Goal: Task Accomplishment & Management: Use online tool/utility

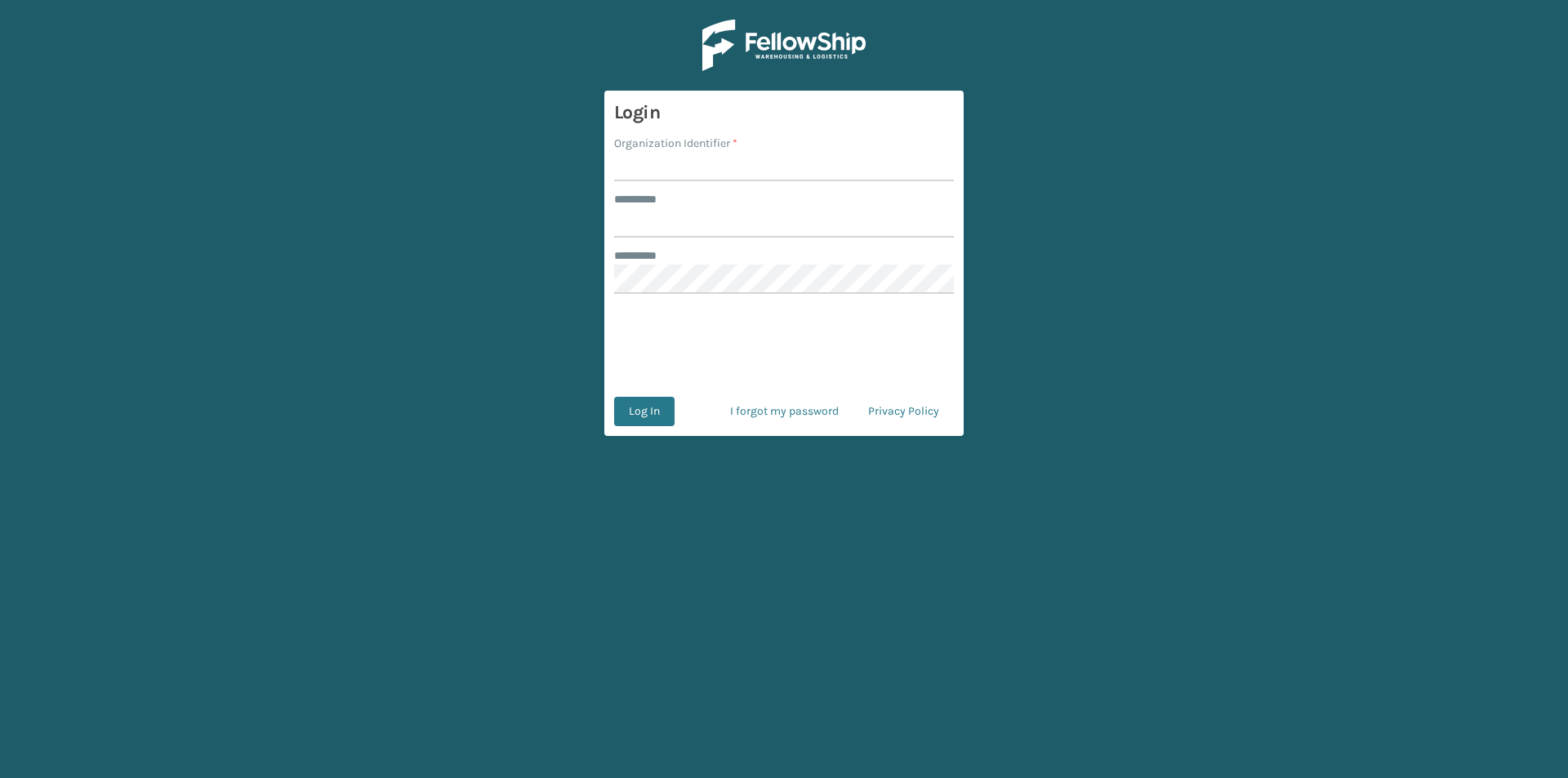
click at [699, 163] on input "Organization Identifier *" at bounding box center [784, 166] width 340 height 30
type input "FELLOWSHIP - WEST"
click at [723, 215] on input "******** *" at bounding box center [784, 223] width 340 height 30
type input "******"
click at [643, 414] on button "Log In" at bounding box center [644, 412] width 60 height 30
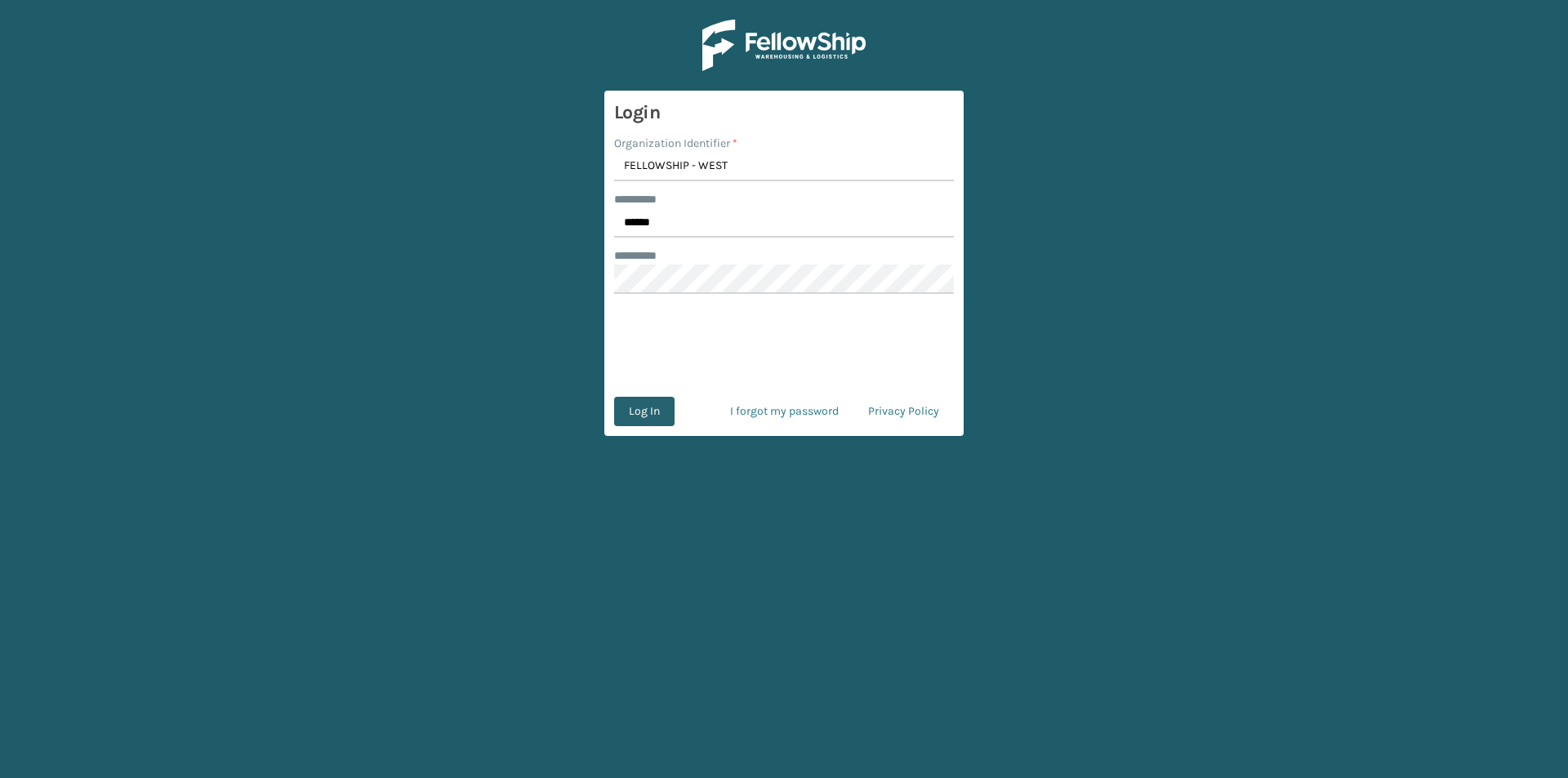
click at [633, 415] on button "Log In" at bounding box center [644, 412] width 60 height 30
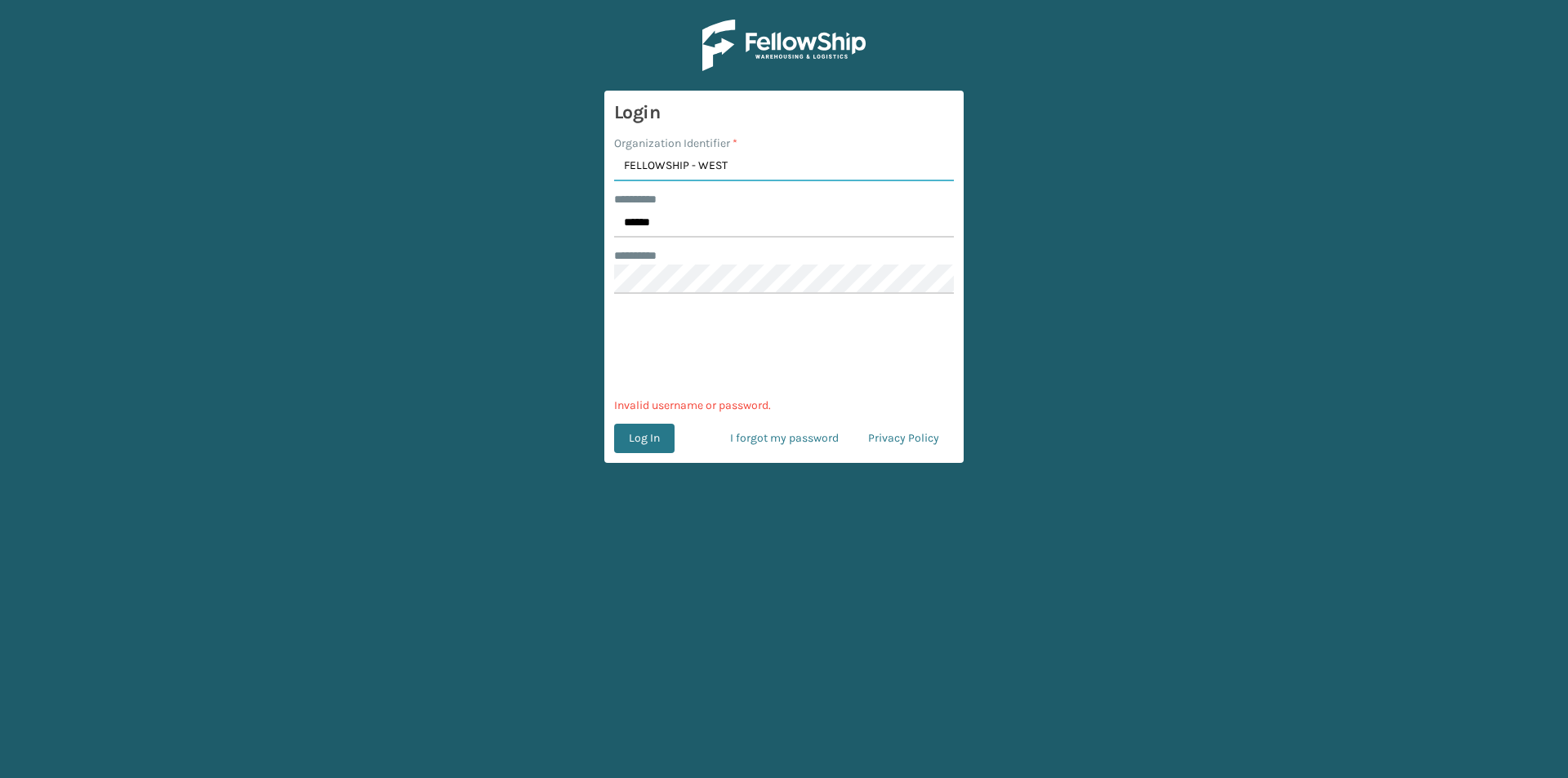
click at [734, 163] on input "FELLOWSHIP - WEST" at bounding box center [784, 166] width 340 height 30
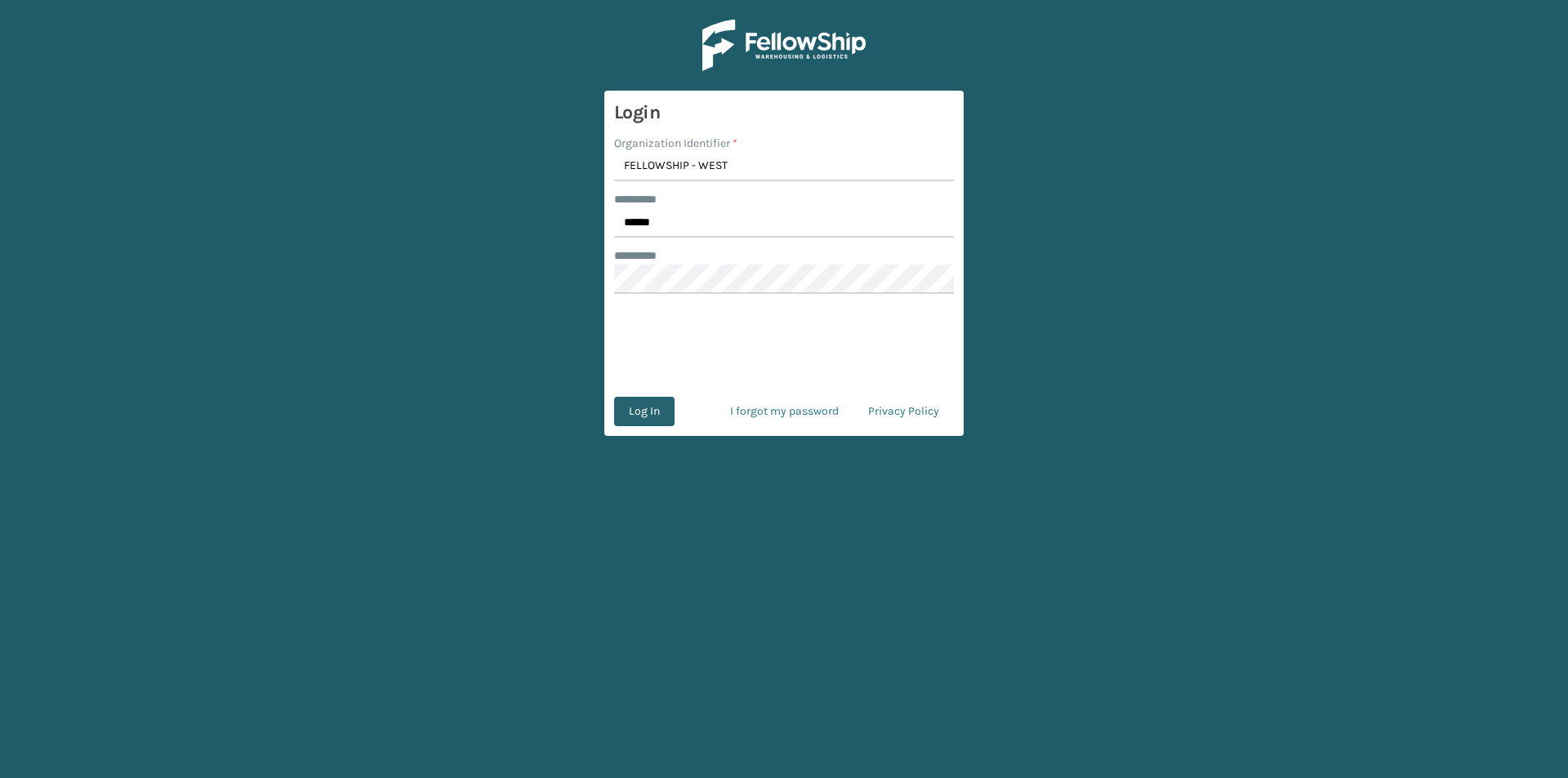
click at [639, 417] on button "Log In" at bounding box center [644, 412] width 60 height 30
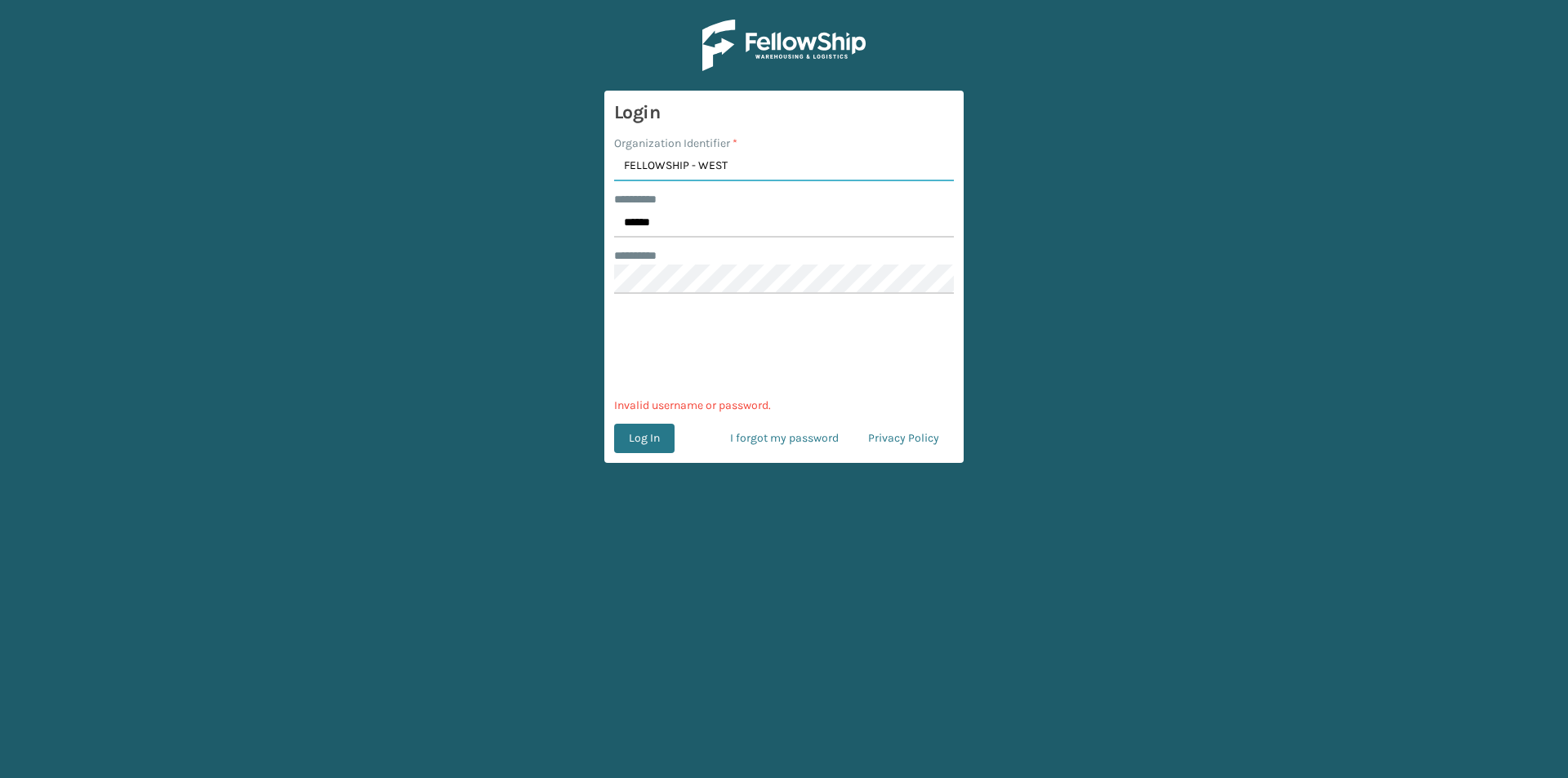
click at [740, 162] on input "FELLOWSHIP - WEST" at bounding box center [784, 166] width 340 height 30
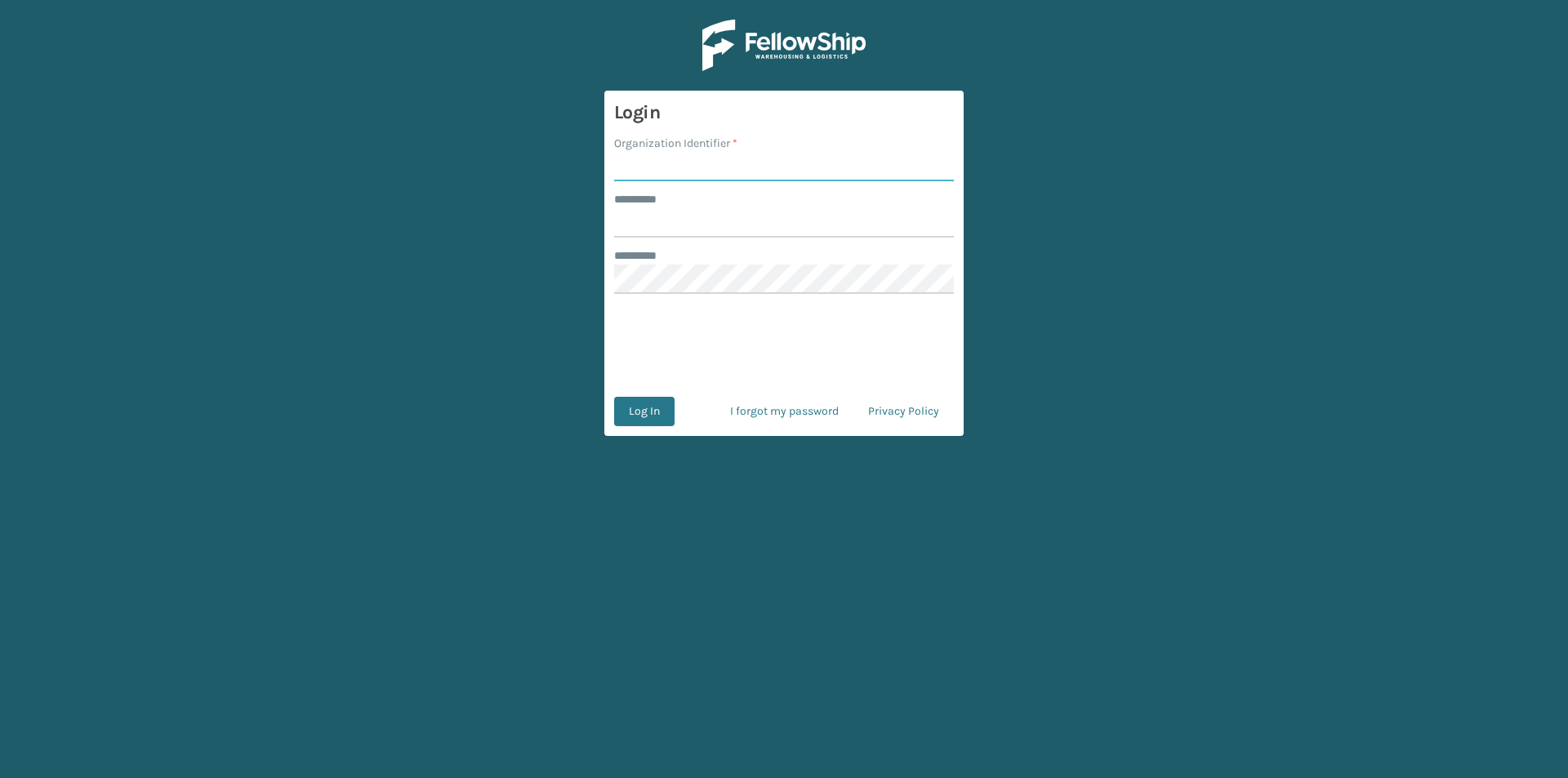
click at [667, 166] on input "Organization Identifier *" at bounding box center [784, 166] width 340 height 30
type input "FELLOWSHIP - WEST"
click at [642, 227] on input "******** *" at bounding box center [784, 223] width 340 height 30
type input "******"
click at [651, 411] on button "Log In" at bounding box center [644, 412] width 60 height 30
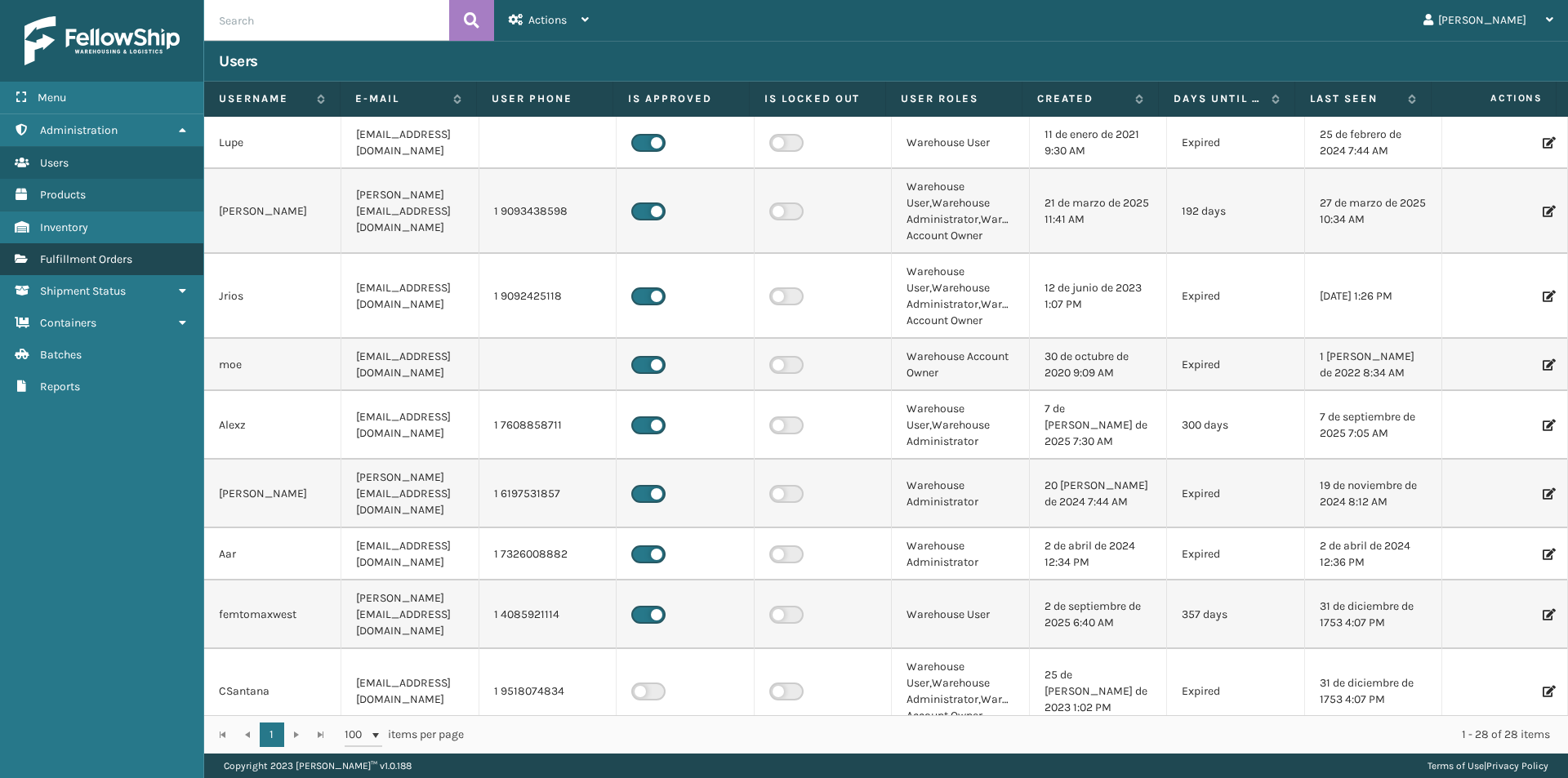
click at [108, 264] on span "Fulfillment Orders" at bounding box center [86, 260] width 92 height 14
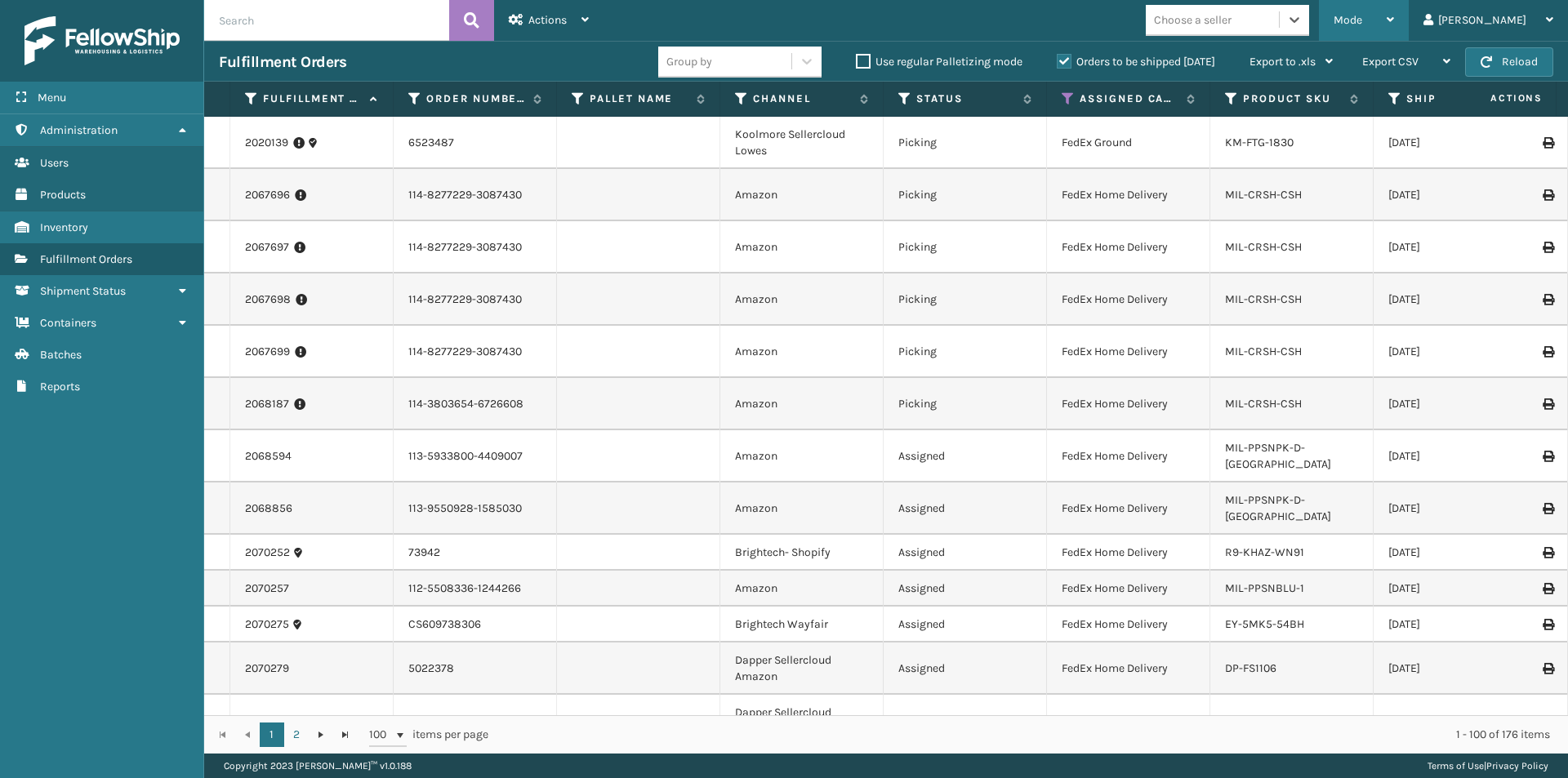
click at [1394, 21] on icon at bounding box center [1390, 19] width 7 height 11
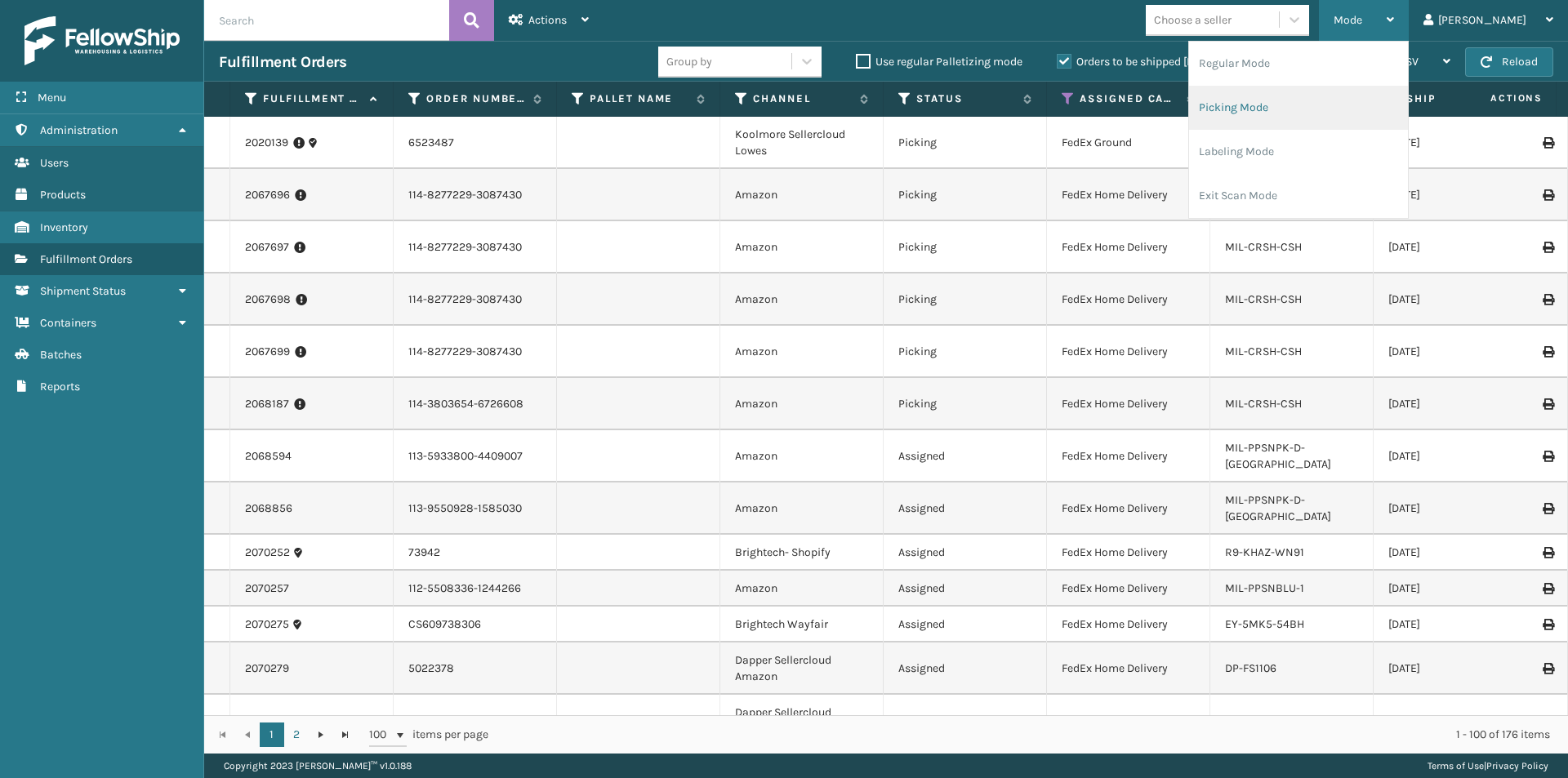
click at [1349, 108] on li "Picking Mode" at bounding box center [1298, 107] width 219 height 44
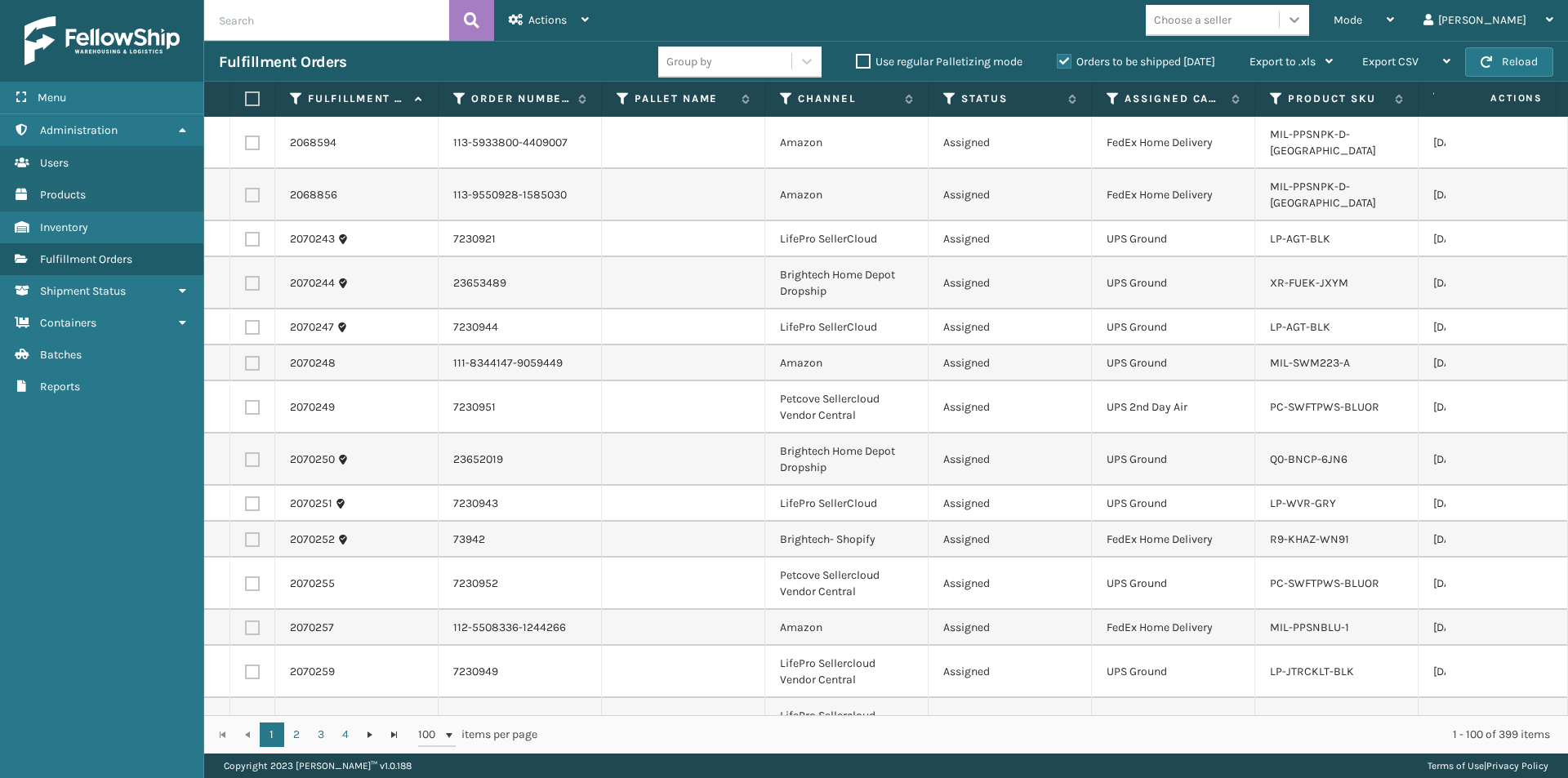
click at [1302, 24] on icon at bounding box center [1294, 19] width 17 height 17
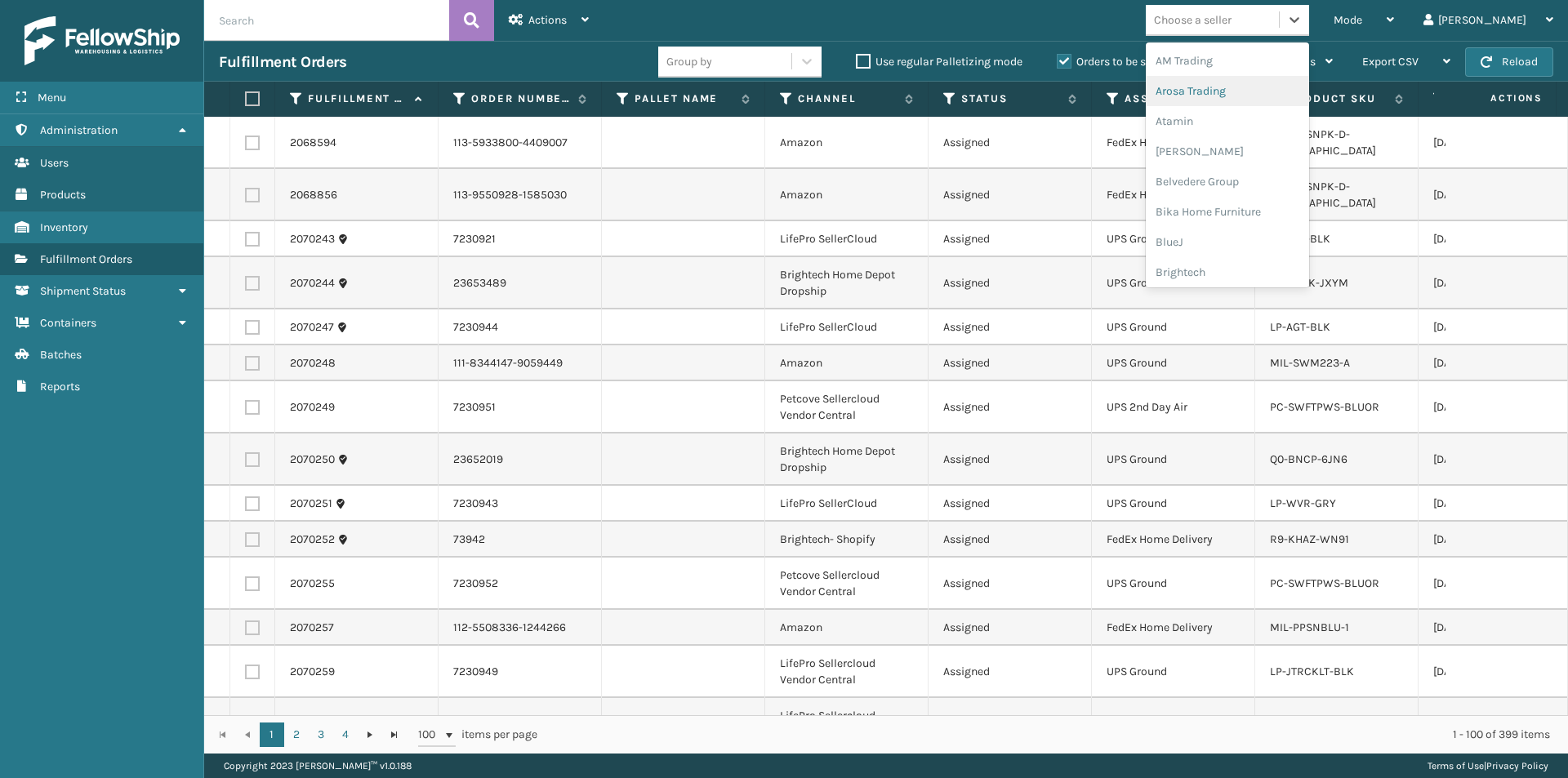
drag, startPoint x: 1436, startPoint y: 244, endPoint x: 1397, endPoint y: 241, distance: 39.1
click at [1445, 257] on td at bounding box center [1506, 283] width 123 height 52
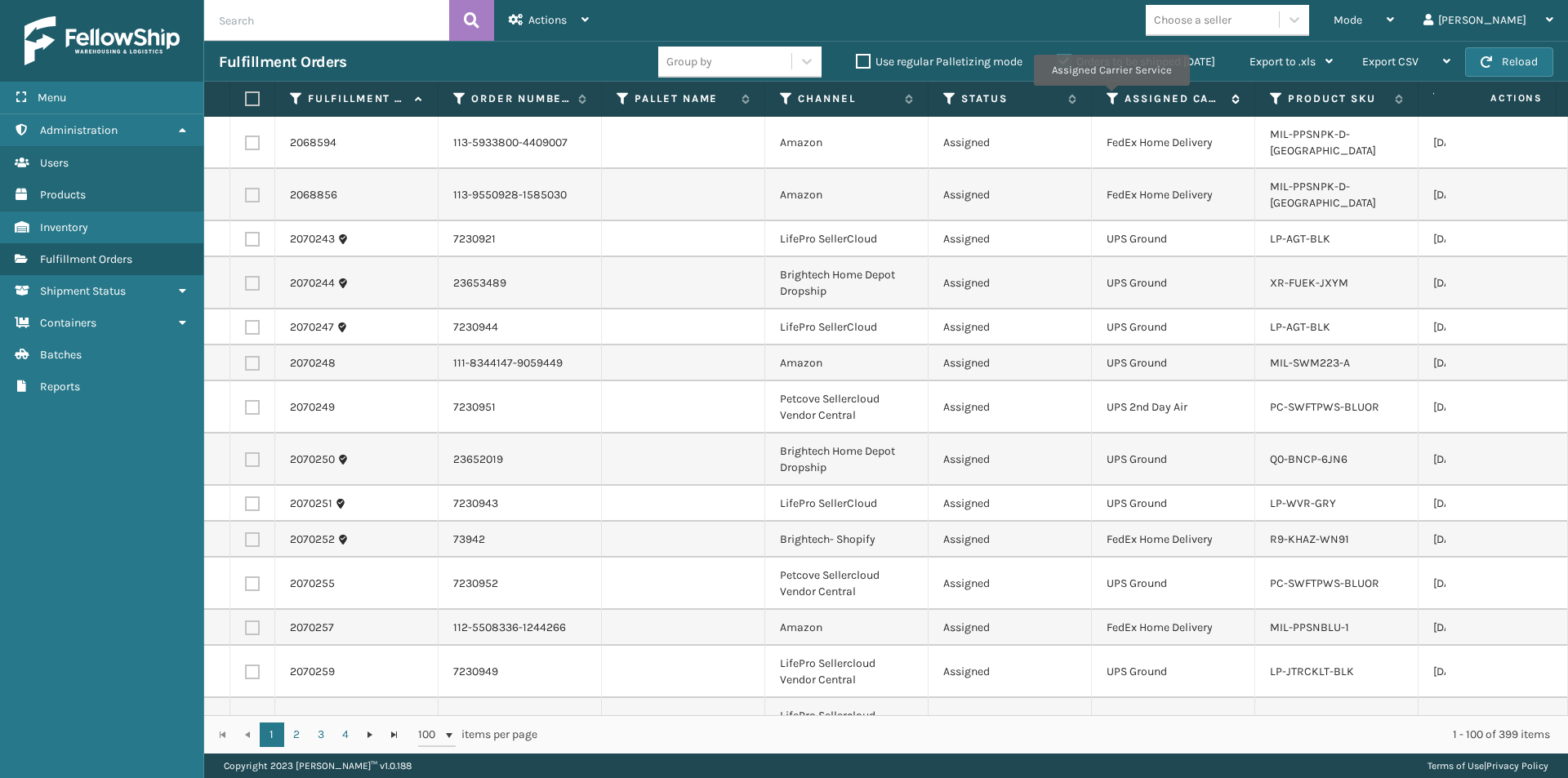
click at [1111, 98] on icon at bounding box center [1112, 98] width 13 height 15
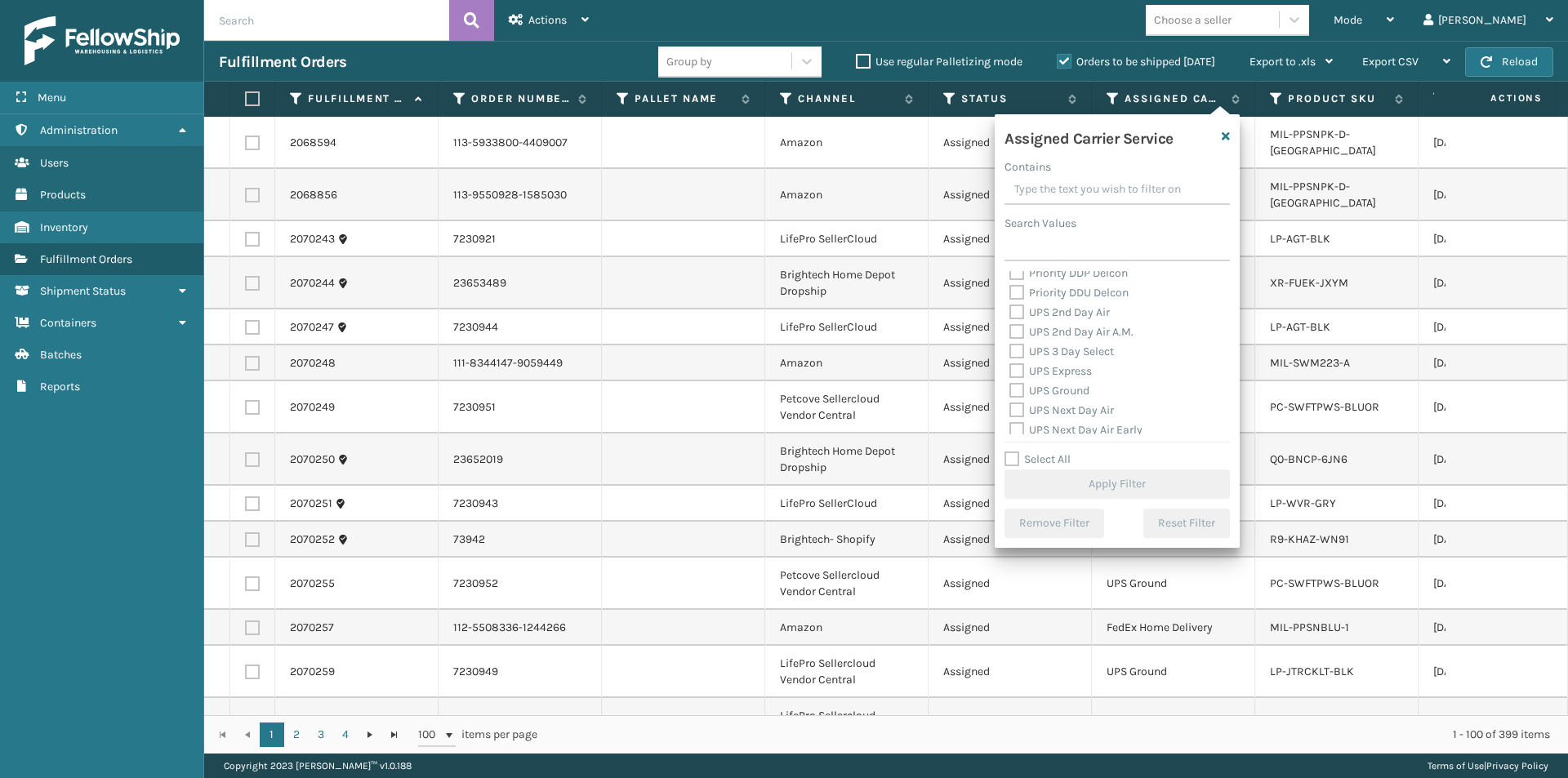
scroll to position [245, 0]
click at [1016, 348] on label "UPS 2nd Day Air" at bounding box center [1059, 349] width 100 height 14
click at [1010, 348] on input "UPS 2nd Day Air" at bounding box center [1010, 345] width 1 height 10
checkbox input "true"
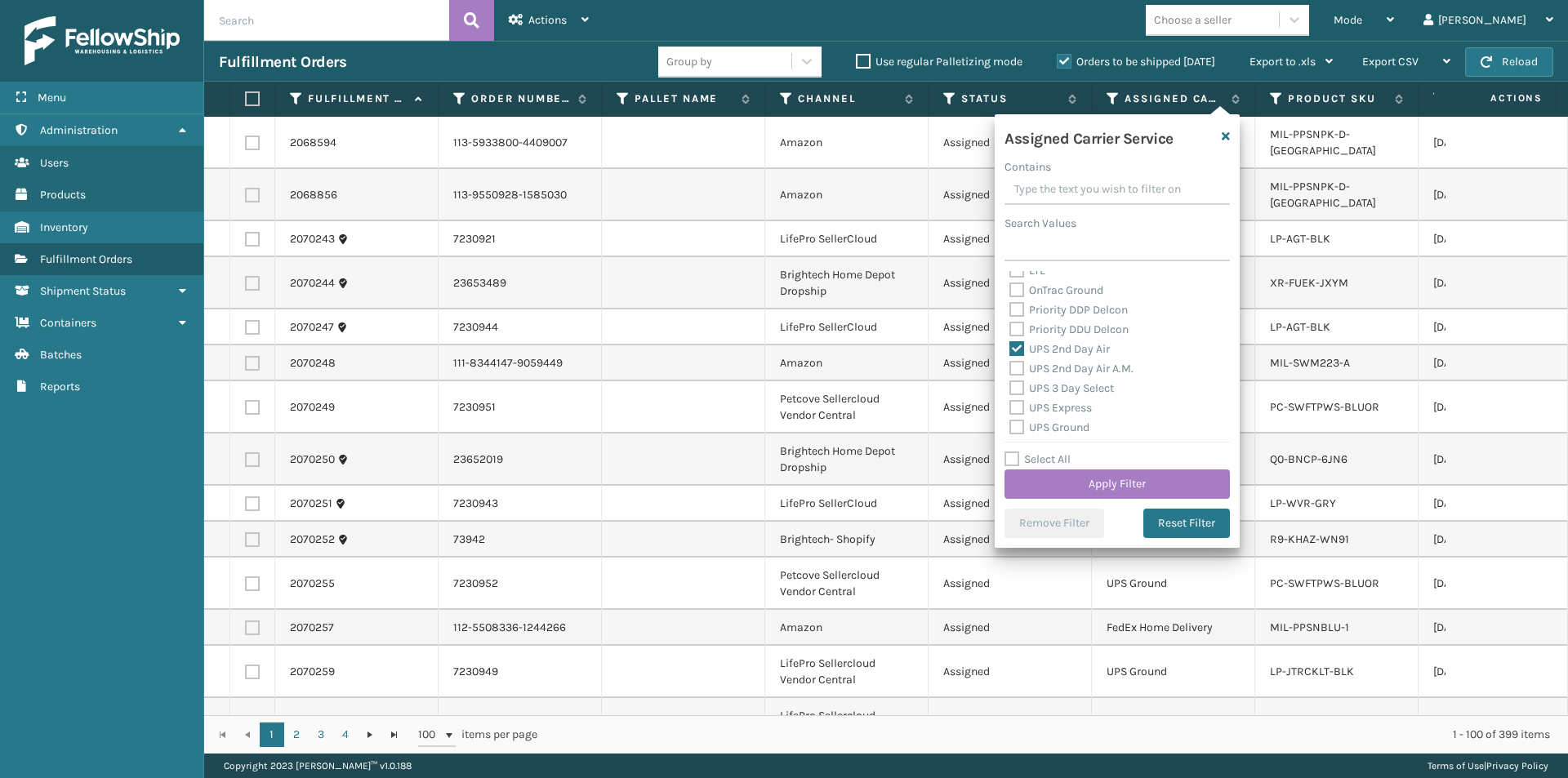
click at [1018, 368] on label "UPS 2nd Day Air A.M." at bounding box center [1071, 369] width 124 height 14
click at [1010, 368] on input "UPS 2nd Day Air A.M." at bounding box center [1010, 364] width 1 height 10
checkbox input "true"
click at [1015, 385] on label "UPS 3 Day Select" at bounding box center [1062, 389] width 105 height 14
click at [1010, 385] on input "UPS 3 Day Select" at bounding box center [1010, 384] width 1 height 10
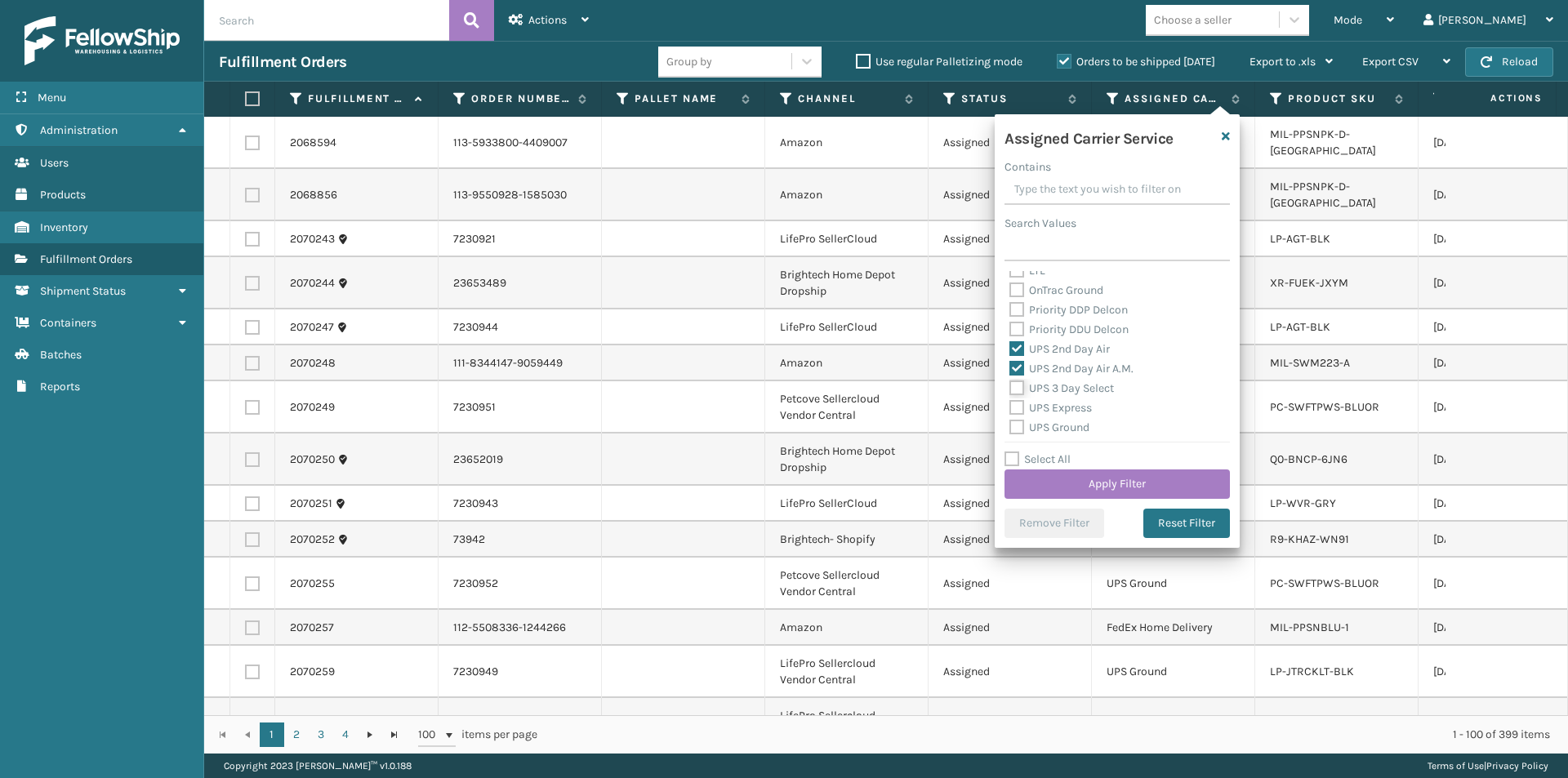
checkbox input "true"
click at [1021, 407] on label "UPS Express" at bounding box center [1051, 408] width 83 height 14
click at [1010, 407] on input "UPS Express" at bounding box center [1010, 403] width 1 height 10
checkbox input "true"
click at [1017, 385] on label "UPS 3 Day Select" at bounding box center [1062, 389] width 105 height 14
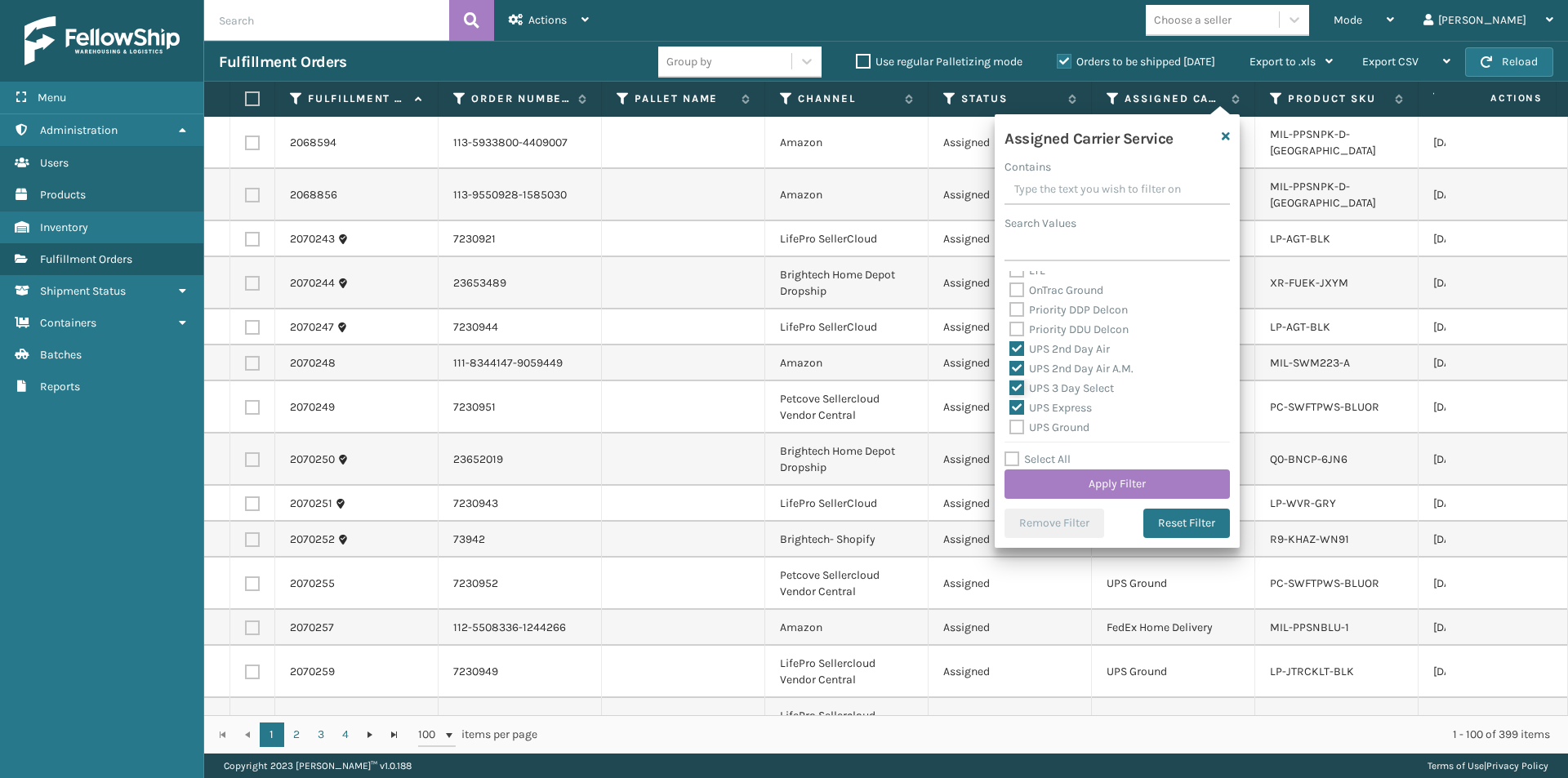
click at [1010, 385] on input "UPS 3 Day Select" at bounding box center [1010, 384] width 1 height 10
checkbox input "false"
click at [1018, 288] on label "UPS Next Day Air" at bounding box center [1062, 284] width 105 height 14
click at [1010, 285] on input "UPS Next Day Air" at bounding box center [1010, 280] width 1 height 10
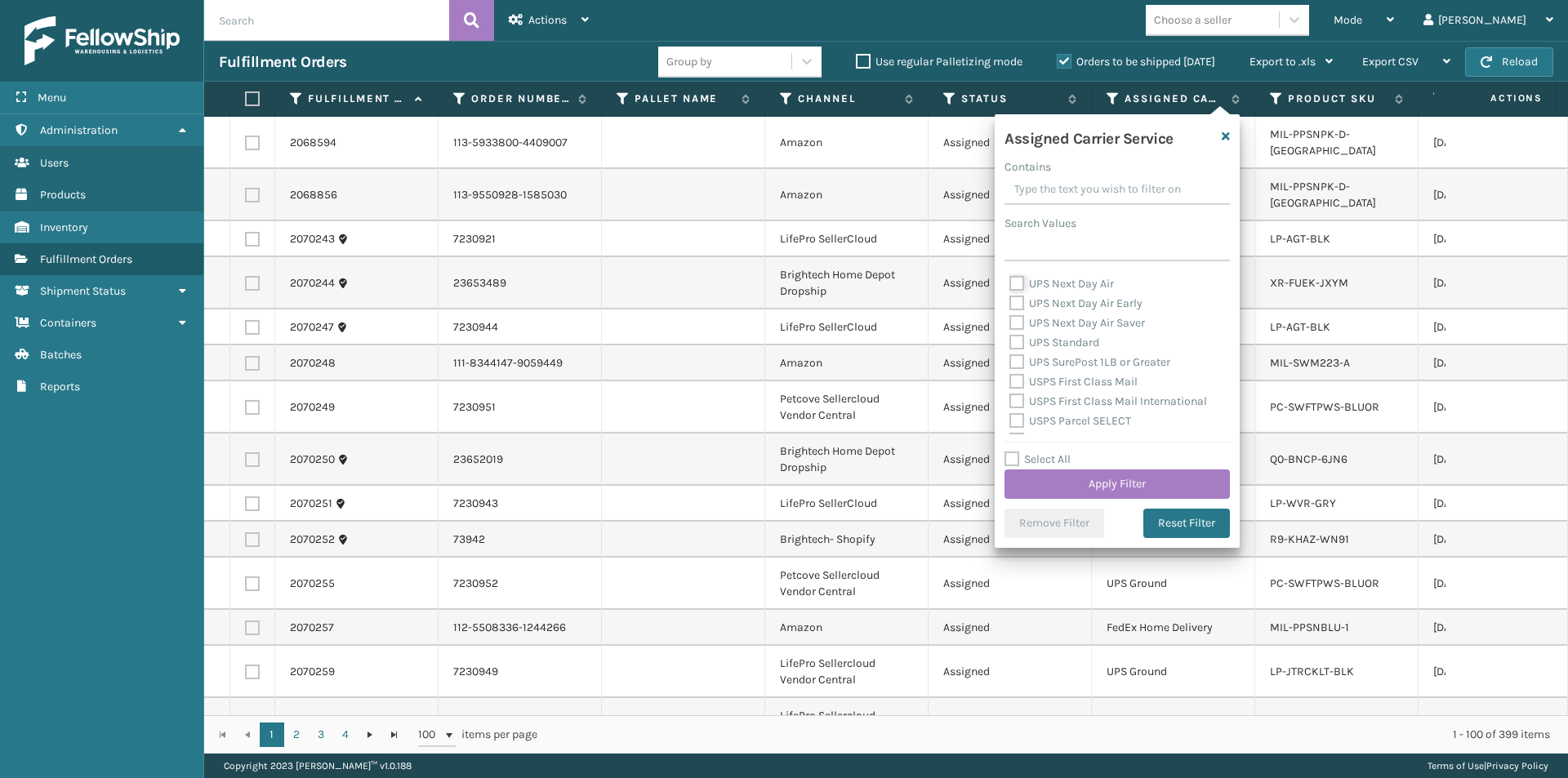
checkbox input "true"
click at [1014, 302] on label "UPS Next Day Air Early" at bounding box center [1076, 303] width 133 height 14
click at [1010, 302] on input "UPS Next Day Air Early" at bounding box center [1010, 299] width 1 height 10
checkbox input "true"
click at [1011, 327] on label "UPS Next Day Air Saver" at bounding box center [1078, 323] width 136 height 14
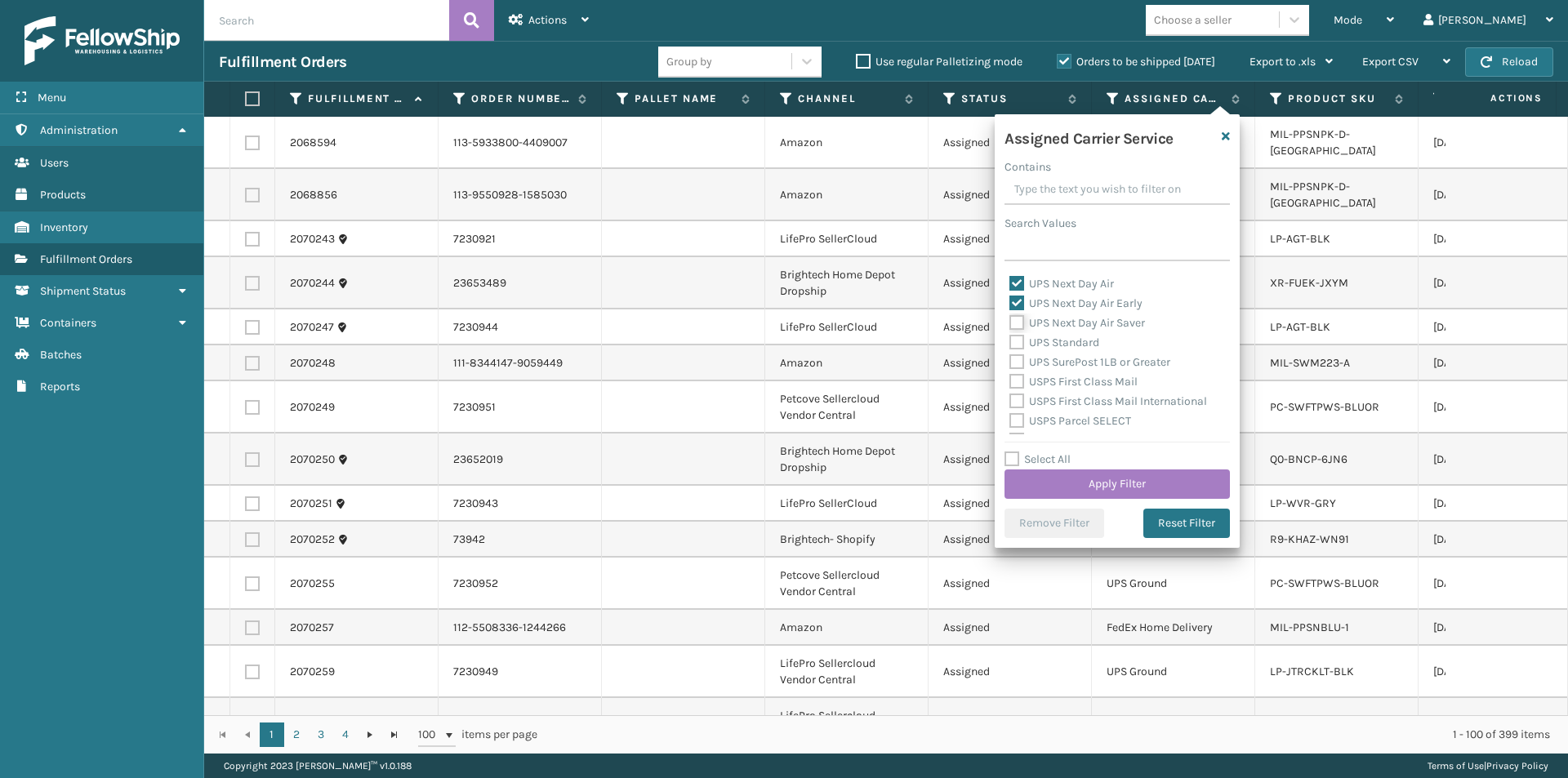
click at [1010, 324] on input "UPS Next Day Air Saver" at bounding box center [1010, 319] width 1 height 10
checkbox input "true"
click at [1102, 484] on button "Apply Filter" at bounding box center [1117, 484] width 226 height 30
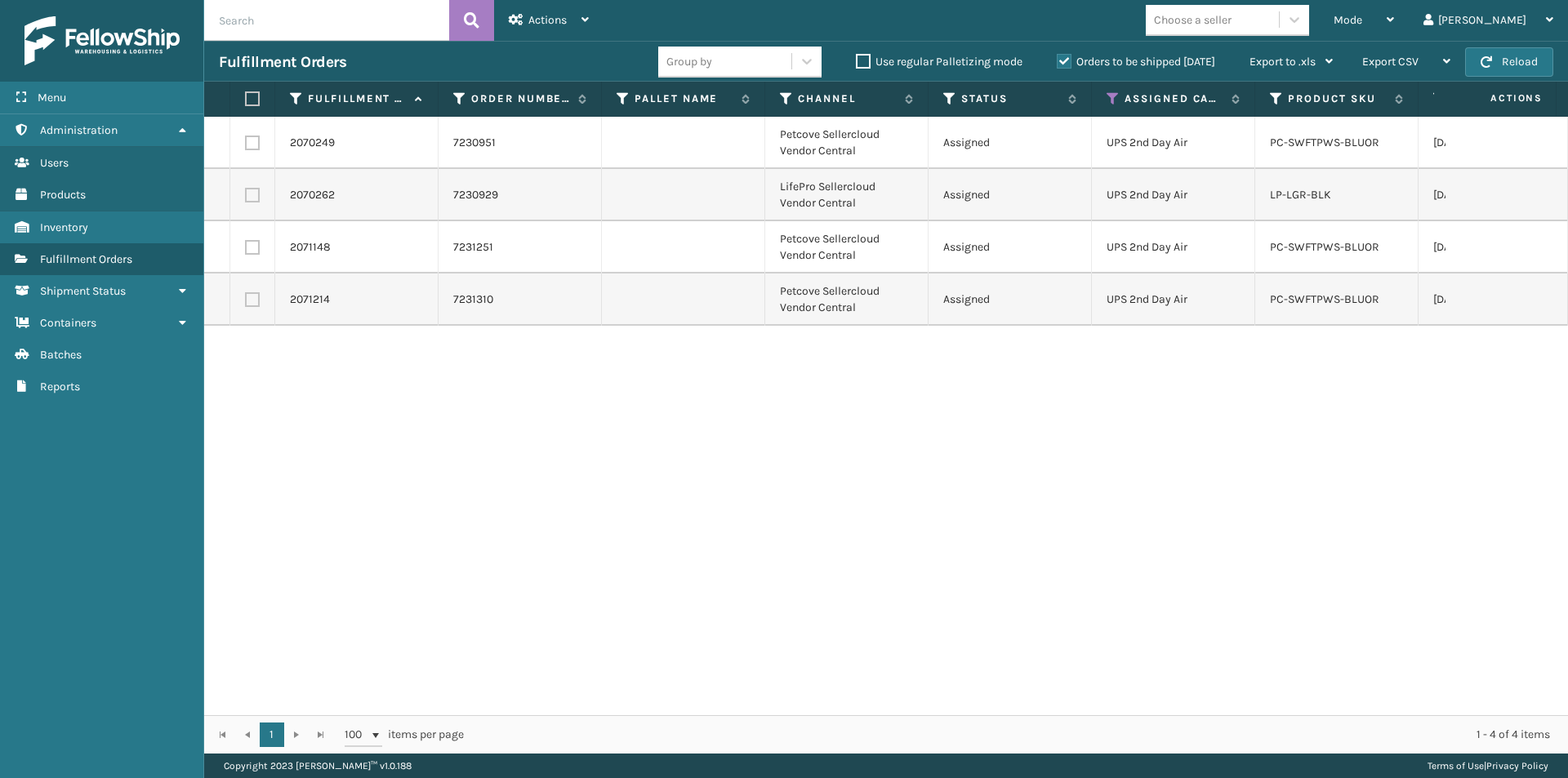
click at [249, 99] on label at bounding box center [249, 98] width 10 height 15
click at [246, 99] on input "checkbox" at bounding box center [245, 99] width 1 height 10
checkbox input "true"
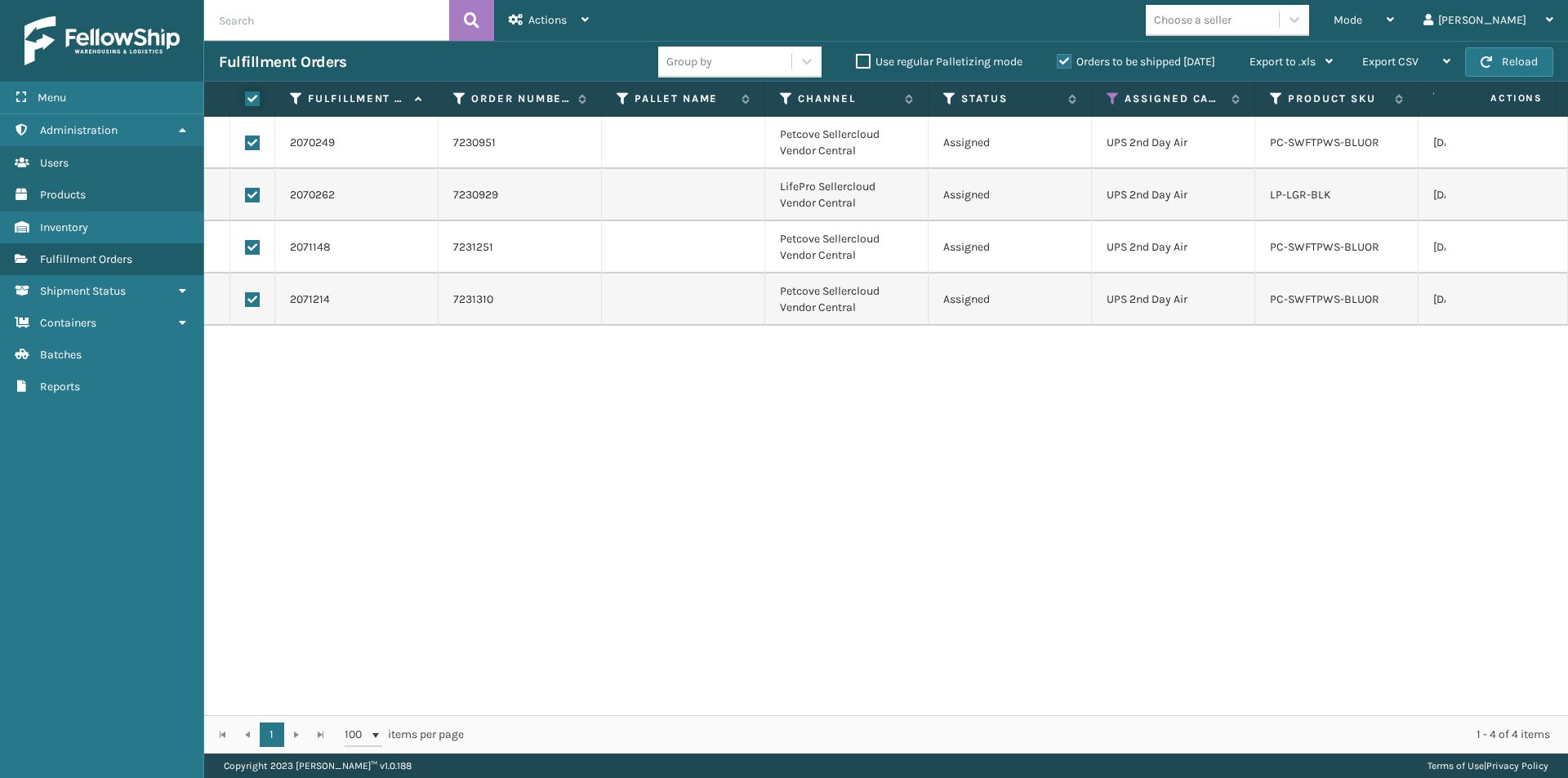
checkbox input "true"
click at [583, 22] on icon at bounding box center [585, 19] width 7 height 11
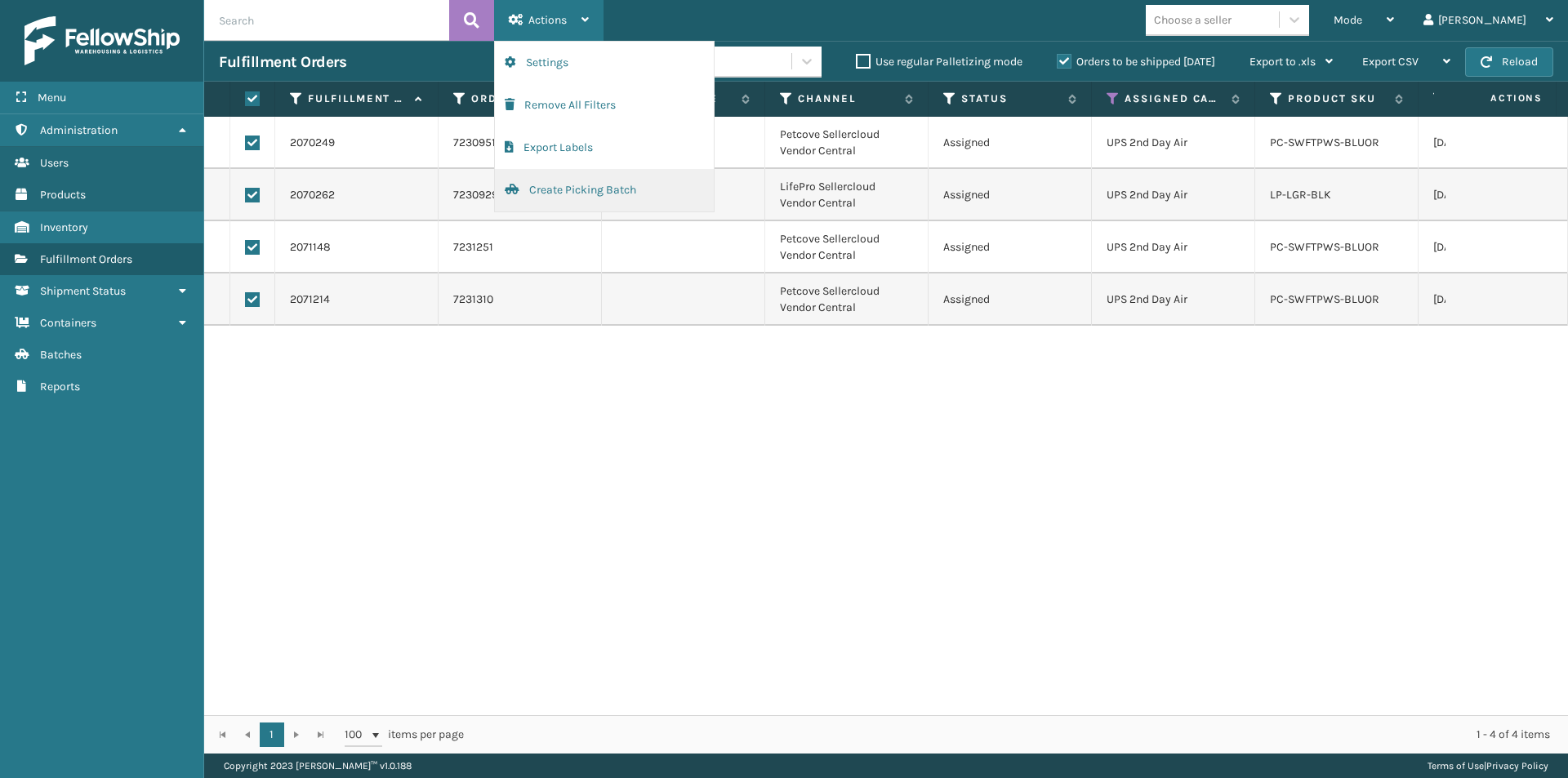
click at [550, 188] on button "Create Picking Batch" at bounding box center [604, 190] width 219 height 43
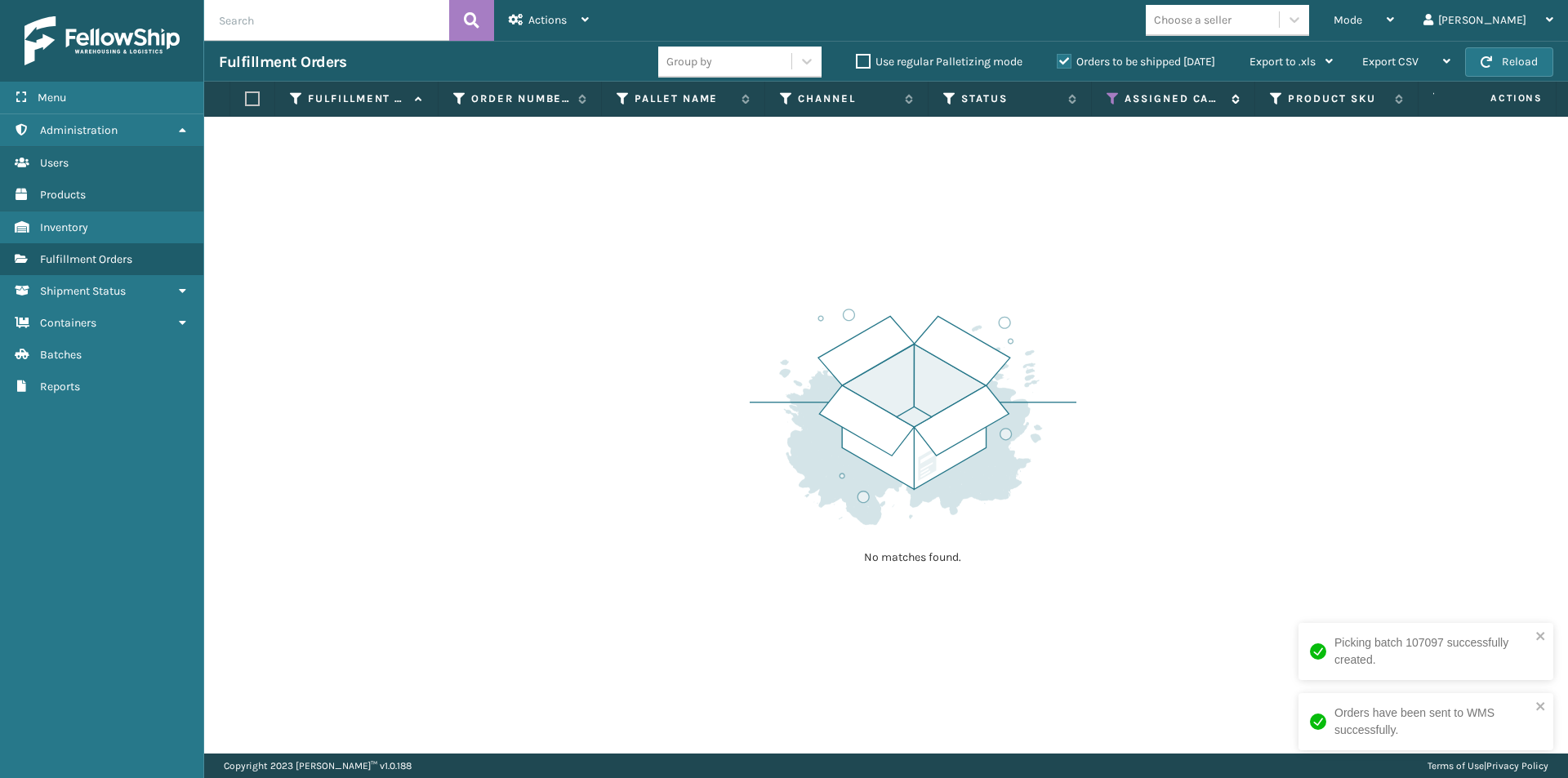
click at [1113, 98] on icon at bounding box center [1112, 98] width 13 height 15
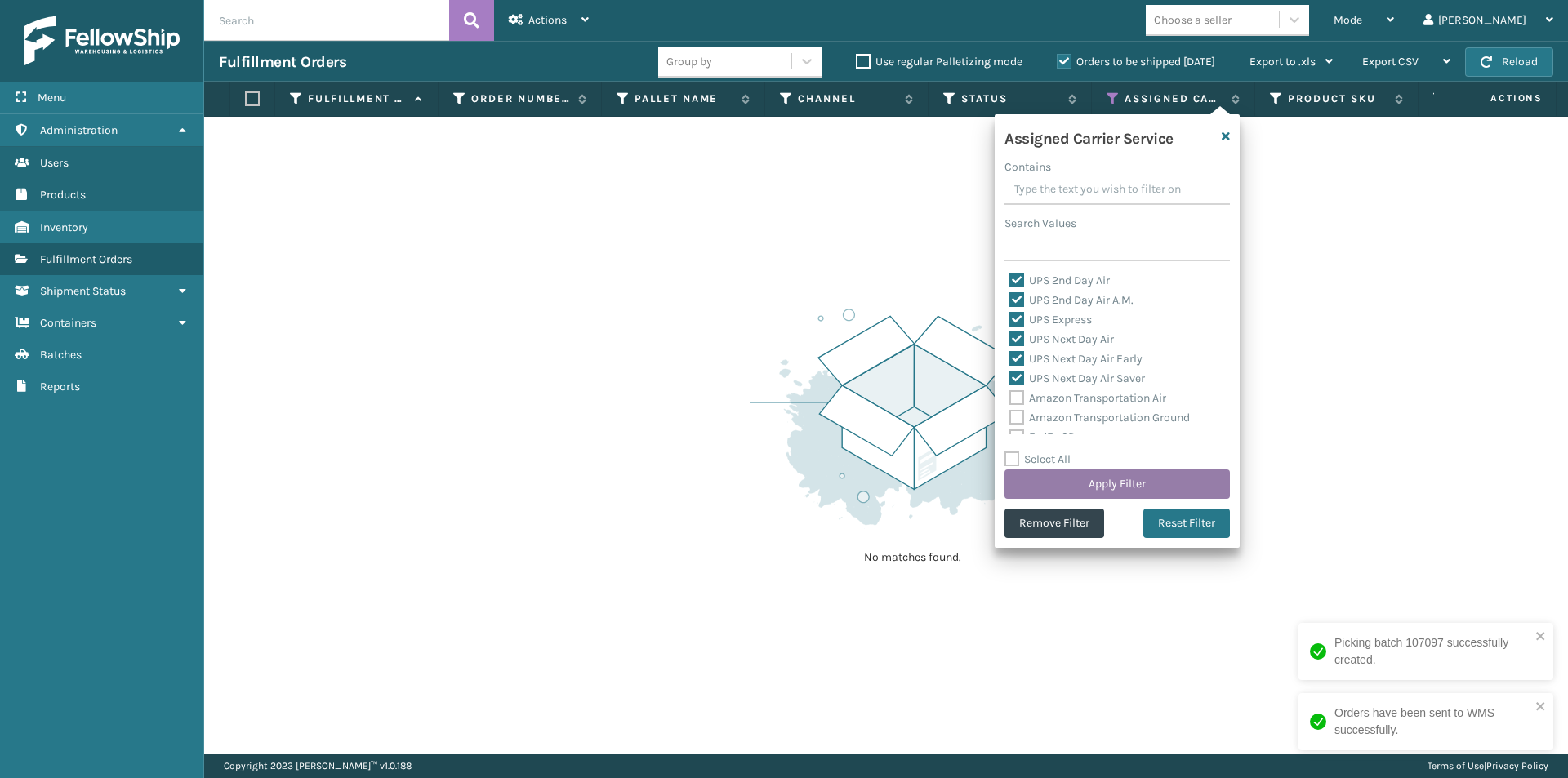
drag, startPoint x: 1206, startPoint y: 524, endPoint x: 1172, endPoint y: 498, distance: 42.8
click at [1206, 523] on button "Reset Filter" at bounding box center [1186, 524] width 86 height 30
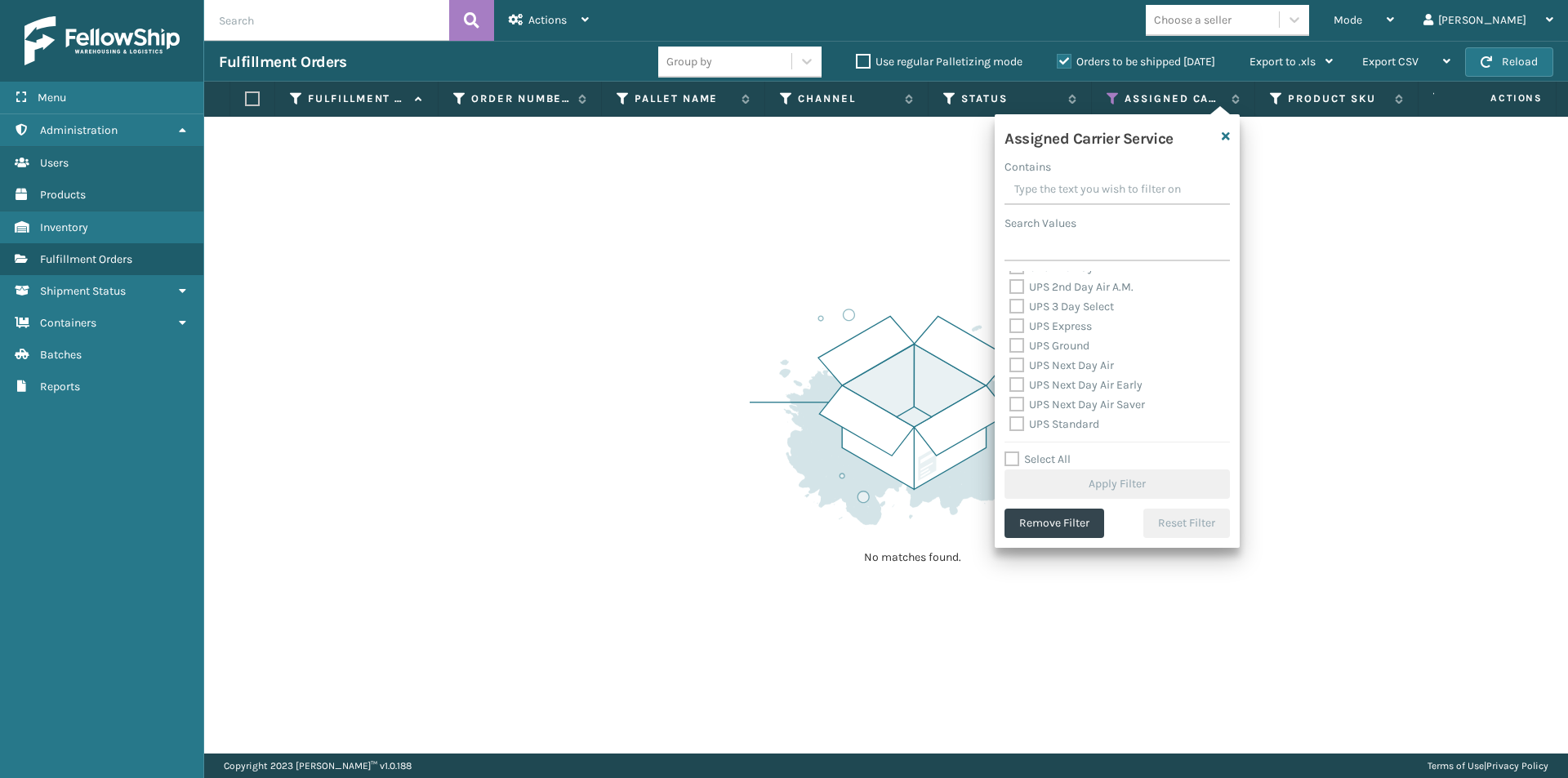
scroll to position [245, 0]
click at [1016, 346] on label "UPS 2nd Day Air" at bounding box center [1059, 349] width 100 height 14
click at [1010, 346] on input "UPS 2nd Day Air" at bounding box center [1010, 345] width 1 height 10
checkbox input "true"
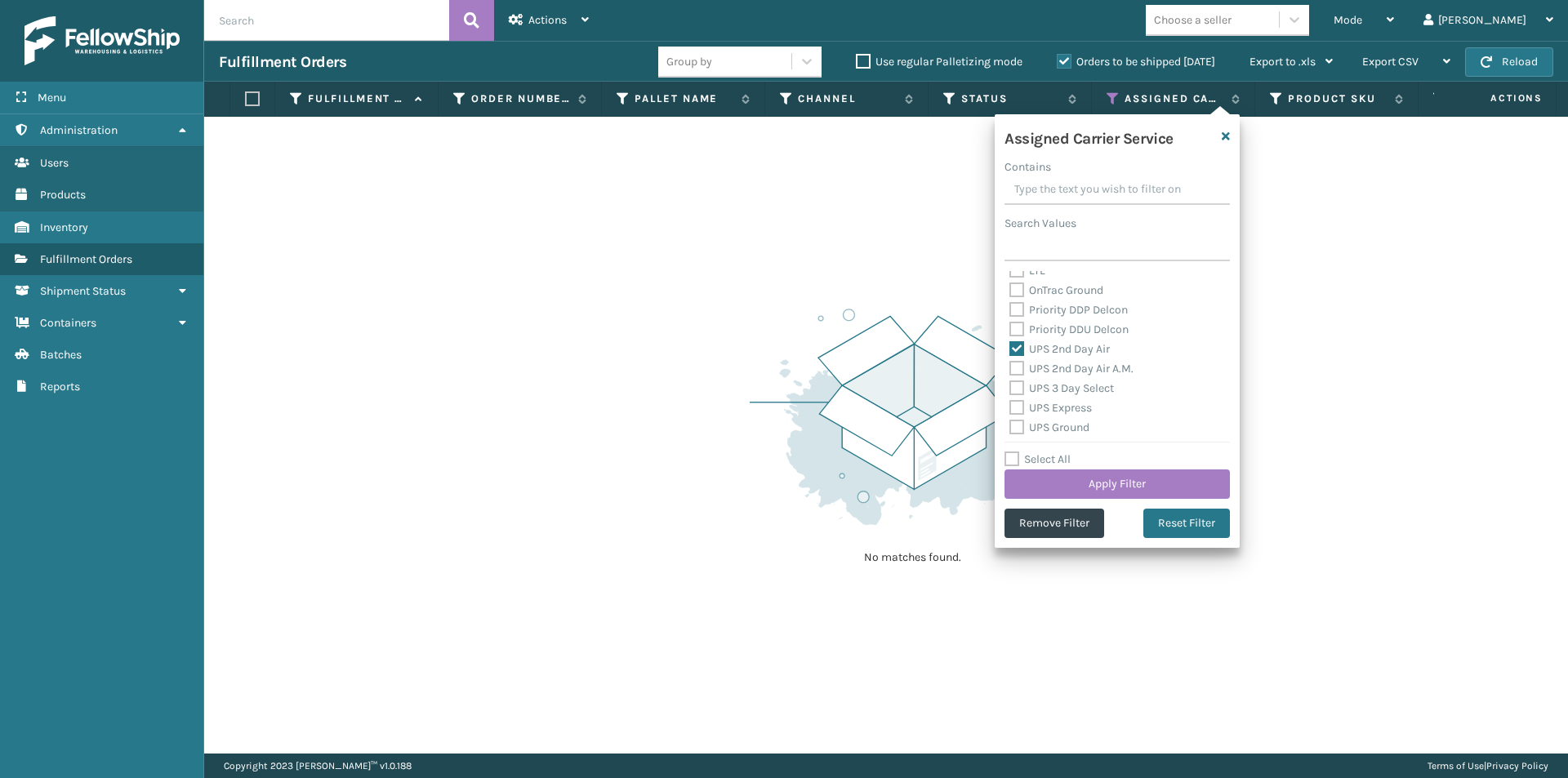
click at [1016, 369] on label "UPS 2nd Day Air A.M." at bounding box center [1071, 369] width 124 height 14
click at [1010, 369] on input "UPS 2nd Day Air A.M." at bounding box center [1010, 364] width 1 height 10
checkbox input "true"
click at [1017, 389] on label "UPS 3 Day Select" at bounding box center [1062, 389] width 105 height 14
click at [1010, 389] on input "UPS 3 Day Select" at bounding box center [1010, 384] width 1 height 10
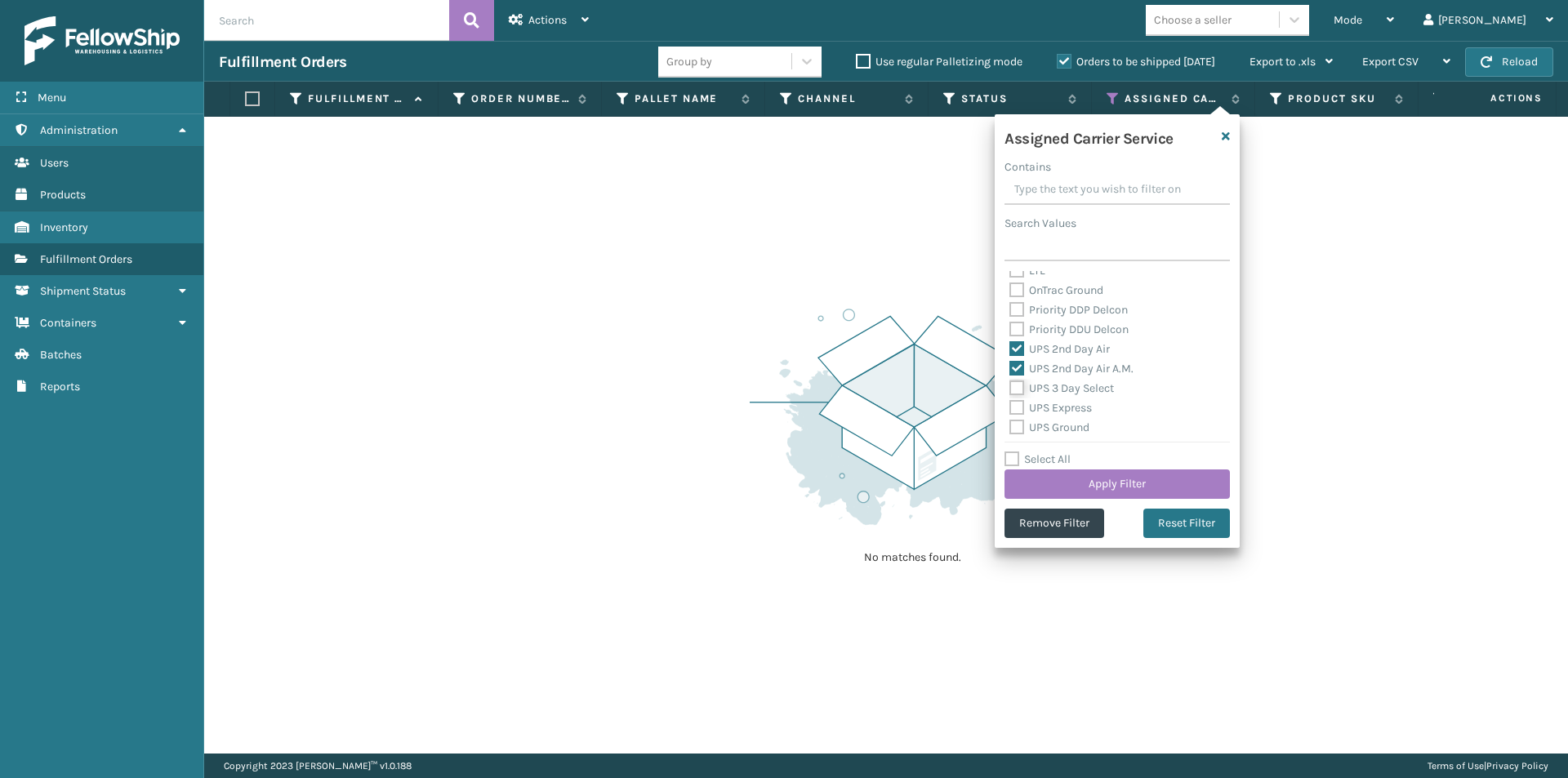
checkbox input "true"
click at [1017, 406] on label "UPS Express" at bounding box center [1051, 408] width 83 height 14
click at [1010, 406] on input "UPS Express" at bounding box center [1010, 403] width 1 height 10
checkbox input "true"
click at [1019, 427] on label "UPS Ground" at bounding box center [1050, 428] width 80 height 14
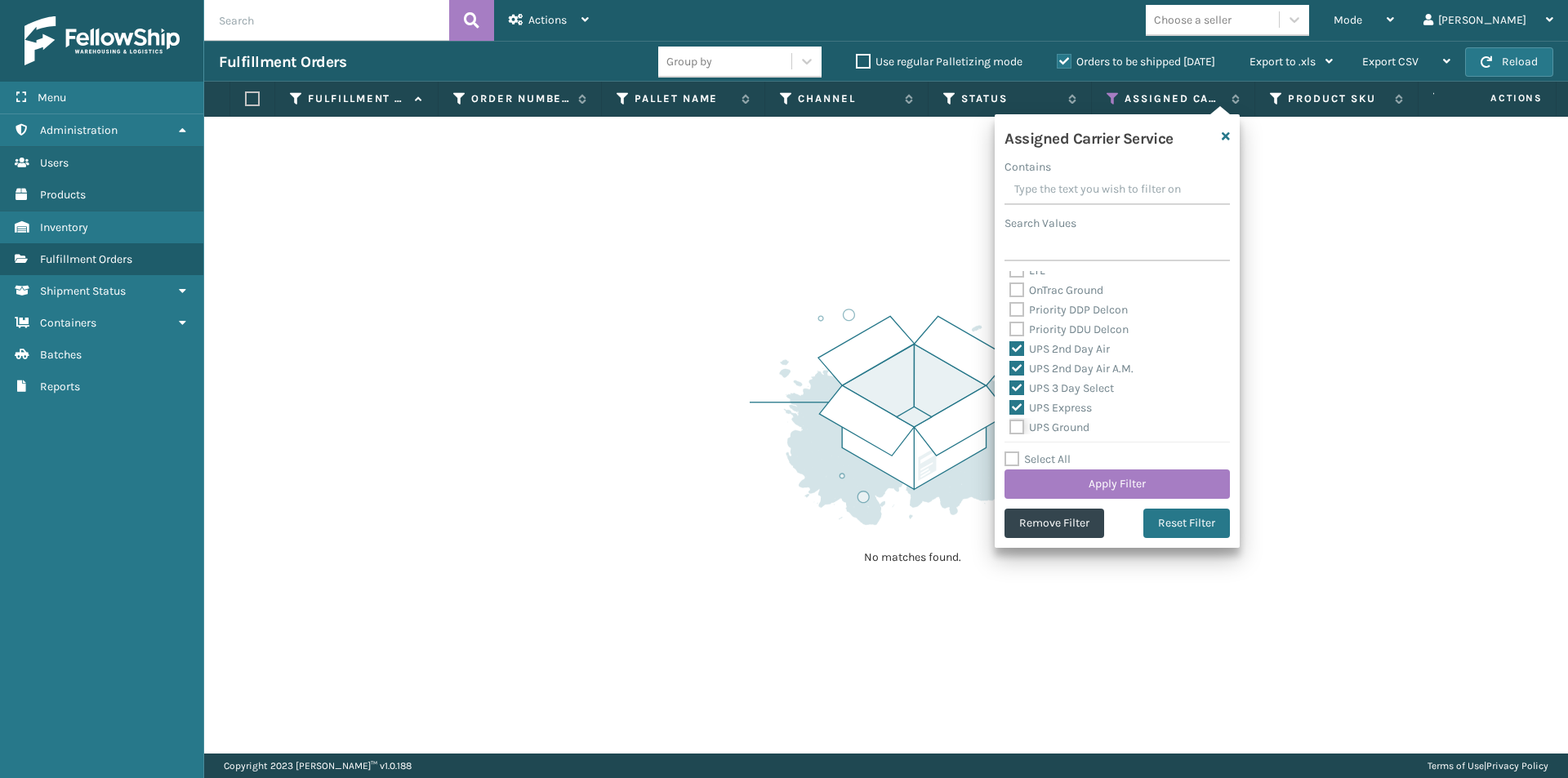
click at [1010, 427] on input "UPS Ground" at bounding box center [1010, 423] width 1 height 10
checkbox input "true"
click at [1019, 367] on label "UPS Next Day Air" at bounding box center [1062, 366] width 105 height 14
click at [1010, 367] on input "UPS Next Day Air" at bounding box center [1010, 362] width 1 height 10
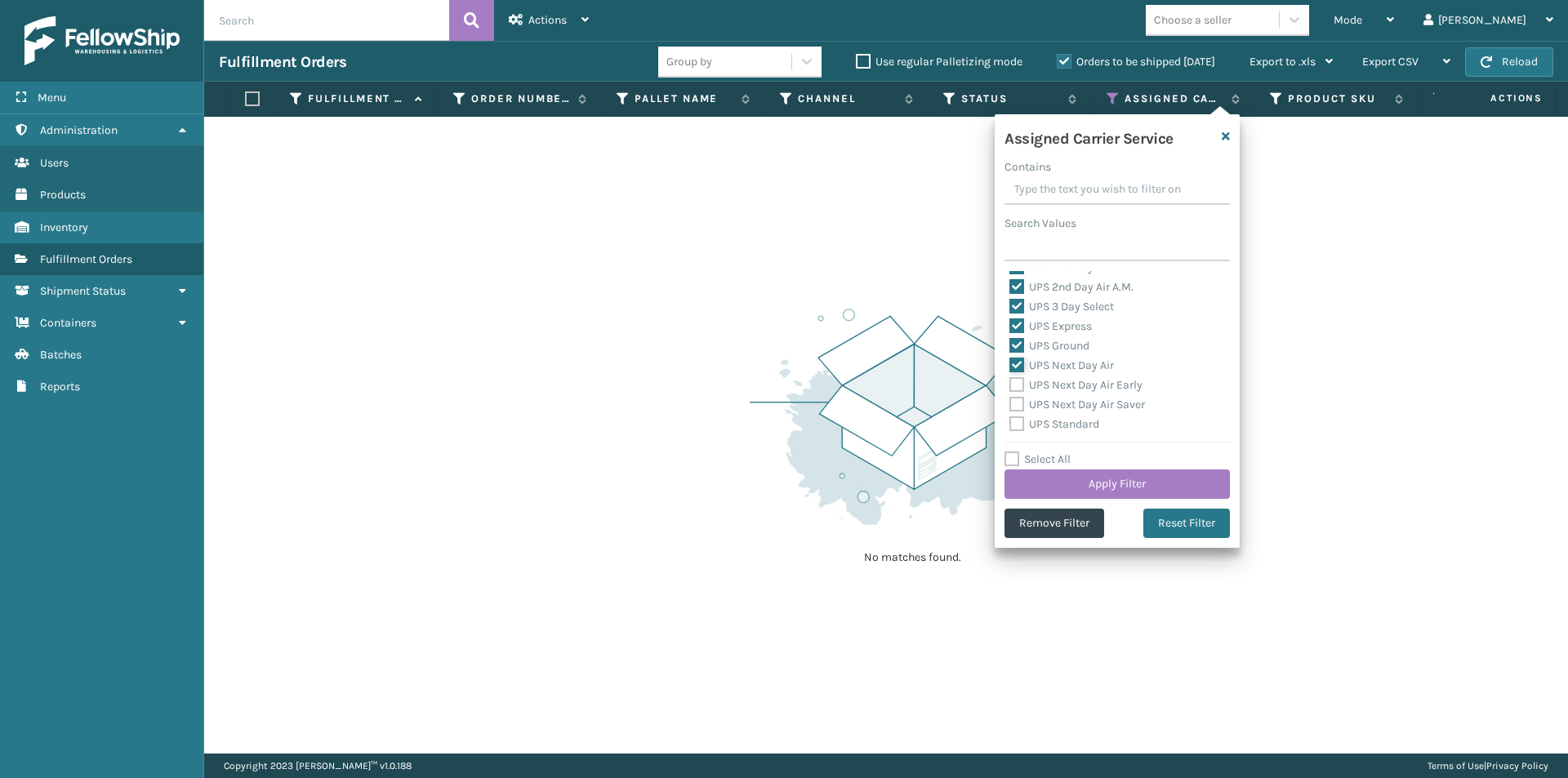
checkbox input "true"
click at [1013, 384] on label "UPS Next Day Air Early" at bounding box center [1076, 385] width 133 height 14
click at [1010, 384] on input "UPS Next Day Air Early" at bounding box center [1010, 381] width 1 height 10
checkbox input "true"
click at [1016, 404] on label "UPS Next Day Air Saver" at bounding box center [1078, 405] width 136 height 14
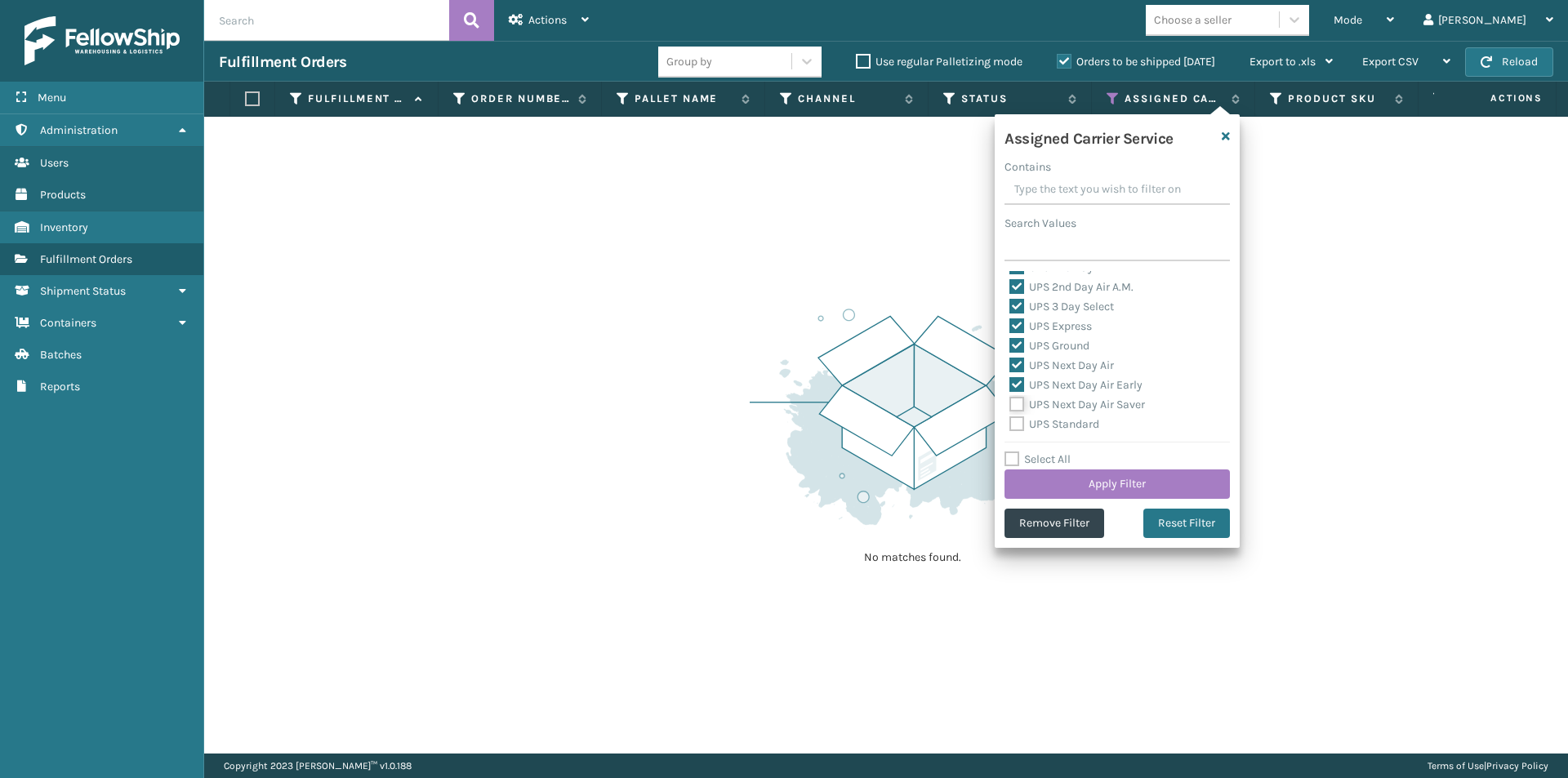
click at [1010, 404] on input "UPS Next Day Air Saver" at bounding box center [1010, 401] width 1 height 10
checkbox input "true"
click at [1016, 423] on label "UPS Standard" at bounding box center [1054, 424] width 90 height 14
click at [1010, 423] on input "UPS Standard" at bounding box center [1010, 420] width 1 height 10
checkbox input "true"
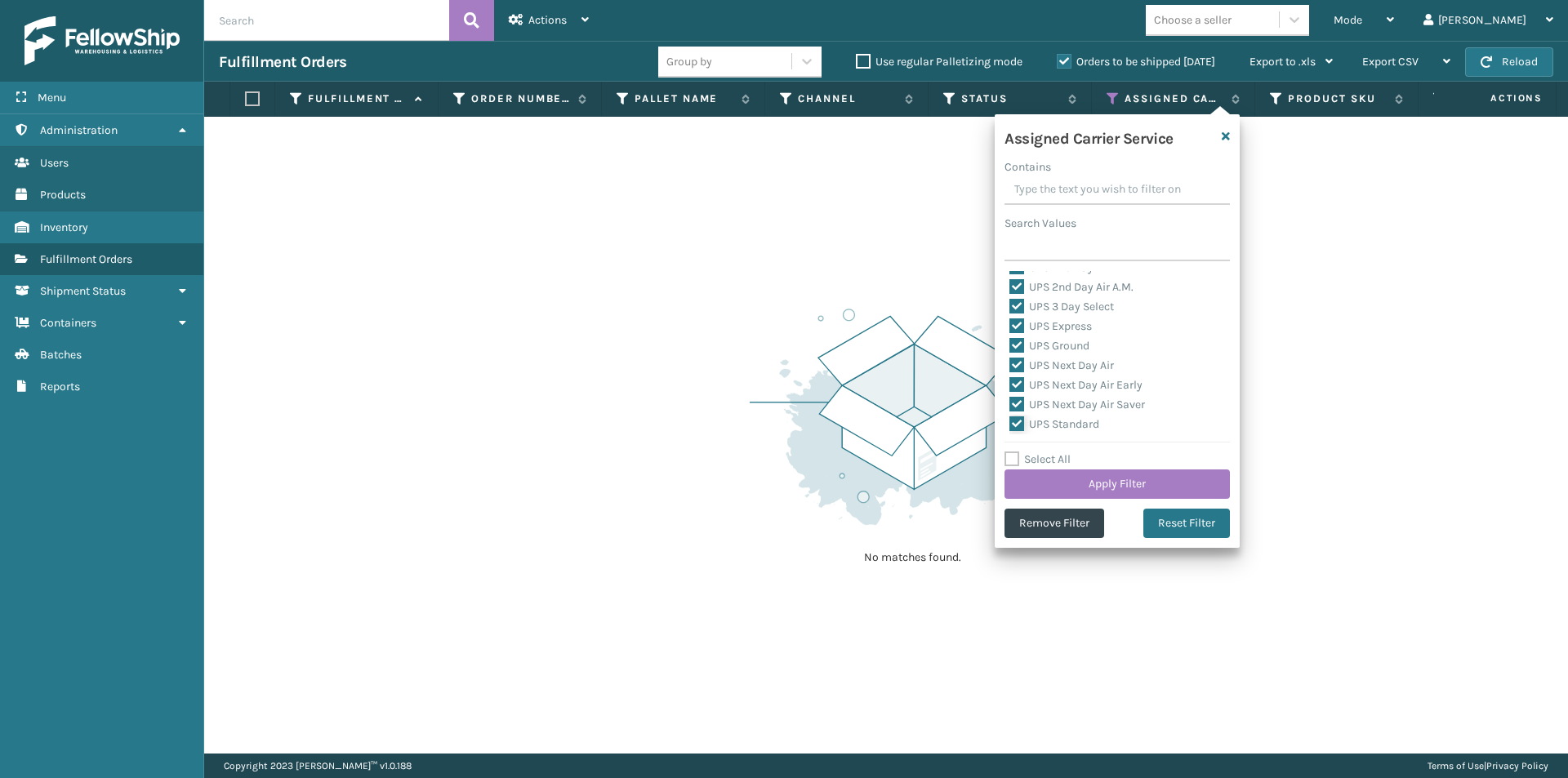
scroll to position [409, 0]
click at [1021, 361] on label "UPS SurePost 1LB or Greater" at bounding box center [1090, 362] width 161 height 14
click at [1010, 361] on input "UPS SurePost 1LB or Greater" at bounding box center [1010, 358] width 1 height 10
checkbox input "true"
click at [1157, 485] on button "Apply Filter" at bounding box center [1117, 484] width 226 height 30
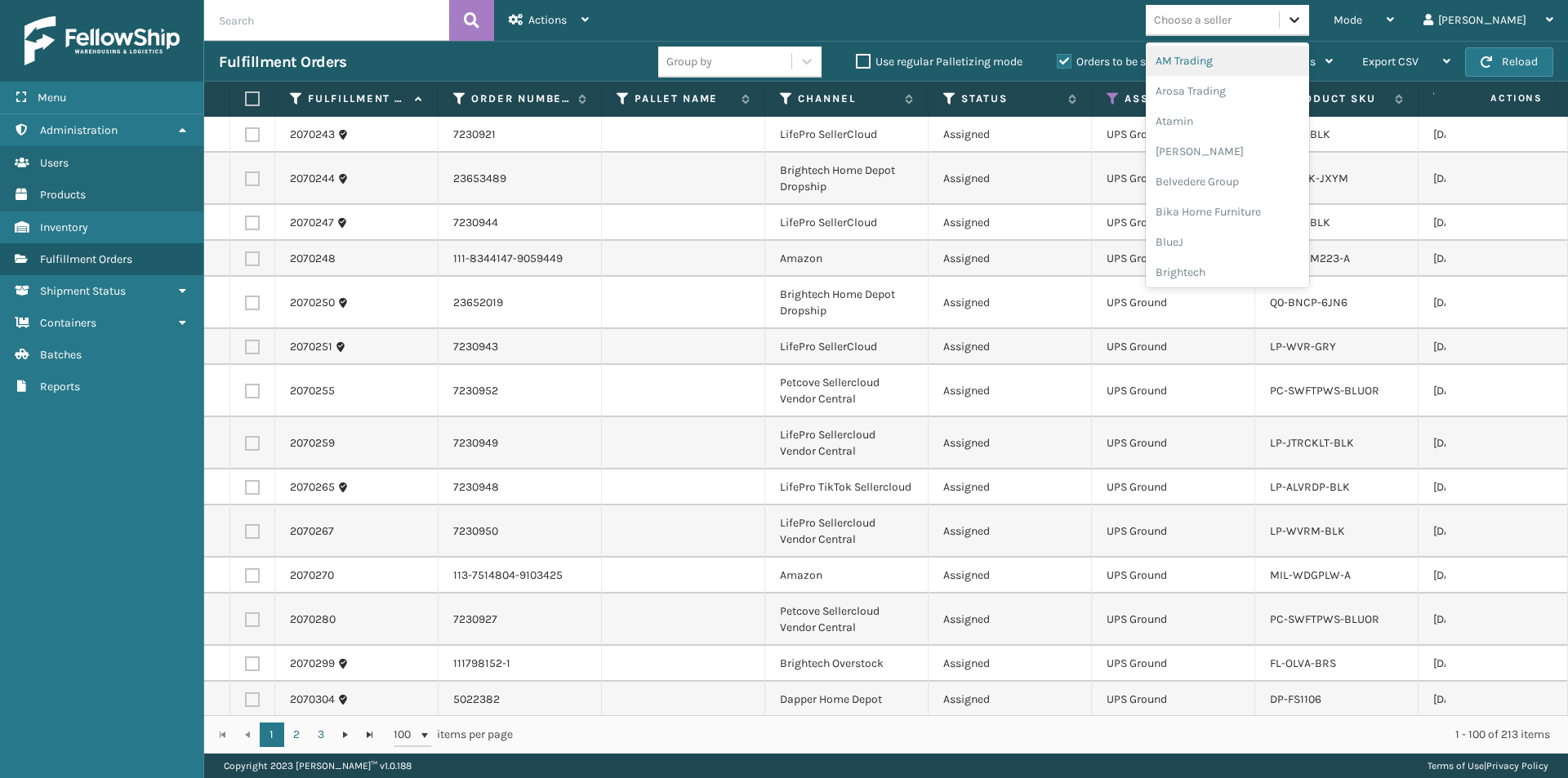
click at [1302, 23] on icon at bounding box center [1294, 19] width 17 height 17
click at [1273, 86] on div "Arosa Trading" at bounding box center [1227, 91] width 163 height 30
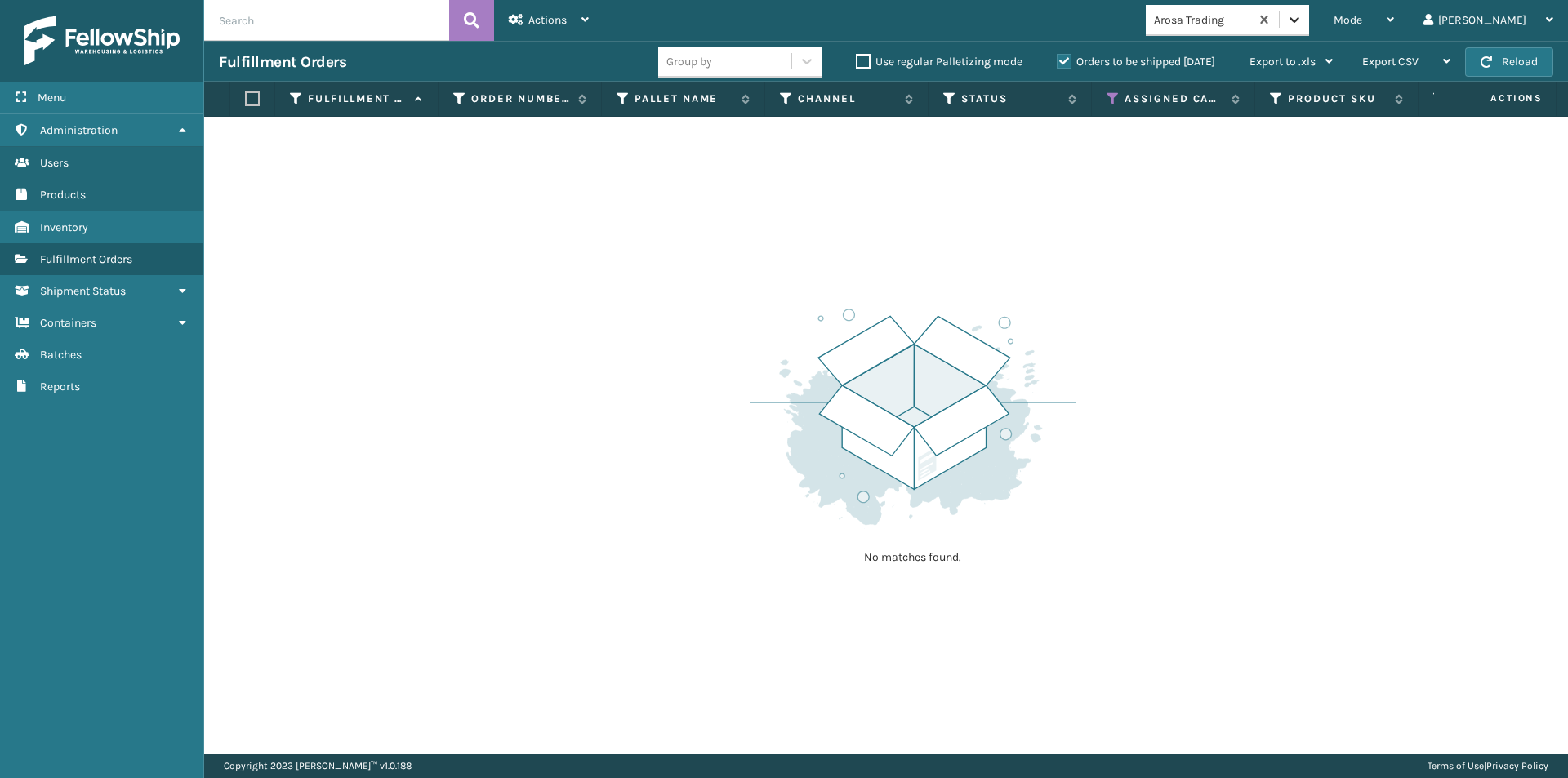
click at [1302, 17] on icon at bounding box center [1294, 19] width 17 height 17
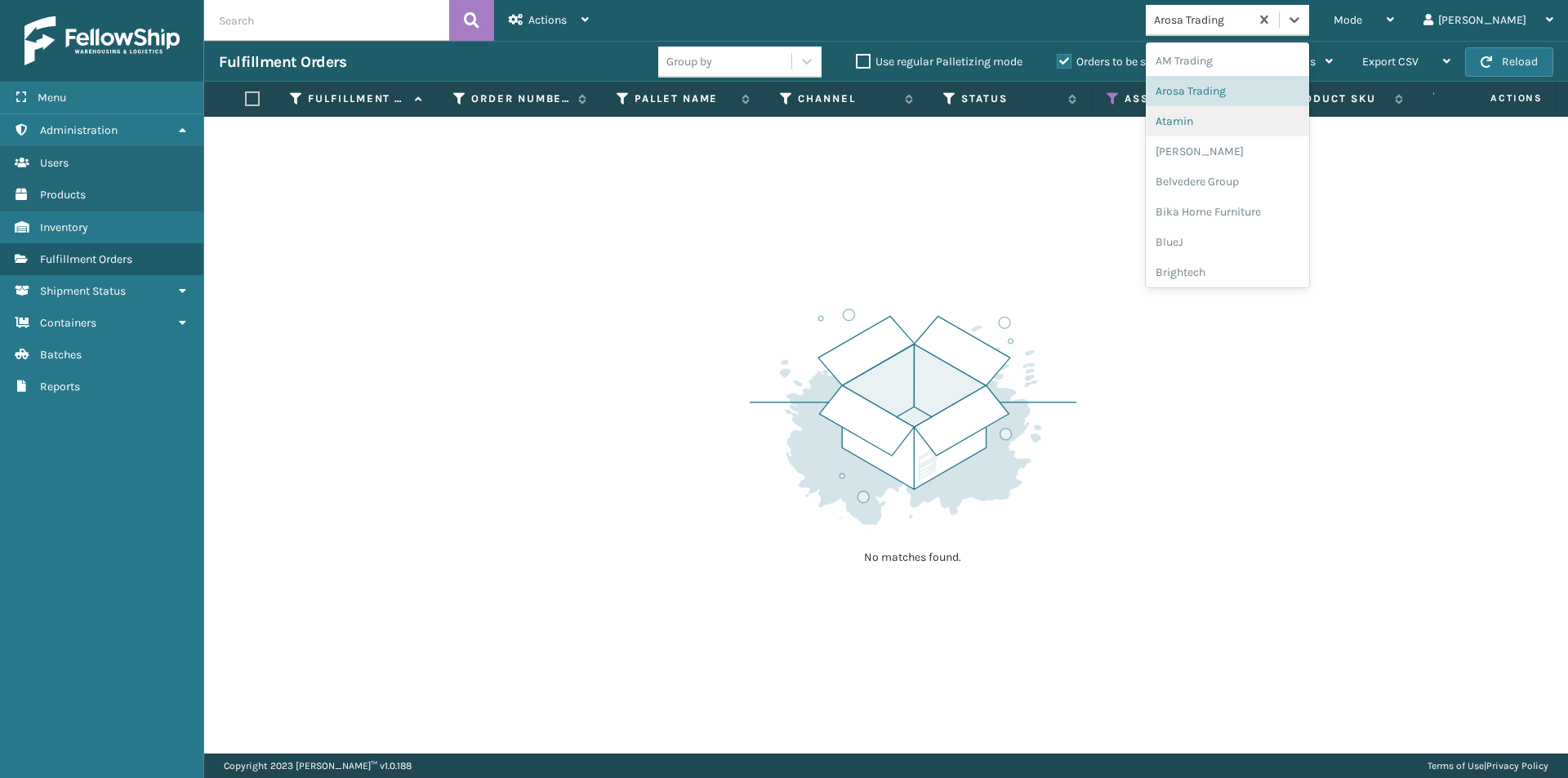
click at [1266, 119] on div "Atamin" at bounding box center [1227, 121] width 163 height 30
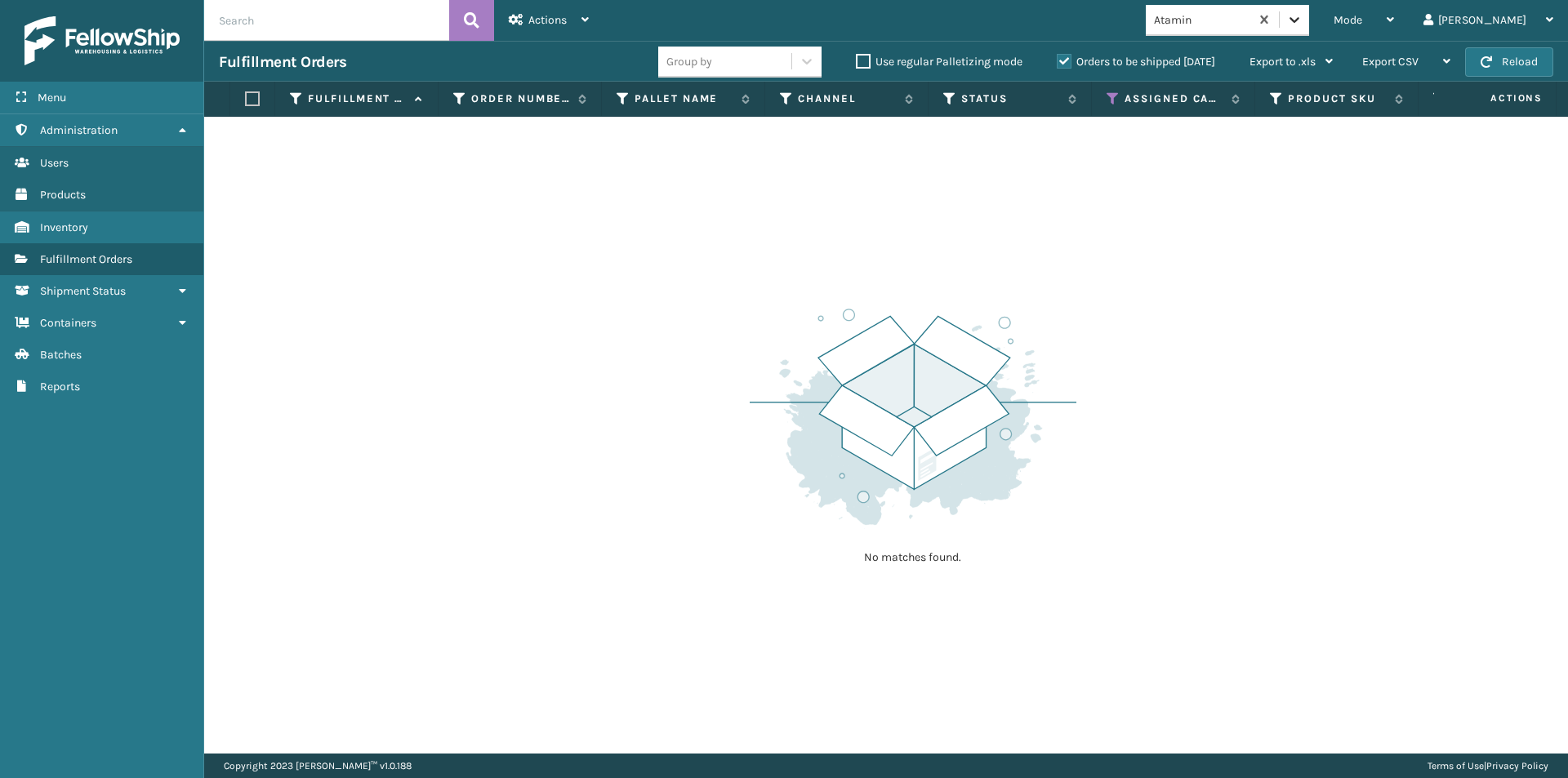
click at [1302, 20] on icon at bounding box center [1294, 19] width 17 height 17
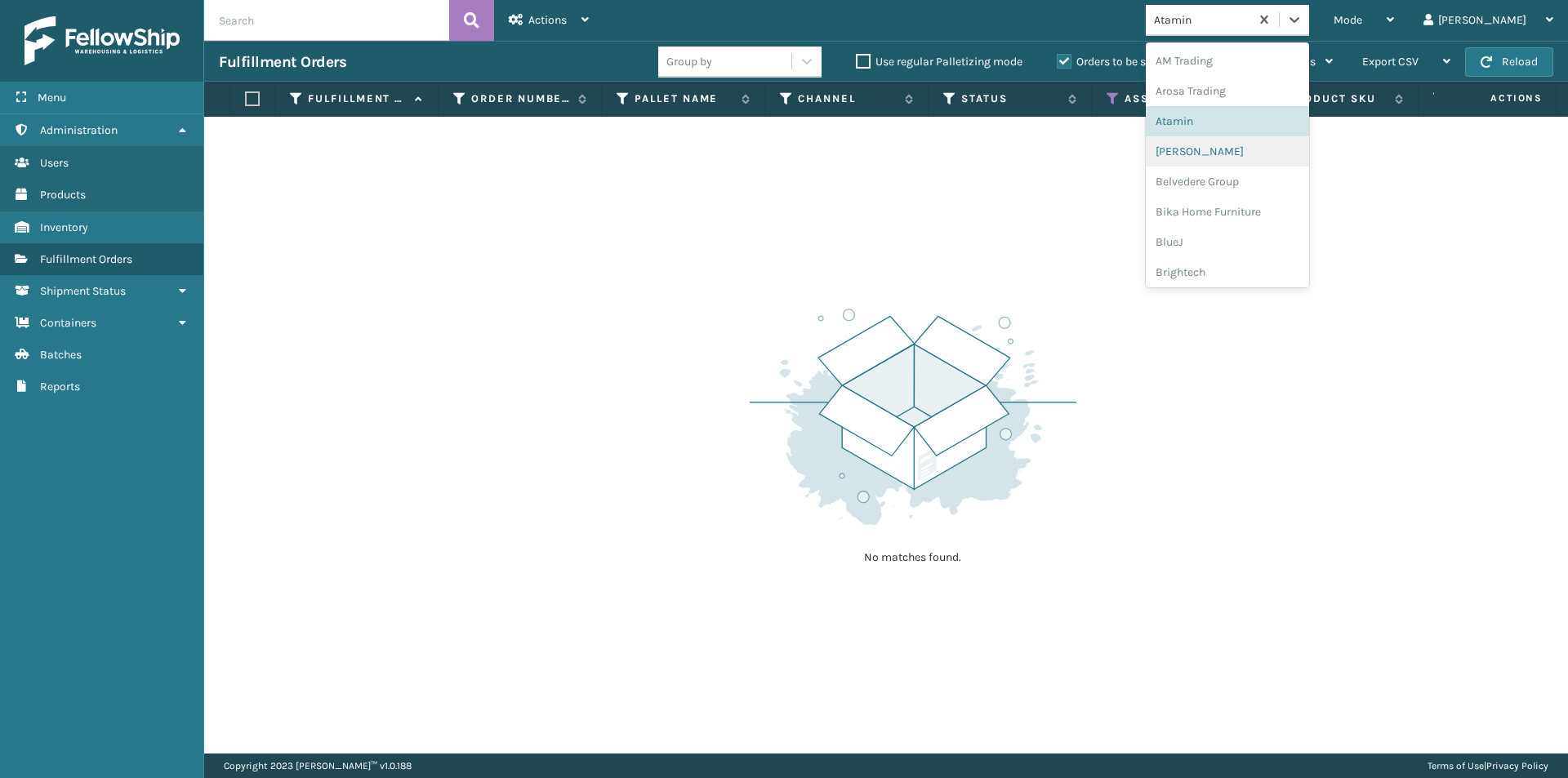
click at [1257, 150] on div "[PERSON_NAME]" at bounding box center [1227, 152] width 163 height 30
click at [1302, 27] on icon at bounding box center [1294, 19] width 17 height 17
click at [1260, 187] on div "Belvedere Group" at bounding box center [1227, 181] width 163 height 30
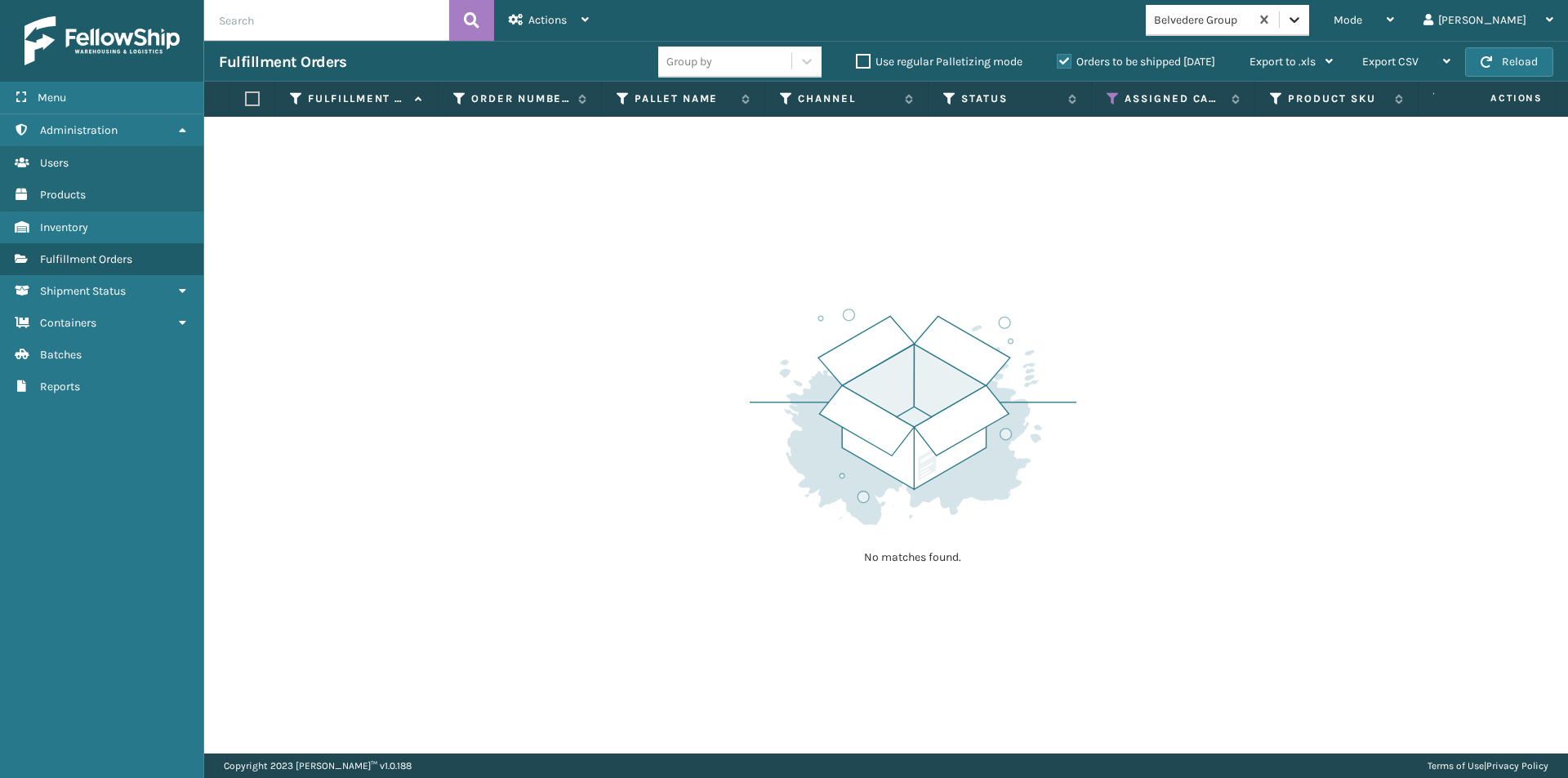
click at [1302, 24] on icon at bounding box center [1294, 19] width 17 height 17
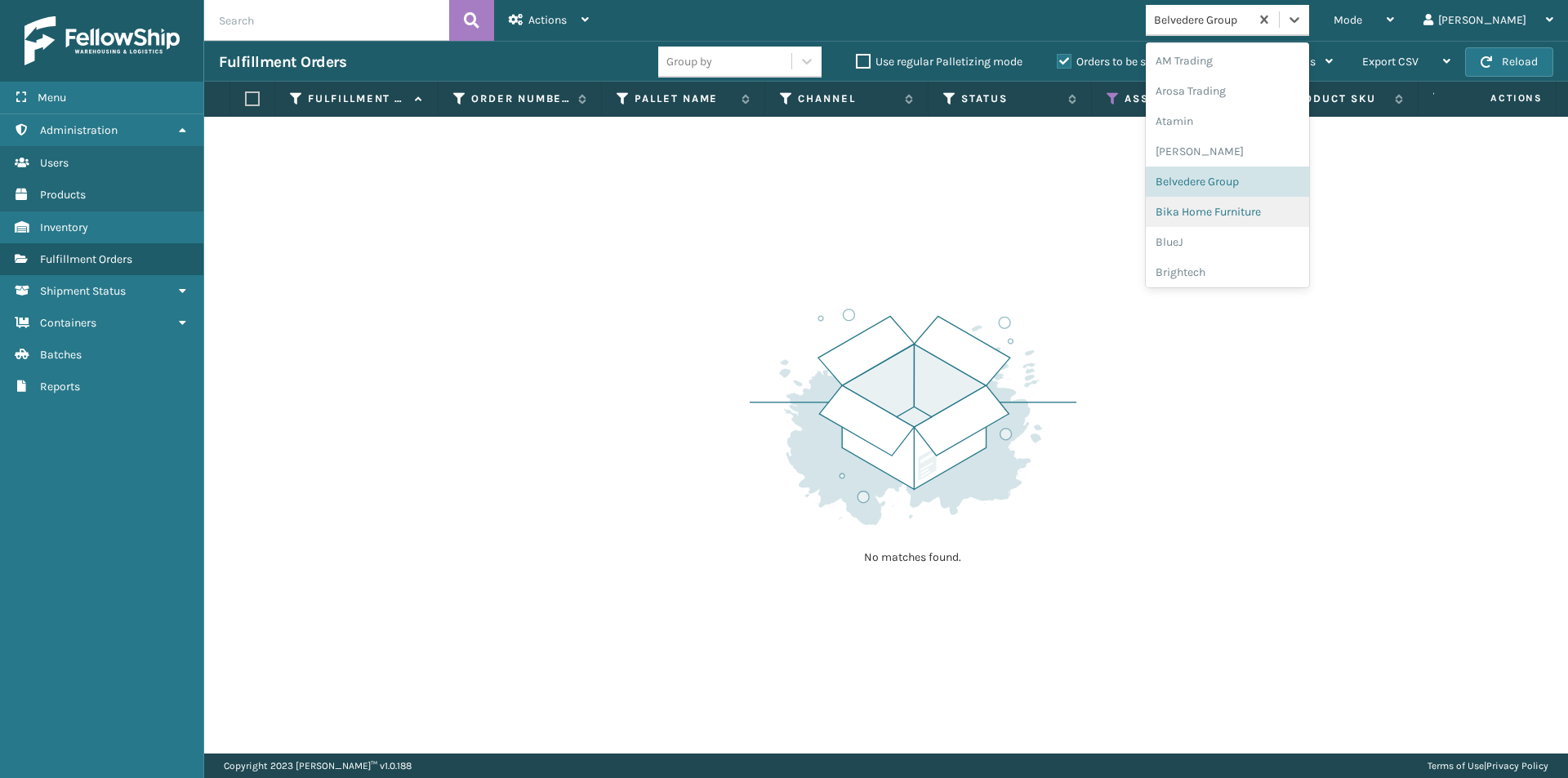
click at [1265, 209] on div "Bika Home Furniture" at bounding box center [1227, 212] width 163 height 30
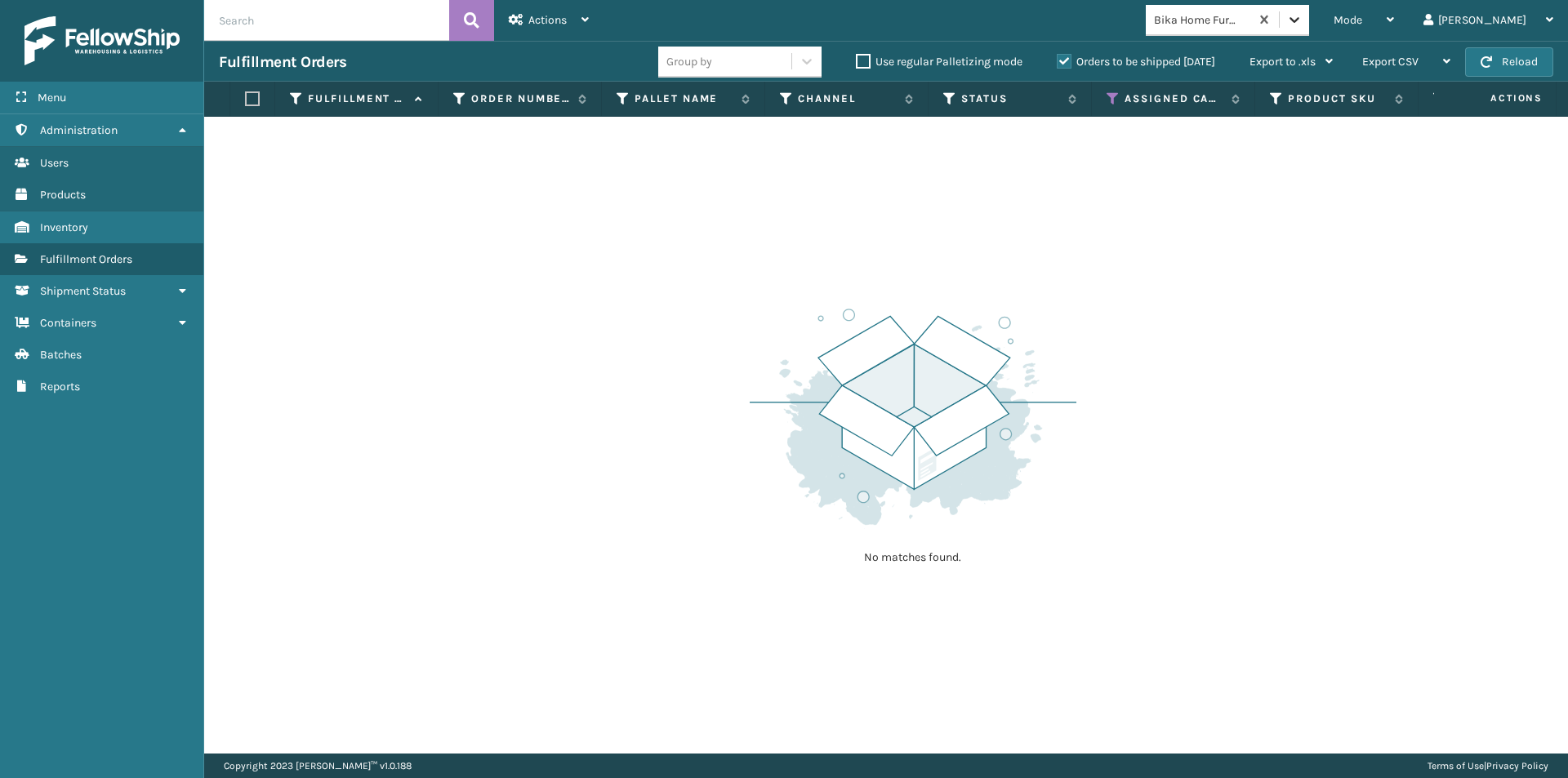
click at [1309, 30] on div at bounding box center [1294, 20] width 30 height 30
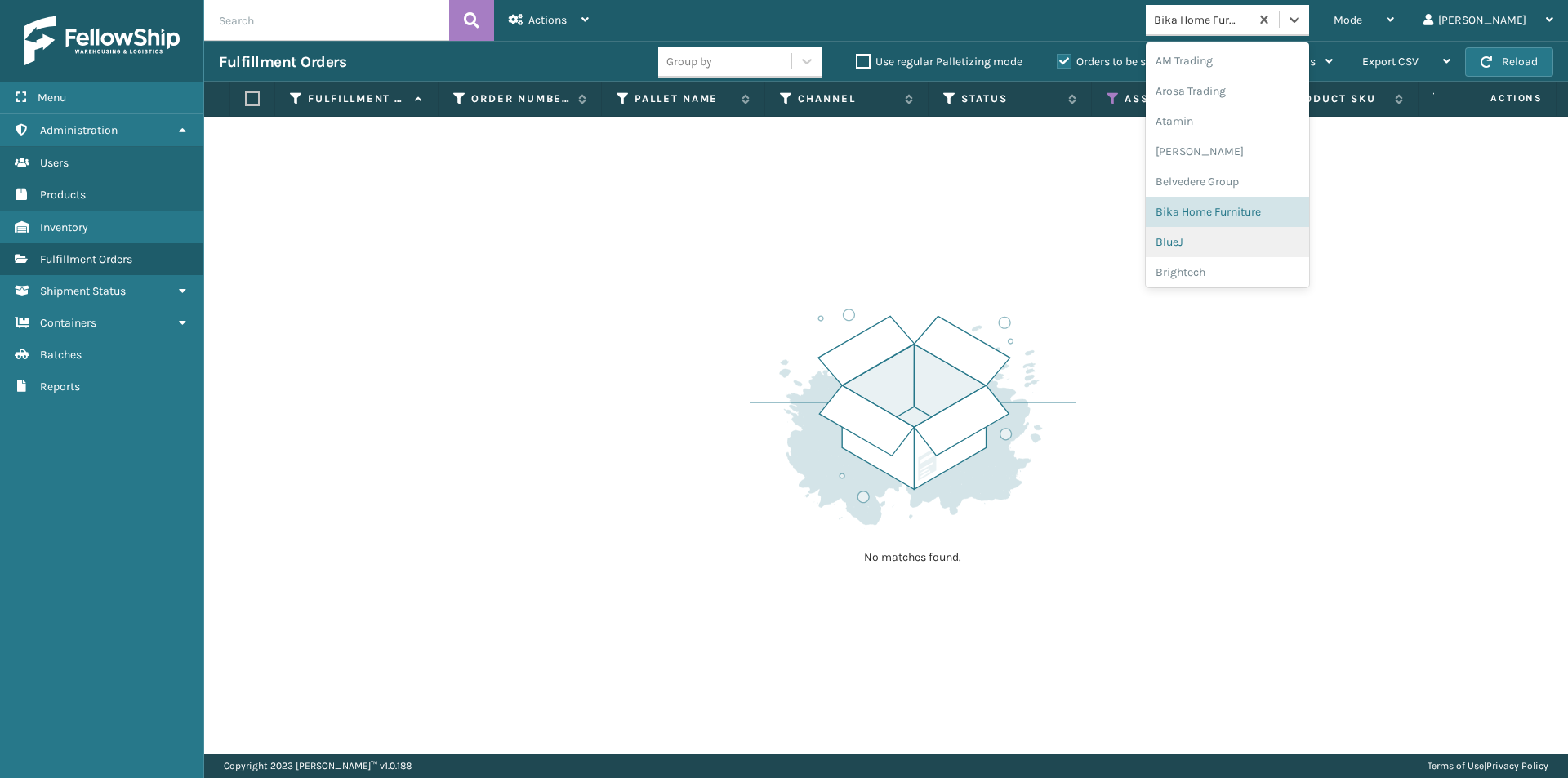
click at [1255, 242] on div "BlueJ" at bounding box center [1227, 242] width 163 height 30
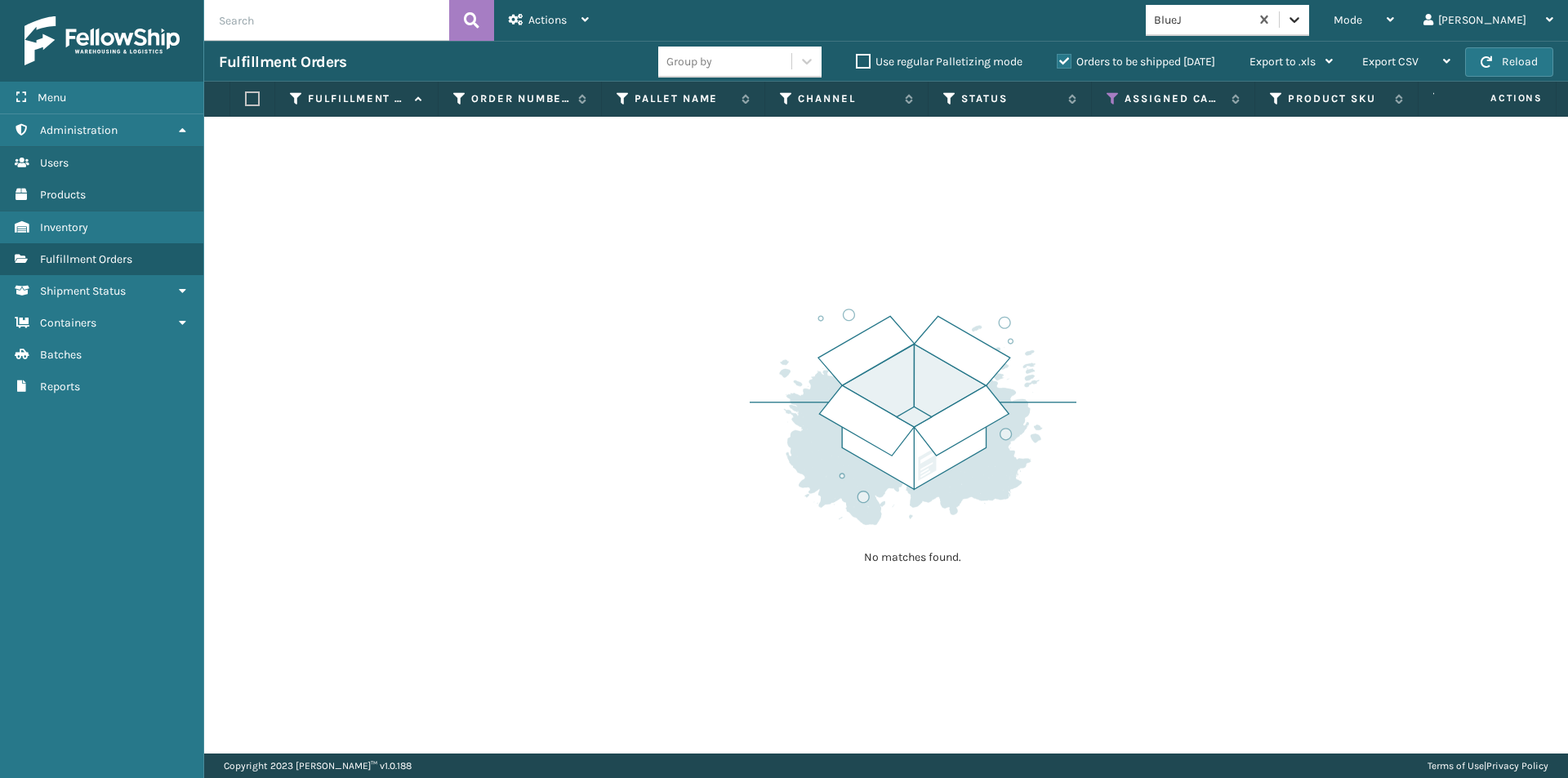
click at [1300, 19] on icon at bounding box center [1294, 20] width 10 height 6
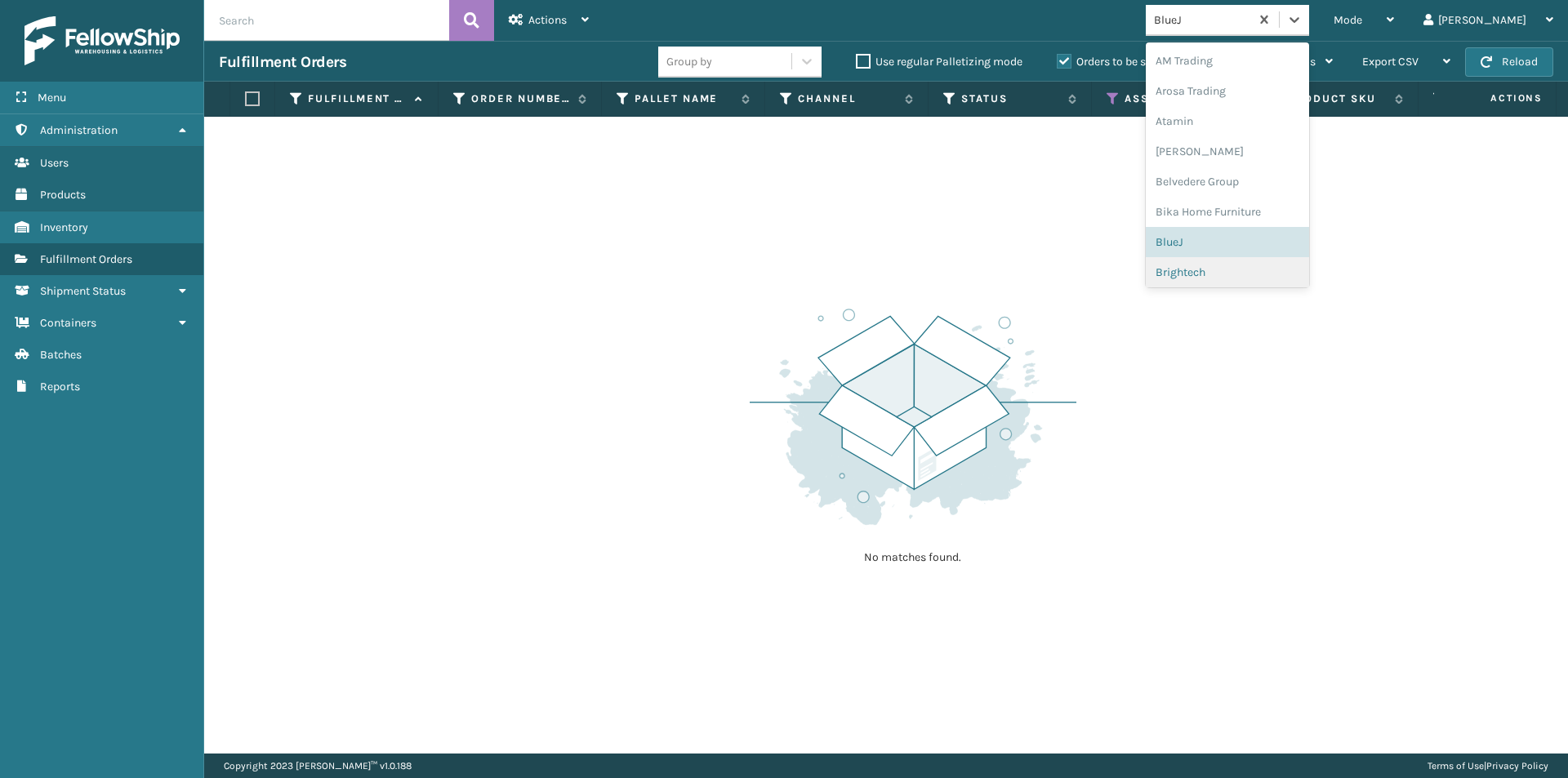
click at [1255, 267] on div "Brightech" at bounding box center [1227, 272] width 163 height 30
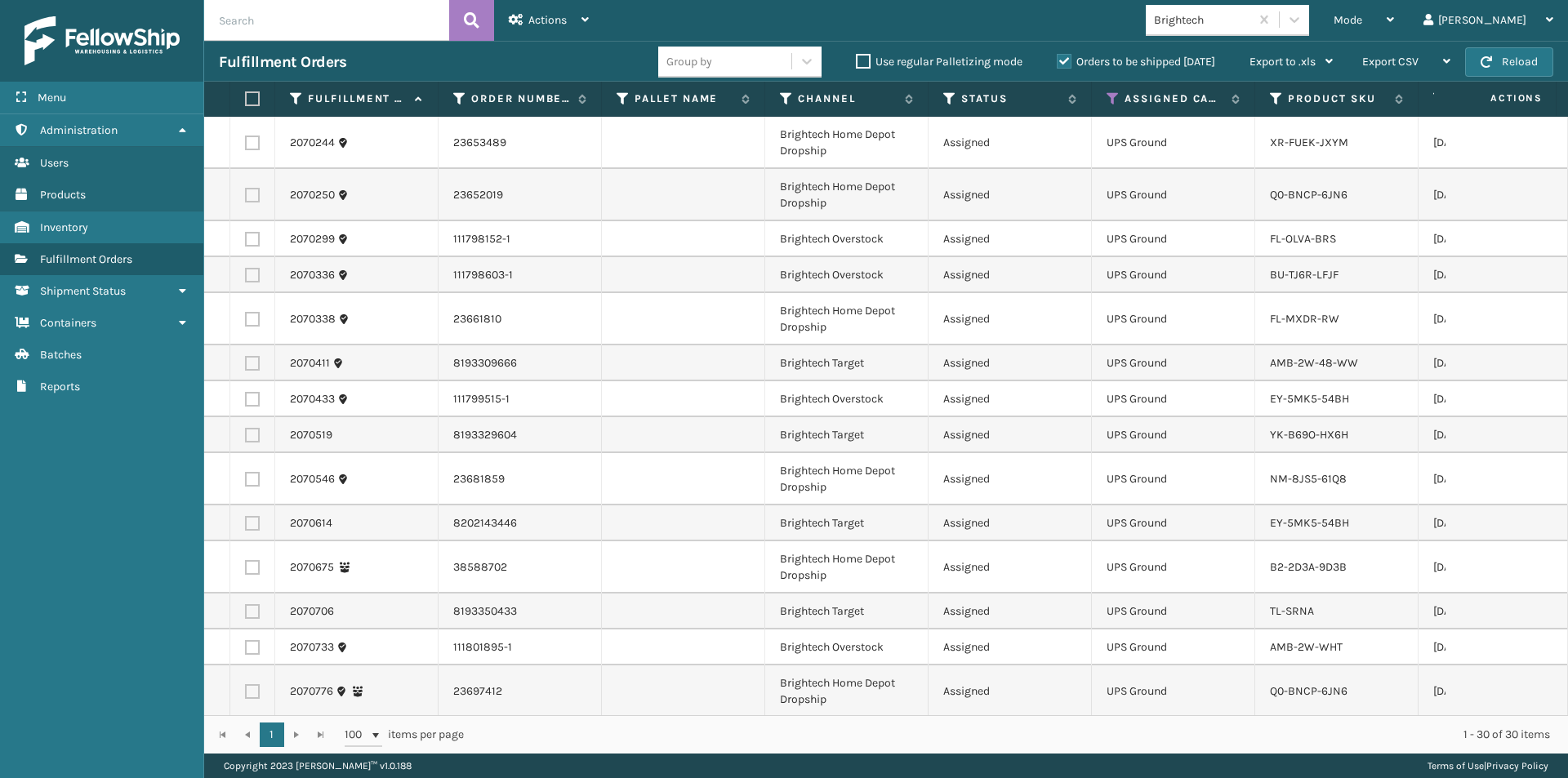
click at [244, 101] on th at bounding box center [253, 99] width 45 height 35
click at [253, 102] on label at bounding box center [249, 98] width 10 height 15
click at [246, 102] on input "checkbox" at bounding box center [245, 99] width 1 height 10
checkbox input "true"
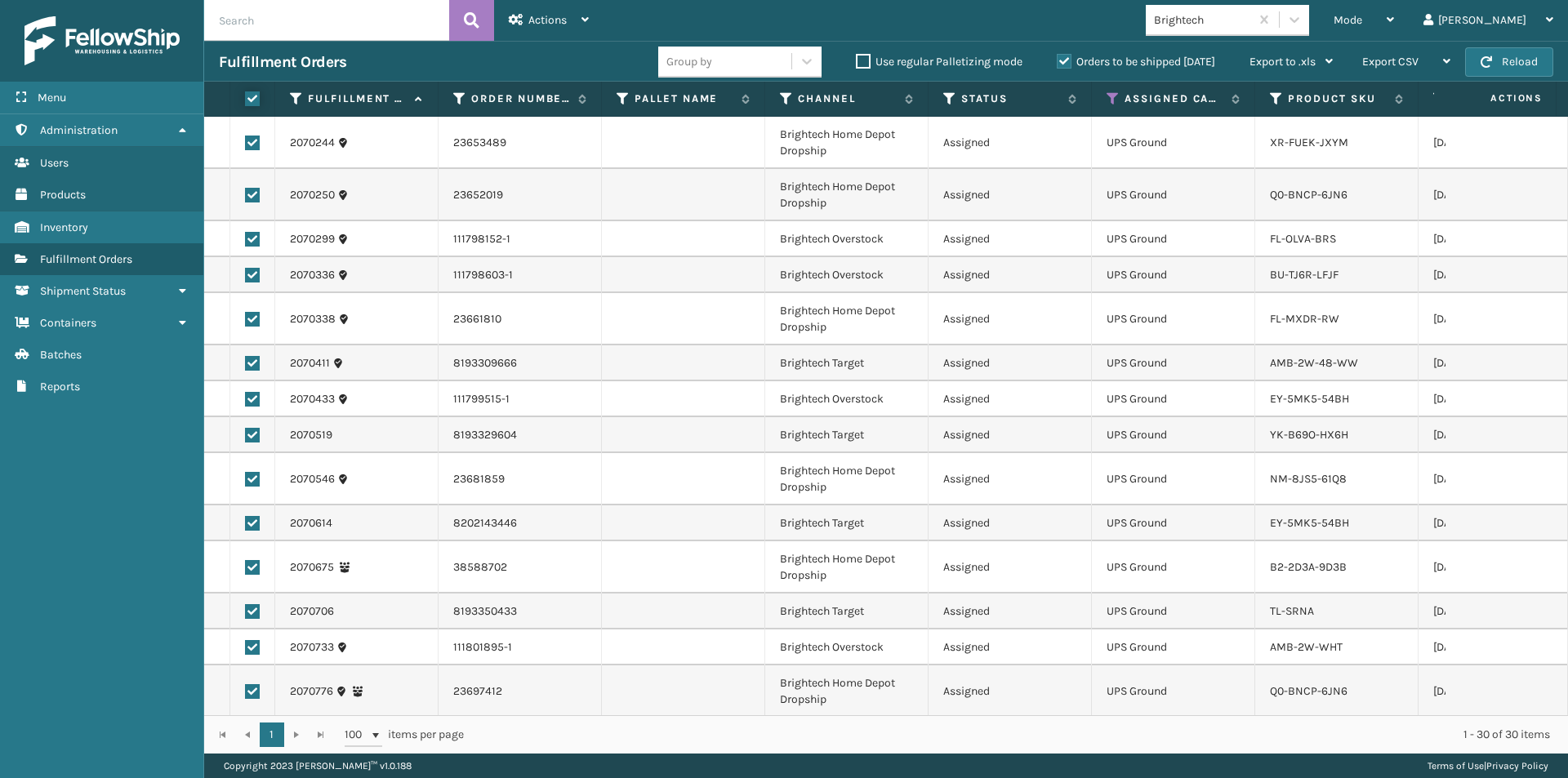
checkbox input "true"
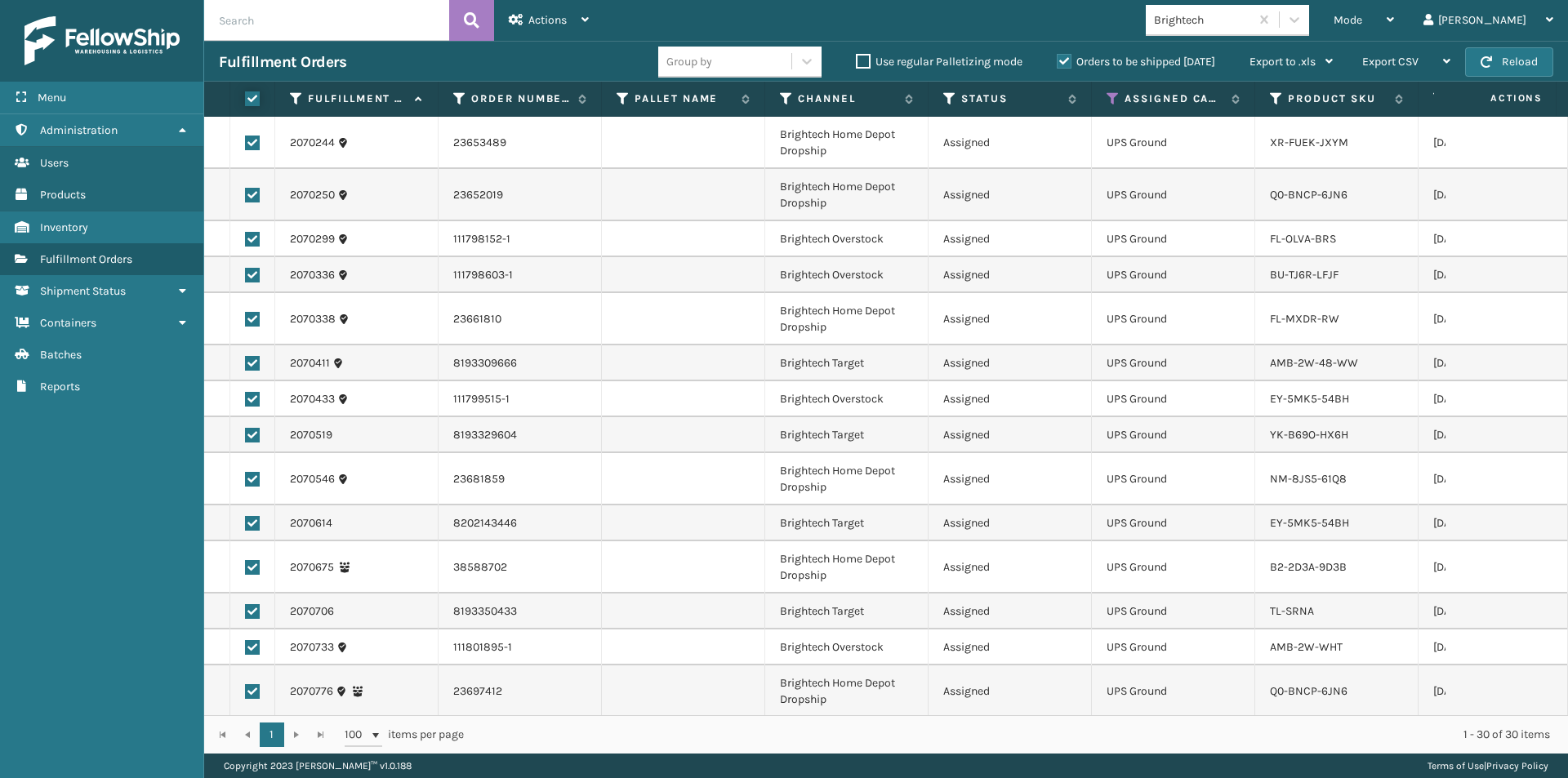
checkbox input "true"
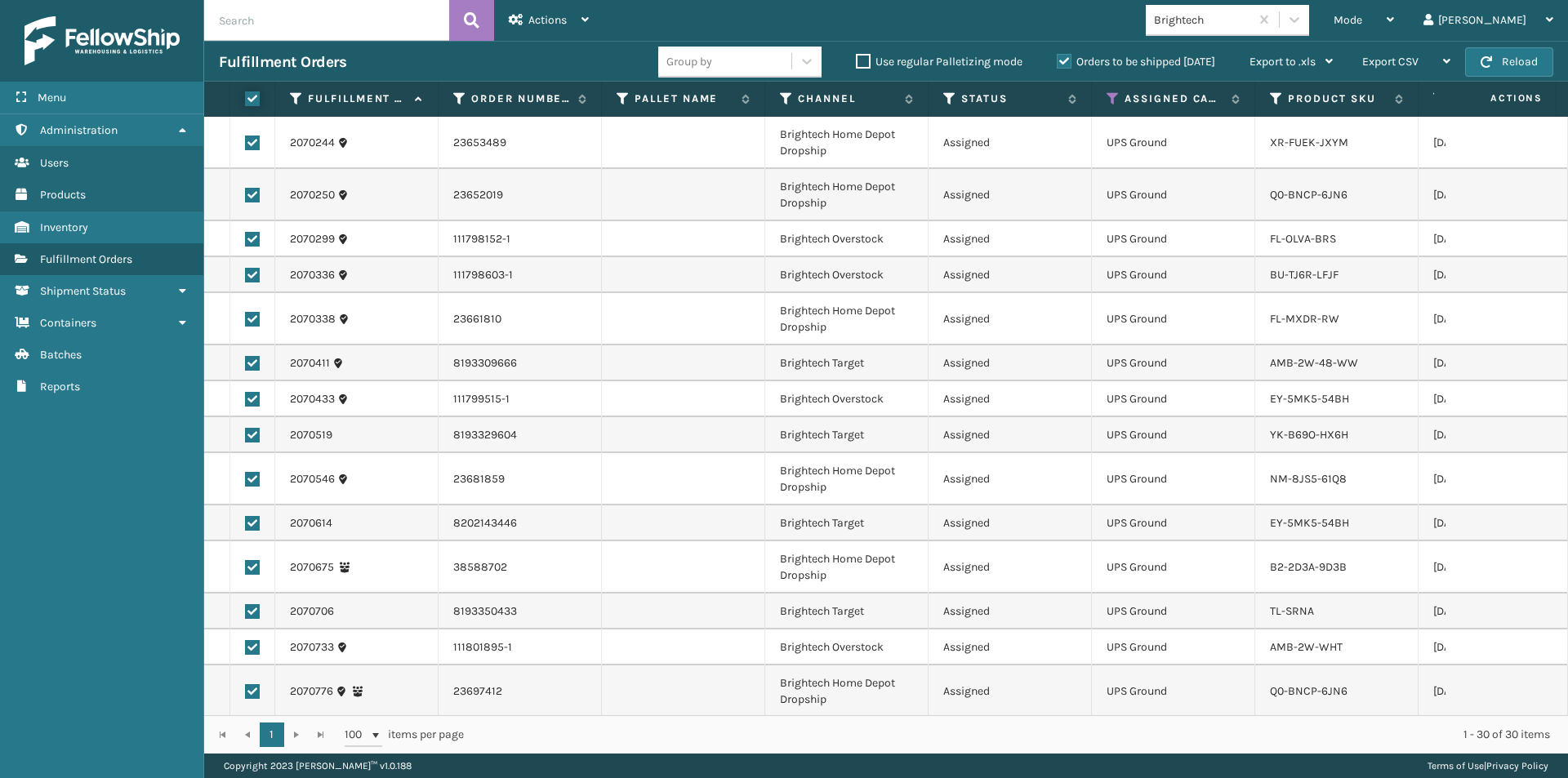
checkbox input "true"
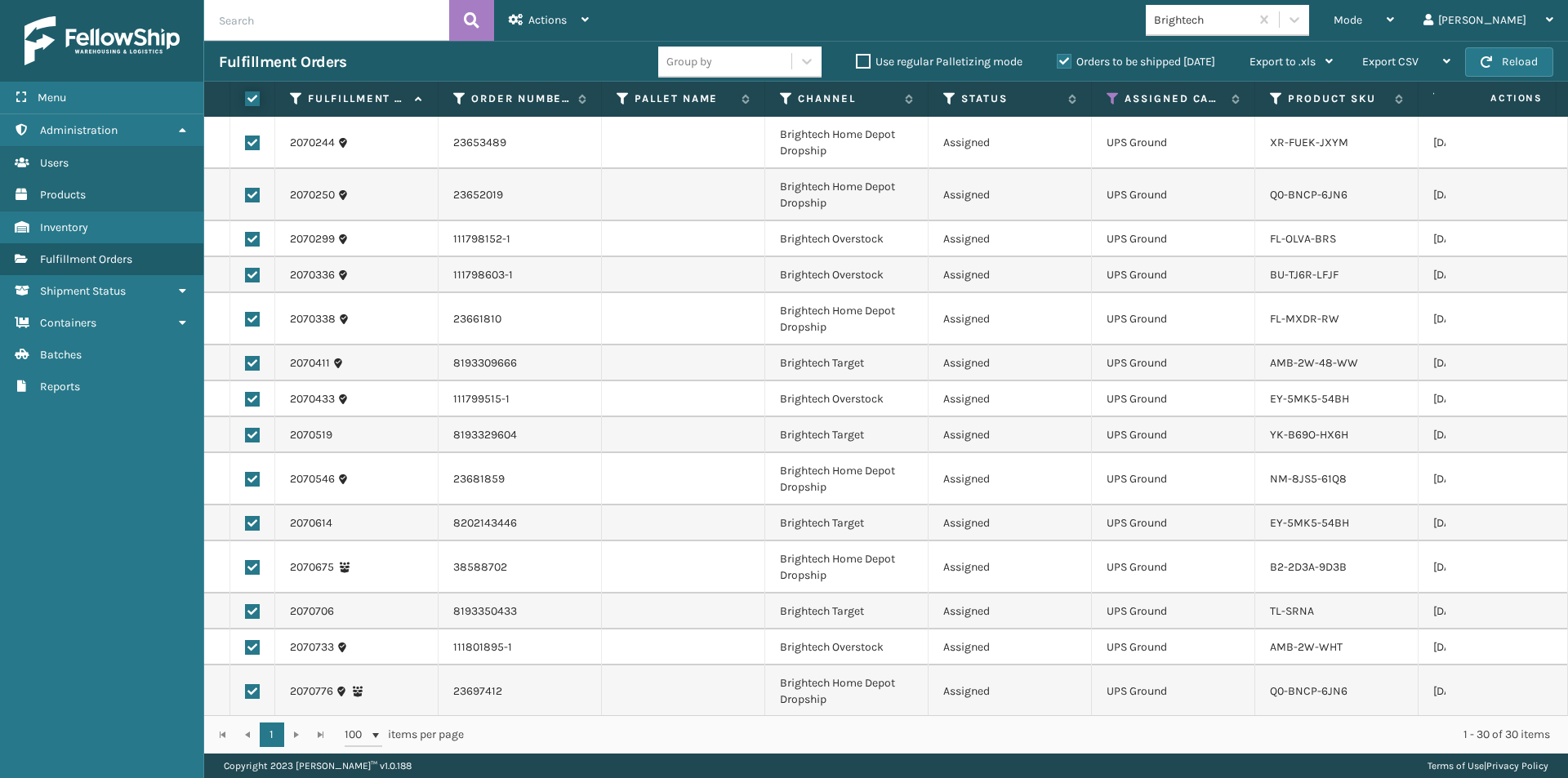
checkbox input "true"
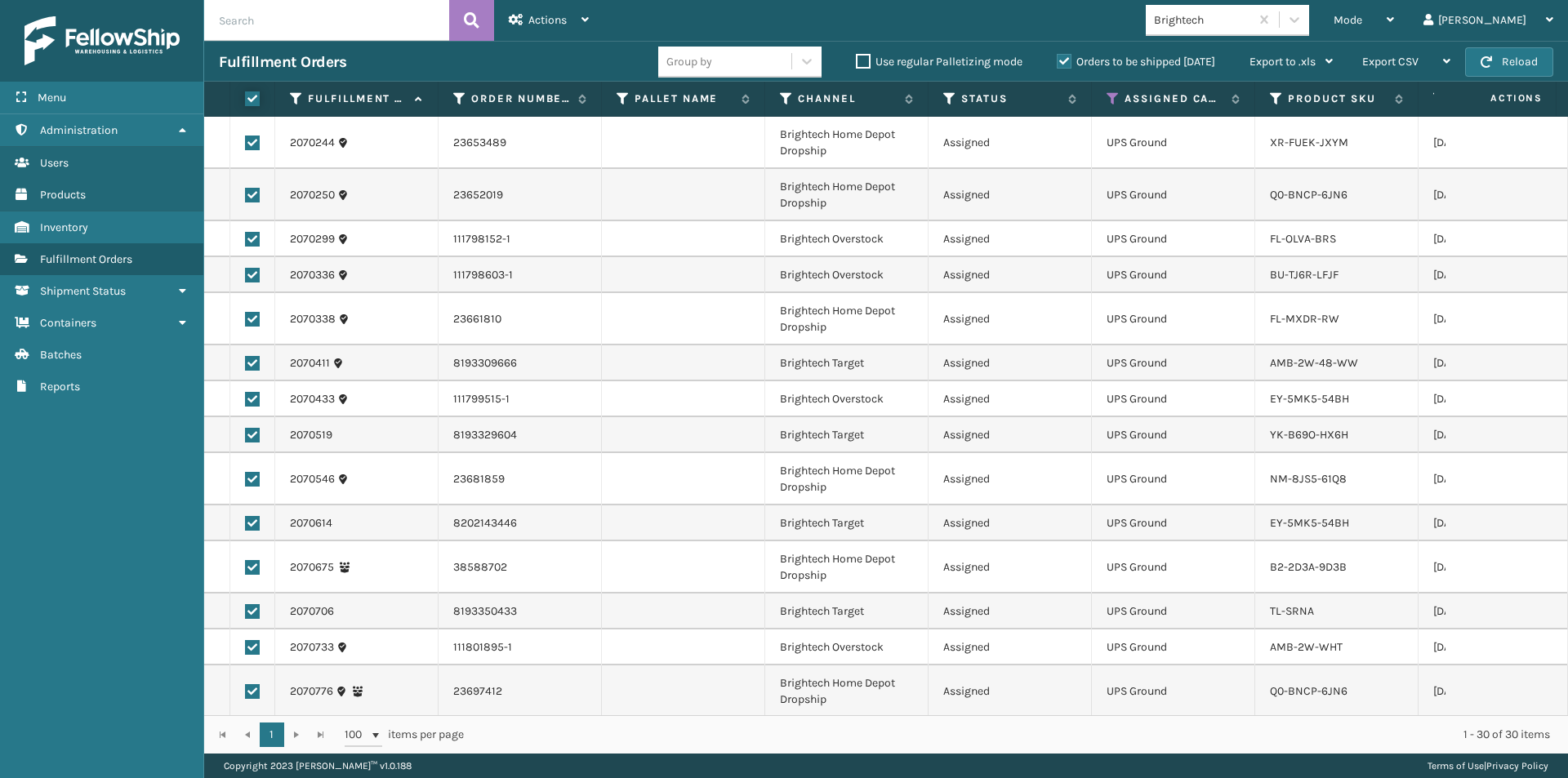
checkbox input "true"
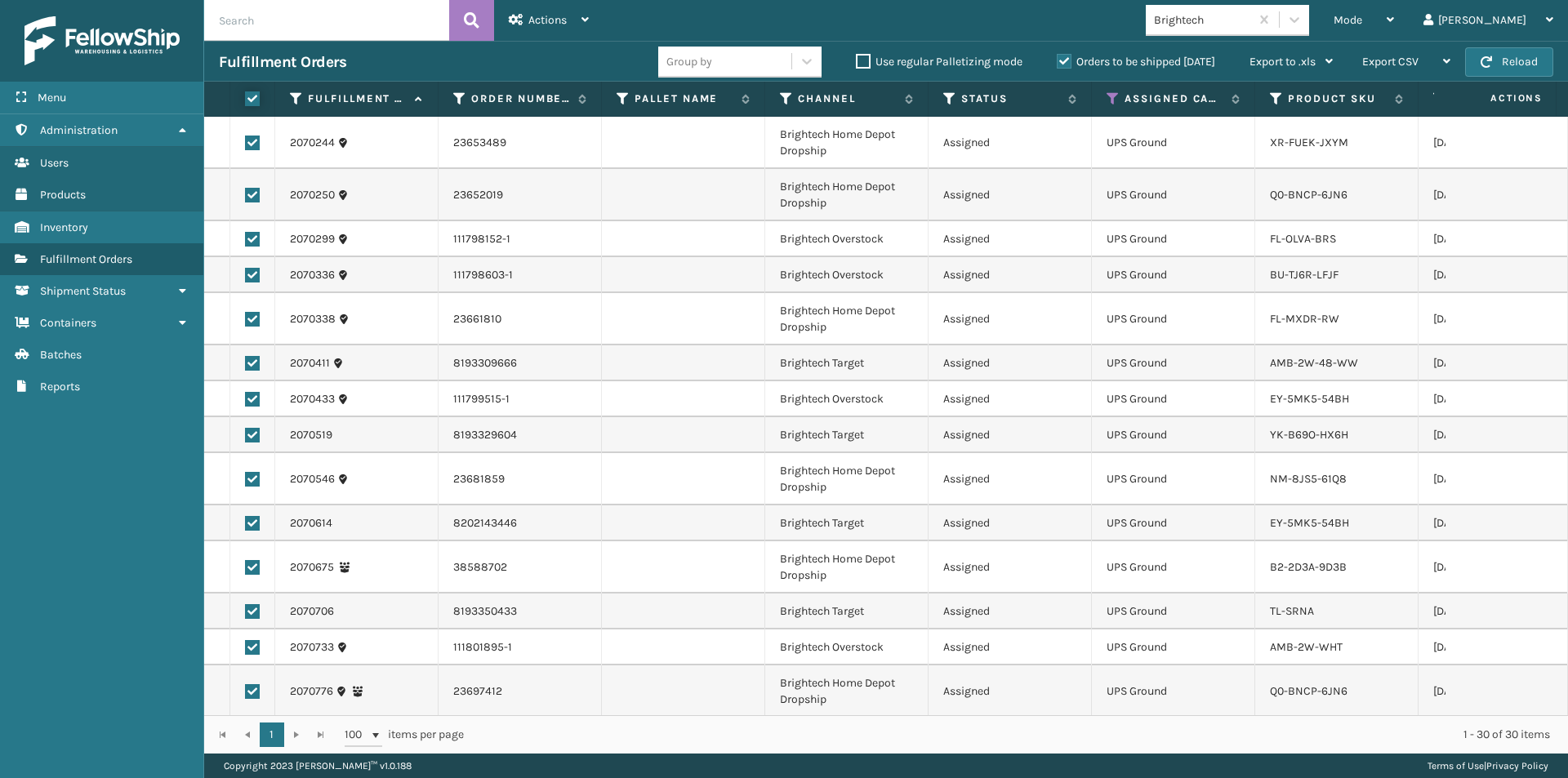
checkbox input "true"
click at [581, 18] on div "Actions" at bounding box center [549, 20] width 80 height 41
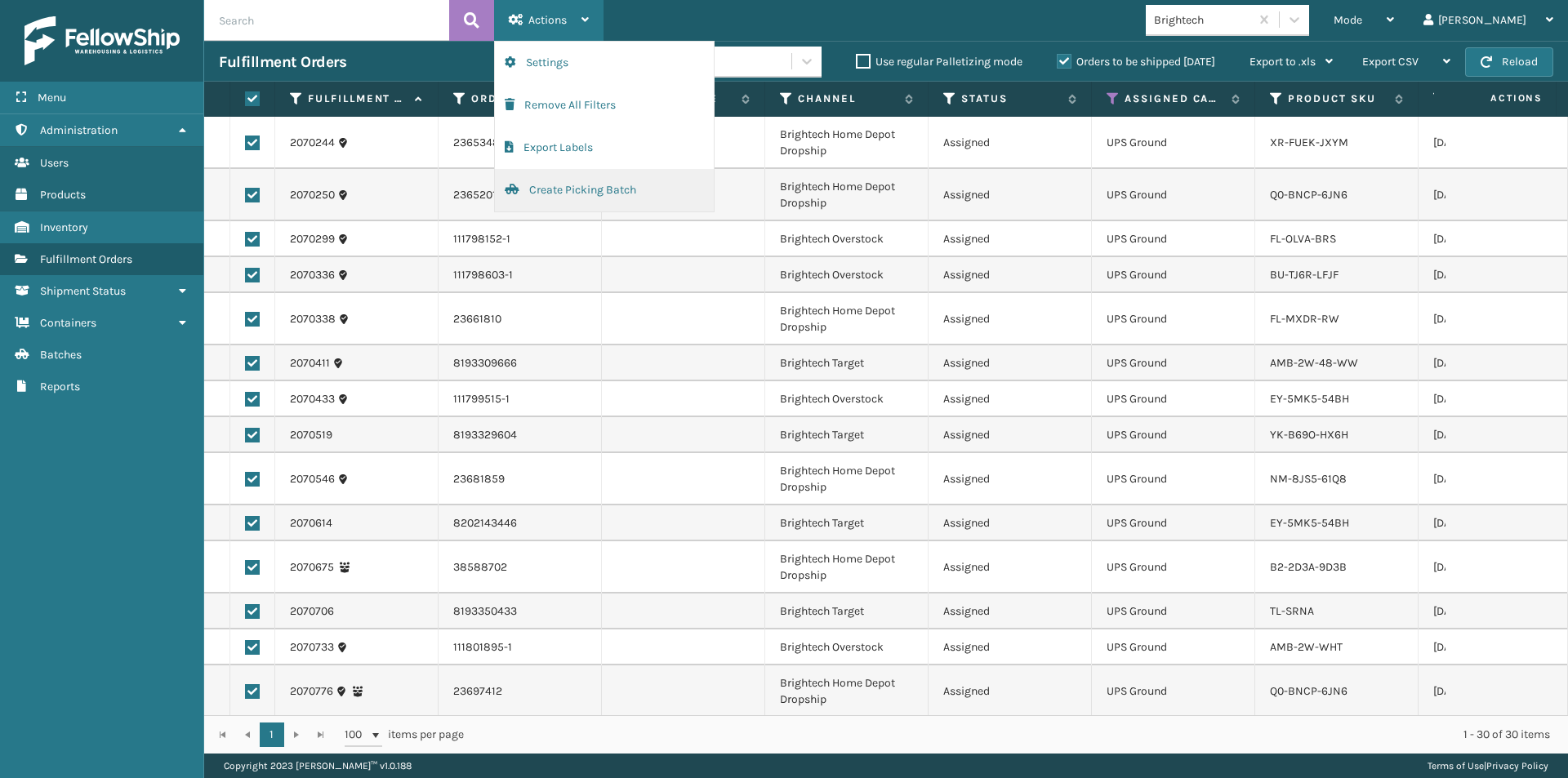
click at [592, 186] on button "Create Picking Batch" at bounding box center [604, 190] width 219 height 43
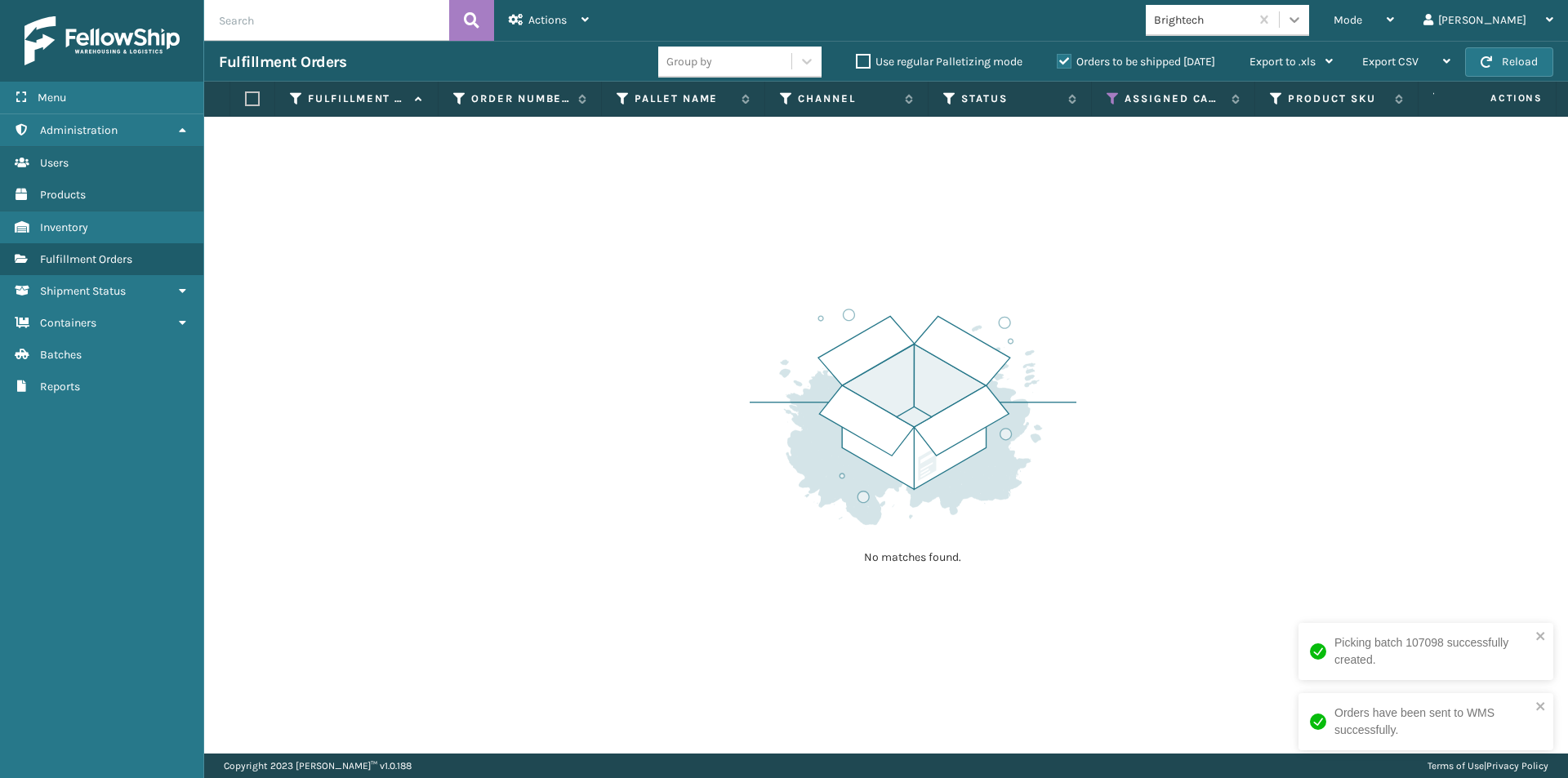
click at [1309, 22] on div at bounding box center [1294, 20] width 30 height 30
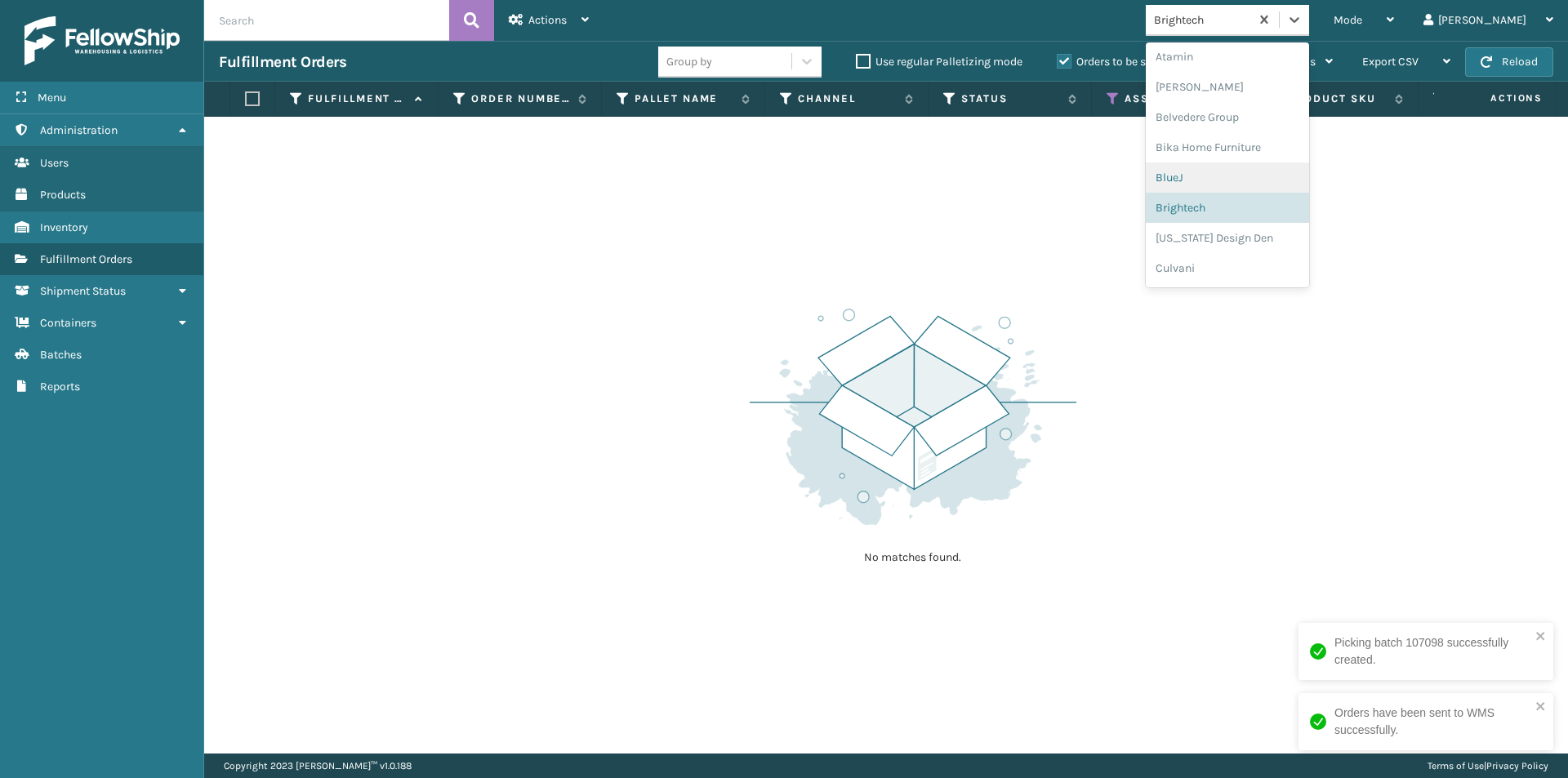
scroll to position [91, 0]
click at [1289, 218] on div "[US_STATE] Design Den" at bounding box center [1227, 211] width 163 height 30
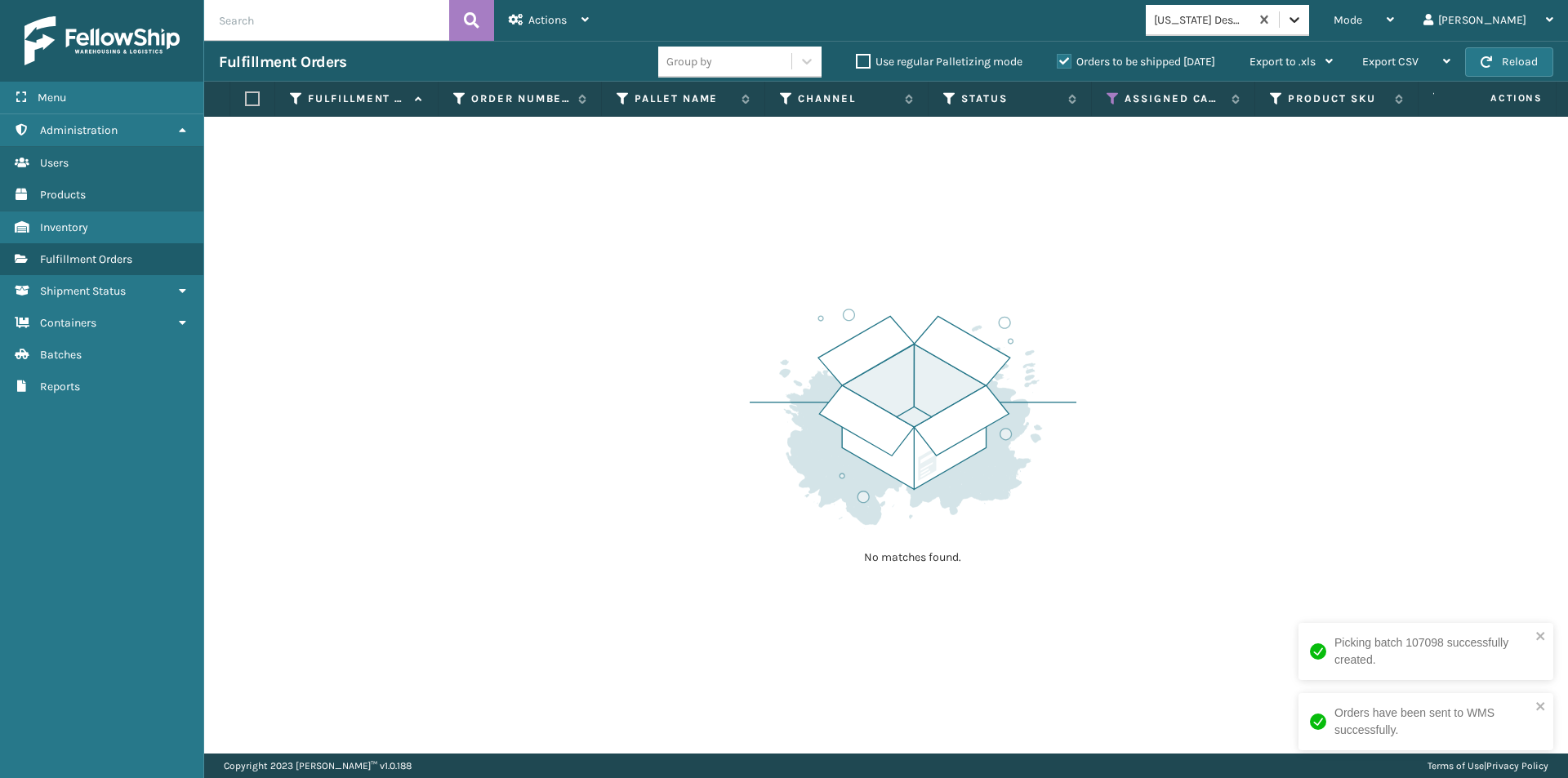
click at [1302, 17] on icon at bounding box center [1294, 19] width 17 height 17
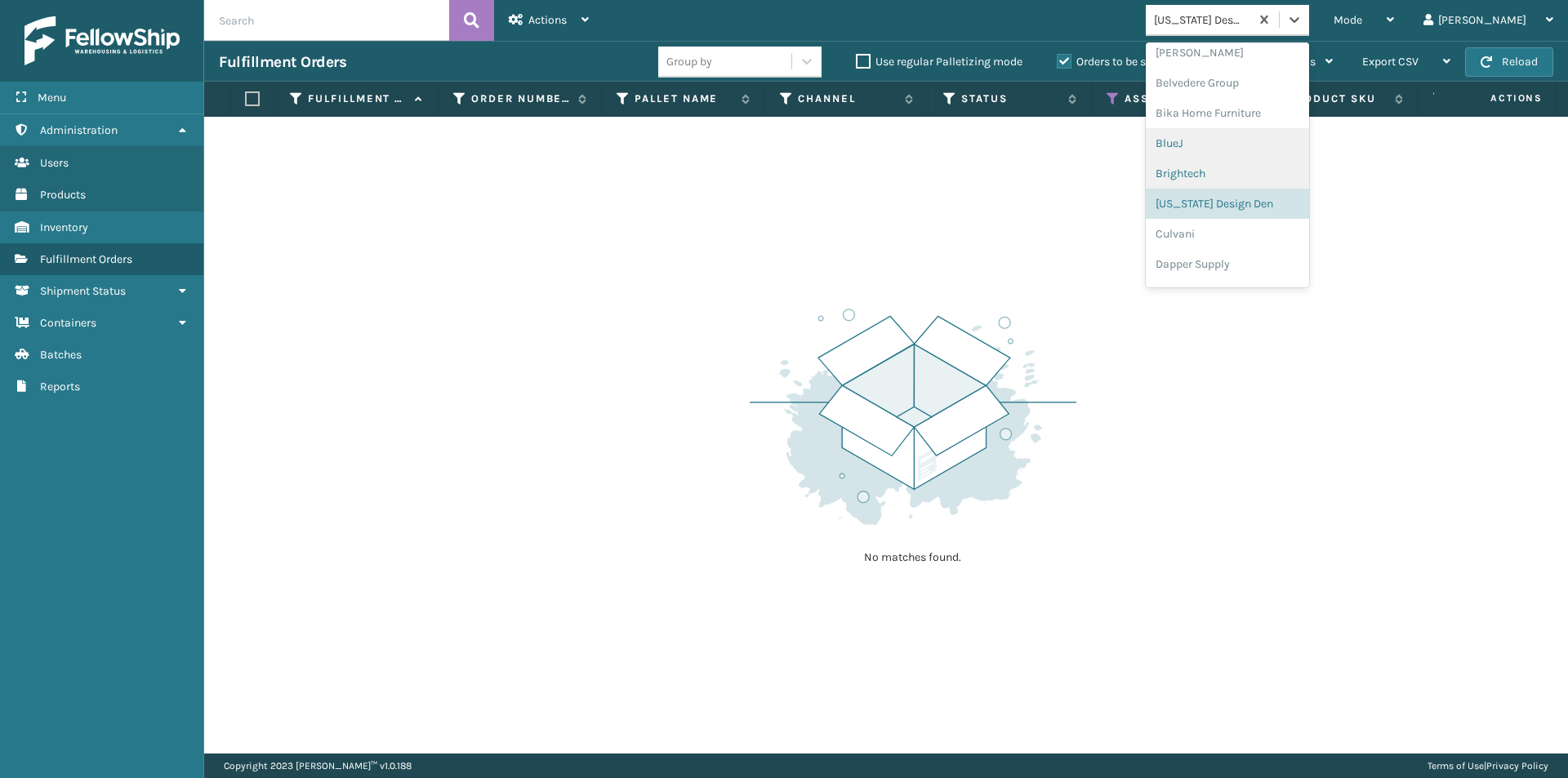
scroll to position [122, 0]
click at [1249, 214] on div "Culvani" at bounding box center [1227, 211] width 163 height 30
click at [1302, 26] on icon at bounding box center [1294, 19] width 17 height 17
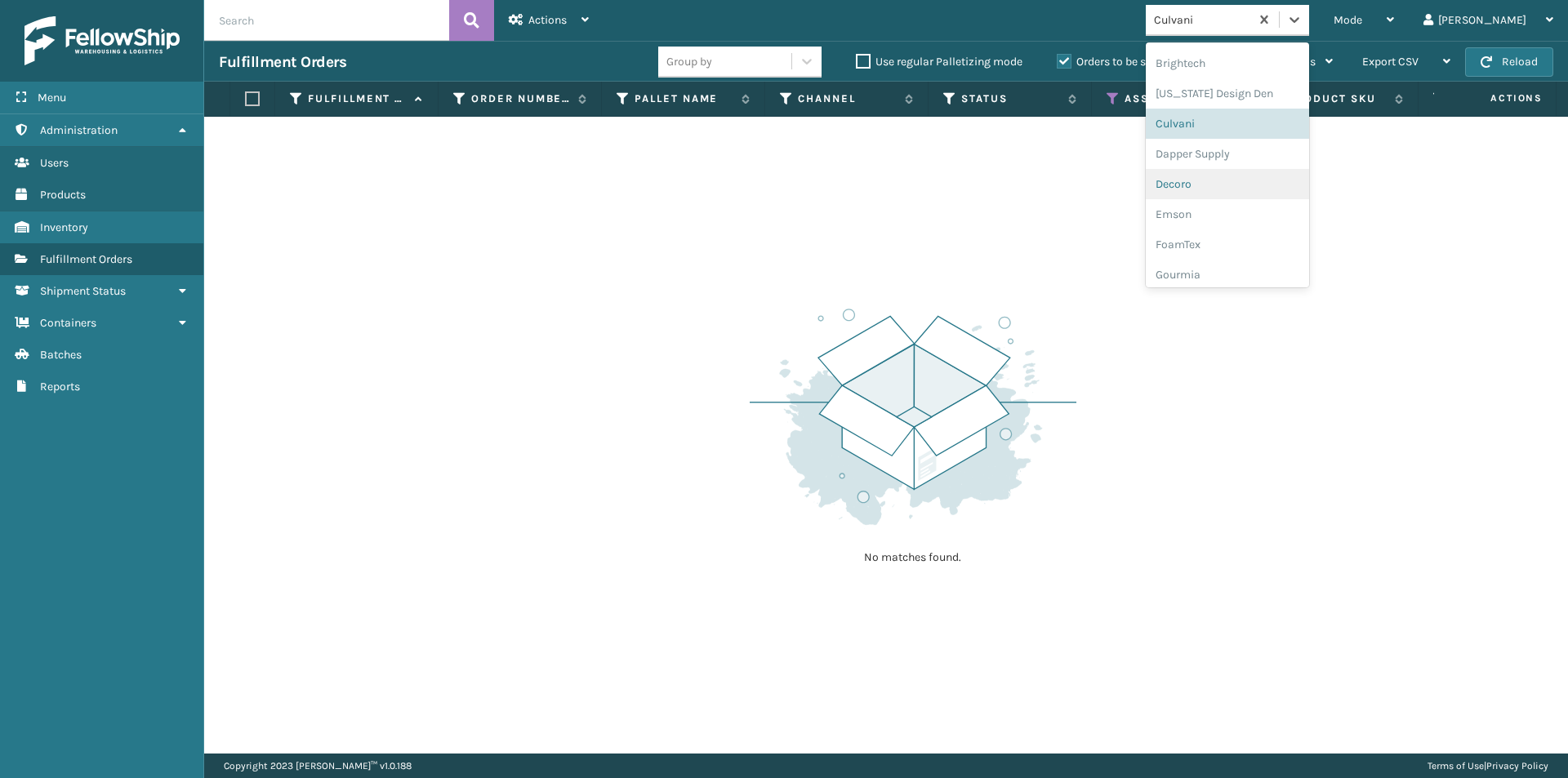
scroll to position [233, 0]
click at [1278, 133] on div "Dapper Supply" at bounding box center [1227, 129] width 163 height 30
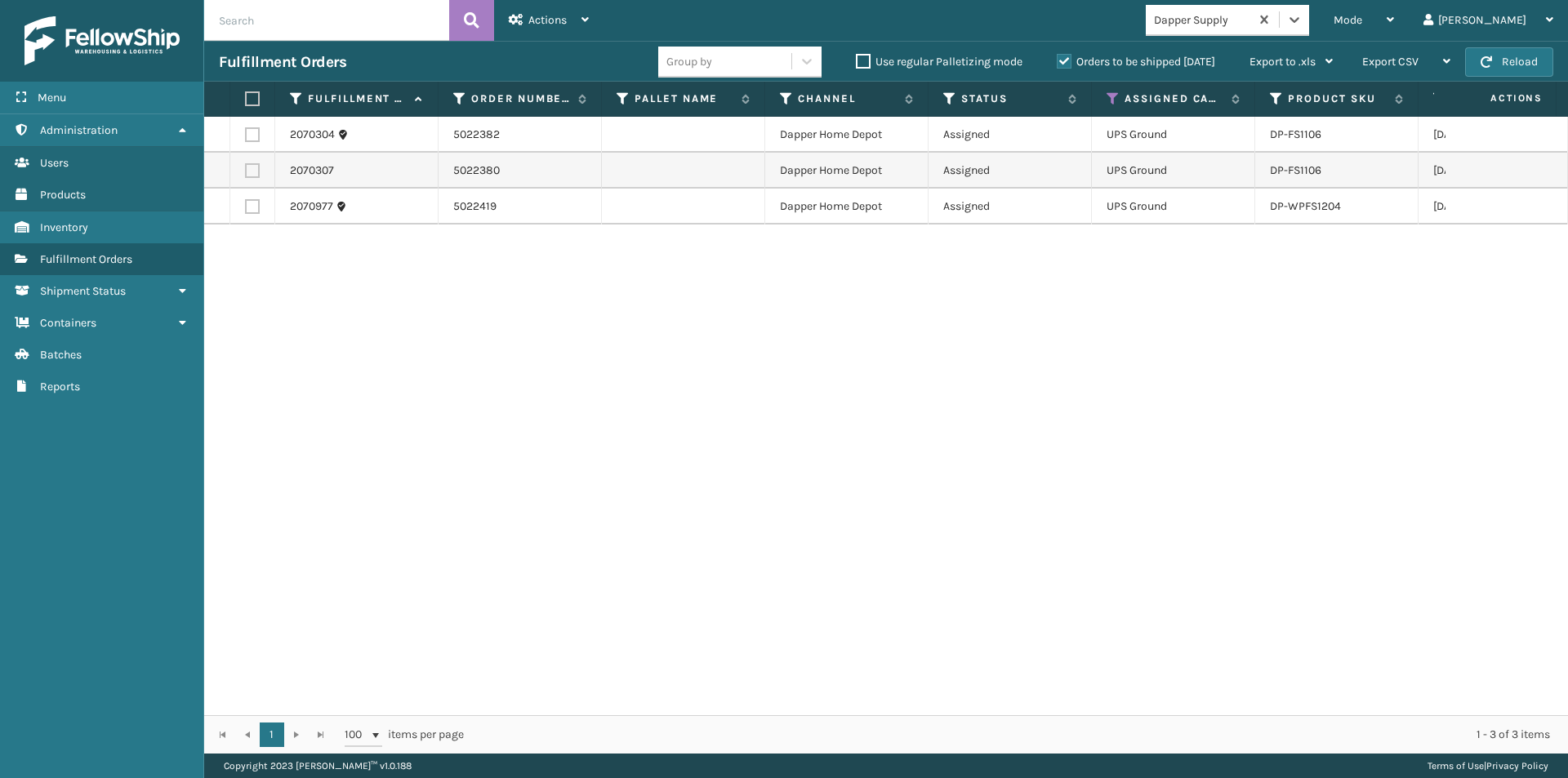
click at [247, 99] on label at bounding box center [249, 98] width 10 height 15
click at [246, 99] on input "checkbox" at bounding box center [245, 99] width 1 height 10
checkbox input "true"
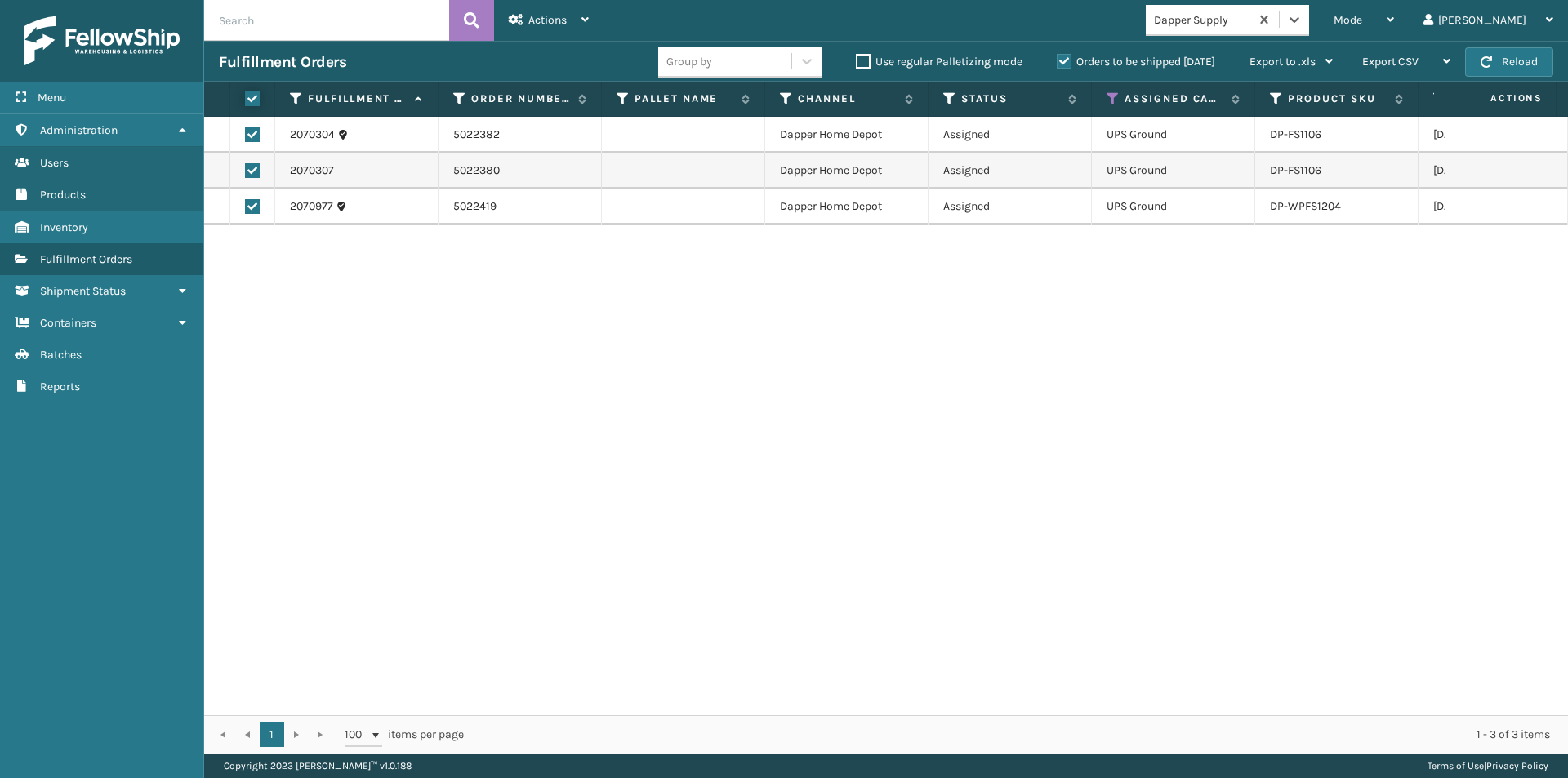
checkbox input "true"
click at [581, 15] on div "Actions" at bounding box center [549, 20] width 80 height 41
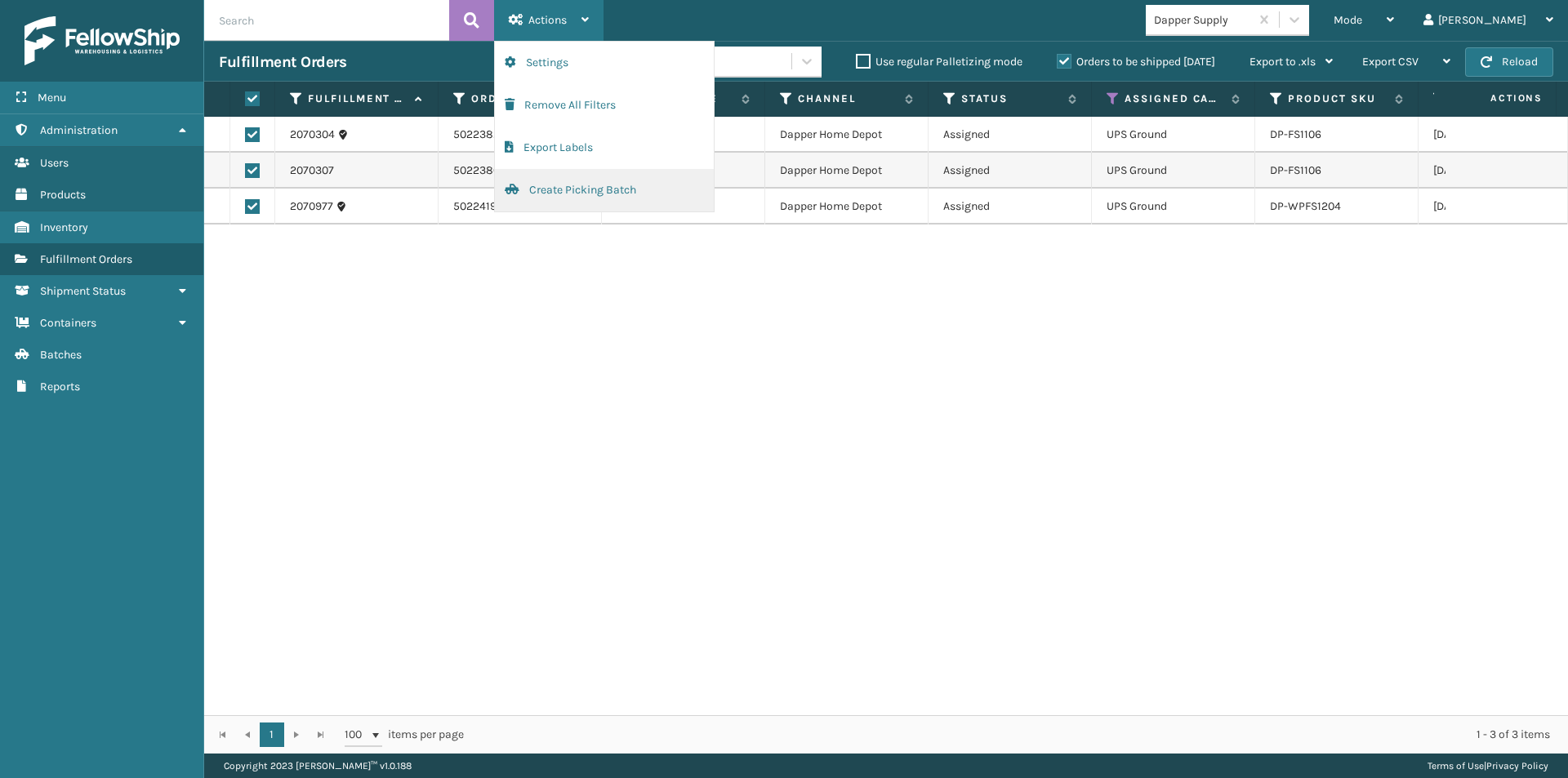
click at [568, 188] on button "Create Picking Batch" at bounding box center [604, 190] width 219 height 43
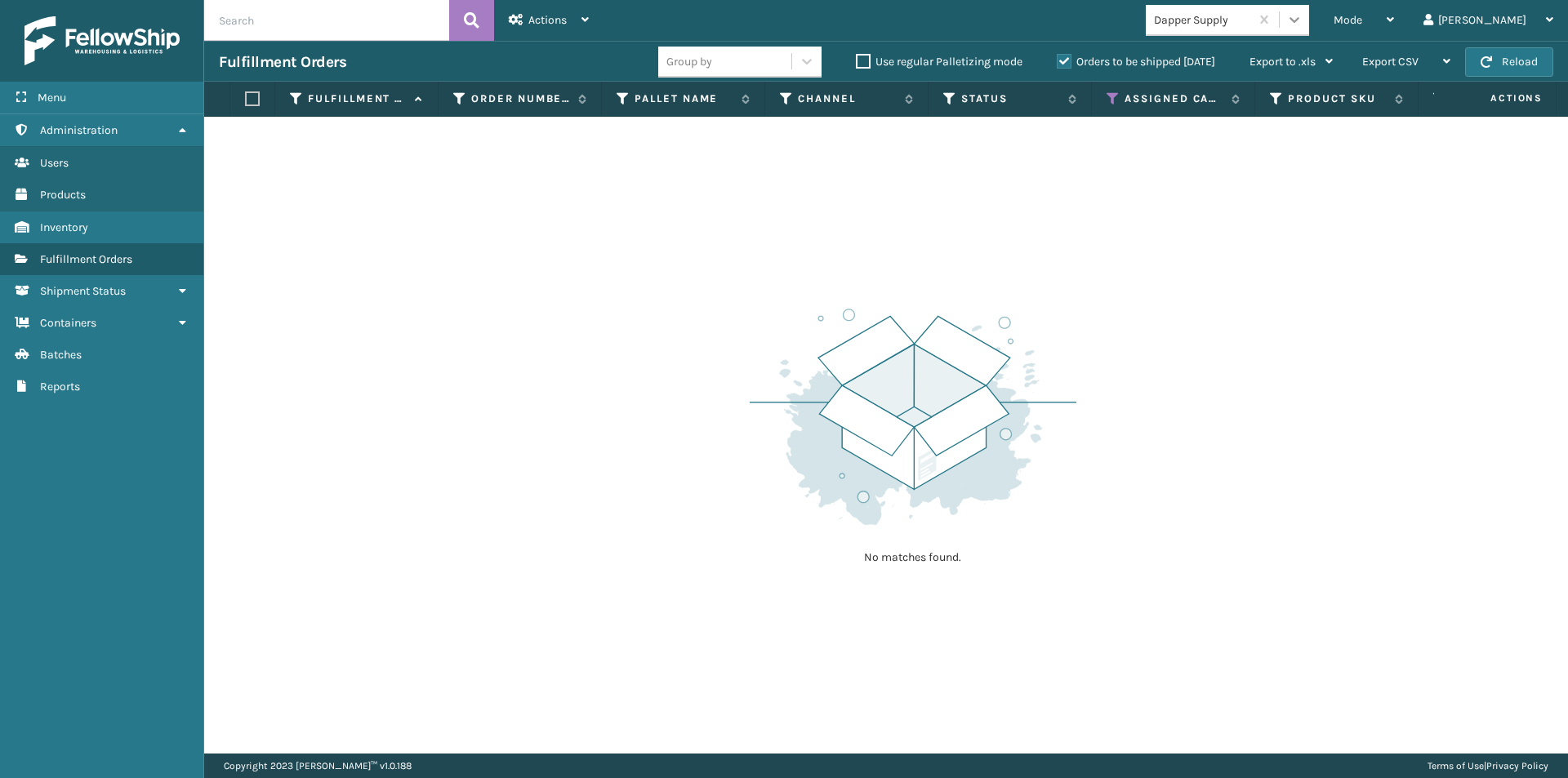
click at [1302, 19] on icon at bounding box center [1294, 19] width 17 height 17
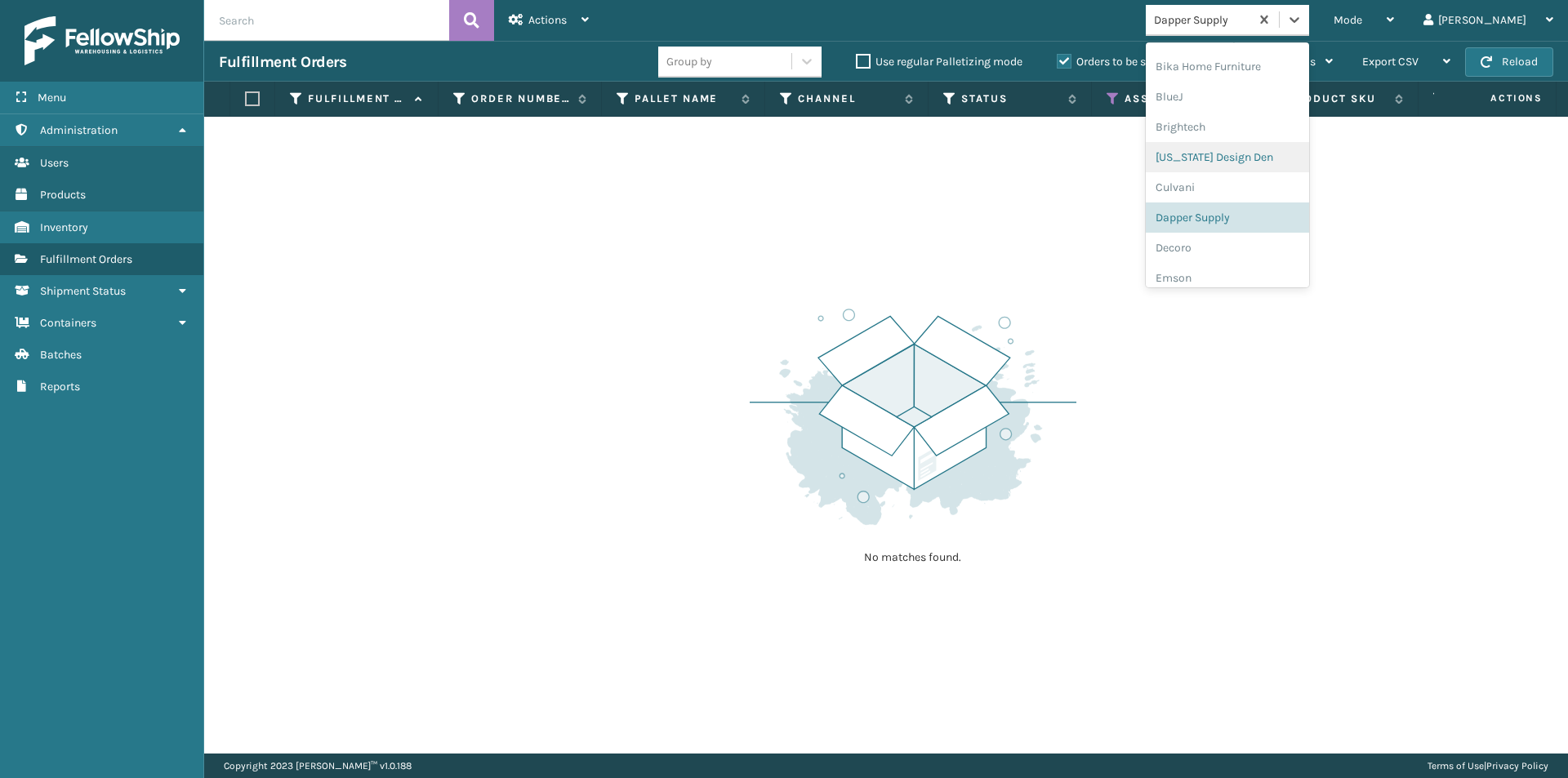
scroll to position [182, 0]
click at [1247, 211] on div "Decoro" at bounding box center [1227, 211] width 163 height 30
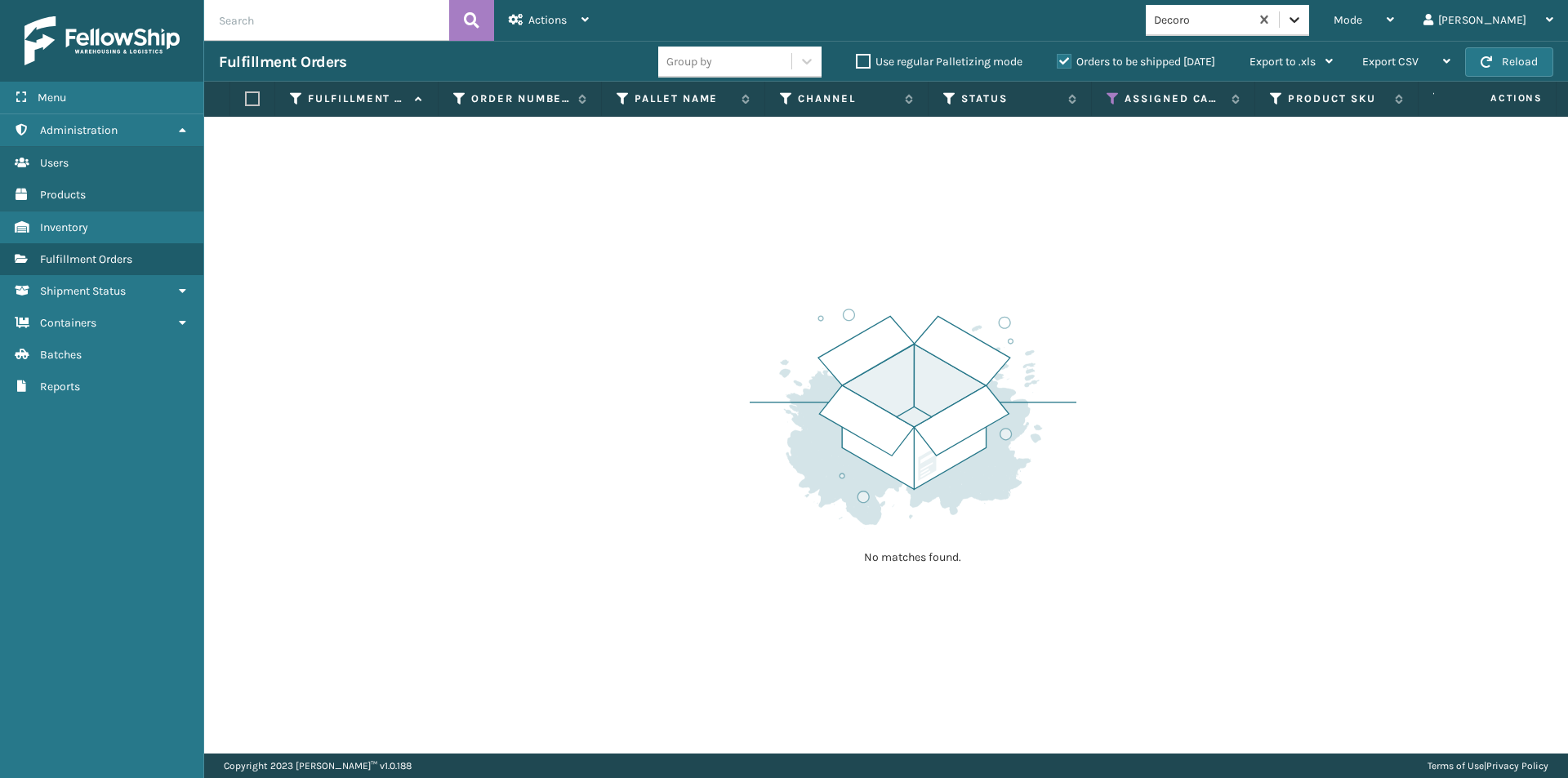
click at [1302, 26] on icon at bounding box center [1294, 19] width 17 height 17
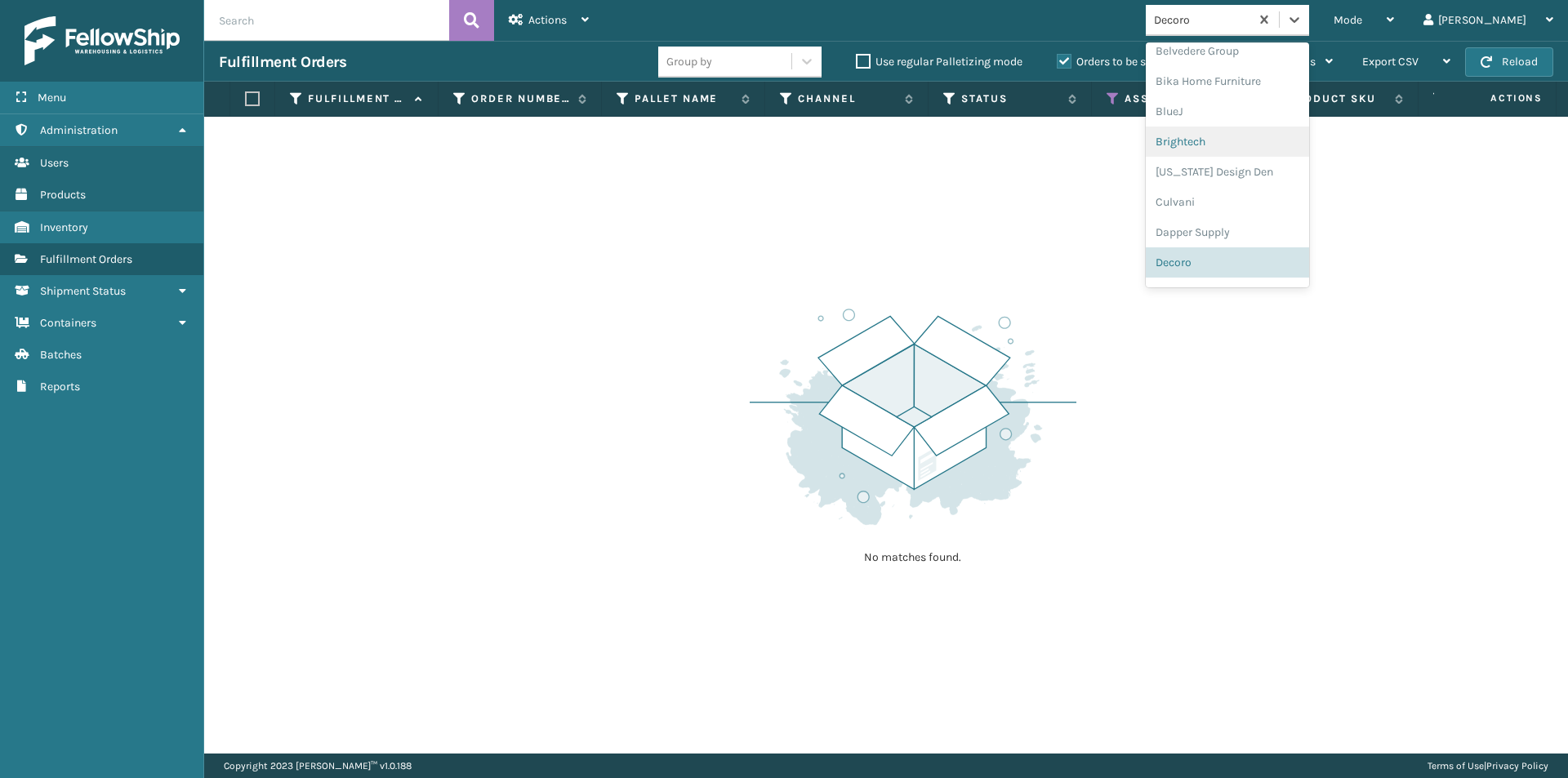
scroll to position [213, 0]
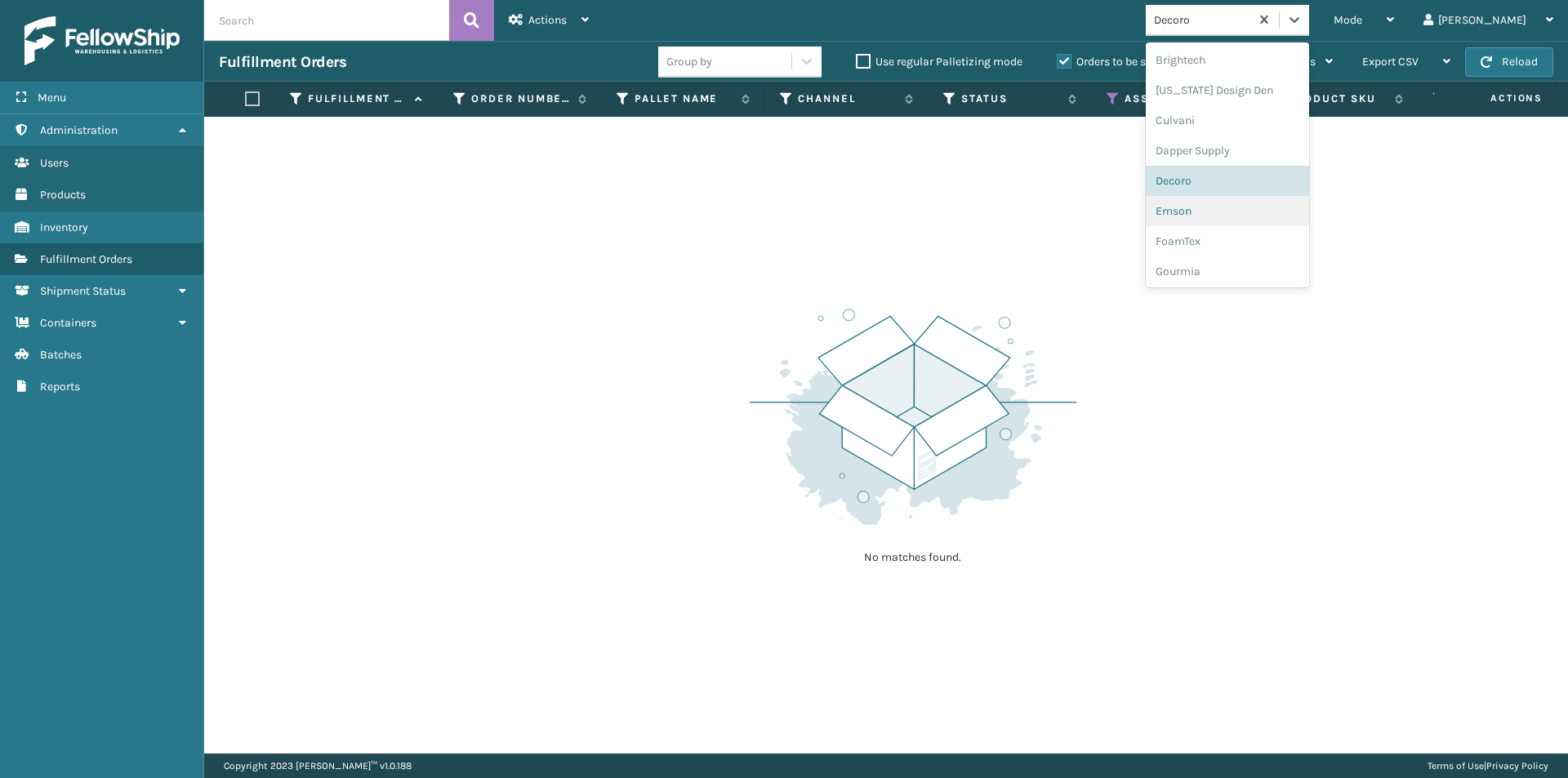
click at [1247, 208] on div "Emson" at bounding box center [1227, 211] width 163 height 30
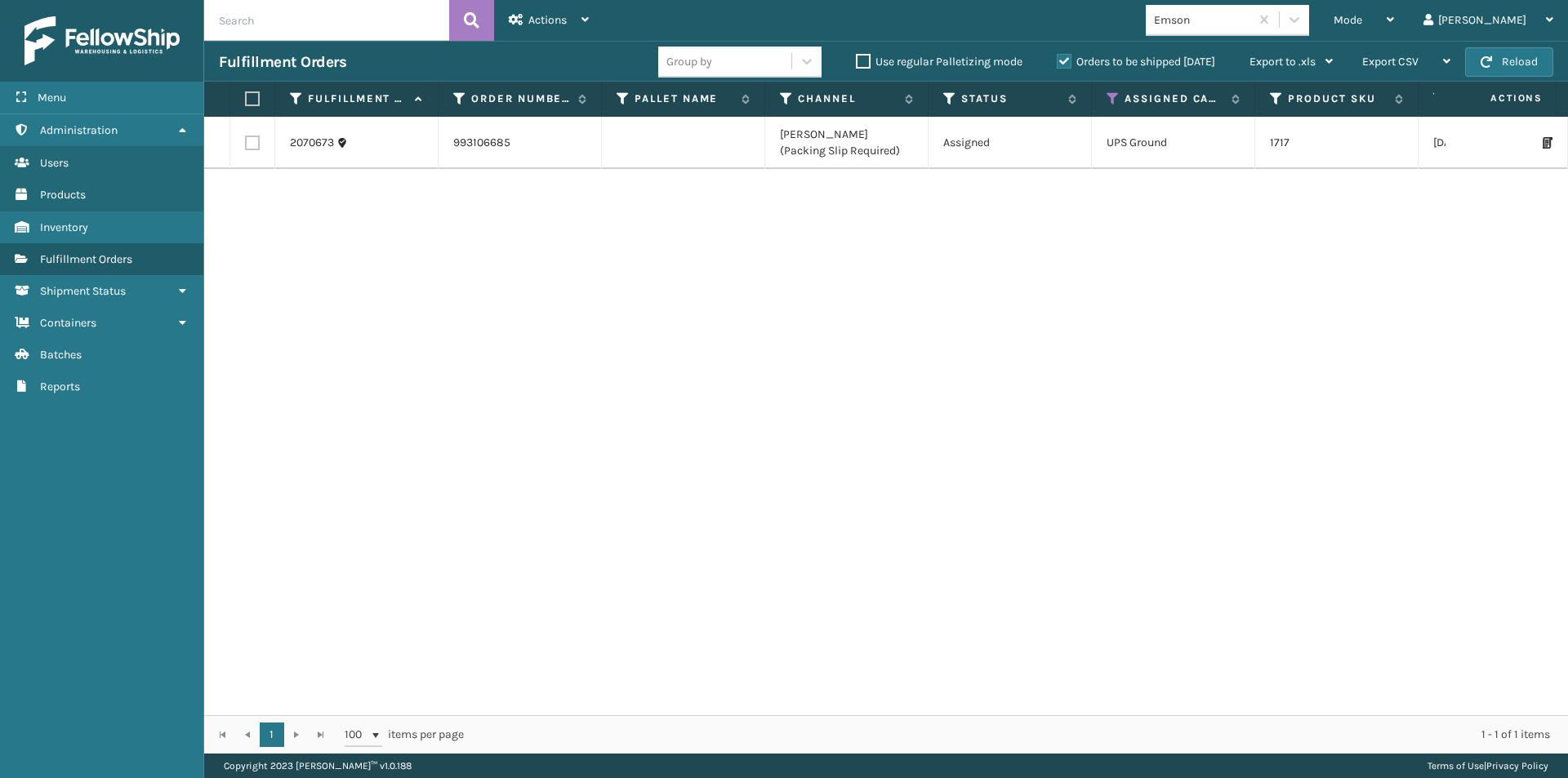
click at [250, 98] on label at bounding box center [249, 98] width 10 height 15
click at [246, 98] on input "checkbox" at bounding box center [245, 99] width 1 height 10
checkbox input "true"
click at [586, 17] on icon at bounding box center [585, 19] width 7 height 11
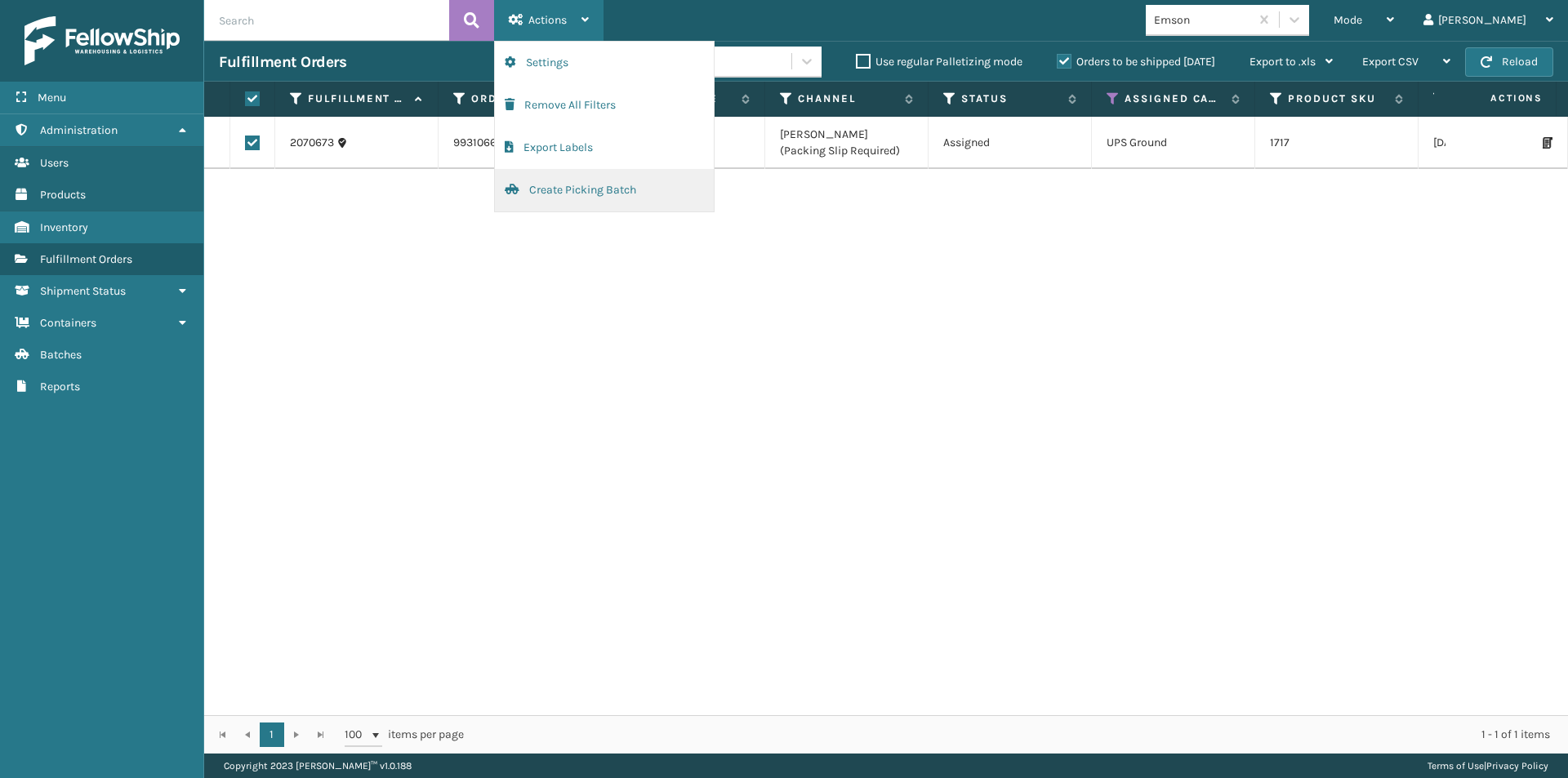
click at [561, 189] on button "Create Picking Batch" at bounding box center [604, 190] width 219 height 43
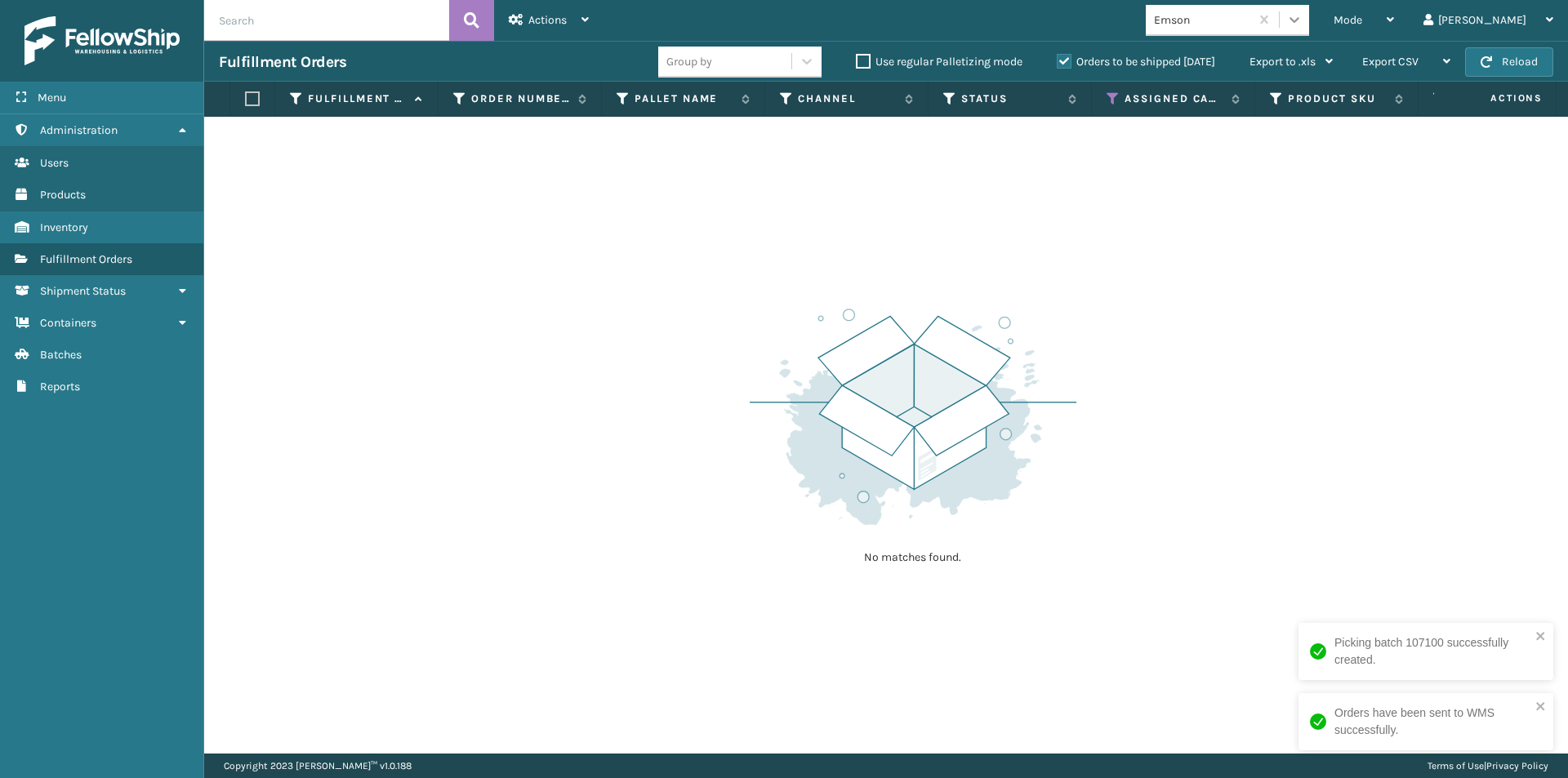
click at [1309, 20] on div at bounding box center [1294, 20] width 30 height 30
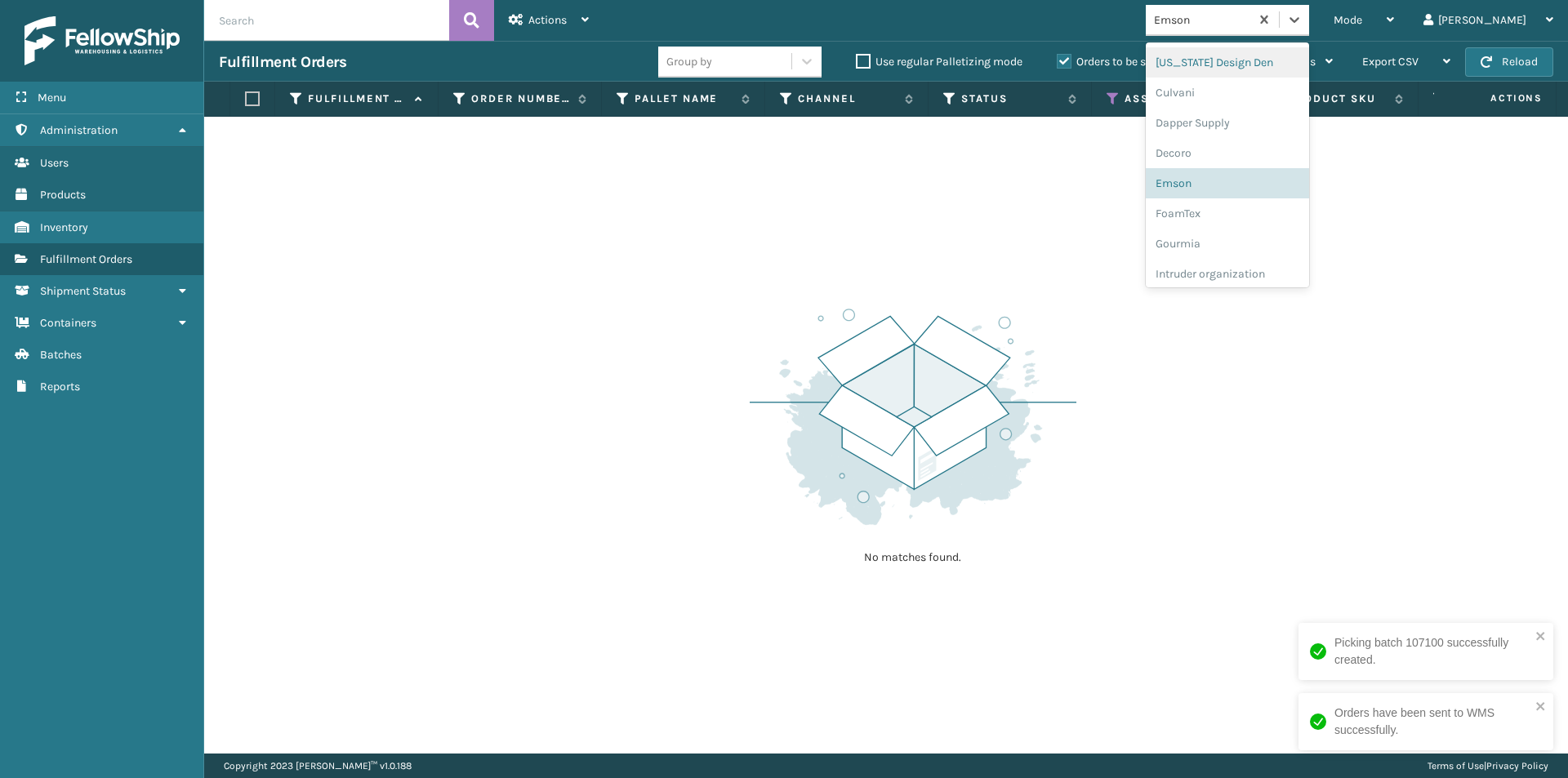
scroll to position [242, 0]
click at [1257, 214] on div "FoamTex" at bounding box center [1227, 211] width 163 height 30
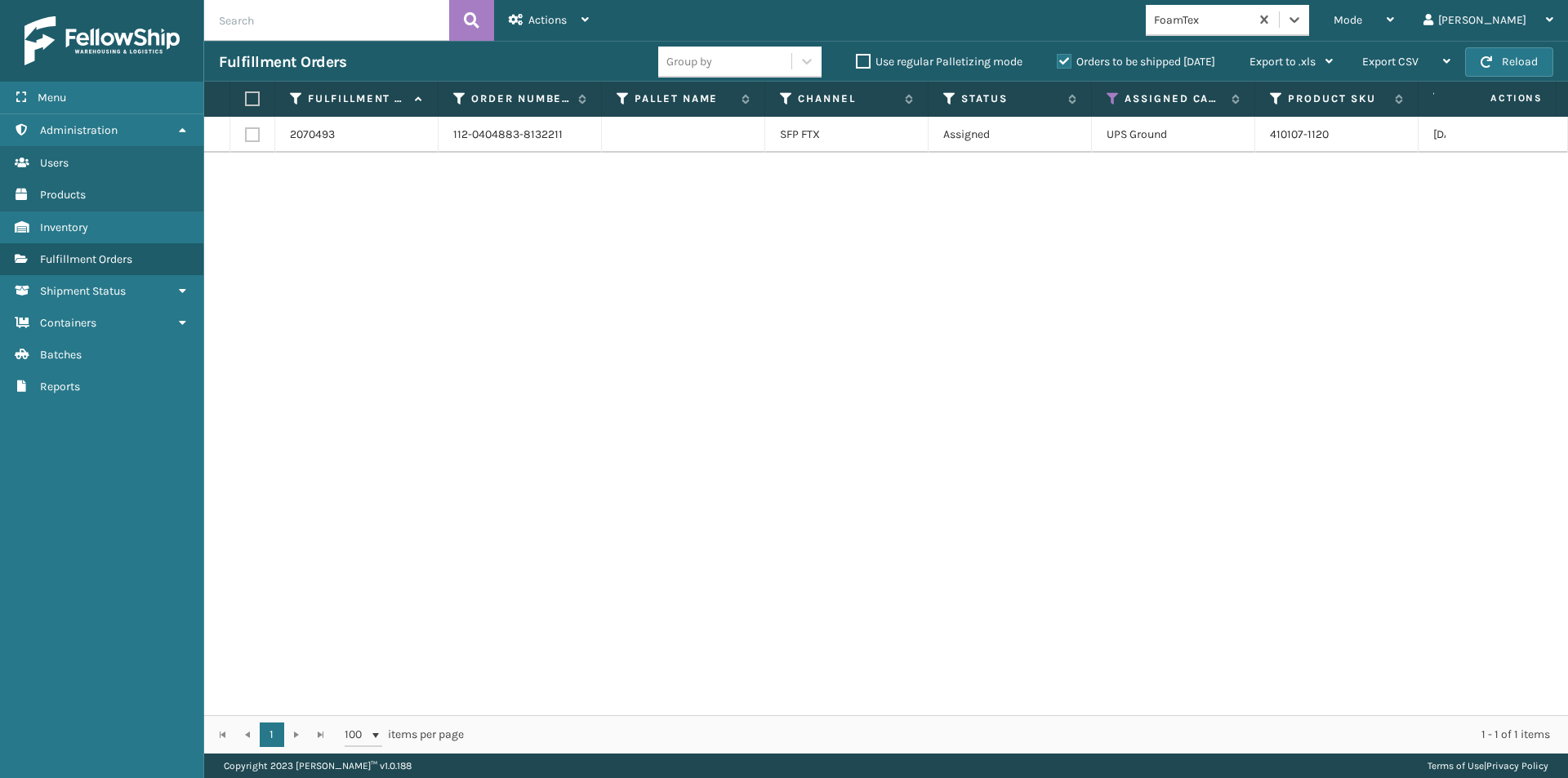
click at [252, 98] on label at bounding box center [249, 98] width 10 height 15
click at [246, 98] on input "checkbox" at bounding box center [245, 99] width 1 height 10
checkbox input "true"
click at [585, 26] on div "Actions" at bounding box center [549, 20] width 80 height 41
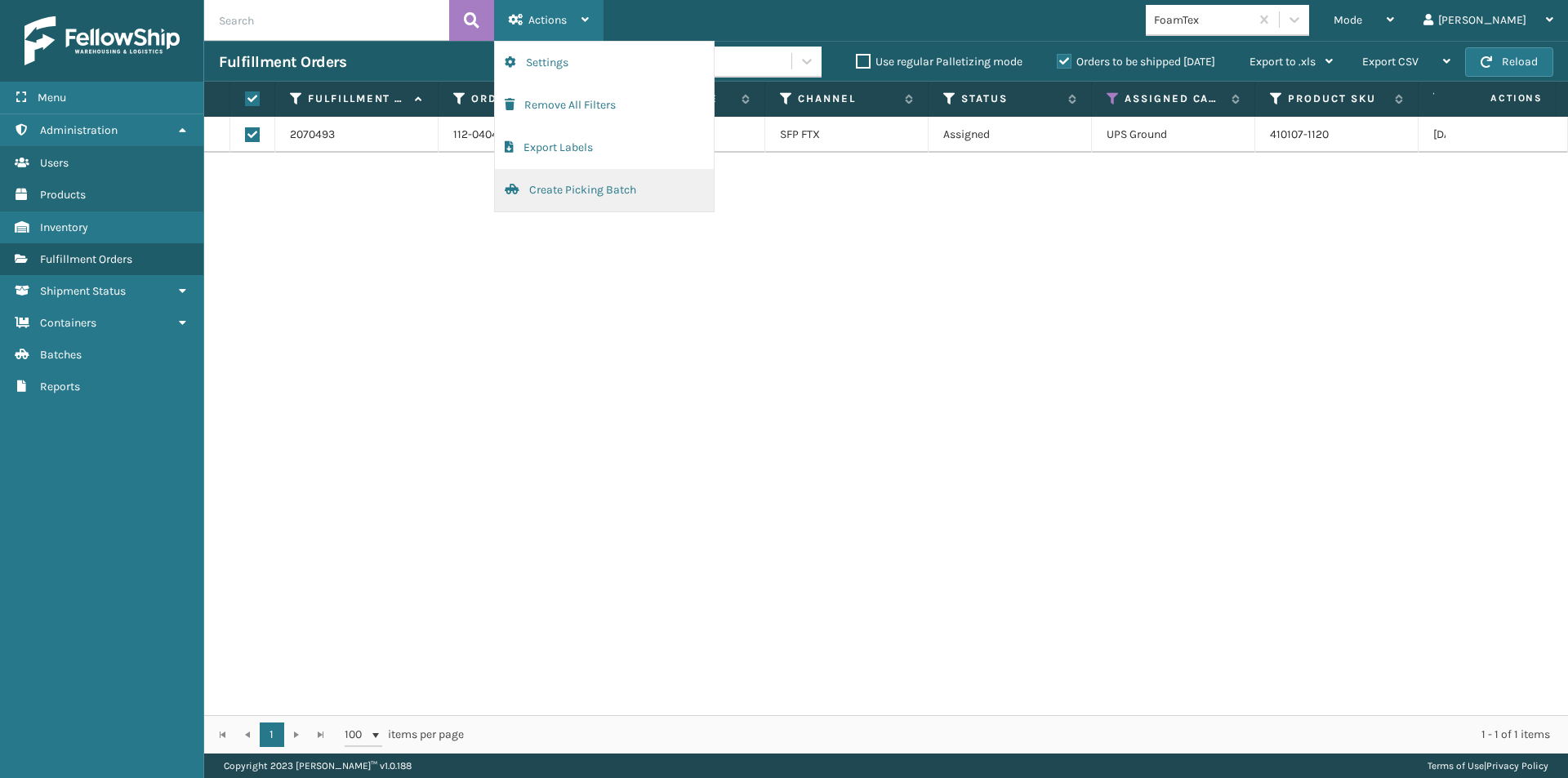
click at [570, 183] on button "Create Picking Batch" at bounding box center [604, 190] width 219 height 43
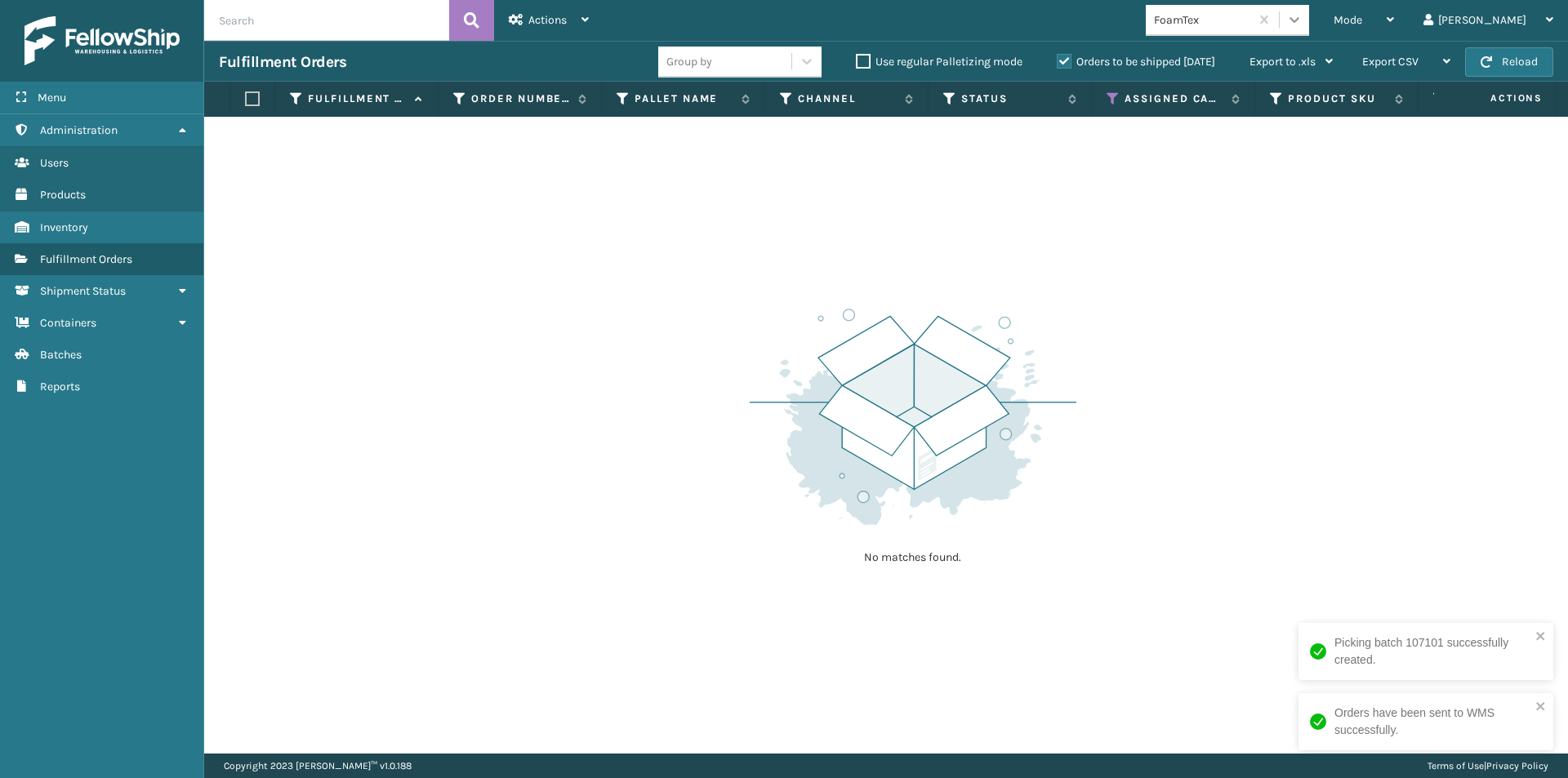
click at [1302, 21] on icon at bounding box center [1294, 19] width 17 height 17
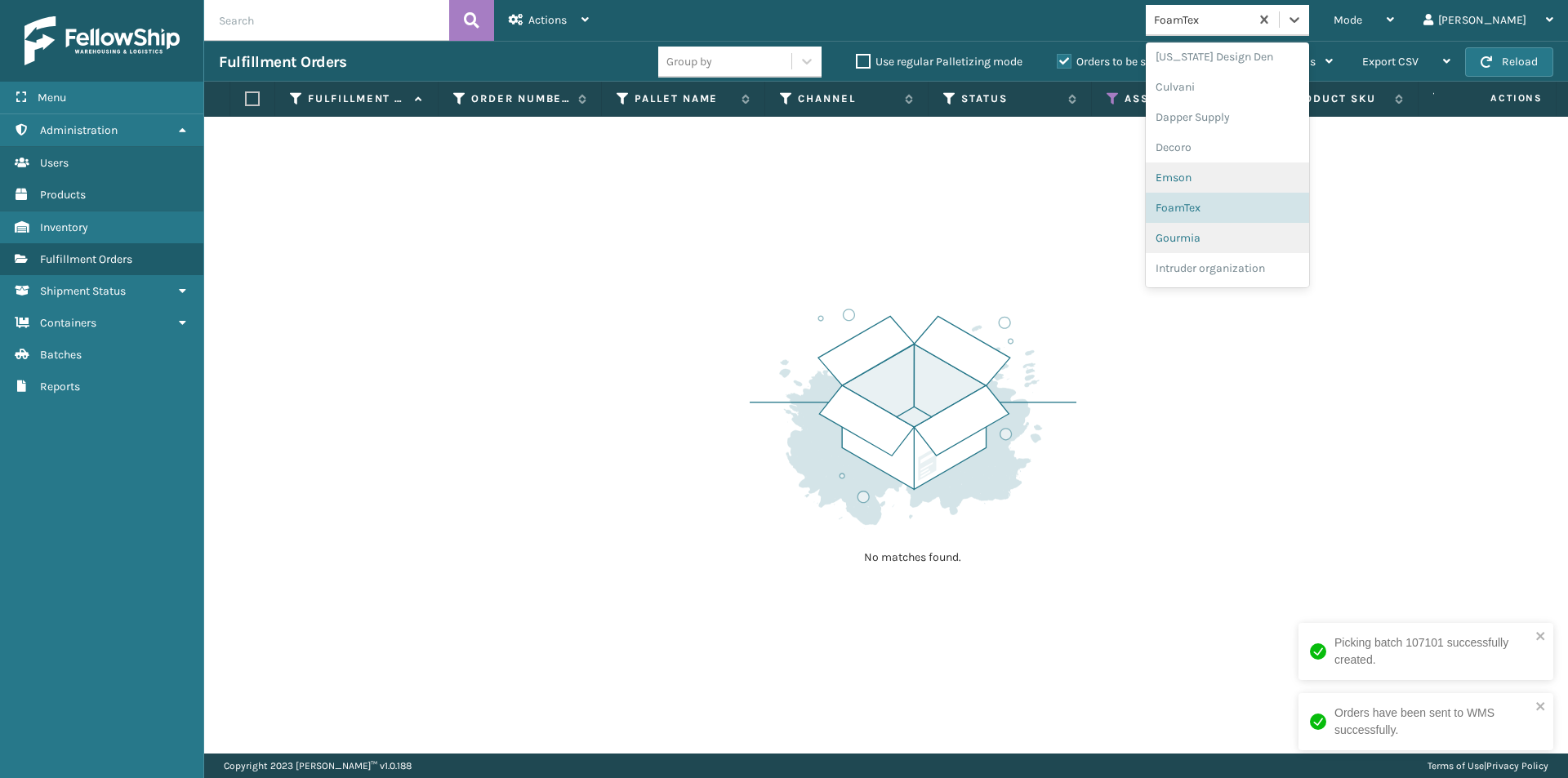
scroll to position [273, 0]
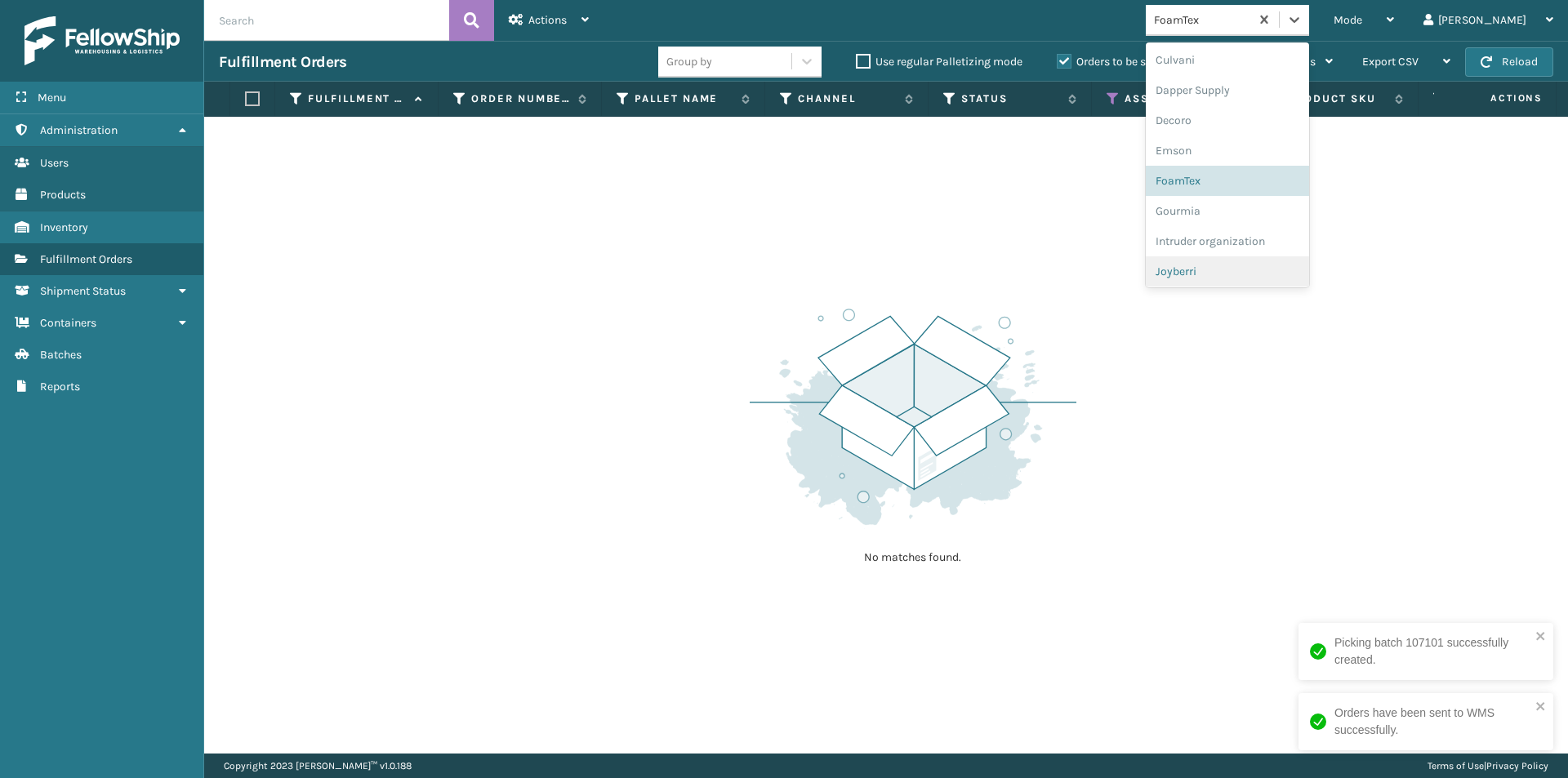
click at [1254, 269] on div "Joyberri" at bounding box center [1227, 271] width 163 height 30
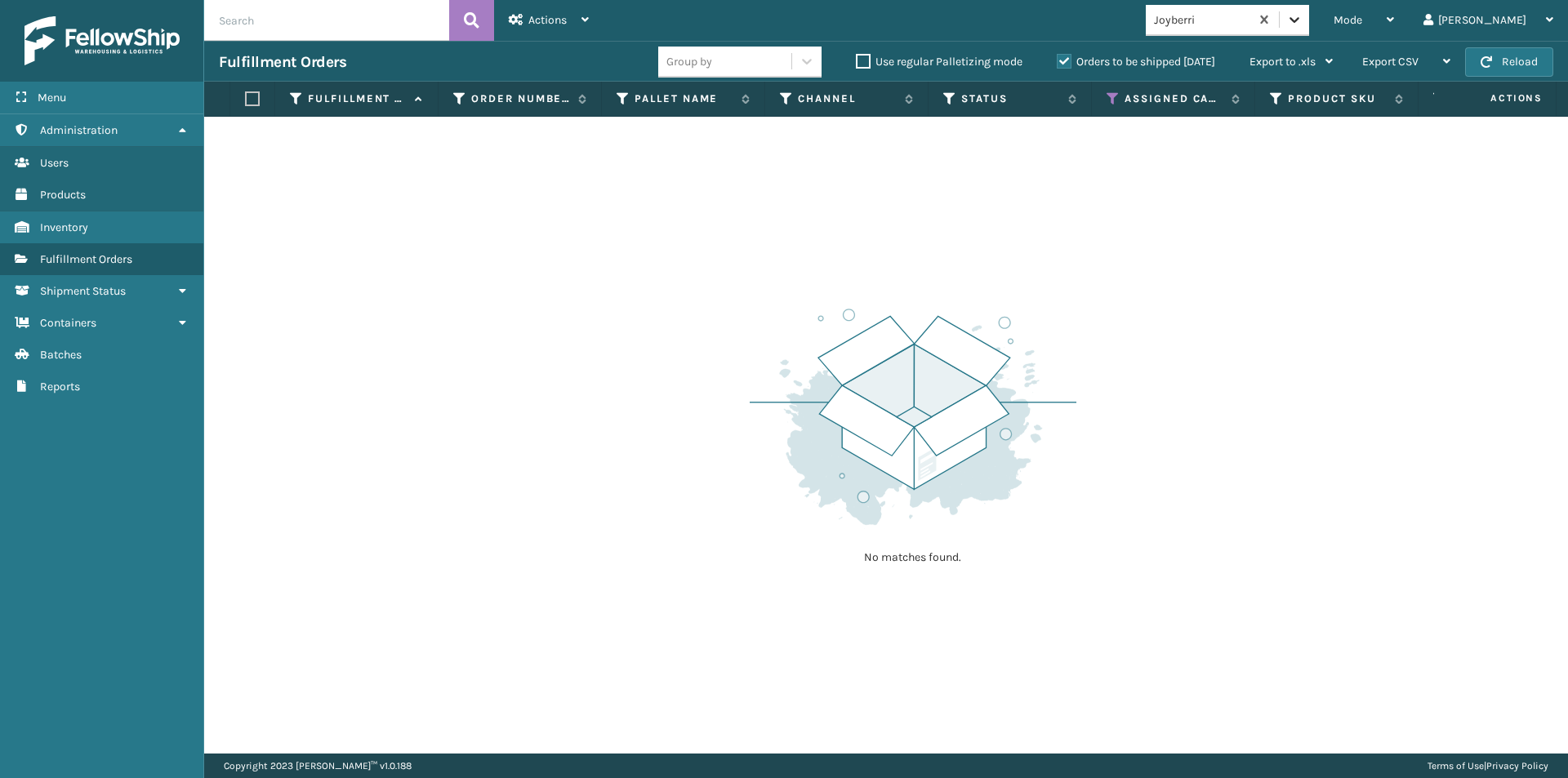
click at [1302, 20] on icon at bounding box center [1294, 19] width 17 height 17
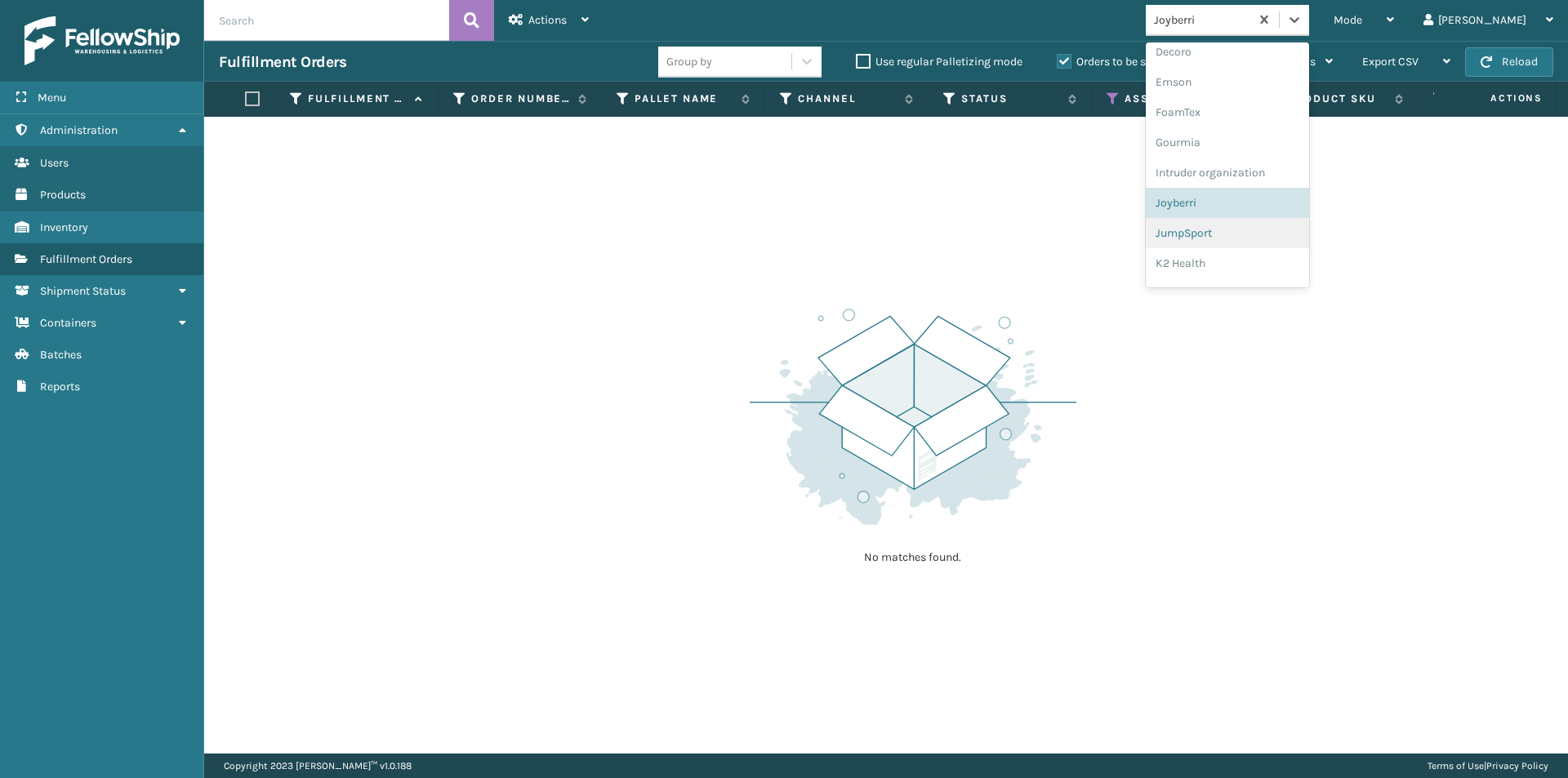
scroll to position [363, 0]
click at [1264, 216] on div "JumpSport" at bounding box center [1227, 211] width 163 height 30
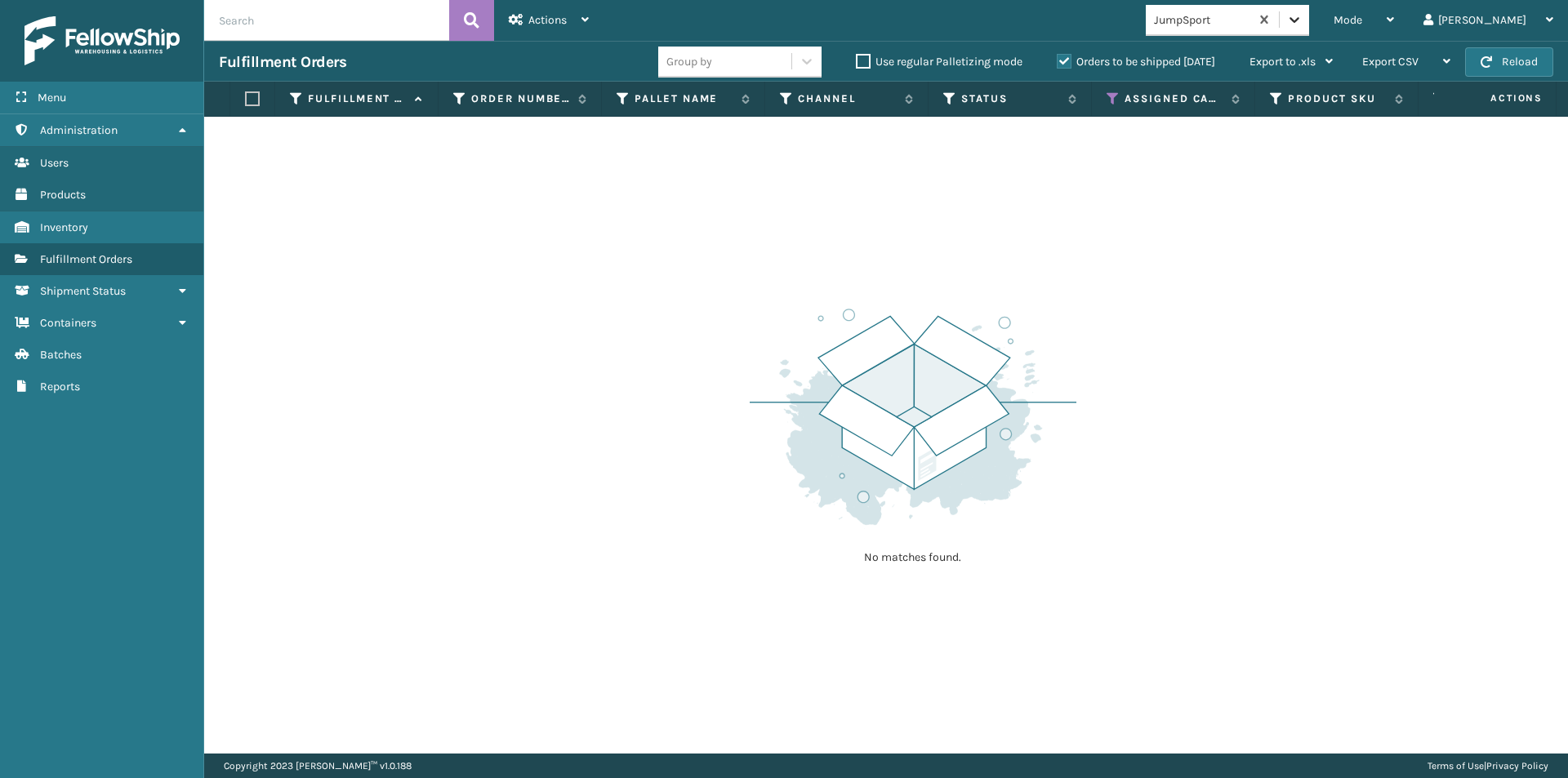
click at [1302, 15] on icon at bounding box center [1294, 19] width 17 height 17
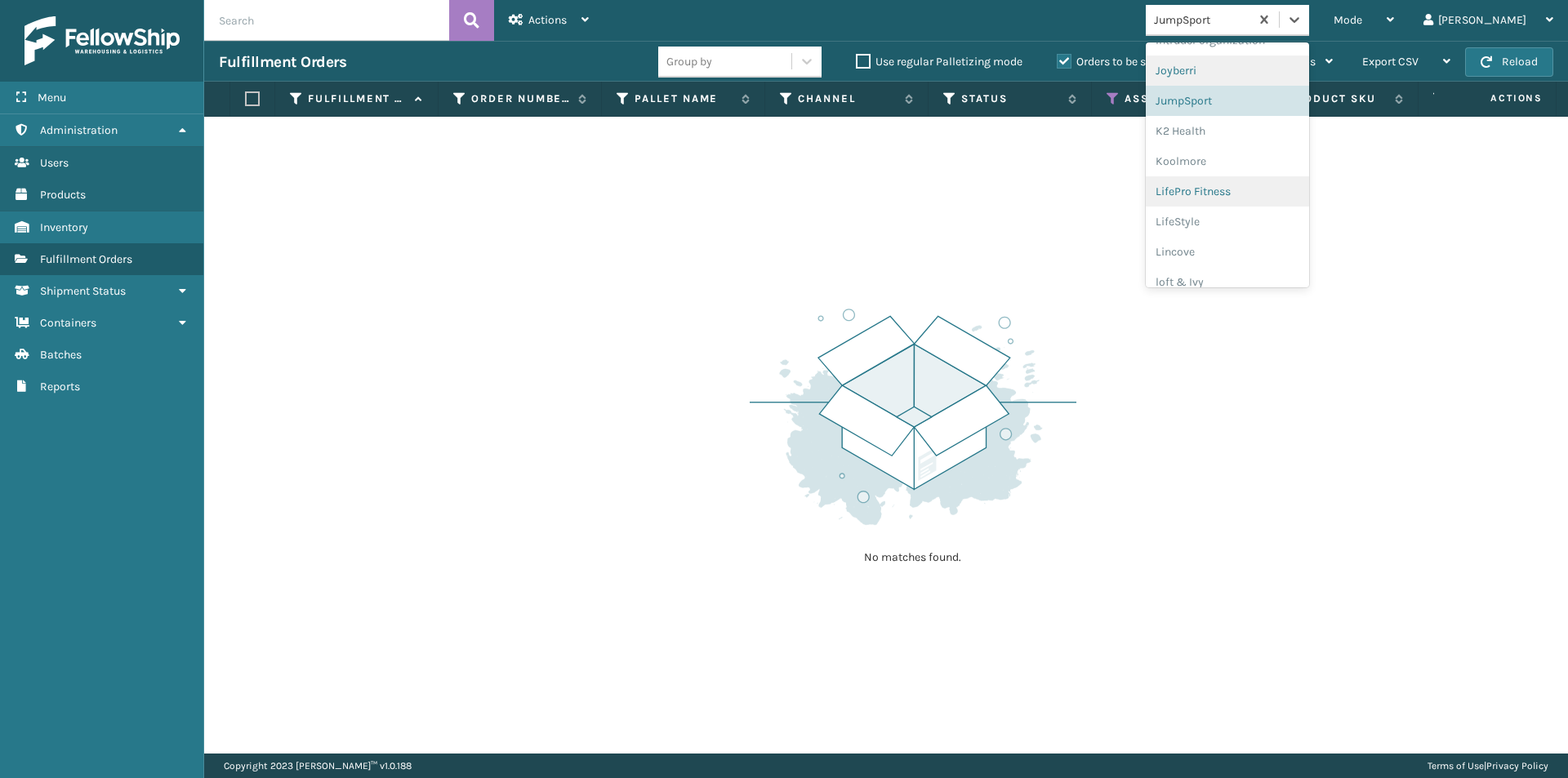
scroll to position [476, 0]
click at [1249, 129] on div "K2 Health" at bounding box center [1227, 129] width 163 height 30
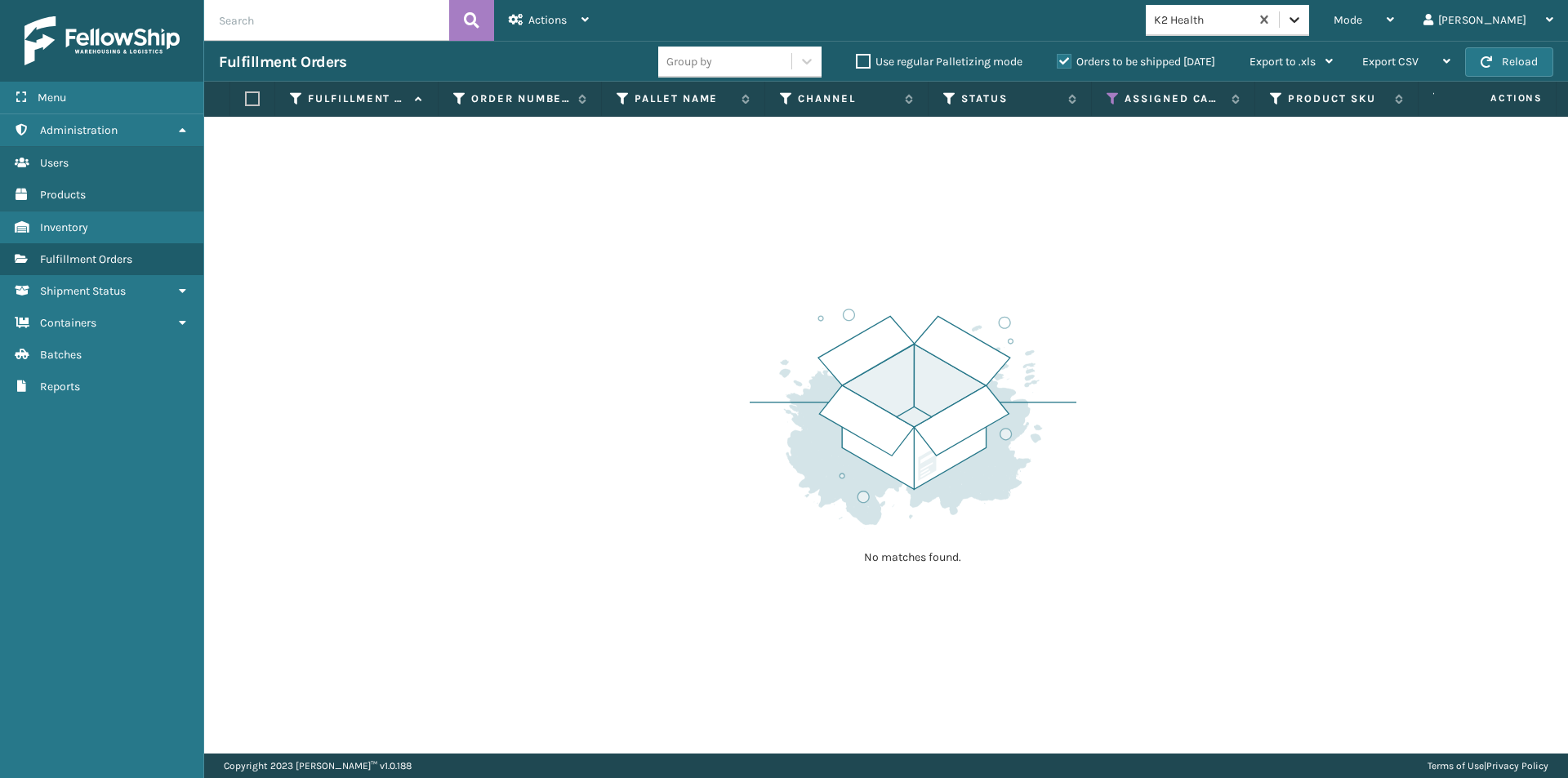
click at [1302, 20] on icon at bounding box center [1294, 19] width 17 height 17
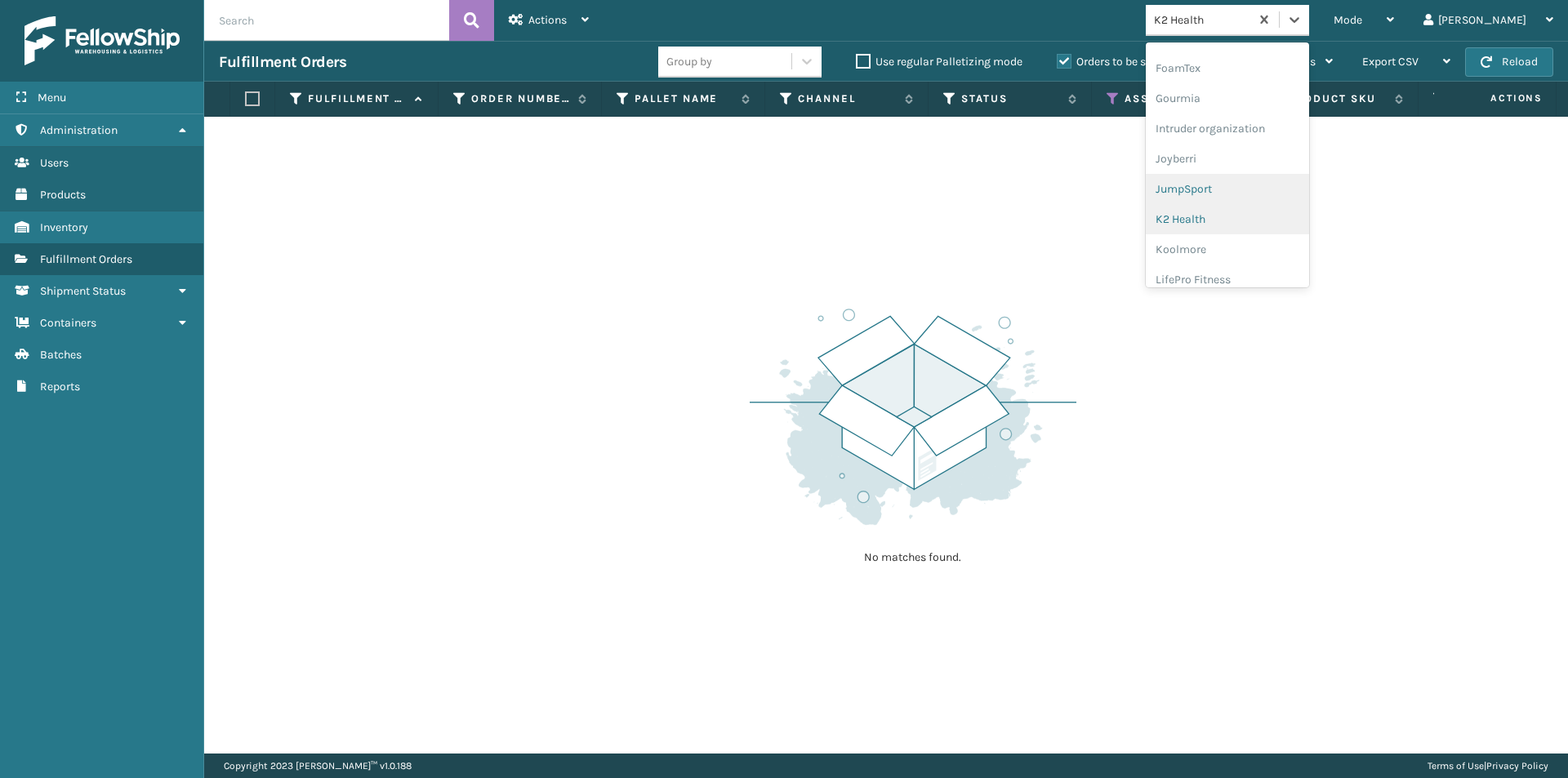
scroll to position [424, 0]
click at [1254, 214] on div "Koolmore" at bounding box center [1227, 211] width 163 height 30
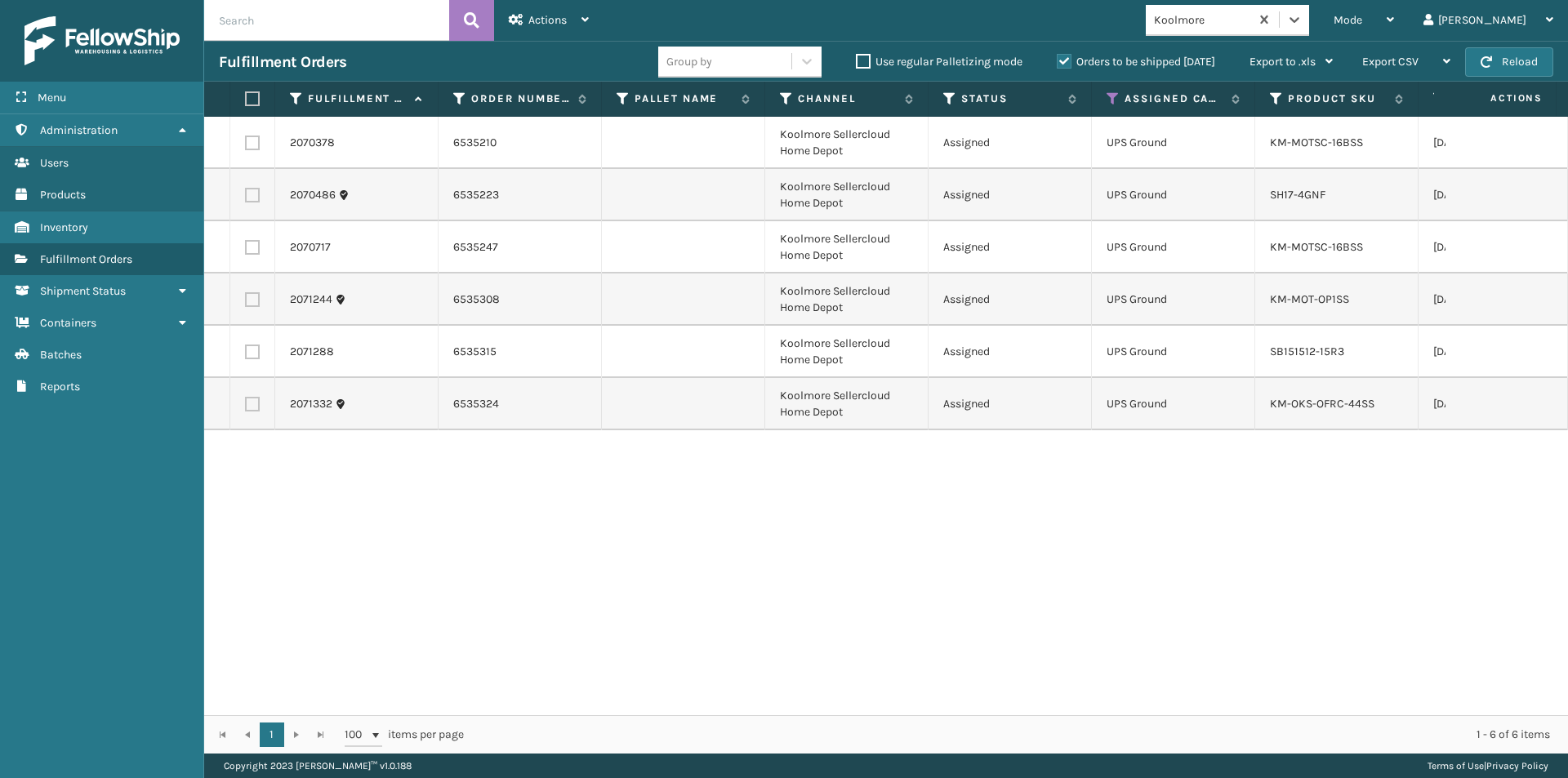
click at [252, 102] on label at bounding box center [249, 98] width 10 height 15
click at [246, 102] on input "checkbox" at bounding box center [245, 99] width 1 height 10
checkbox input "true"
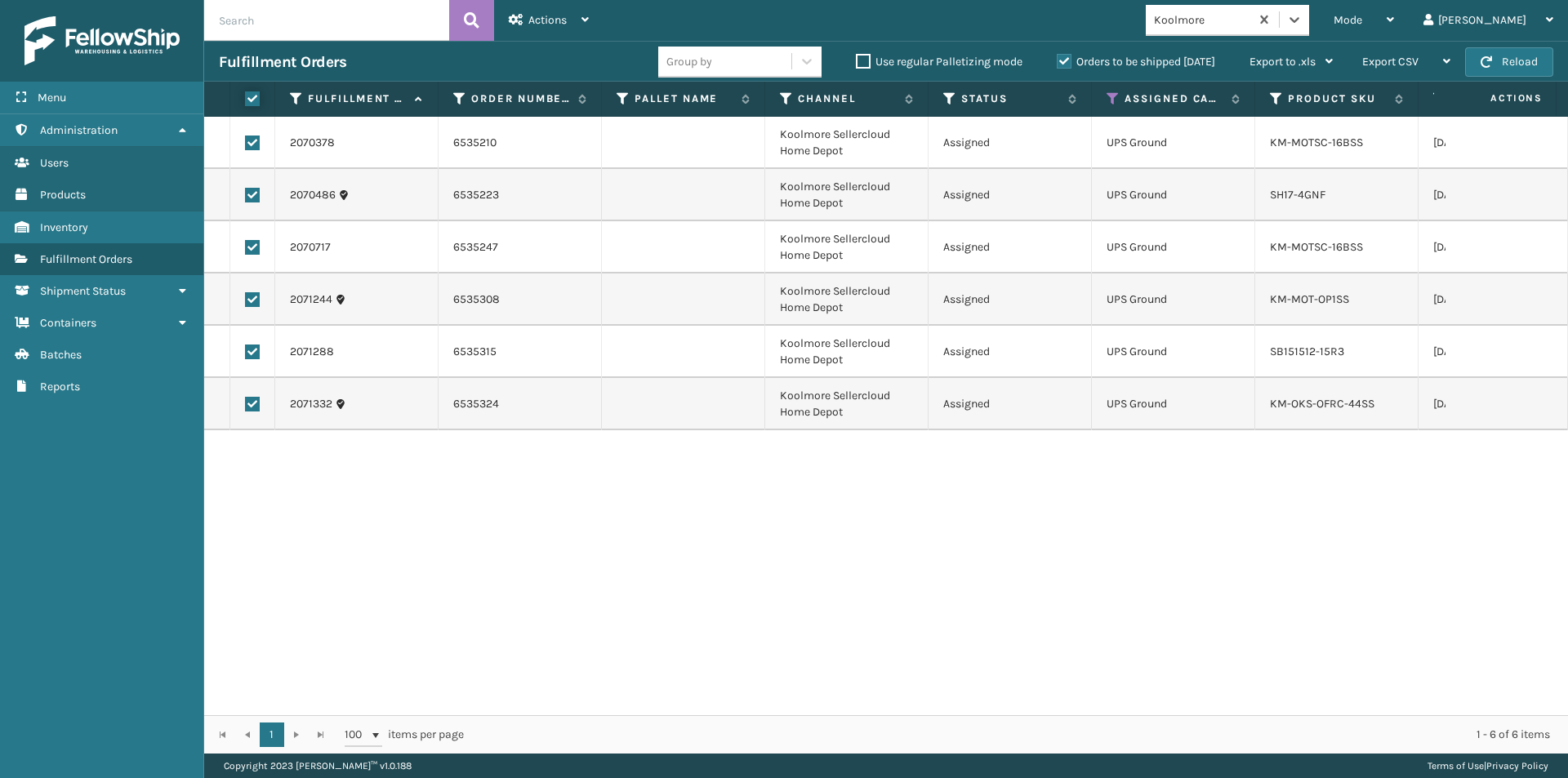
checkbox input "true"
click at [580, 22] on div "Actions" at bounding box center [549, 20] width 80 height 41
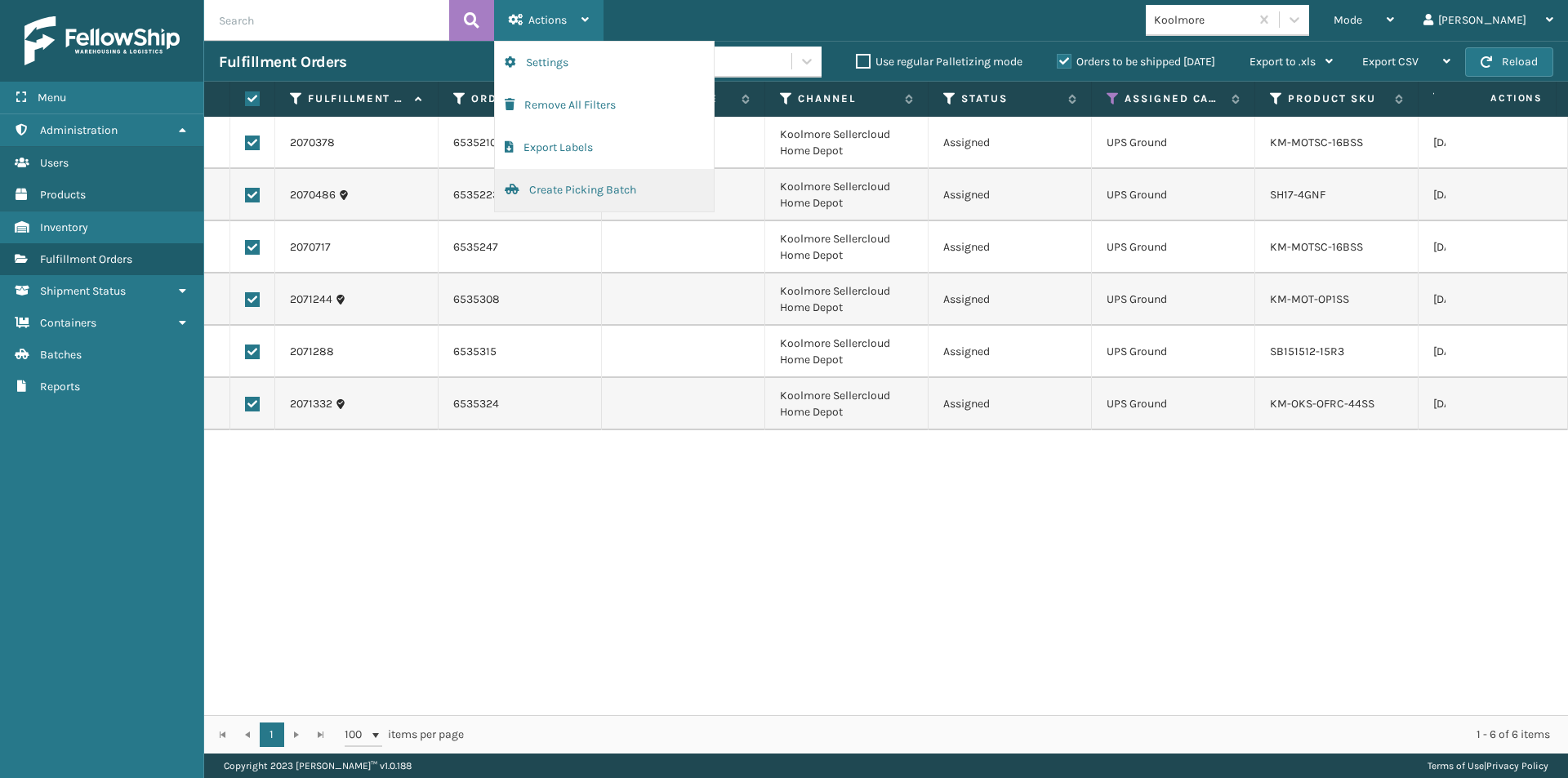
click at [564, 188] on button "Create Picking Batch" at bounding box center [604, 190] width 219 height 43
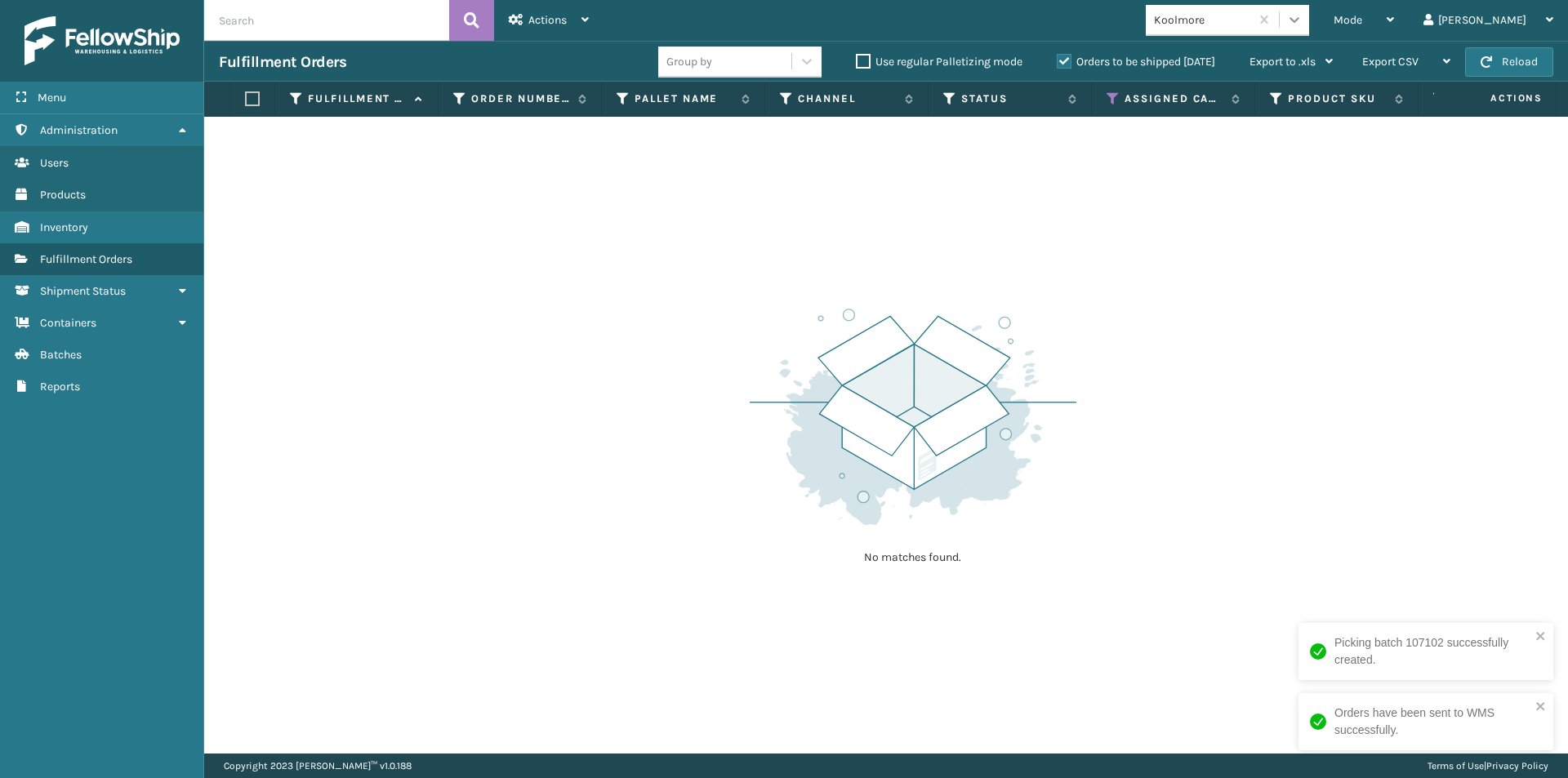
click at [1302, 25] on icon at bounding box center [1294, 19] width 17 height 17
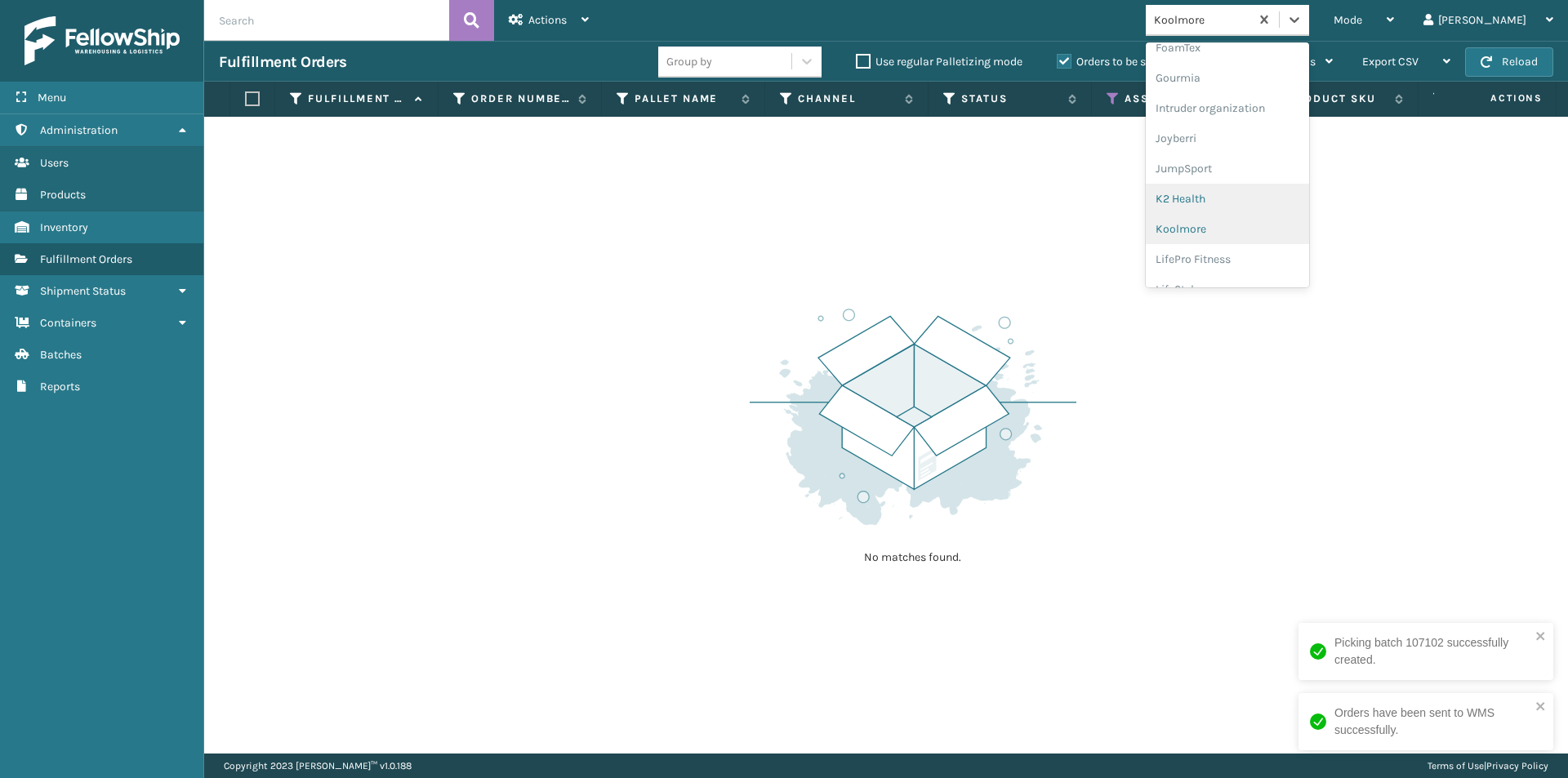
scroll to position [454, 0]
click at [1276, 218] on div "LifePro Fitness" at bounding box center [1227, 211] width 163 height 30
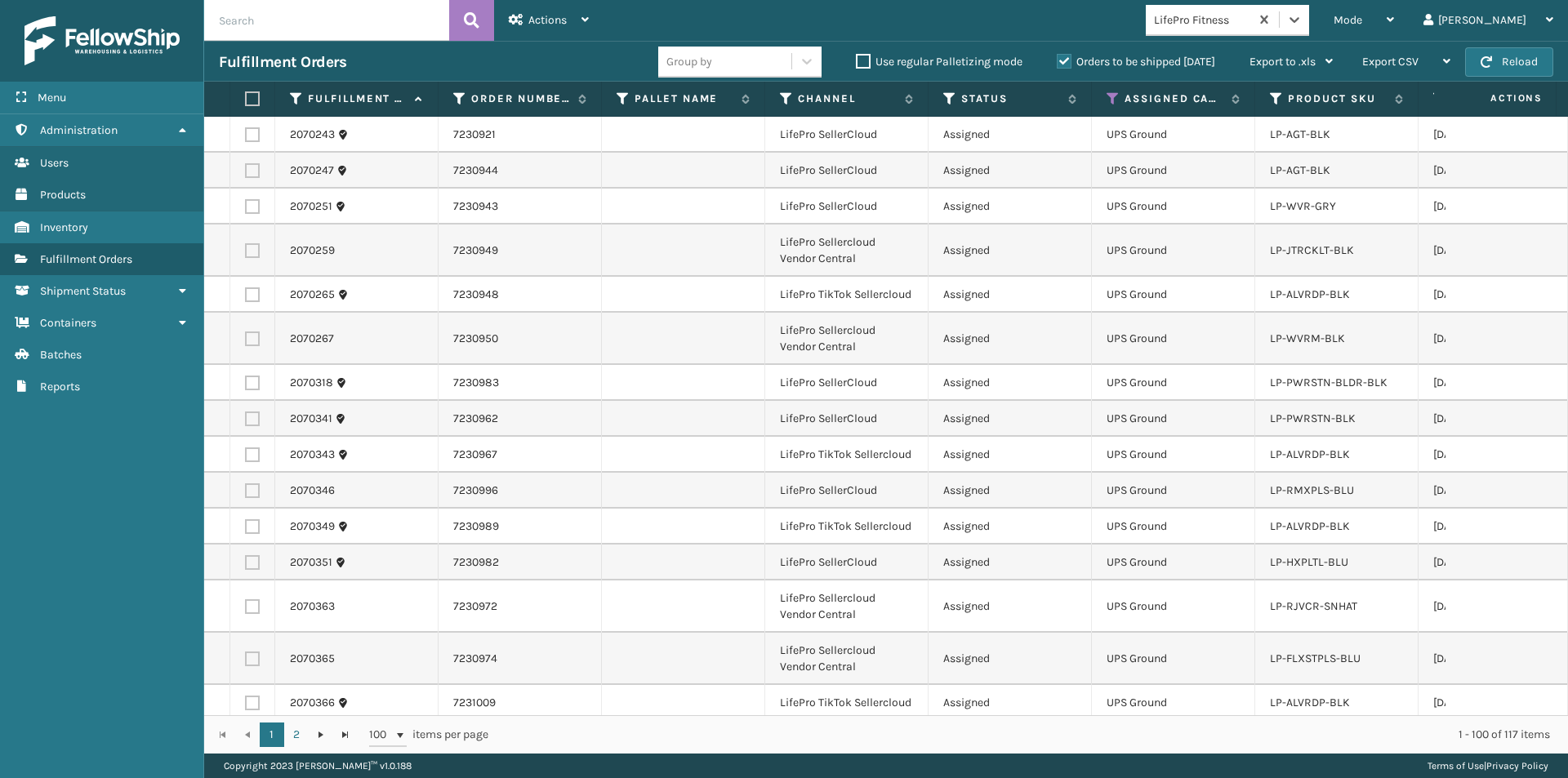
click at [250, 104] on label at bounding box center [249, 98] width 10 height 15
click at [246, 104] on input "checkbox" at bounding box center [245, 99] width 1 height 10
checkbox input "true"
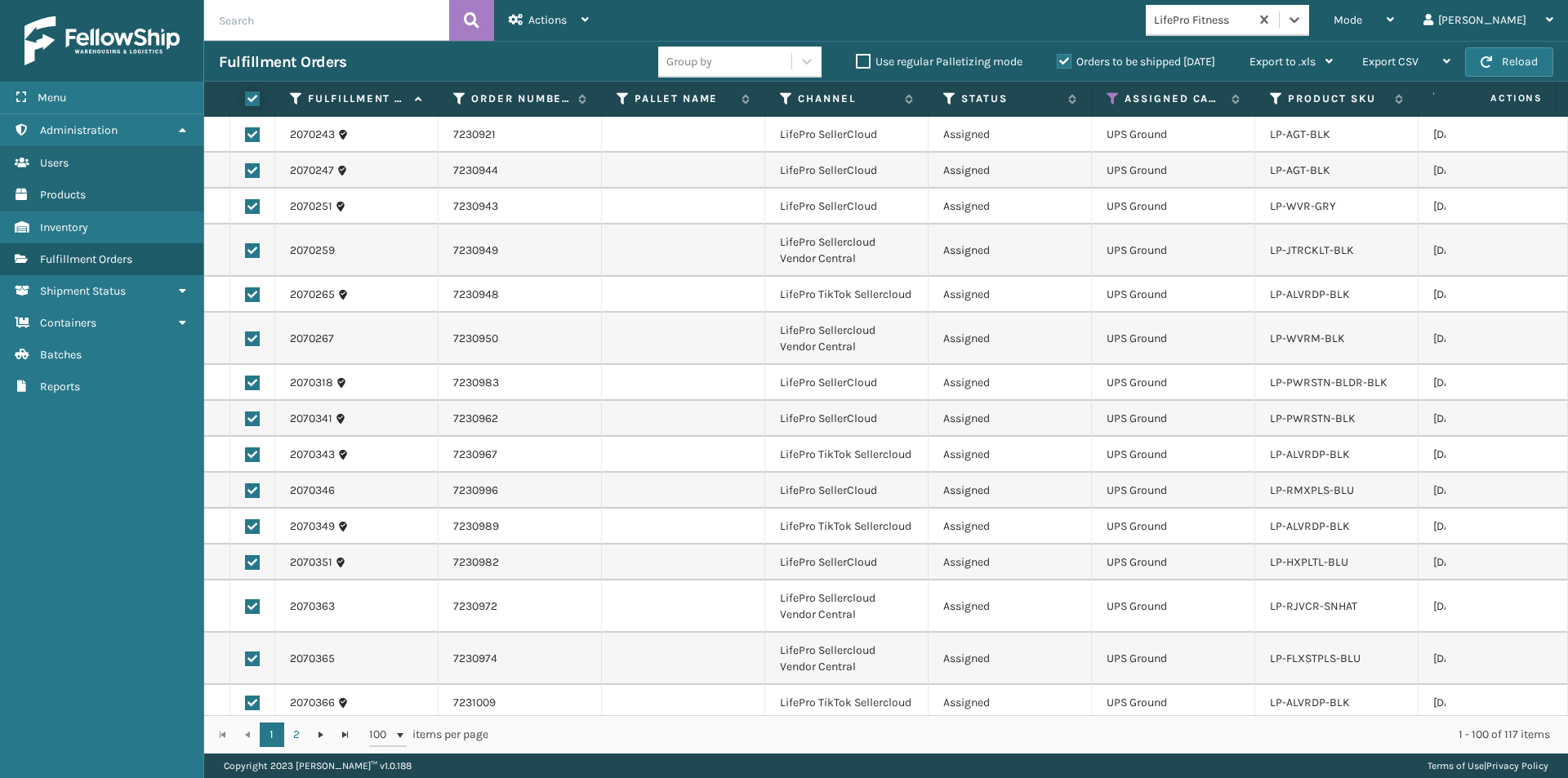
checkbox input "true"
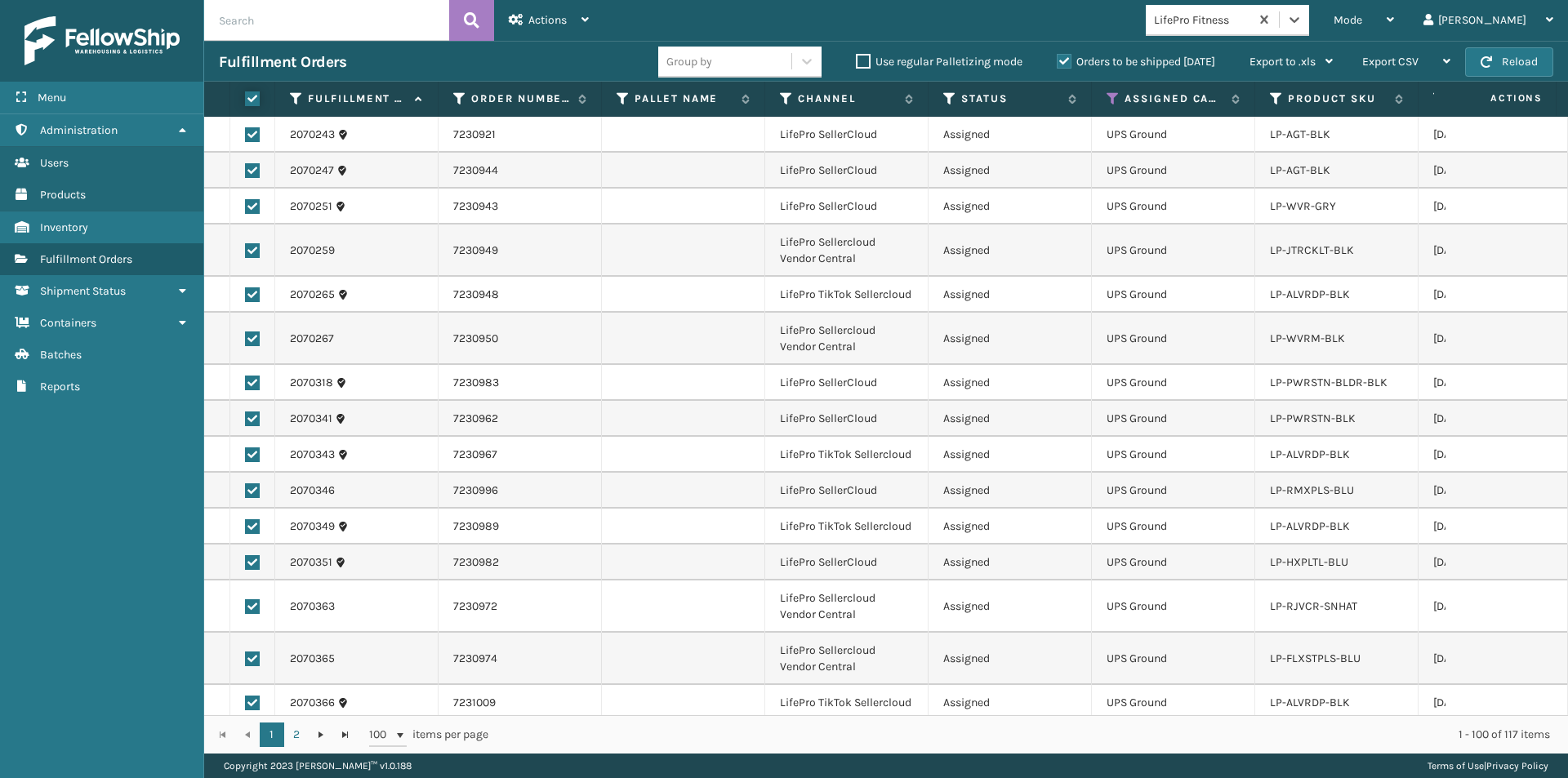
checkbox input "true"
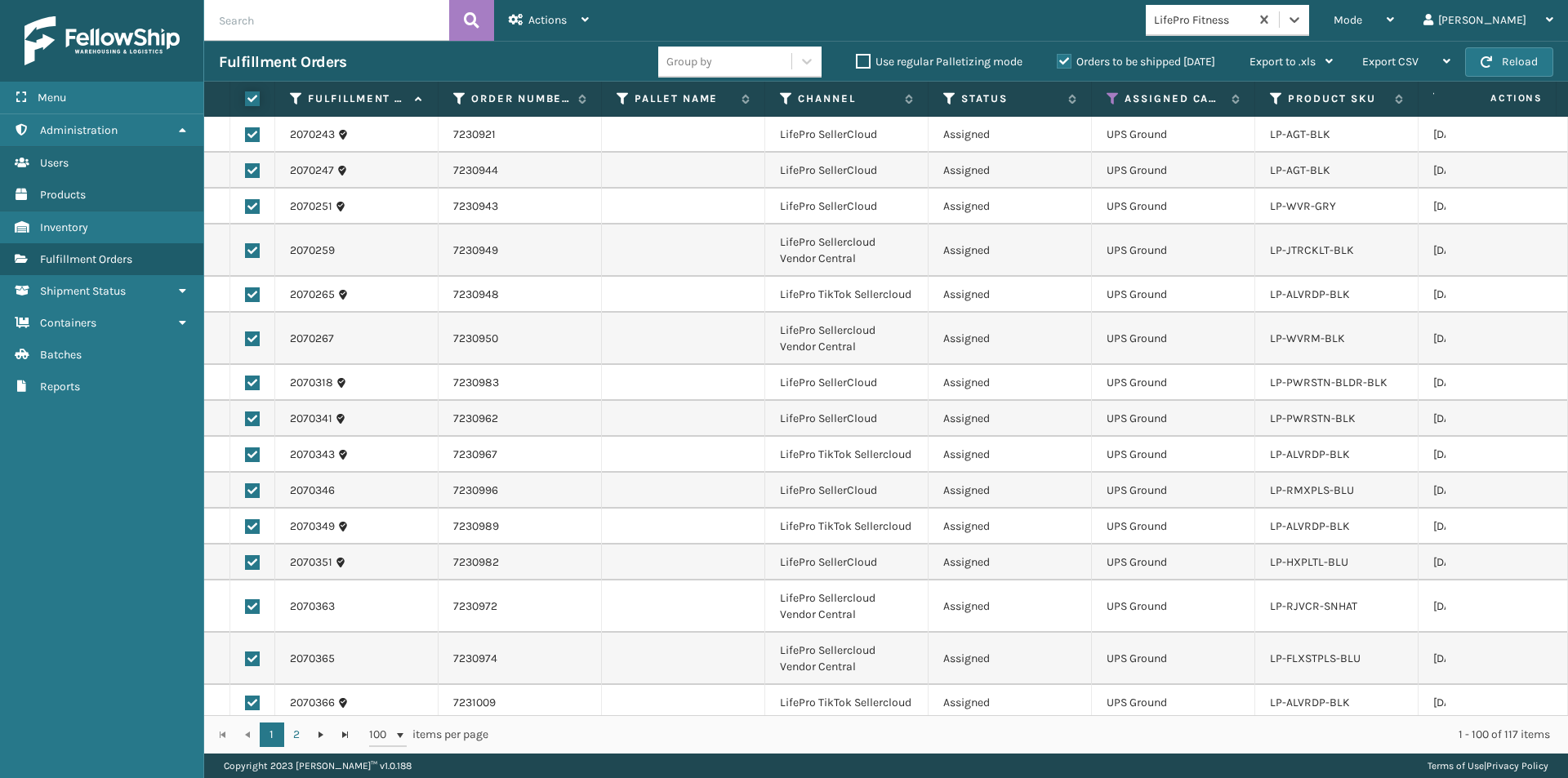
checkbox input "true"
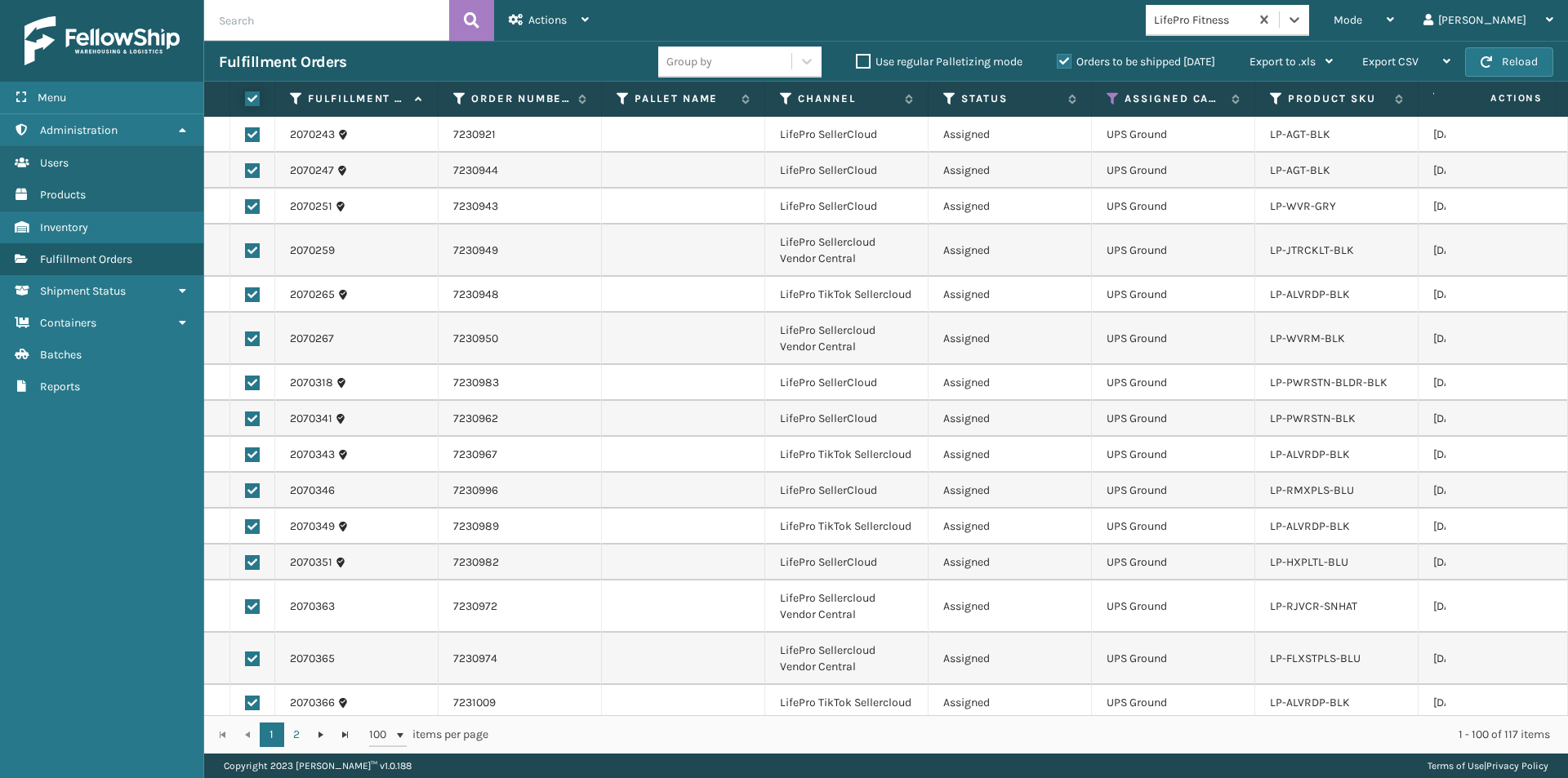
checkbox input "true"
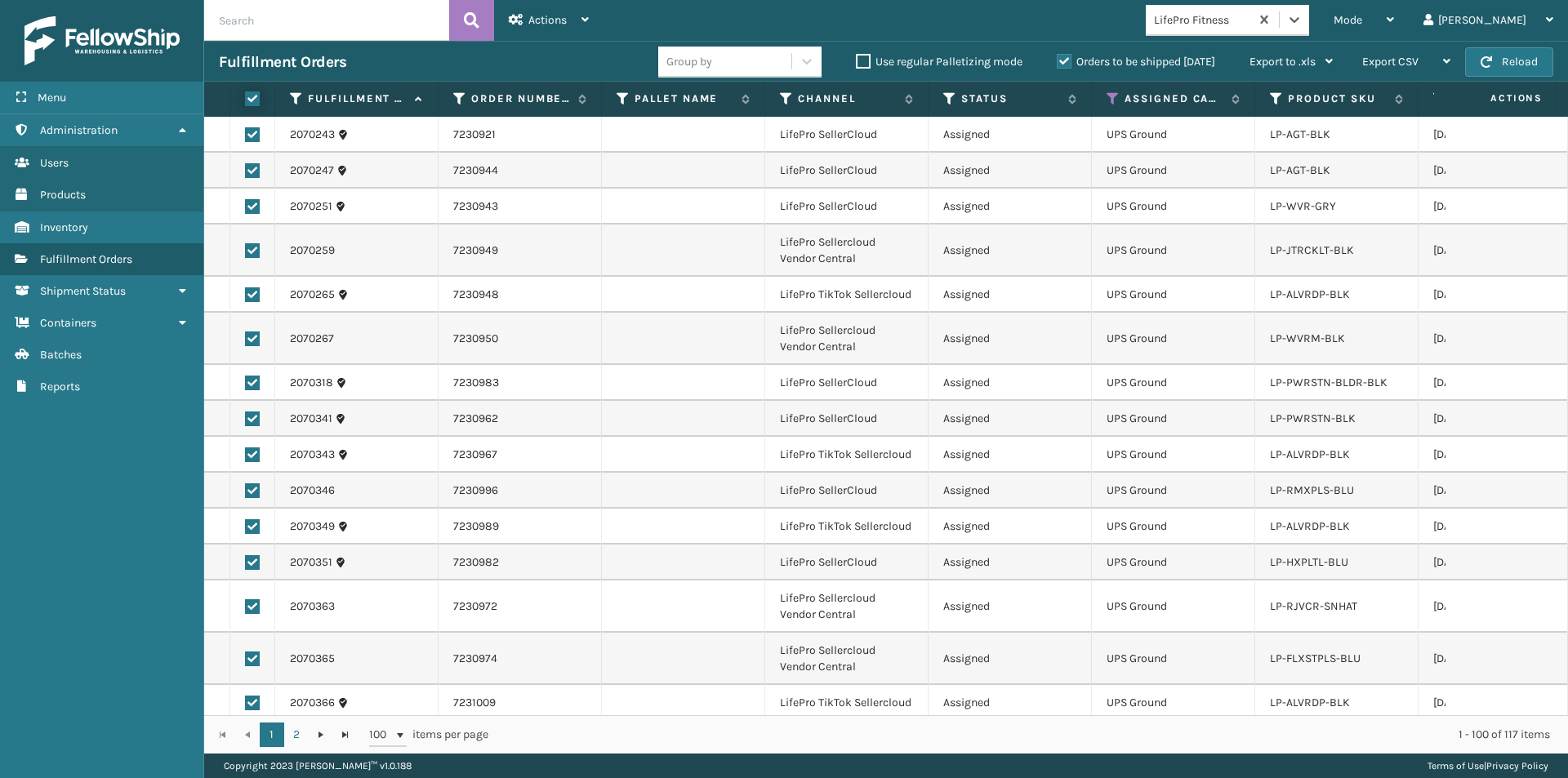
checkbox input "true"
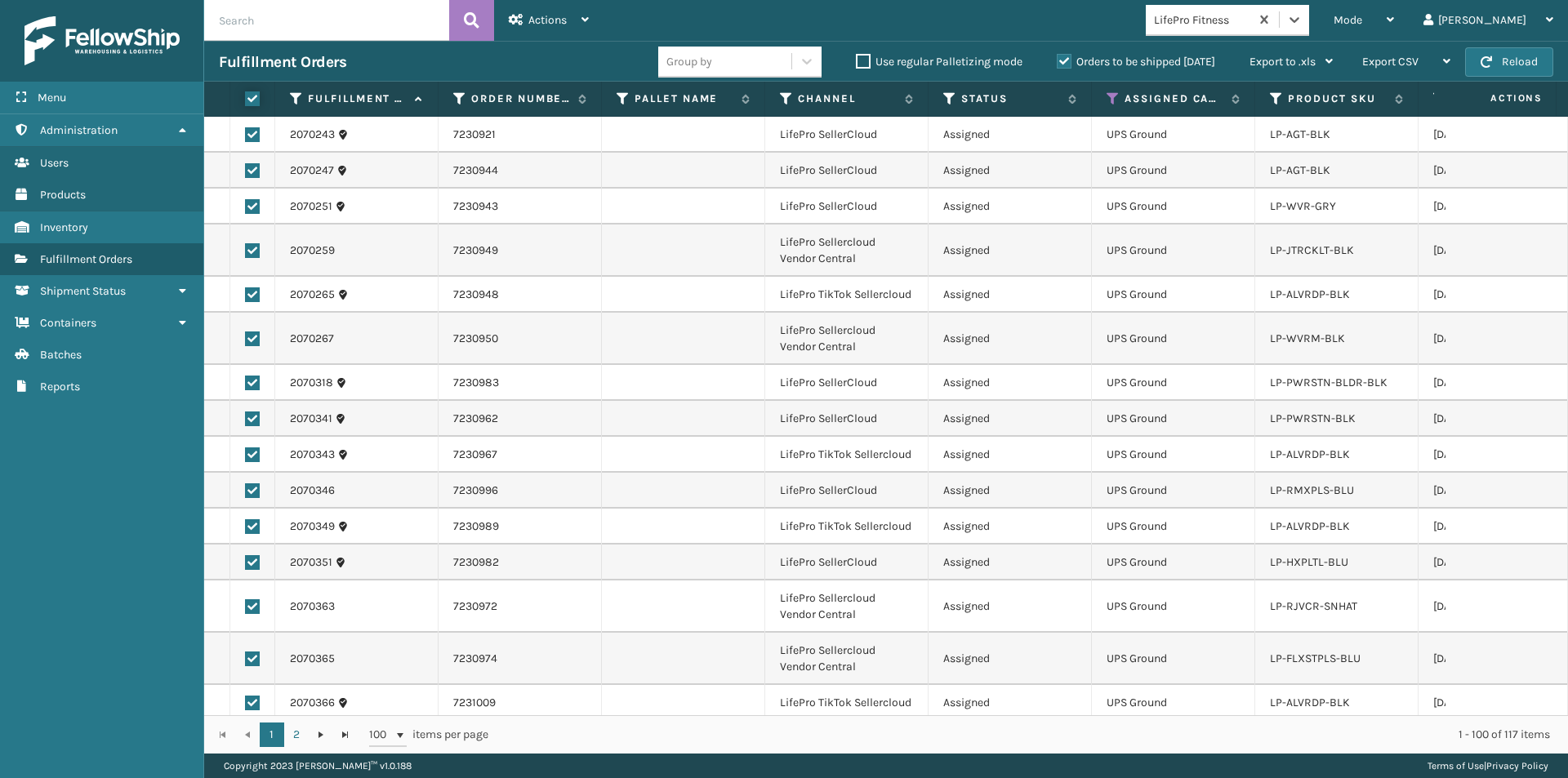
checkbox input "true"
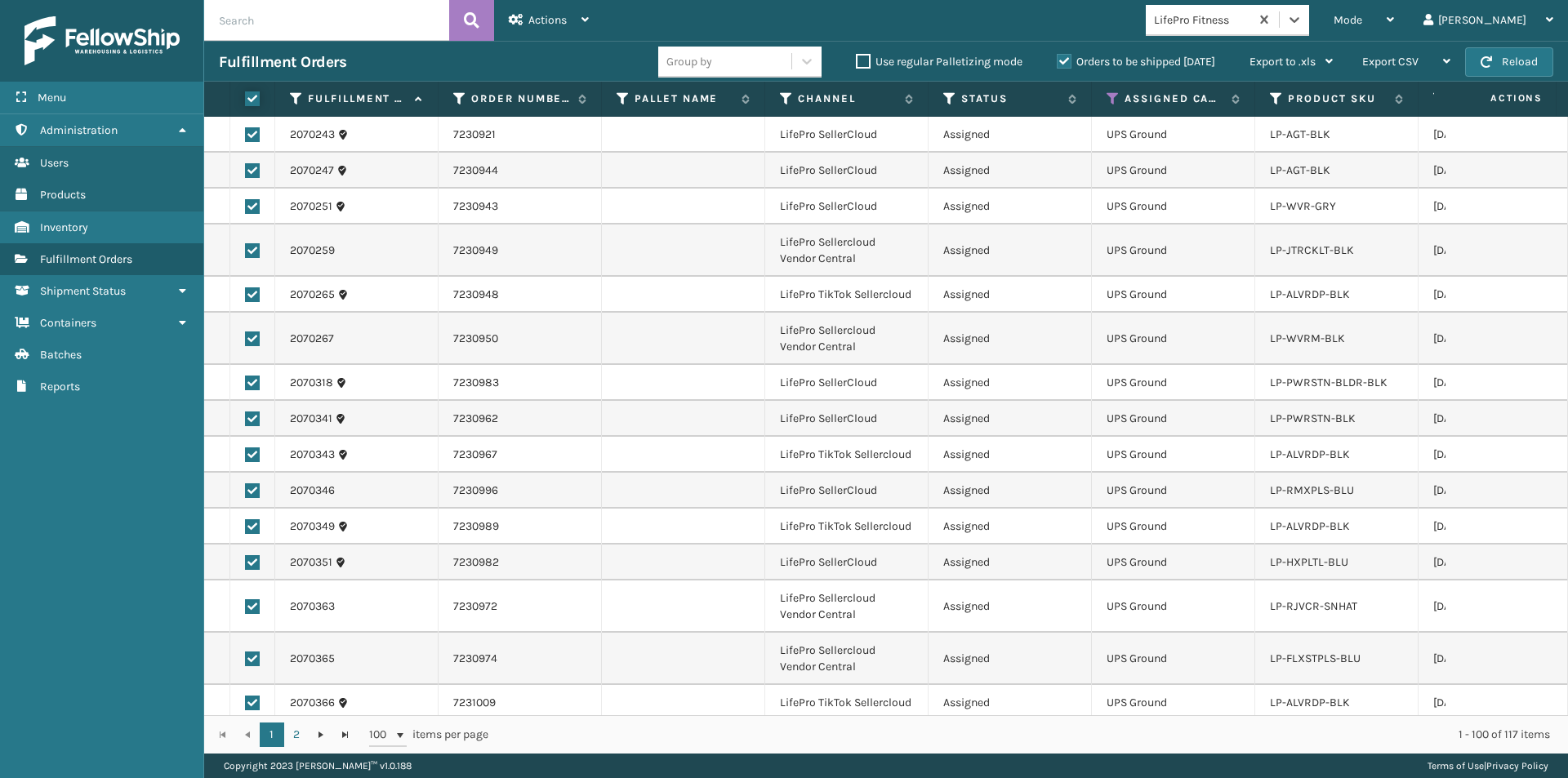
checkbox input "true"
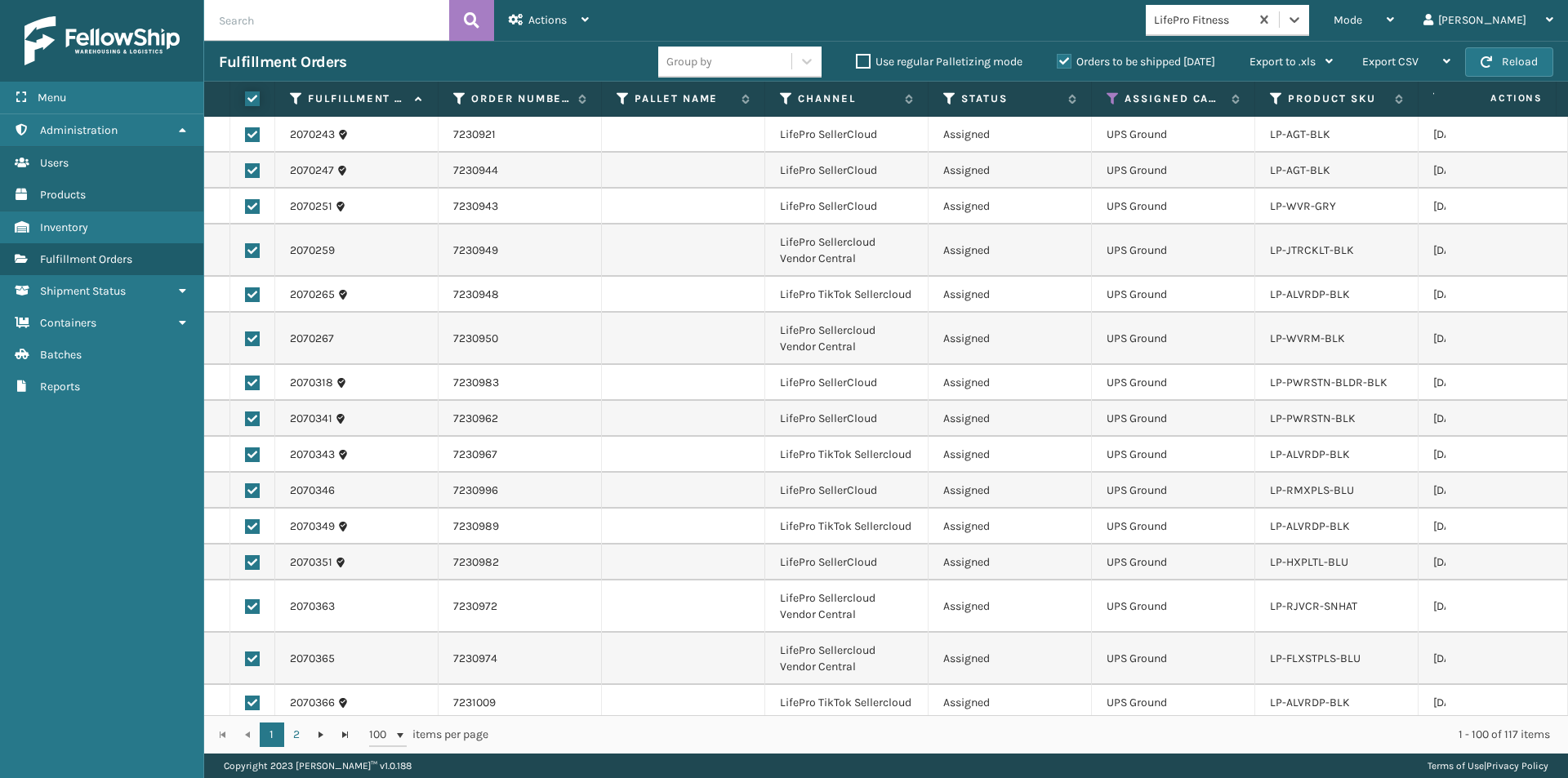
checkbox input "true"
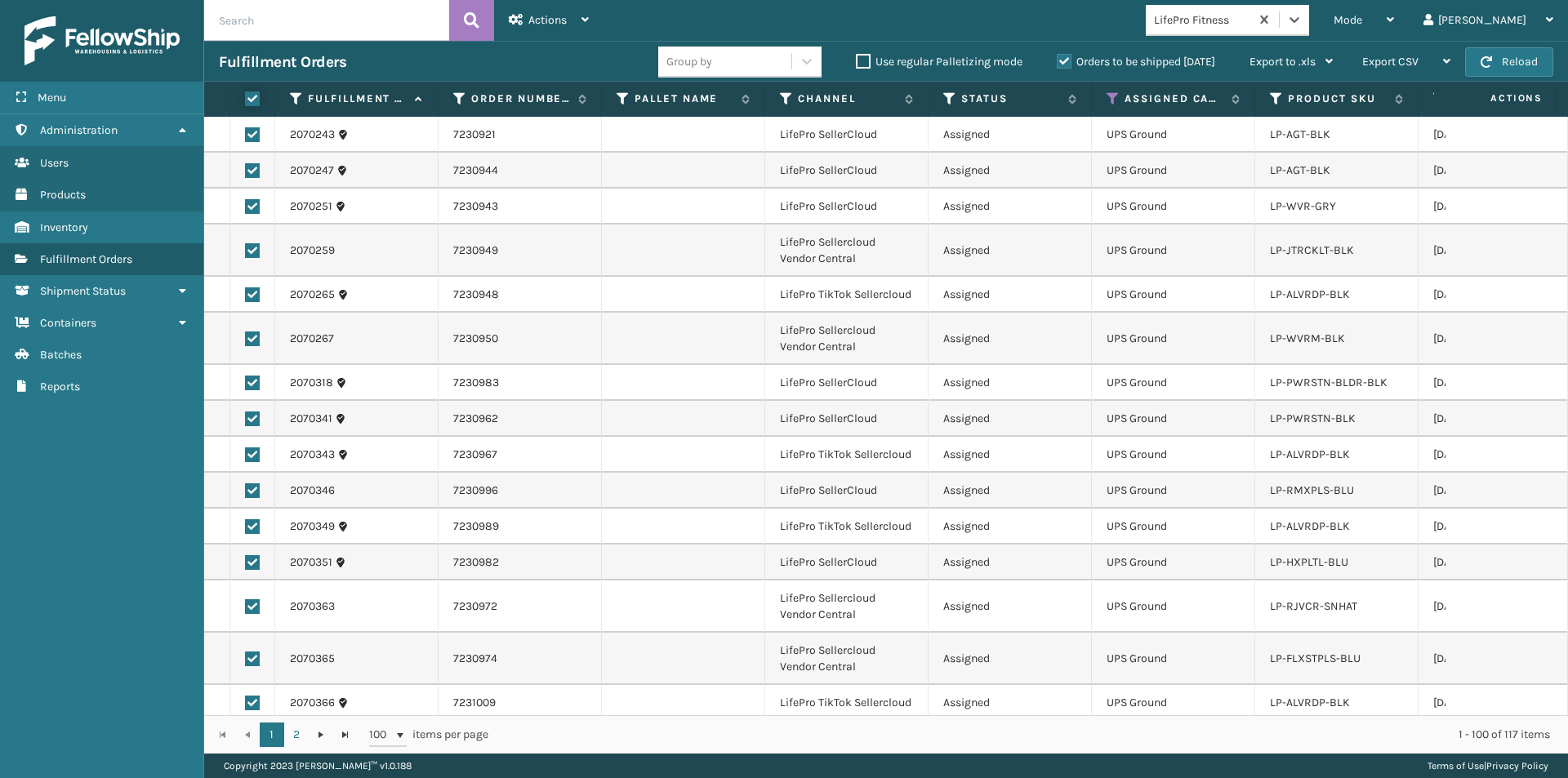
checkbox input "true"
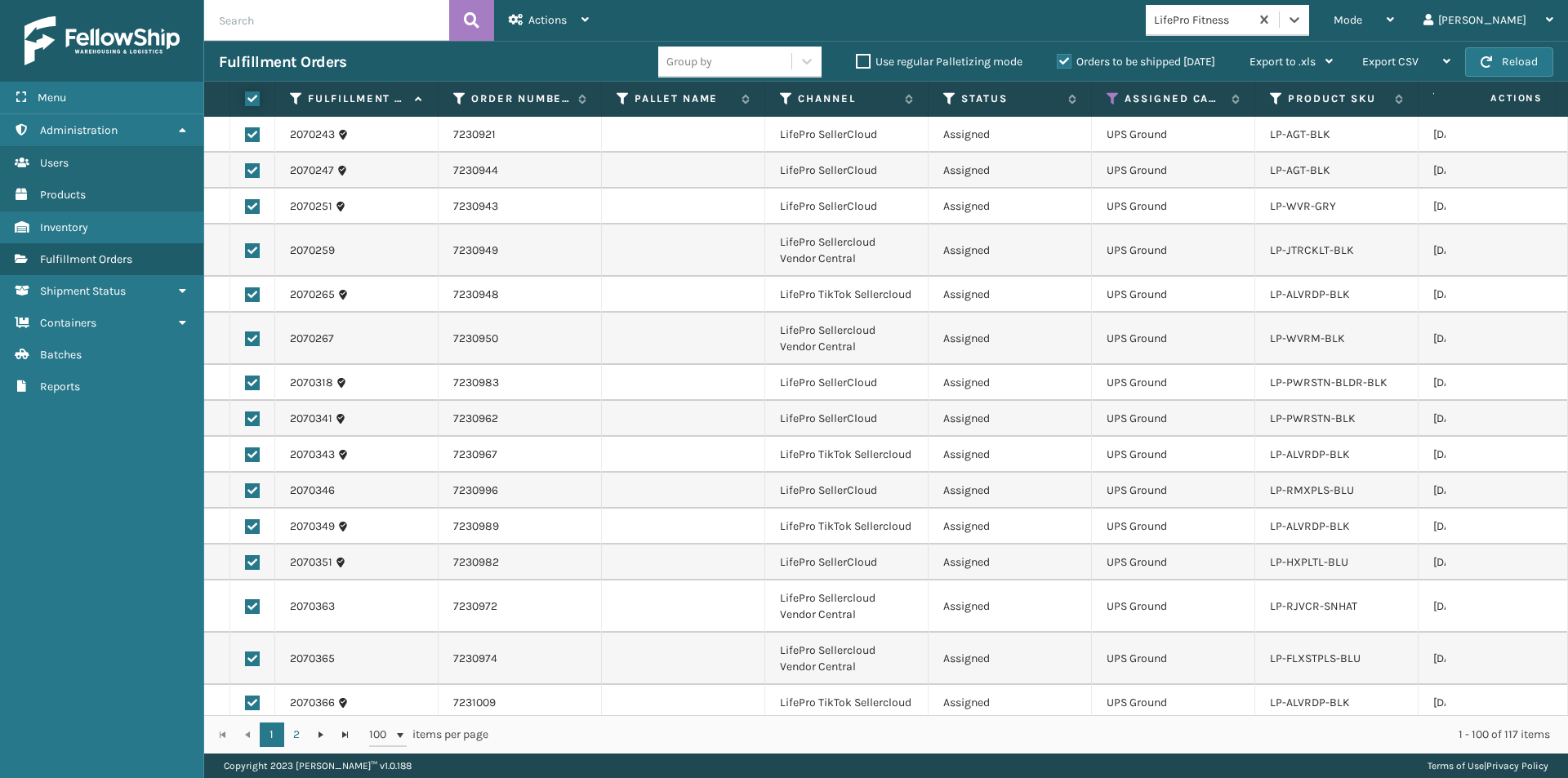
checkbox input "true"
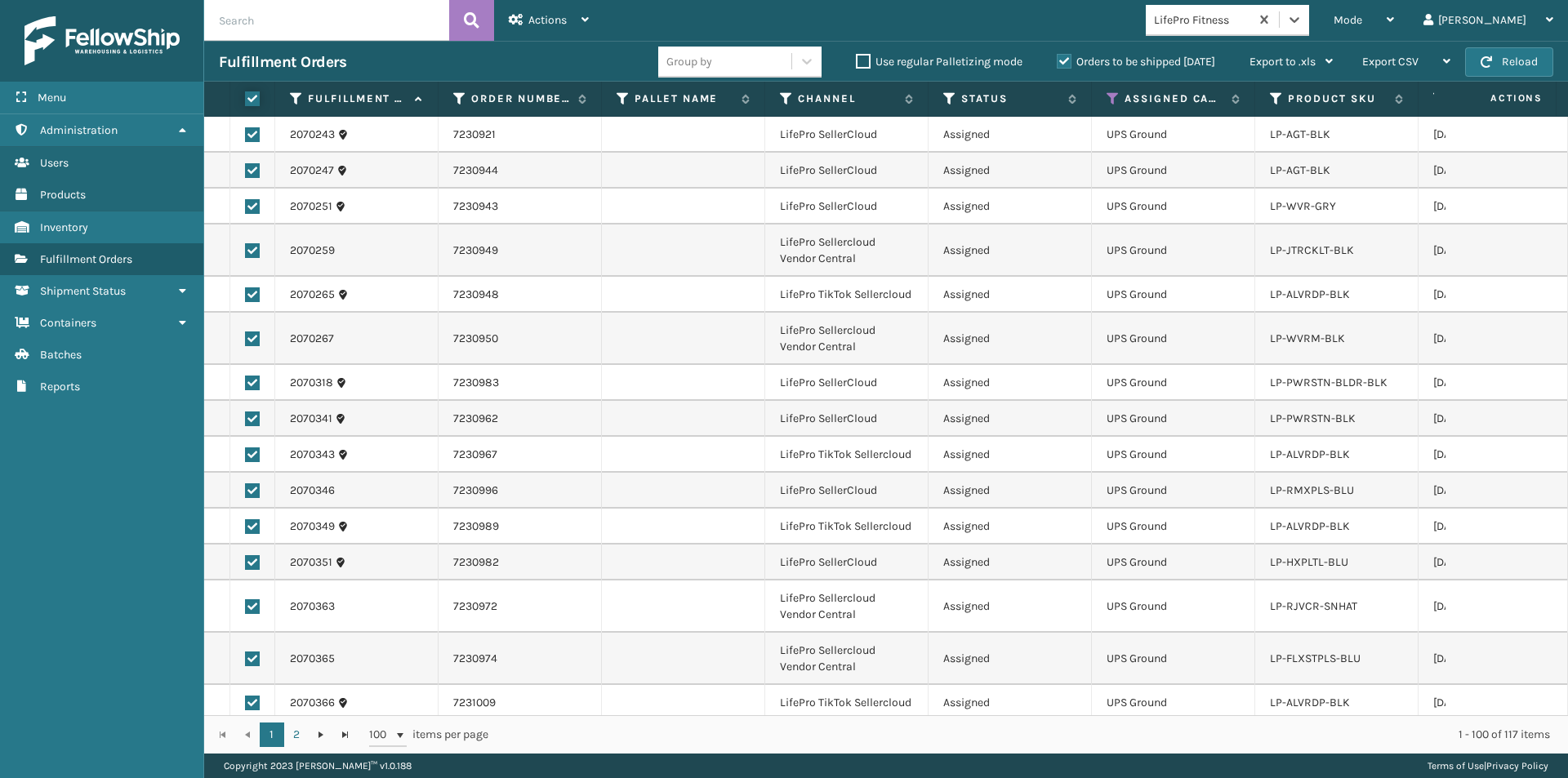
checkbox input "true"
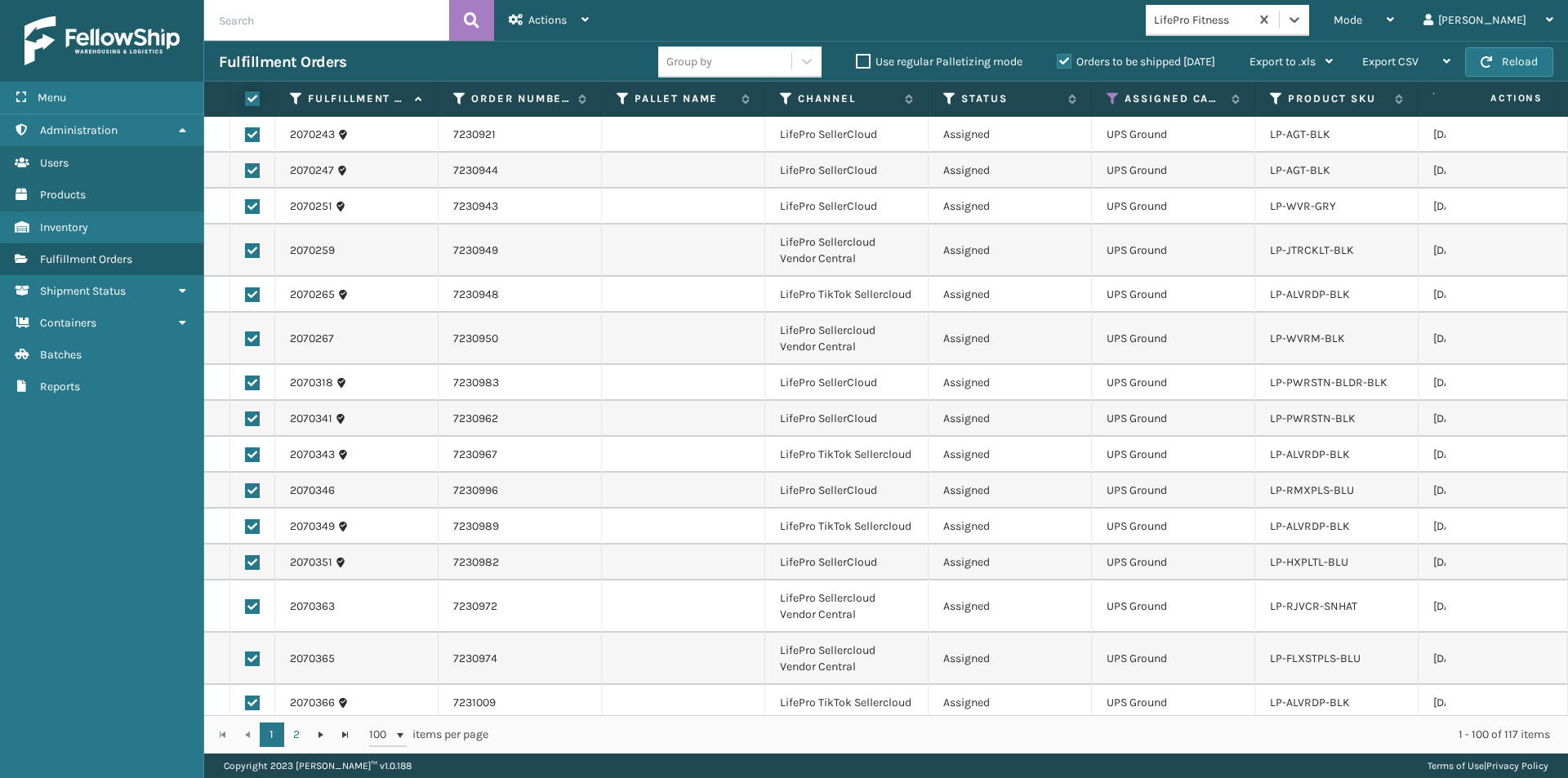
checkbox input "true"
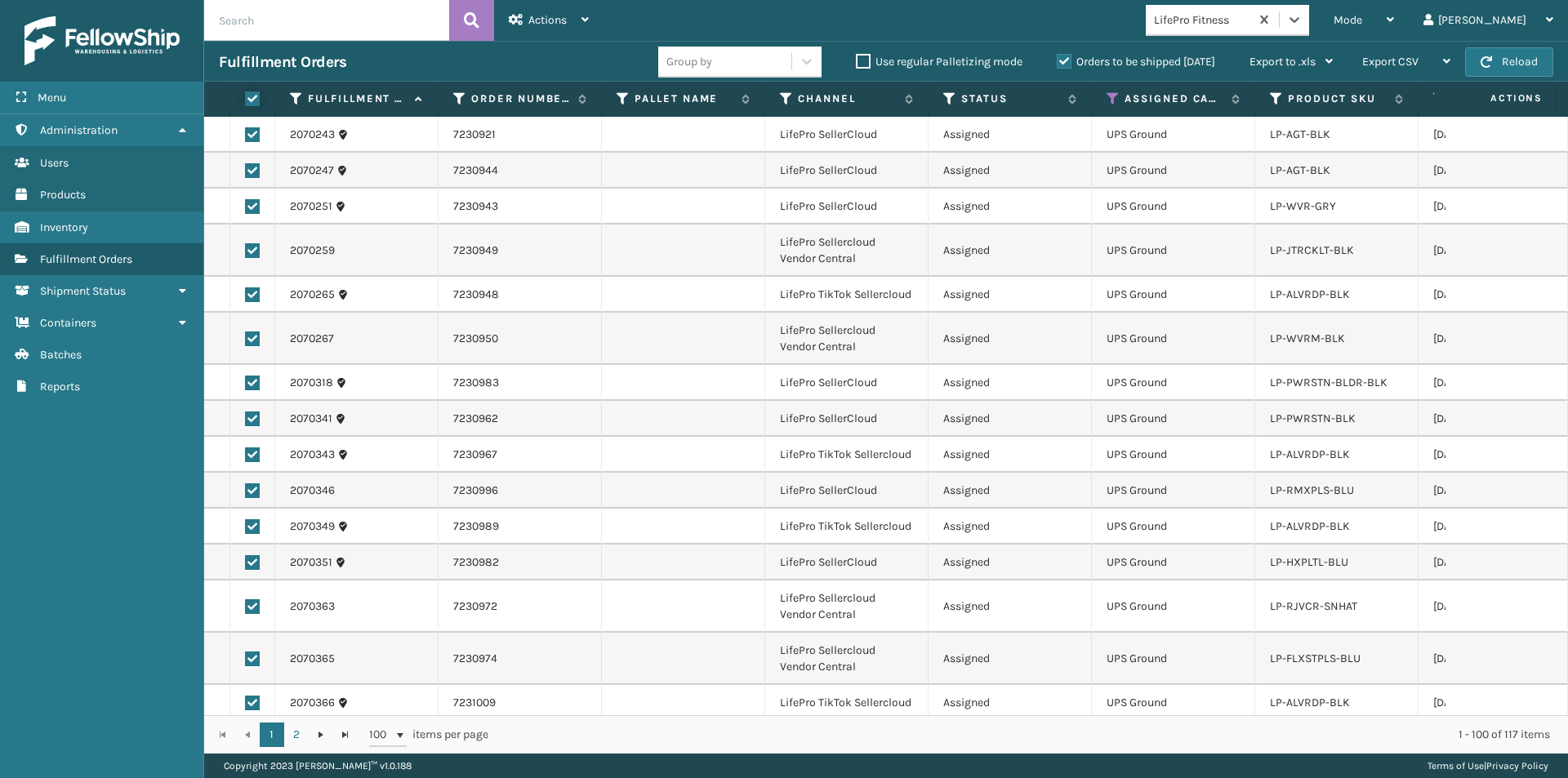
checkbox input "true"
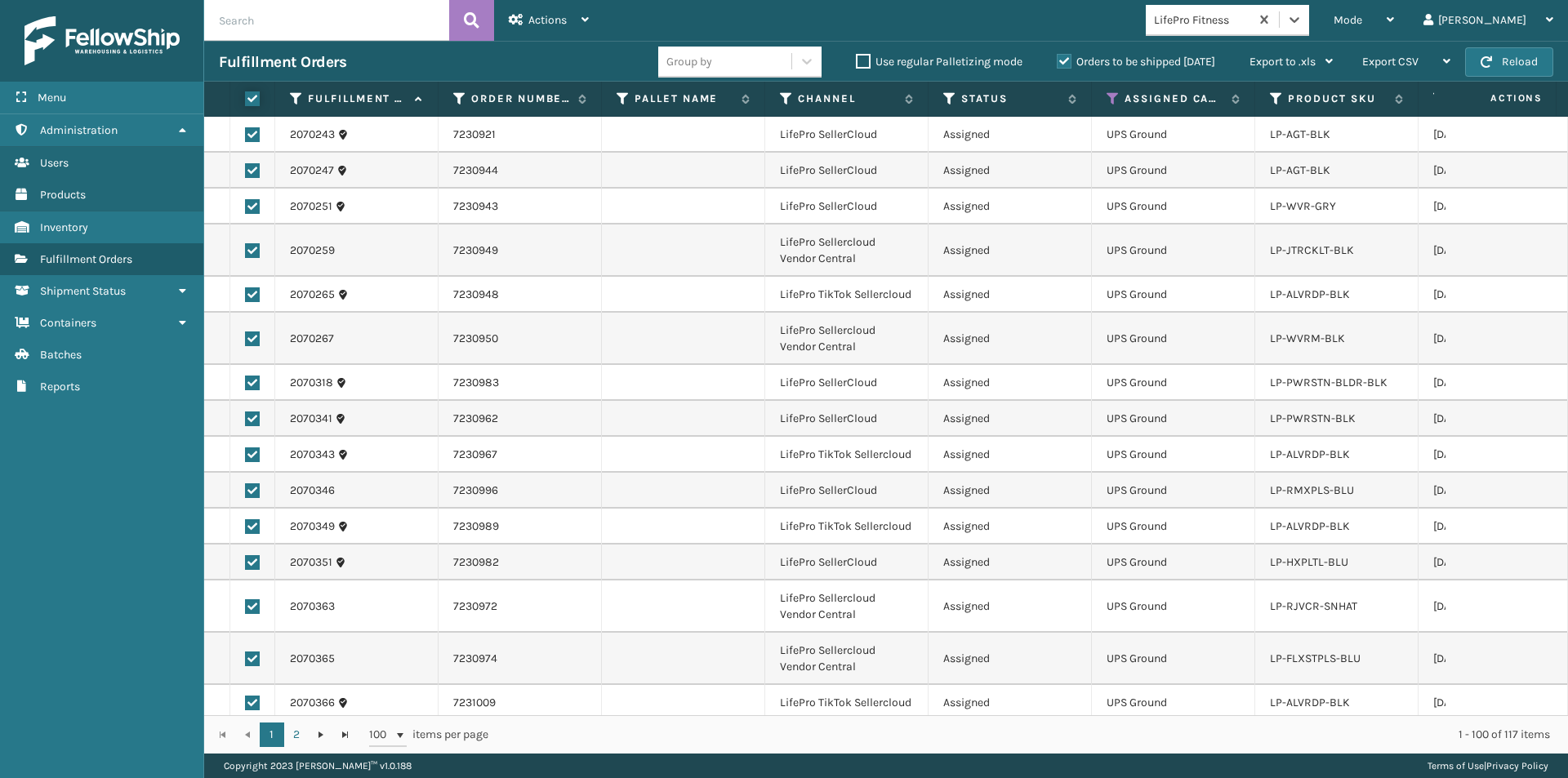
checkbox input "true"
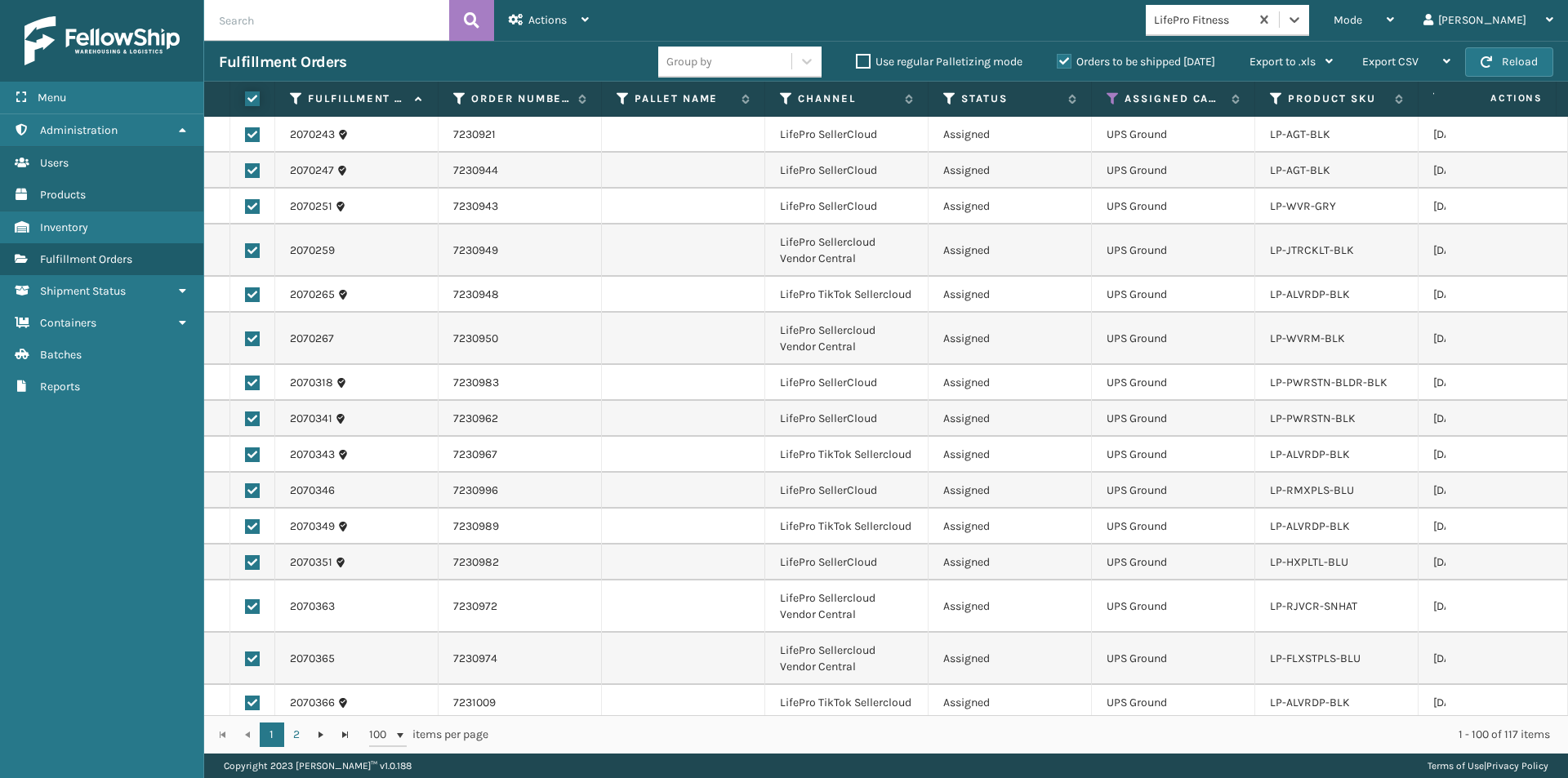
checkbox input "true"
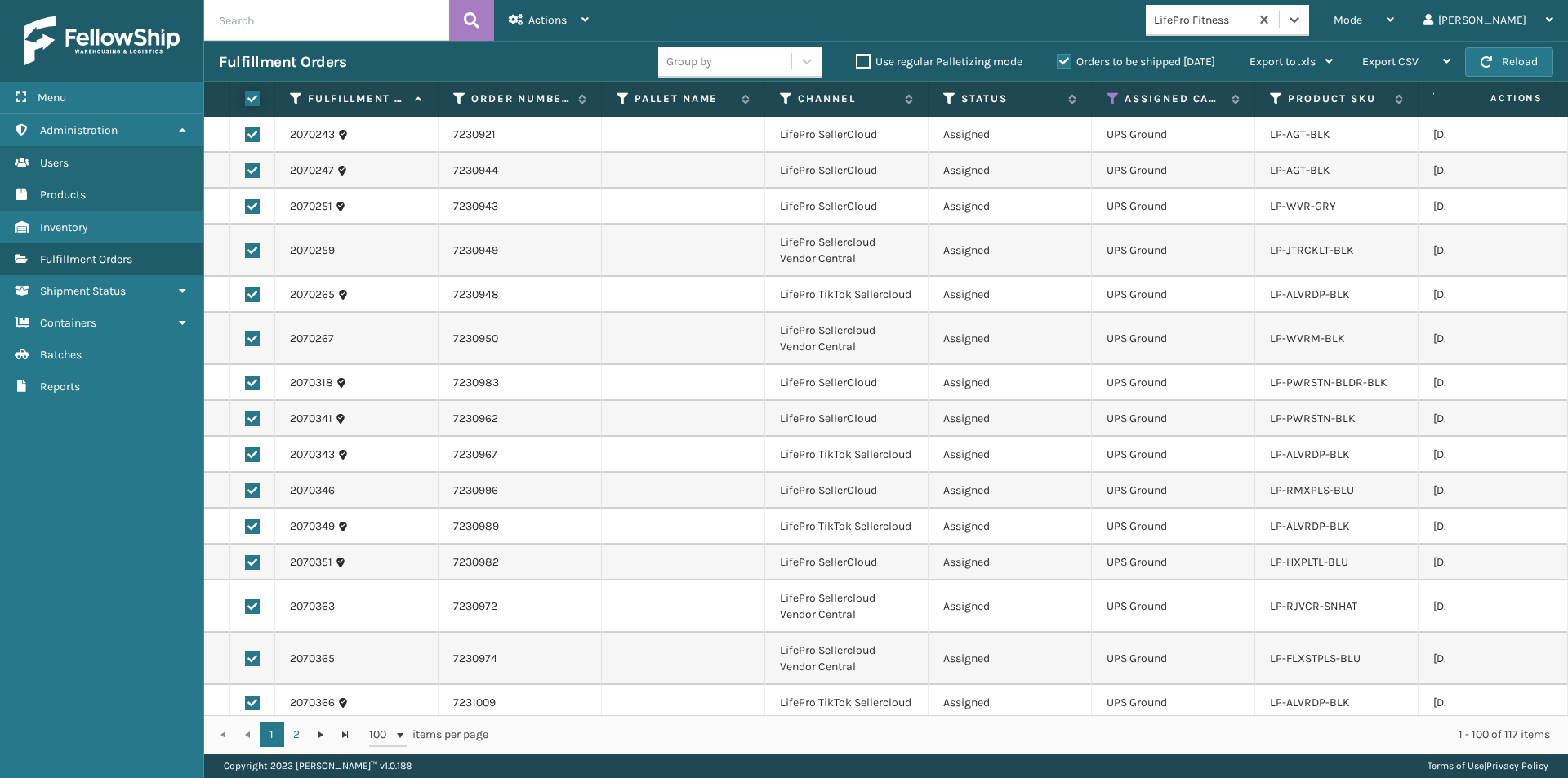
checkbox input "true"
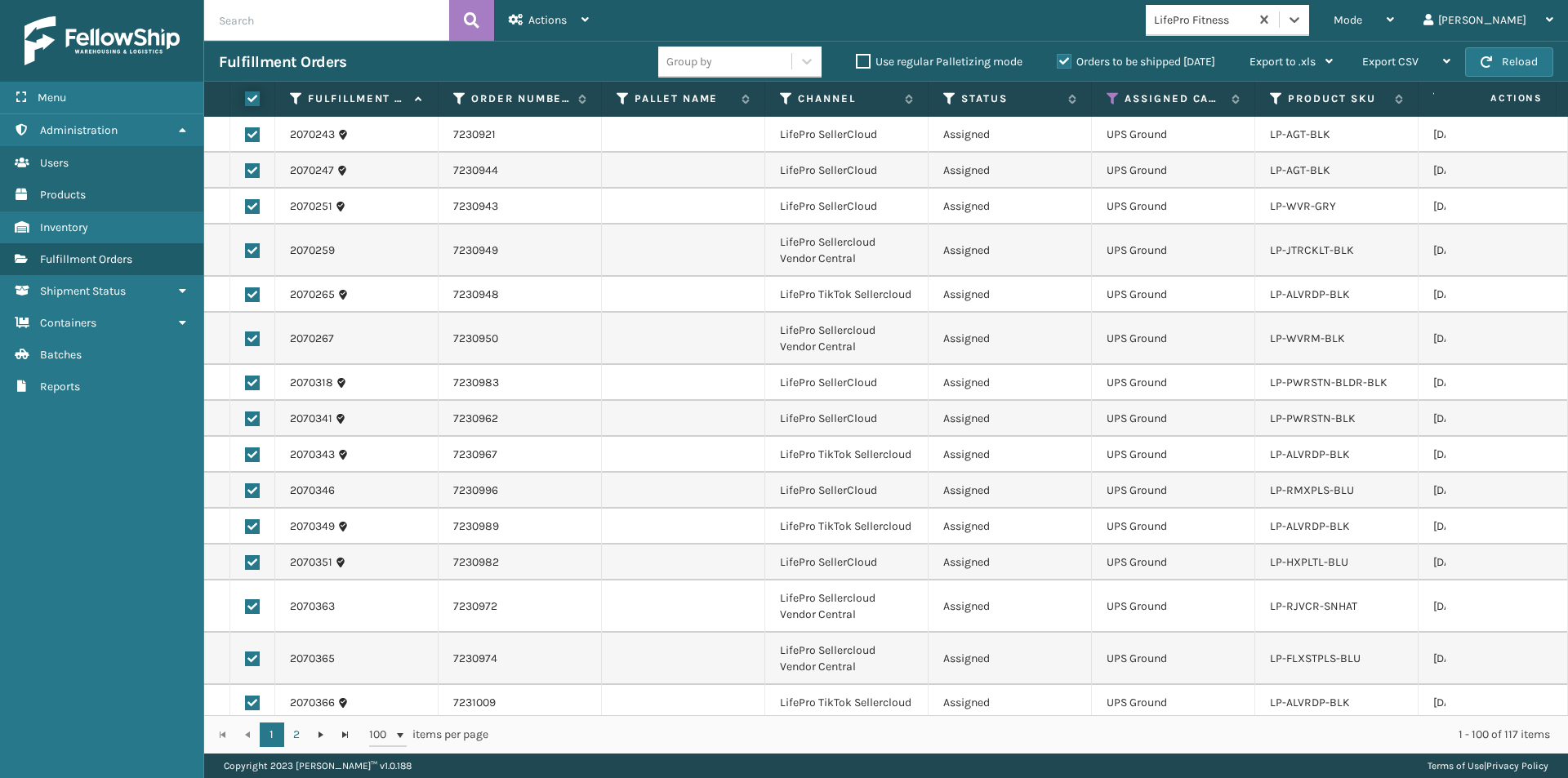
checkbox input "true"
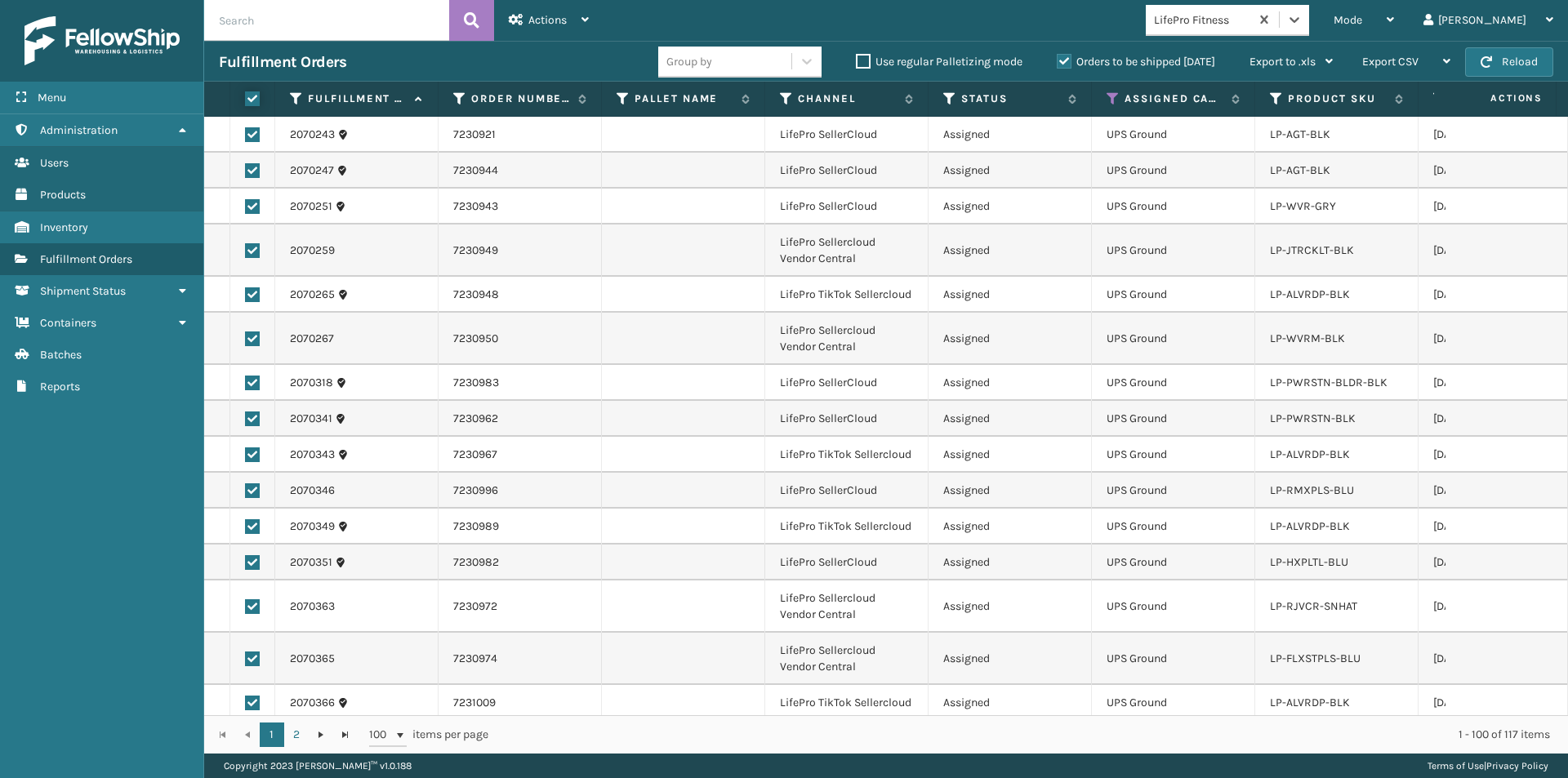
checkbox input "true"
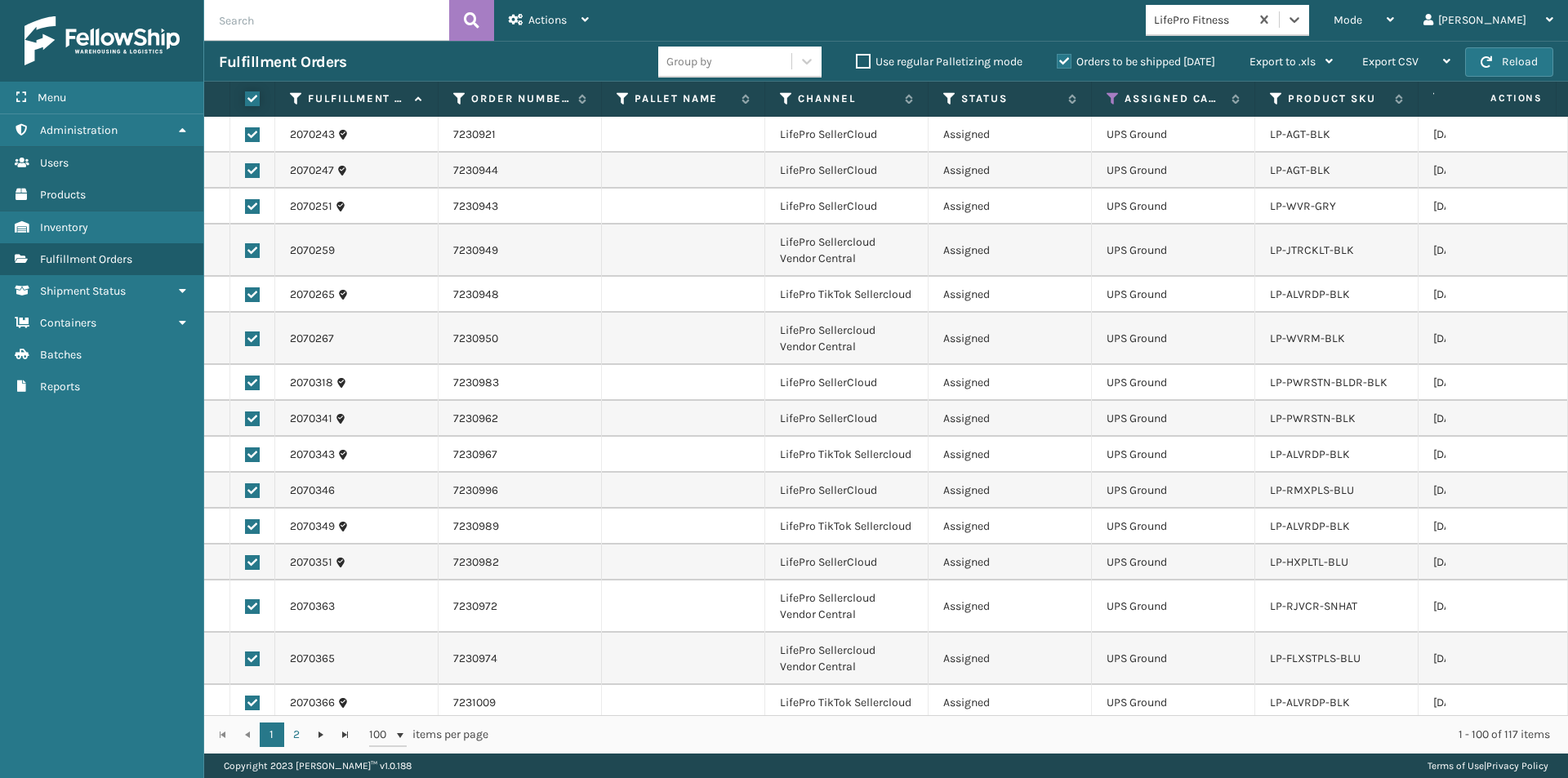
checkbox input "true"
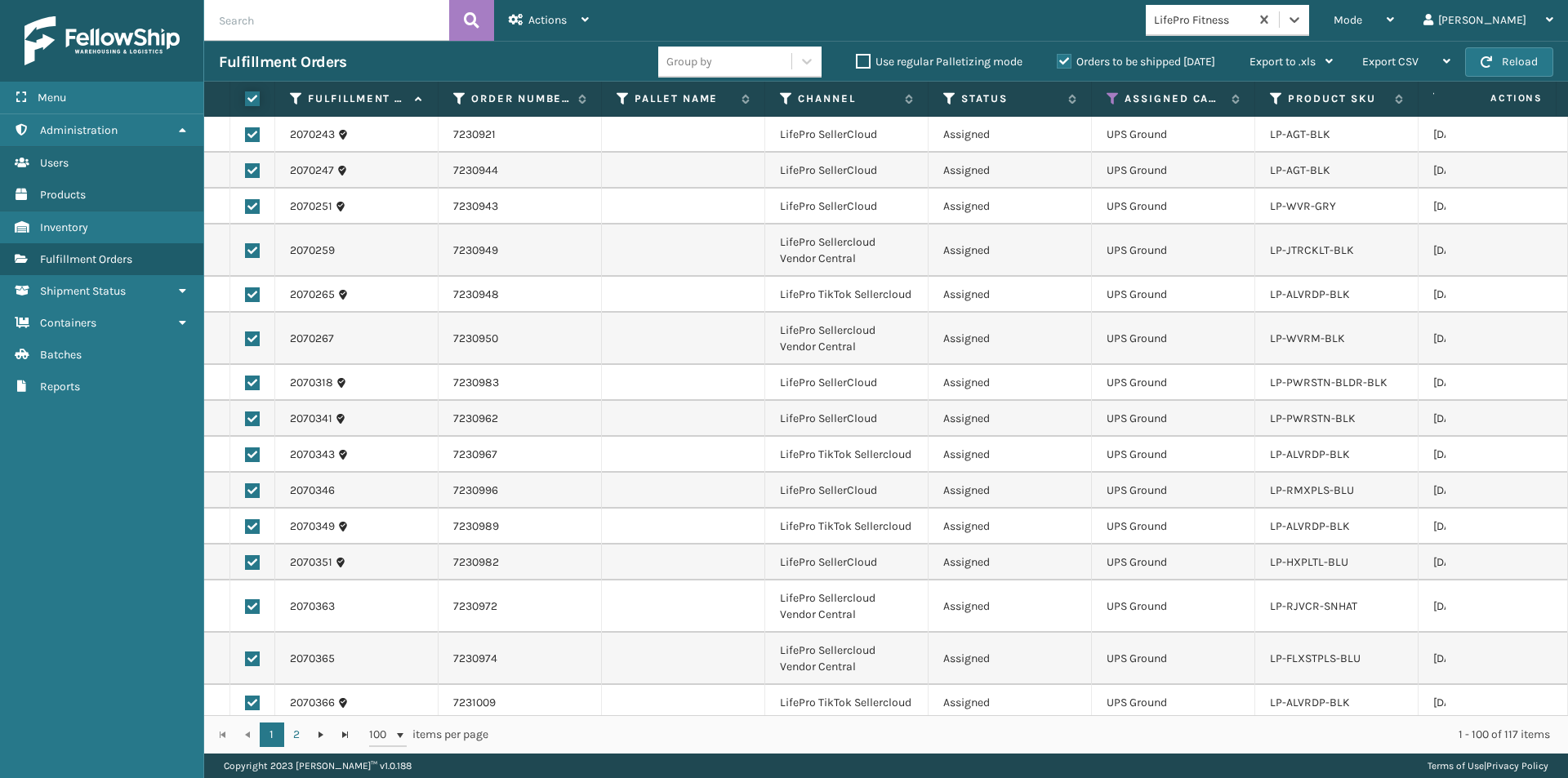
checkbox input "true"
click at [572, 18] on div "Actions" at bounding box center [549, 20] width 80 height 41
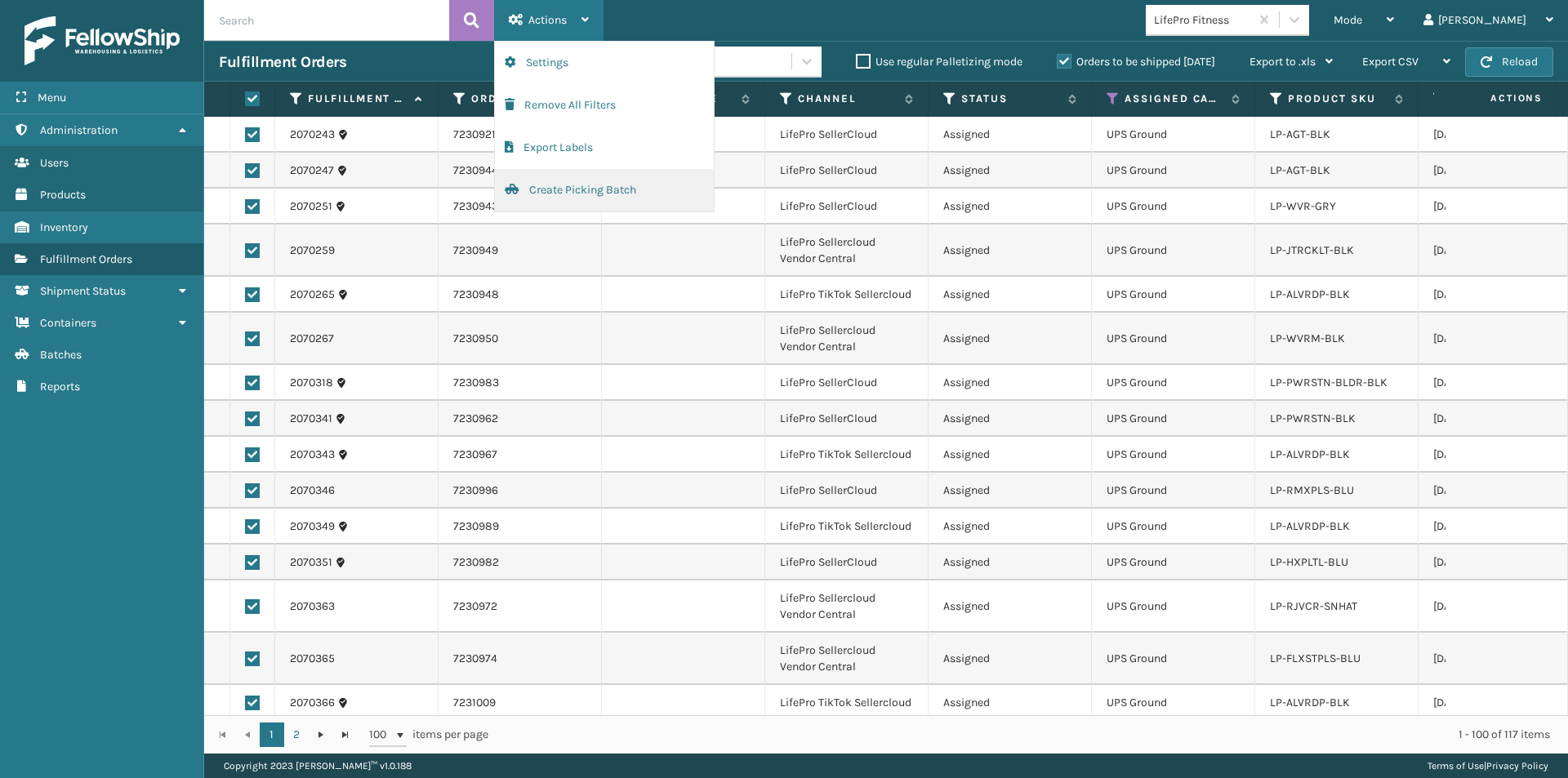
click at [579, 184] on button "Create Picking Batch" at bounding box center [604, 190] width 219 height 43
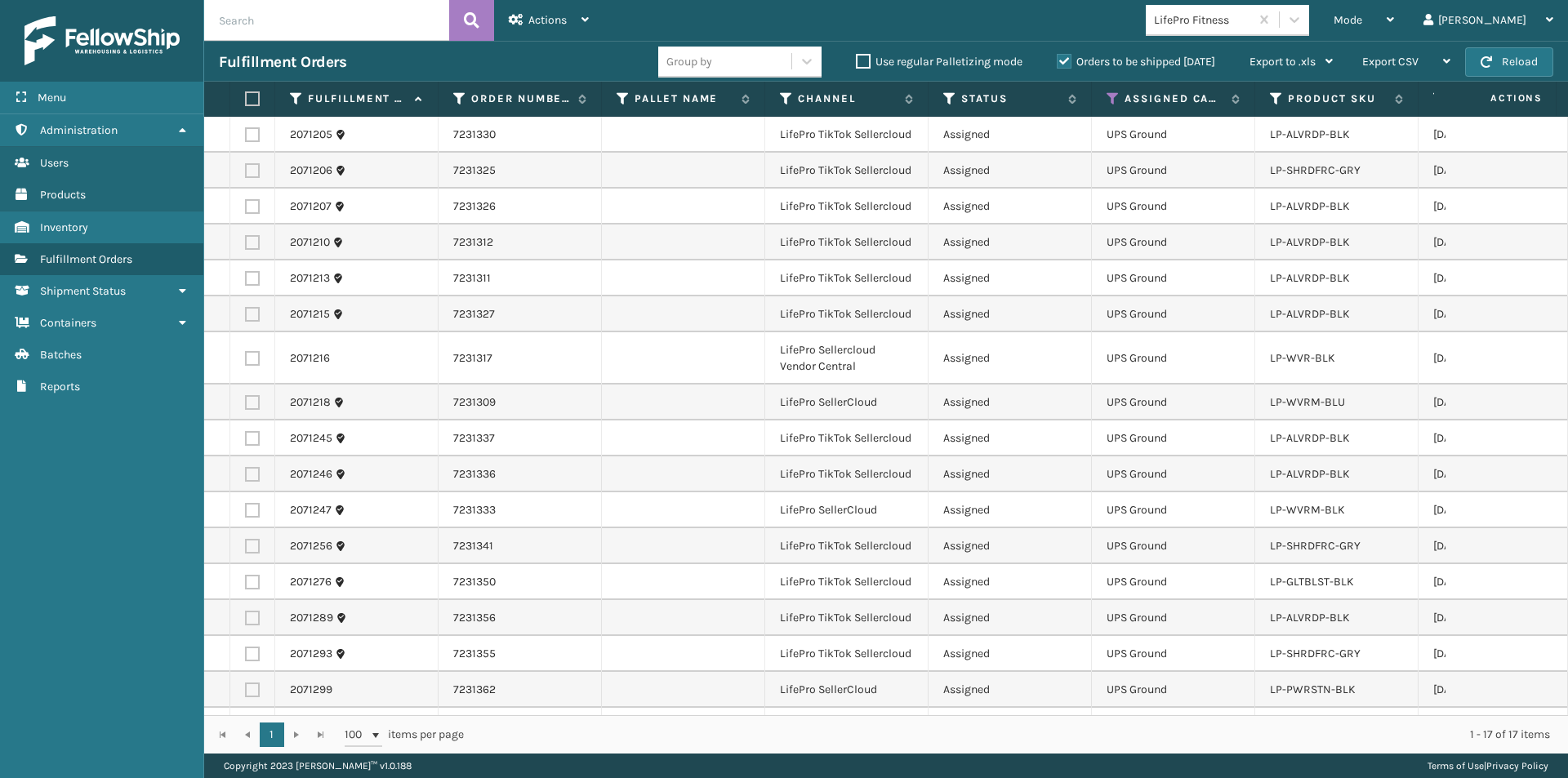
click at [247, 102] on label at bounding box center [249, 98] width 10 height 15
click at [246, 102] on input "checkbox" at bounding box center [245, 99] width 1 height 10
checkbox input "true"
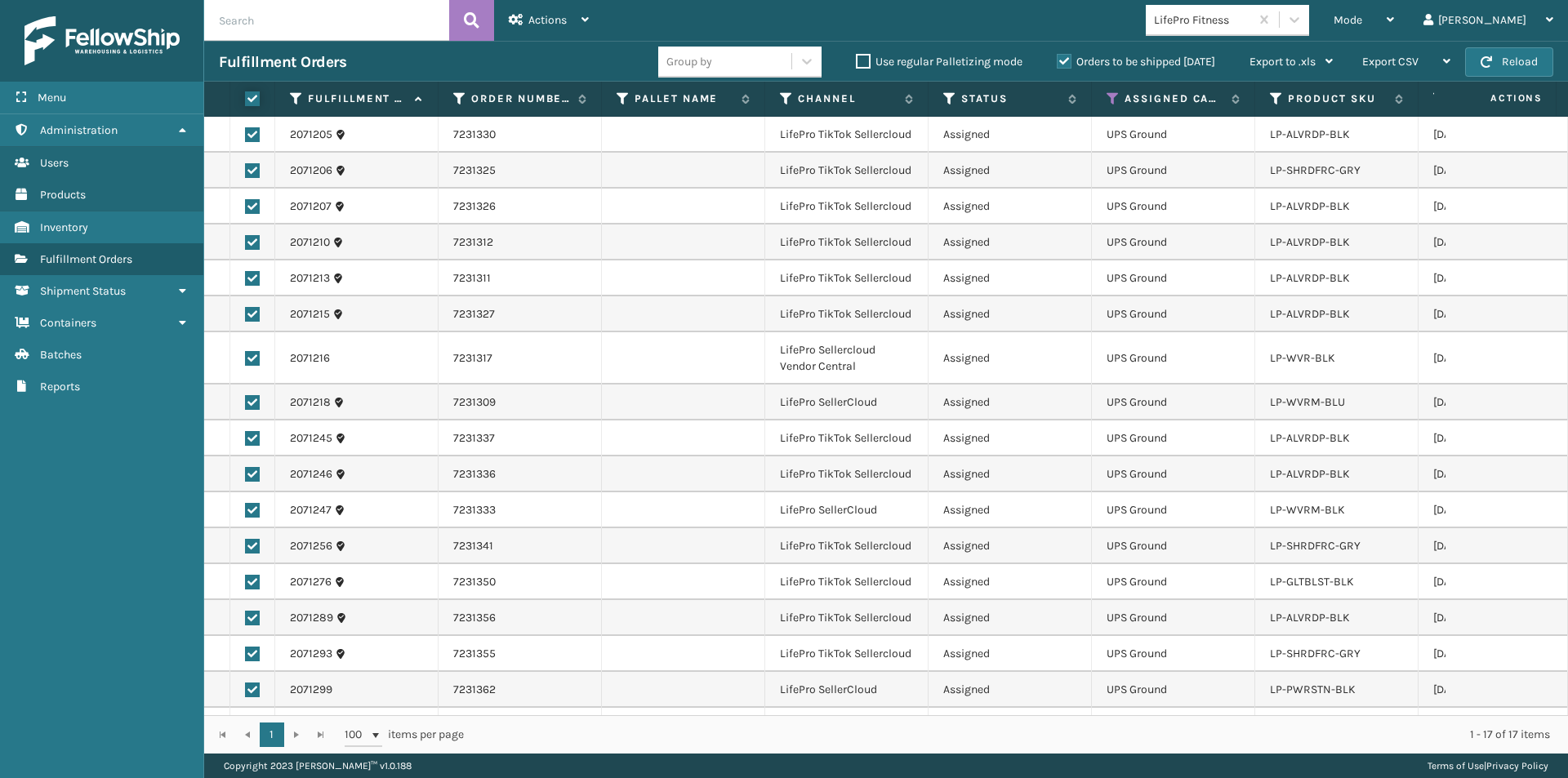
checkbox input "true"
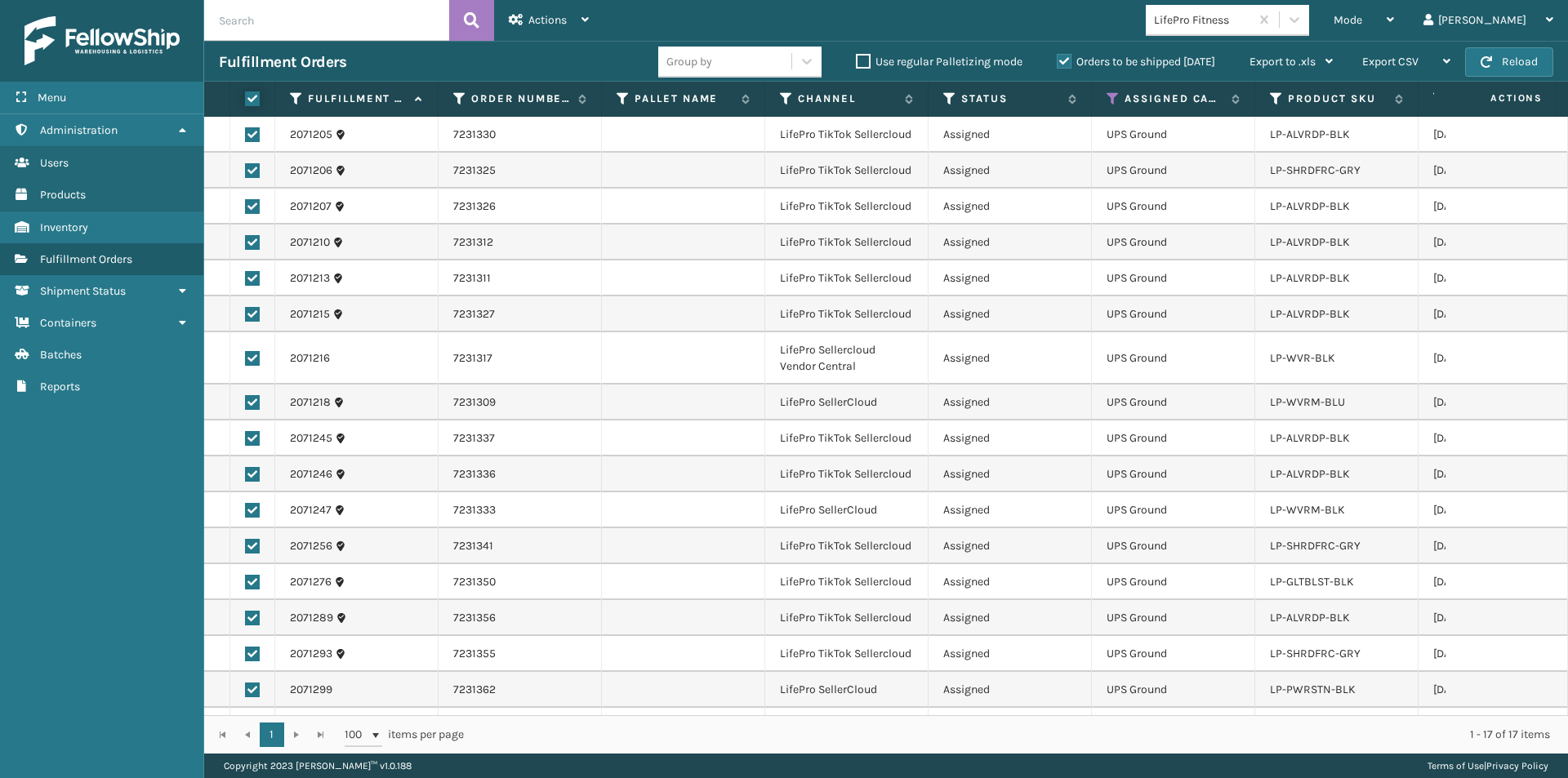
checkbox input "true"
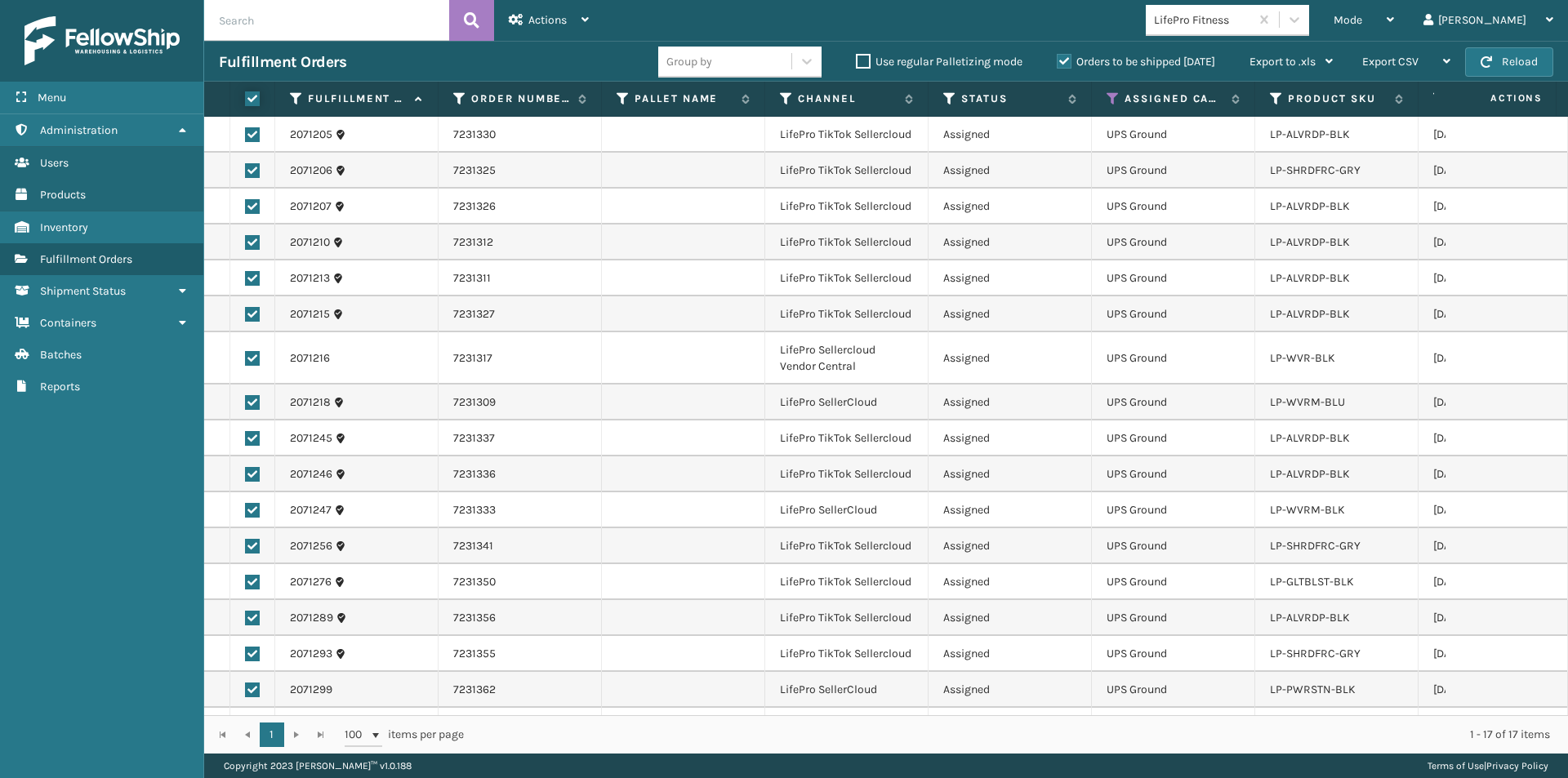
checkbox input "true"
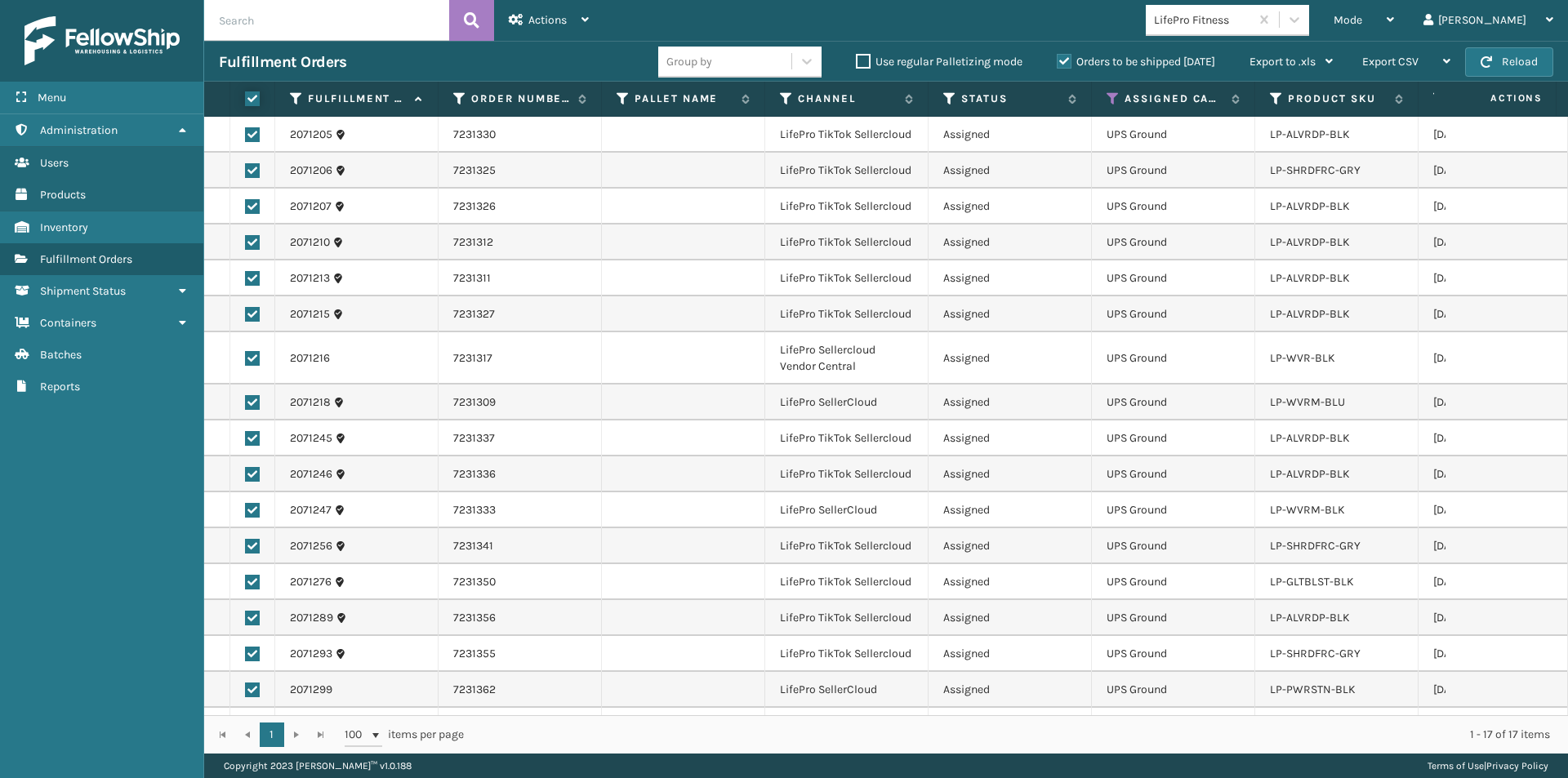
checkbox input "true"
click at [585, 22] on icon at bounding box center [585, 19] width 7 height 11
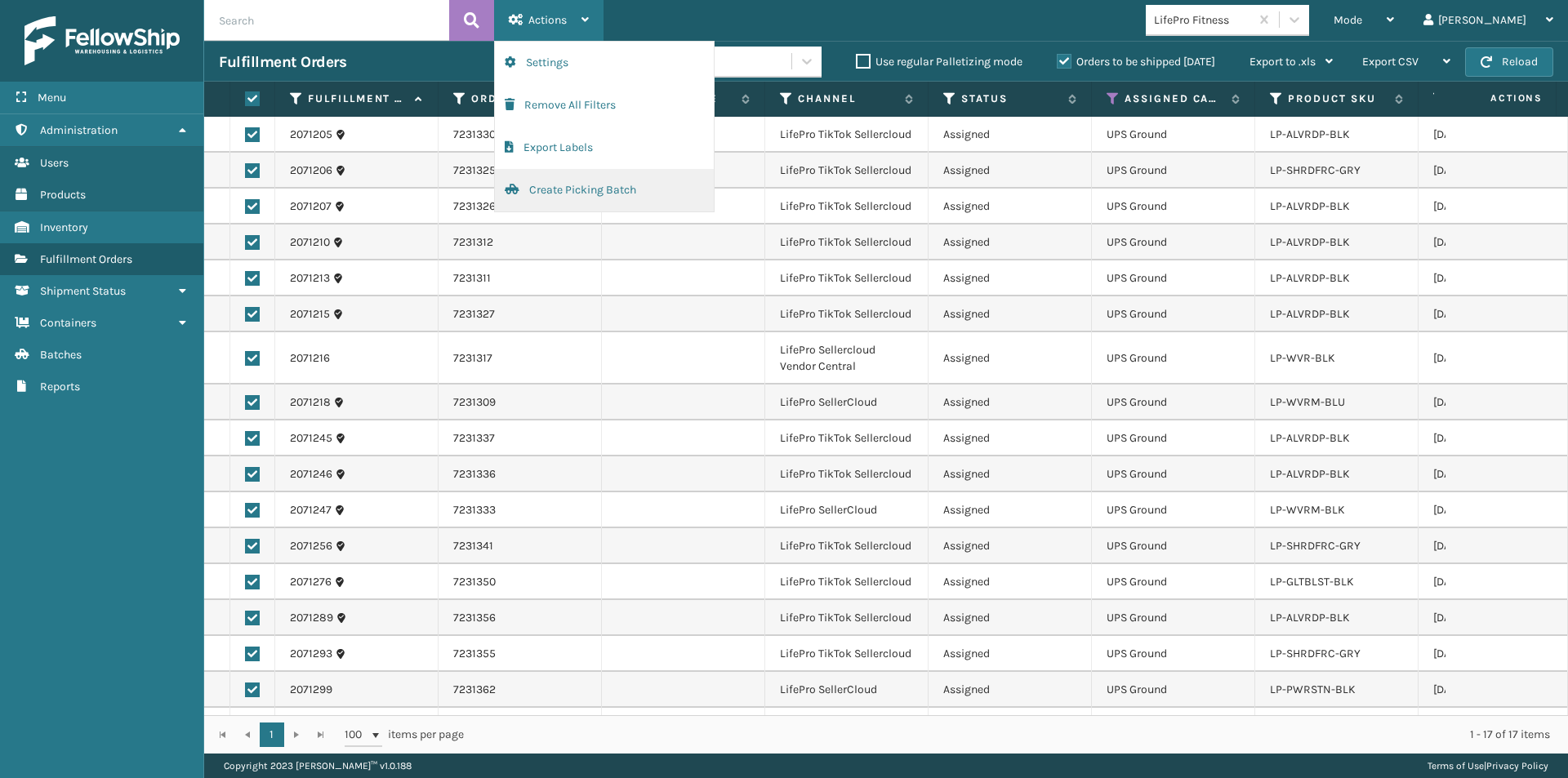
click at [572, 196] on button "Create Picking Batch" at bounding box center [604, 190] width 219 height 43
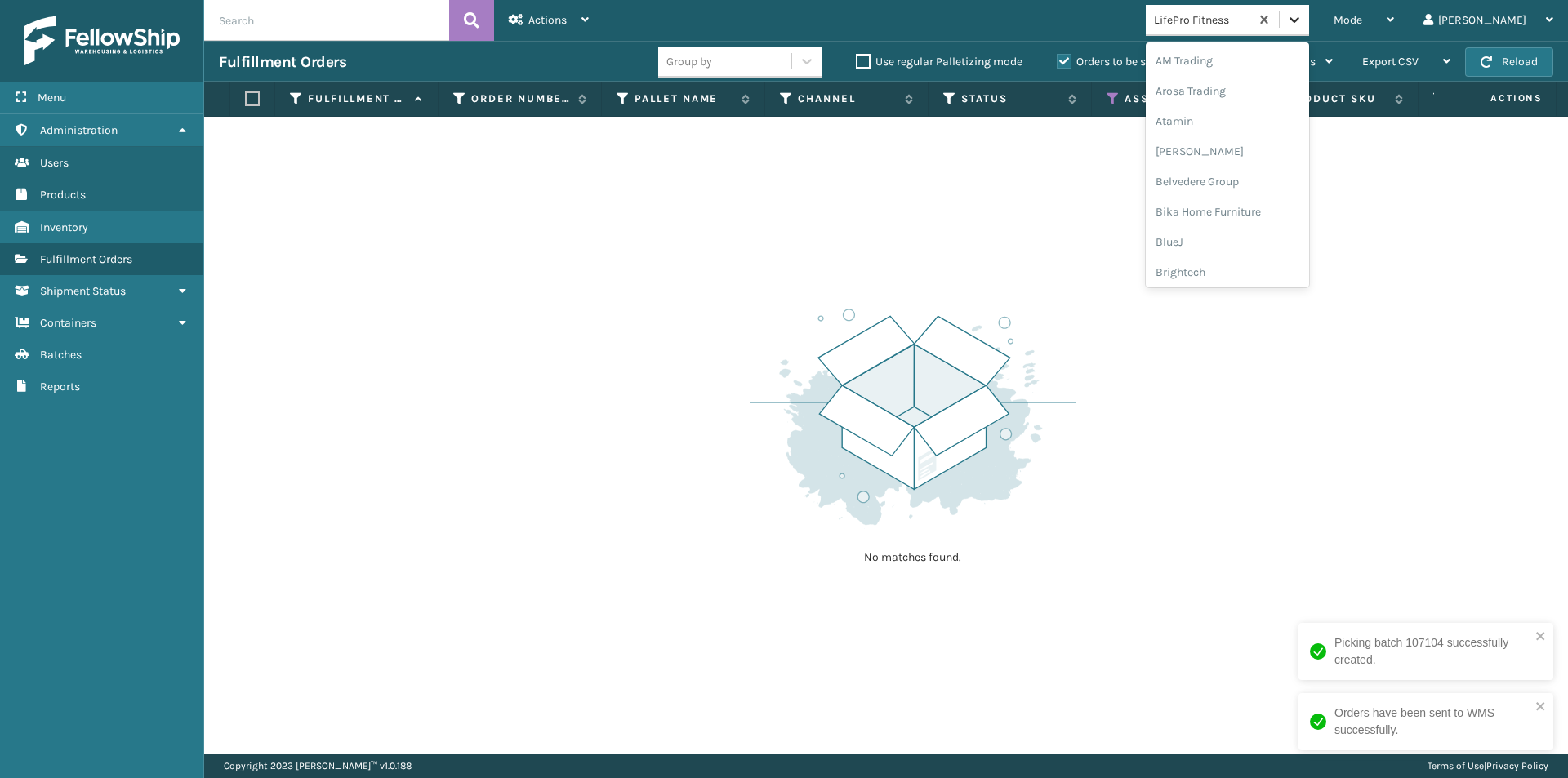
click at [1302, 18] on icon at bounding box center [1294, 19] width 17 height 17
click at [1260, 241] on div "Lincove" at bounding box center [1227, 241] width 163 height 30
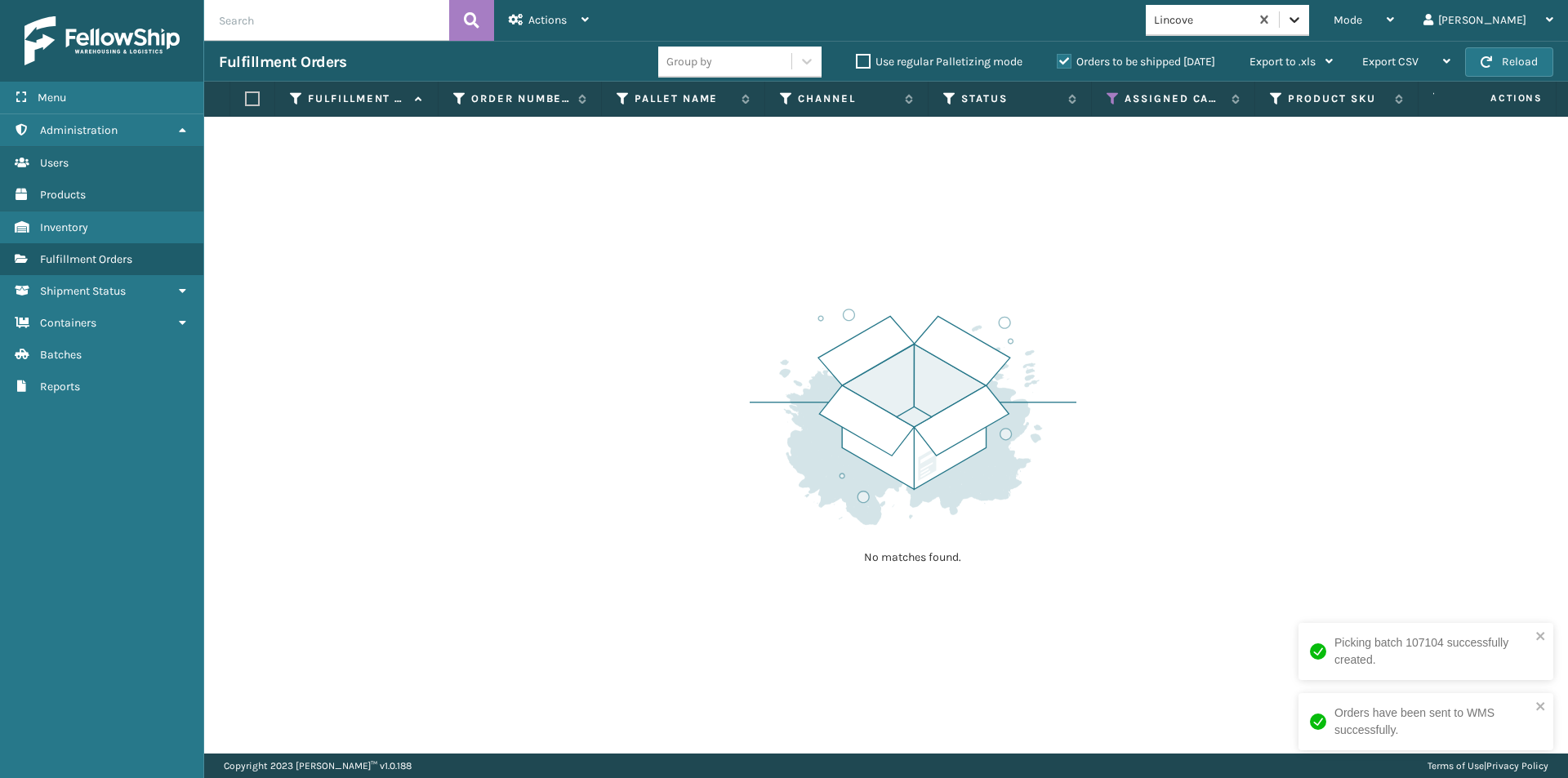
click at [1302, 16] on icon at bounding box center [1294, 19] width 17 height 17
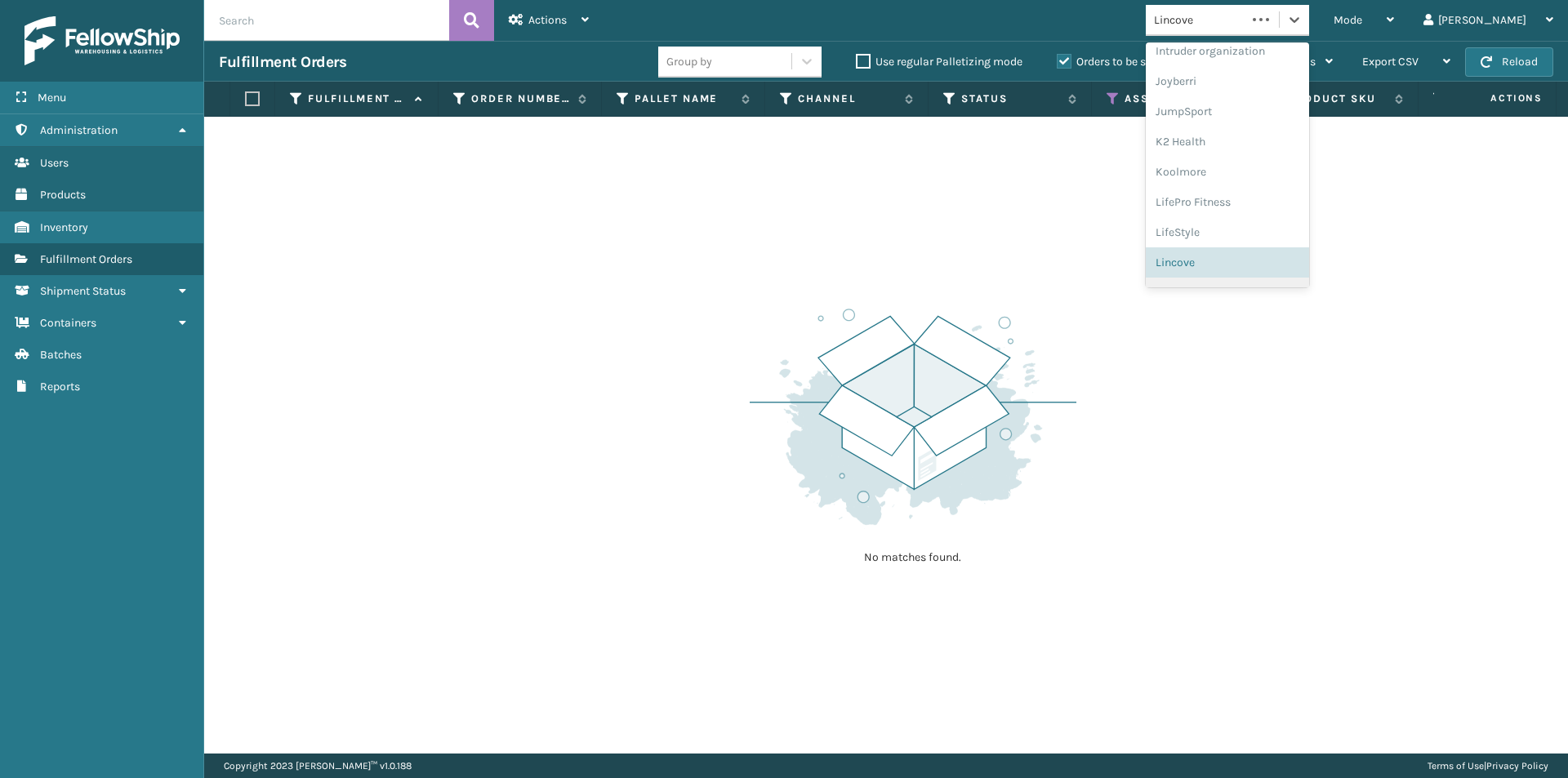
scroll to position [517, 0]
click at [1267, 237] on div "loft & Ivy" at bounding box center [1227, 239] width 163 height 30
click at [1302, 19] on icon at bounding box center [1294, 19] width 17 height 17
click at [1270, 274] on div "[PERSON_NAME]" at bounding box center [1227, 269] width 163 height 30
click at [1300, 21] on icon at bounding box center [1294, 20] width 10 height 6
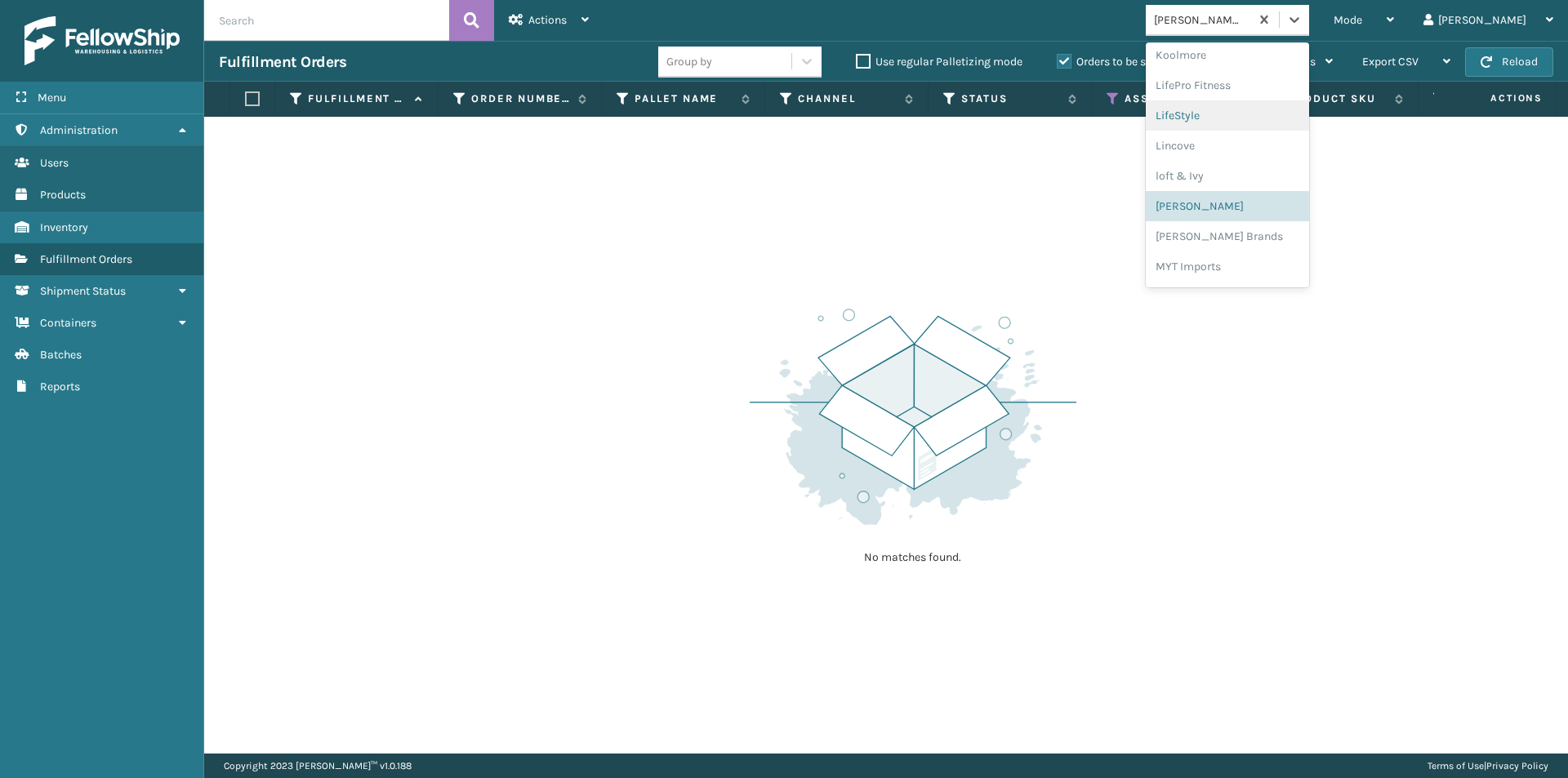
scroll to position [680, 0]
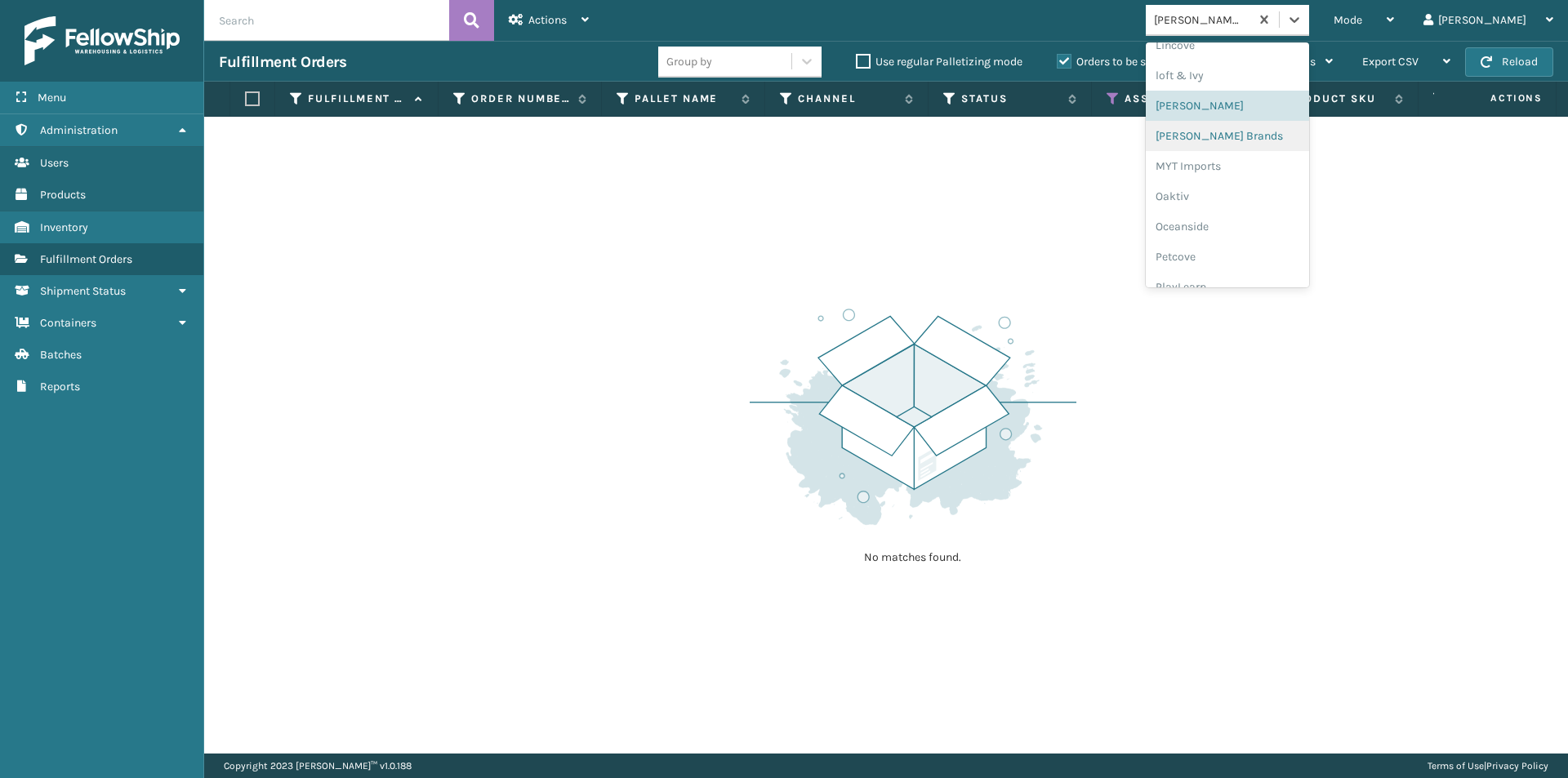
click at [1247, 137] on div "[PERSON_NAME] Brands" at bounding box center [1227, 136] width 163 height 30
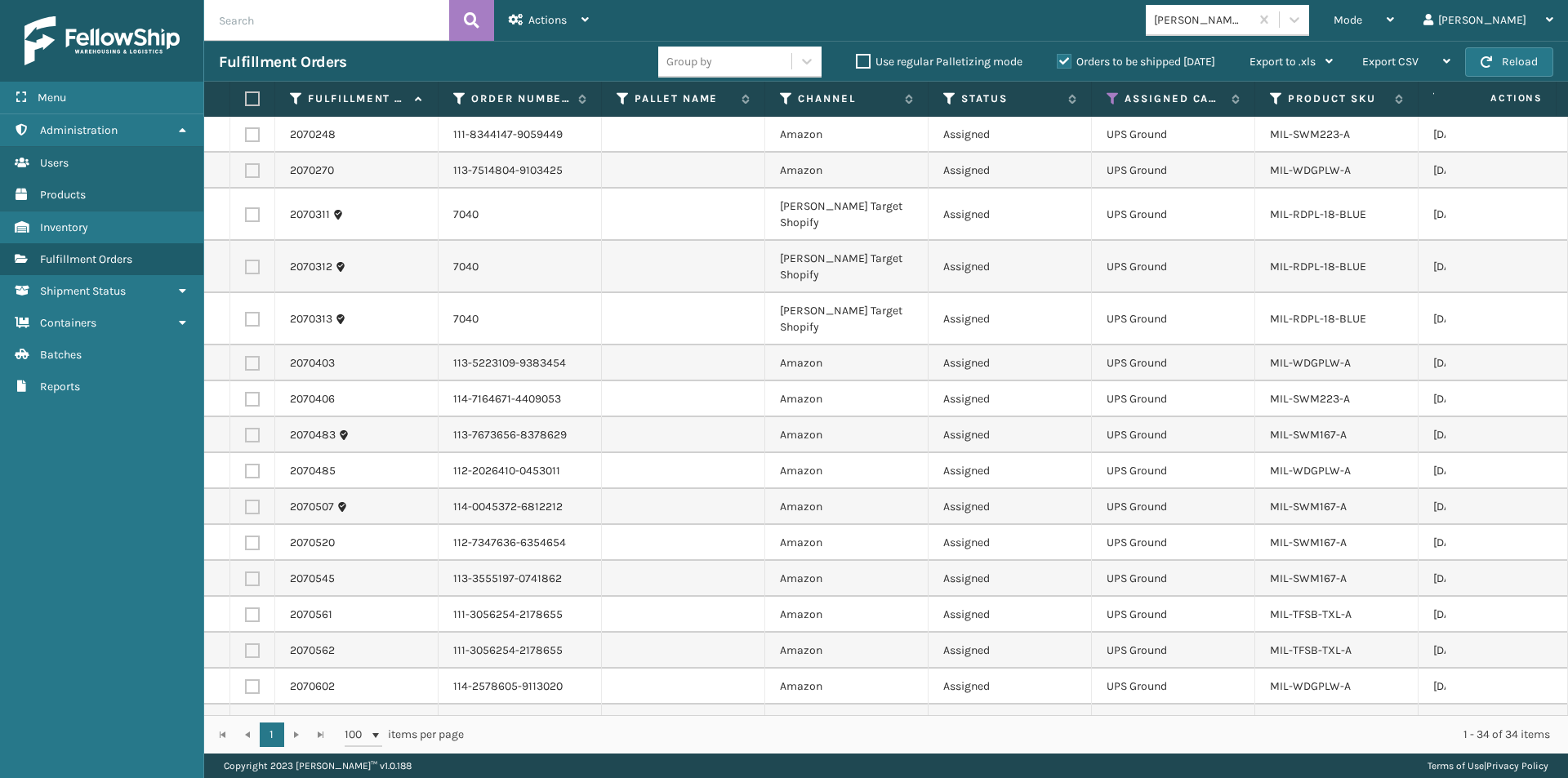
click at [252, 100] on label at bounding box center [249, 98] width 10 height 15
click at [246, 100] on input "checkbox" at bounding box center [245, 99] width 1 height 10
checkbox input "true"
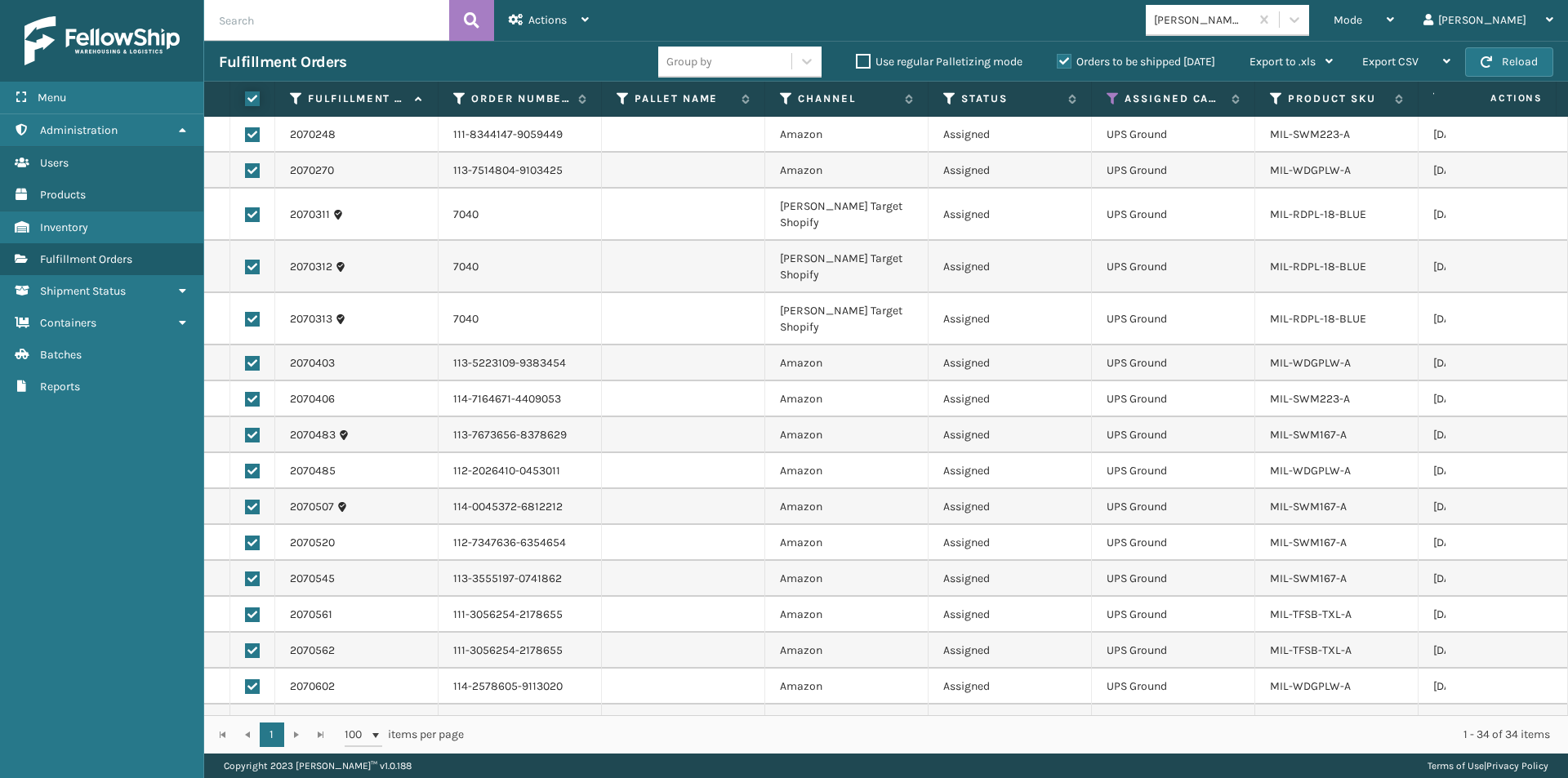
checkbox input "true"
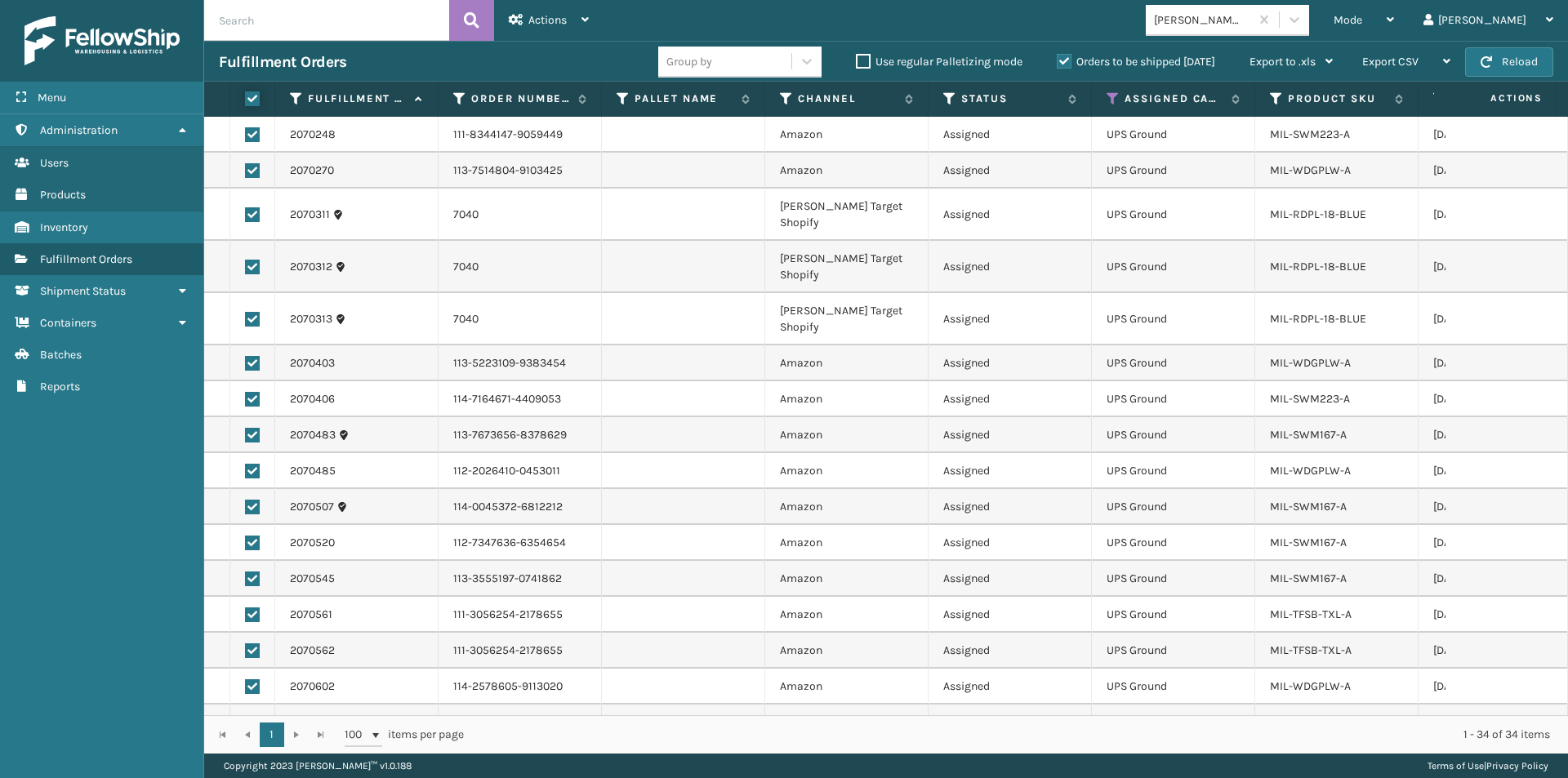
checkbox input "true"
click at [585, 17] on icon at bounding box center [585, 19] width 7 height 11
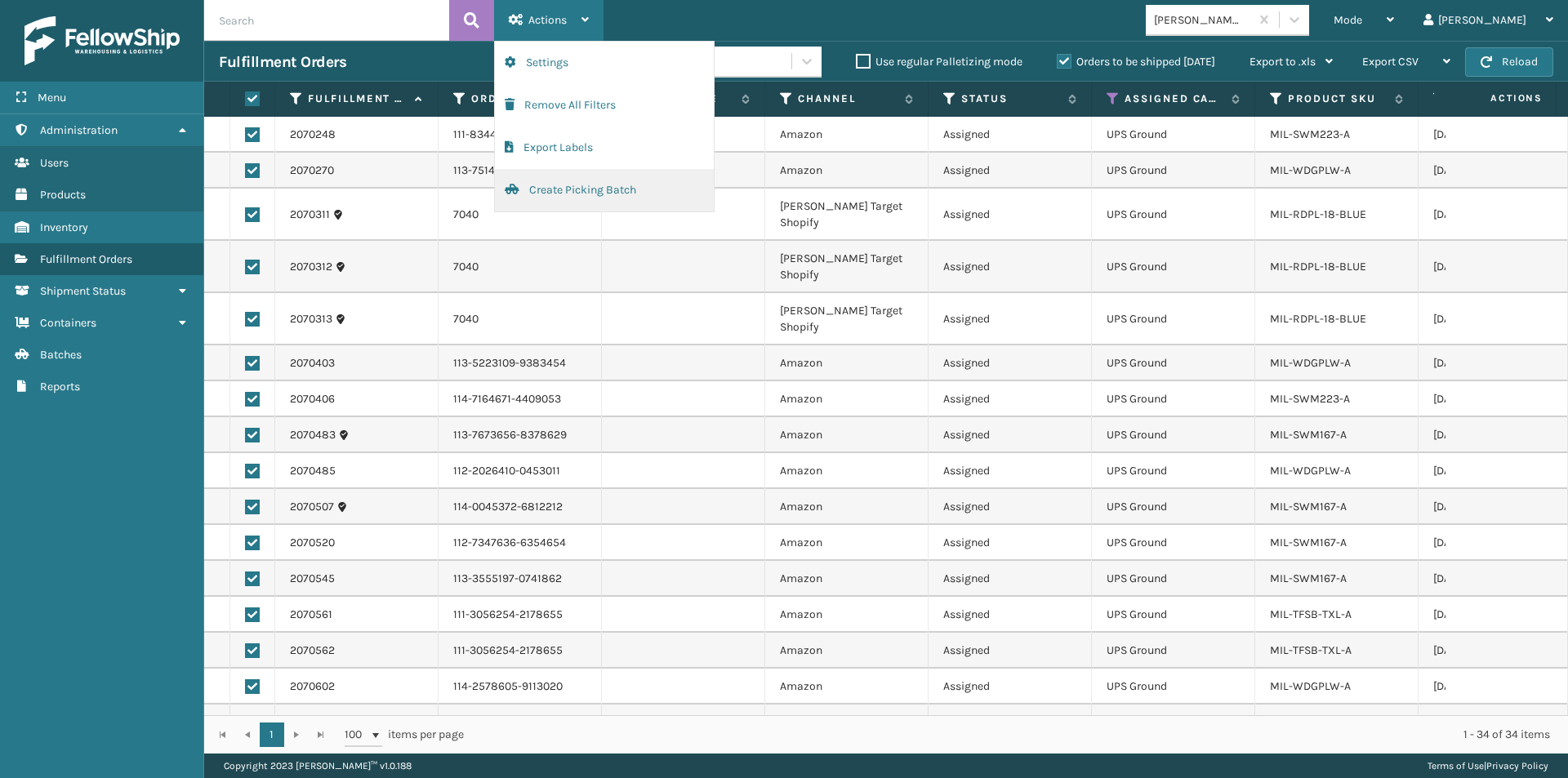
click at [565, 187] on button "Create Picking Batch" at bounding box center [604, 190] width 219 height 43
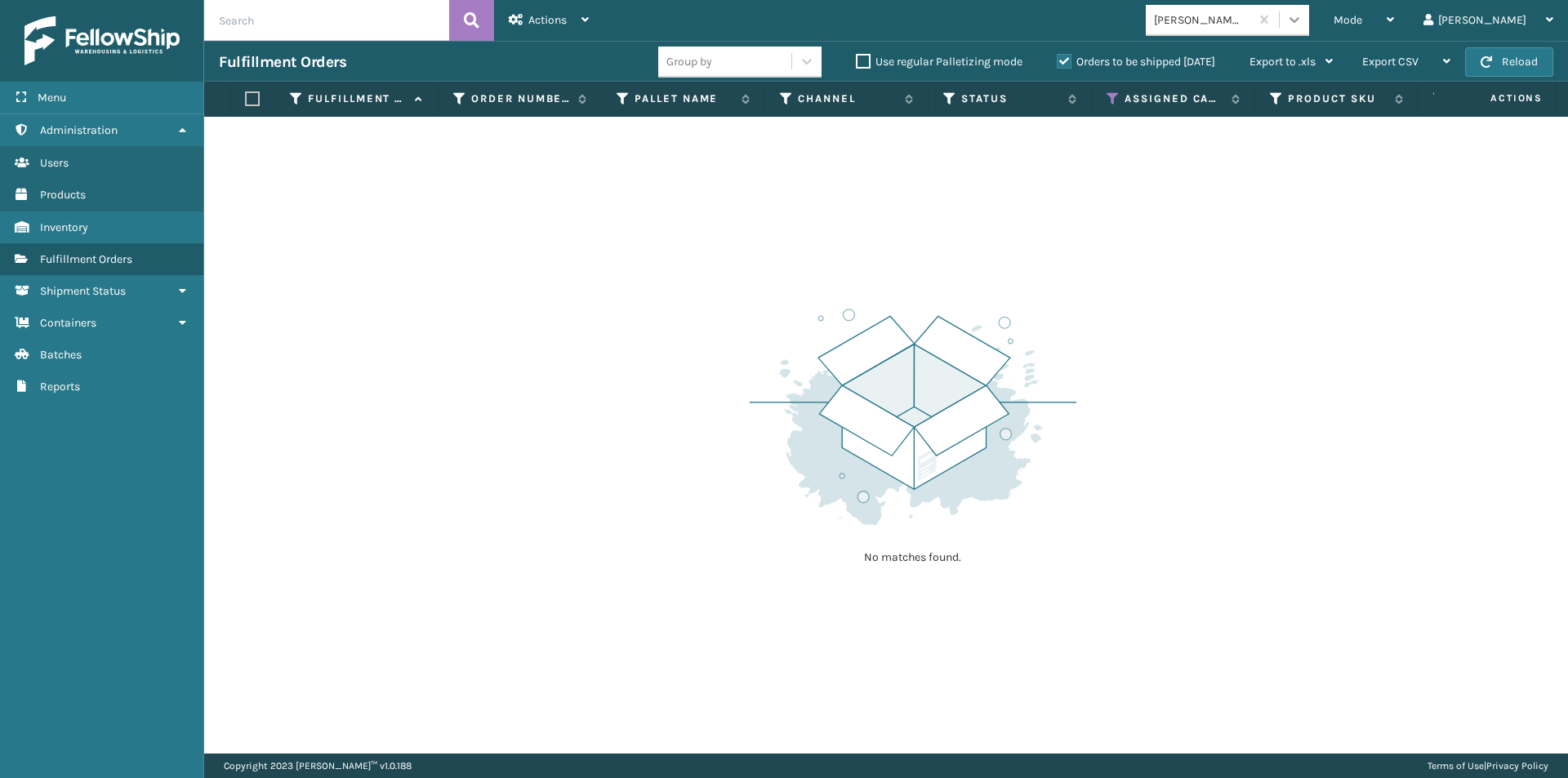
click at [1302, 24] on icon at bounding box center [1294, 19] width 17 height 17
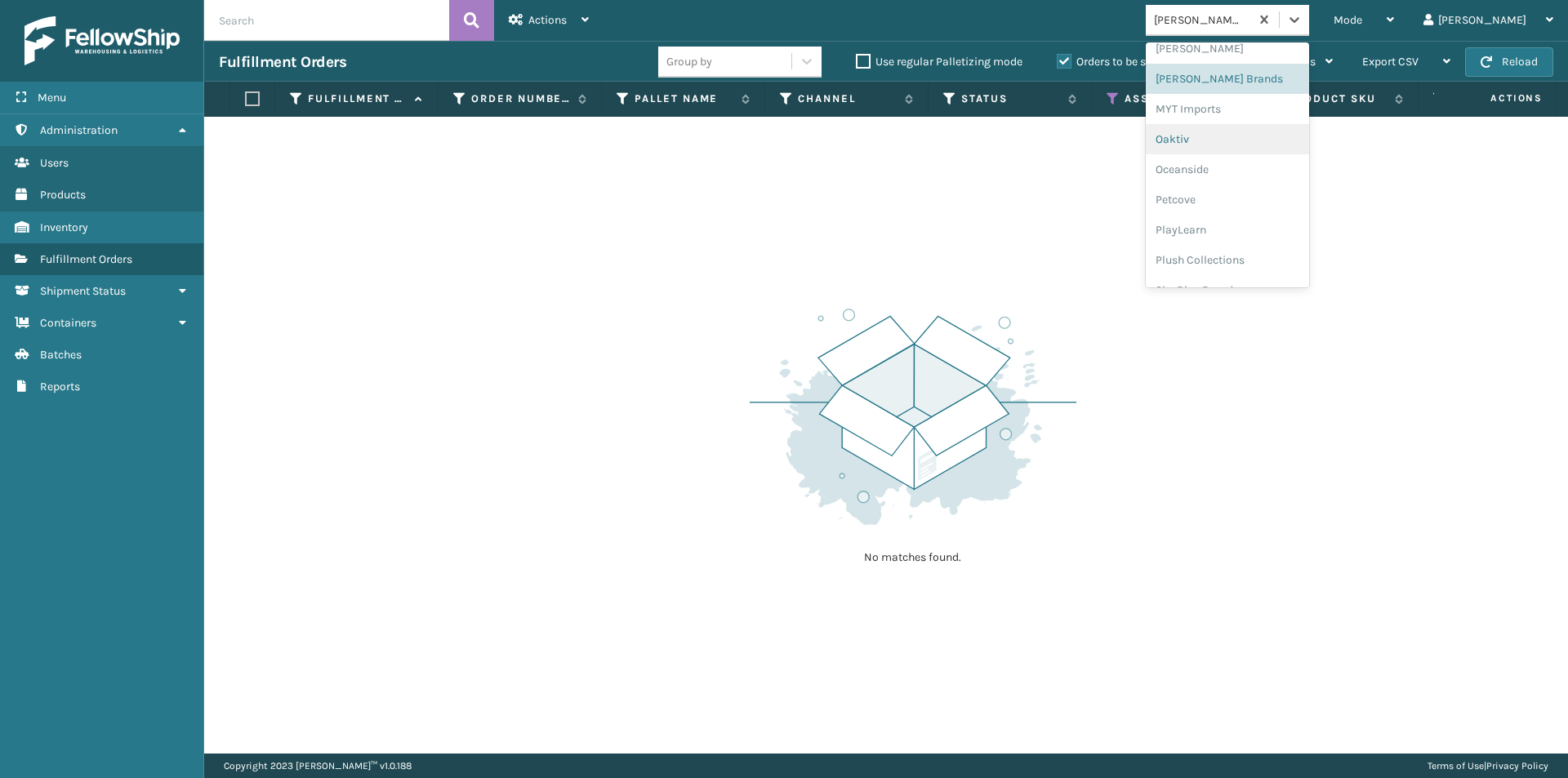
scroll to position [656, 0]
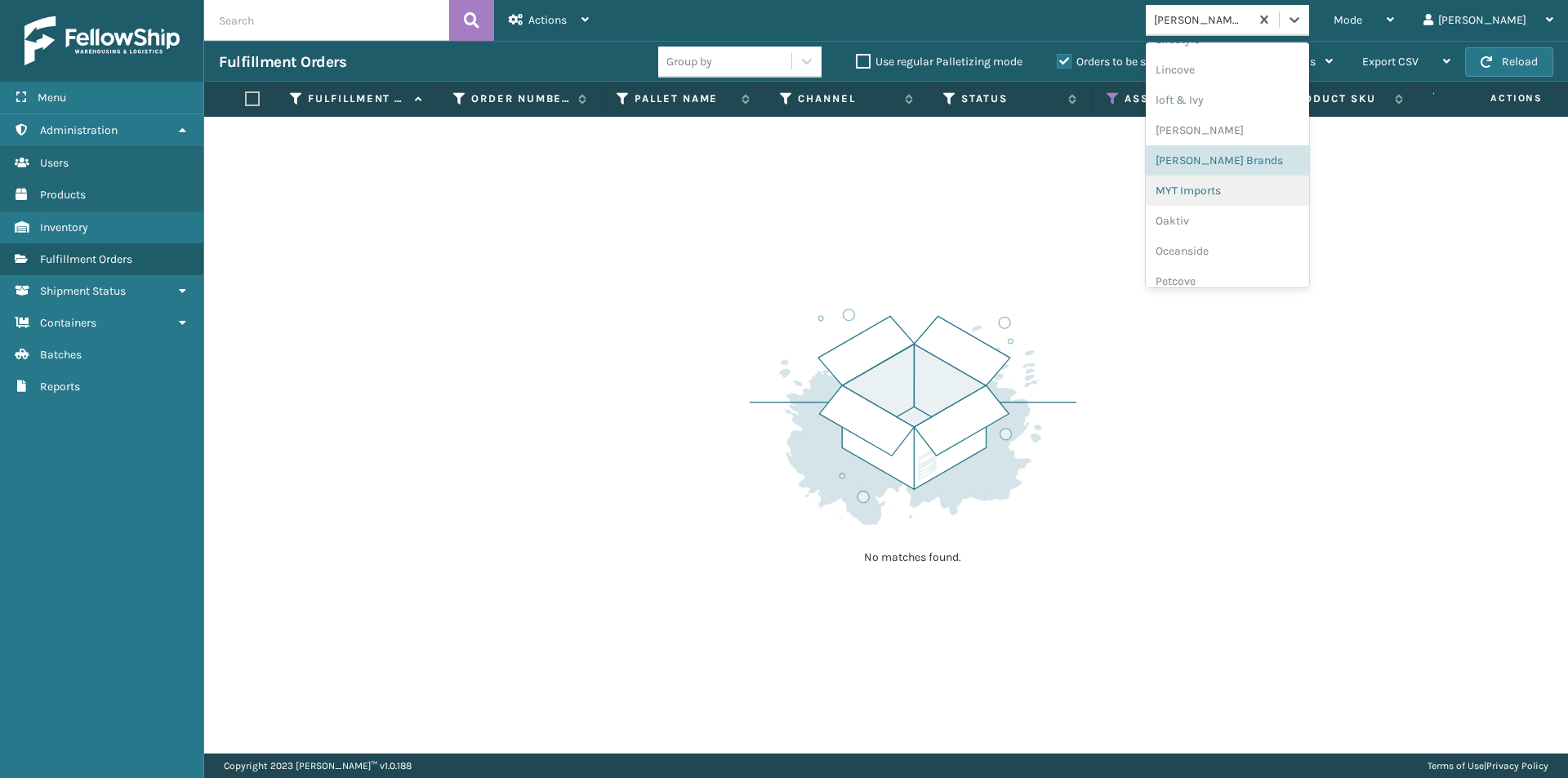
click at [1260, 202] on div "MYT Imports" at bounding box center [1227, 191] width 163 height 30
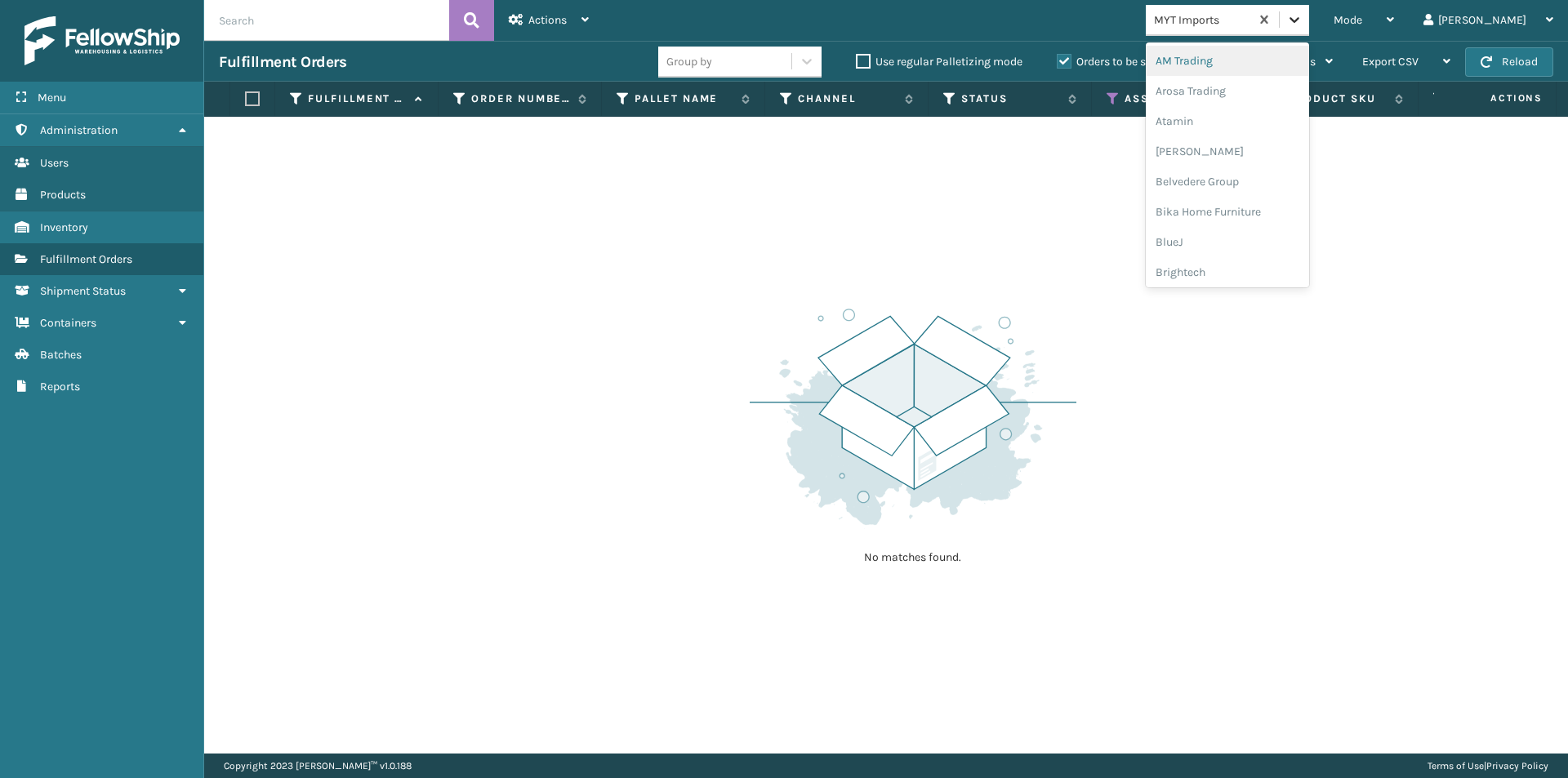
click at [1302, 23] on icon at bounding box center [1294, 19] width 17 height 17
click at [1246, 145] on div "Oaktiv" at bounding box center [1227, 139] width 163 height 30
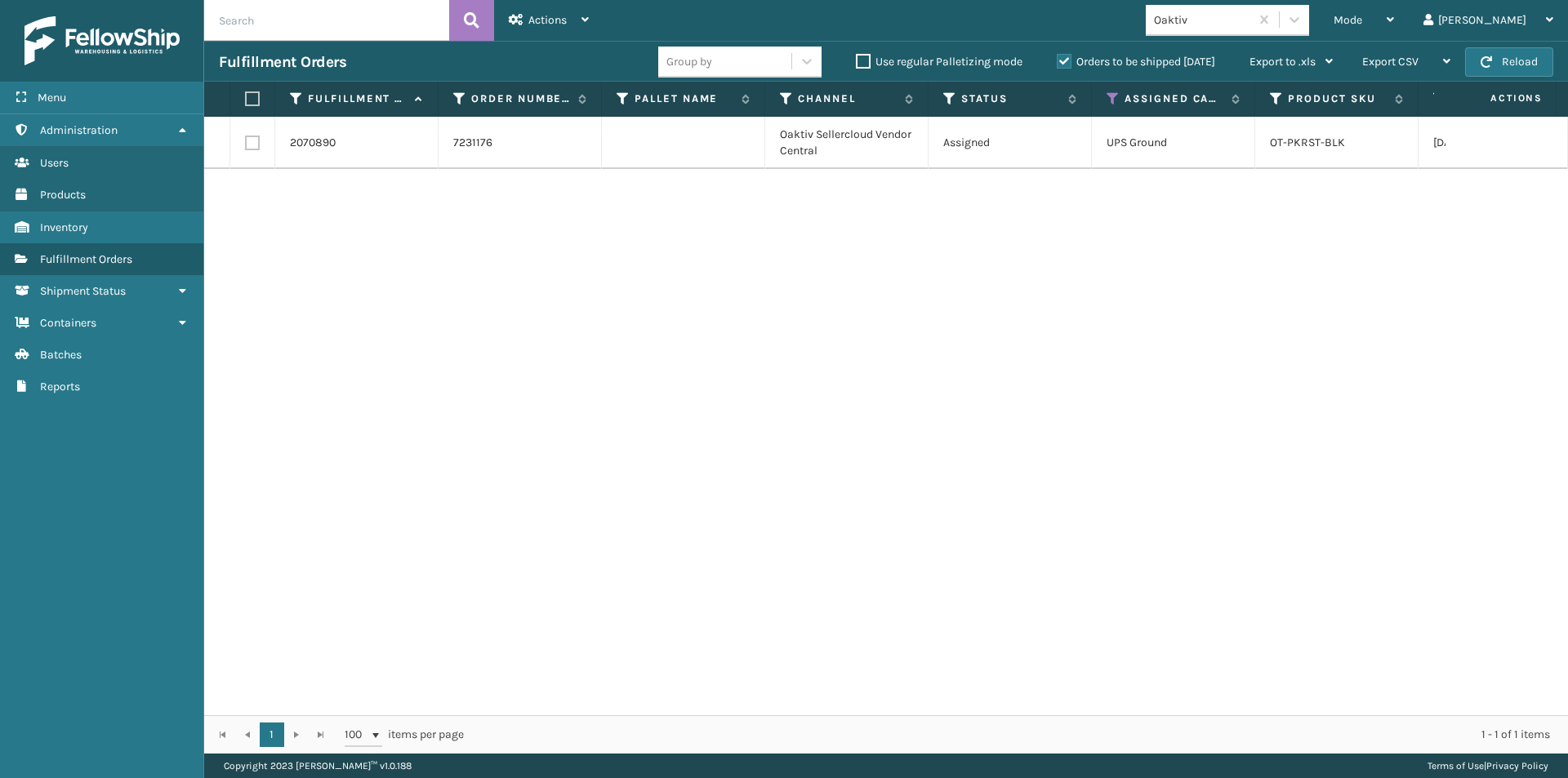
click at [250, 98] on label at bounding box center [249, 98] width 10 height 15
click at [246, 98] on input "checkbox" at bounding box center [245, 99] width 1 height 10
click at [585, 25] on div "Actions" at bounding box center [549, 20] width 80 height 41
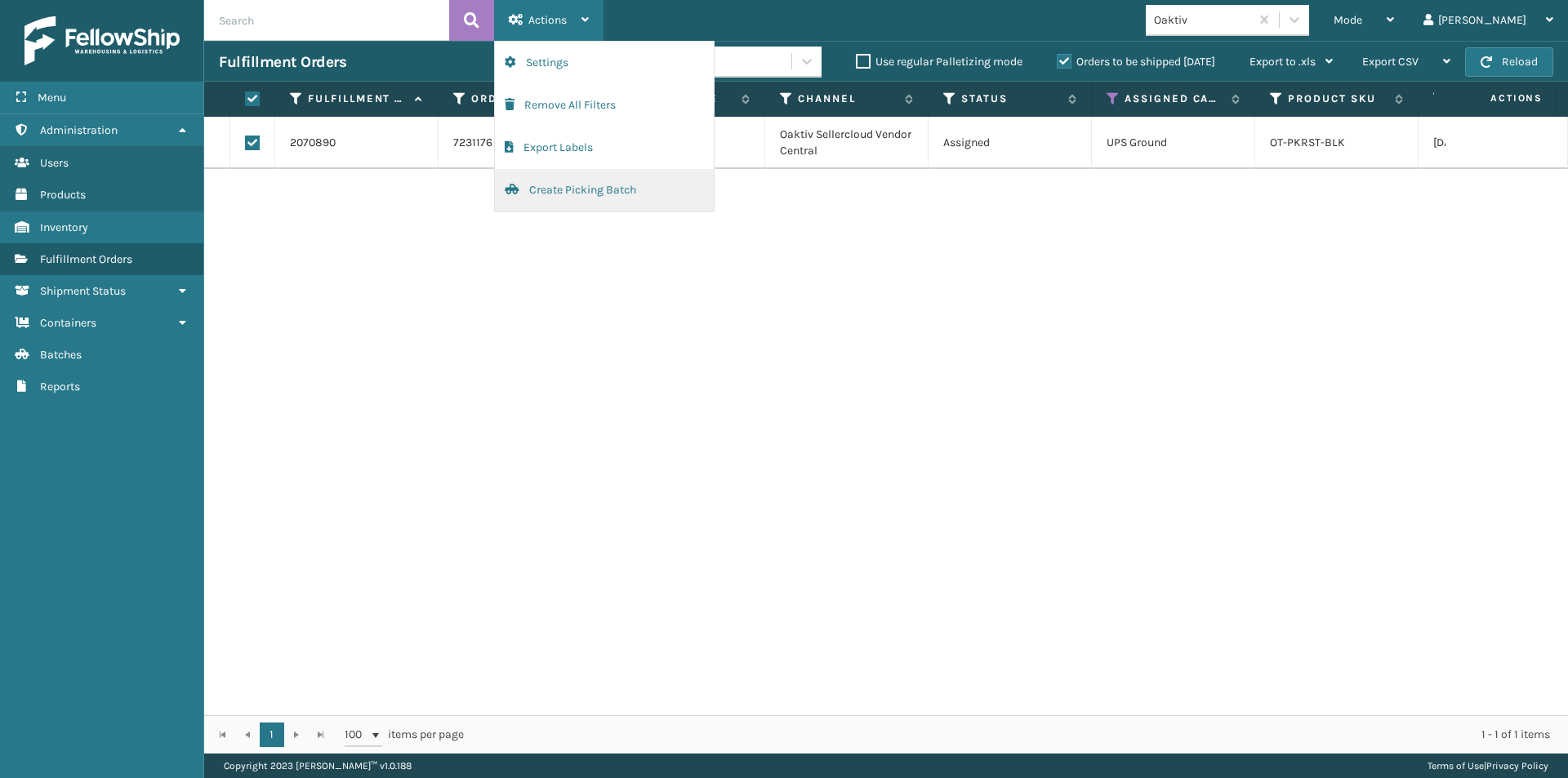
click at [569, 191] on button "Create Picking Batch" at bounding box center [604, 190] width 219 height 43
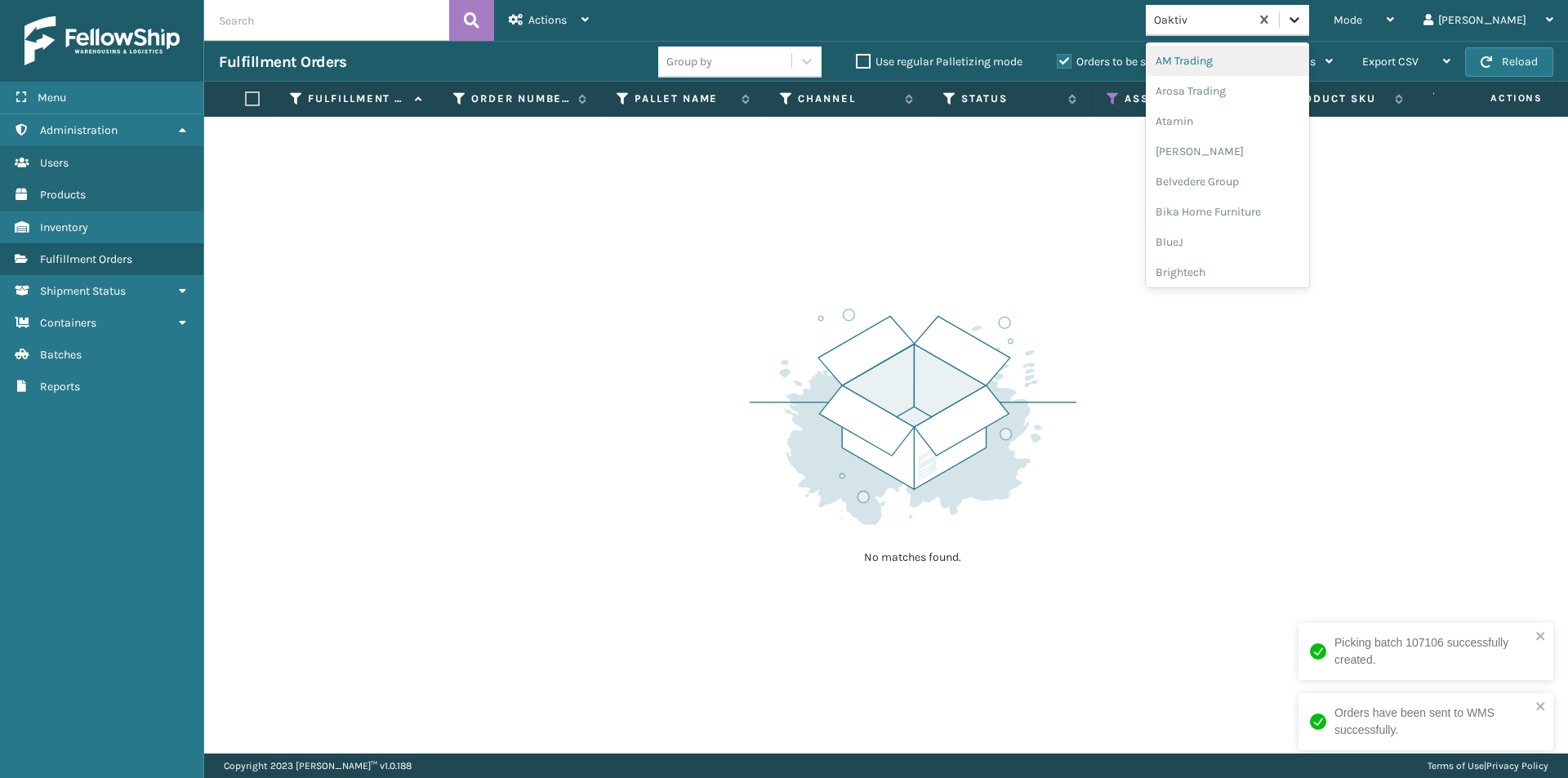
click at [1302, 23] on icon at bounding box center [1294, 19] width 17 height 17
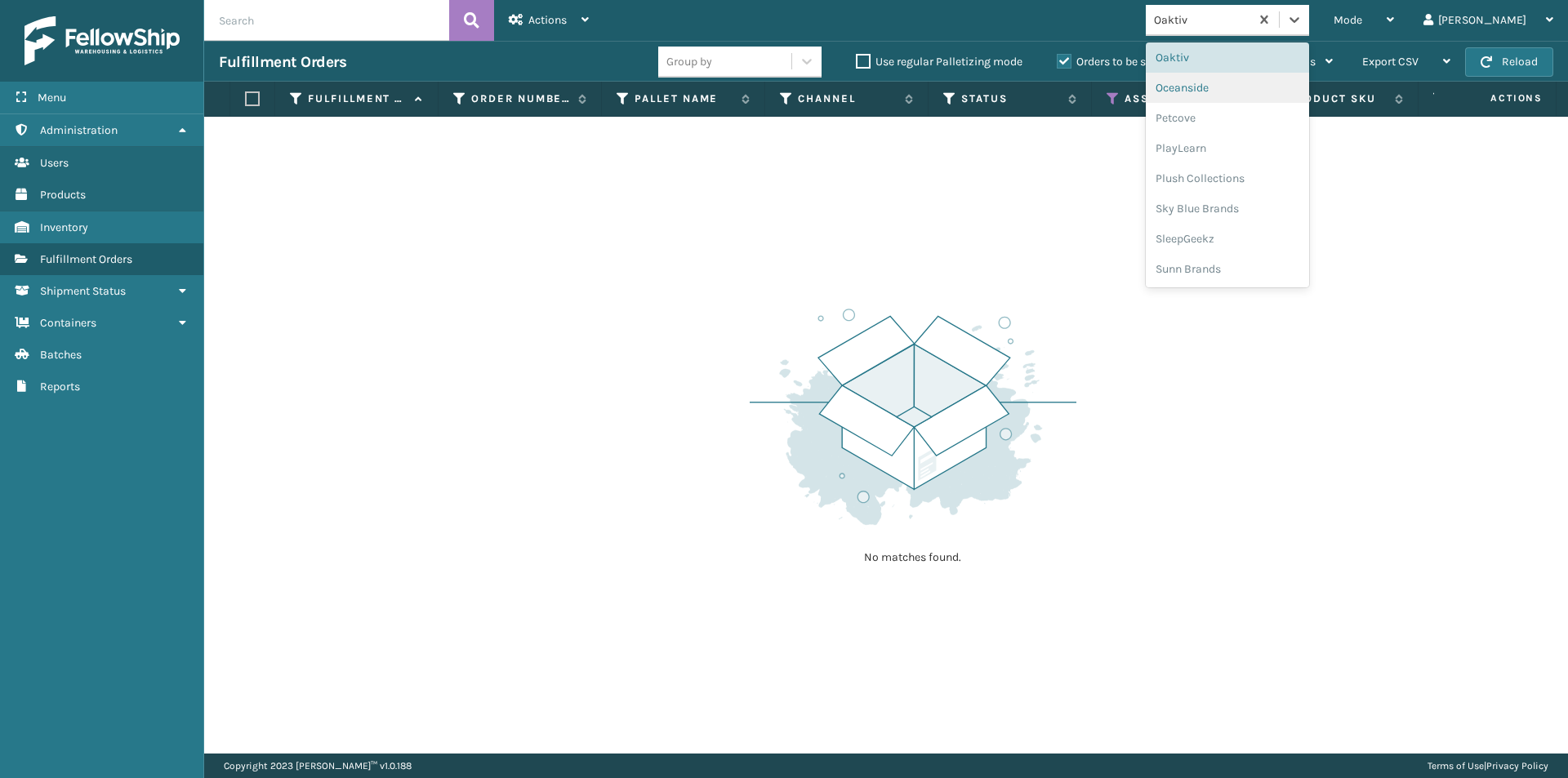
click at [1260, 92] on div "Oceanside" at bounding box center [1227, 87] width 163 height 30
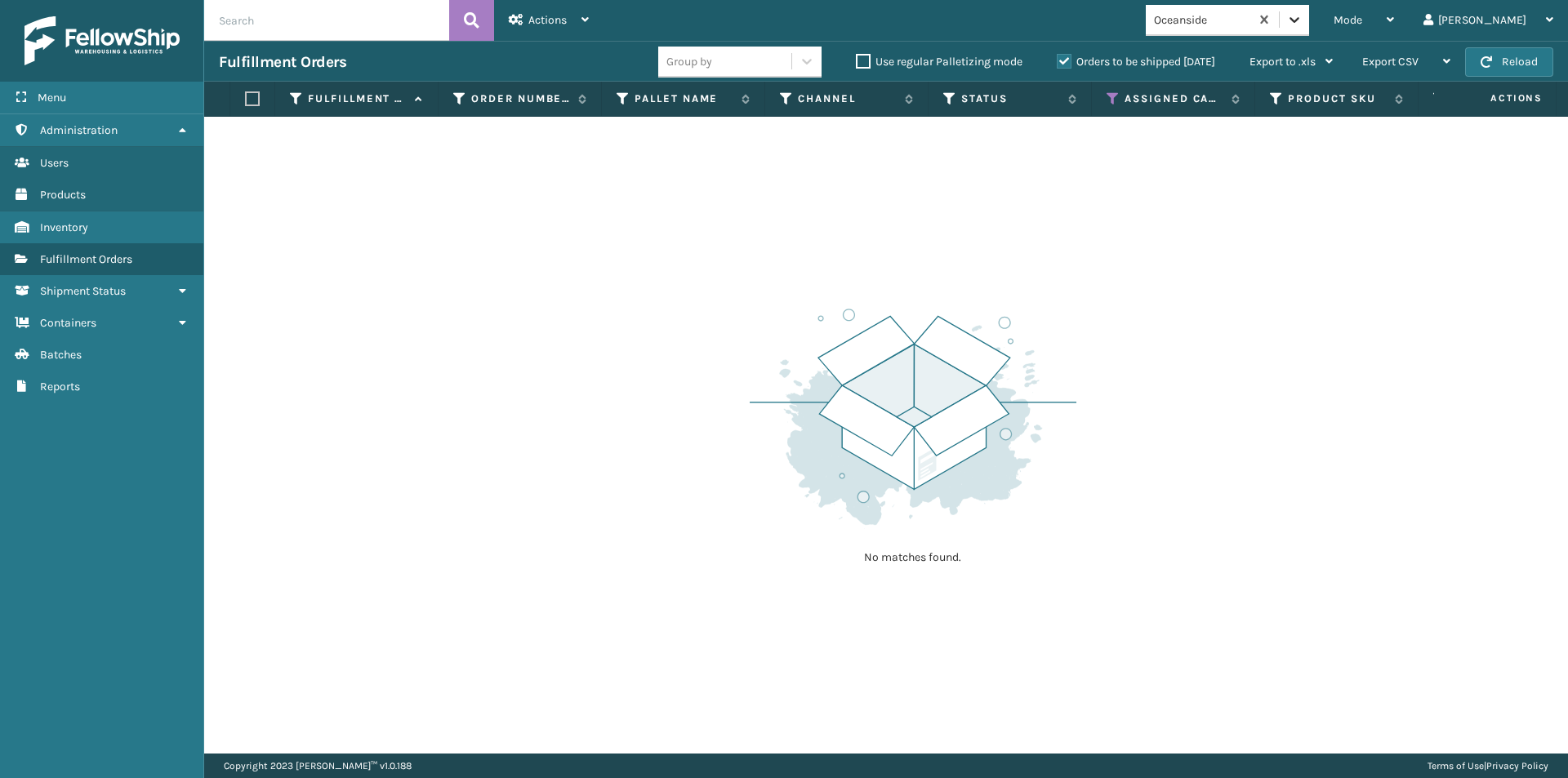
click at [1300, 21] on icon at bounding box center [1294, 20] width 10 height 6
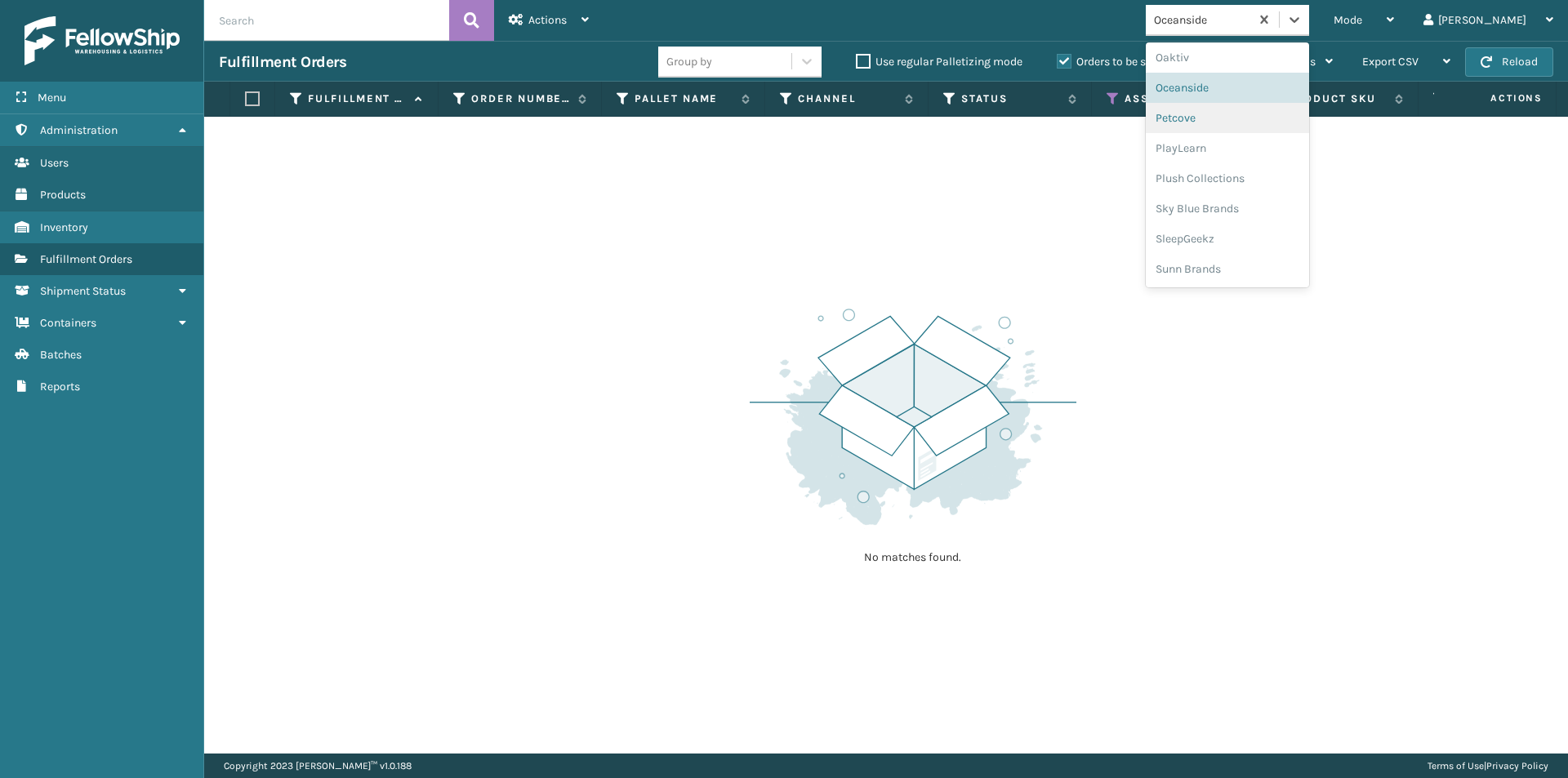
click at [1256, 119] on div "Petcove" at bounding box center [1227, 118] width 163 height 30
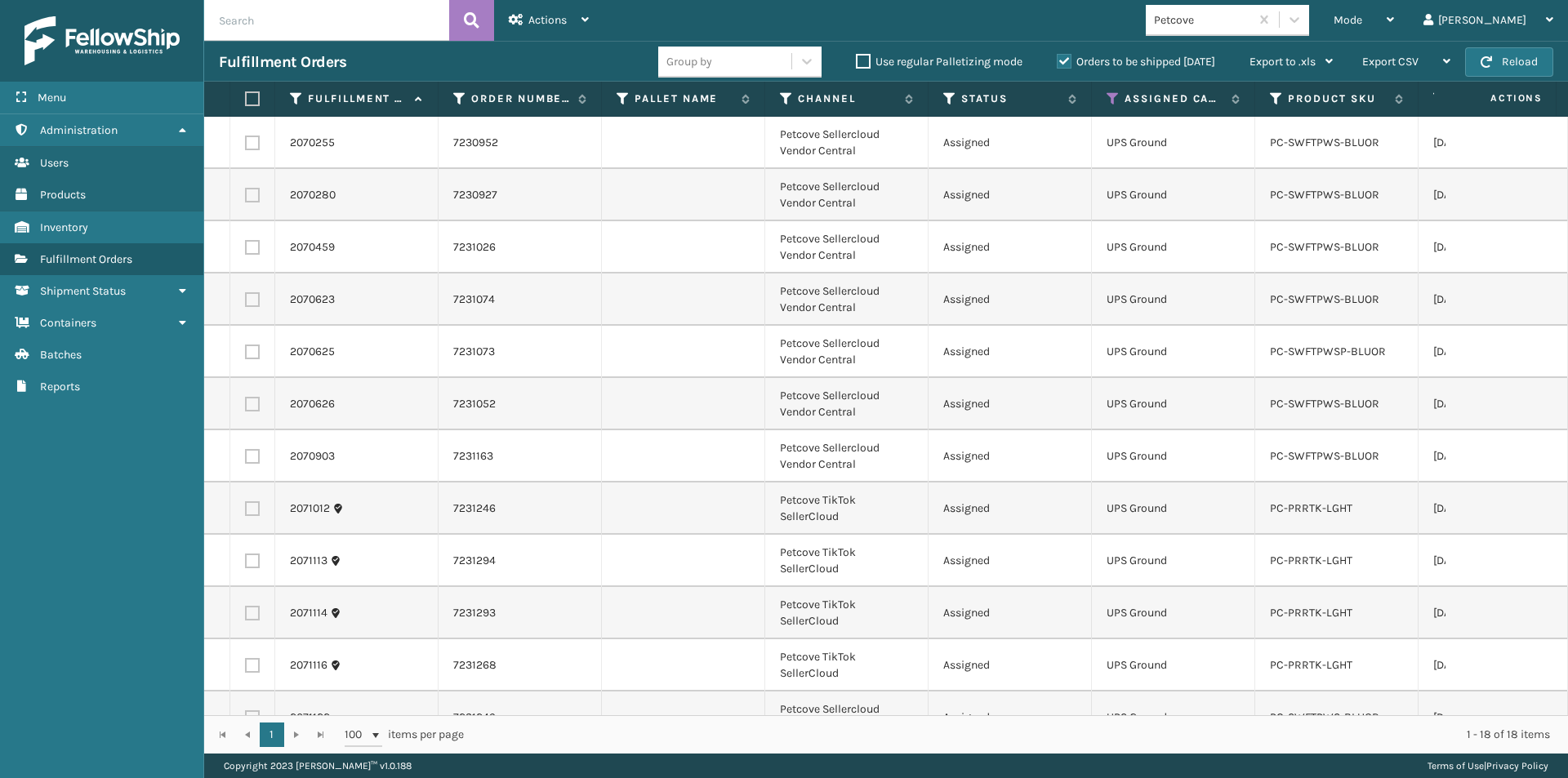
click at [253, 96] on label at bounding box center [249, 98] width 10 height 15
click at [246, 96] on input "checkbox" at bounding box center [245, 99] width 1 height 10
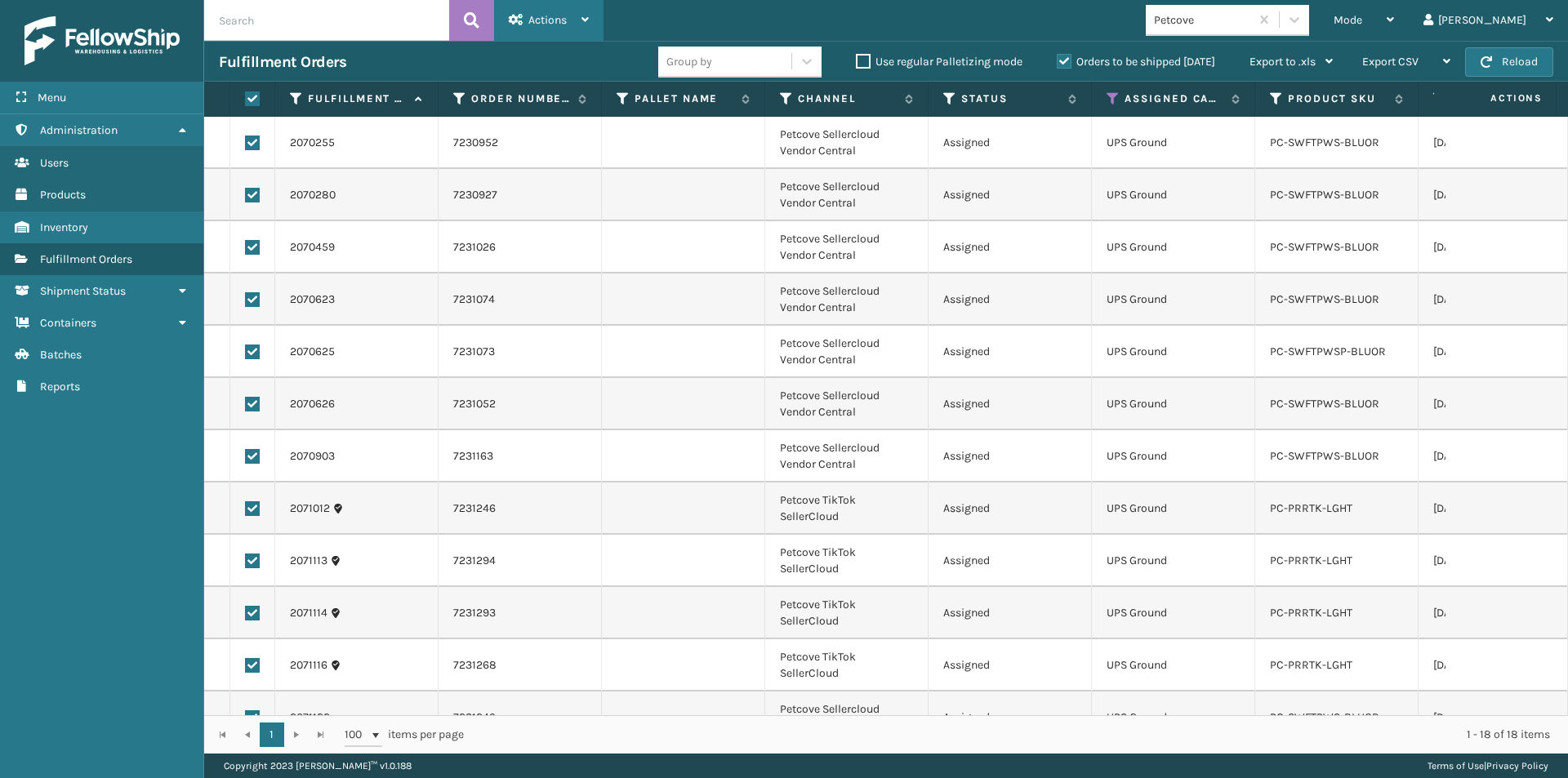
click at [585, 24] on icon at bounding box center [585, 19] width 7 height 11
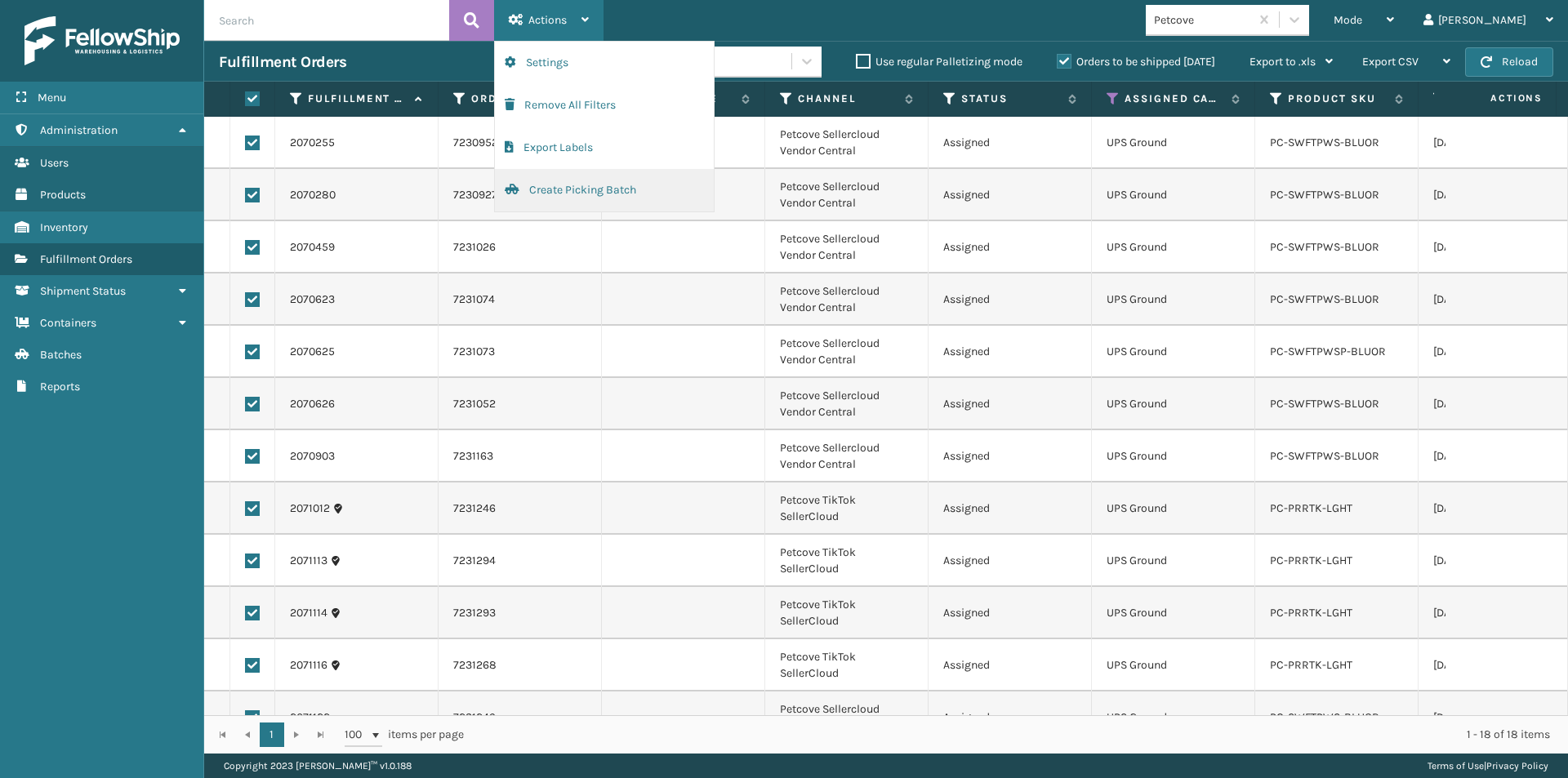
click at [558, 191] on button "Create Picking Batch" at bounding box center [604, 190] width 219 height 43
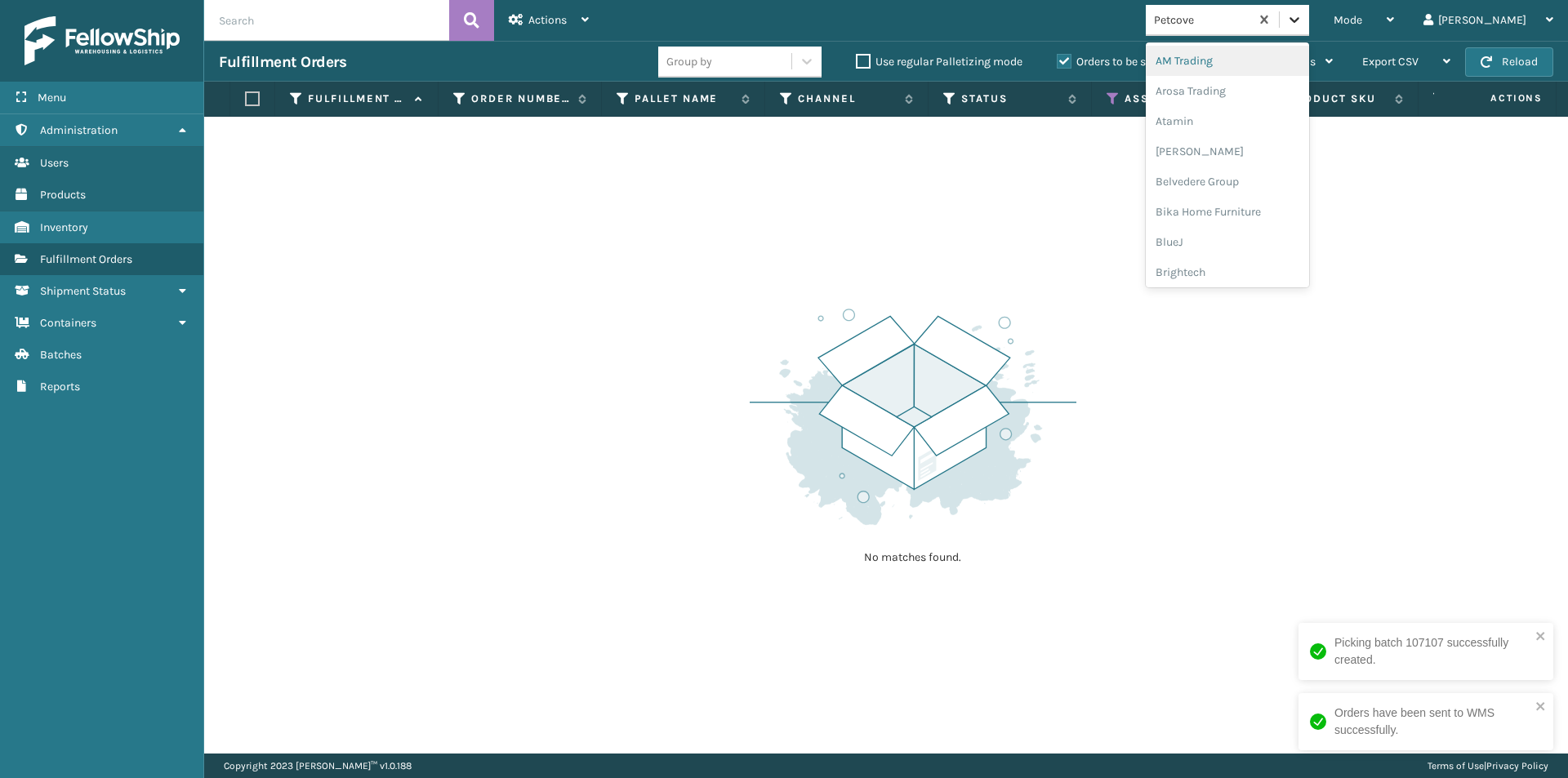
click at [1302, 22] on icon at bounding box center [1294, 19] width 17 height 17
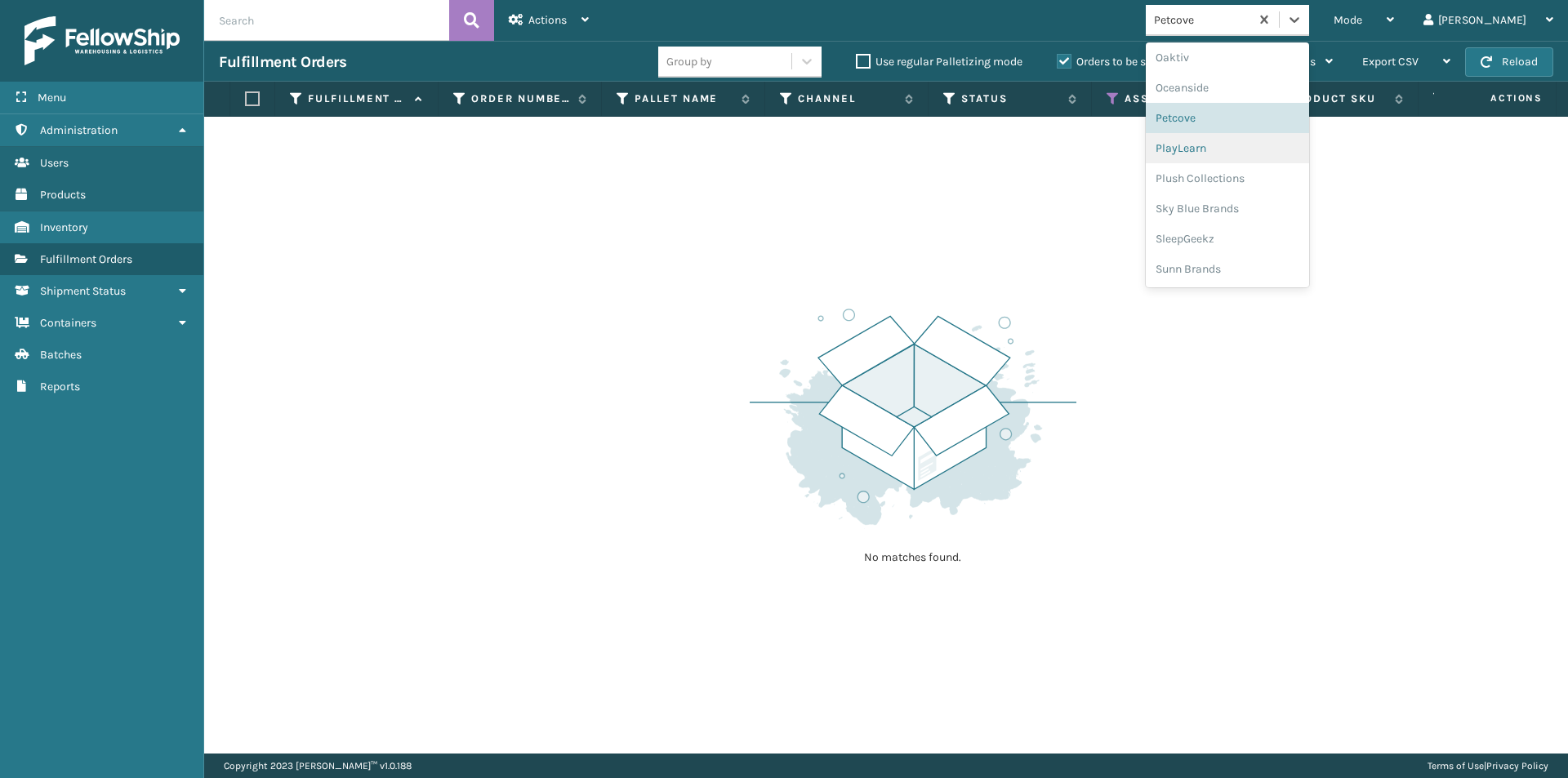
click at [1242, 147] on div "PlayLearn" at bounding box center [1227, 148] width 163 height 30
click at [1300, 21] on icon at bounding box center [1294, 20] width 10 height 6
click at [1255, 179] on div "Plush Collections" at bounding box center [1227, 178] width 163 height 30
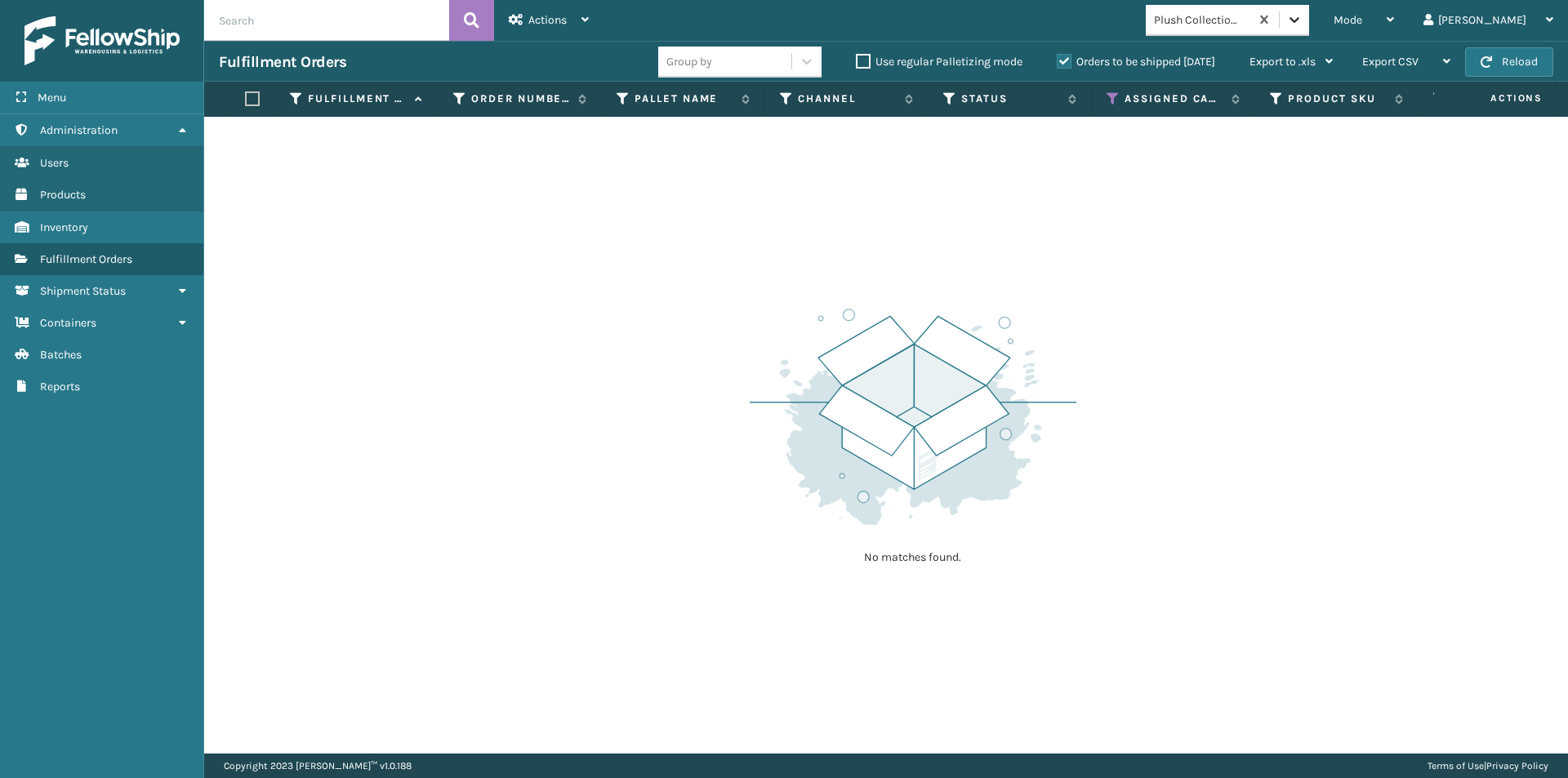
click at [1302, 25] on icon at bounding box center [1294, 19] width 17 height 17
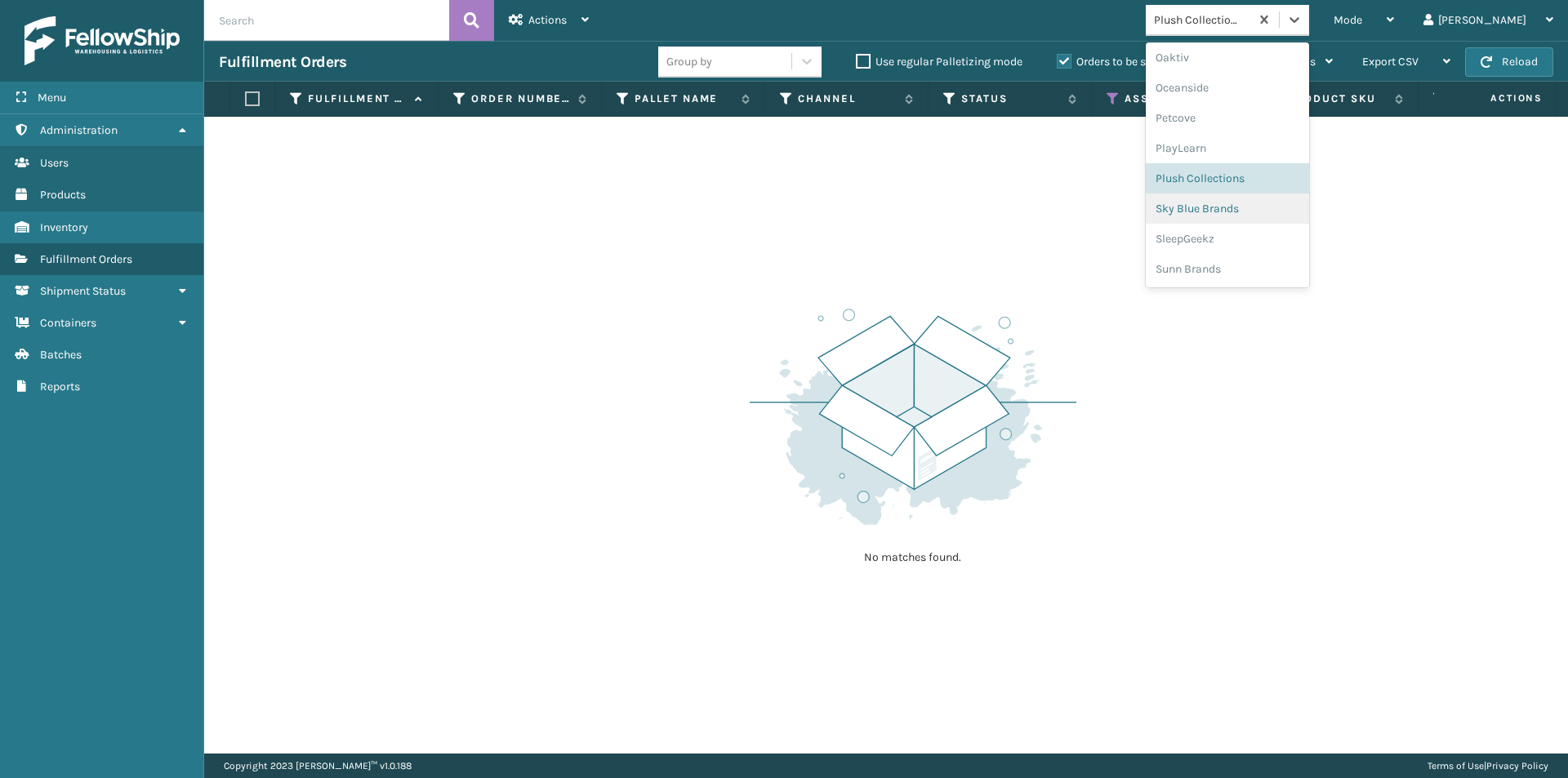
click at [1248, 206] on div "Sky Blue Brands" at bounding box center [1227, 208] width 163 height 30
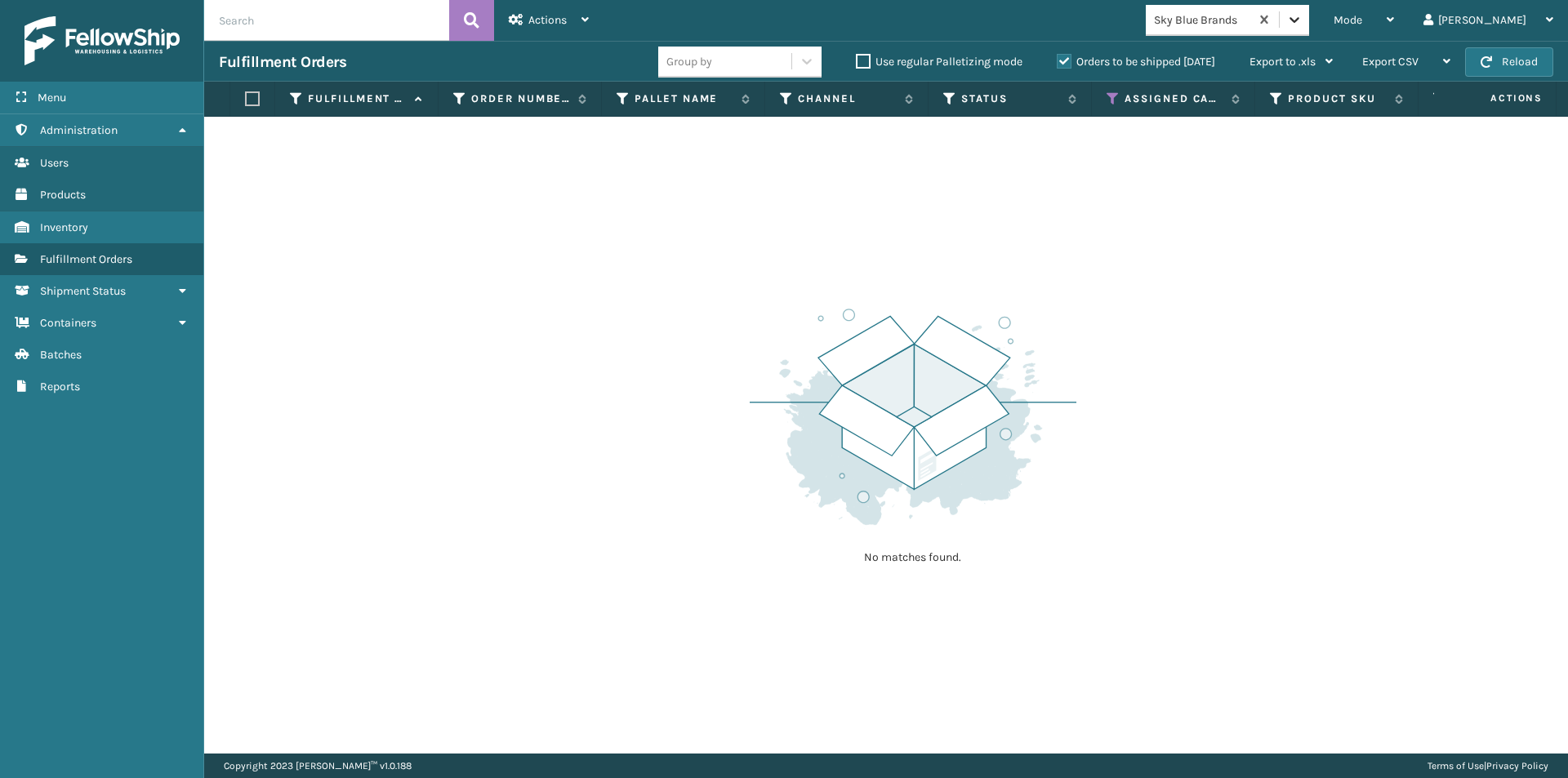
click at [1302, 15] on icon at bounding box center [1294, 19] width 17 height 17
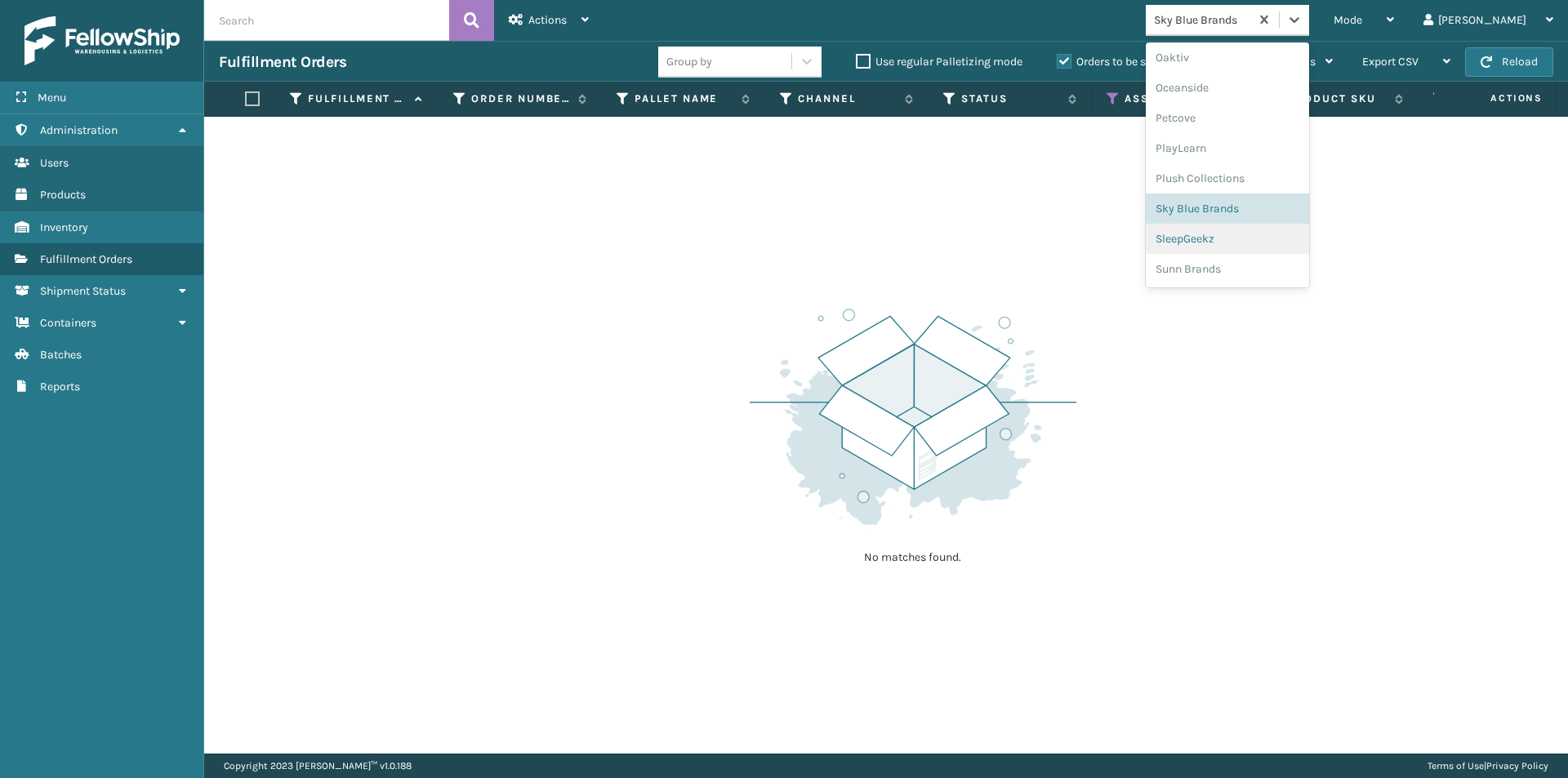
click at [1243, 247] on div "SleepGeekz" at bounding box center [1227, 239] width 163 height 30
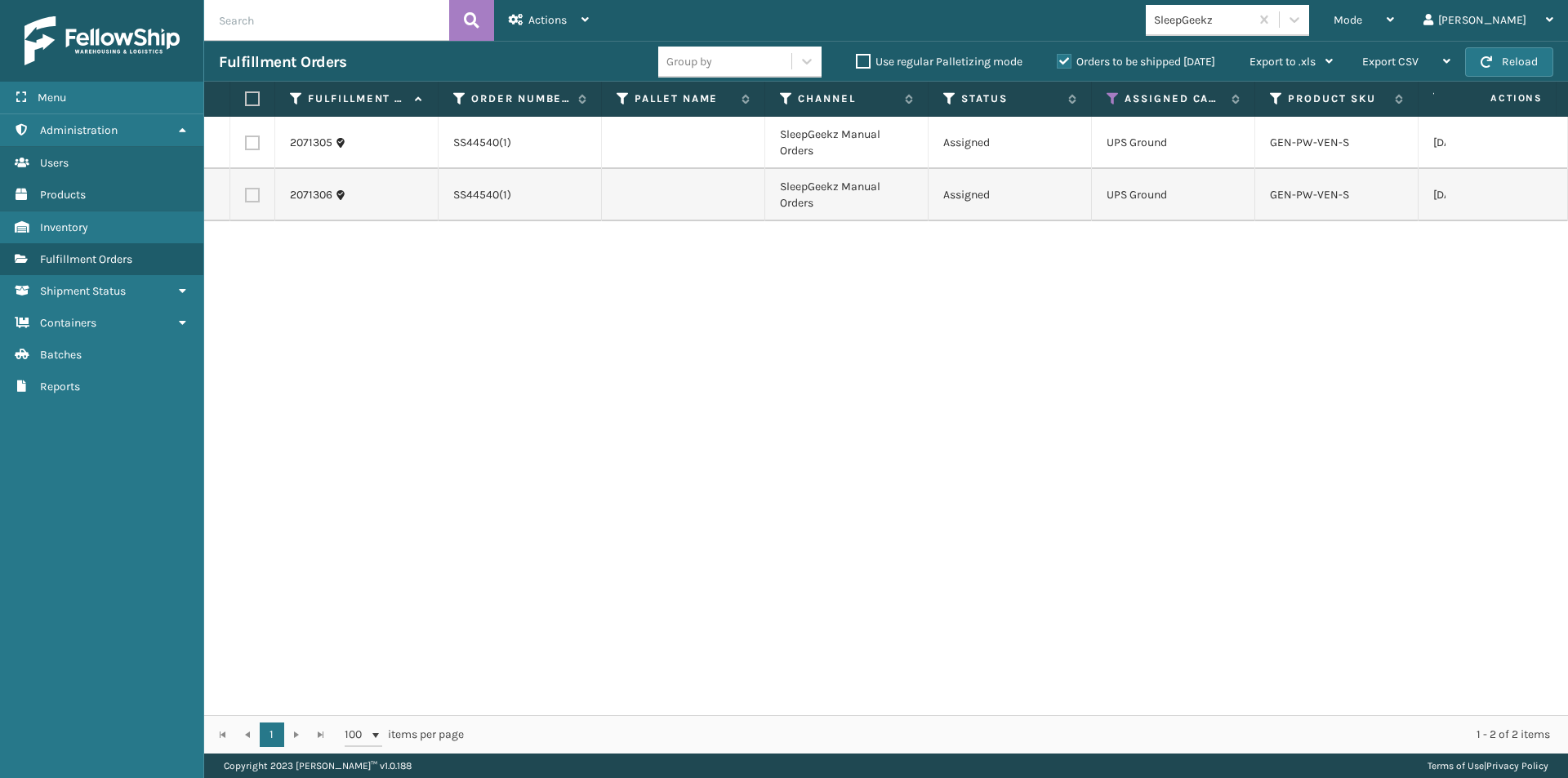
click at [254, 99] on label at bounding box center [249, 98] width 10 height 15
click at [246, 99] on input "checkbox" at bounding box center [245, 99] width 1 height 10
click at [585, 23] on icon at bounding box center [585, 19] width 7 height 11
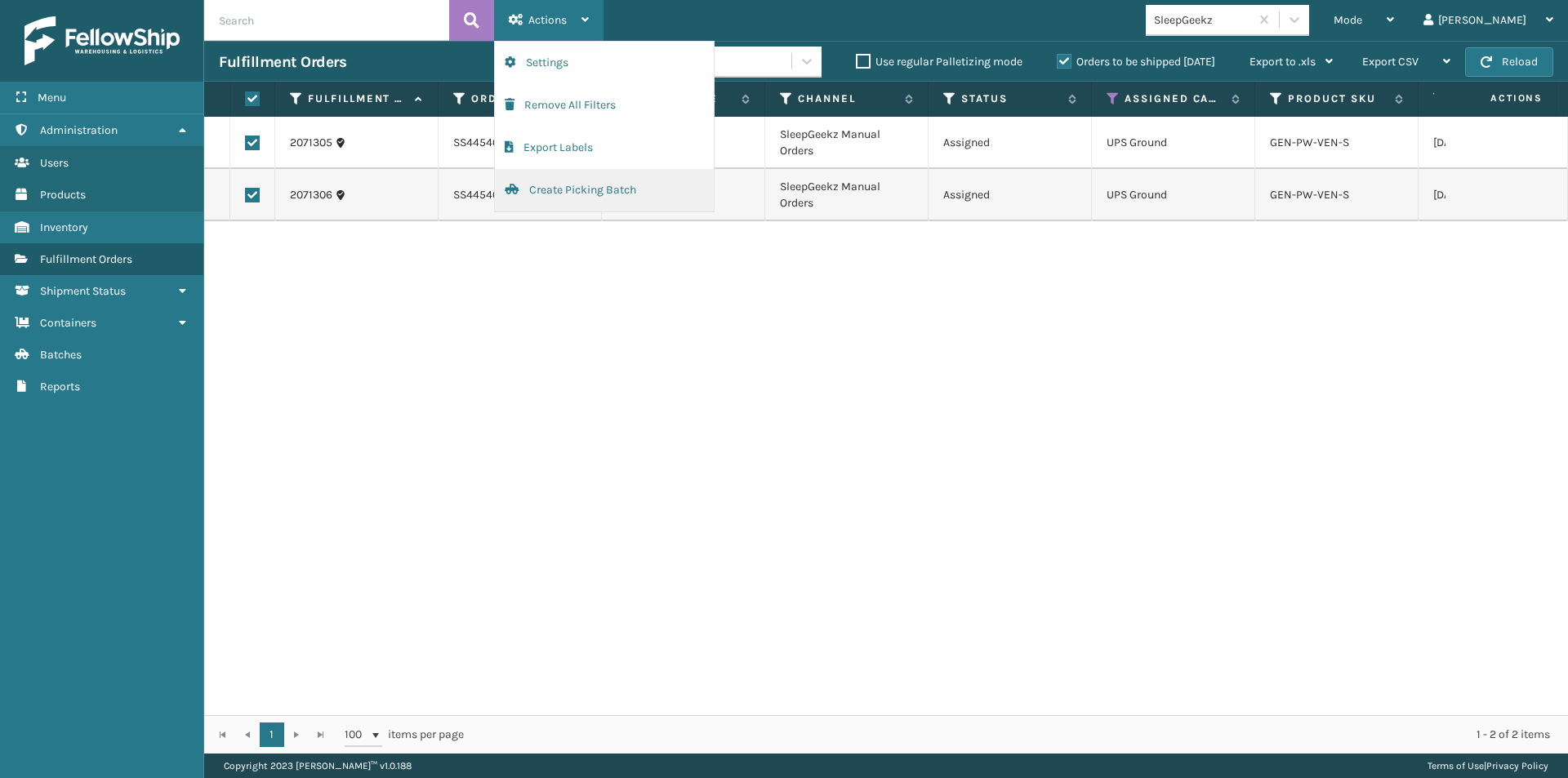
click at [551, 186] on button "Create Picking Batch" at bounding box center [604, 190] width 219 height 43
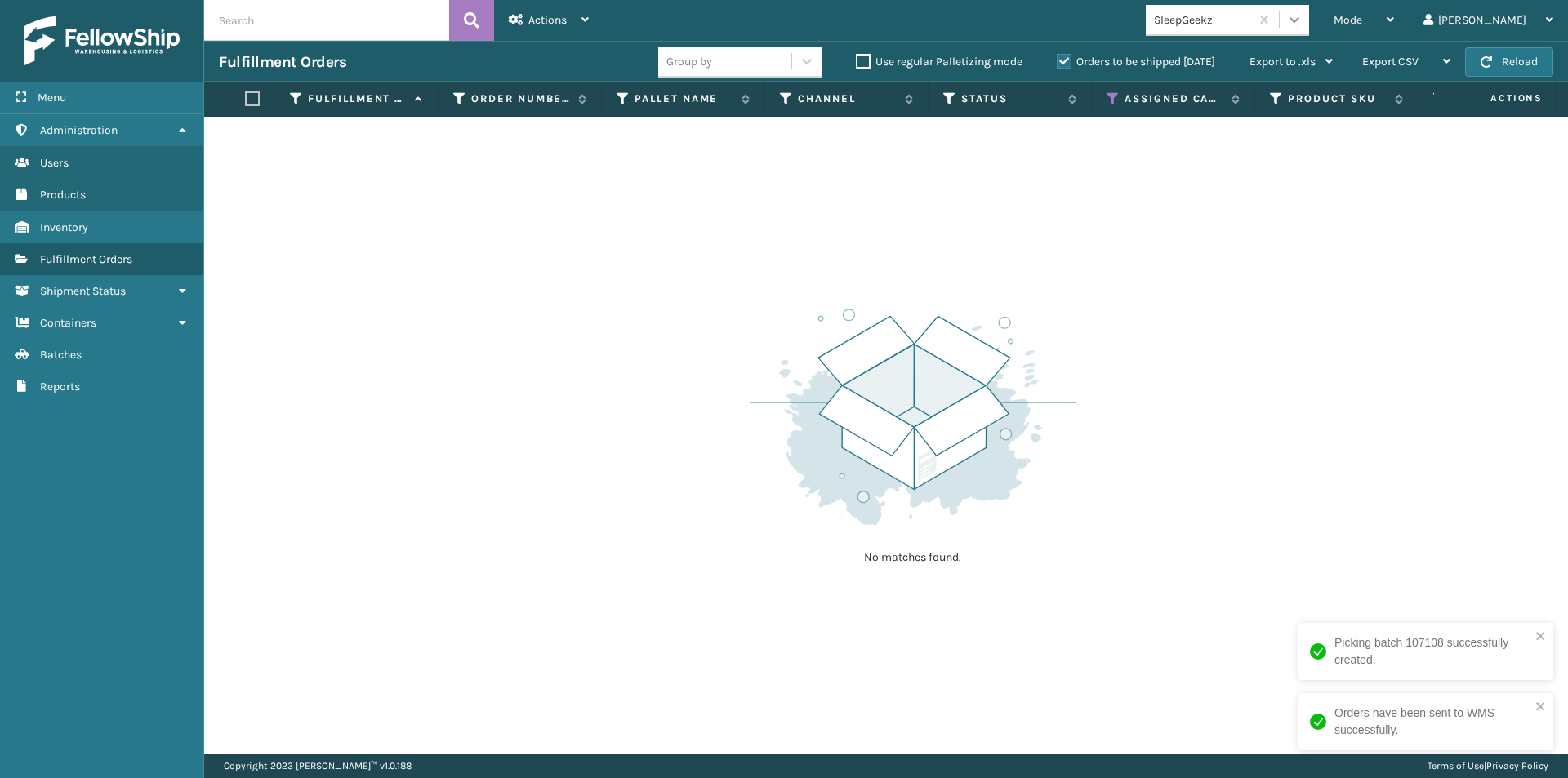
click at [1302, 24] on icon at bounding box center [1294, 19] width 17 height 17
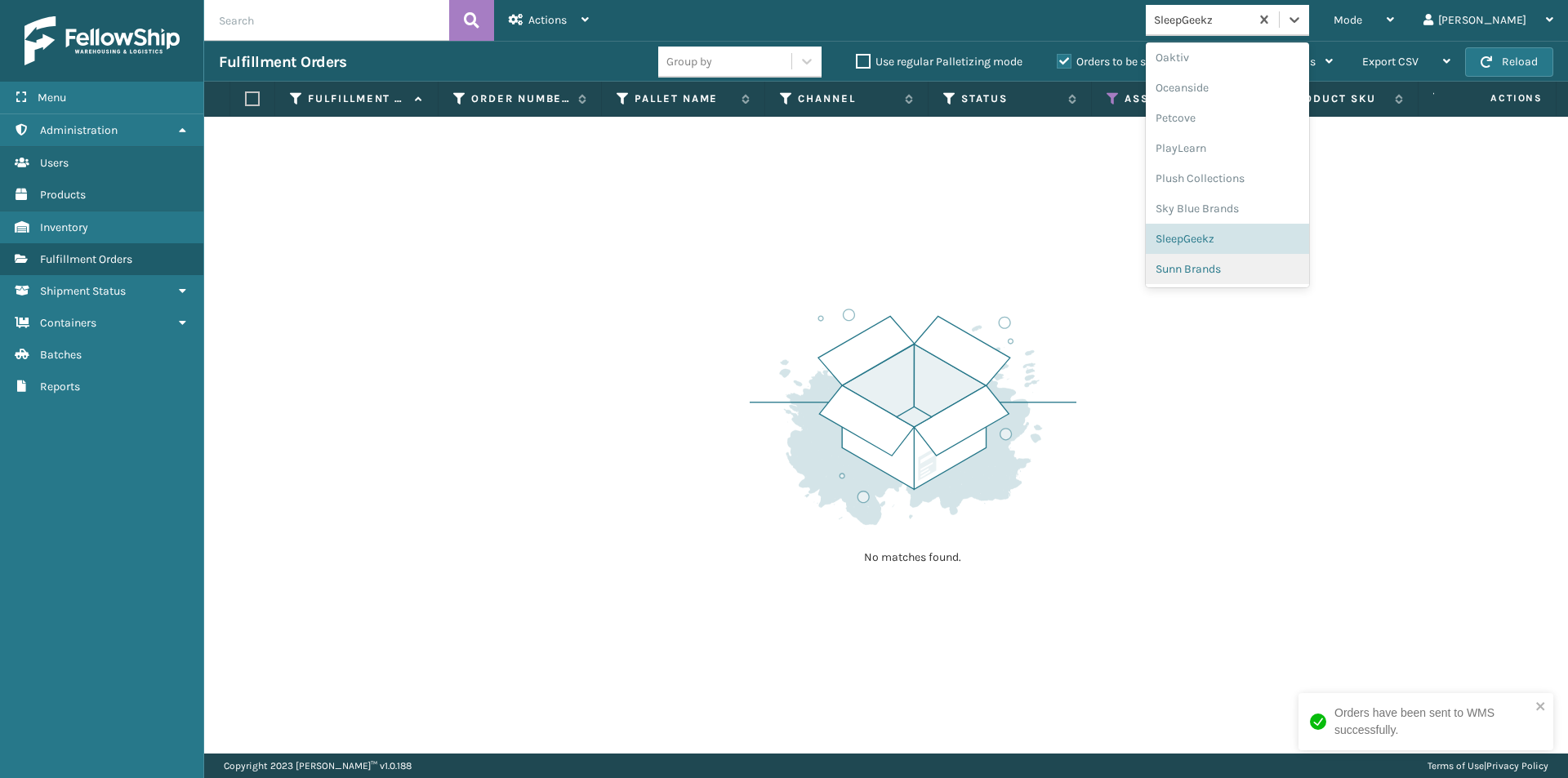
click at [1256, 269] on div "Sunn Brands" at bounding box center [1227, 269] width 163 height 30
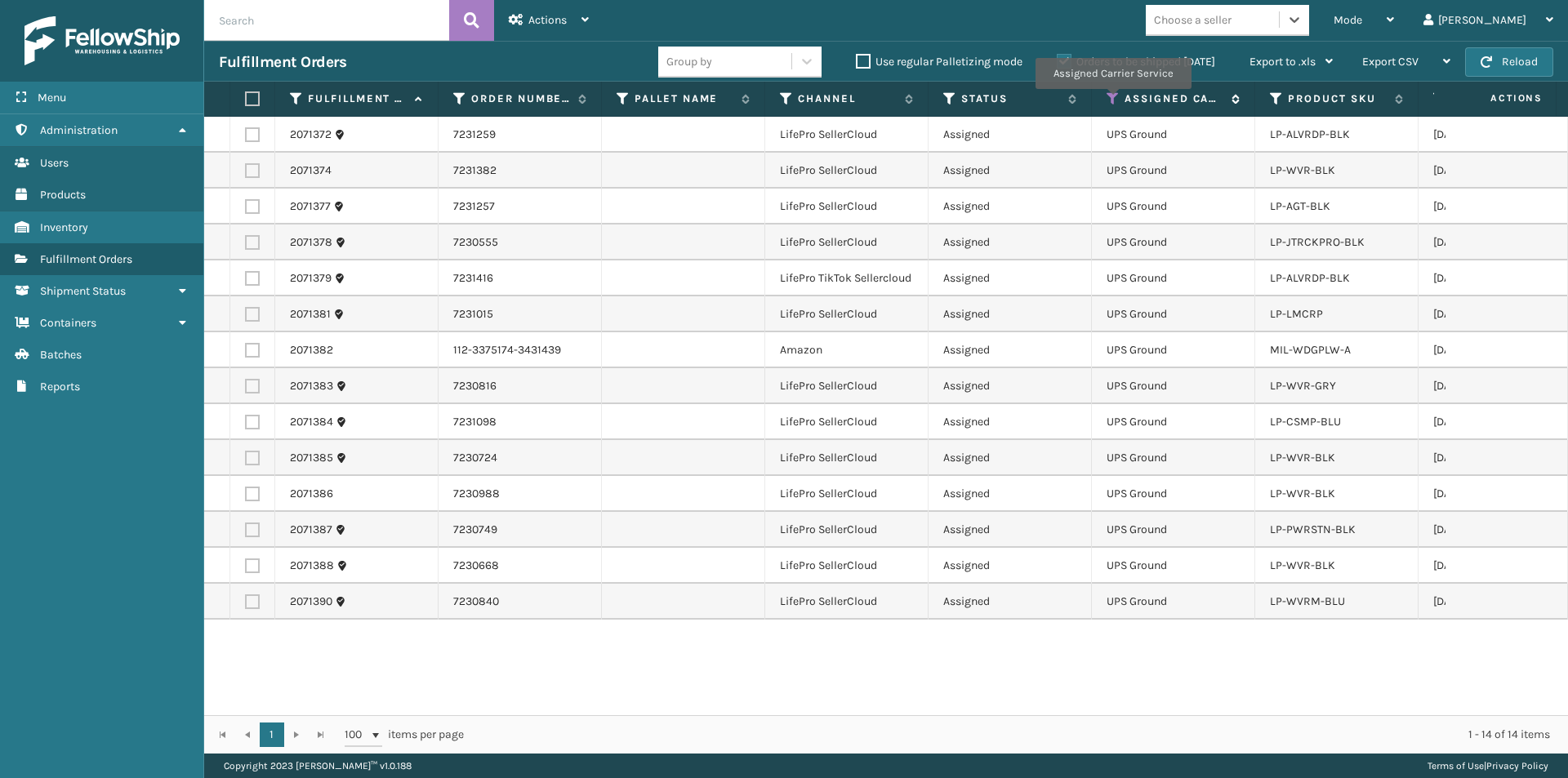
click at [1112, 100] on icon at bounding box center [1112, 98] width 13 height 15
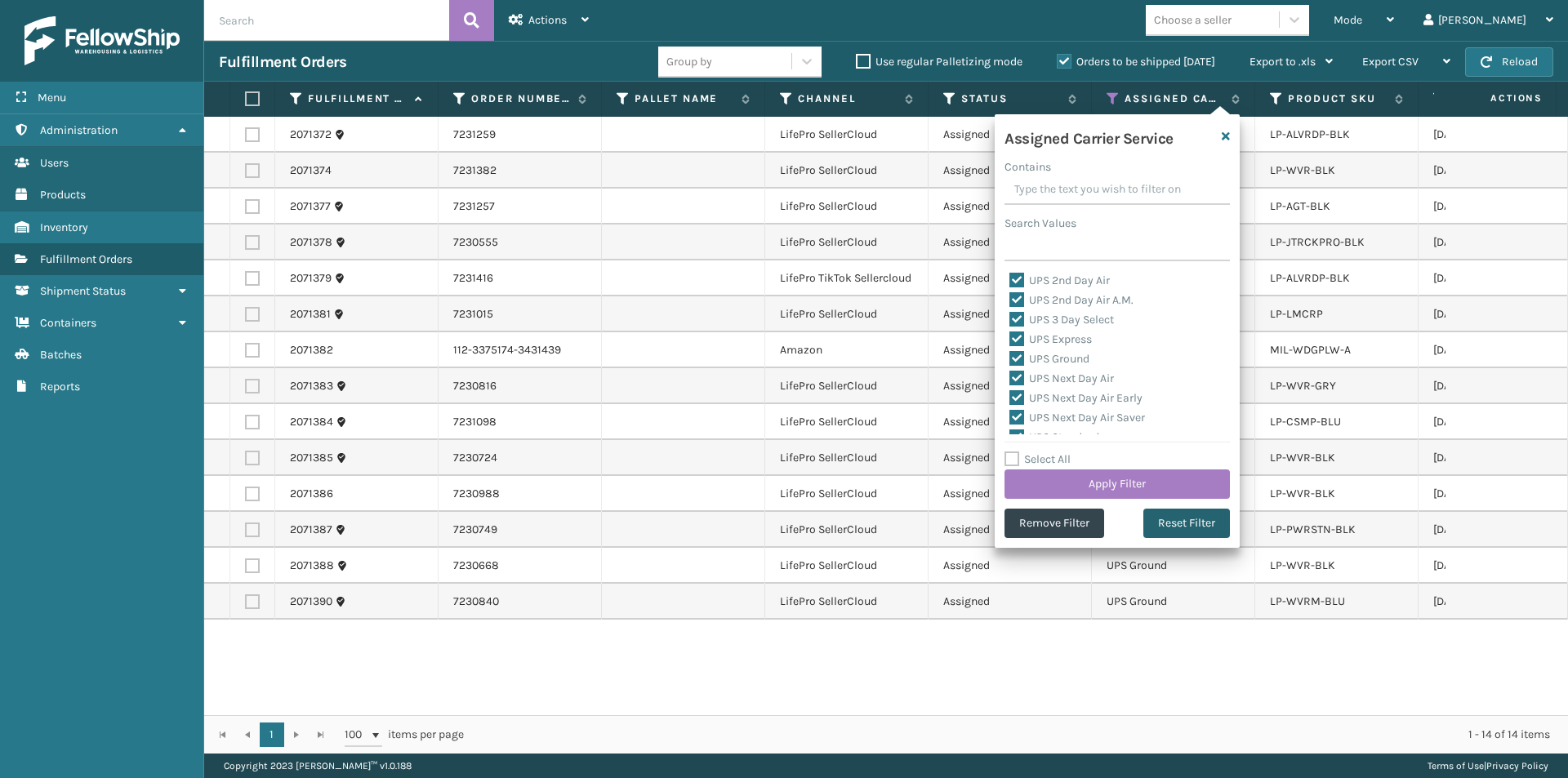
click at [1172, 522] on button "Reset Filter" at bounding box center [1186, 524] width 86 height 30
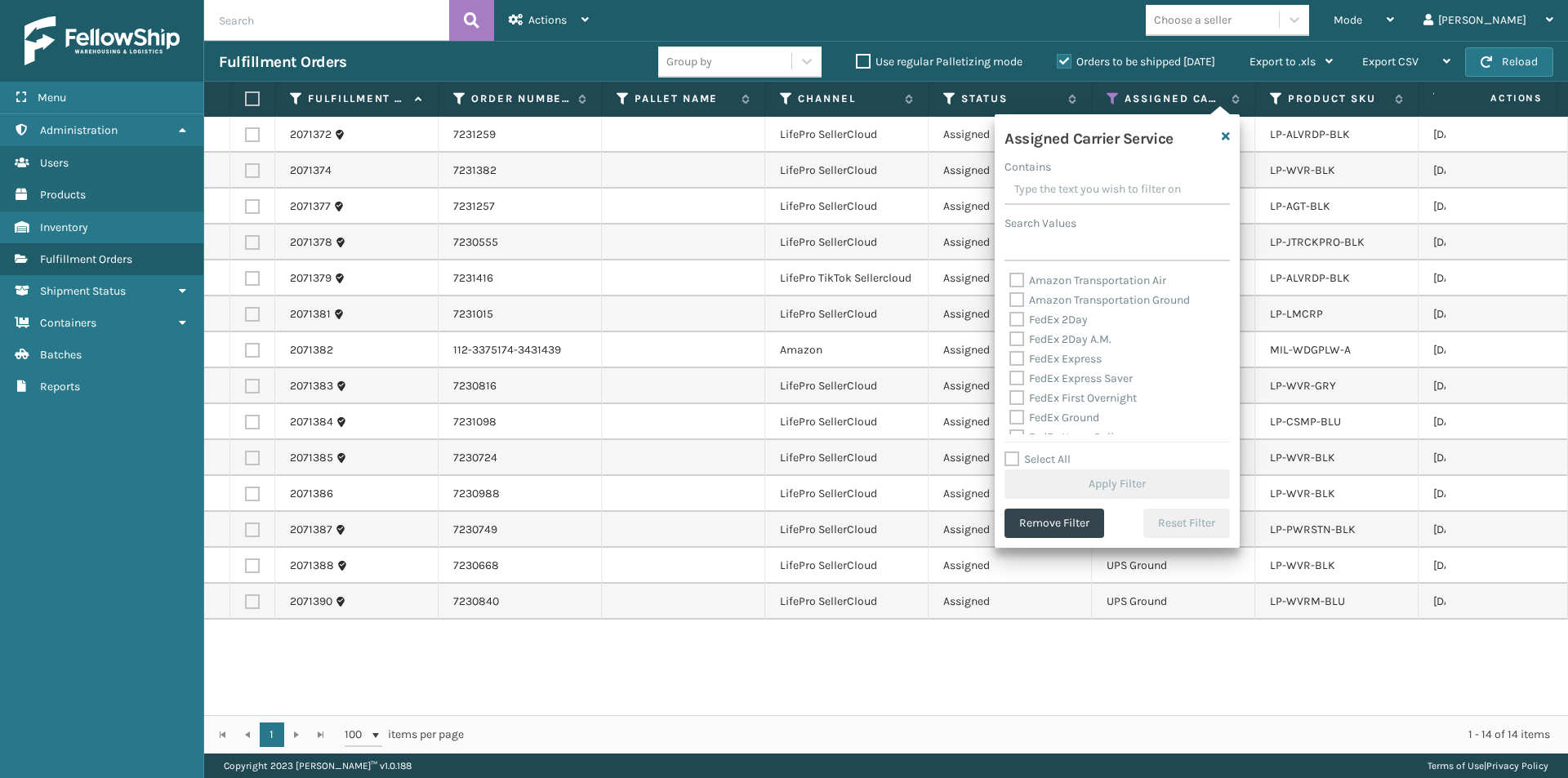
click at [1022, 319] on label "FedEx 2Day" at bounding box center [1049, 320] width 78 height 14
click at [1010, 319] on input "FedEx 2Day" at bounding box center [1010, 315] width 1 height 10
click at [1015, 341] on label "FedEx 2Day A.M." at bounding box center [1060, 340] width 102 height 14
click at [1010, 341] on input "FedEx 2Day A.M." at bounding box center [1010, 335] width 1 height 10
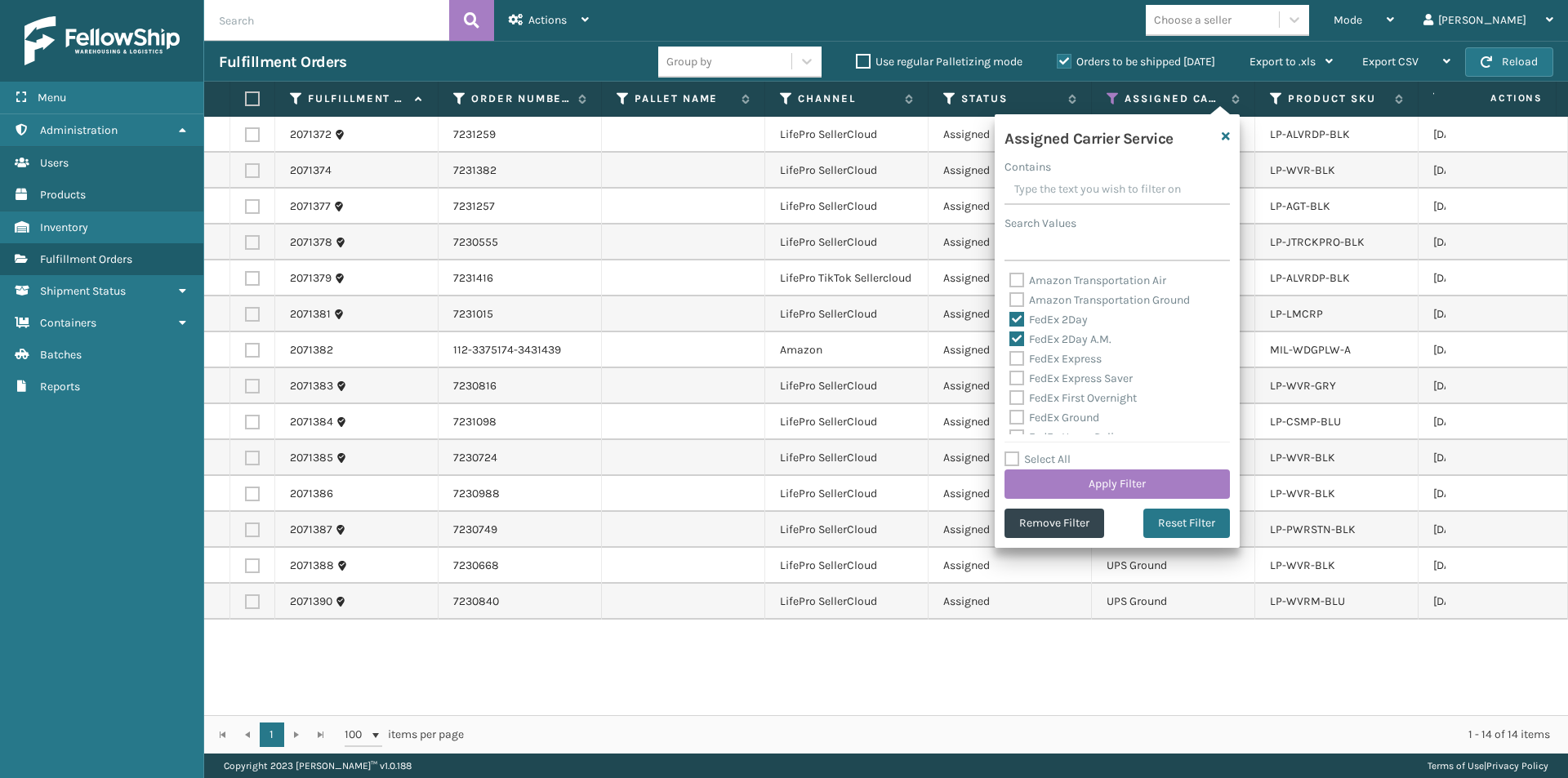
click at [1017, 359] on label "FedEx Express" at bounding box center [1056, 359] width 92 height 14
click at [1010, 359] on input "FedEx Express" at bounding box center [1010, 355] width 1 height 10
click at [1160, 482] on button "Apply Filter" at bounding box center [1117, 484] width 226 height 30
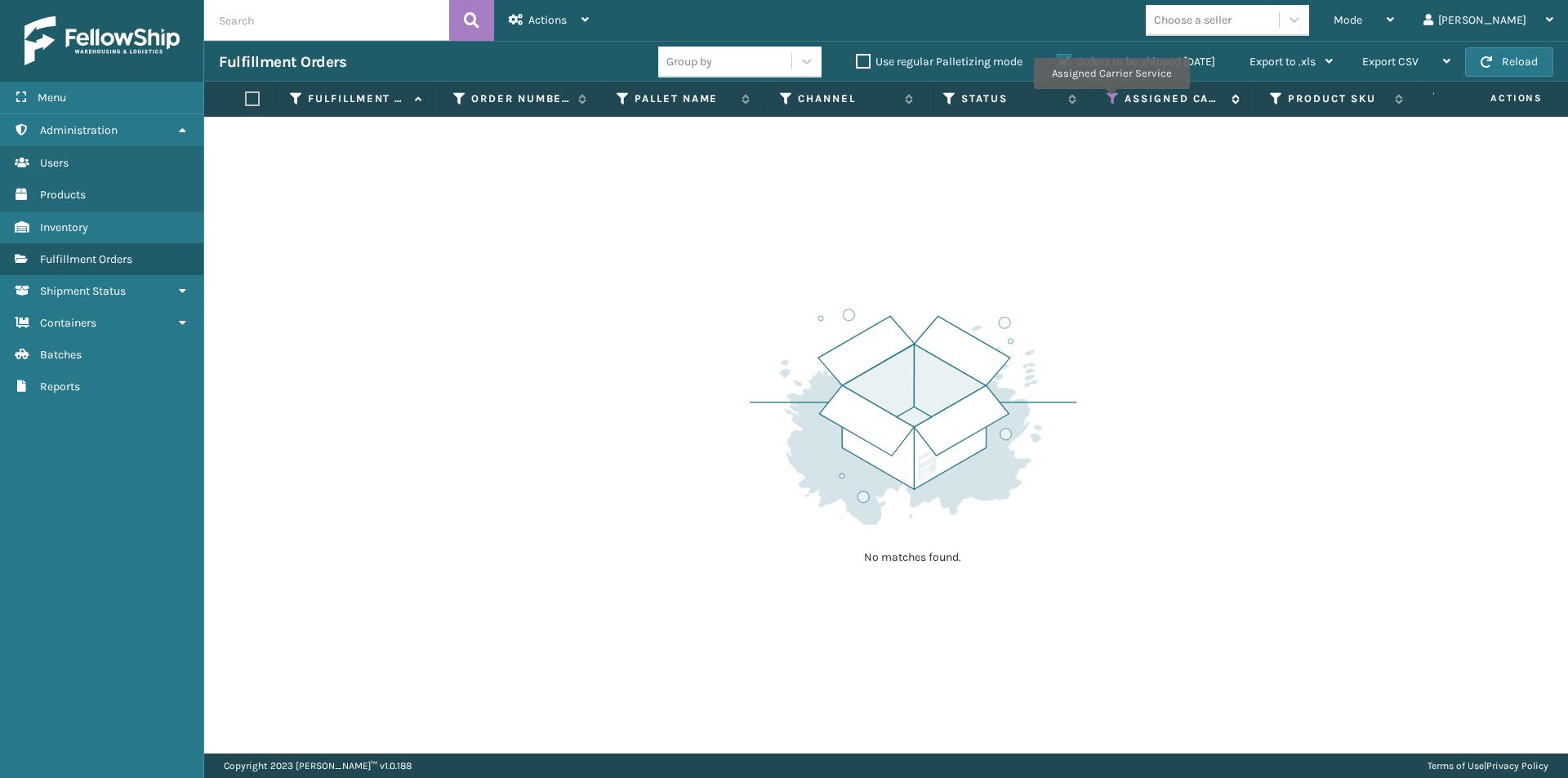
click at [1111, 100] on icon at bounding box center [1112, 98] width 13 height 15
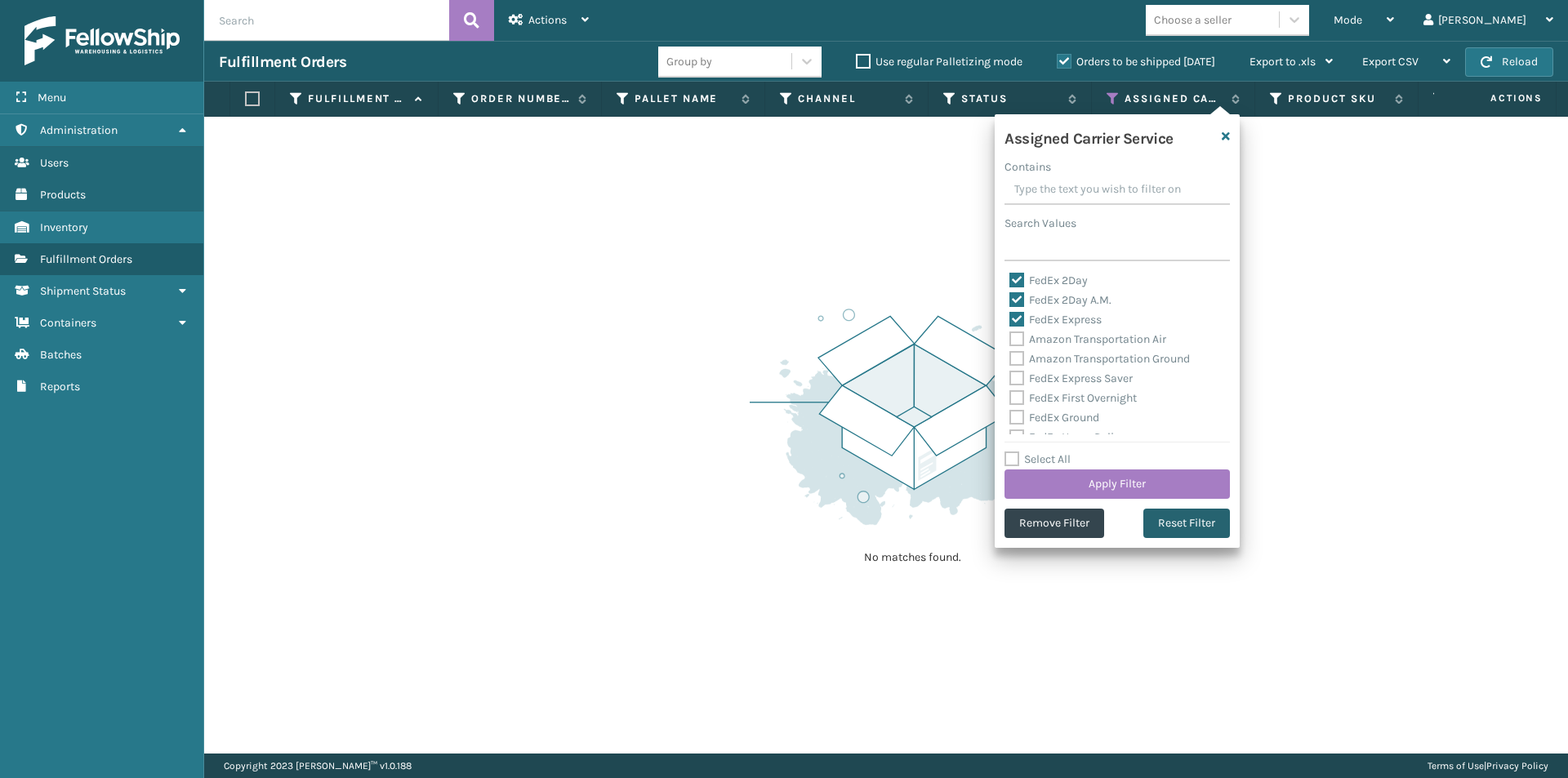
click at [1191, 518] on button "Reset Filter" at bounding box center [1186, 524] width 86 height 30
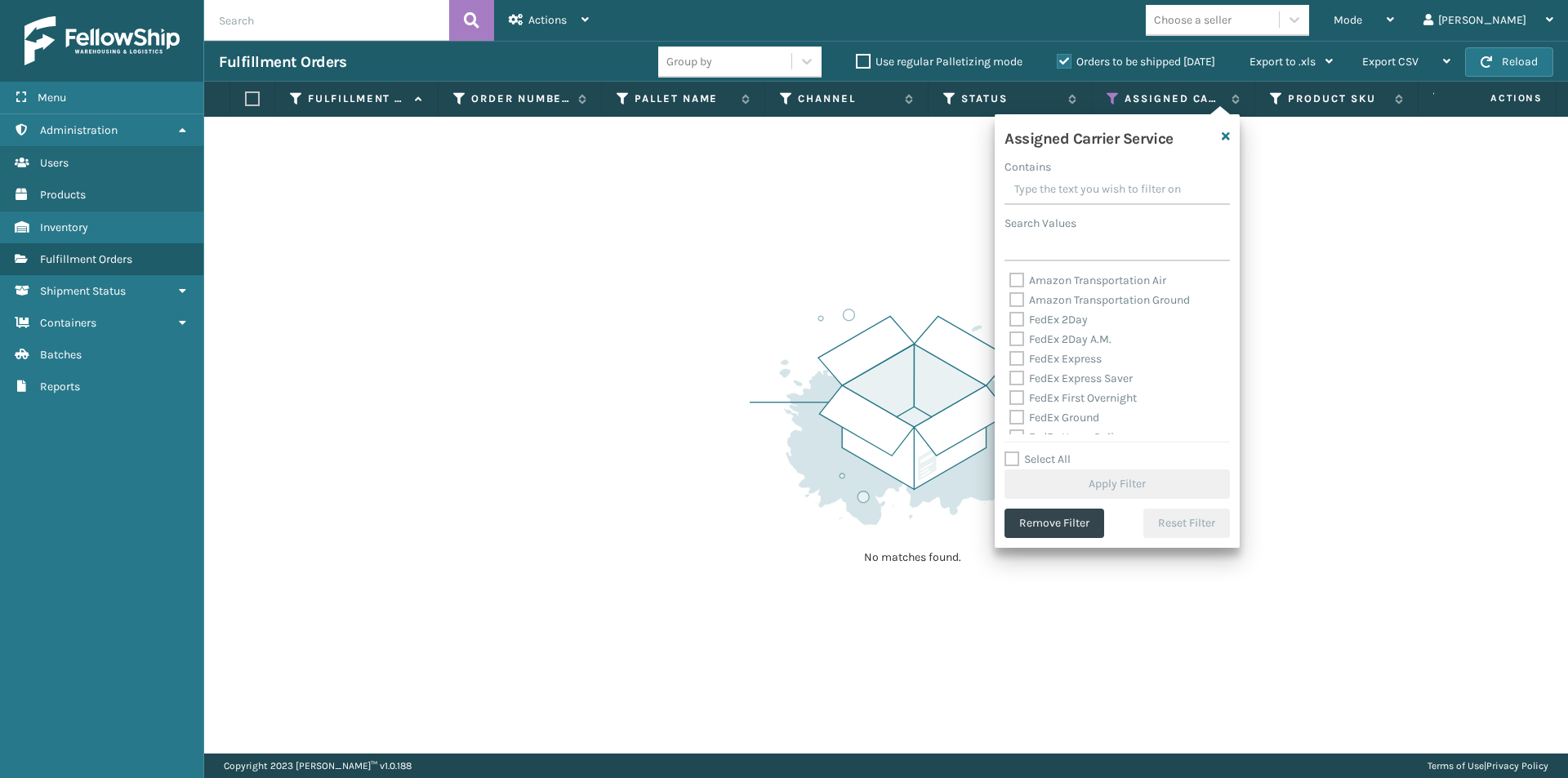
click at [1024, 322] on label "FedEx 2Day" at bounding box center [1049, 320] width 78 height 14
click at [1010, 321] on input "FedEx 2Day" at bounding box center [1010, 315] width 1 height 10
click at [1017, 340] on label "FedEx 2Day A.M." at bounding box center [1060, 340] width 102 height 14
click at [1010, 340] on input "FedEx 2Day A.M." at bounding box center [1010, 335] width 1 height 10
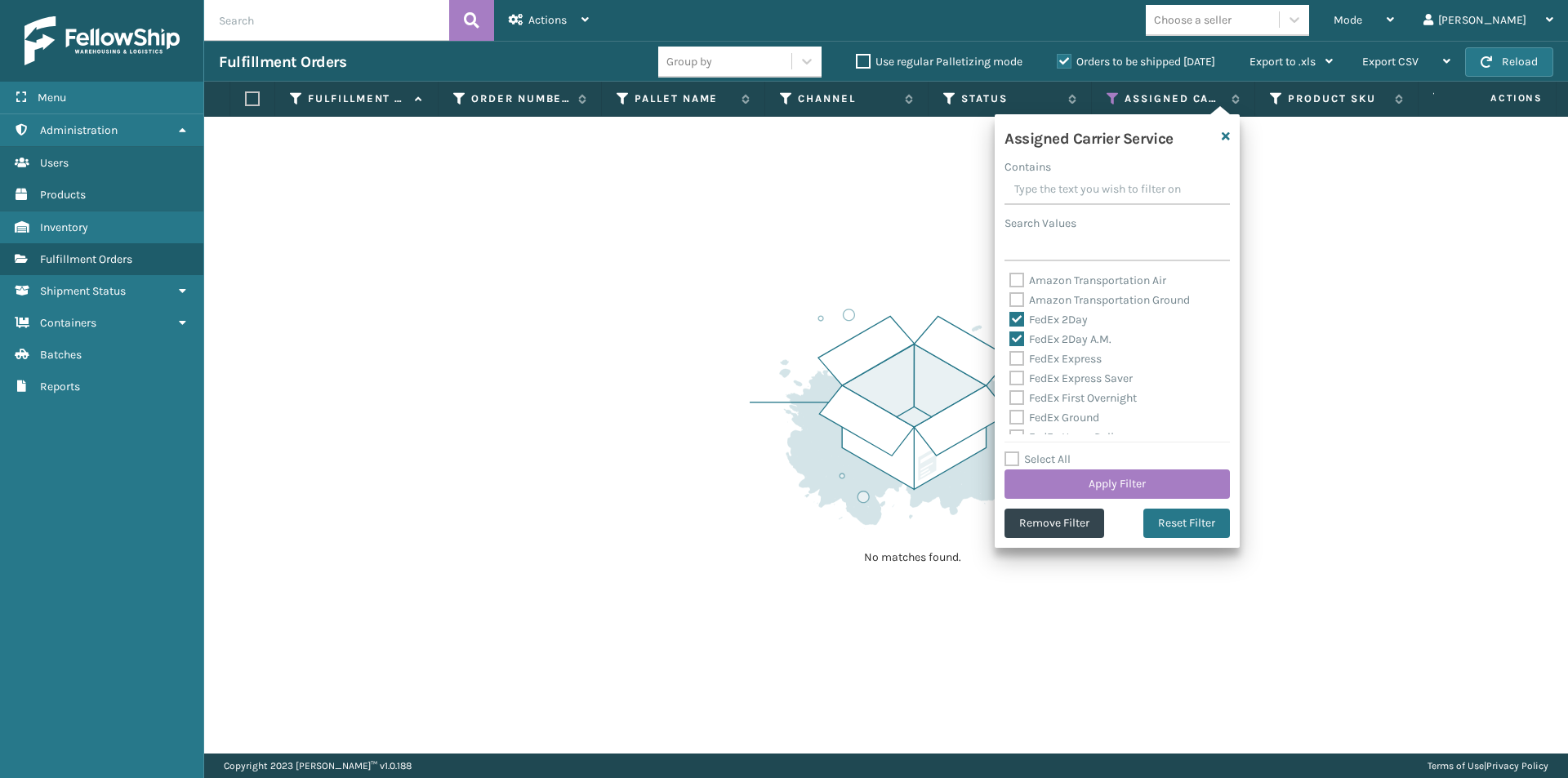
click at [1019, 357] on label "FedEx Express" at bounding box center [1056, 359] width 92 height 14
click at [1010, 357] on input "FedEx Express" at bounding box center [1010, 355] width 1 height 10
click at [1017, 379] on label "FedEx Express Saver" at bounding box center [1071, 379] width 124 height 14
click at [1010, 379] on input "FedEx Express Saver" at bounding box center [1010, 375] width 1 height 10
click at [1016, 398] on label "FedEx First Overnight" at bounding box center [1073, 398] width 127 height 14
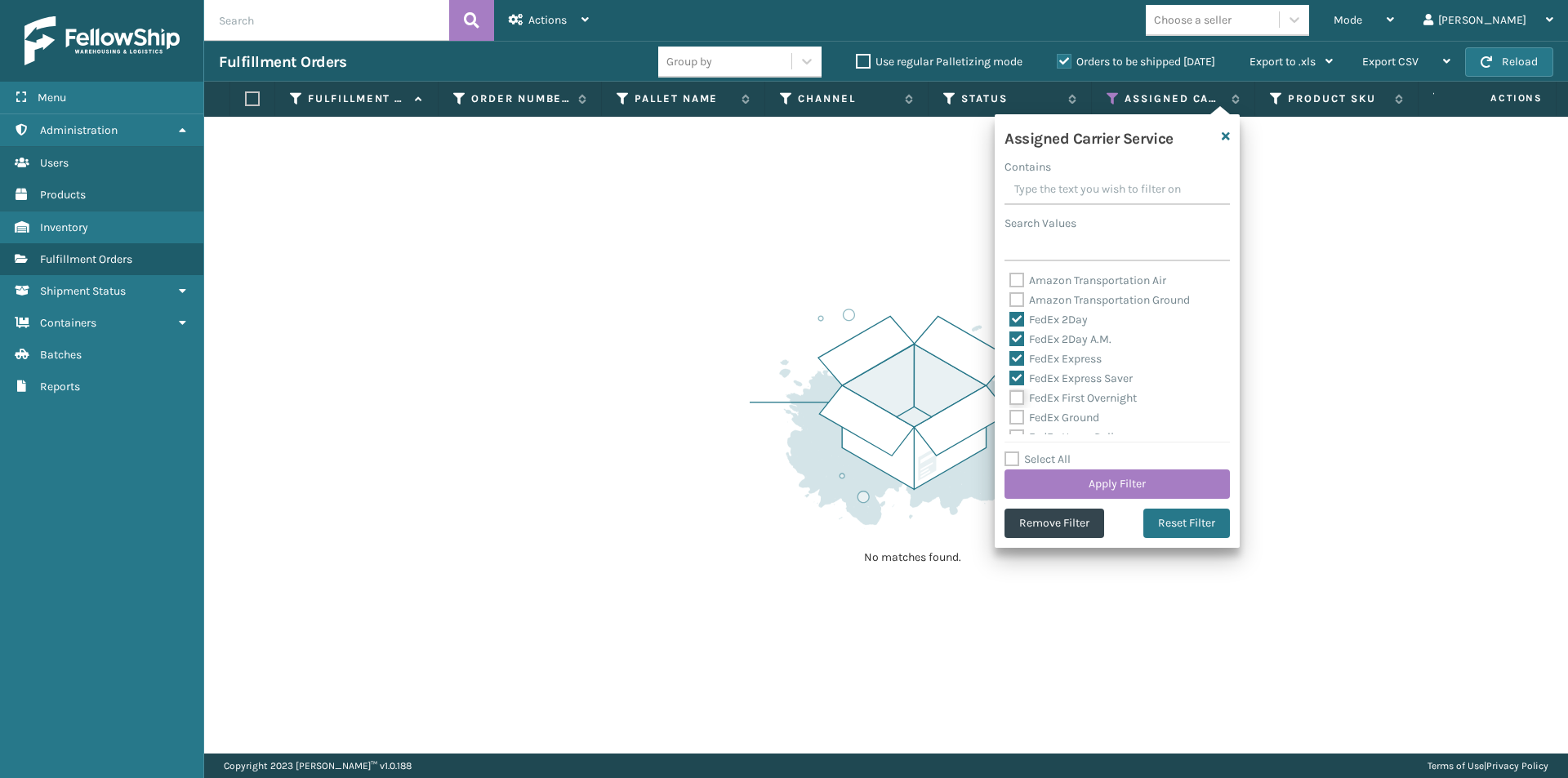
click at [1010, 398] on input "FedEx First Overnight" at bounding box center [1010, 394] width 1 height 10
click at [1018, 337] on label "FedEx Ground" at bounding box center [1054, 336] width 90 height 14
click at [1010, 337] on input "FedEx Ground" at bounding box center [1010, 332] width 1 height 10
click at [1017, 355] on label "FedEx Home Delivery" at bounding box center [1072, 355] width 125 height 14
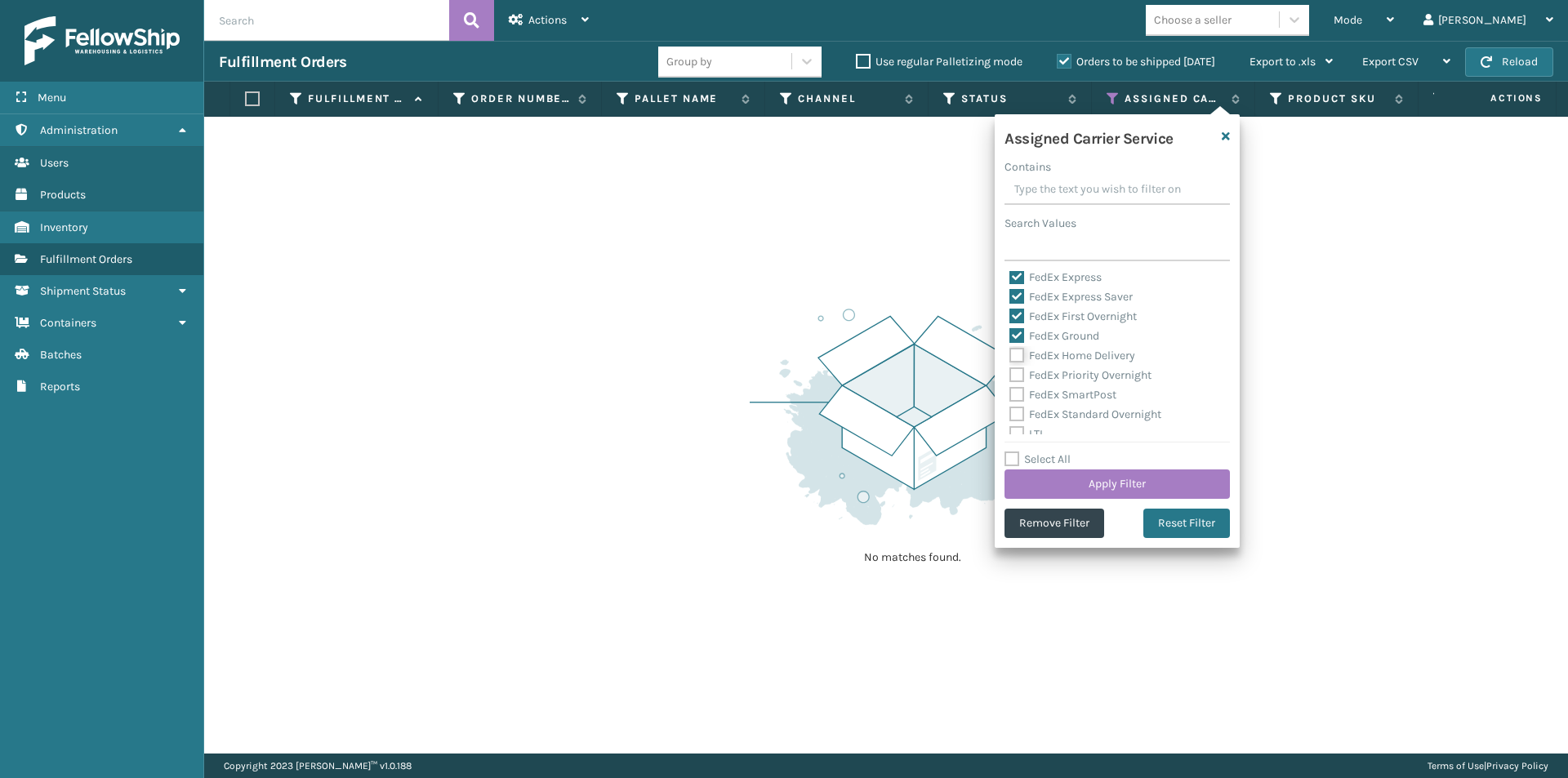
click at [1010, 355] on input "FedEx Home Delivery" at bounding box center [1010, 351] width 1 height 10
click at [1017, 372] on label "FedEx Priority Overnight" at bounding box center [1080, 375] width 142 height 14
click at [1010, 372] on input "FedEx Priority Overnight" at bounding box center [1010, 371] width 1 height 10
click at [1013, 396] on label "FedEx SmartPost" at bounding box center [1063, 395] width 107 height 14
click at [1010, 396] on input "FedEx SmartPost" at bounding box center [1010, 390] width 1 height 10
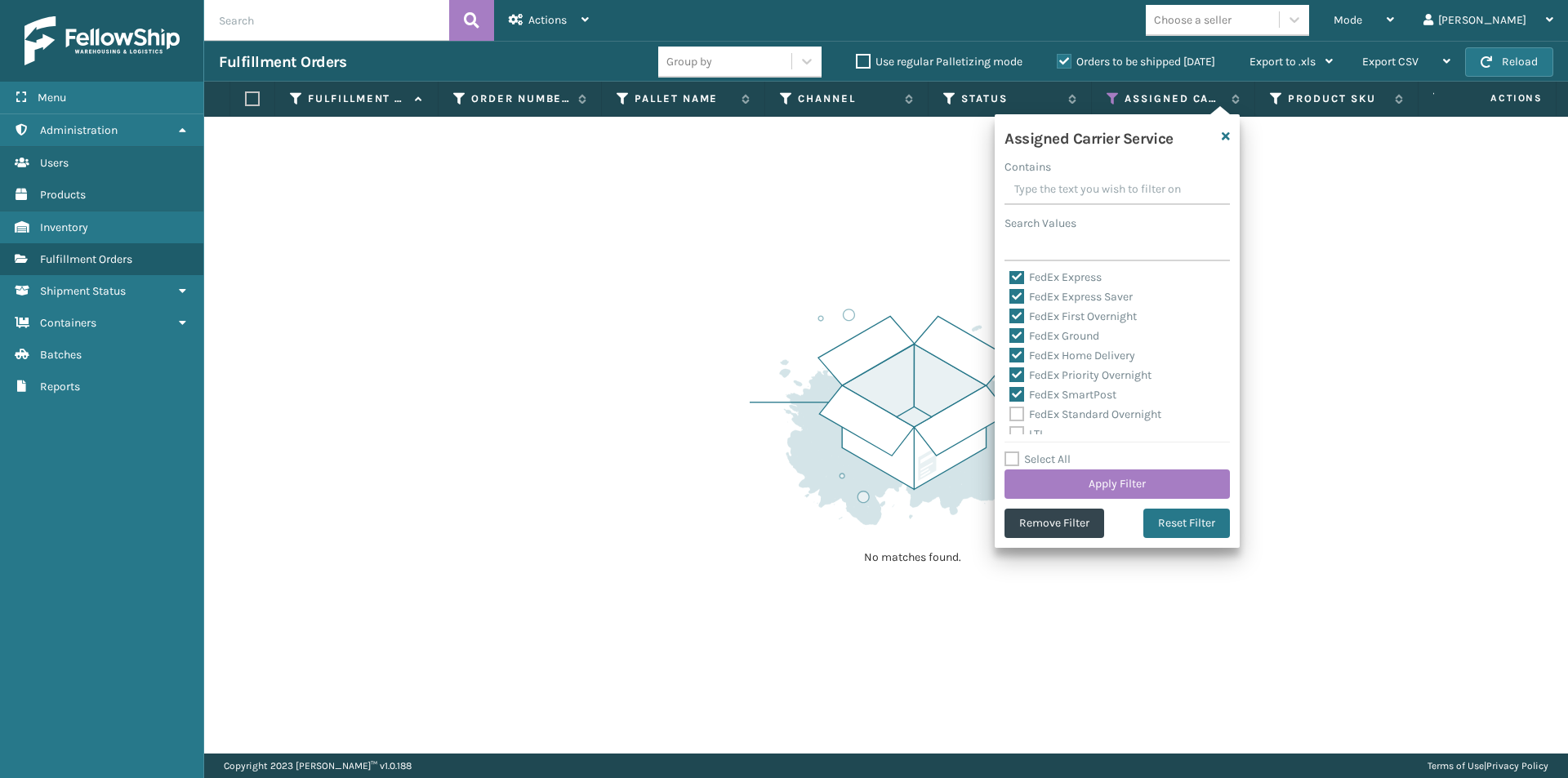
click at [1017, 416] on label "FedEx Standard Overnight" at bounding box center [1085, 415] width 152 height 14
click at [1010, 416] on input "FedEx Standard Overnight" at bounding box center [1010, 410] width 1 height 10
click at [1165, 484] on button "Apply Filter" at bounding box center [1117, 484] width 226 height 30
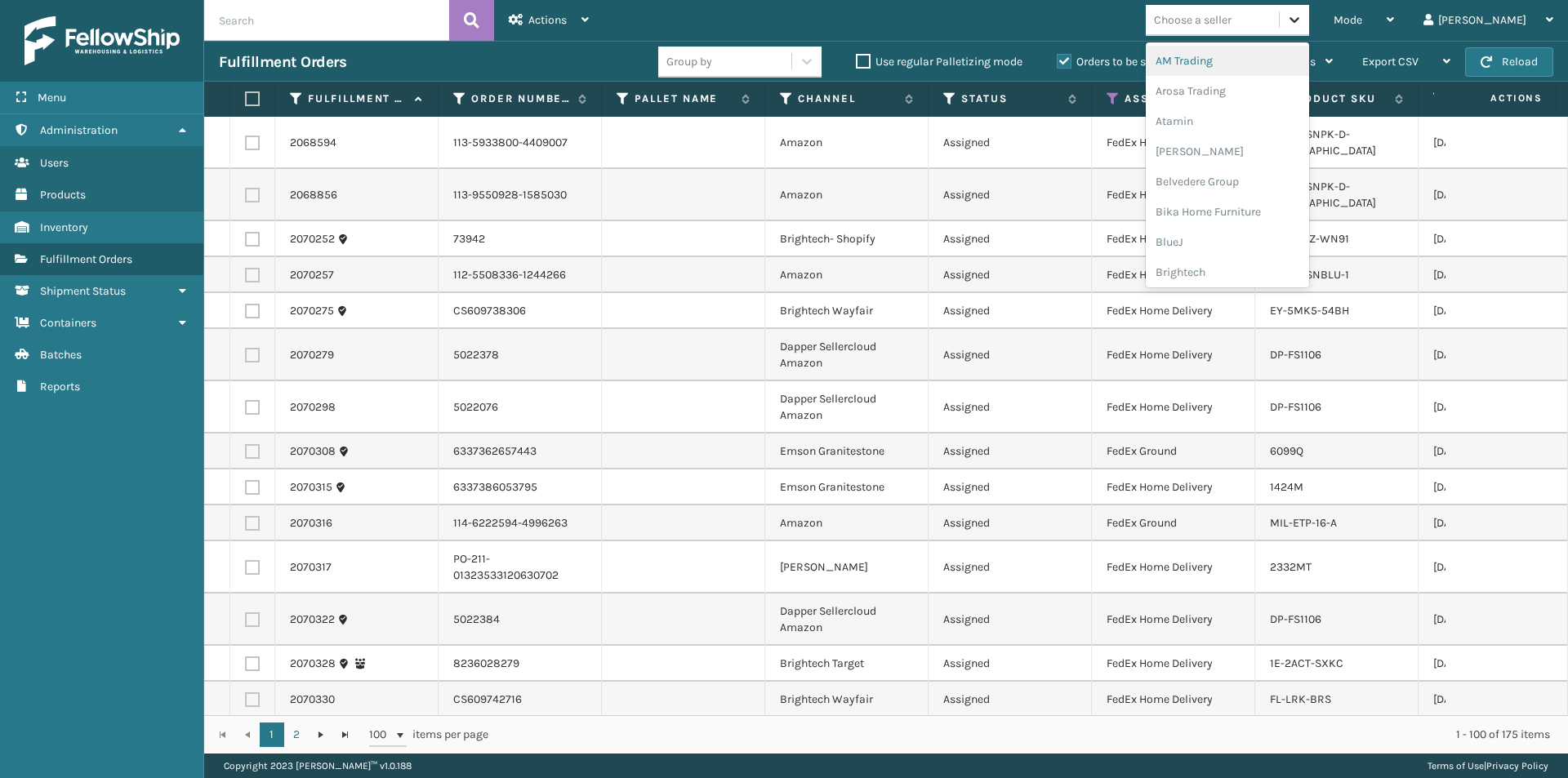
click at [1302, 26] on icon at bounding box center [1294, 19] width 17 height 17
click at [1274, 97] on div "Arosa Trading" at bounding box center [1227, 91] width 163 height 30
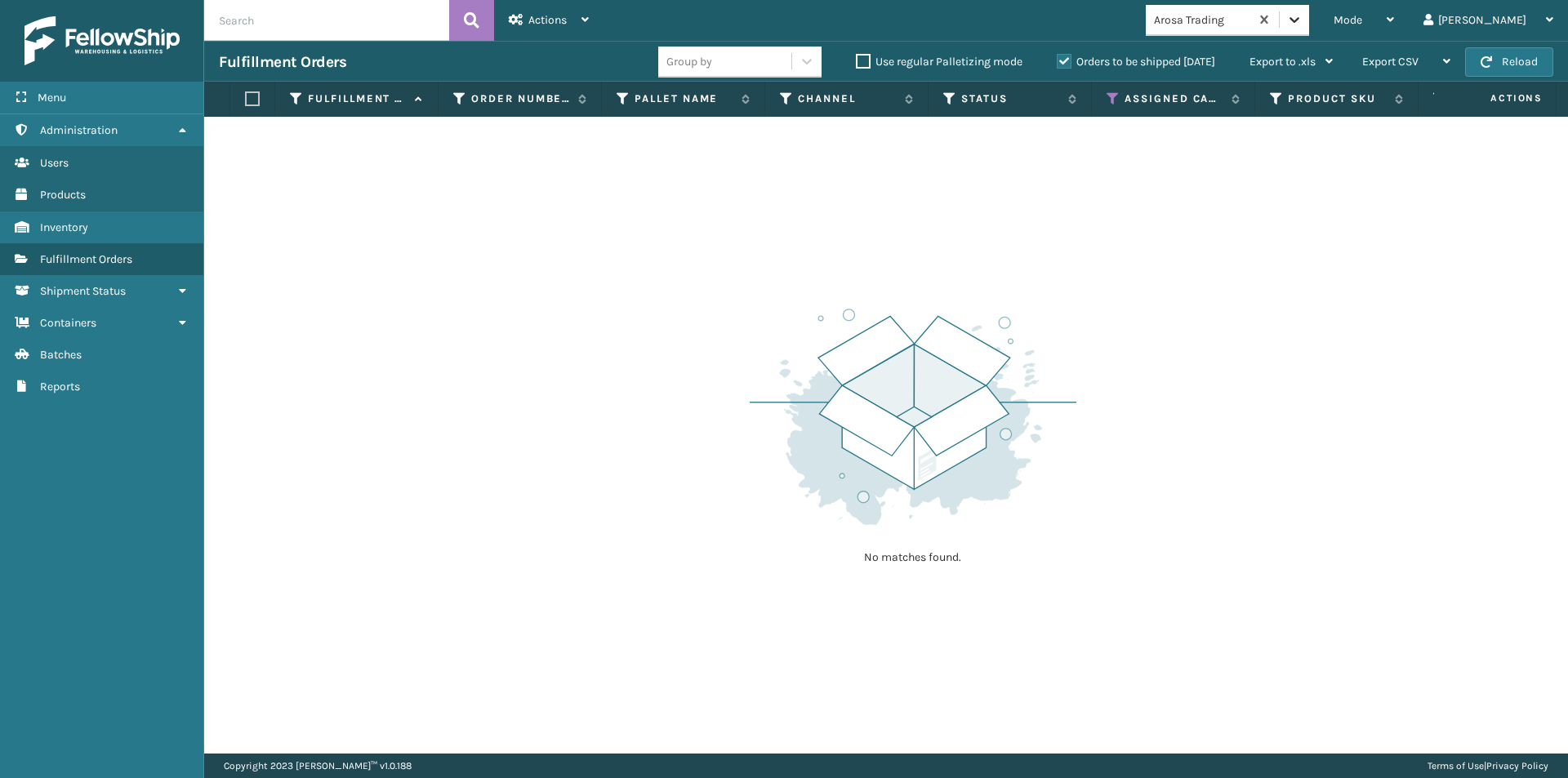
click at [1302, 24] on icon at bounding box center [1294, 19] width 17 height 17
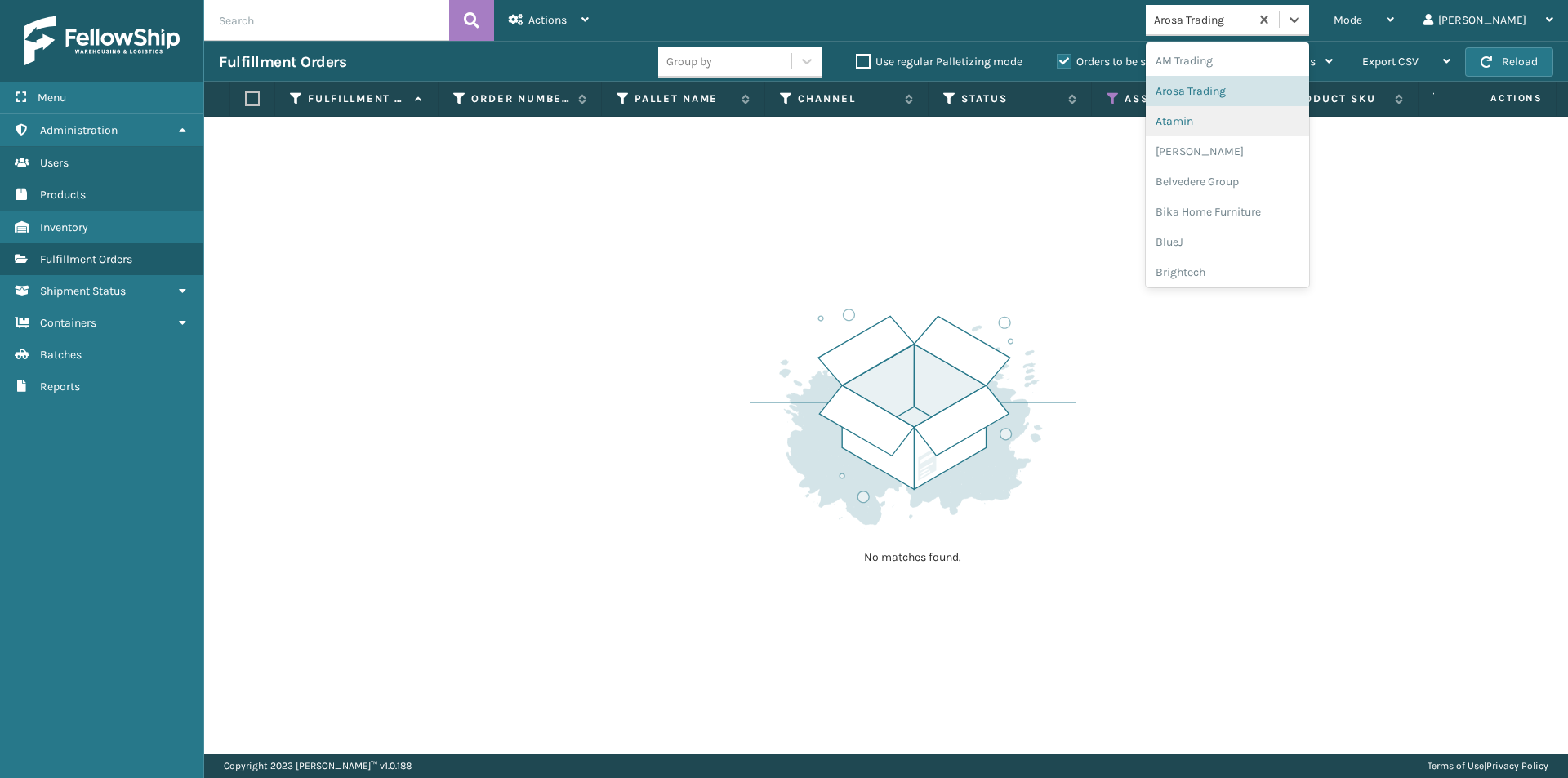
click at [1266, 119] on div "Atamin" at bounding box center [1227, 121] width 163 height 30
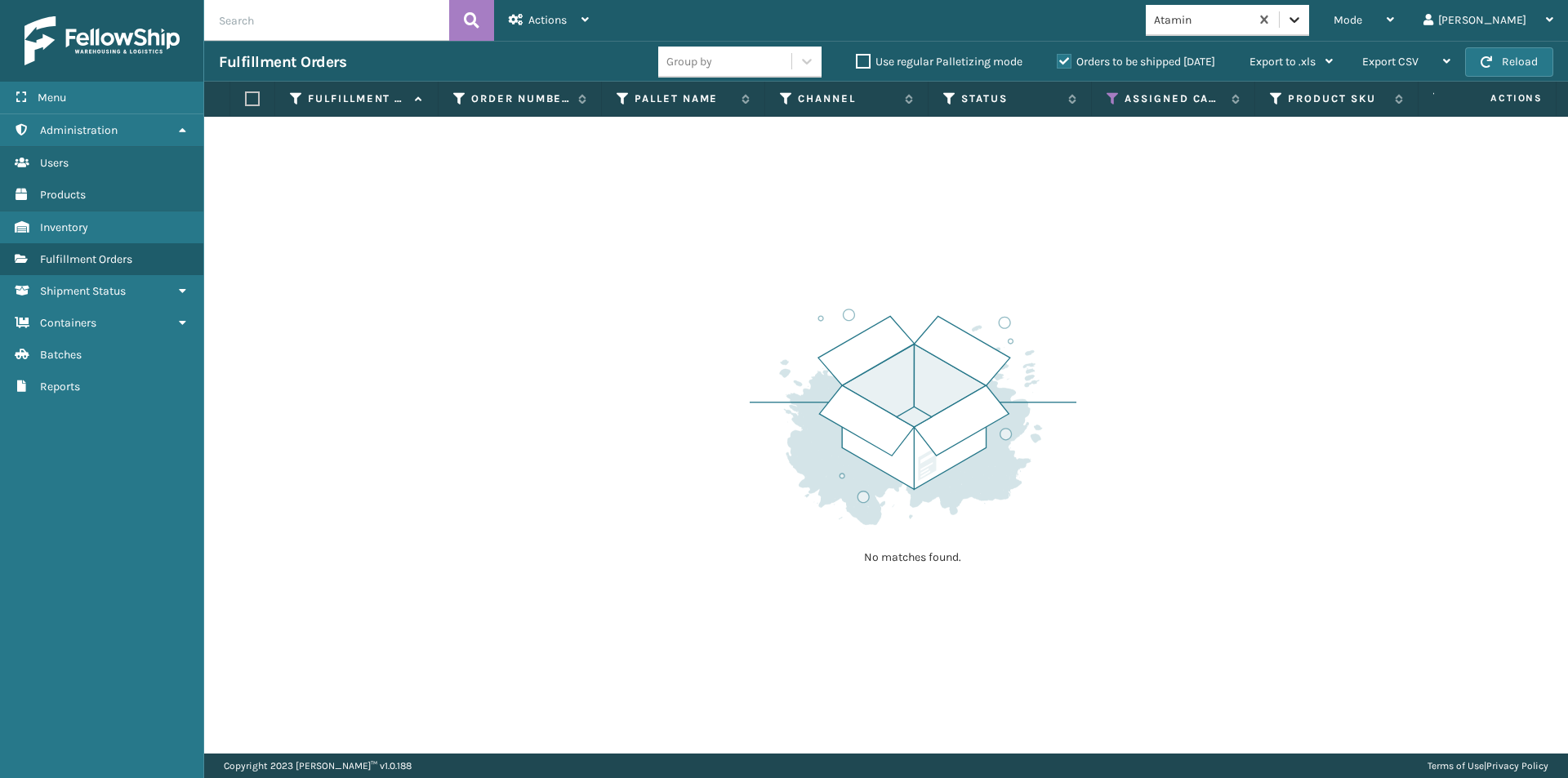
click at [1300, 19] on icon at bounding box center [1294, 20] width 10 height 6
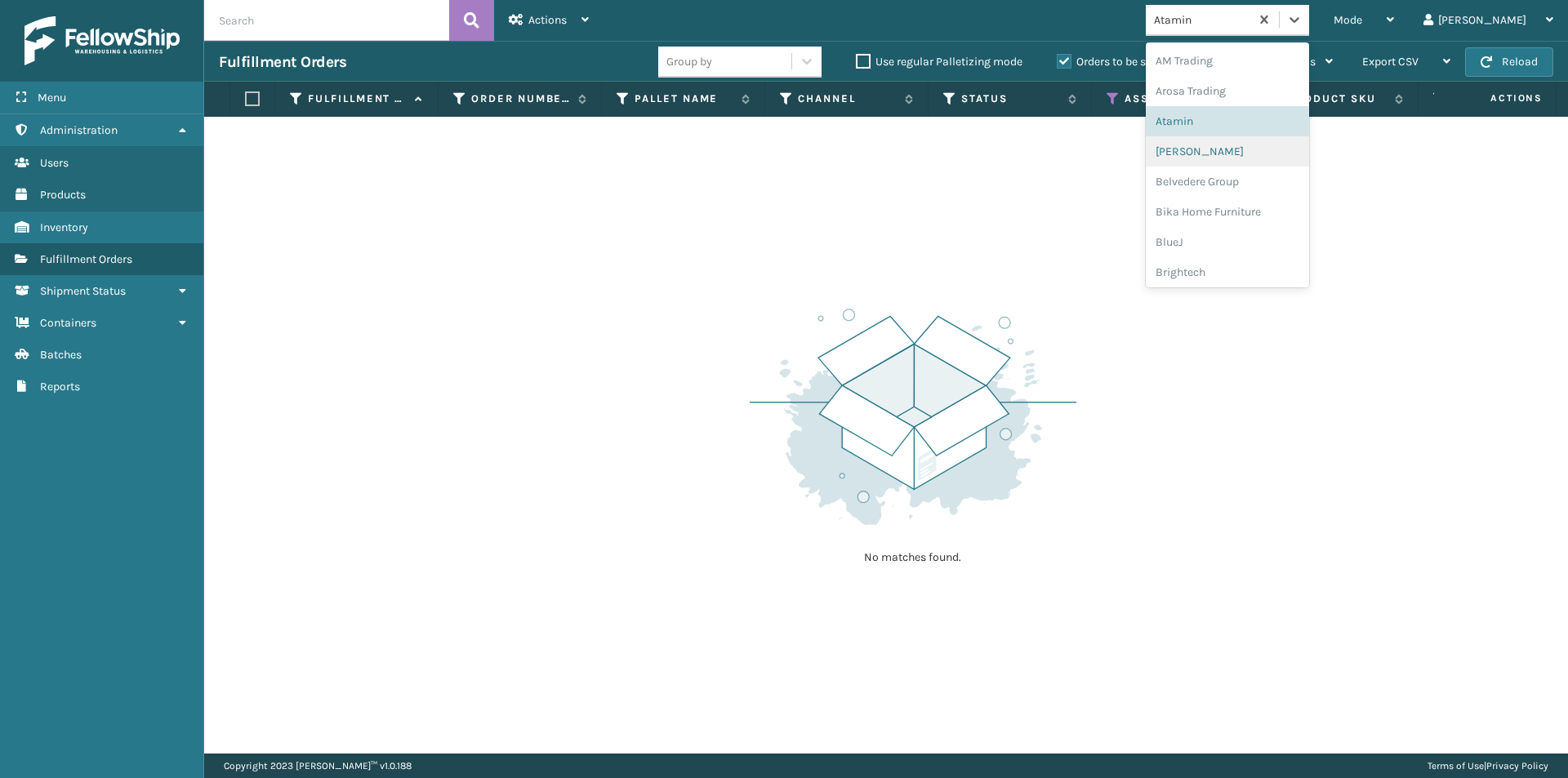
click at [1266, 151] on div "[PERSON_NAME]" at bounding box center [1227, 152] width 163 height 30
click at [1302, 24] on icon at bounding box center [1294, 19] width 17 height 17
click at [1260, 209] on div "Bika Home Furniture" at bounding box center [1227, 212] width 163 height 30
click at [1302, 24] on icon at bounding box center [1294, 19] width 17 height 17
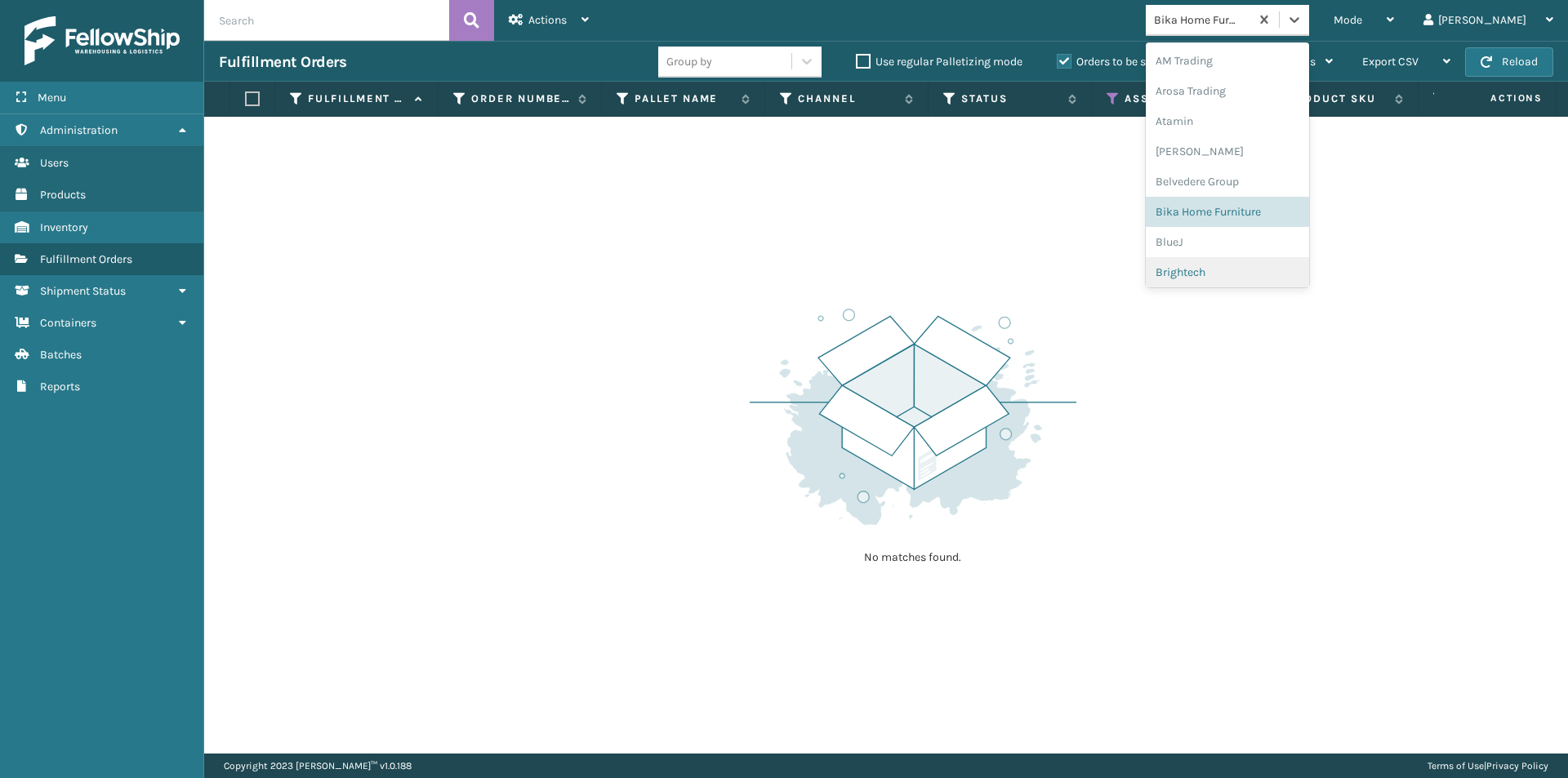
click at [1253, 266] on div "Brightech" at bounding box center [1227, 272] width 163 height 30
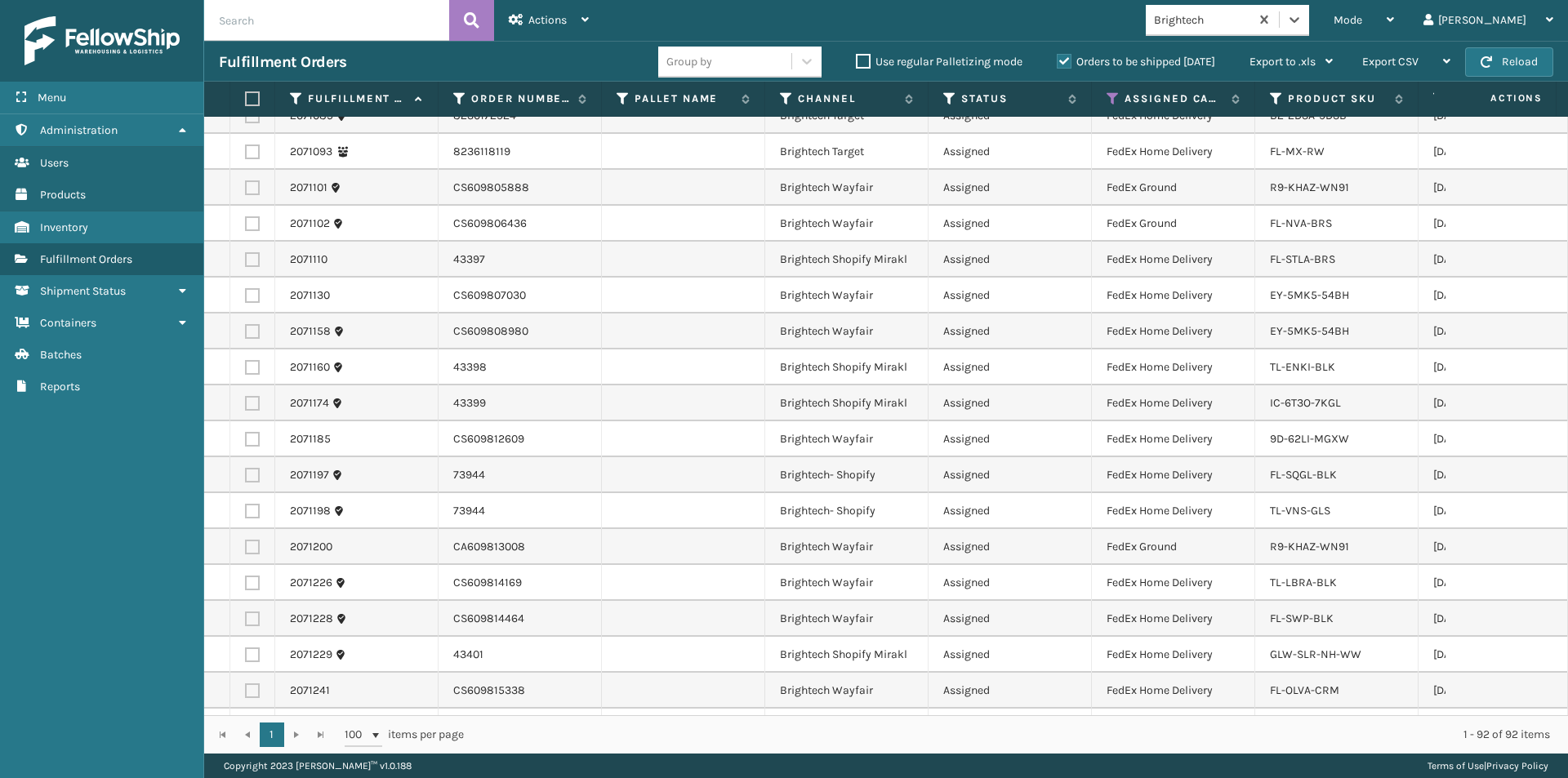
scroll to position [2425, 0]
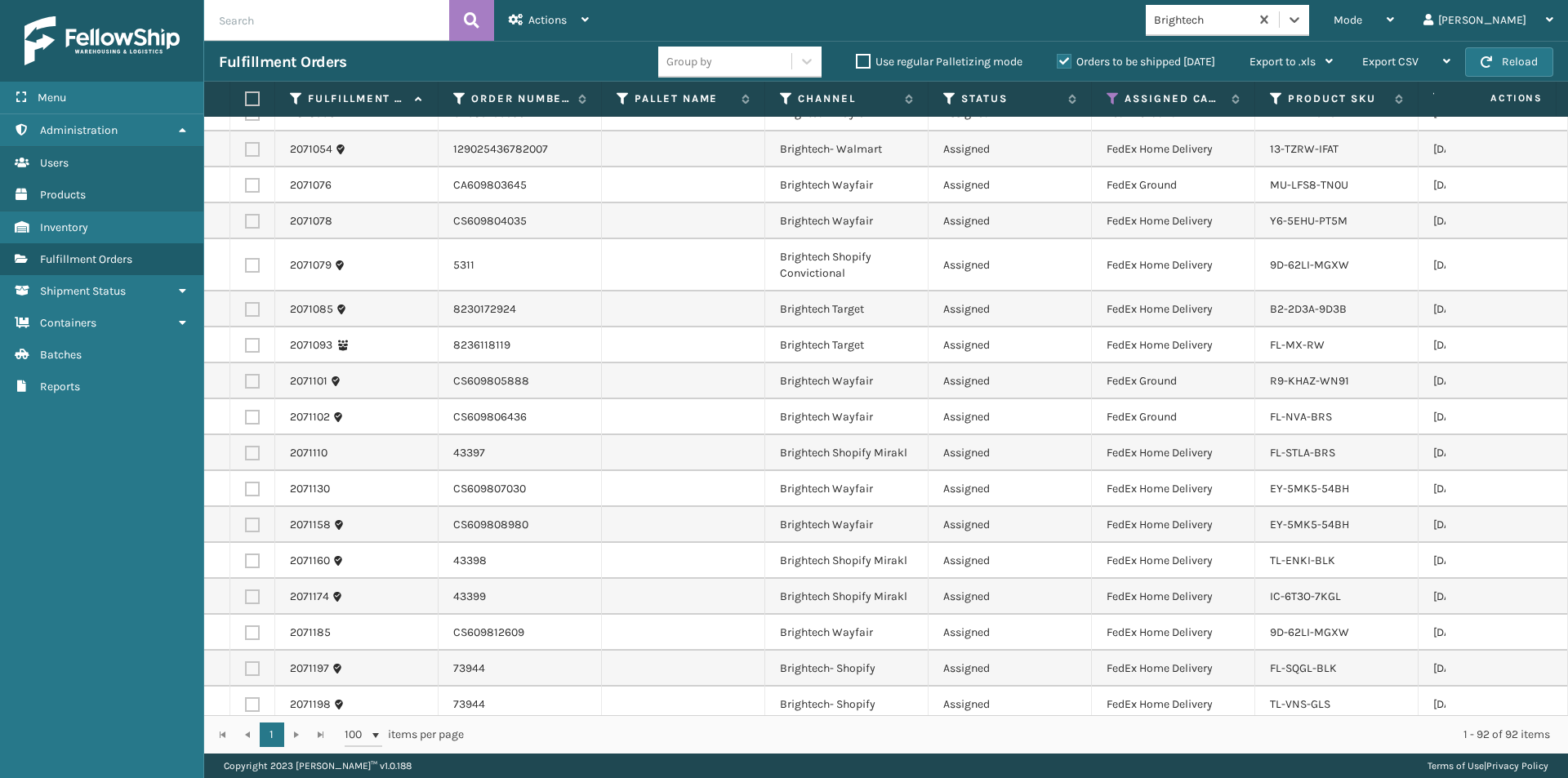
click at [253, 100] on label at bounding box center [249, 98] width 10 height 15
click at [246, 100] on input "checkbox" at bounding box center [245, 99] width 1 height 10
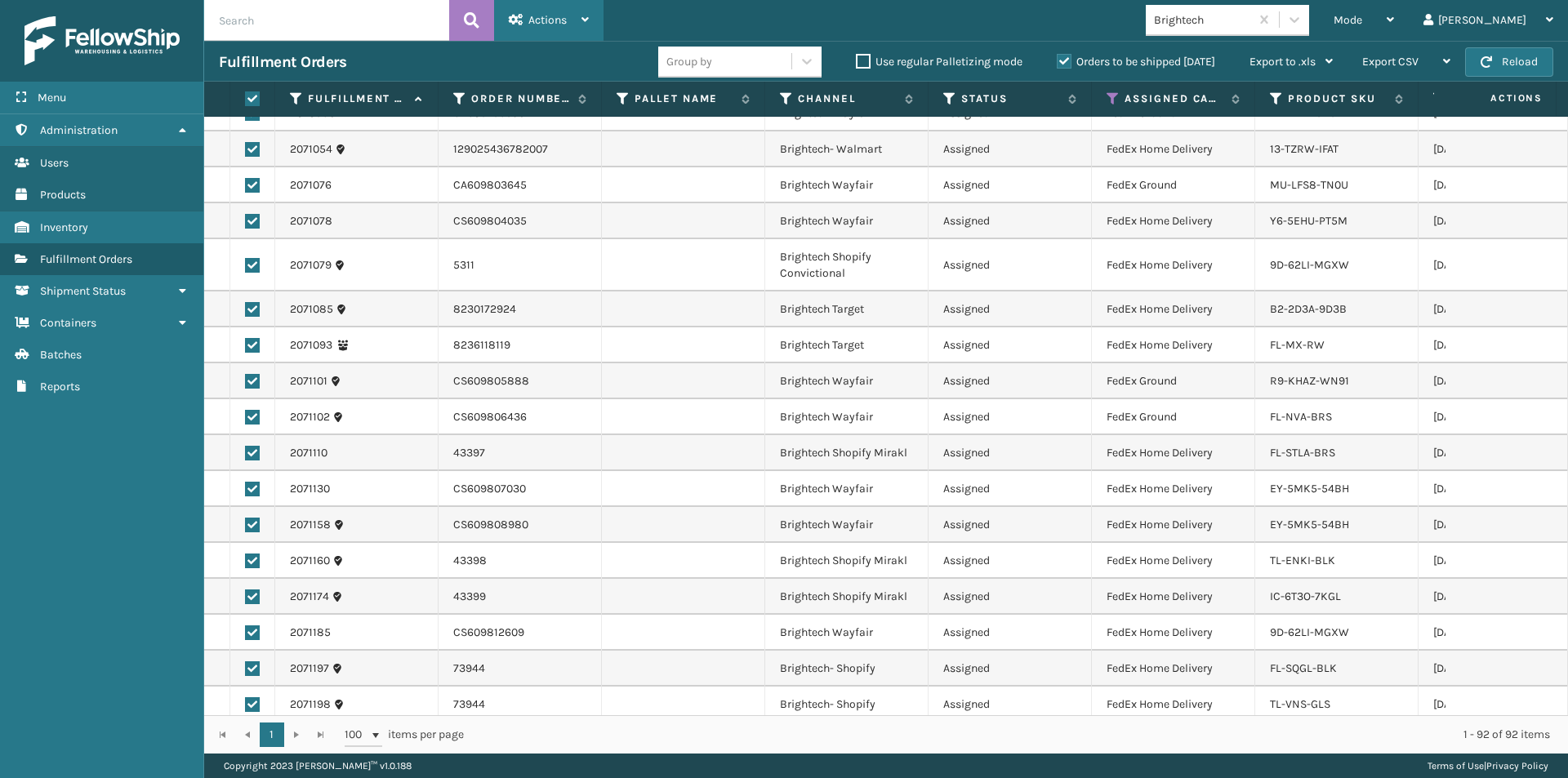
click at [591, 23] on div "Actions Settings Remove All Filters Export Labels Create Picking Batch" at bounding box center [549, 20] width 110 height 41
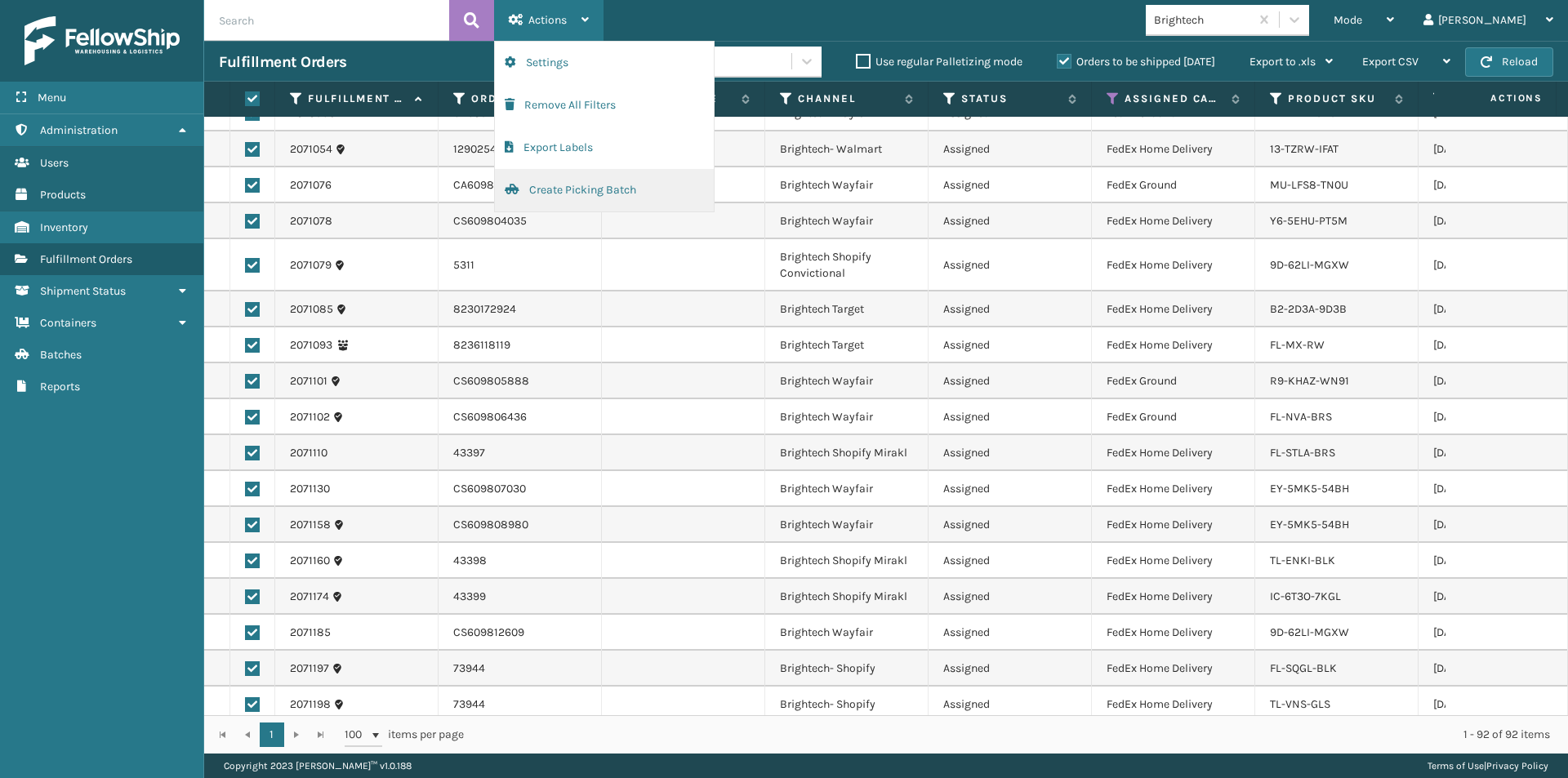
click at [571, 186] on button "Create Picking Batch" at bounding box center [604, 190] width 219 height 43
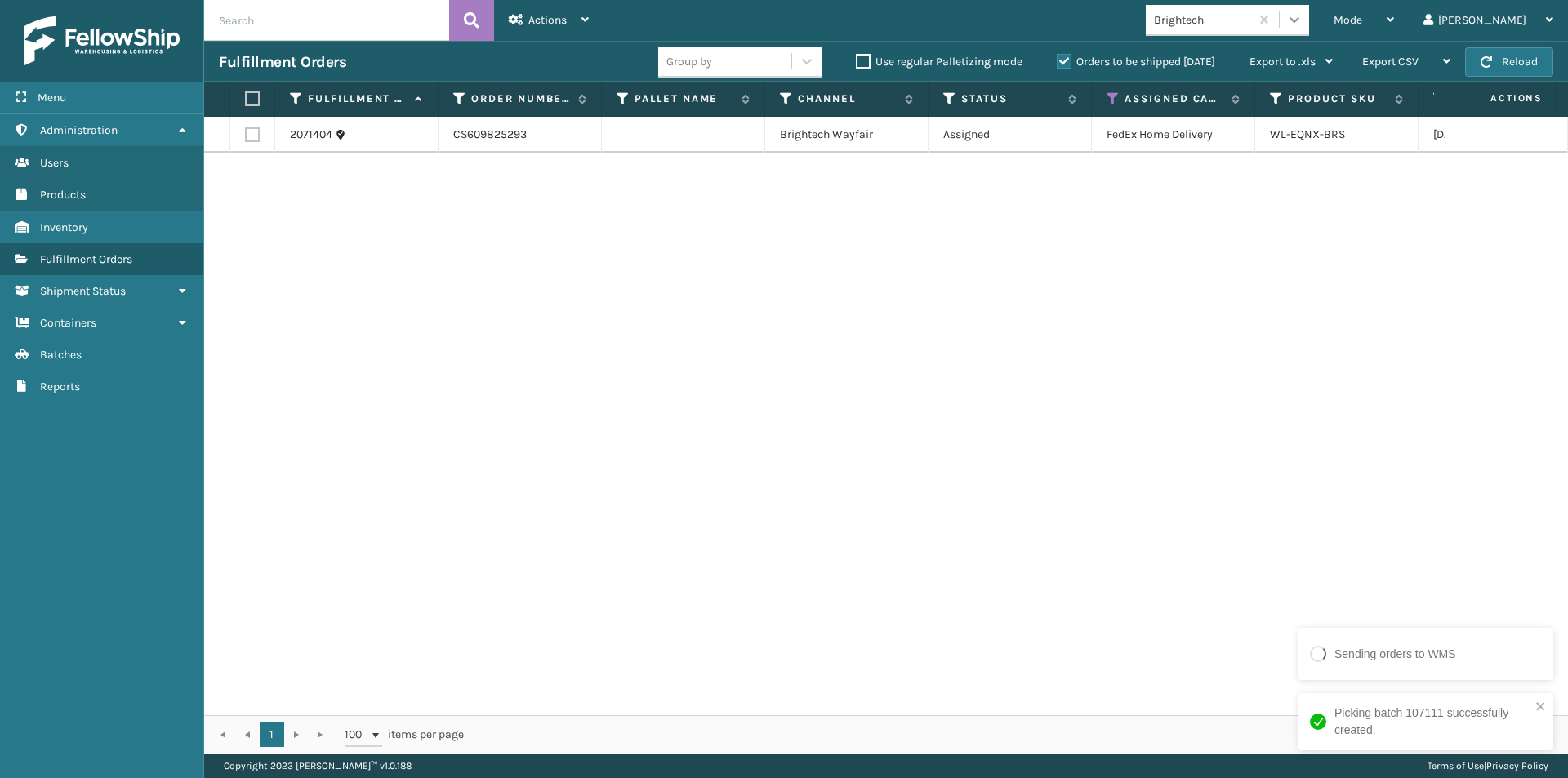
click at [1302, 19] on icon at bounding box center [1294, 19] width 17 height 17
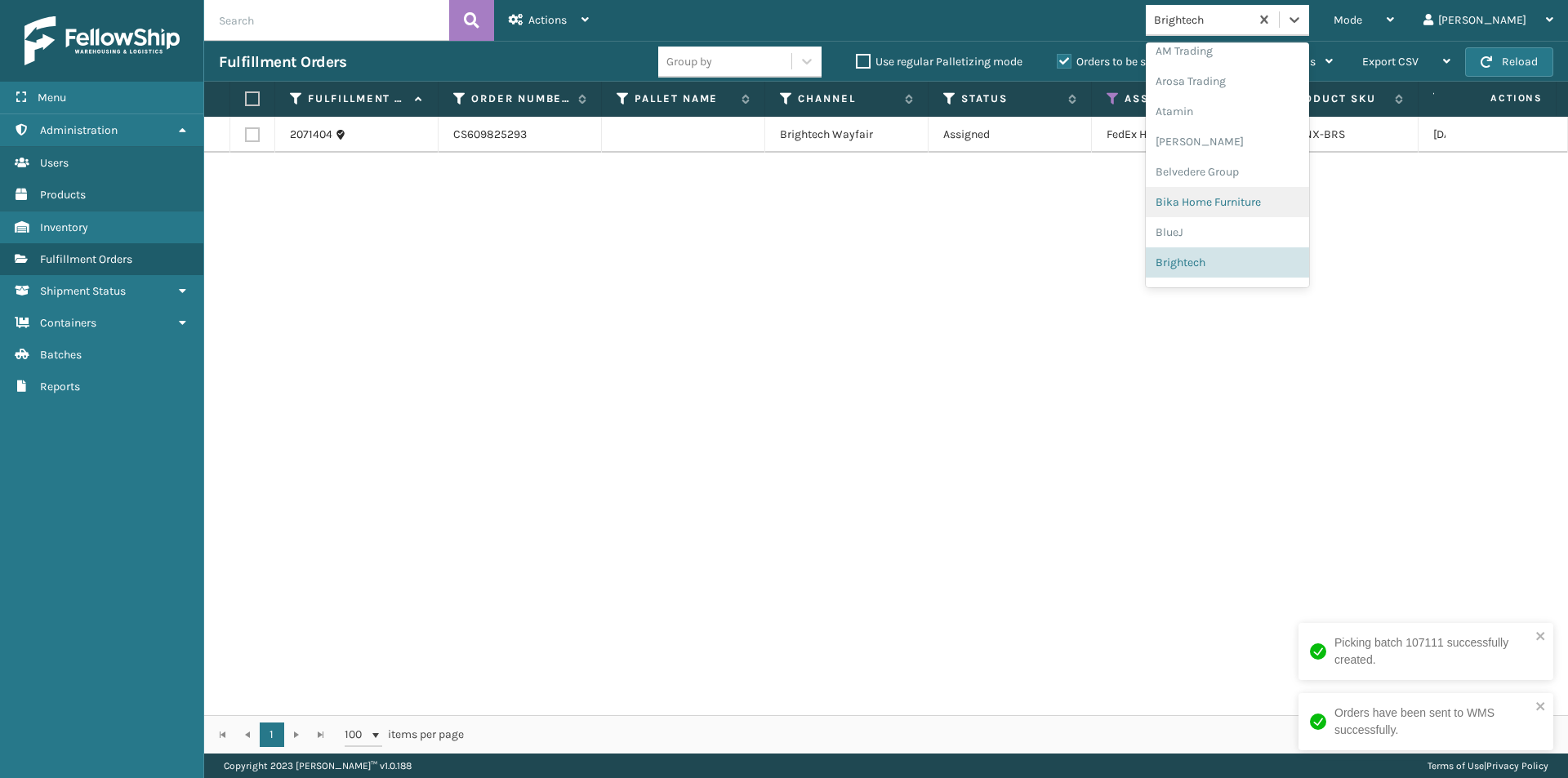
scroll to position [91, 0]
click at [1273, 215] on div "[US_STATE] Design Den" at bounding box center [1227, 211] width 163 height 30
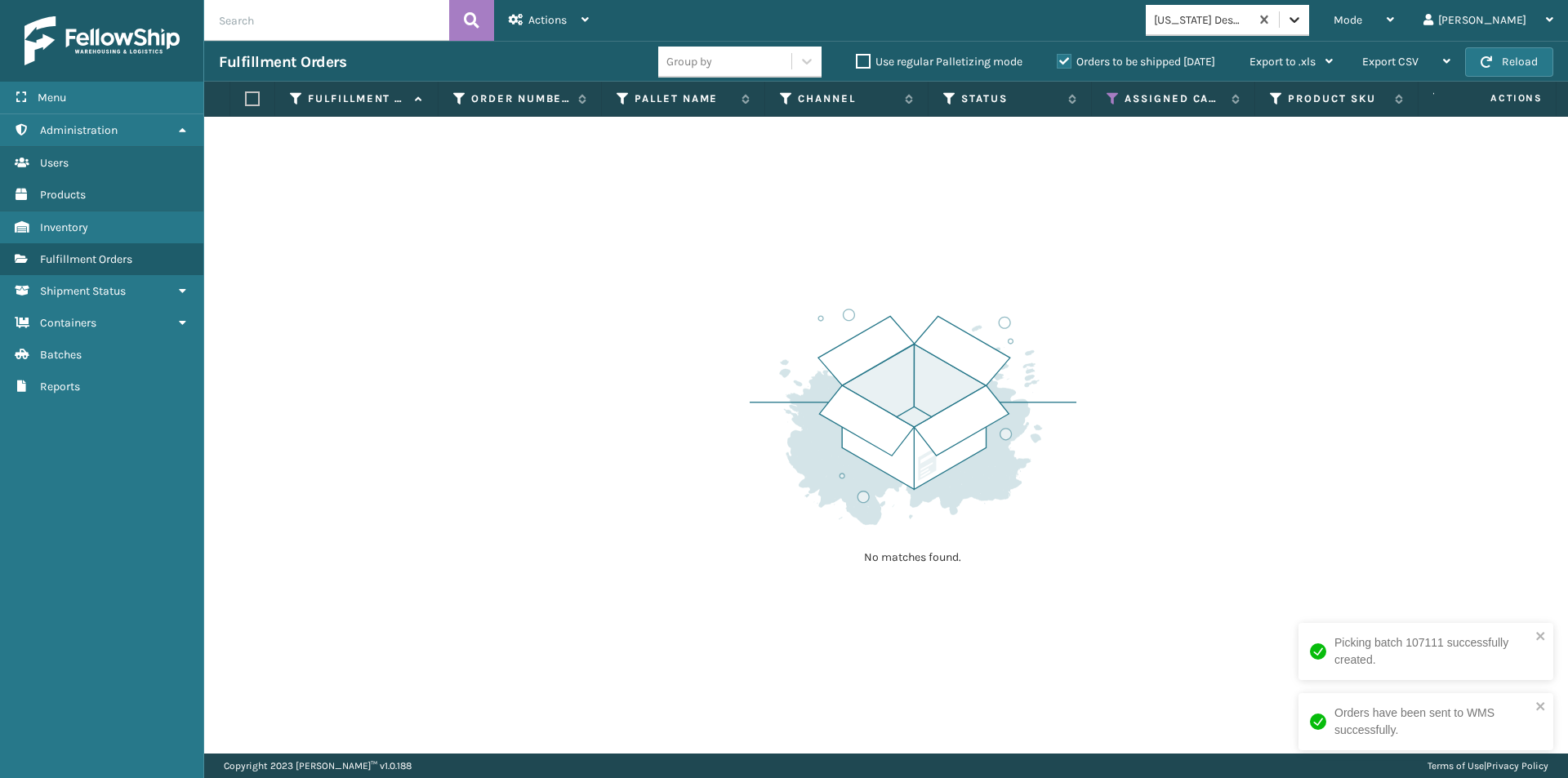
click at [1302, 22] on icon at bounding box center [1294, 19] width 17 height 17
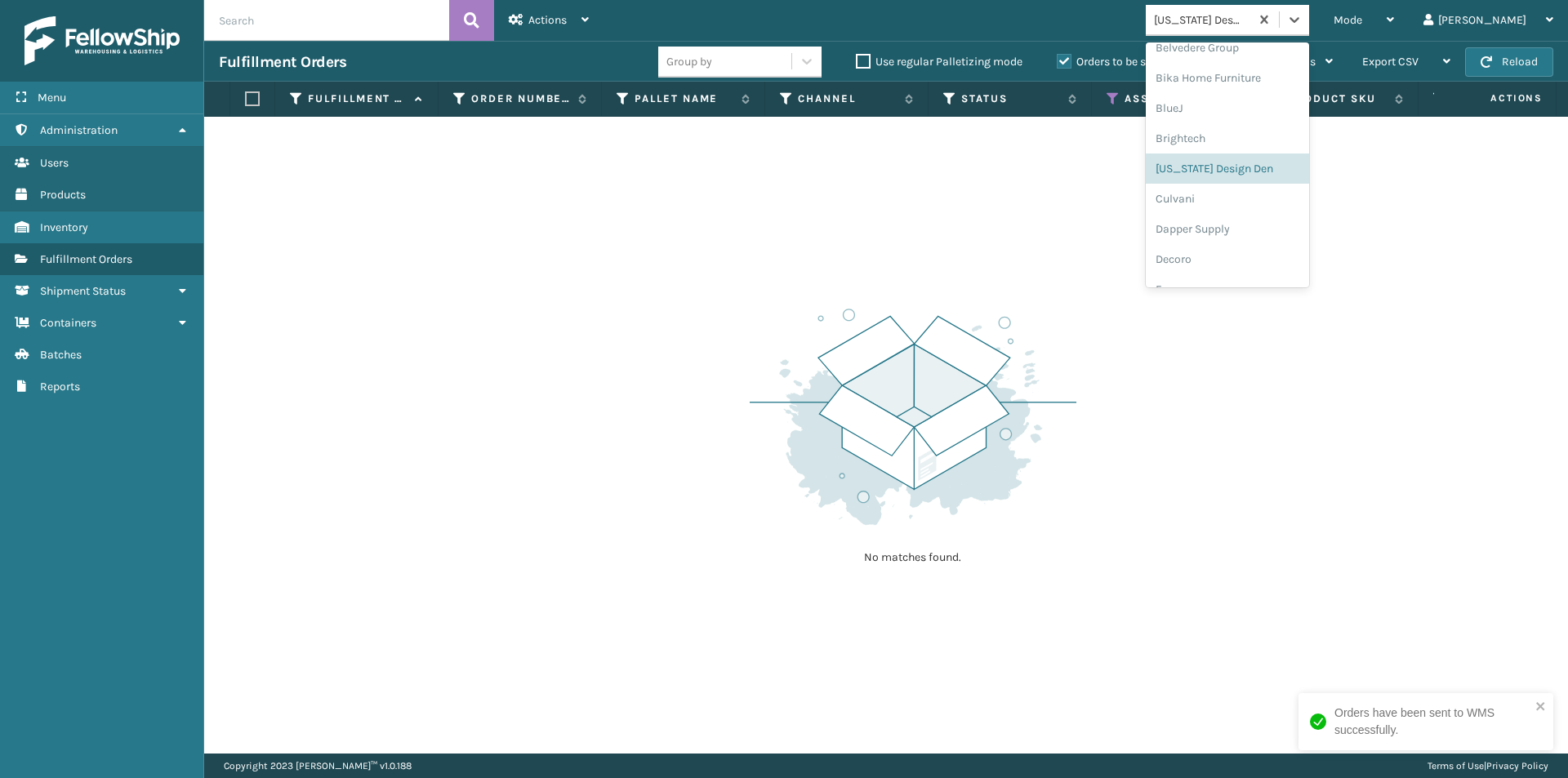
scroll to position [122, 0]
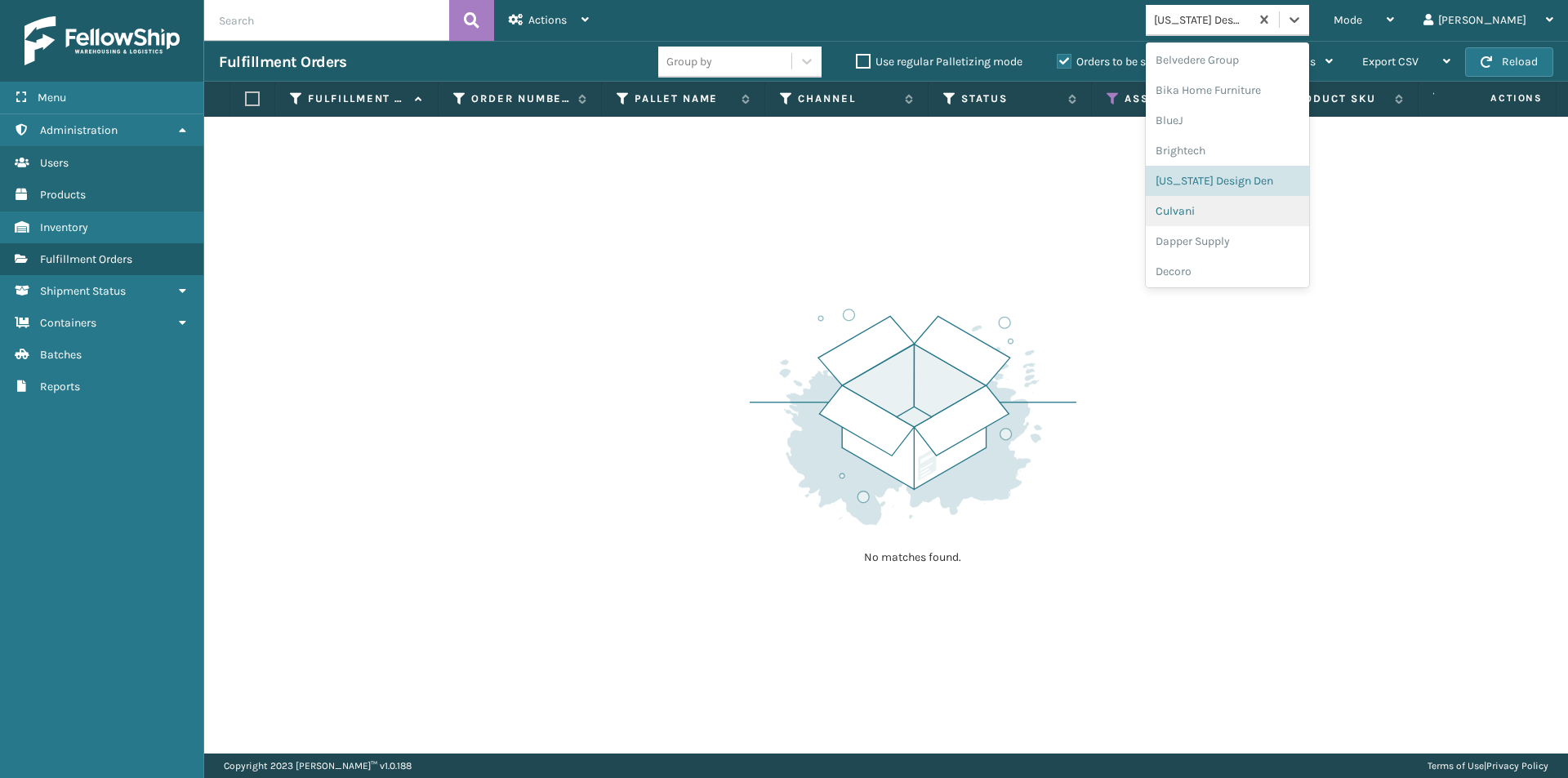
click at [1260, 218] on div "Culvani" at bounding box center [1227, 211] width 163 height 30
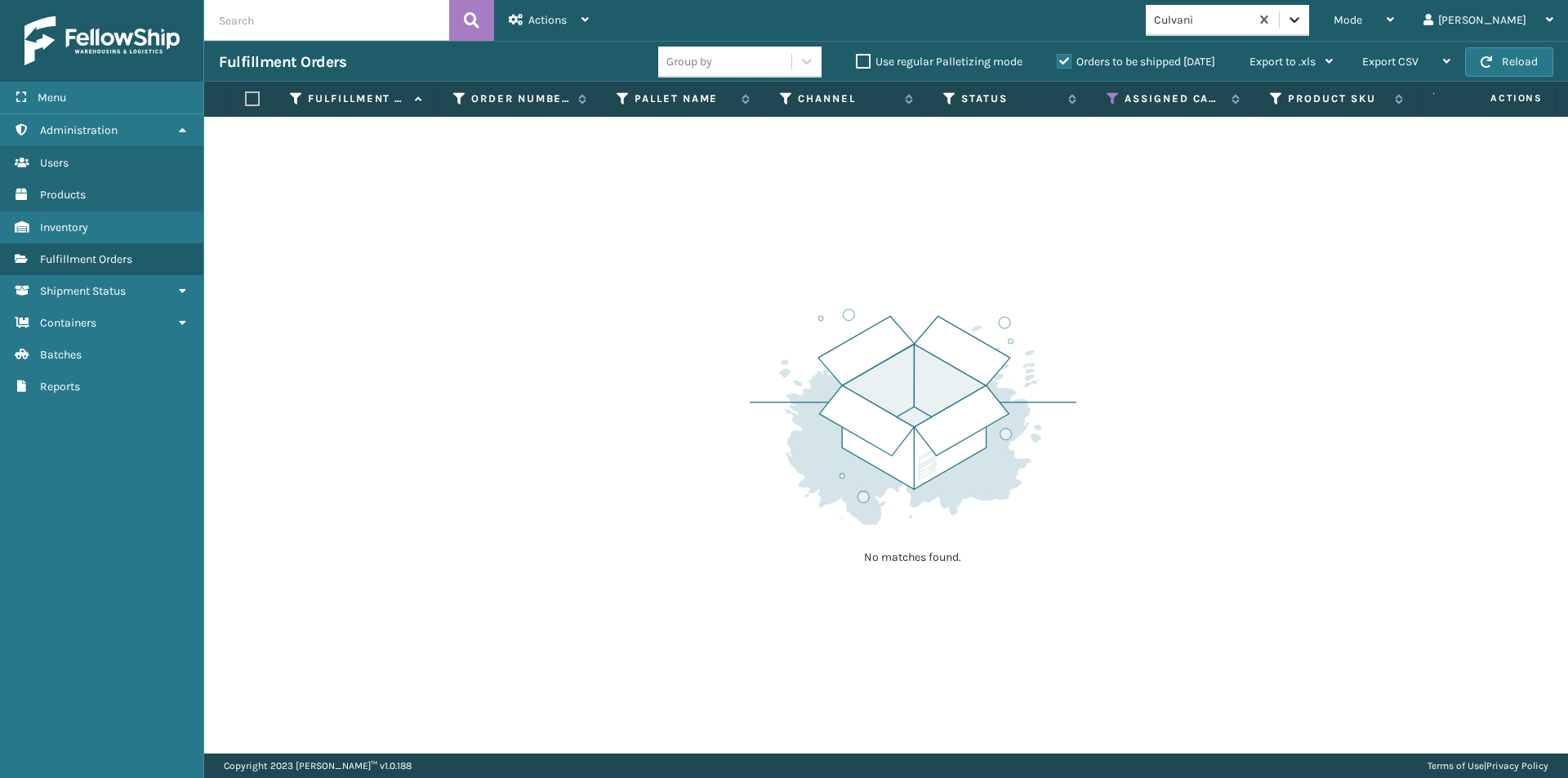
click at [1302, 21] on icon at bounding box center [1294, 19] width 17 height 17
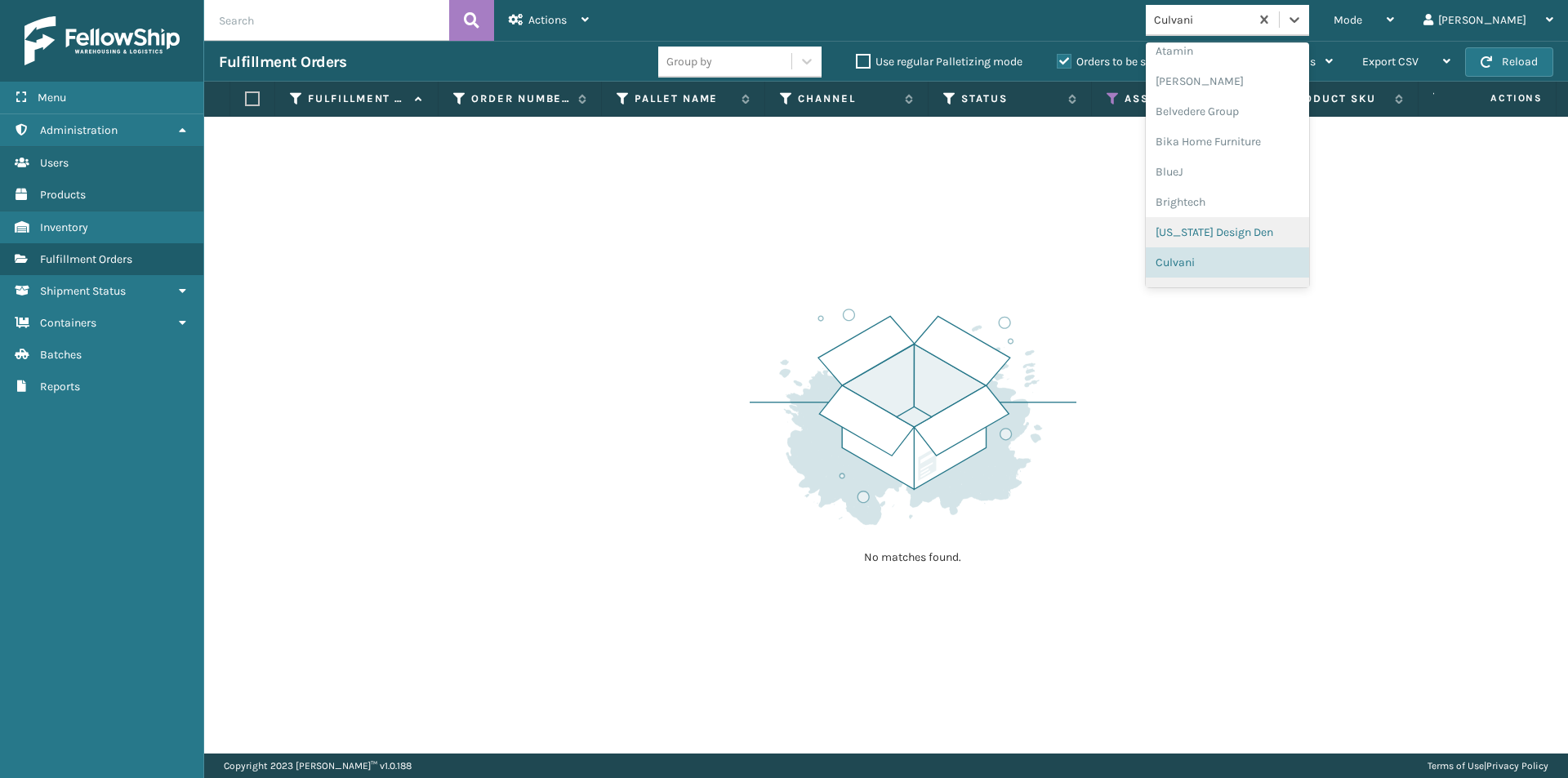
scroll to position [152, 0]
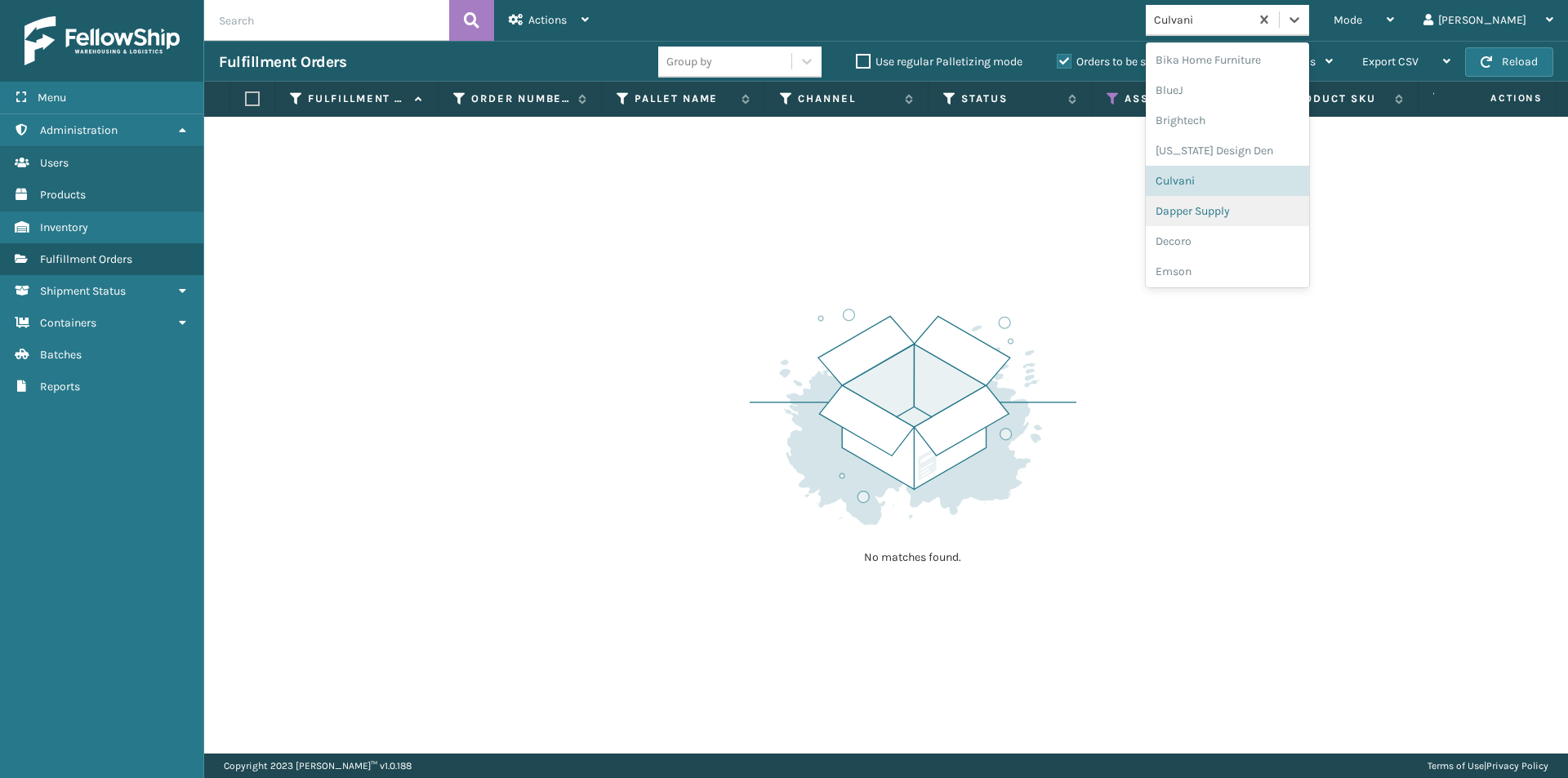
click at [1261, 220] on div "Dapper Supply" at bounding box center [1227, 211] width 163 height 30
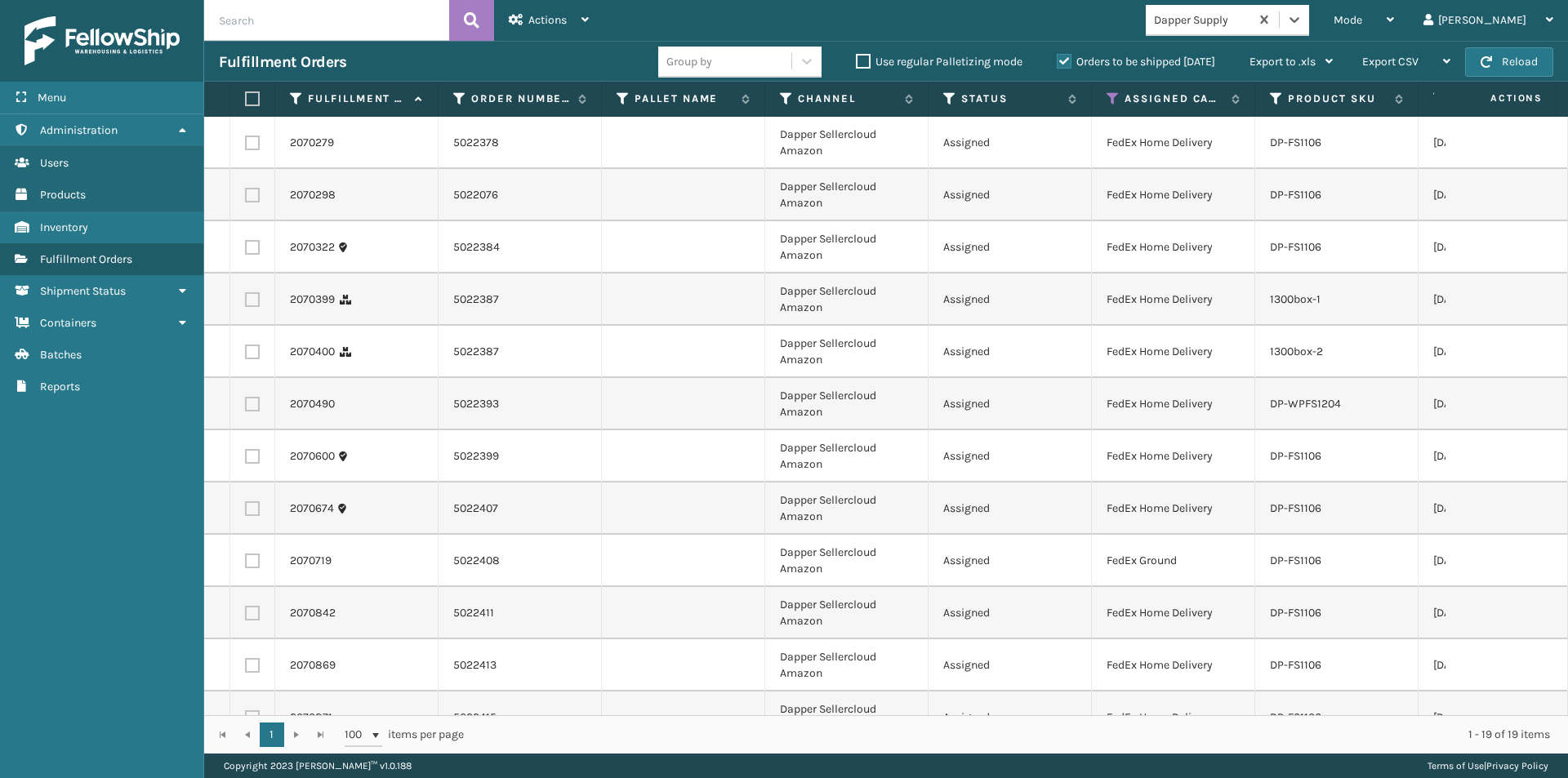
click at [251, 96] on label at bounding box center [249, 98] width 10 height 15
click at [246, 96] on input "checkbox" at bounding box center [245, 99] width 1 height 10
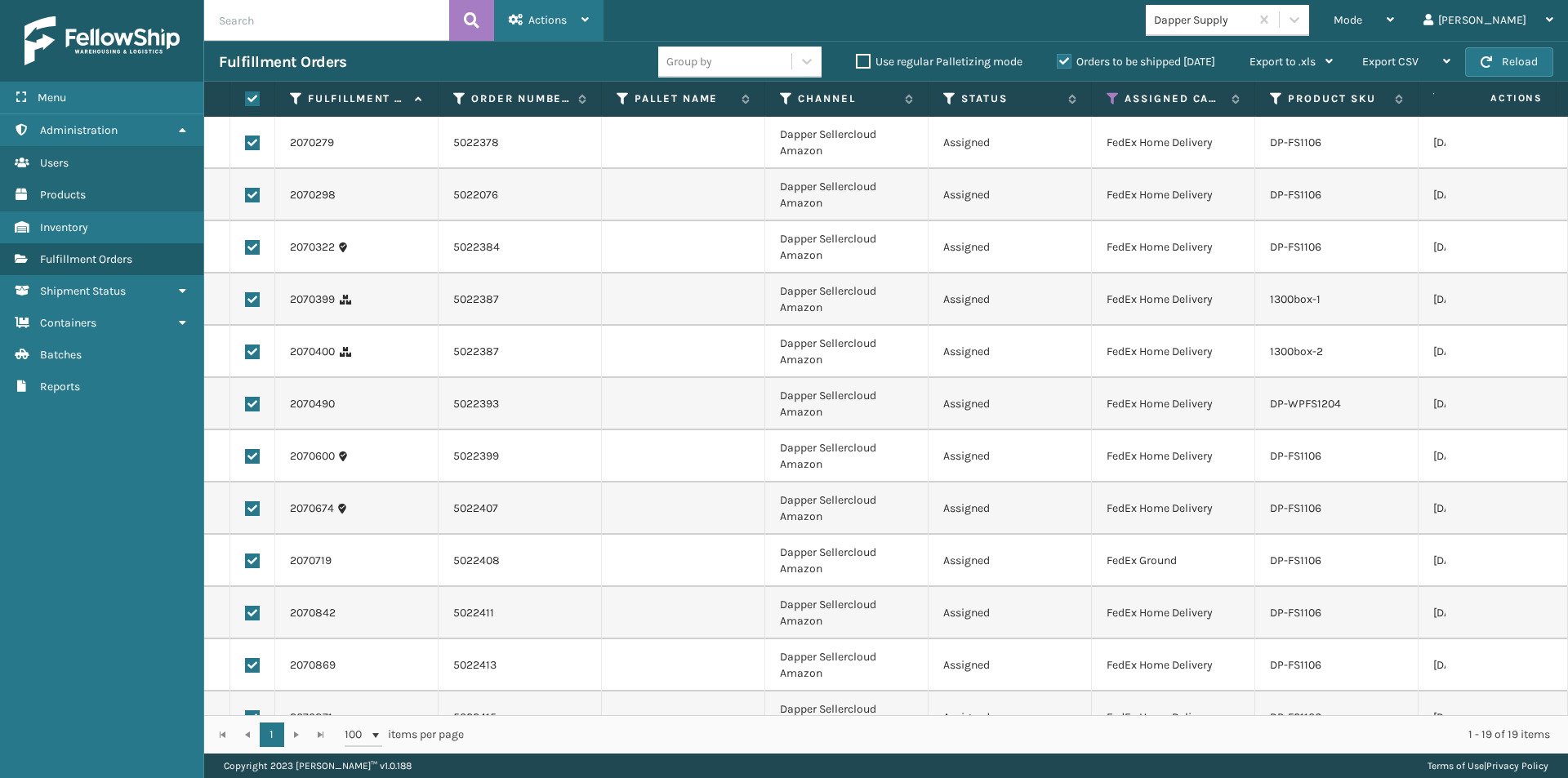
click at [568, 24] on div "Actions" at bounding box center [549, 20] width 80 height 41
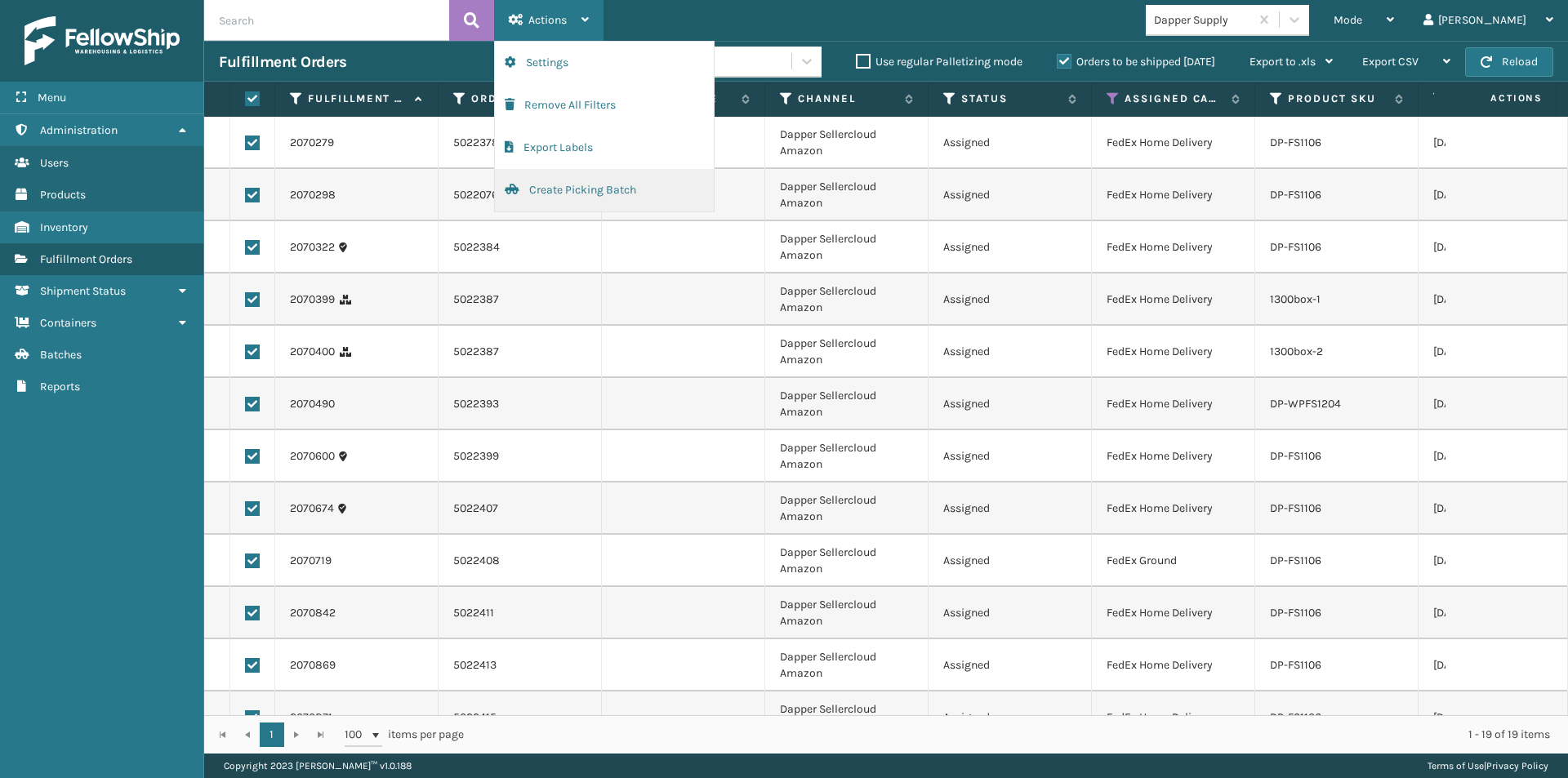
click at [574, 190] on button "Create Picking Batch" at bounding box center [604, 190] width 219 height 43
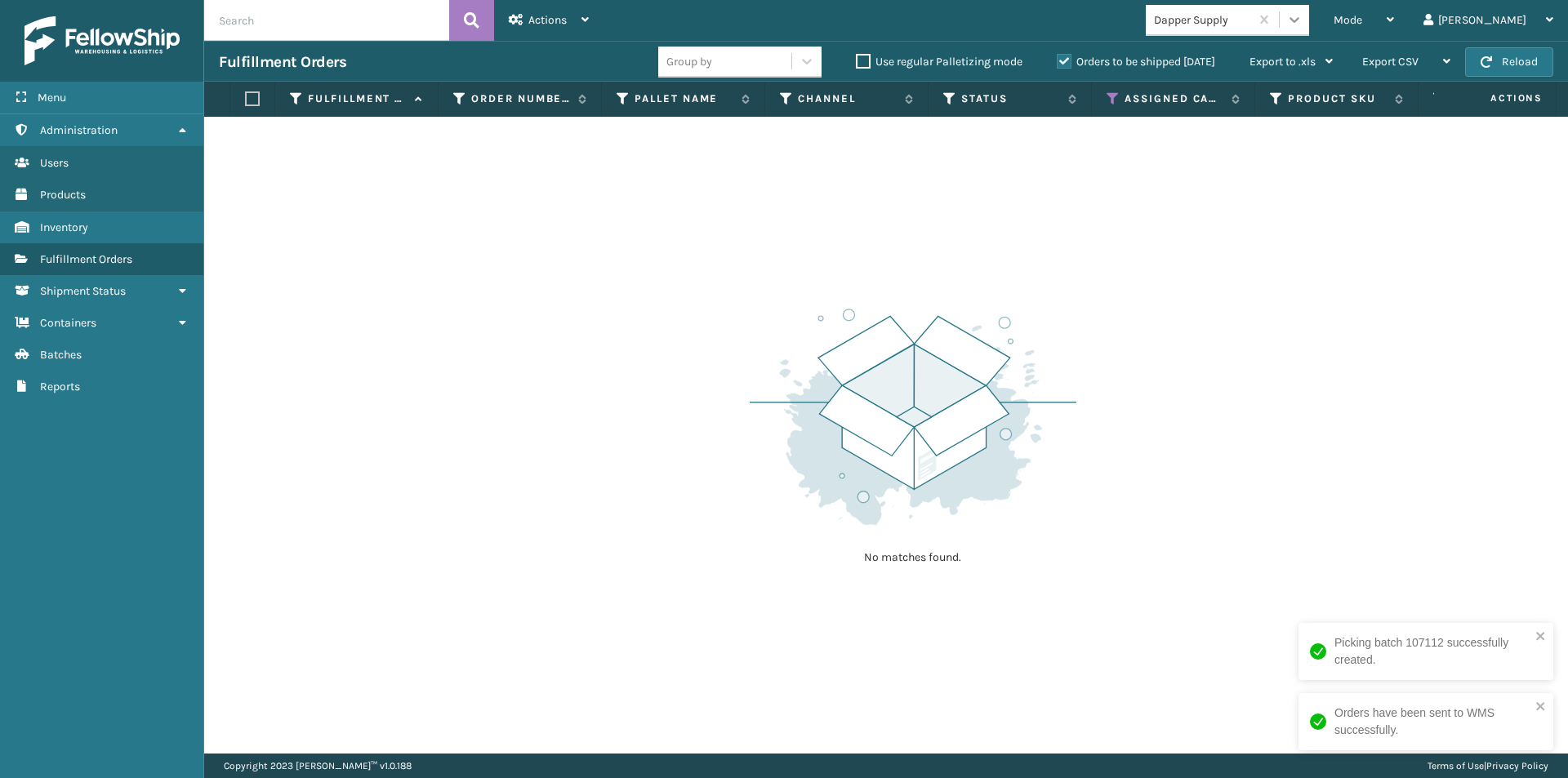
click at [1302, 22] on icon at bounding box center [1294, 19] width 17 height 17
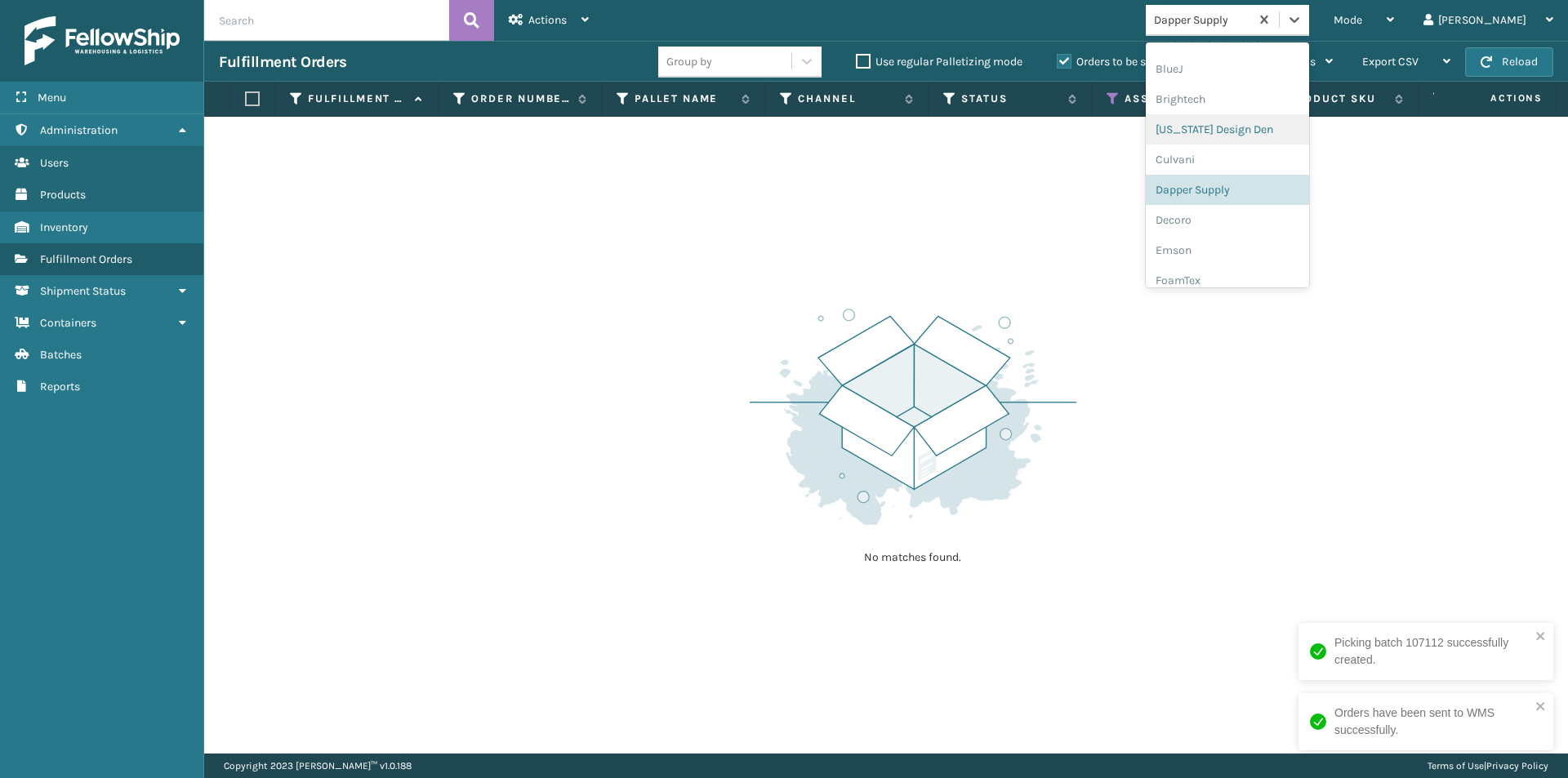
scroll to position [264, 0]
click at [1261, 132] on div "Decoro" at bounding box center [1227, 129] width 163 height 30
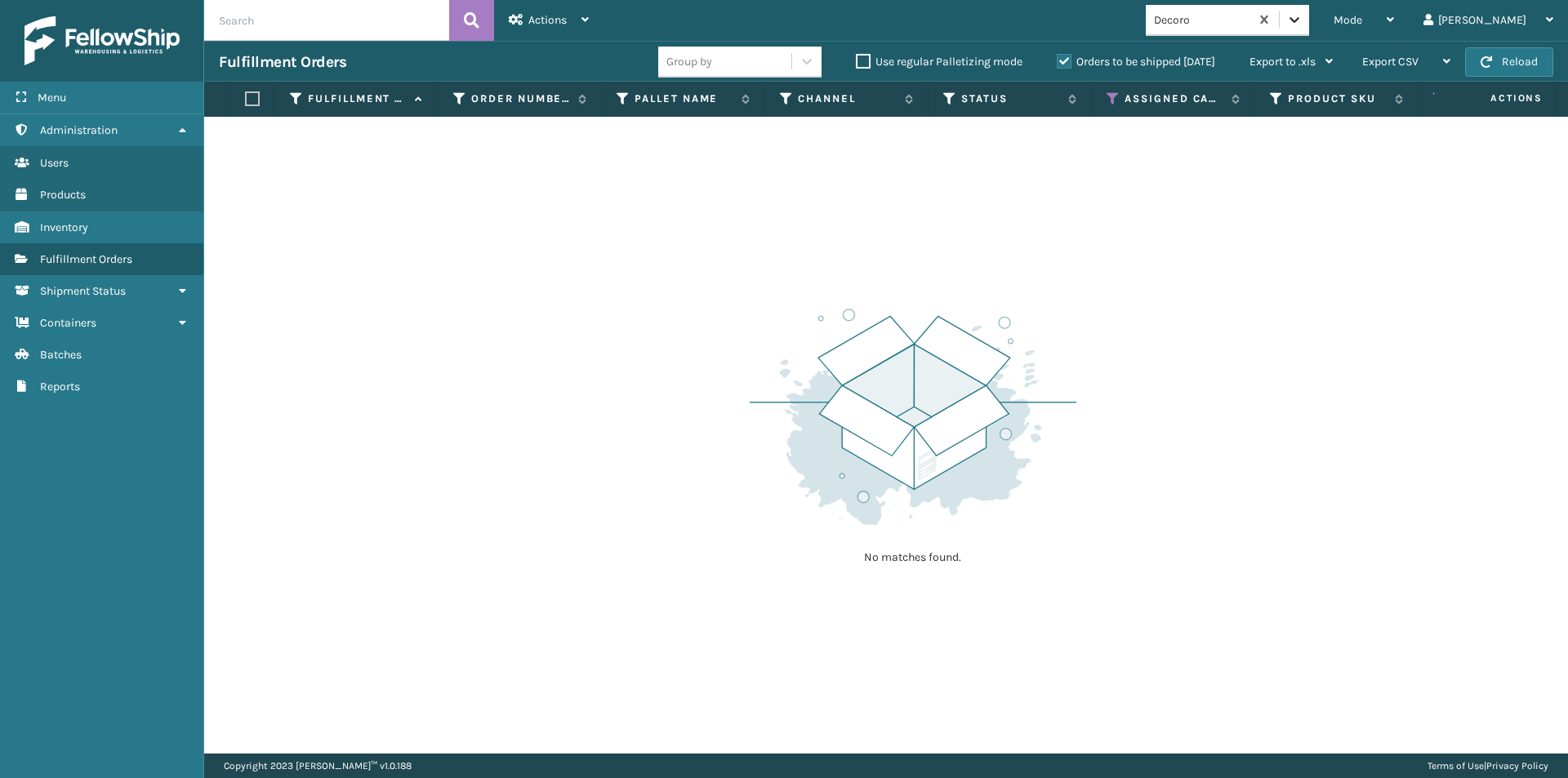
click at [1302, 24] on icon at bounding box center [1294, 19] width 17 height 17
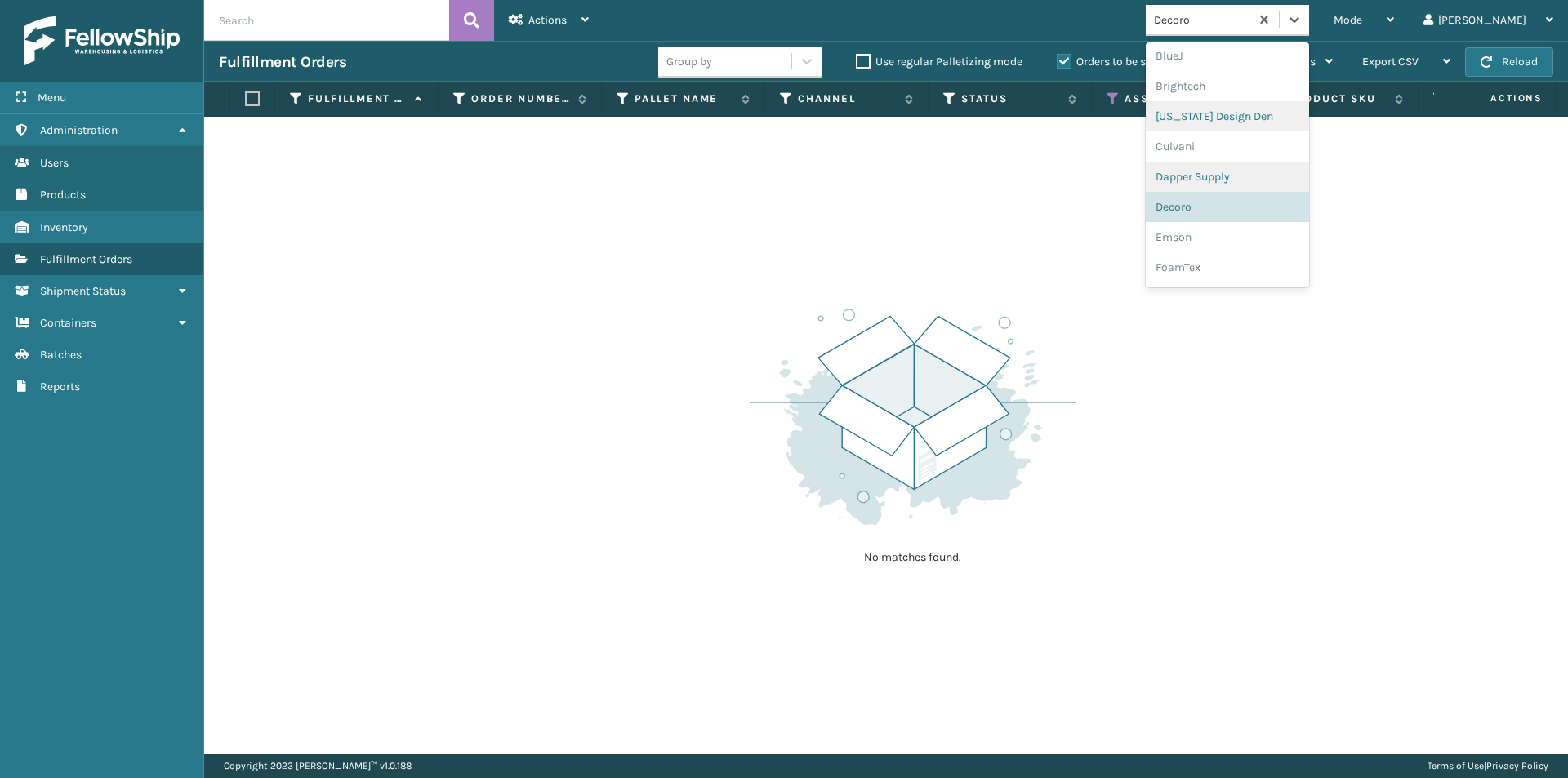
scroll to position [213, 0]
click at [1269, 203] on div "Emson" at bounding box center [1227, 211] width 163 height 30
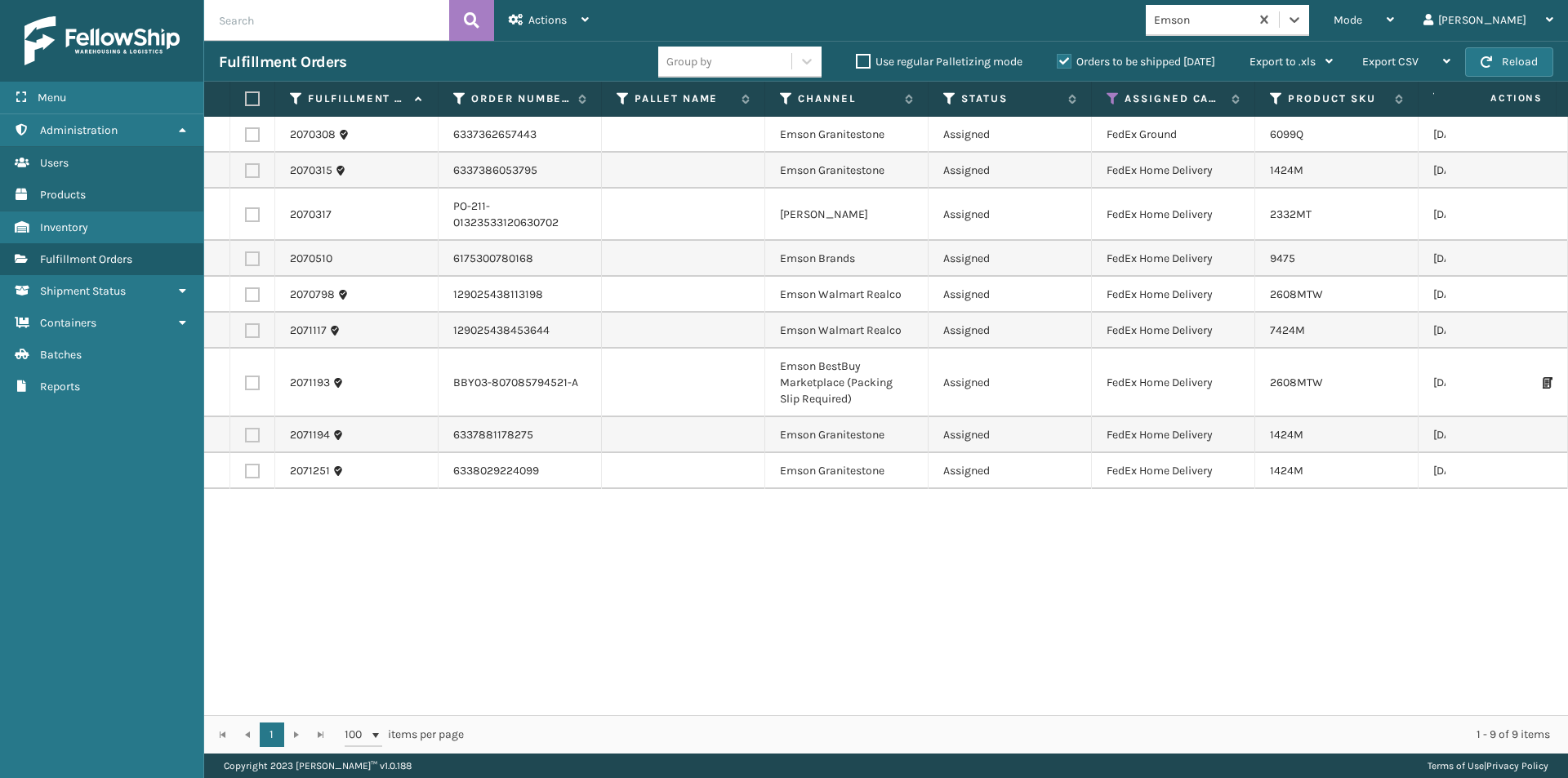
click at [251, 92] on label at bounding box center [249, 98] width 10 height 15
click at [246, 94] on input "checkbox" at bounding box center [245, 99] width 1 height 10
click at [577, 21] on div "Actions" at bounding box center [549, 20] width 80 height 41
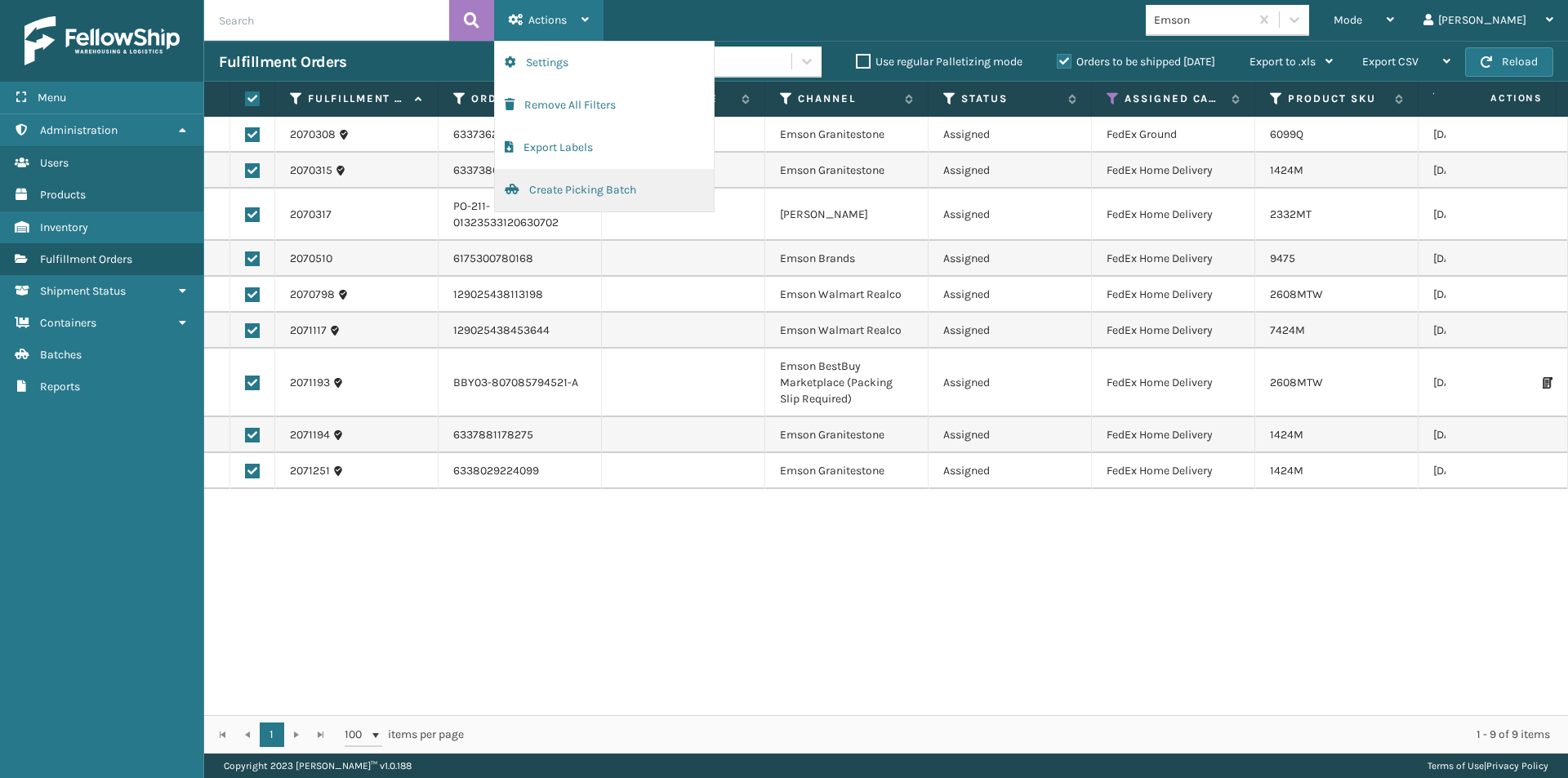
click at [550, 185] on button "Create Picking Batch" at bounding box center [604, 190] width 219 height 43
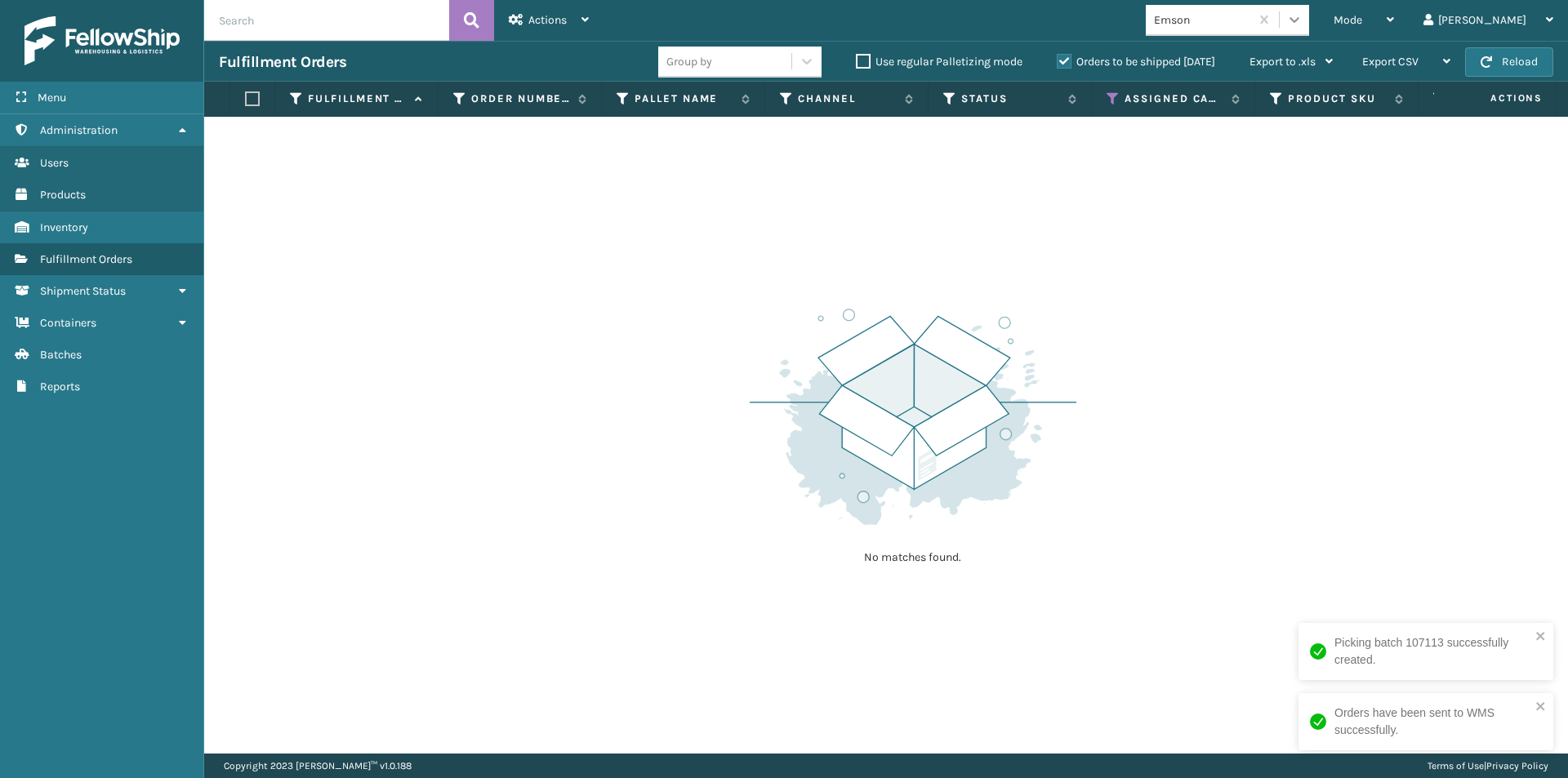
click at [1300, 20] on icon at bounding box center [1294, 20] width 10 height 6
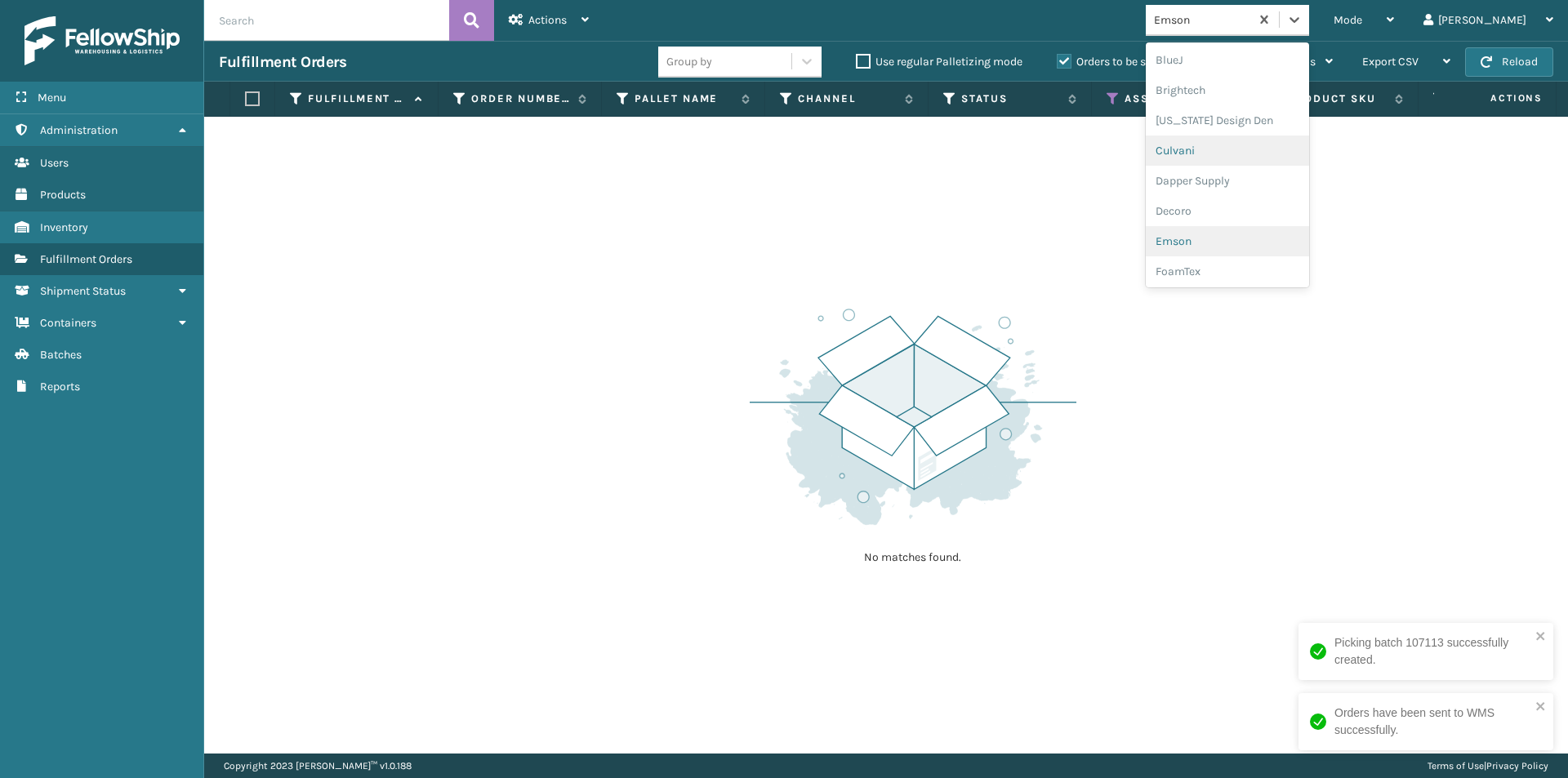
scroll to position [242, 0]
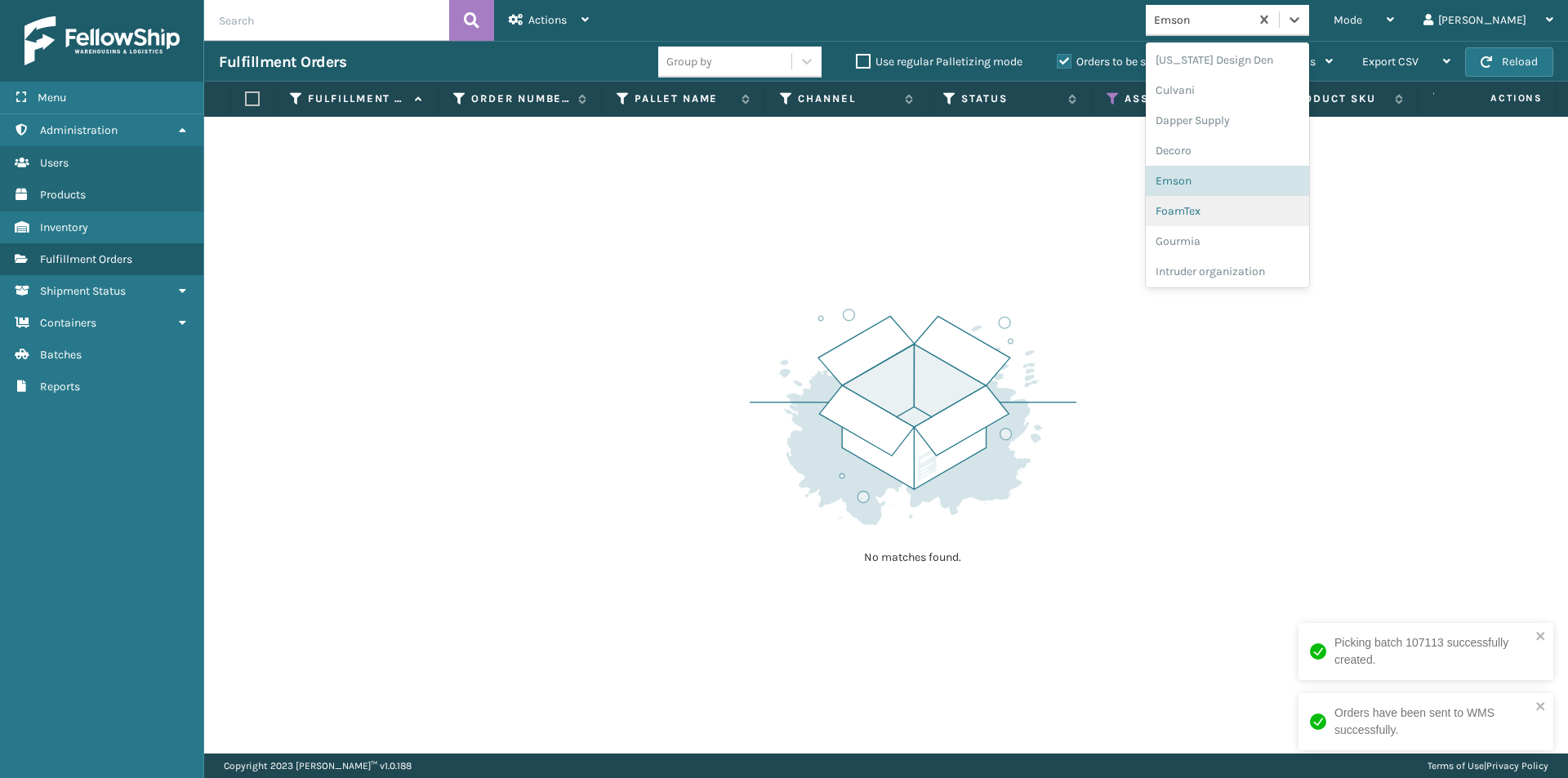
click at [1267, 205] on div "FoamTex" at bounding box center [1227, 211] width 163 height 30
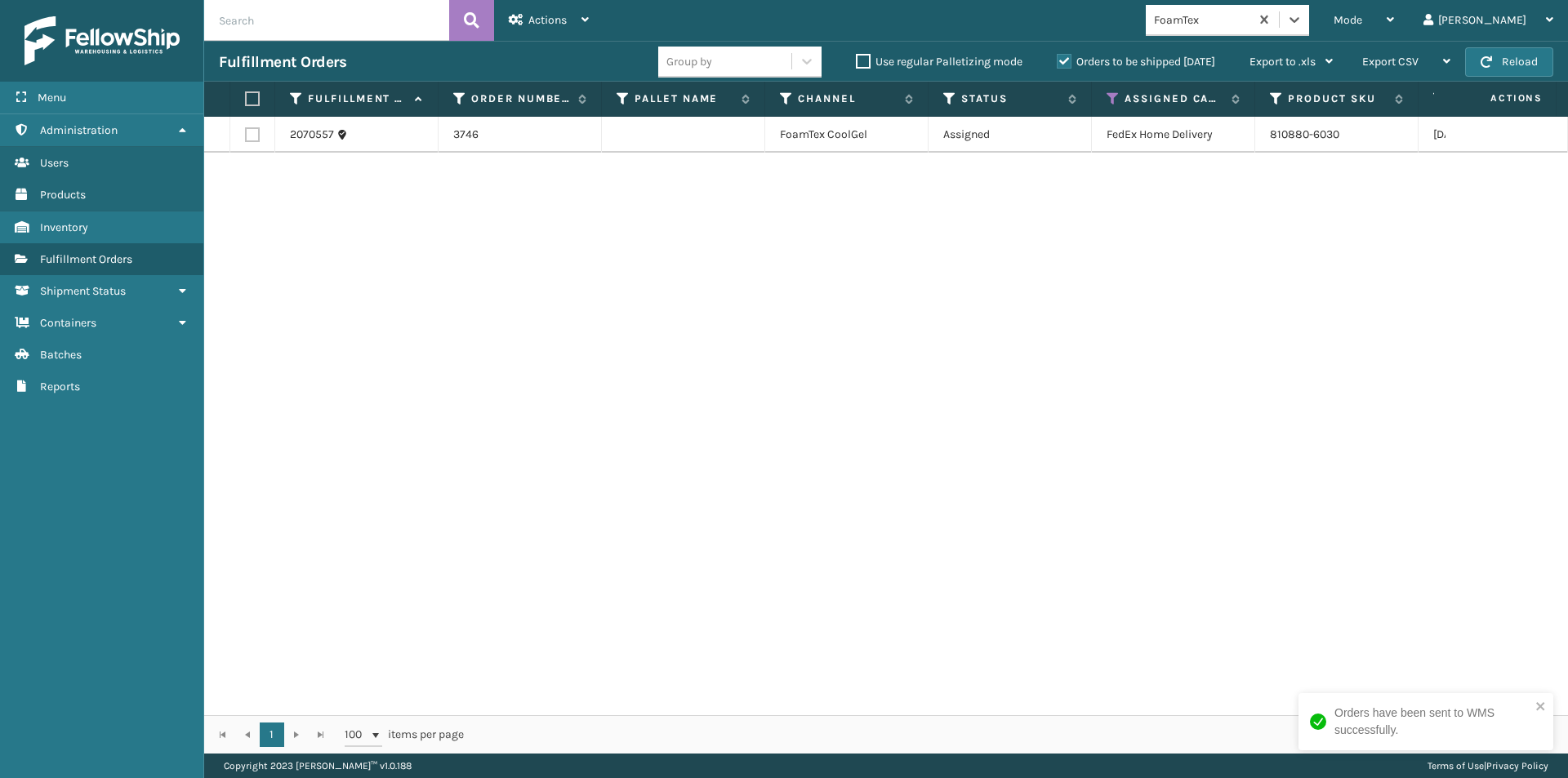
click at [254, 99] on label at bounding box center [249, 98] width 10 height 15
click at [246, 99] on input "checkbox" at bounding box center [245, 99] width 1 height 10
click at [541, 21] on span "Actions" at bounding box center [548, 20] width 38 height 14
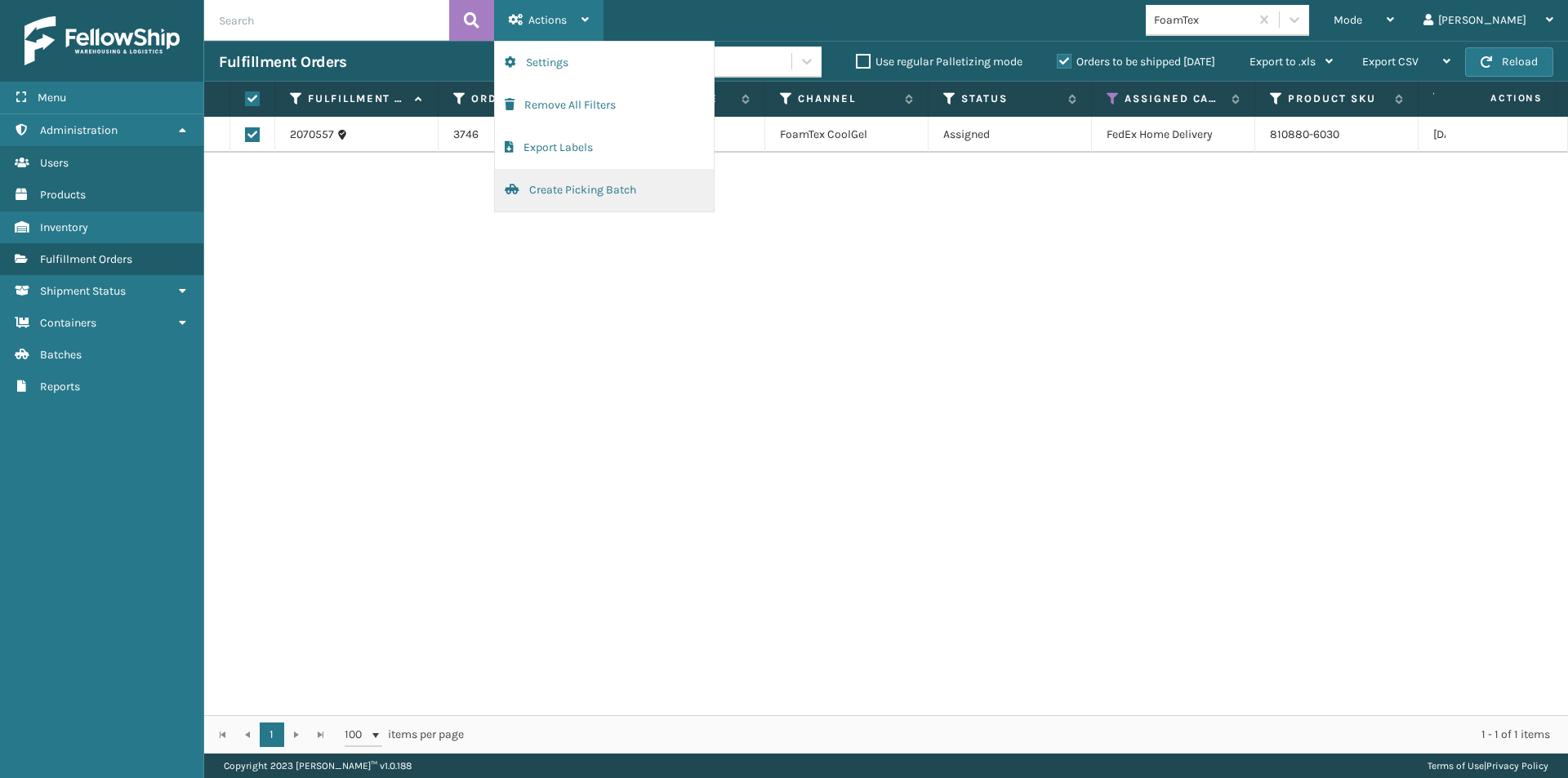
click at [547, 193] on button "Create Picking Batch" at bounding box center [604, 190] width 219 height 43
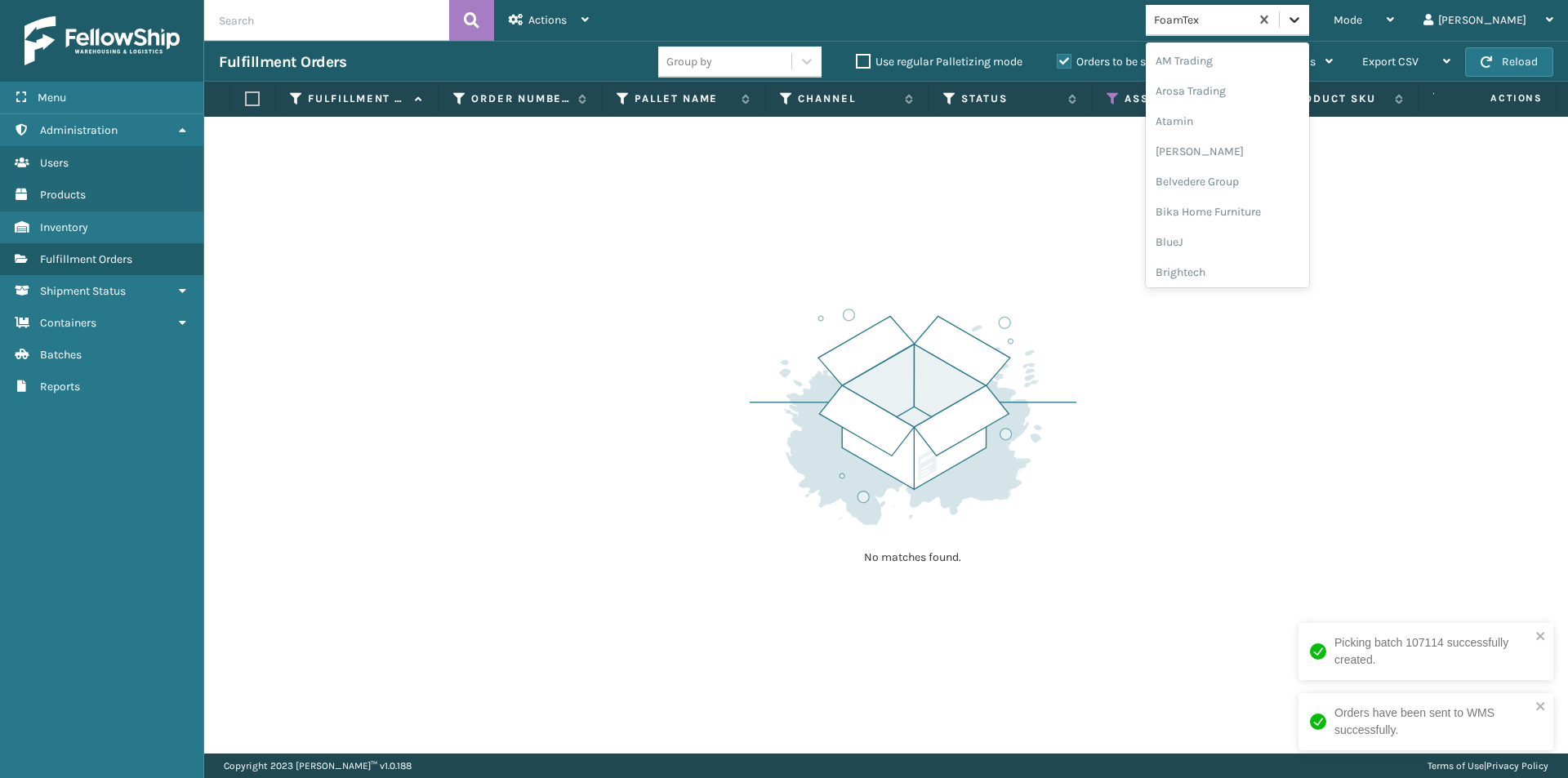
click at [1302, 24] on icon at bounding box center [1294, 19] width 17 height 17
click at [1257, 213] on div "Gourmia" at bounding box center [1227, 211] width 163 height 30
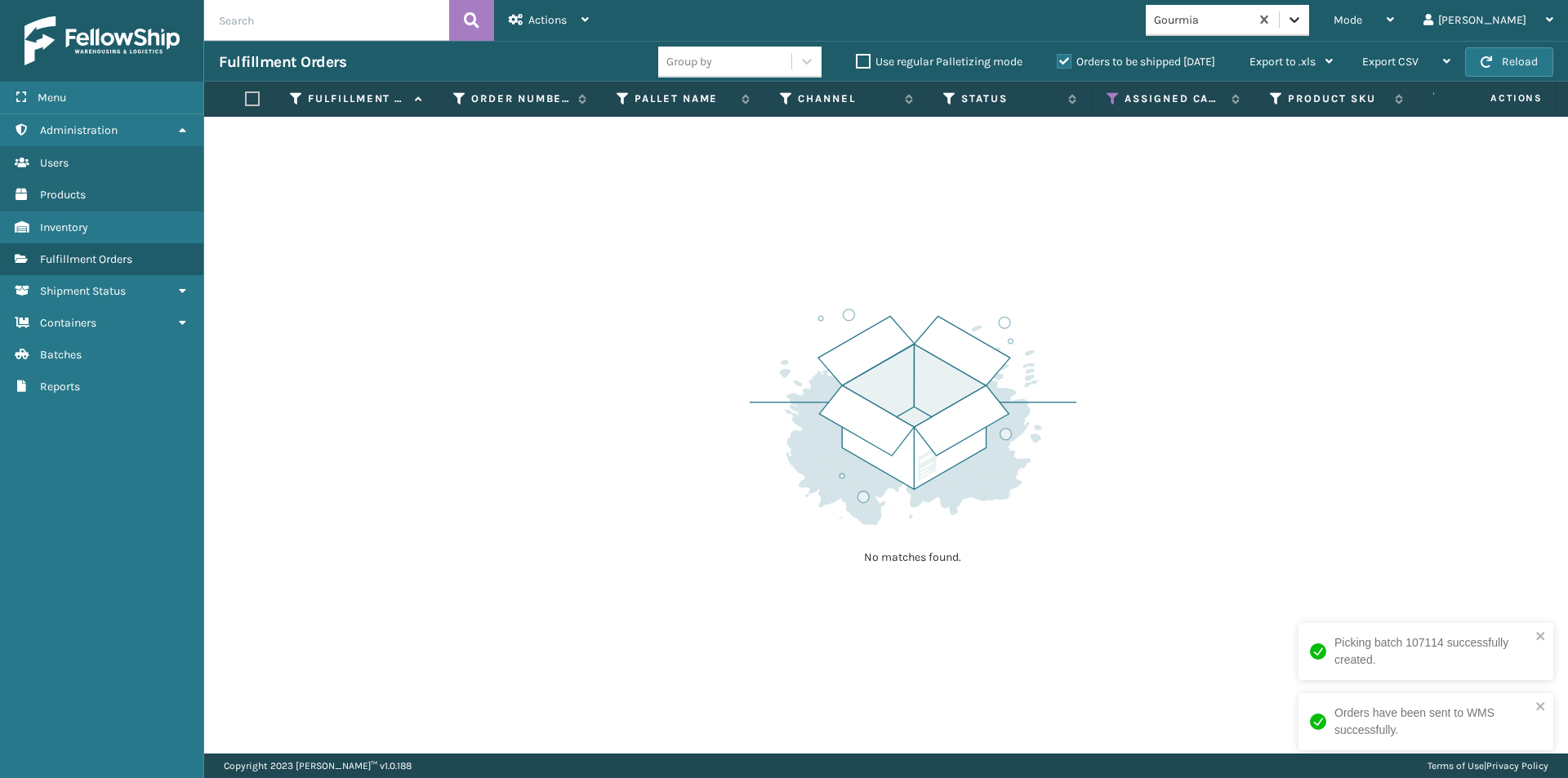
click at [1302, 16] on icon at bounding box center [1294, 19] width 17 height 17
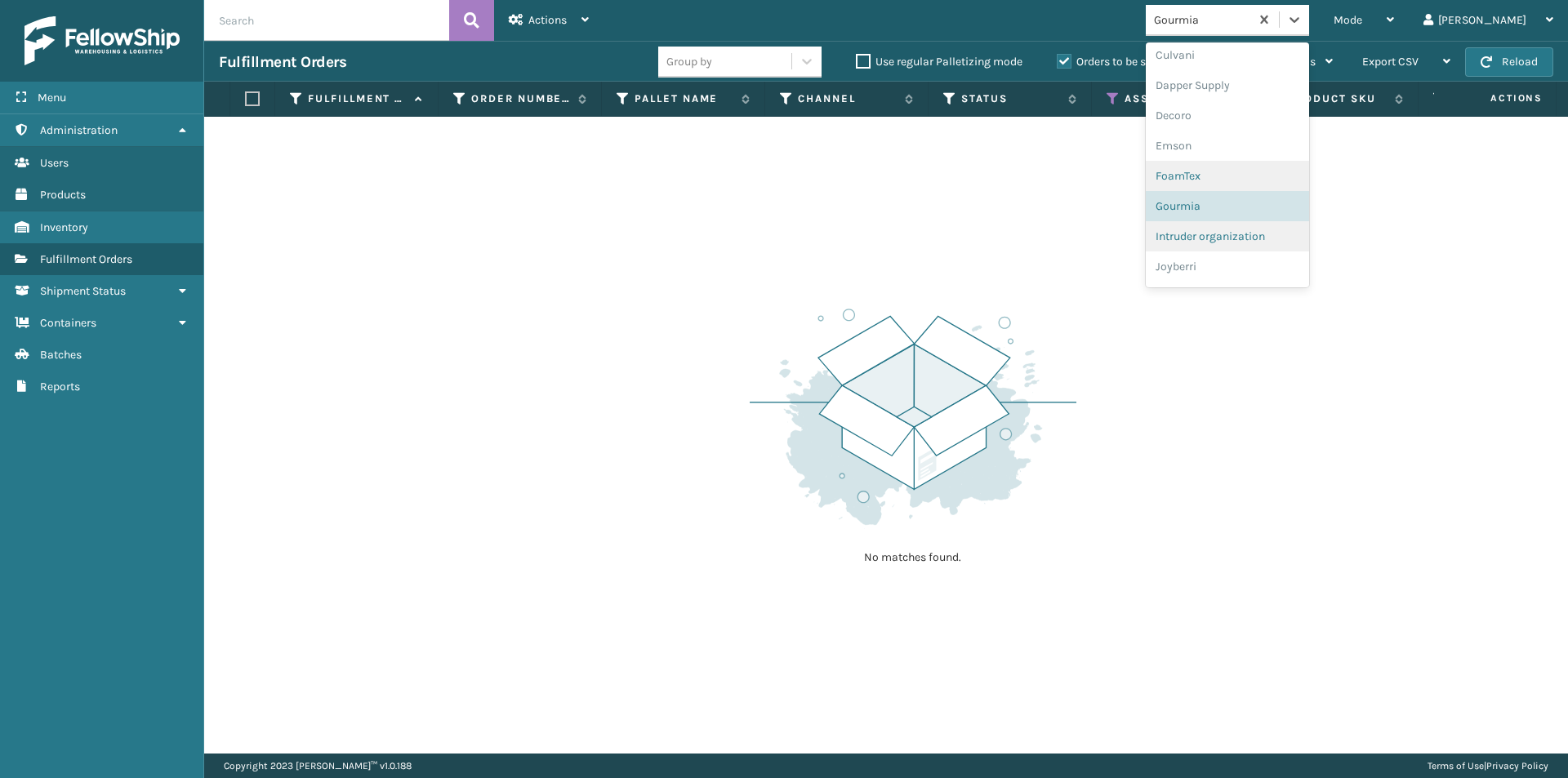
scroll to position [303, 0]
click at [1241, 213] on div "Intruder organization" at bounding box center [1227, 211] width 163 height 30
click at [1302, 27] on icon at bounding box center [1294, 19] width 17 height 17
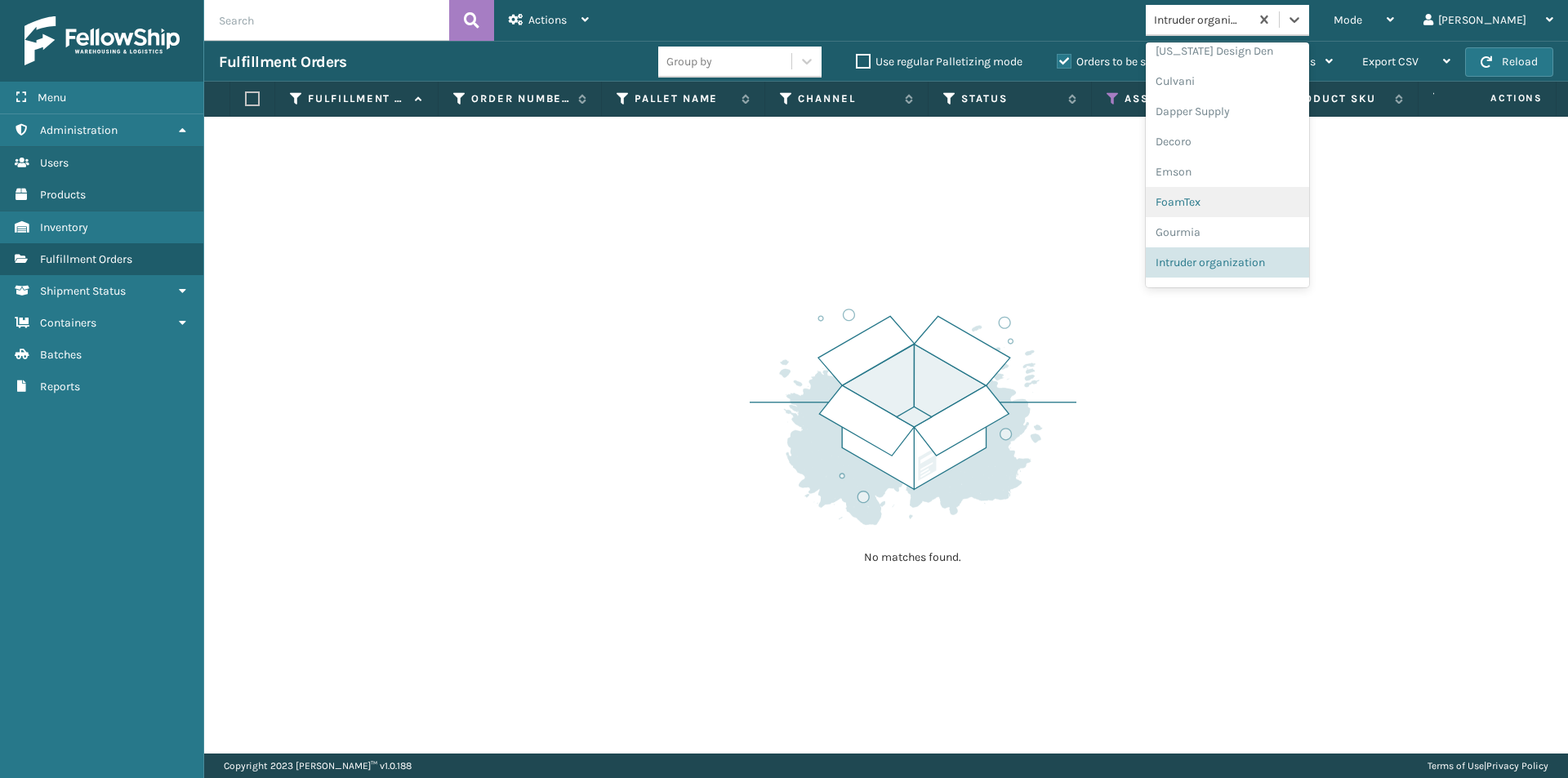
scroll to position [333, 0]
click at [1262, 211] on div "Joyberri" at bounding box center [1227, 211] width 163 height 30
click at [1300, 20] on icon at bounding box center [1294, 20] width 10 height 6
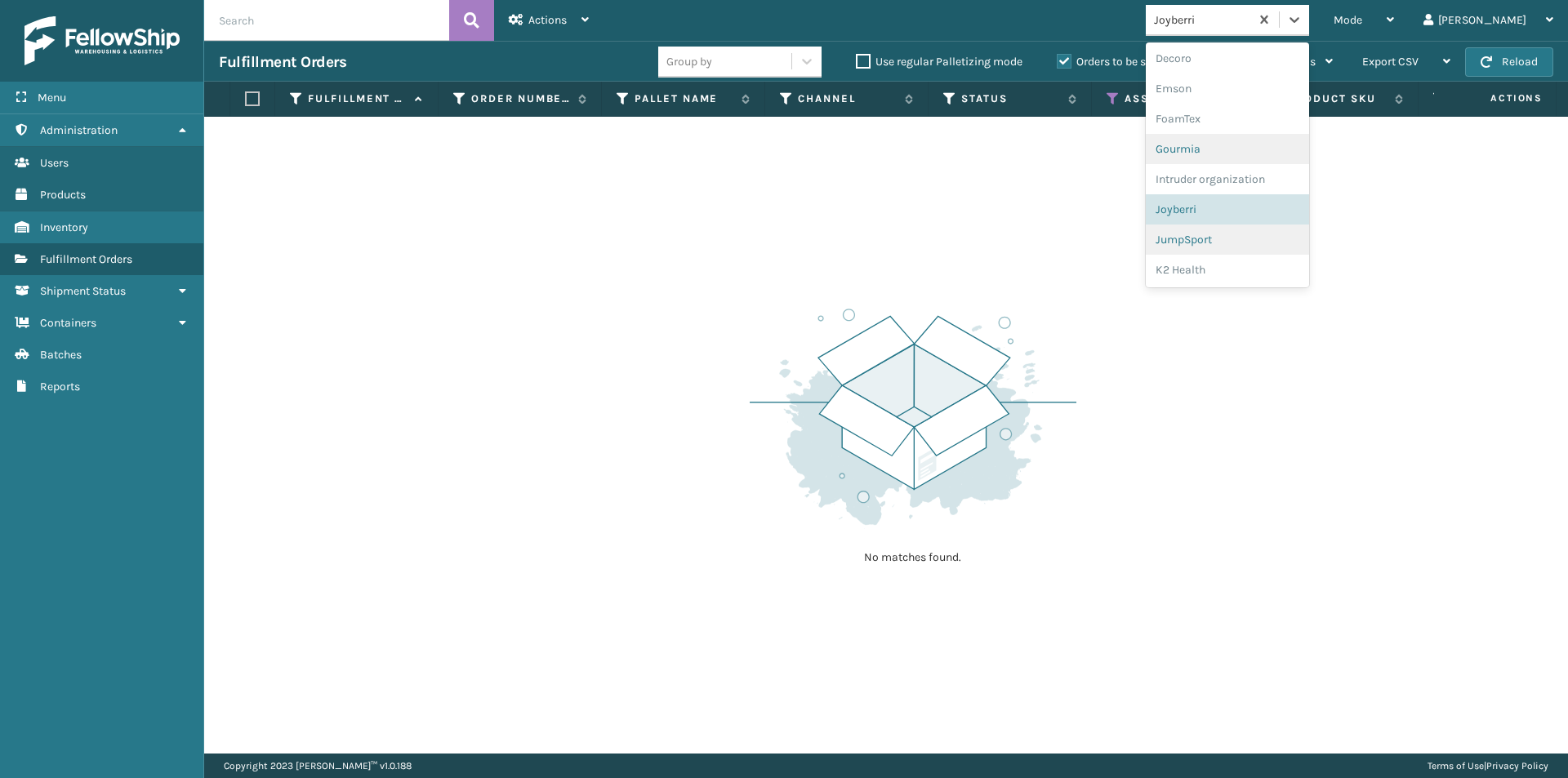
scroll to position [363, 0]
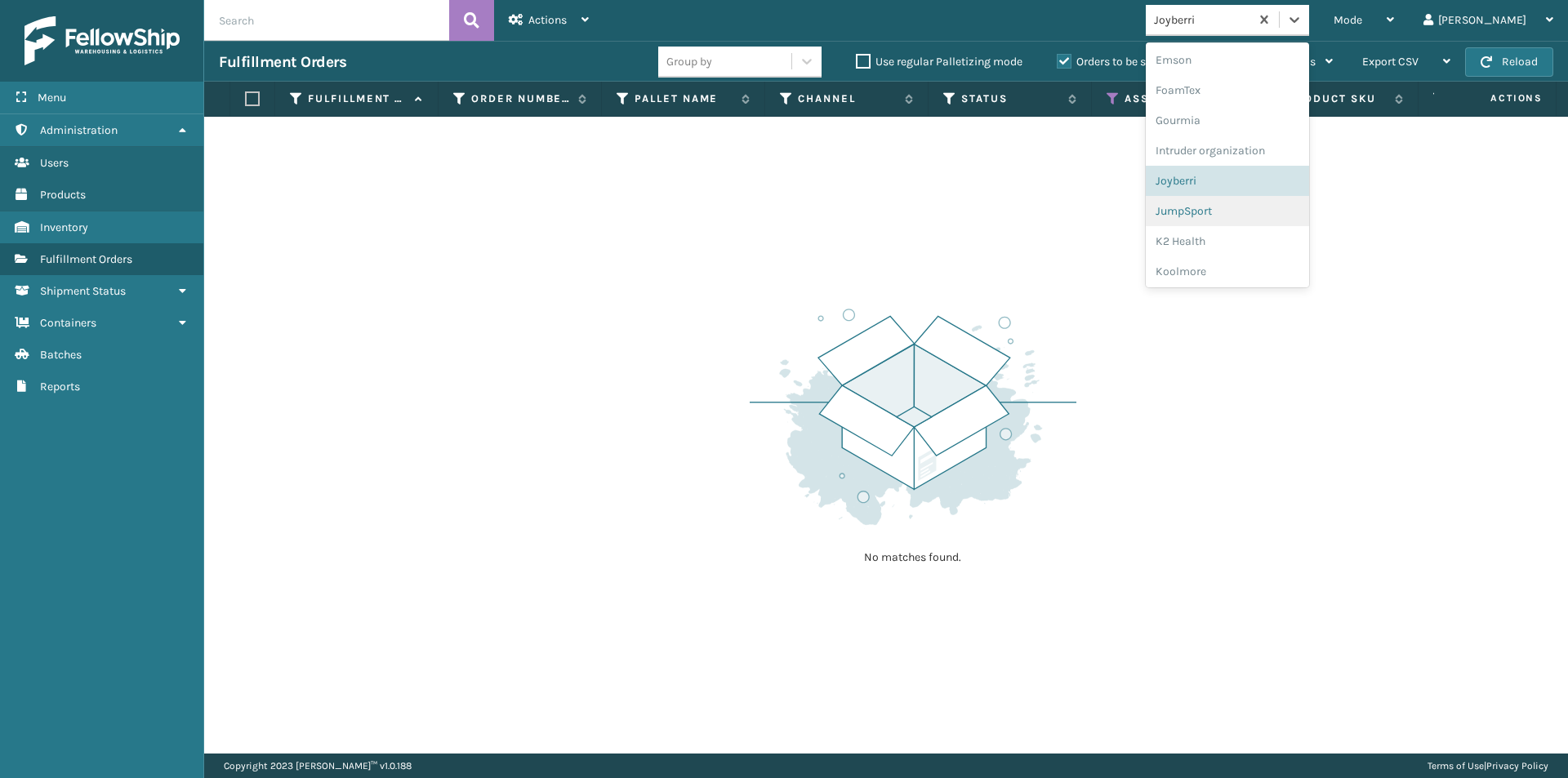
click at [1253, 204] on div "JumpSport" at bounding box center [1227, 211] width 163 height 30
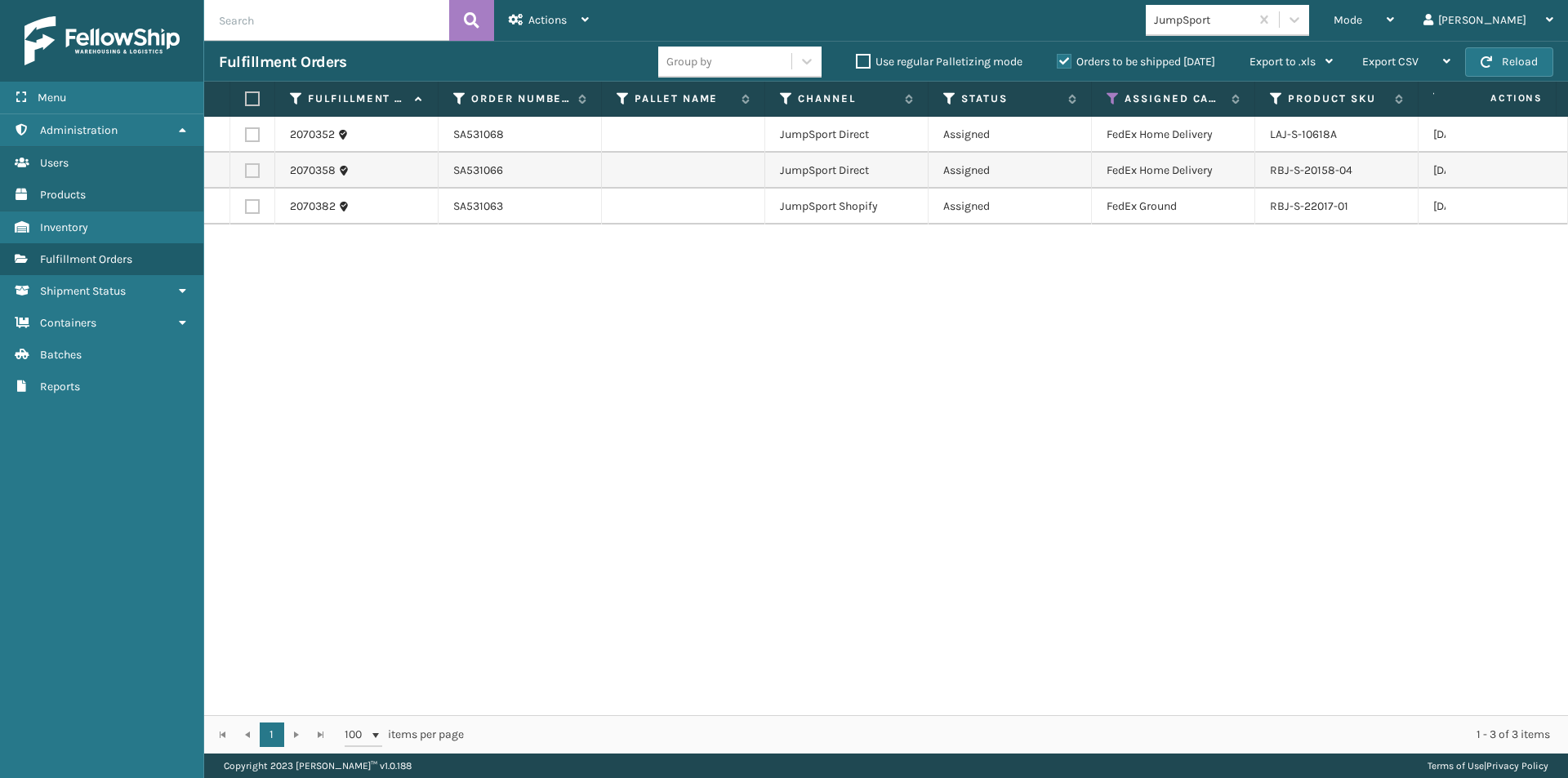
click at [253, 102] on label at bounding box center [249, 98] width 10 height 15
click at [246, 102] on input "checkbox" at bounding box center [245, 99] width 1 height 10
click at [587, 26] on div "Actions" at bounding box center [549, 20] width 80 height 41
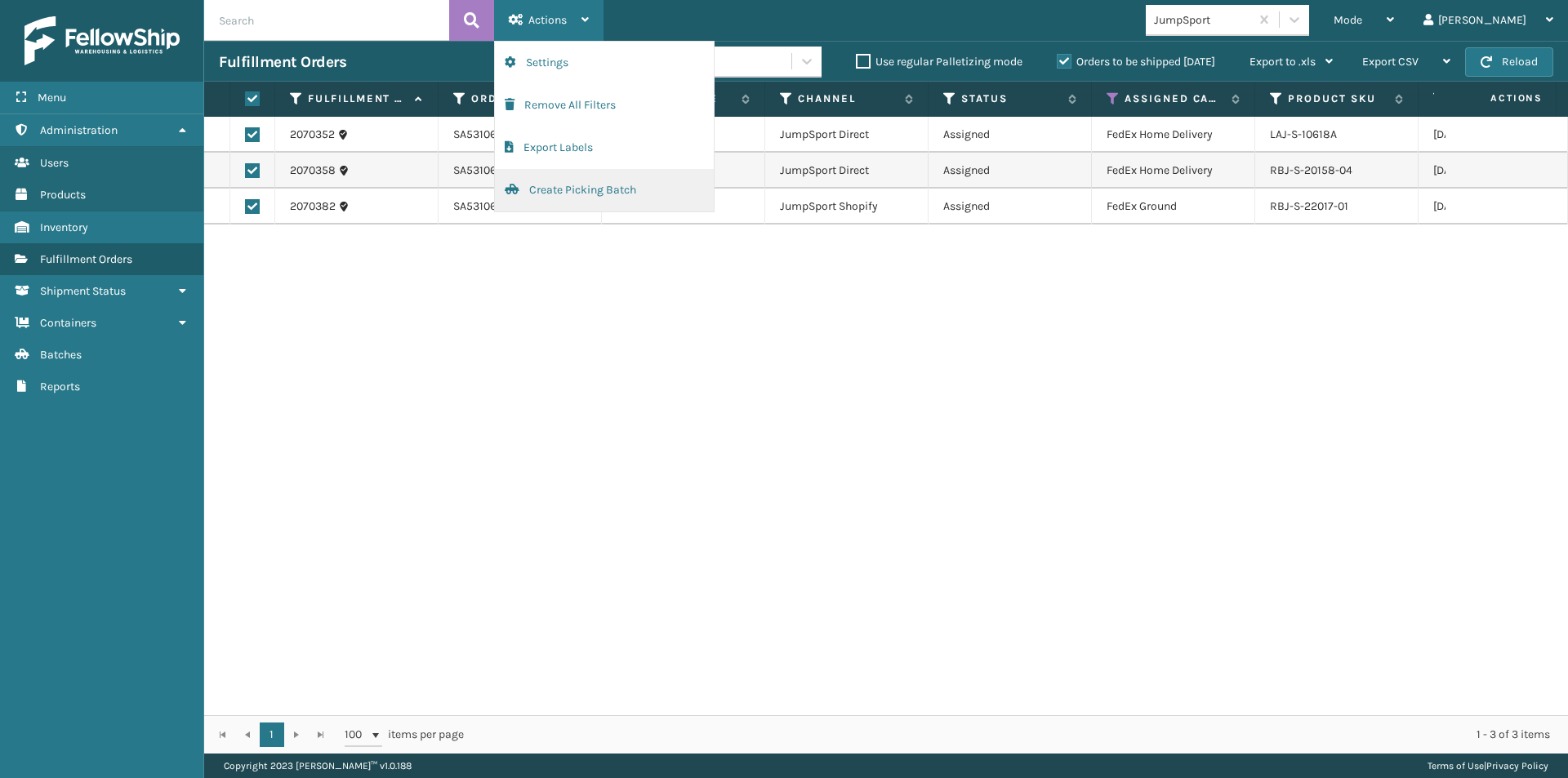
click at [561, 185] on button "Create Picking Batch" at bounding box center [604, 190] width 219 height 43
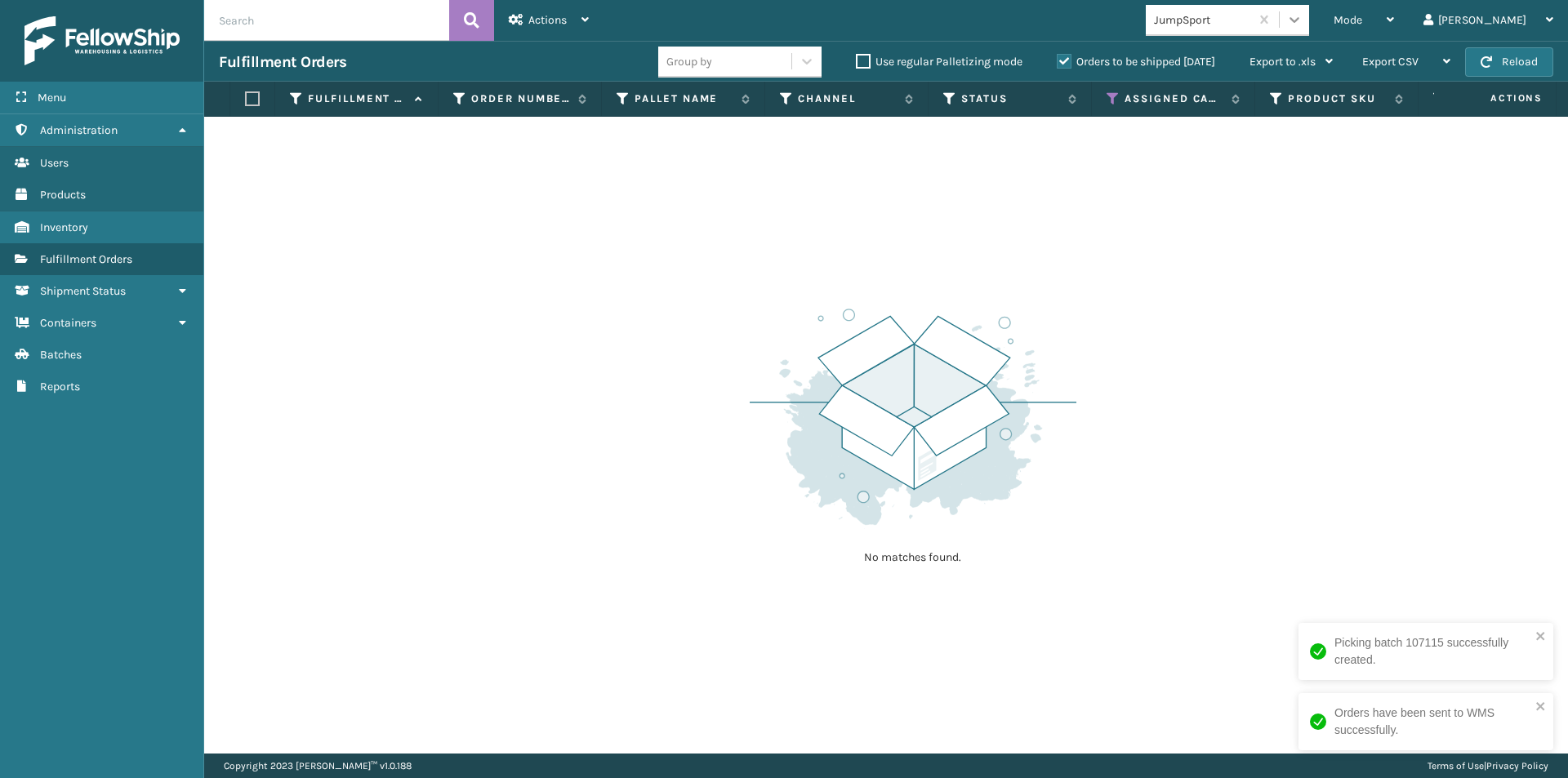
drag, startPoint x: 1352, startPoint y: 22, endPoint x: 1347, endPoint y: 33, distance: 12.1
click at [1302, 22] on icon at bounding box center [1294, 19] width 17 height 17
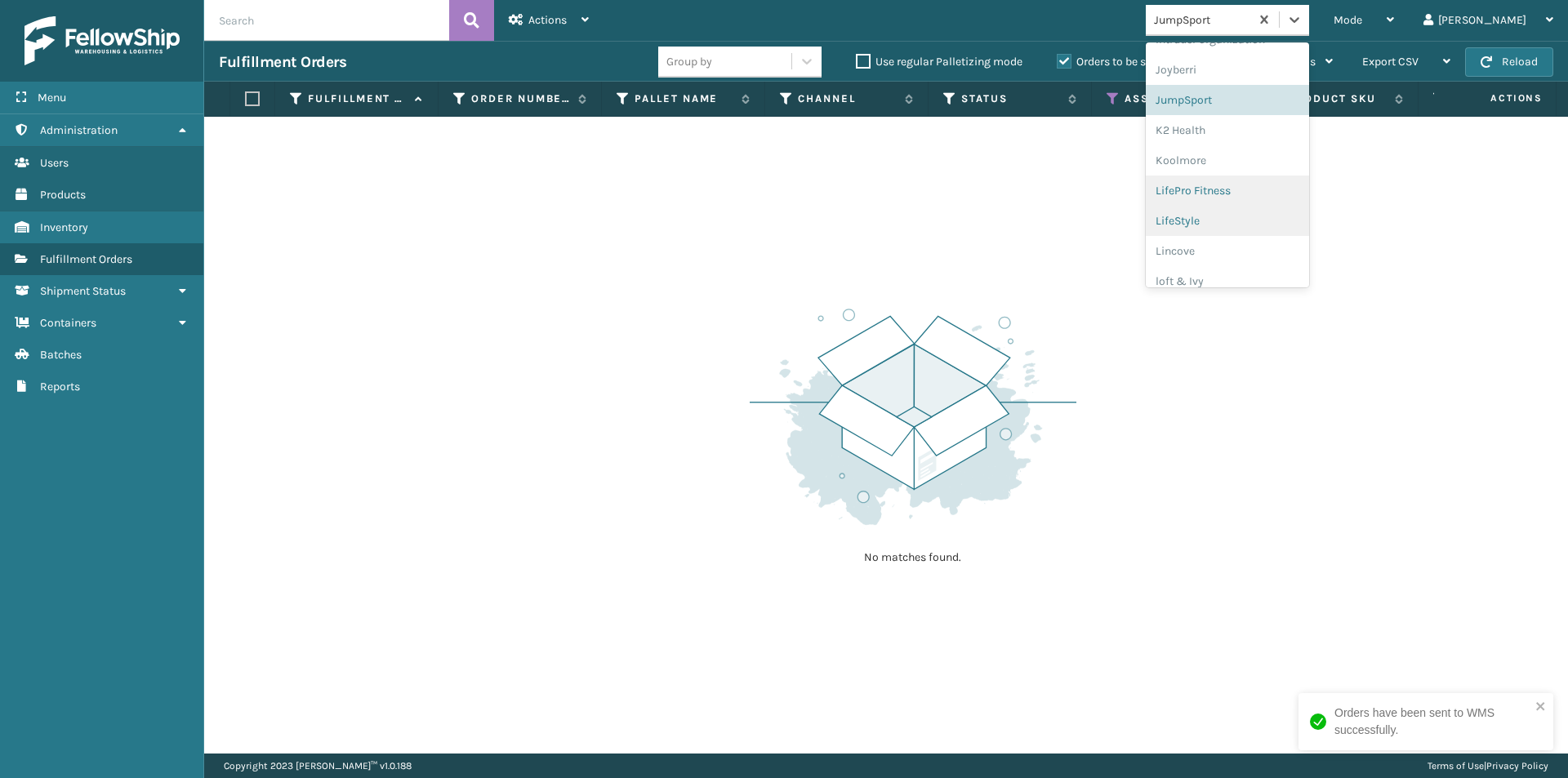
scroll to position [476, 0]
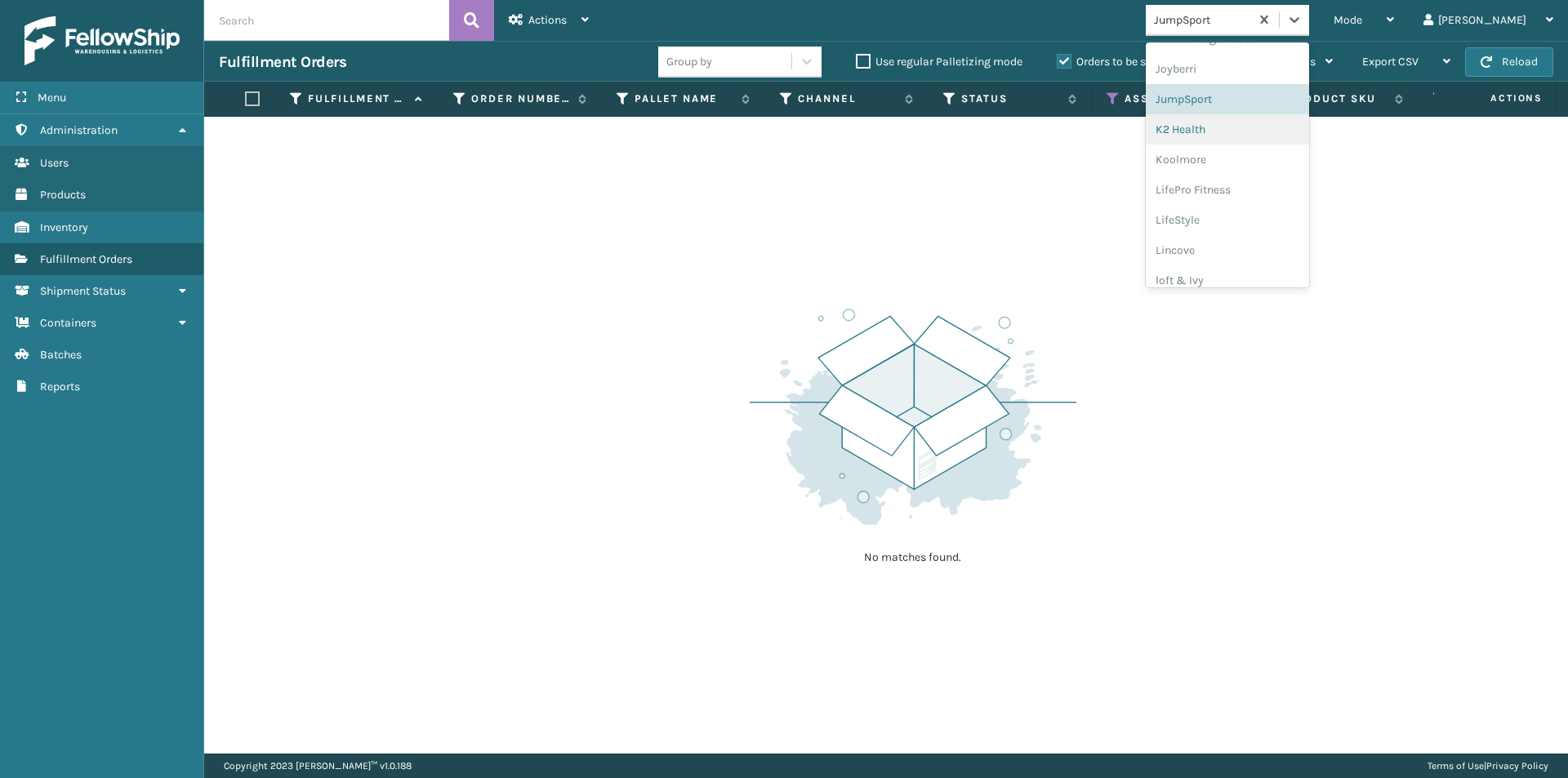
click at [1243, 135] on div "K2 Health" at bounding box center [1227, 129] width 163 height 30
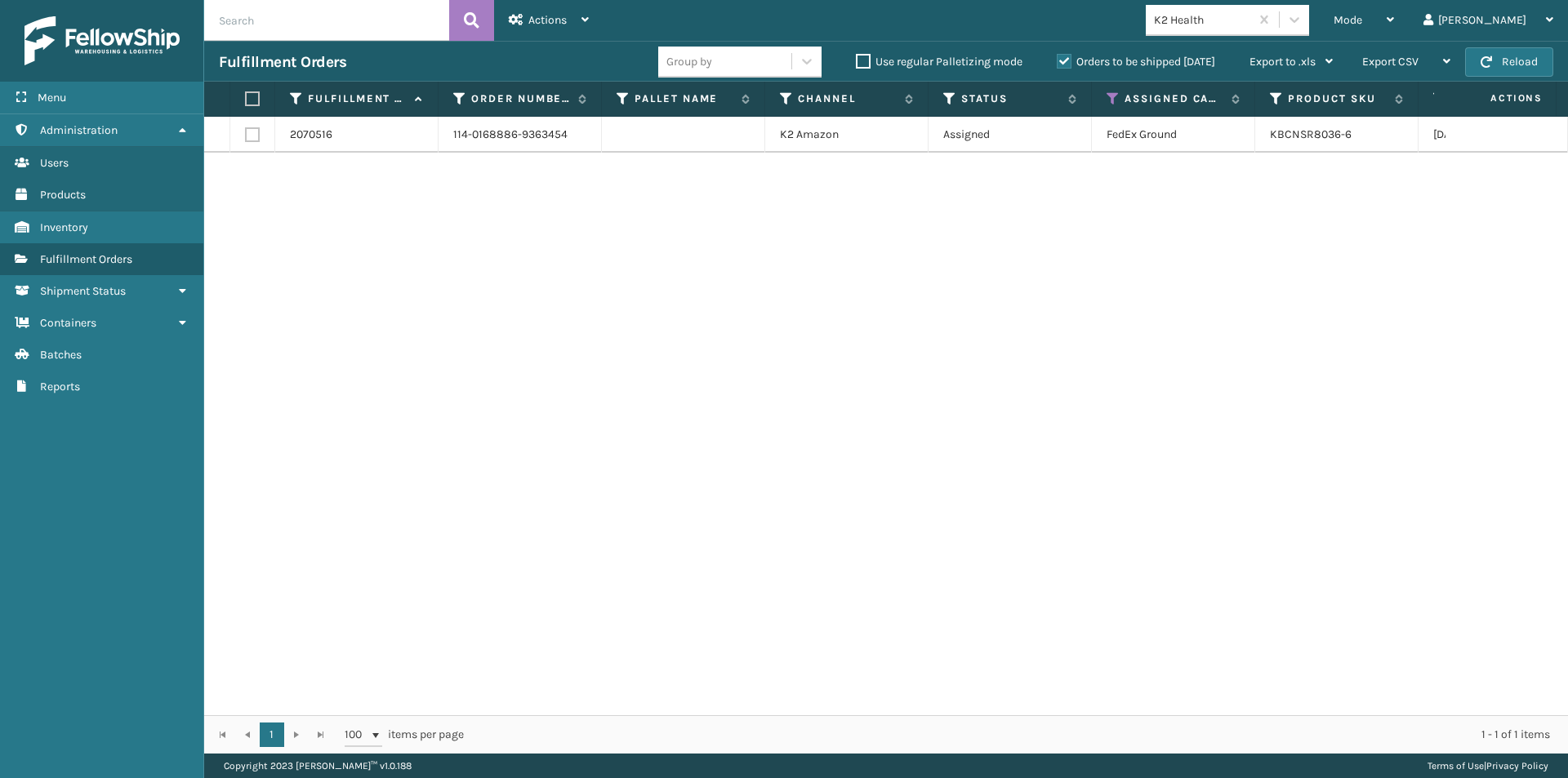
click at [251, 98] on label at bounding box center [249, 98] width 10 height 15
click at [246, 98] on input "checkbox" at bounding box center [245, 99] width 1 height 10
click at [555, 21] on span "Actions" at bounding box center [548, 20] width 38 height 14
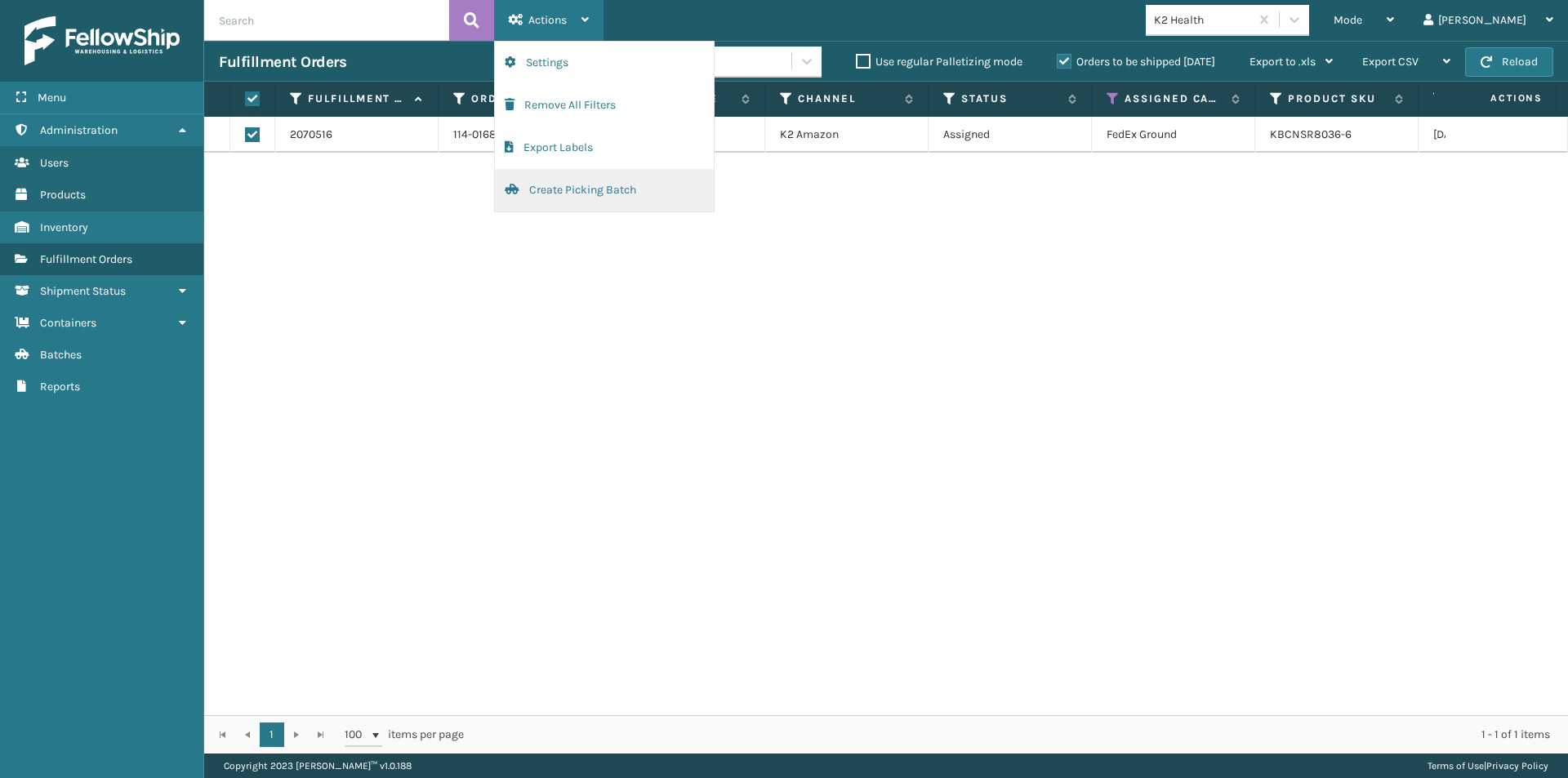
click at [568, 189] on button "Create Picking Batch" at bounding box center [604, 190] width 219 height 43
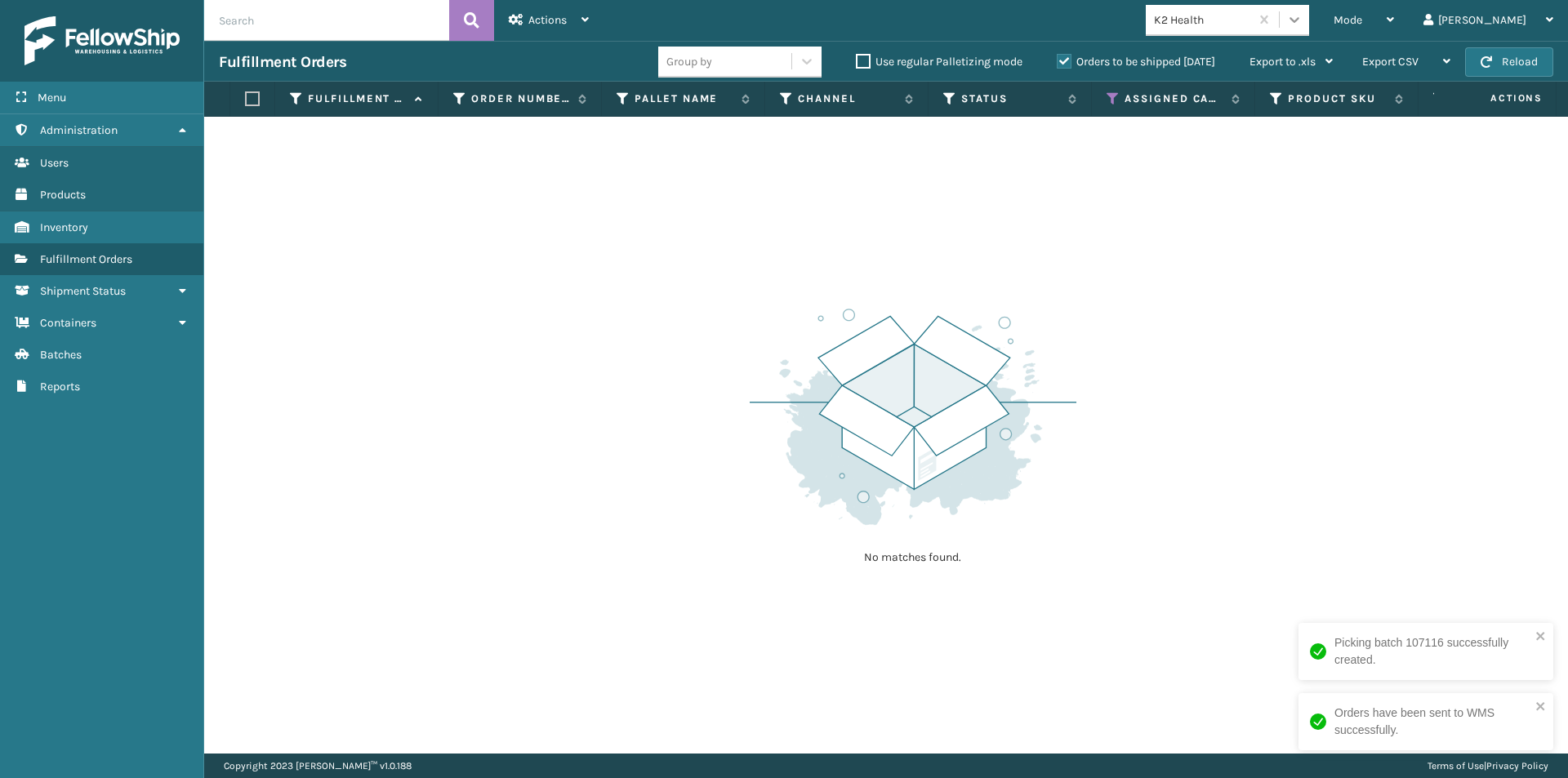
click at [1309, 13] on div at bounding box center [1294, 20] width 30 height 30
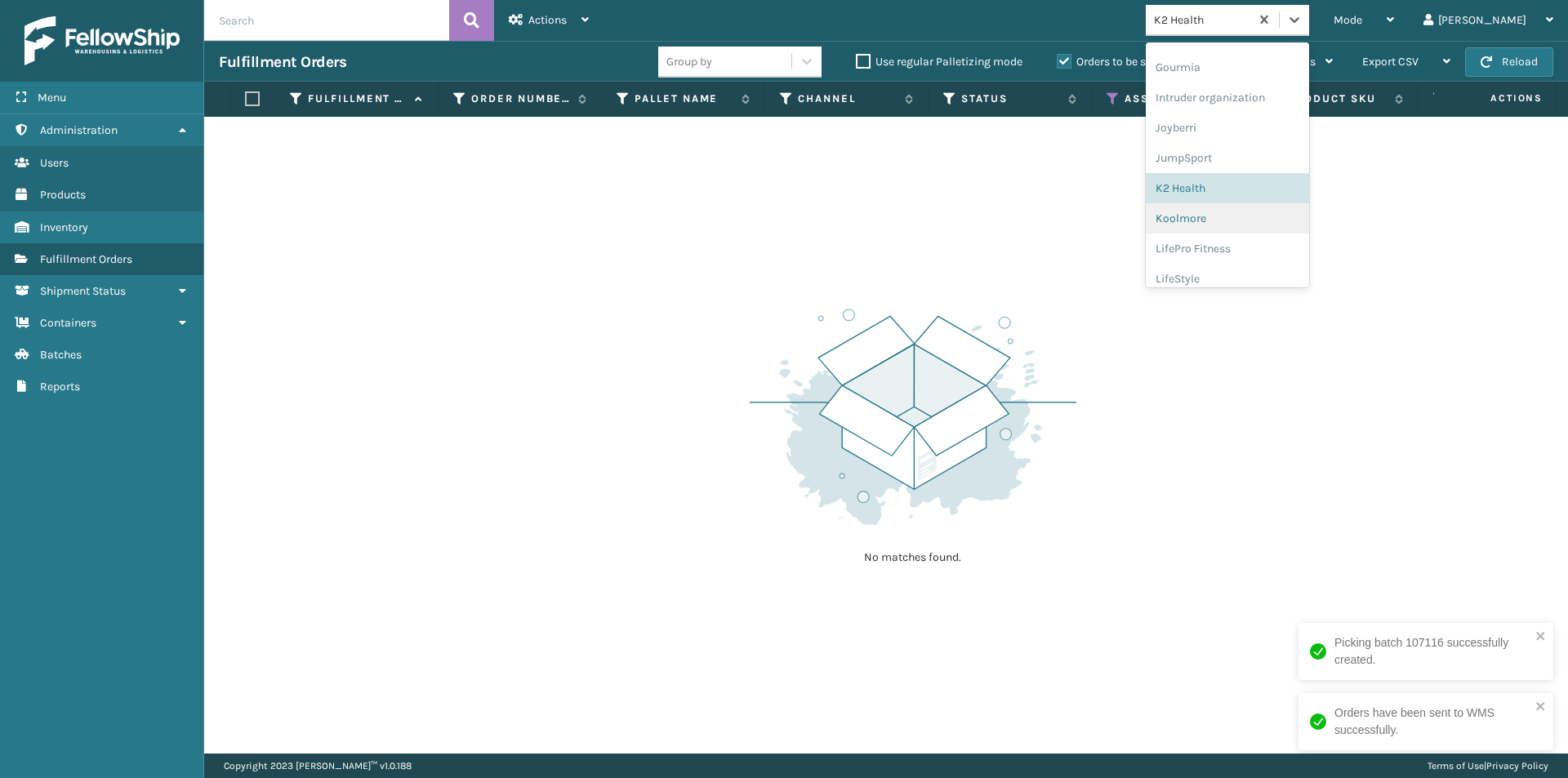
scroll to position [440, 0]
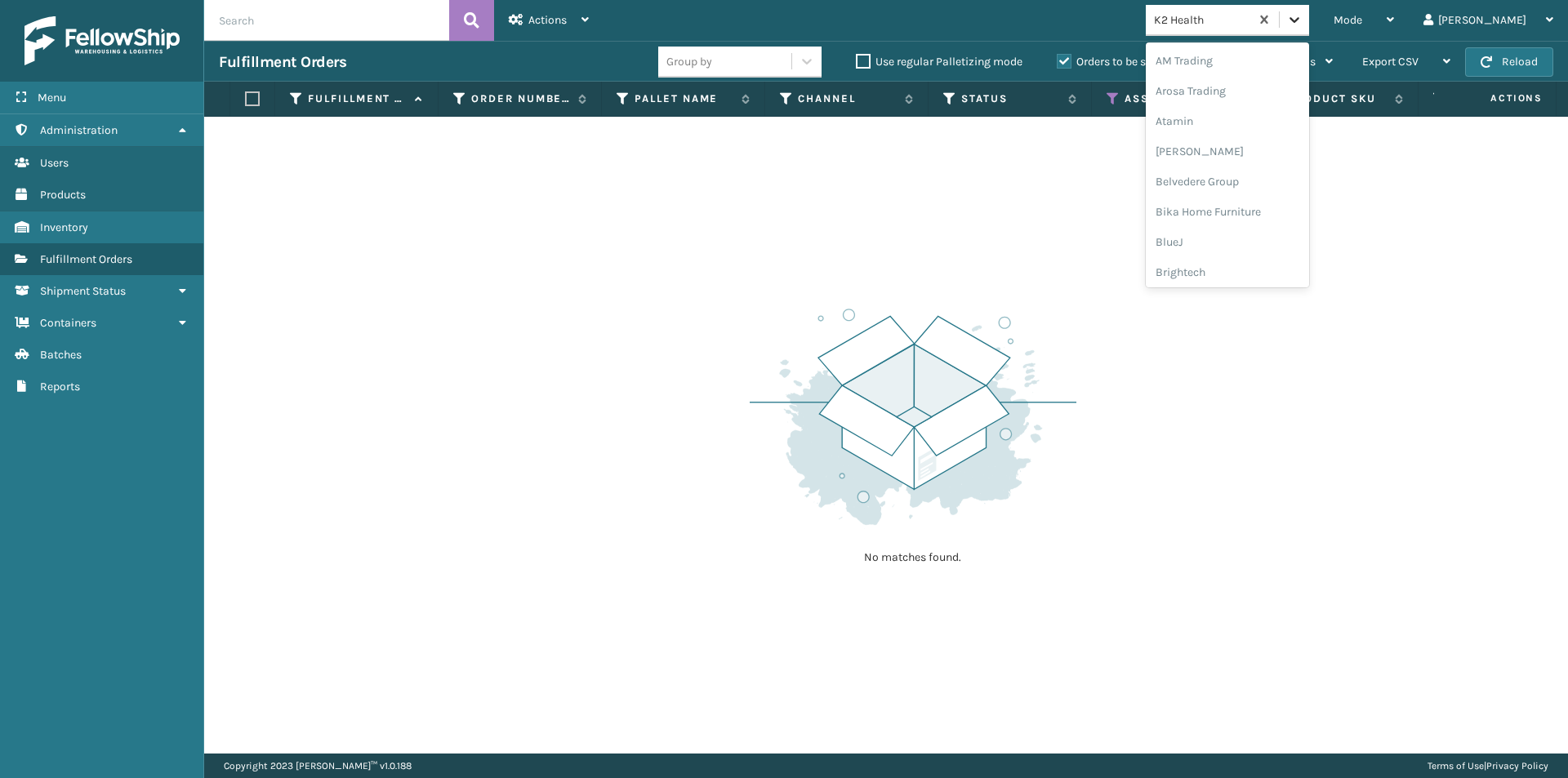
click at [1300, 20] on icon at bounding box center [1294, 20] width 10 height 6
click at [1237, 239] on div "Koolmore" at bounding box center [1227, 227] width 163 height 30
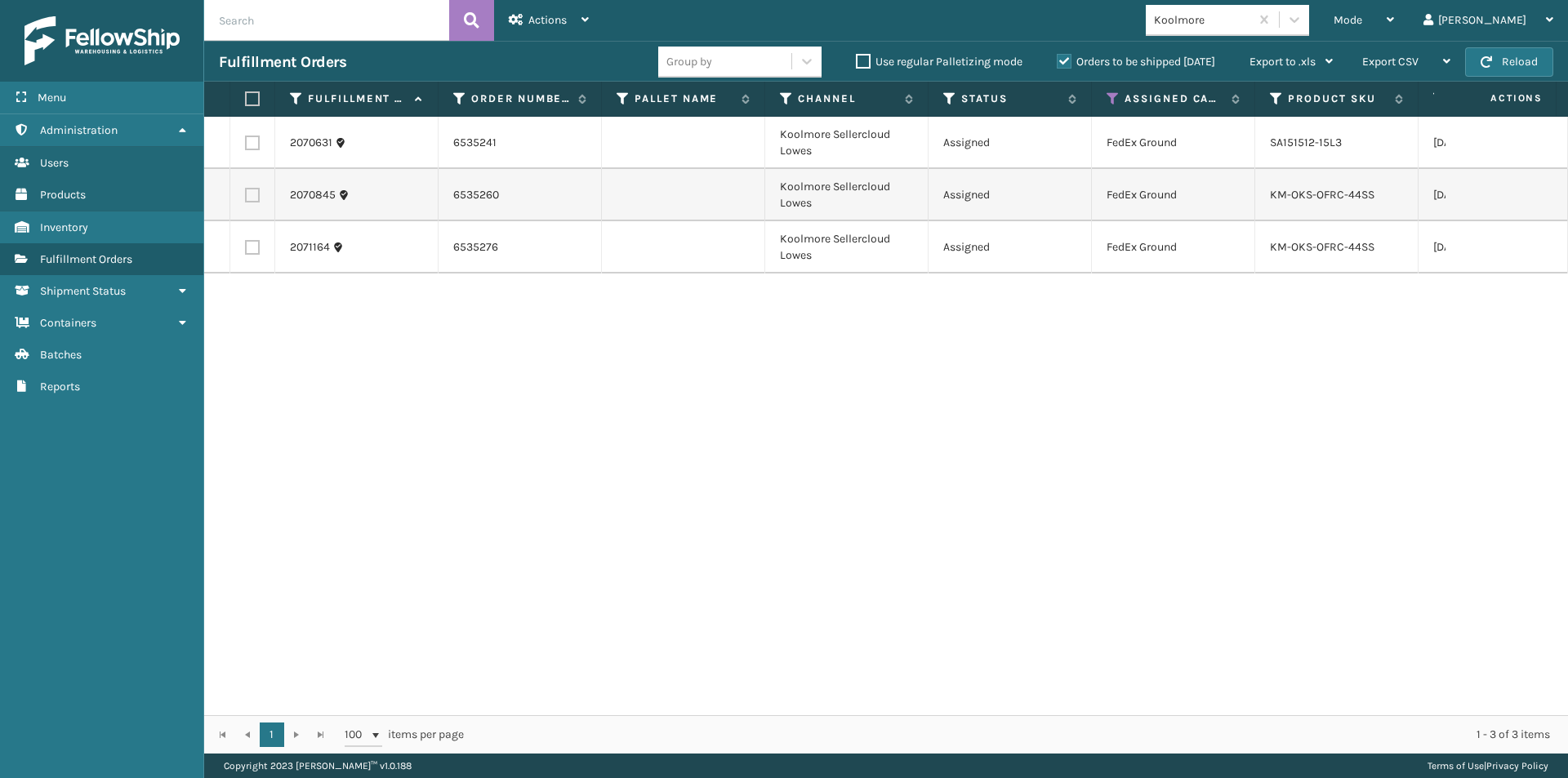
click at [244, 102] on th at bounding box center [253, 99] width 45 height 35
click at [253, 98] on label at bounding box center [249, 98] width 10 height 15
click at [246, 98] on input "checkbox" at bounding box center [245, 99] width 1 height 10
click at [583, 20] on icon at bounding box center [585, 19] width 7 height 11
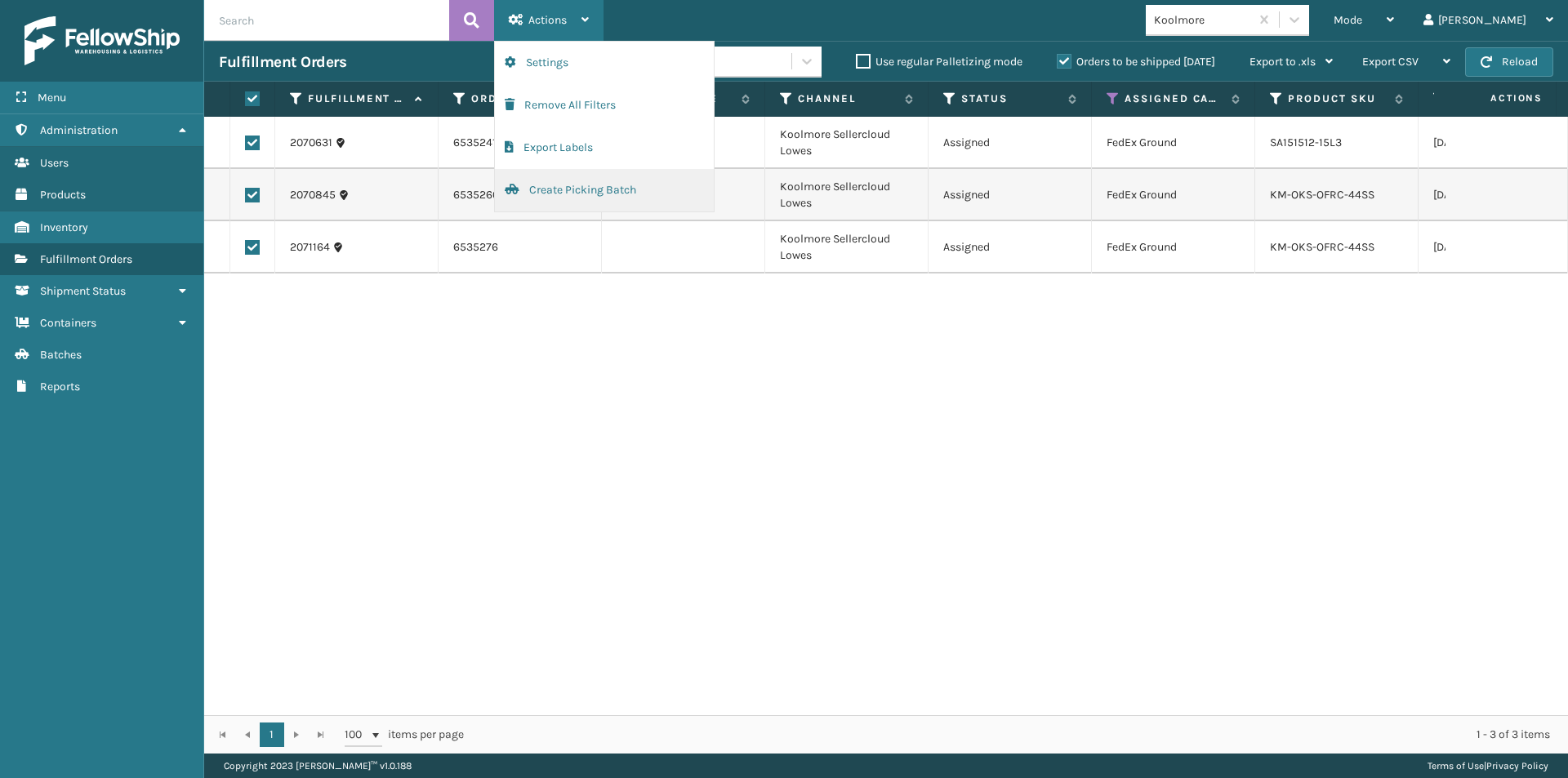
click at [555, 192] on button "Create Picking Batch" at bounding box center [604, 190] width 219 height 43
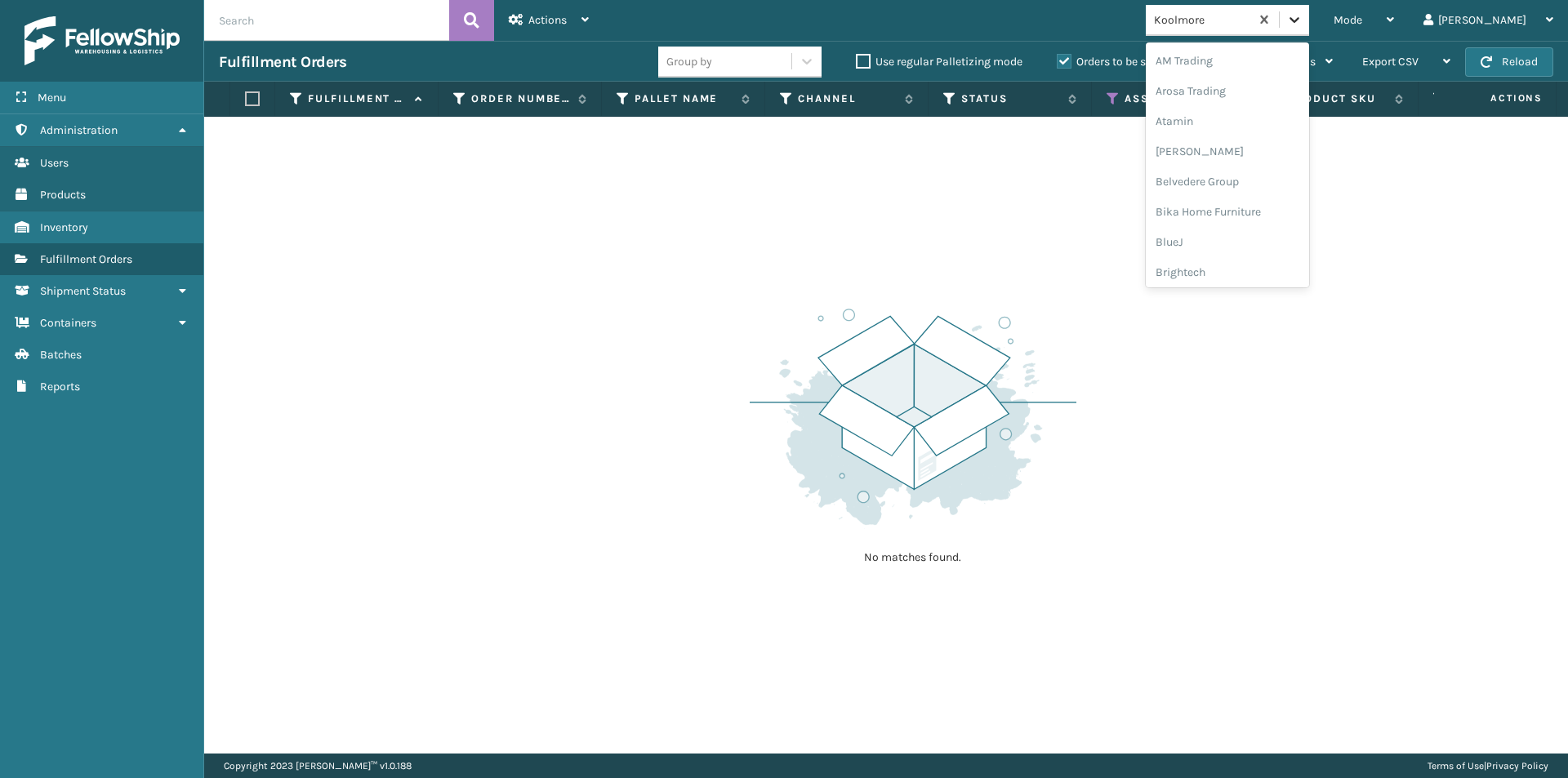
click at [1309, 18] on div at bounding box center [1294, 20] width 30 height 30
click at [1261, 215] on div "LifePro Fitness" at bounding box center [1227, 211] width 163 height 30
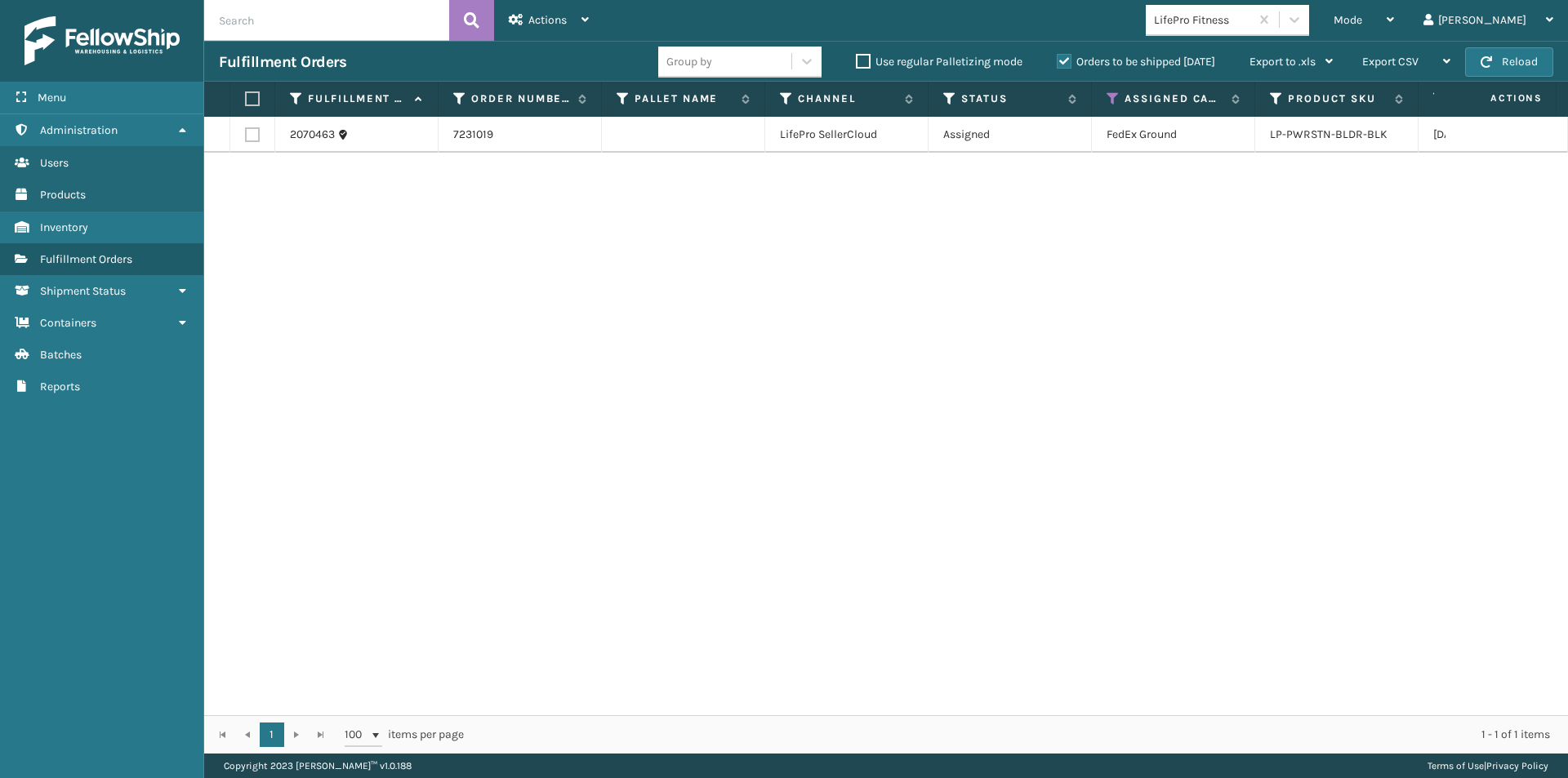
click at [254, 101] on label at bounding box center [249, 98] width 10 height 15
click at [246, 101] on input "checkbox" at bounding box center [245, 99] width 1 height 10
click at [587, 21] on icon at bounding box center [585, 19] width 7 height 11
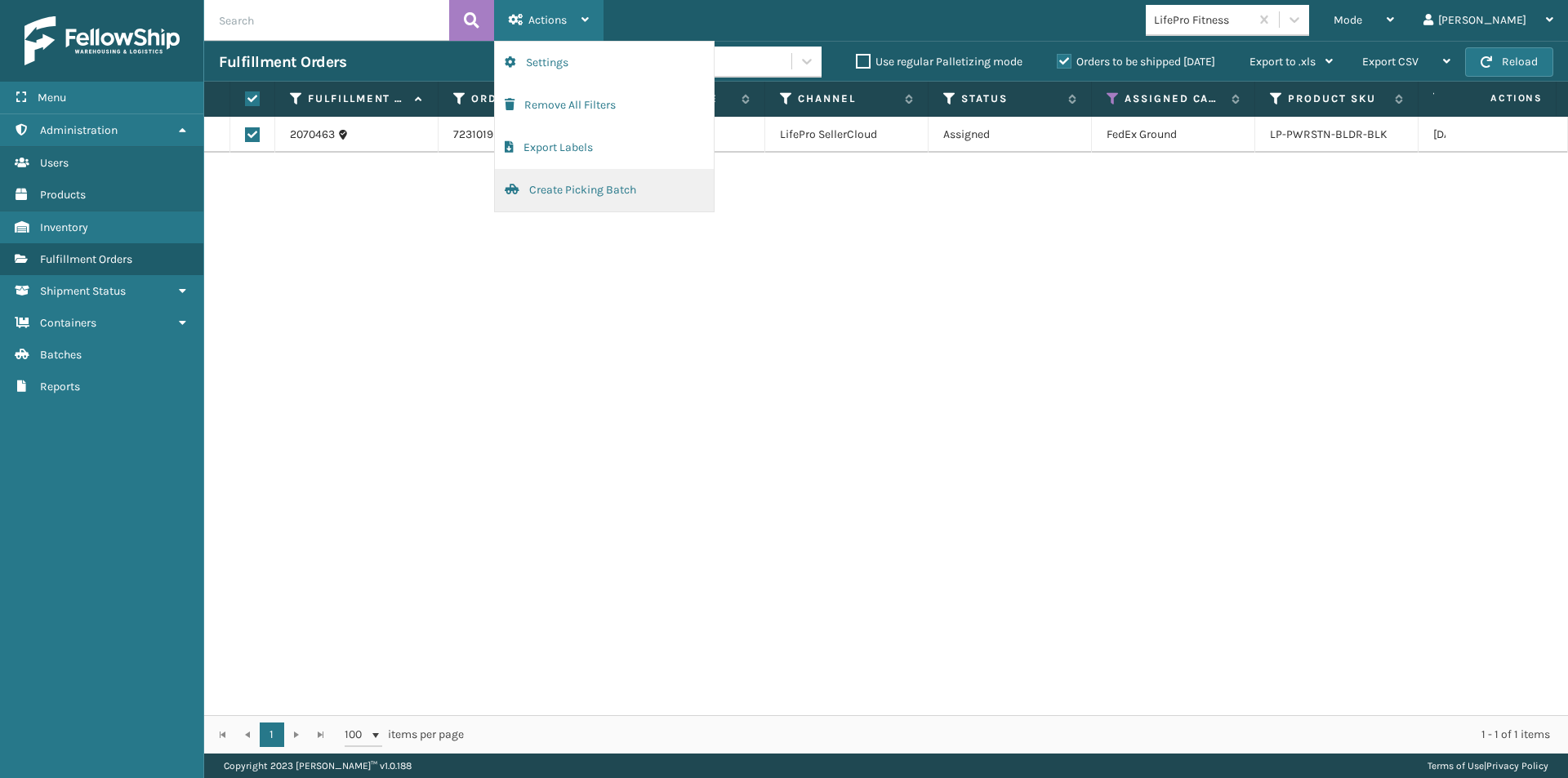
click at [583, 195] on button "Create Picking Batch" at bounding box center [604, 190] width 219 height 43
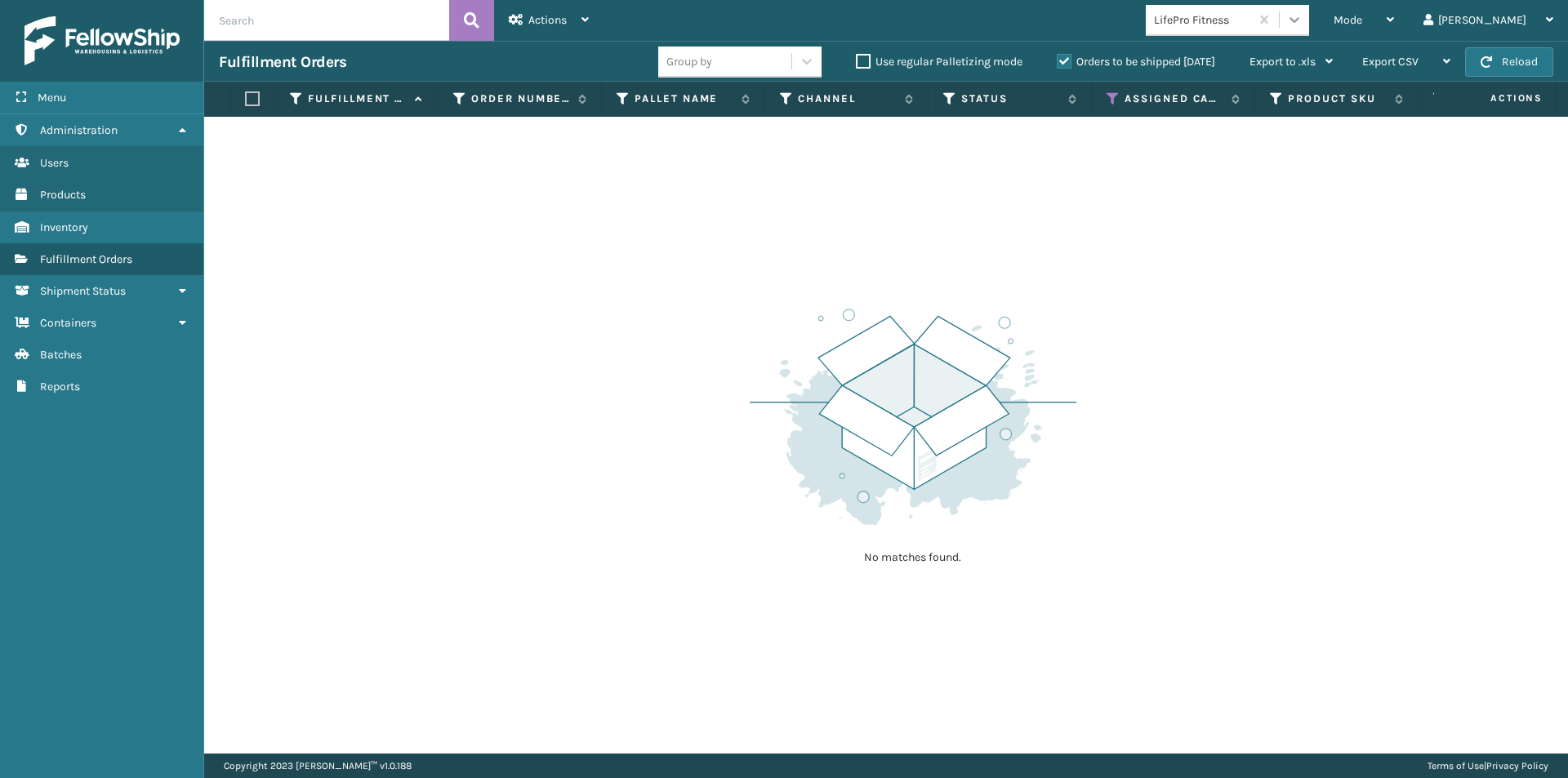
click at [1309, 27] on div at bounding box center [1294, 20] width 30 height 30
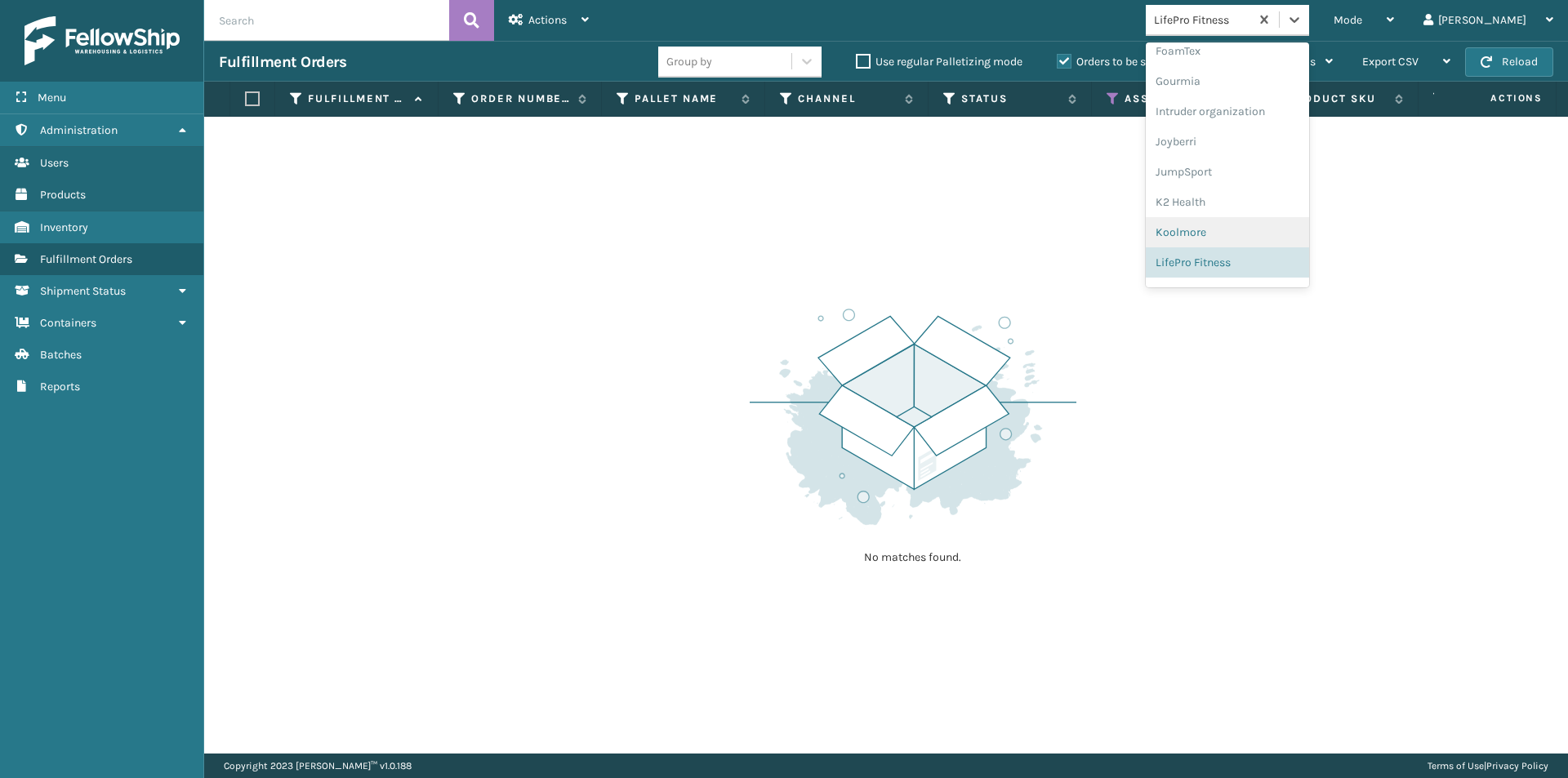
scroll to position [484, 0]
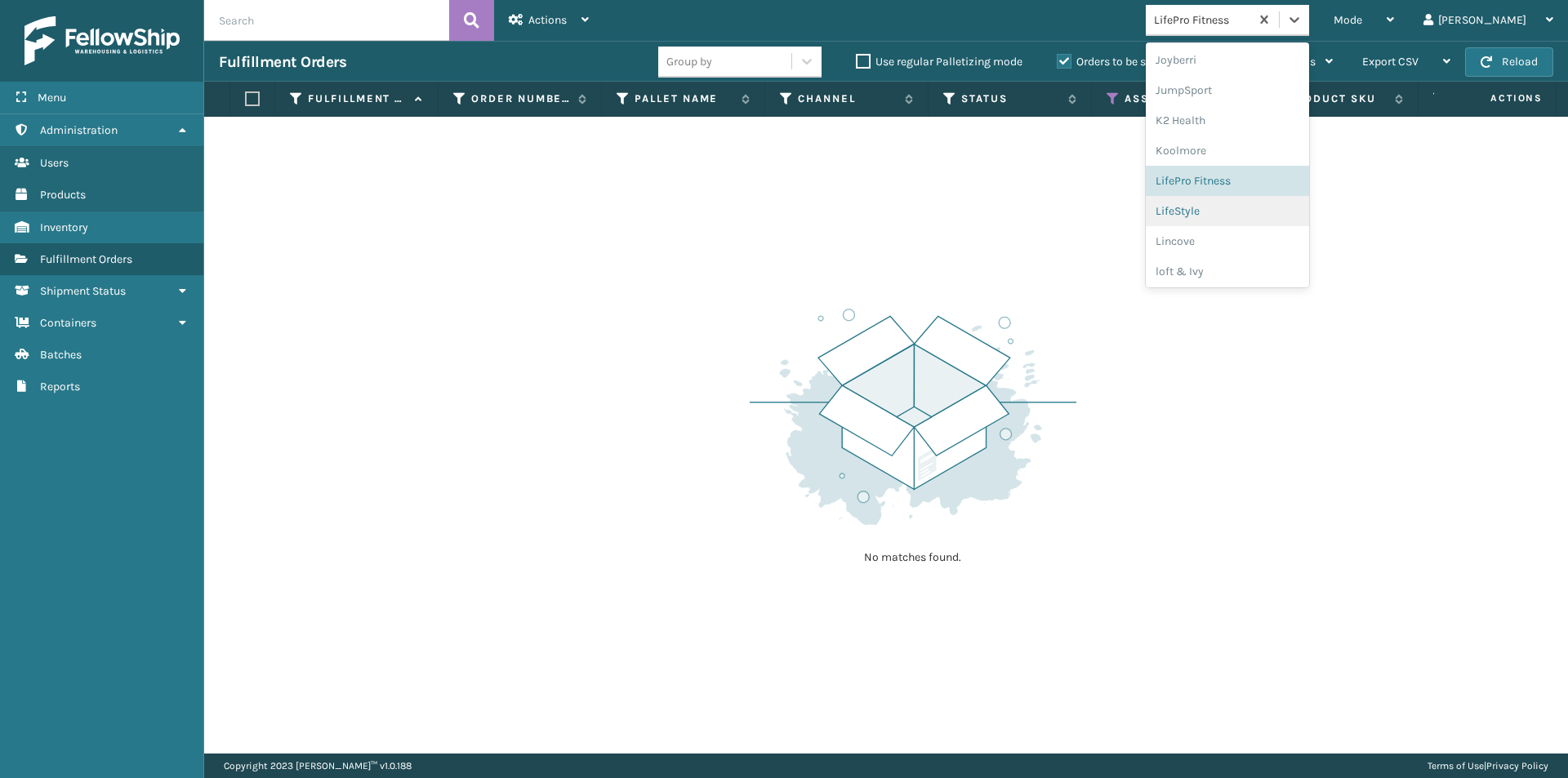
click at [1250, 204] on div "LifeStyle" at bounding box center [1227, 211] width 163 height 30
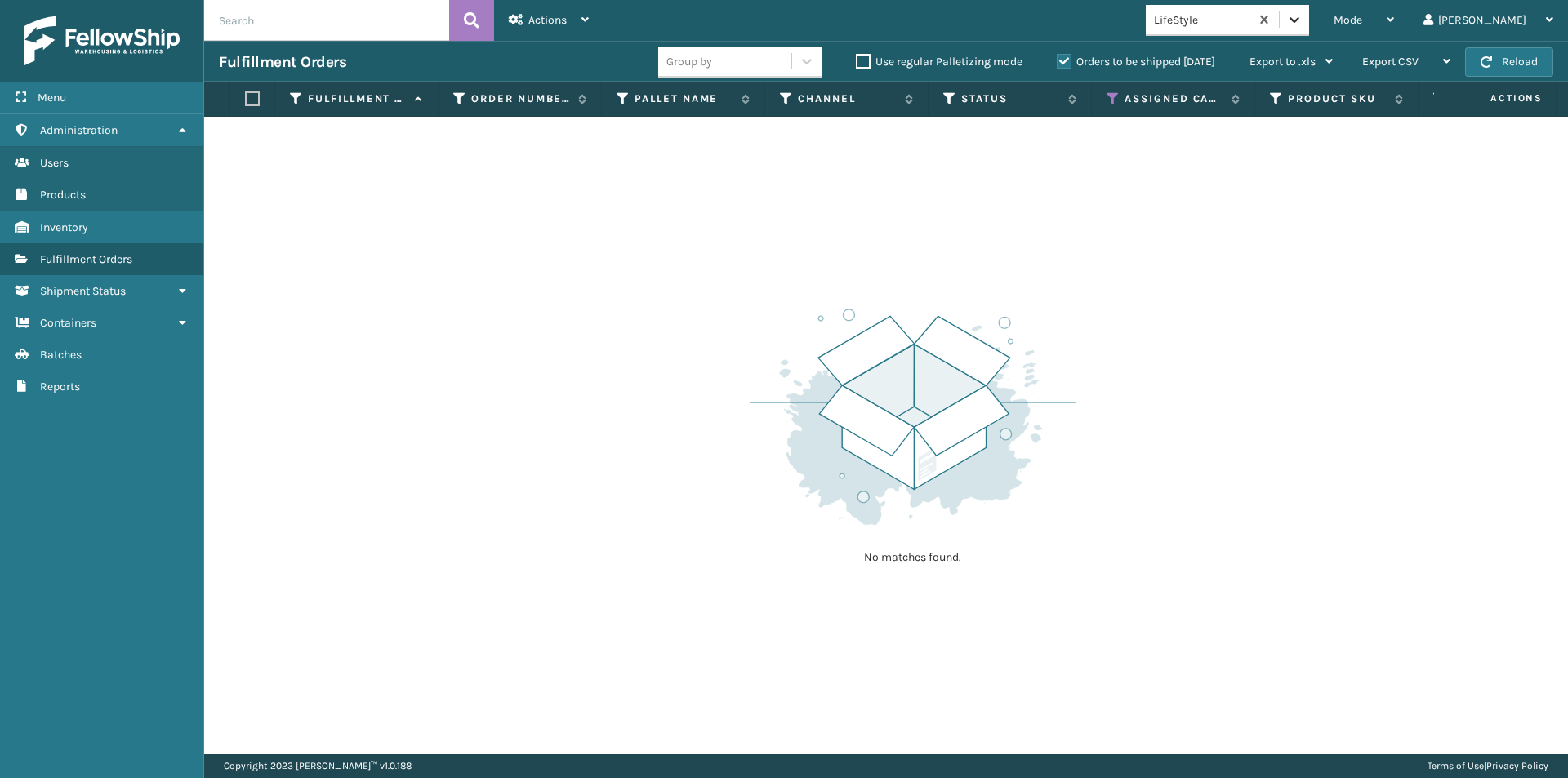
click at [1302, 17] on icon at bounding box center [1294, 19] width 17 height 17
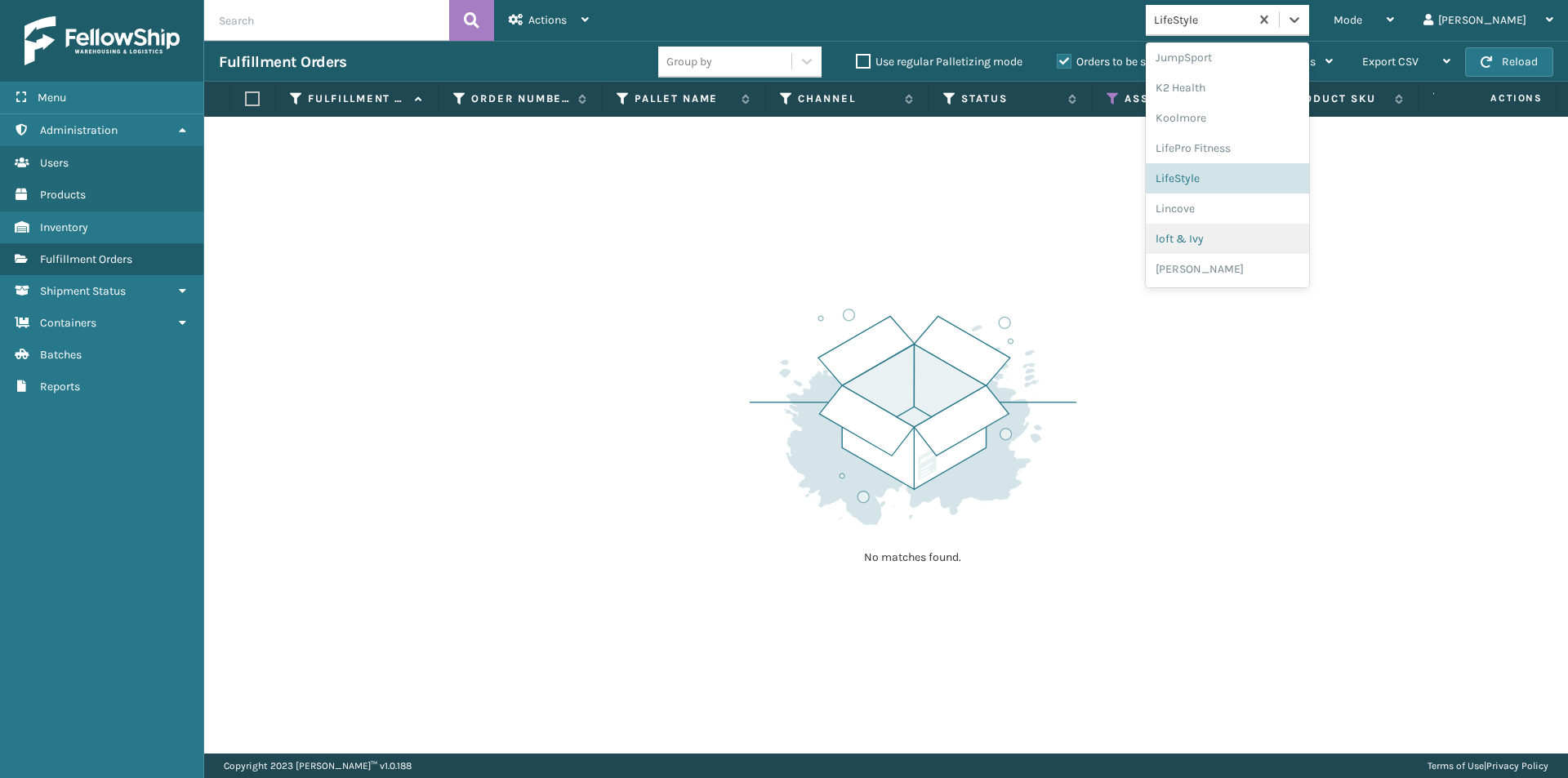
scroll to position [588, 0]
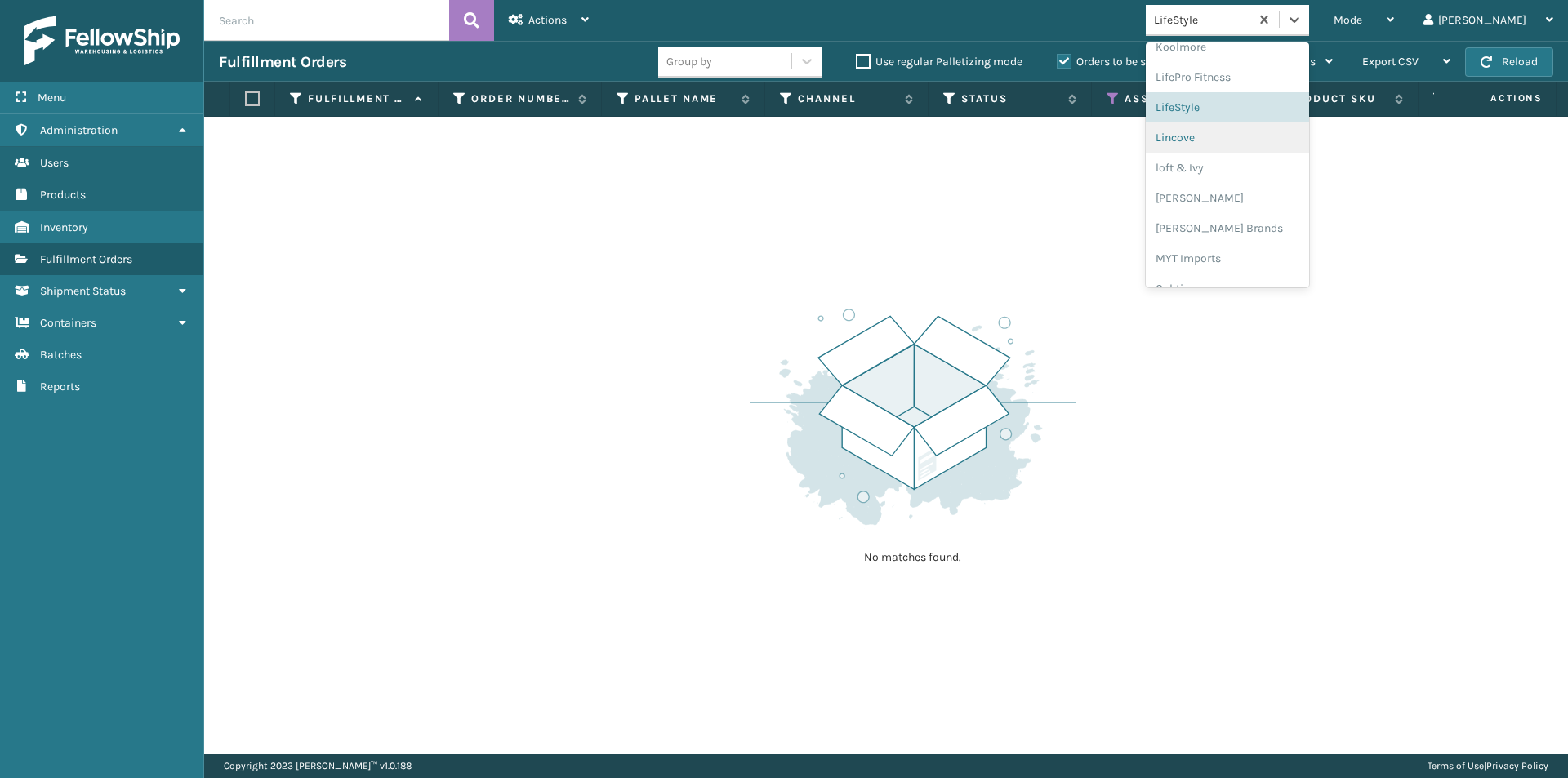
click at [1269, 137] on div "Lincove" at bounding box center [1227, 138] width 163 height 30
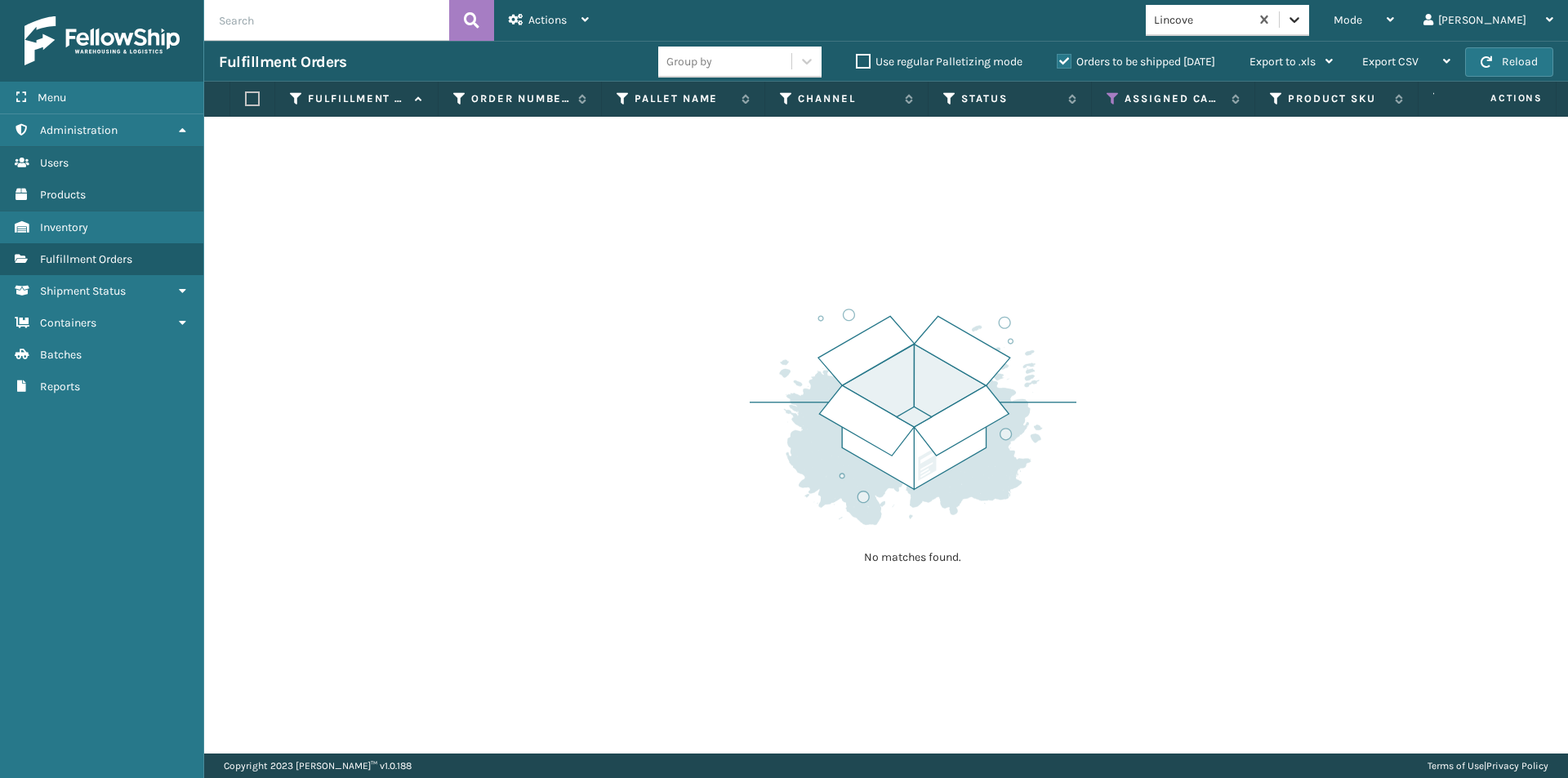
click at [1302, 26] on icon at bounding box center [1294, 19] width 17 height 17
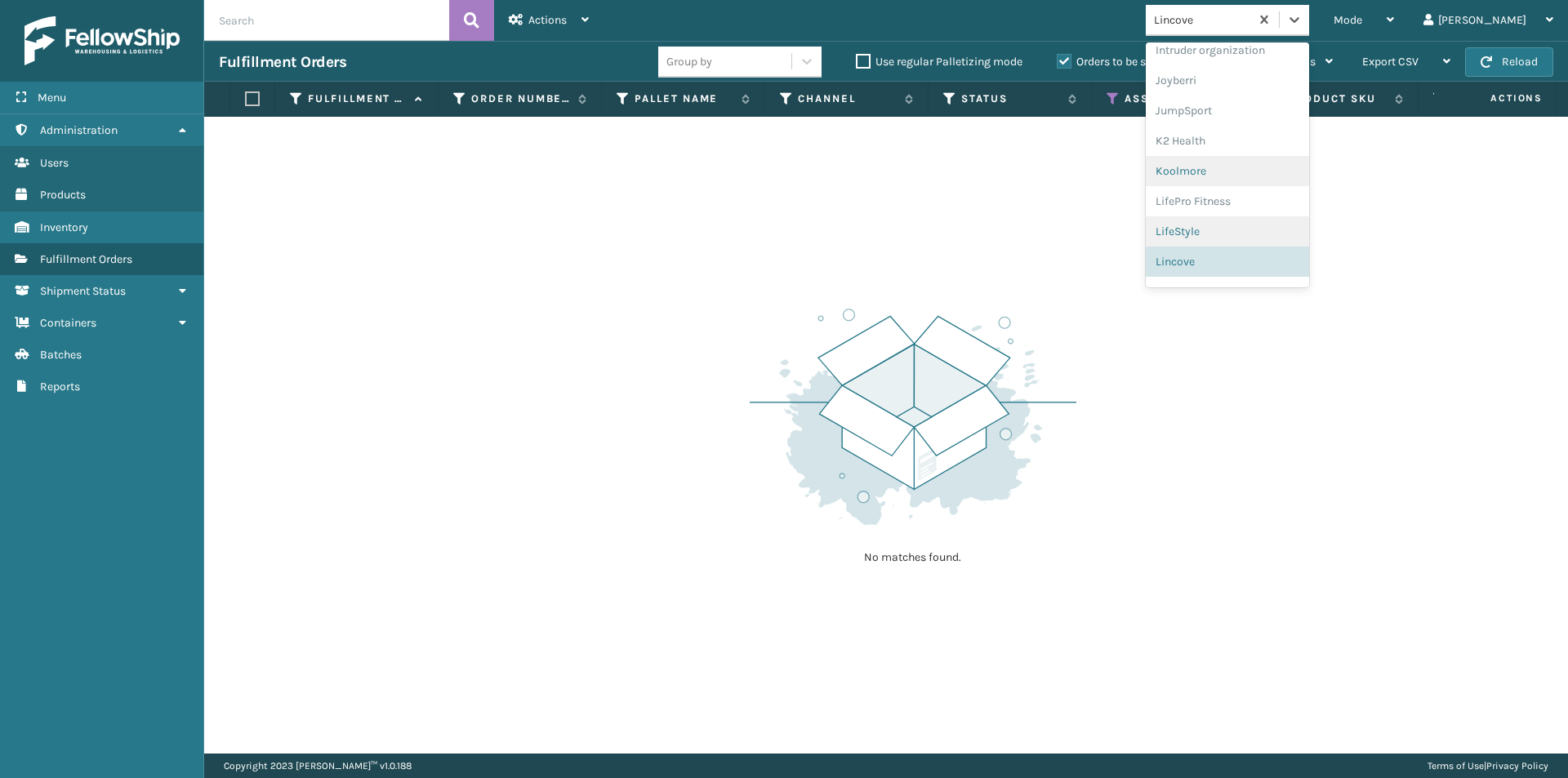
scroll to position [490, 0]
click at [1249, 264] on div "loft & Ivy" at bounding box center [1227, 266] width 163 height 30
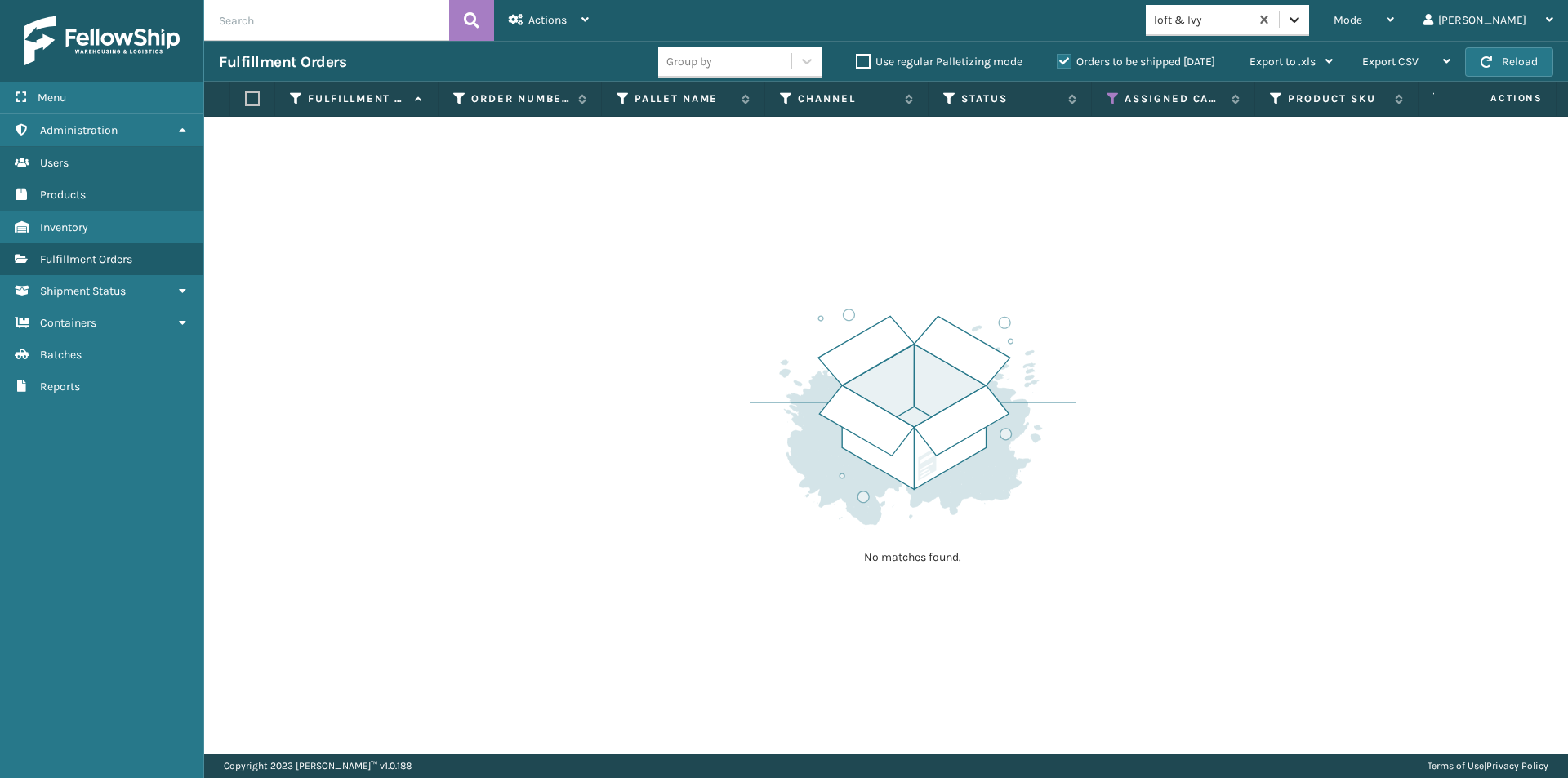
click at [1309, 26] on div at bounding box center [1294, 20] width 30 height 30
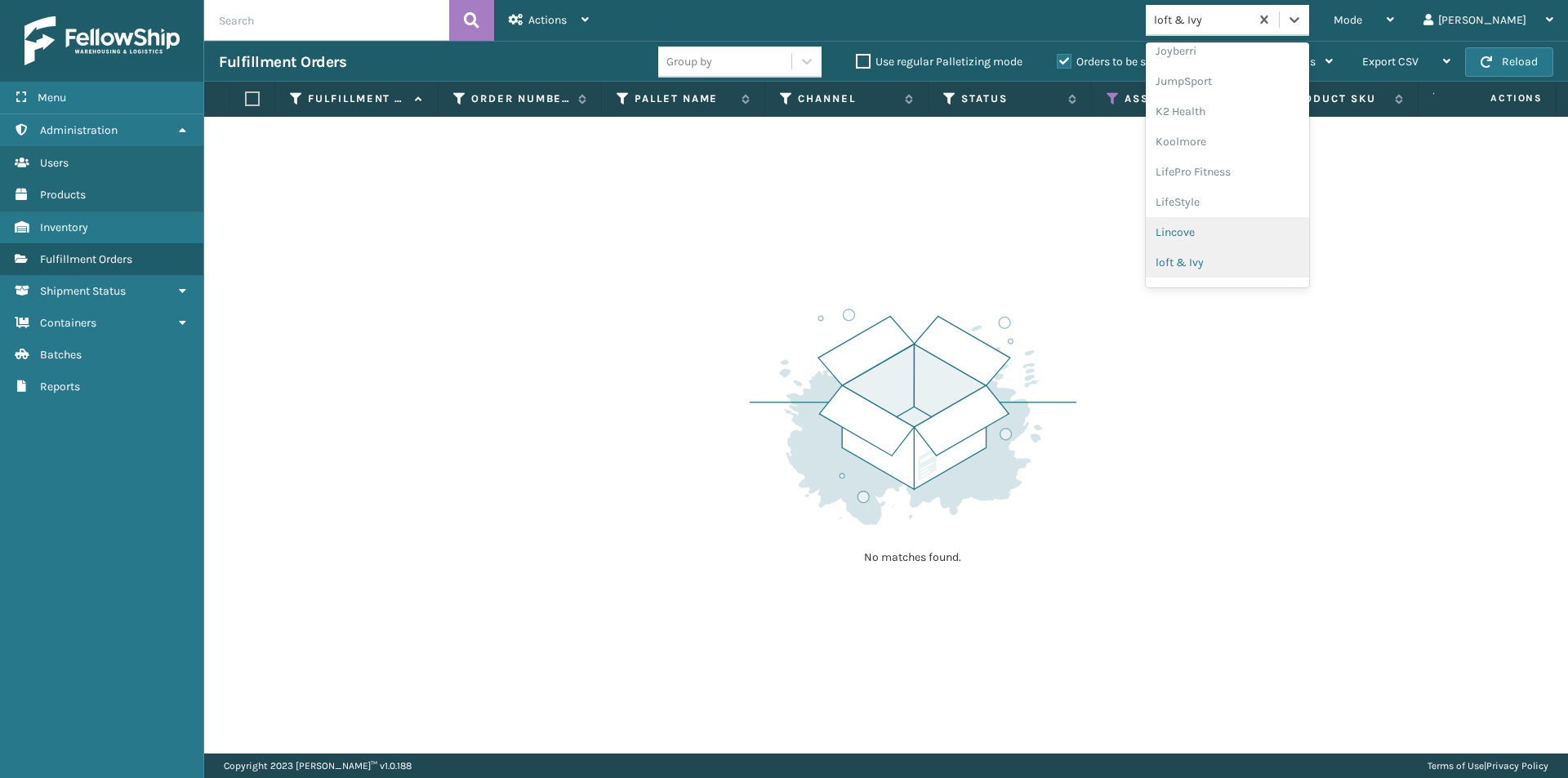
scroll to position [517, 0]
click at [1255, 267] on div "[PERSON_NAME]" at bounding box center [1227, 269] width 163 height 30
click at [1309, 21] on div at bounding box center [1294, 20] width 30 height 30
click at [1250, 207] on div "[PERSON_NAME] Brands" at bounding box center [1227, 217] width 163 height 30
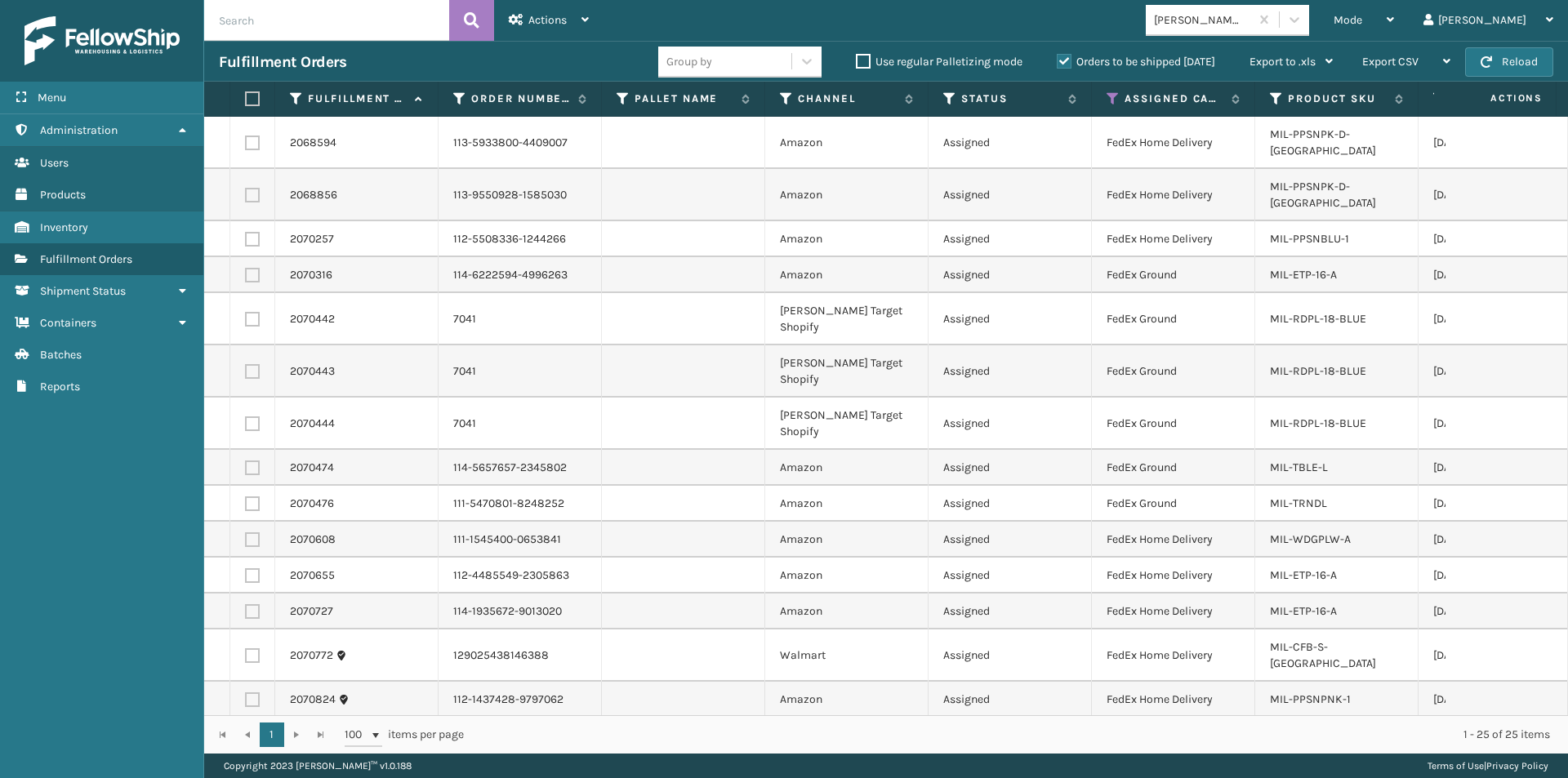
click at [254, 94] on label at bounding box center [249, 98] width 10 height 15
click at [246, 94] on input "checkbox" at bounding box center [245, 99] width 1 height 10
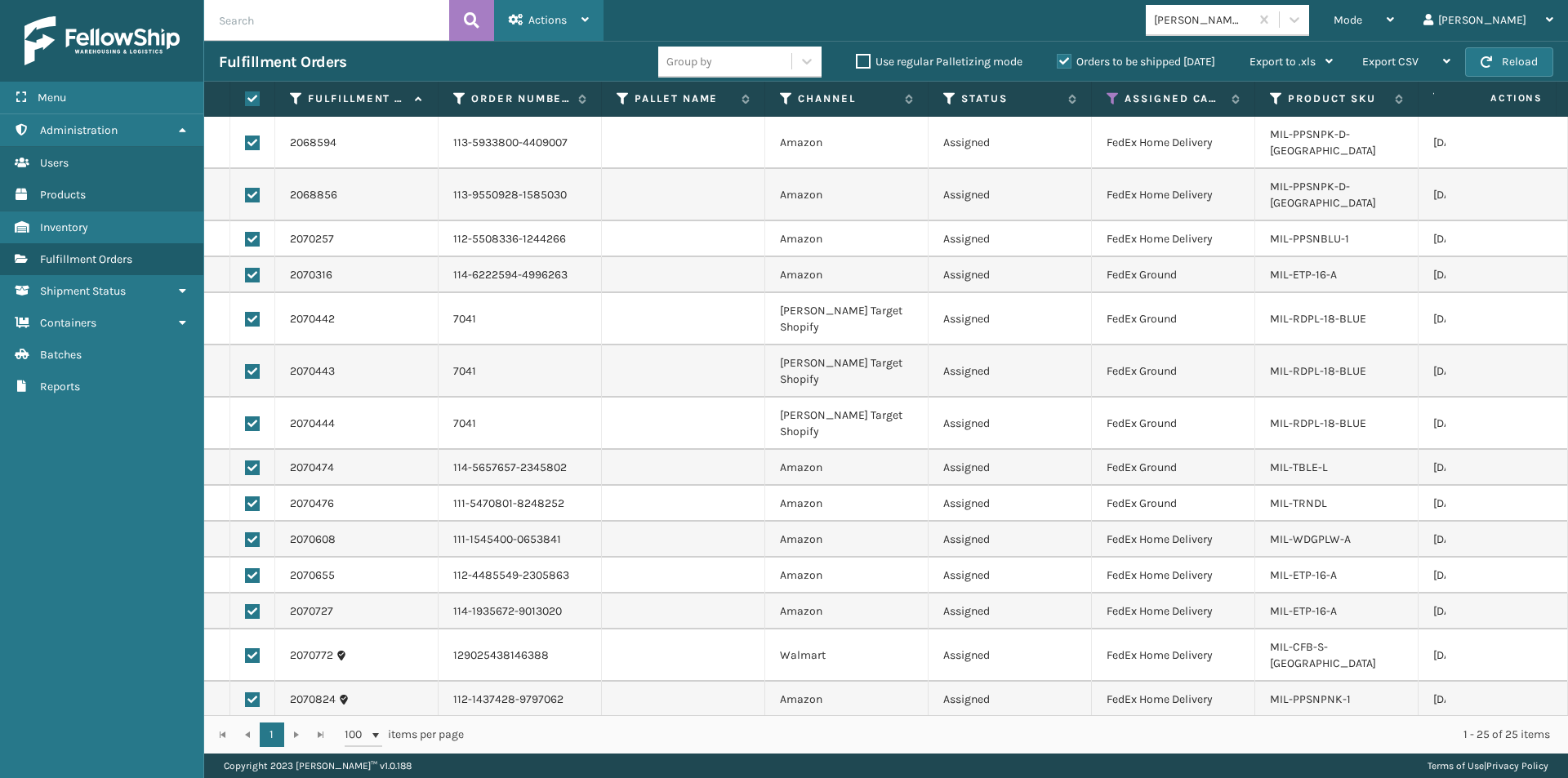
click at [577, 19] on div "Actions" at bounding box center [549, 20] width 80 height 41
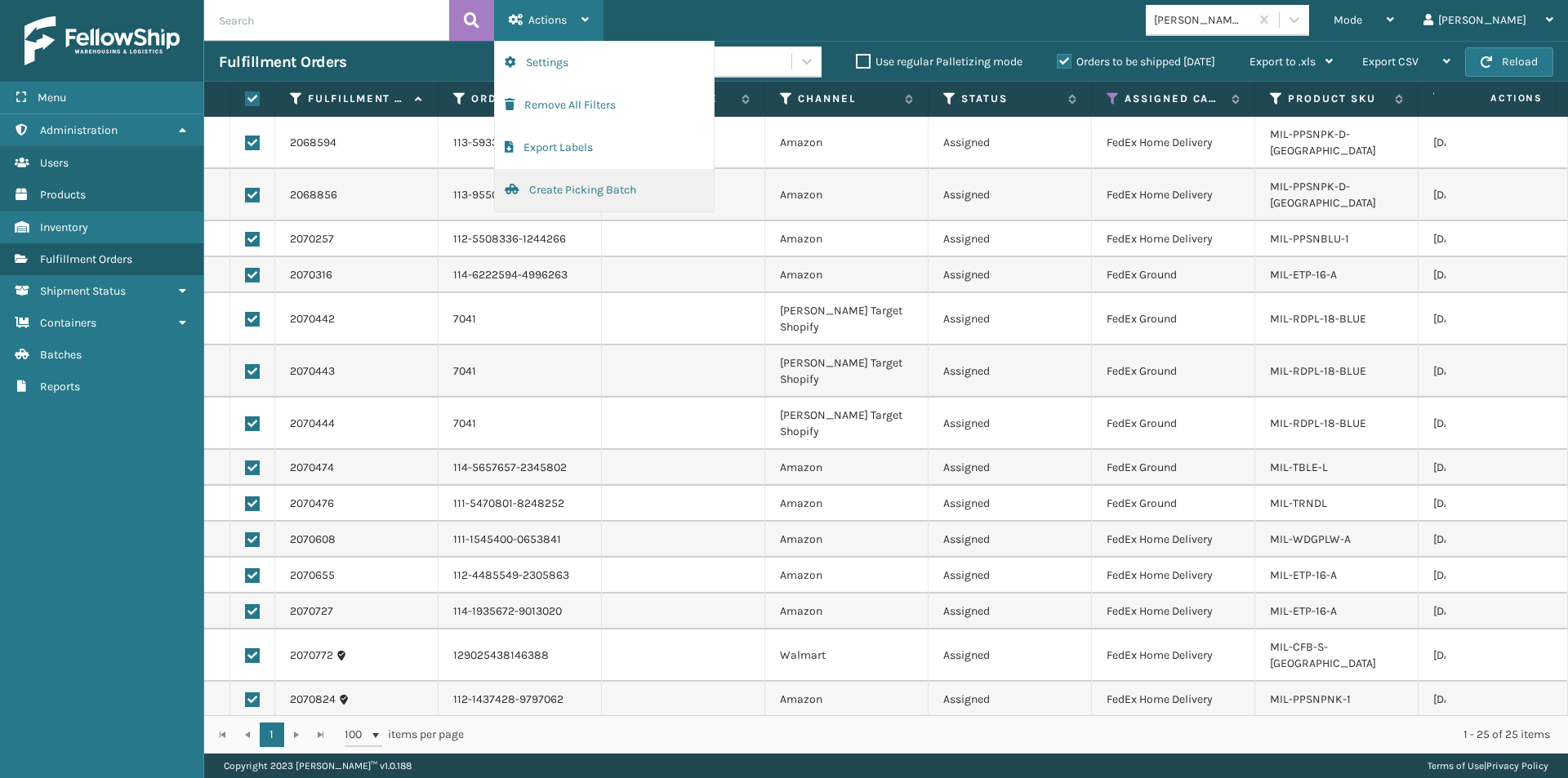
click at [581, 186] on button "Create Picking Batch" at bounding box center [604, 190] width 219 height 43
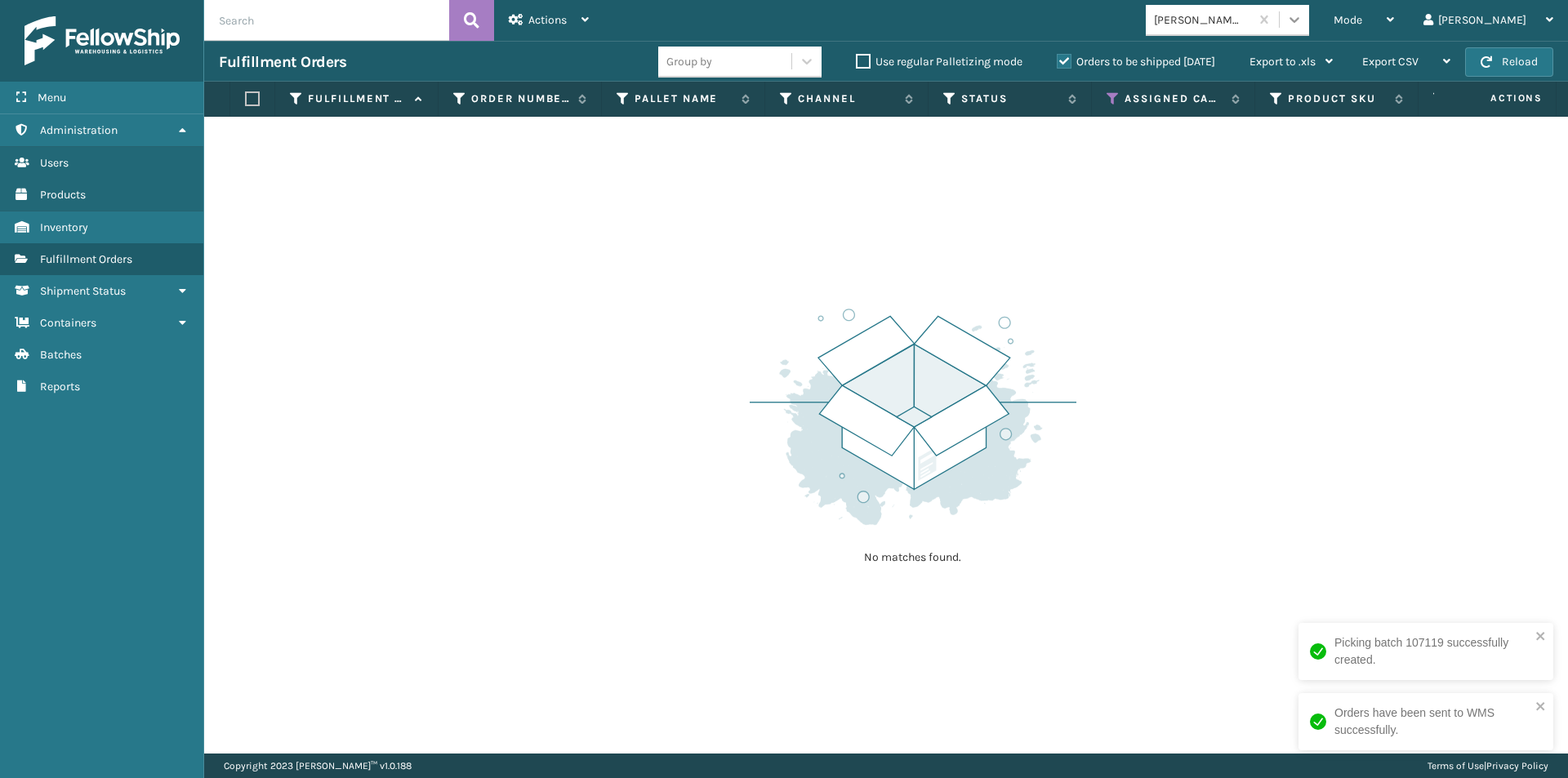
click at [1302, 21] on icon at bounding box center [1294, 19] width 17 height 17
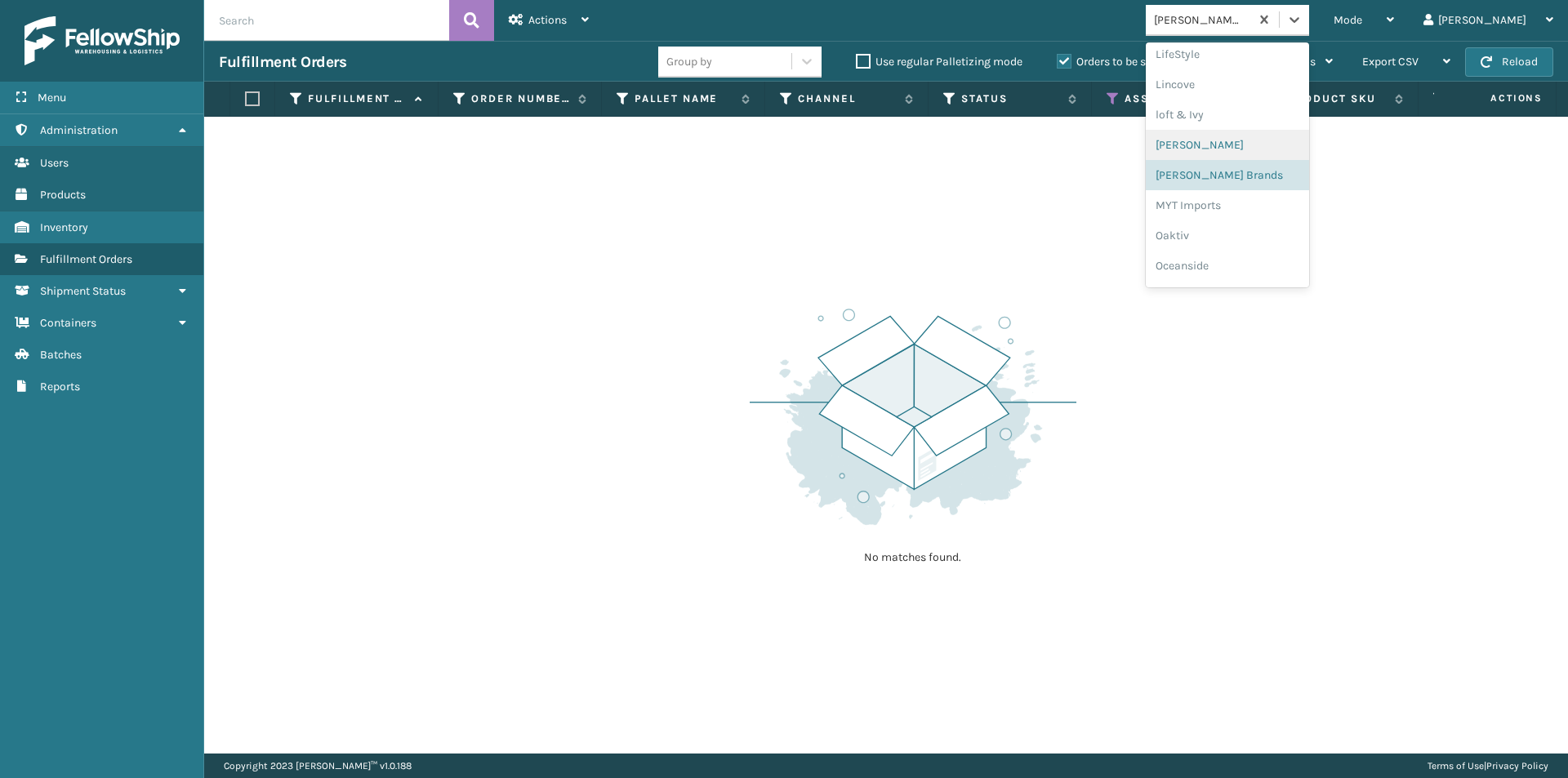
scroll to position [680, 0]
click at [1269, 171] on div "MYT Imports" at bounding box center [1227, 166] width 163 height 30
click at [1300, 19] on icon at bounding box center [1294, 20] width 10 height 6
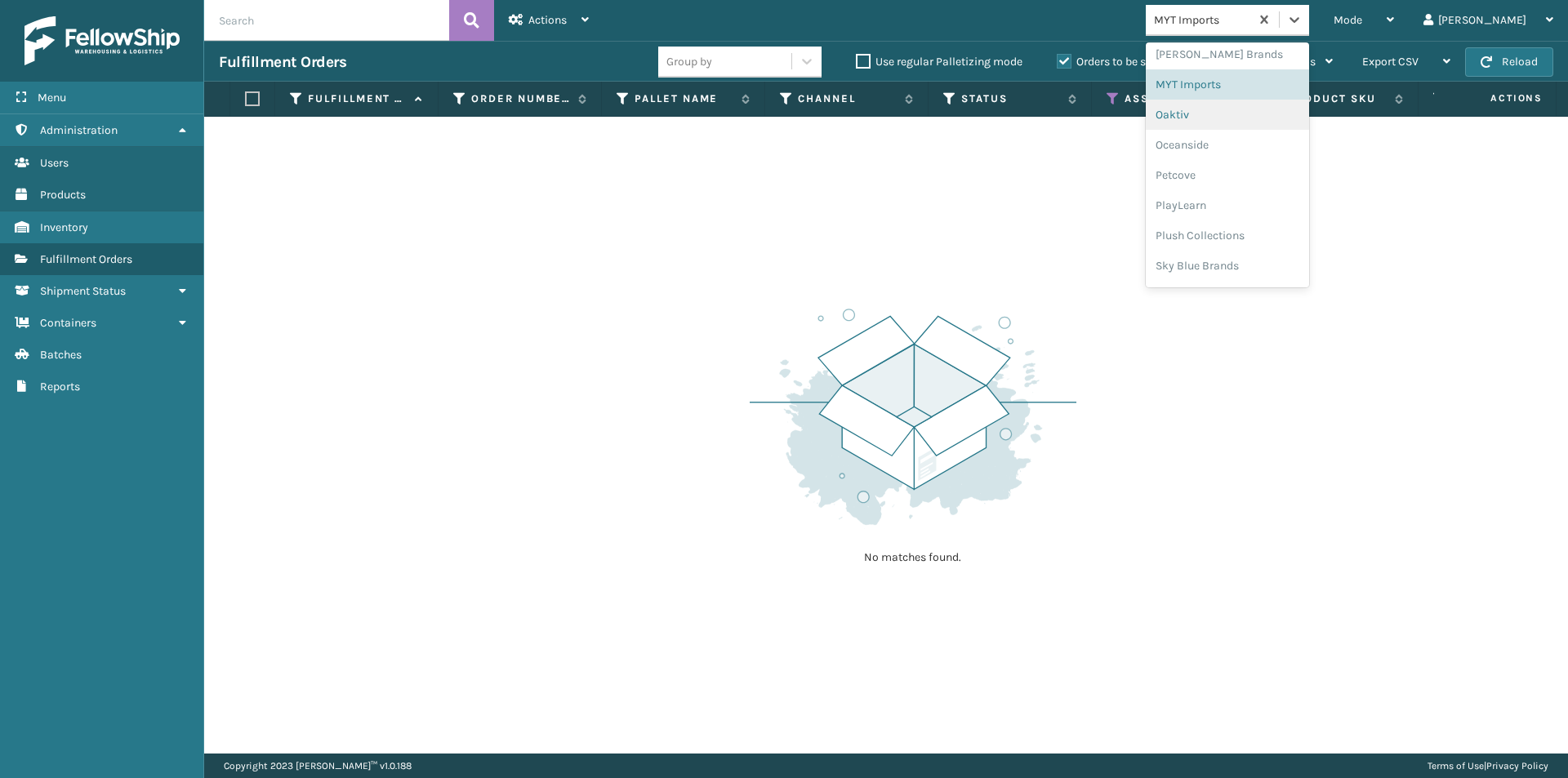
click at [1241, 123] on div "Oaktiv" at bounding box center [1227, 114] width 163 height 30
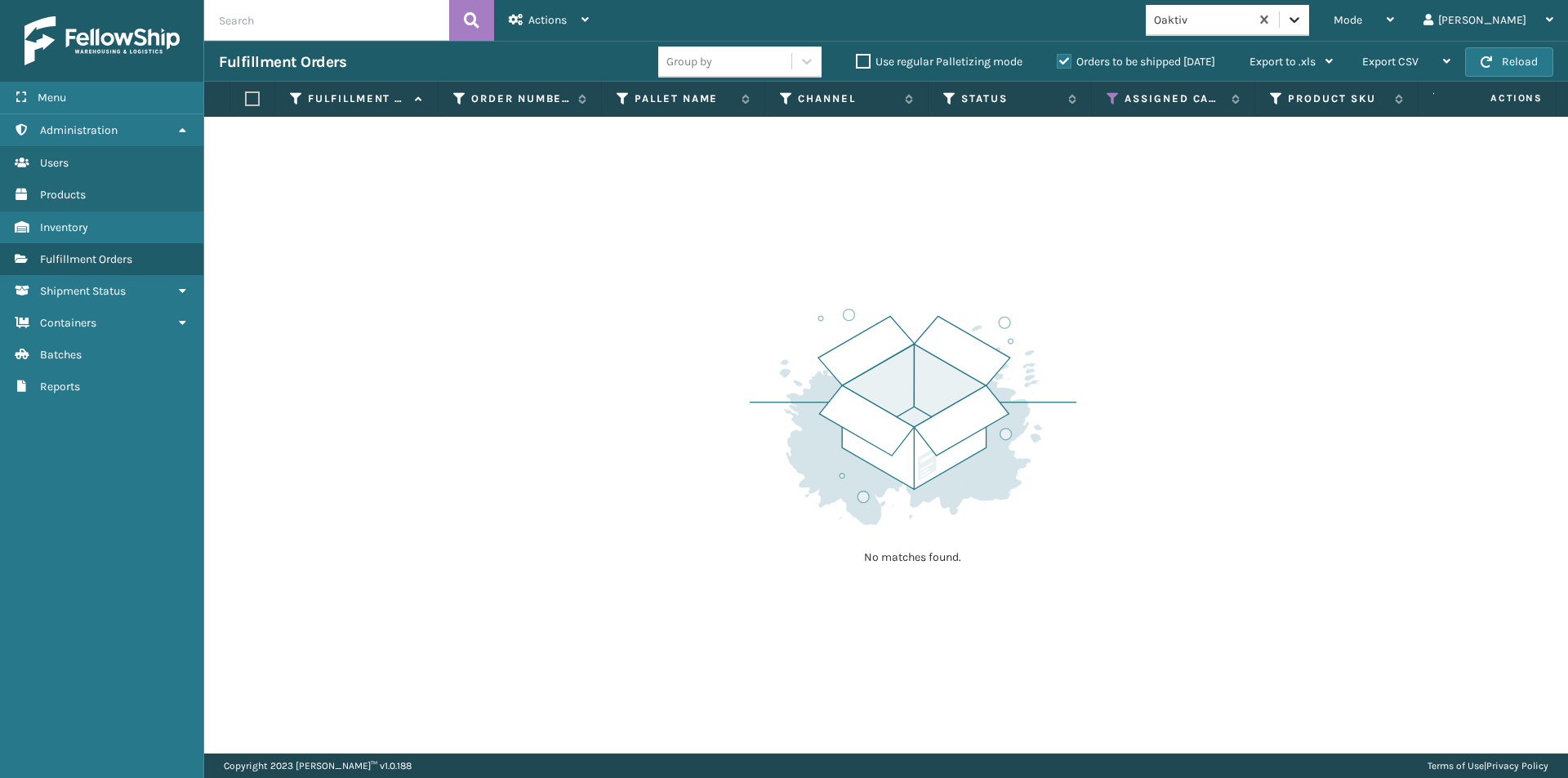
click at [1302, 23] on icon at bounding box center [1294, 19] width 17 height 17
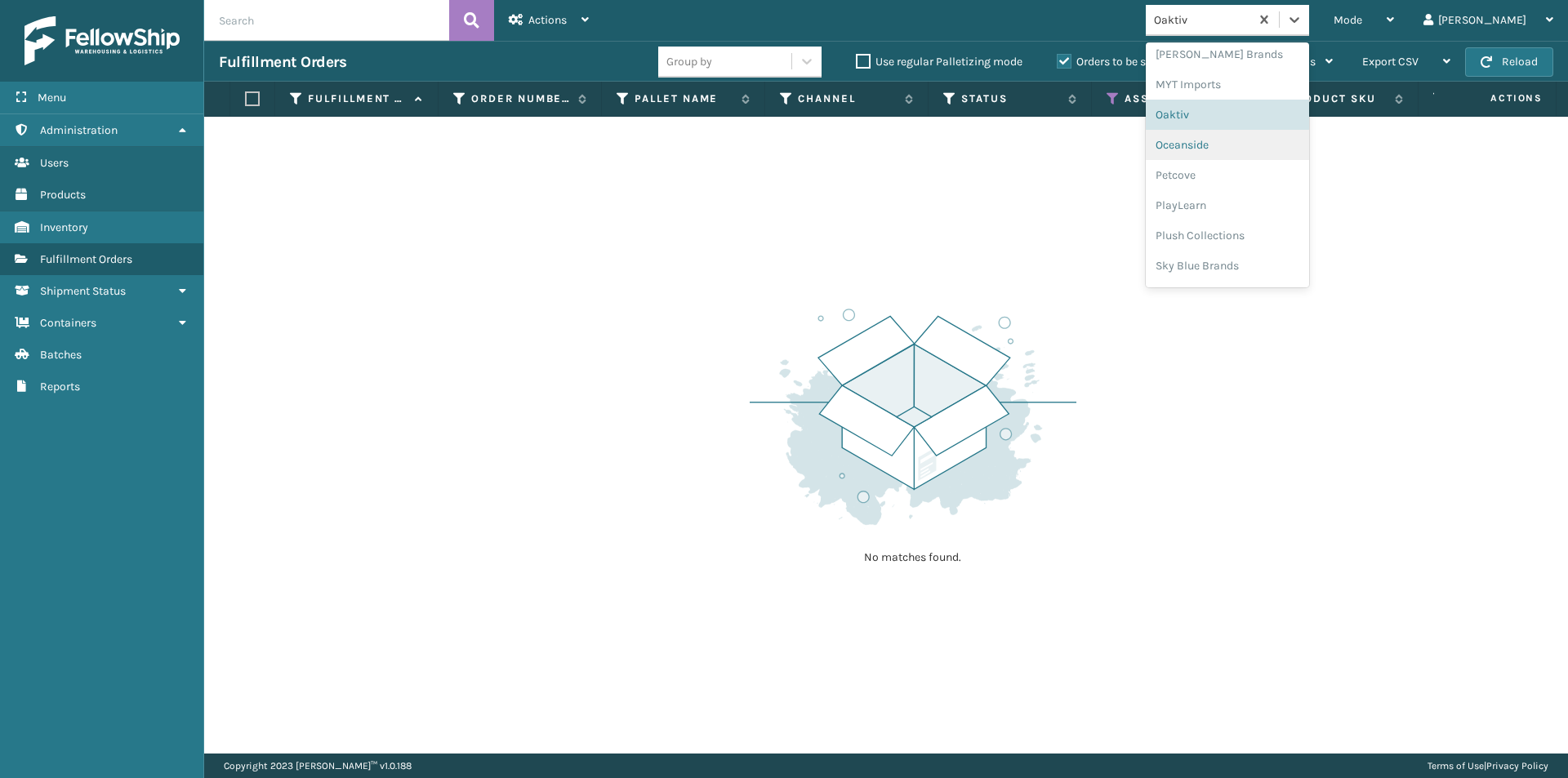
click at [1247, 150] on div "Oceanside" at bounding box center [1227, 145] width 163 height 30
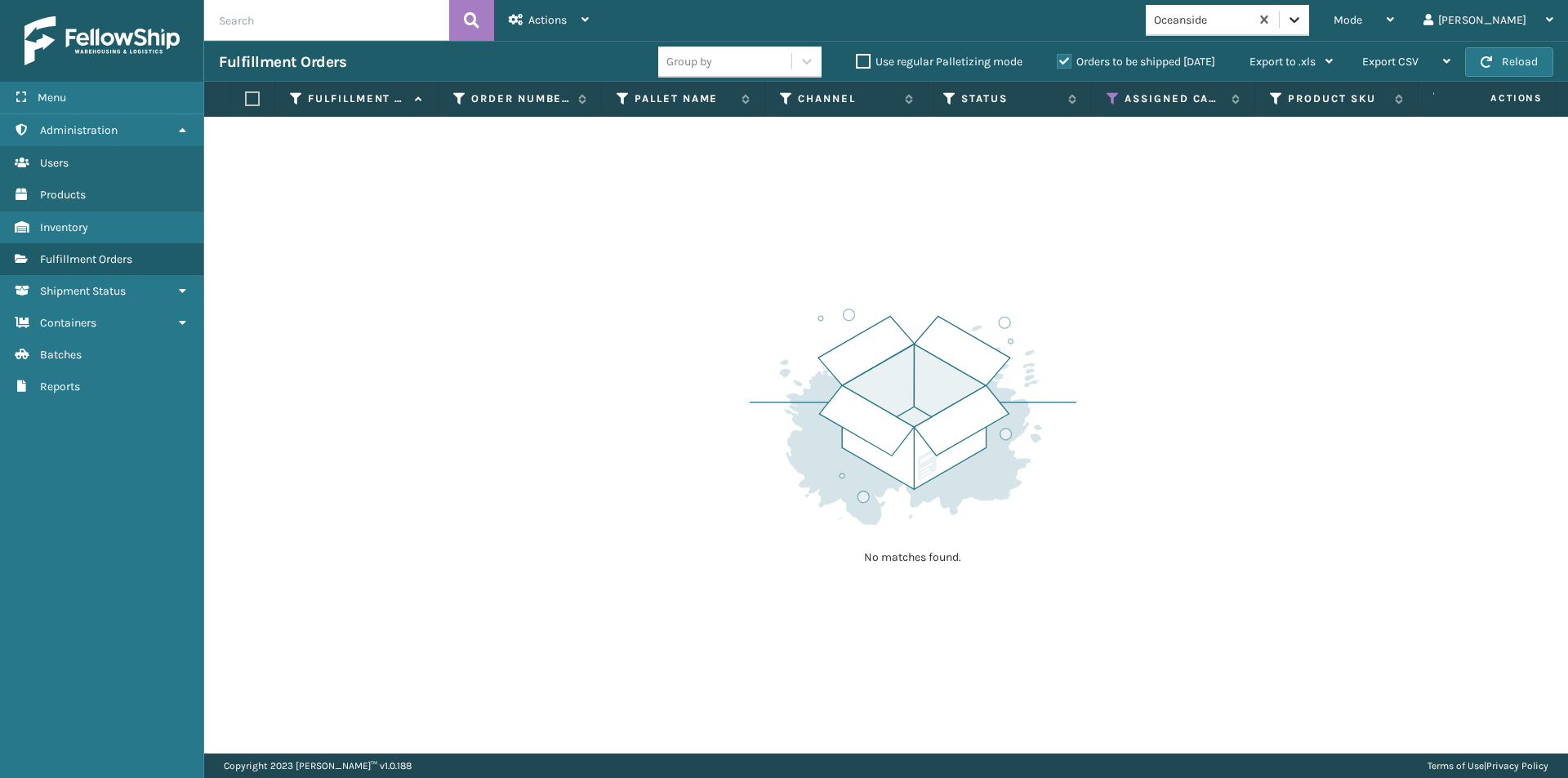
click at [1302, 17] on icon at bounding box center [1294, 19] width 17 height 17
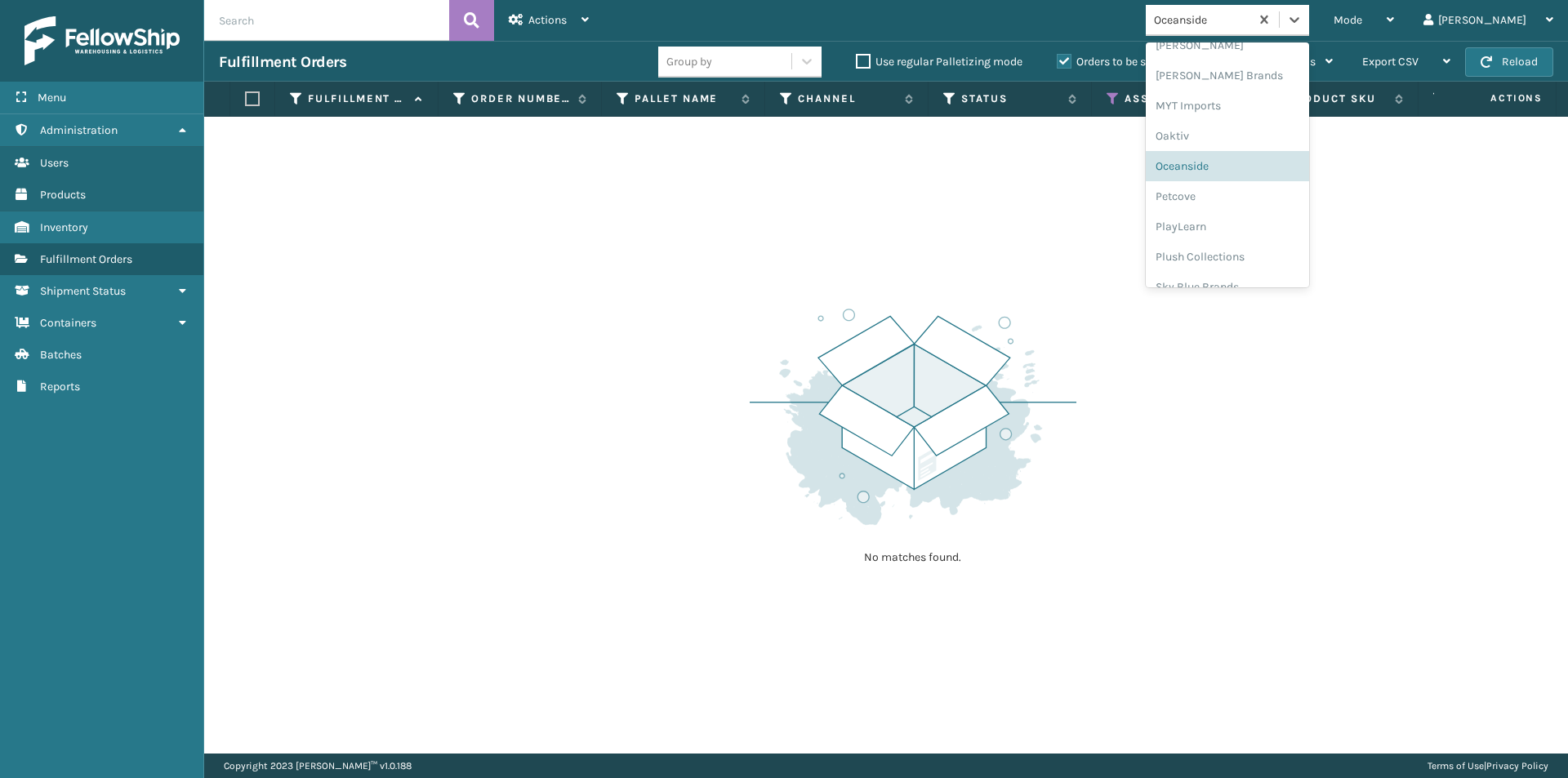
scroll to position [742, 0]
click at [1249, 205] on div "Petcove" at bounding box center [1227, 194] width 163 height 30
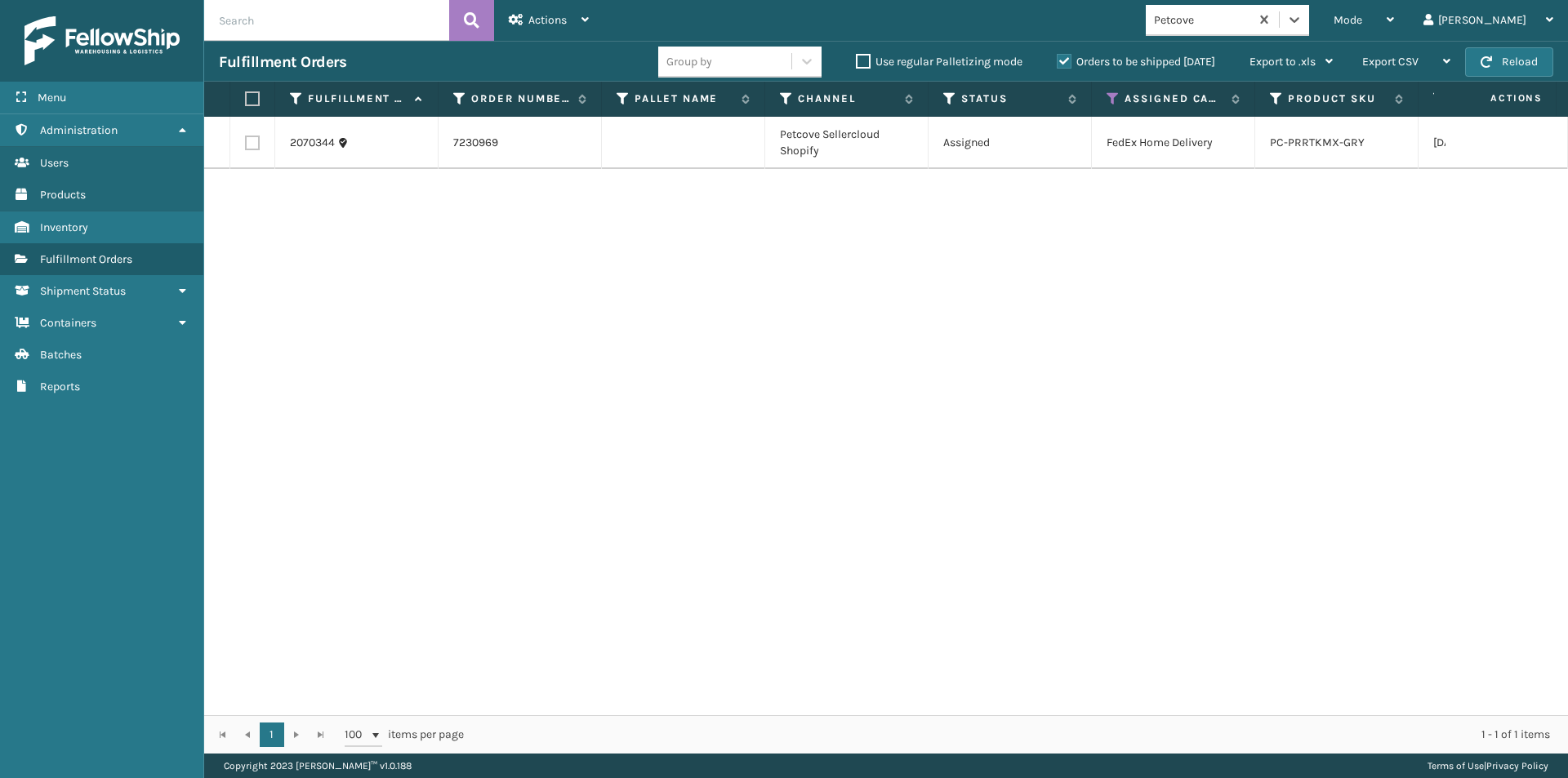
click at [247, 98] on label at bounding box center [249, 98] width 10 height 15
click at [246, 98] on input "checkbox" at bounding box center [245, 99] width 1 height 10
click at [571, 19] on div "Actions" at bounding box center [549, 20] width 80 height 41
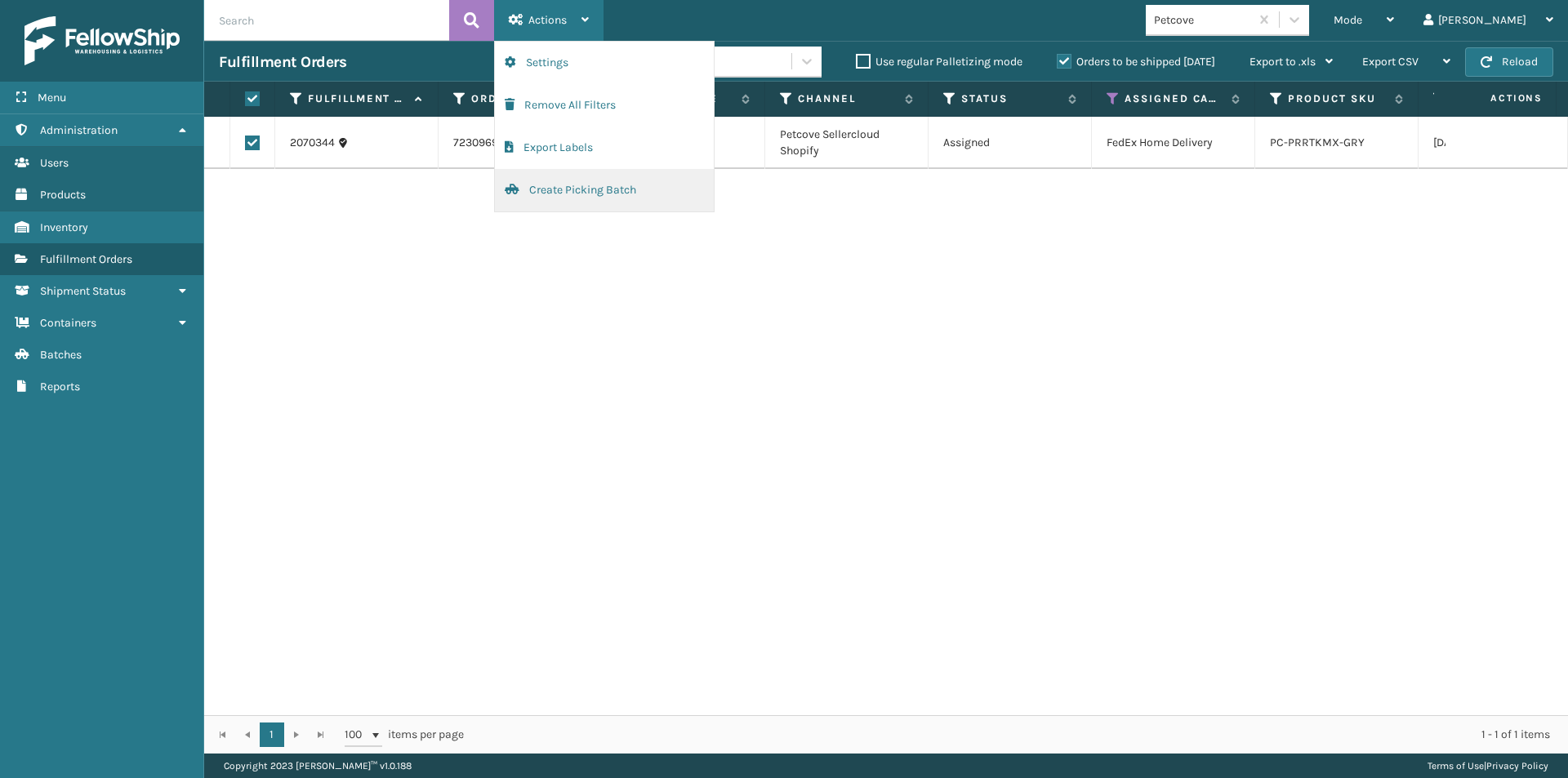
click at [564, 182] on button "Create Picking Batch" at bounding box center [604, 190] width 219 height 43
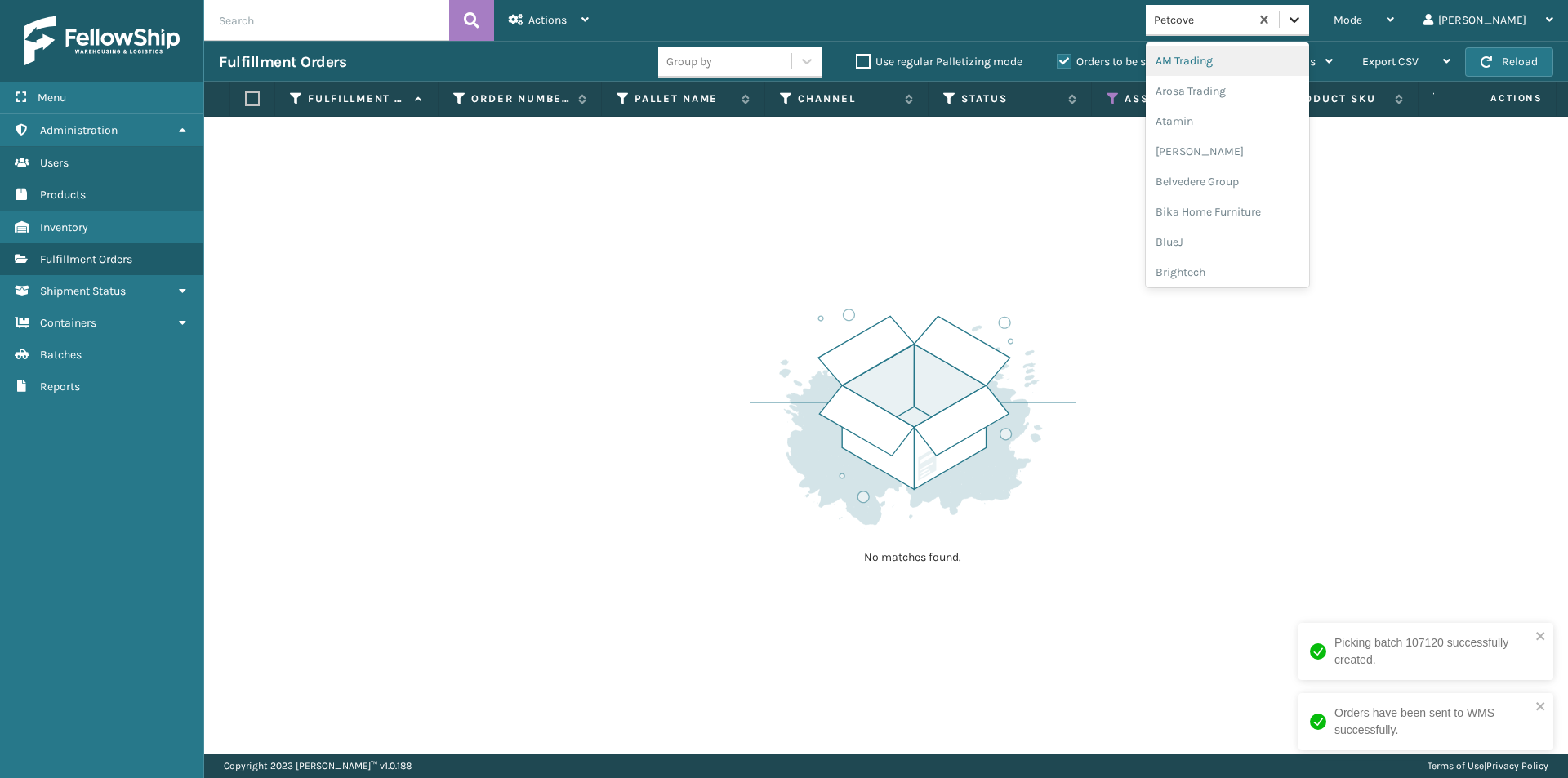
click at [1302, 23] on icon at bounding box center [1294, 19] width 17 height 17
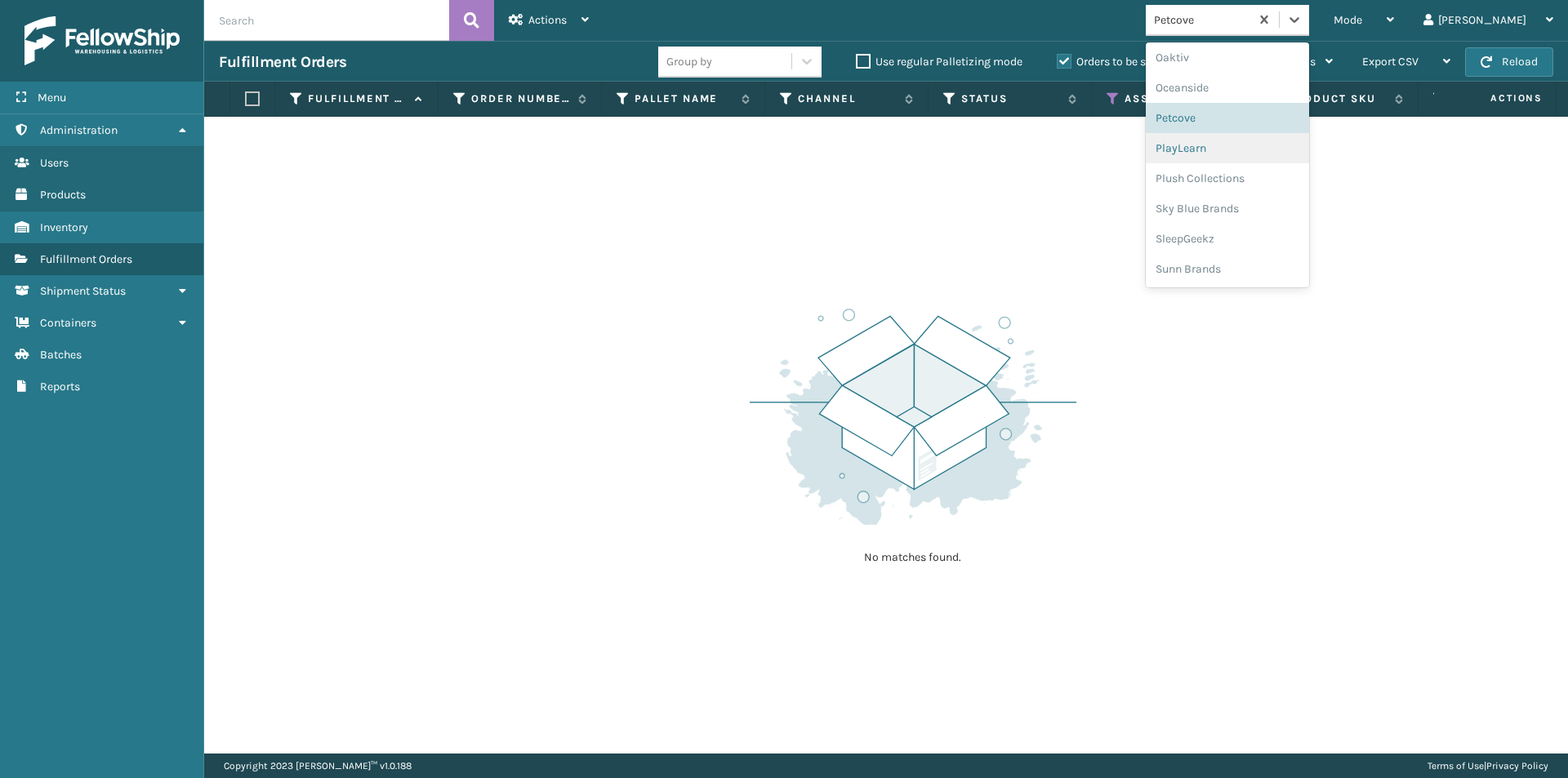
click at [1242, 150] on div "PlayLearn" at bounding box center [1227, 148] width 163 height 30
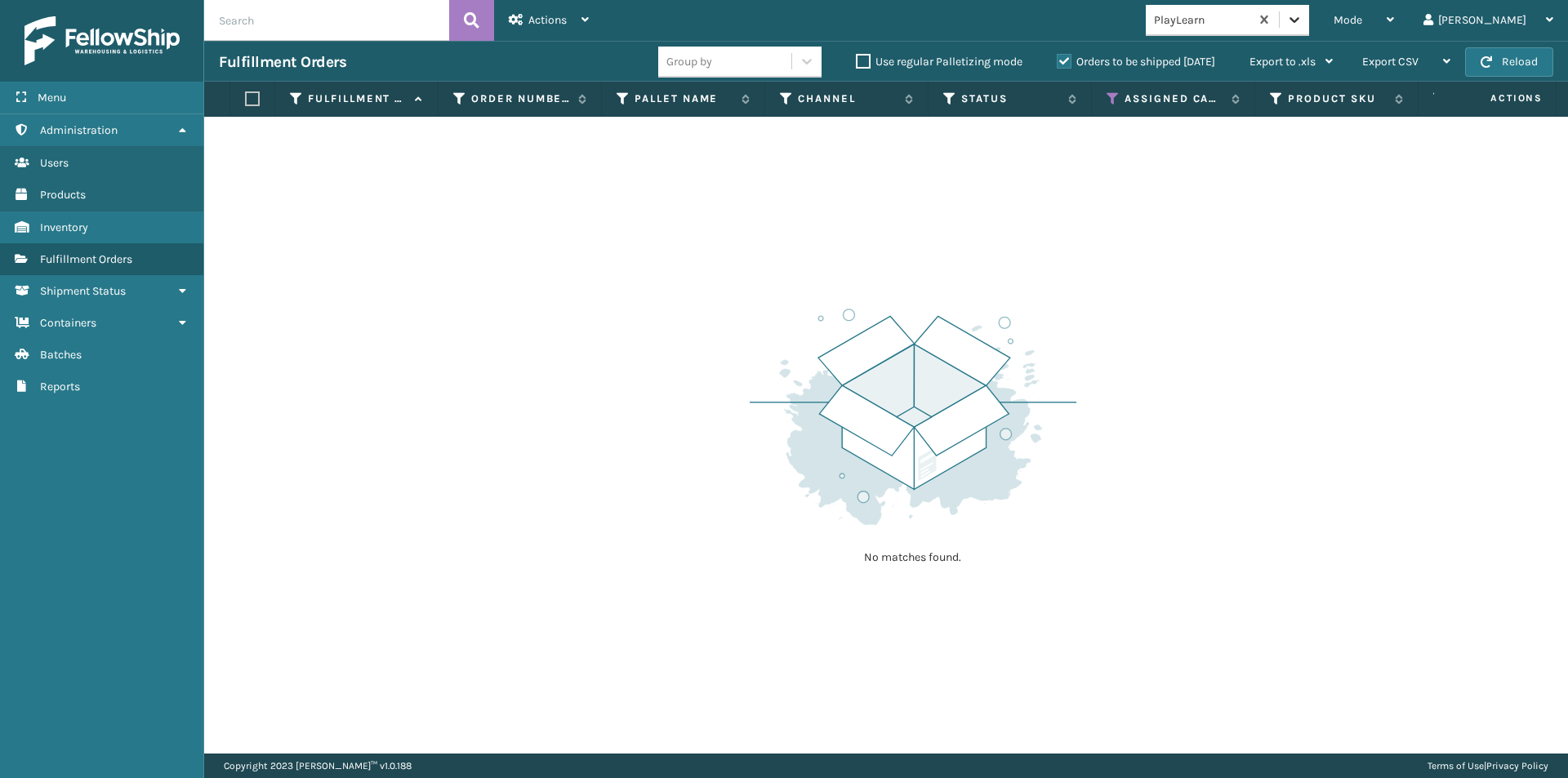
click at [1302, 23] on icon at bounding box center [1294, 19] width 17 height 17
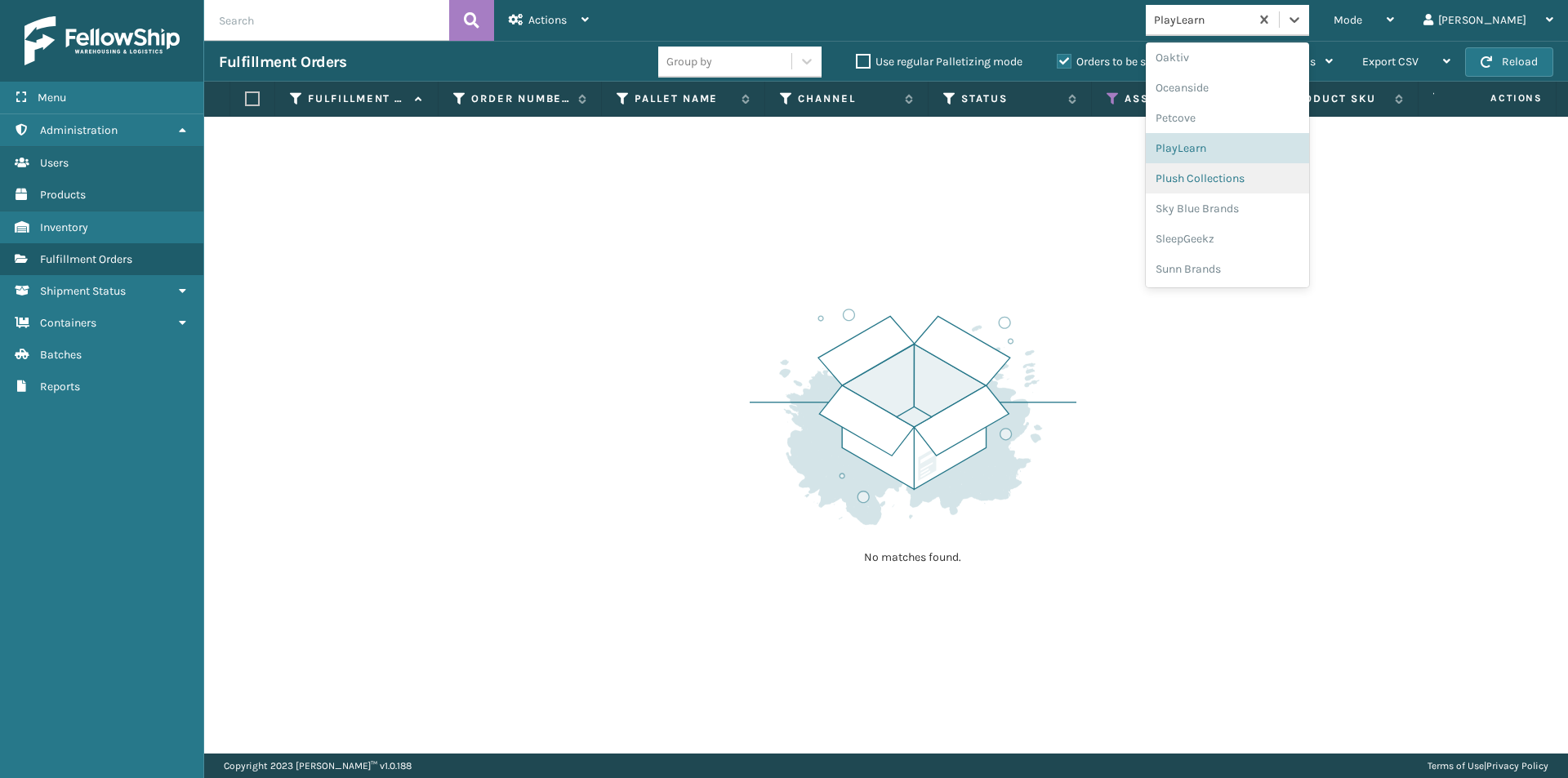
click at [1271, 179] on div "Plush Collections" at bounding box center [1227, 178] width 163 height 30
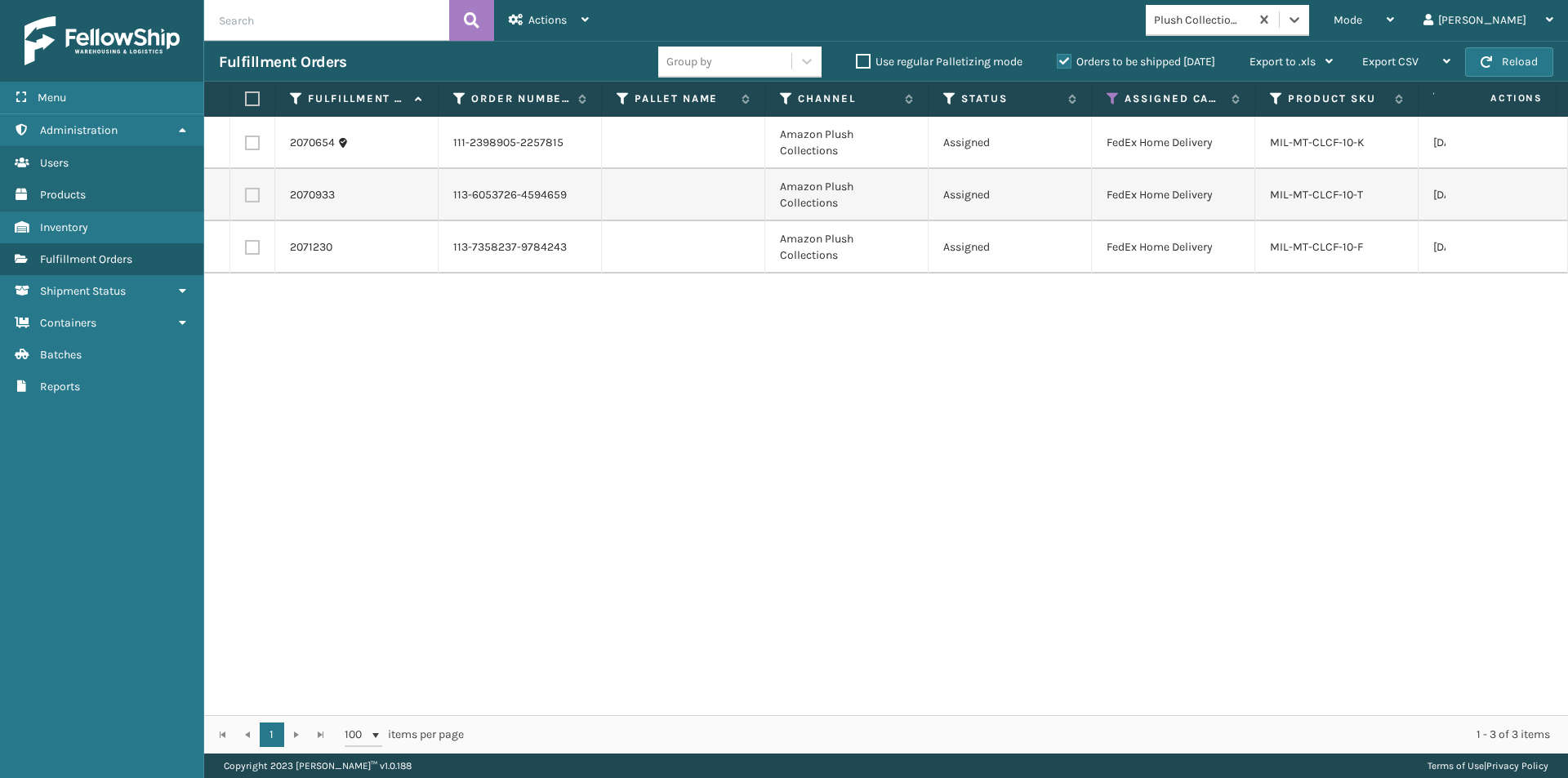
click at [251, 87] on th at bounding box center [253, 99] width 45 height 35
click at [253, 98] on label at bounding box center [249, 98] width 10 height 15
click at [246, 98] on input "checkbox" at bounding box center [245, 99] width 1 height 10
click at [581, 19] on icon at bounding box center [585, 19] width 7 height 11
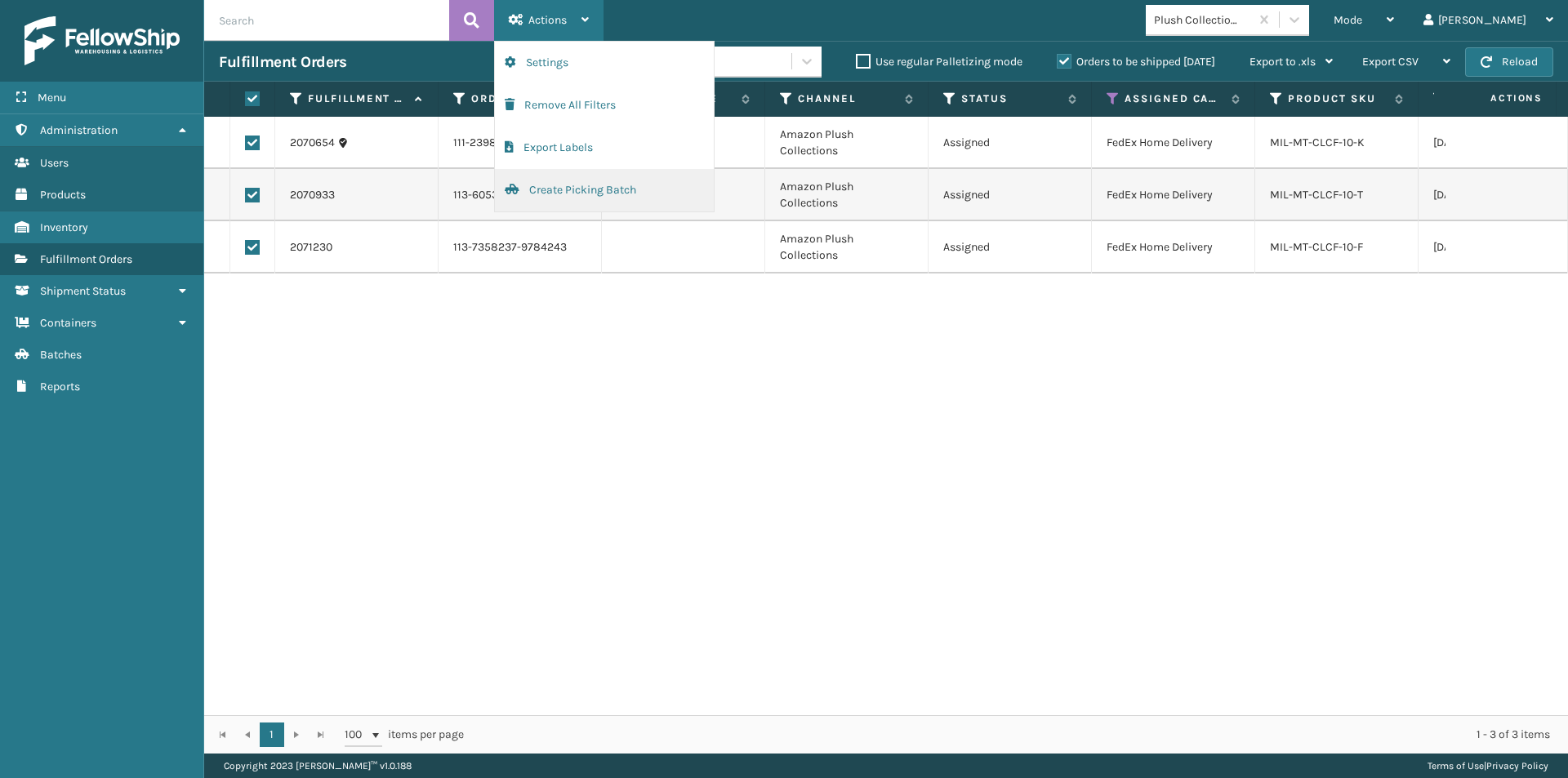
click at [562, 195] on button "Create Picking Batch" at bounding box center [604, 190] width 219 height 43
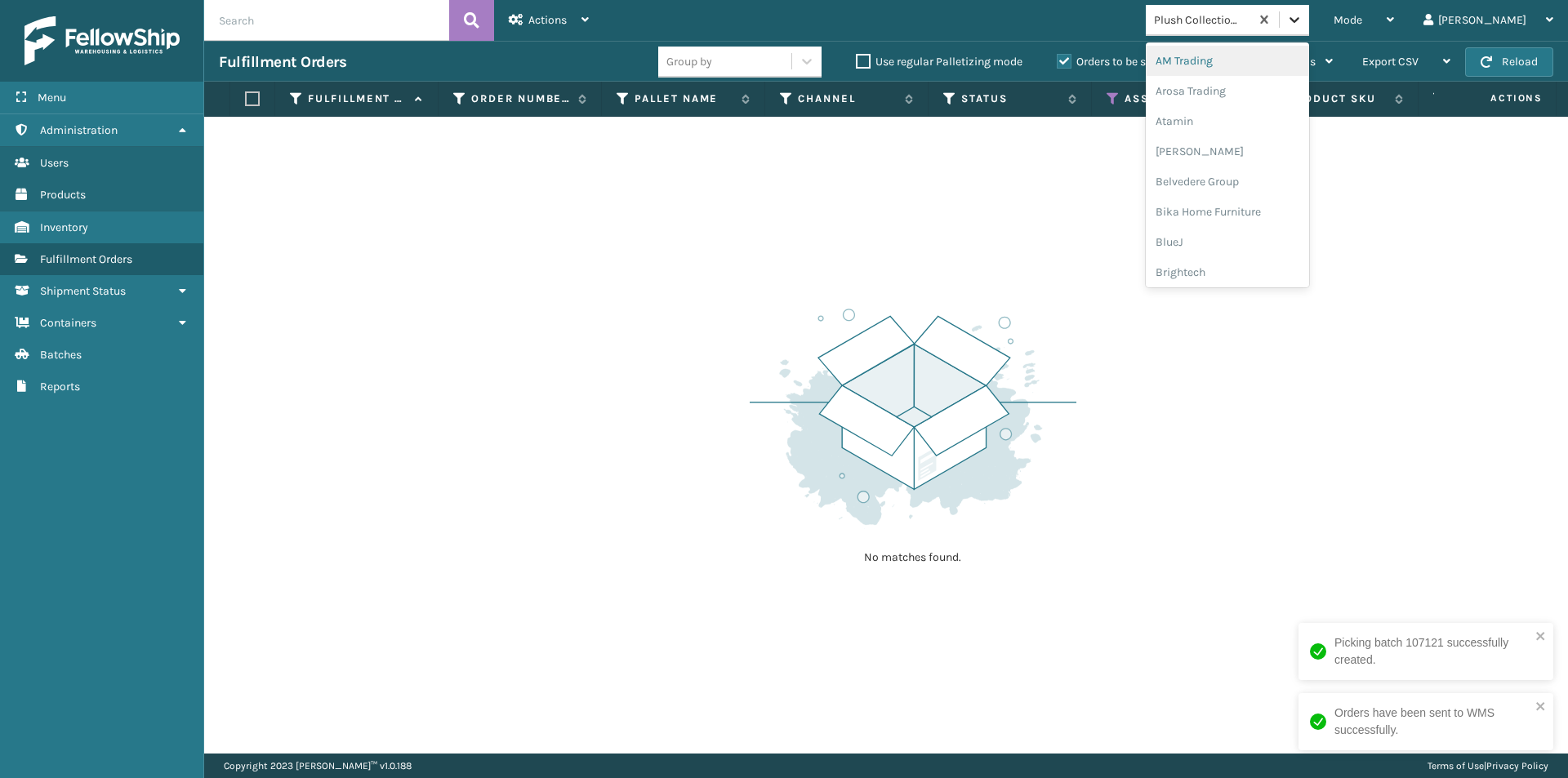
click at [1302, 19] on icon at bounding box center [1294, 19] width 17 height 17
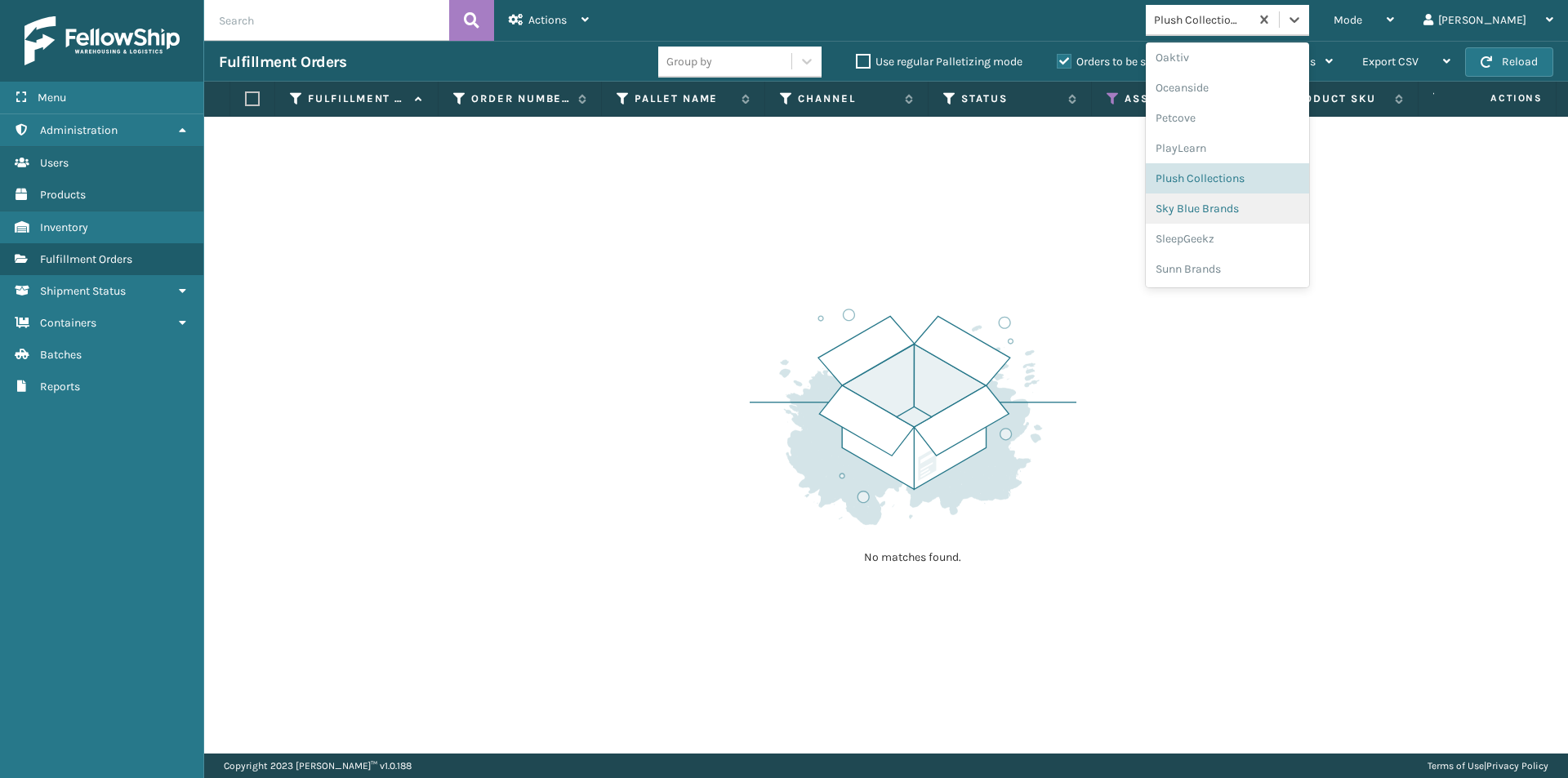
click at [1249, 215] on div "Sky Blue Brands" at bounding box center [1227, 208] width 163 height 30
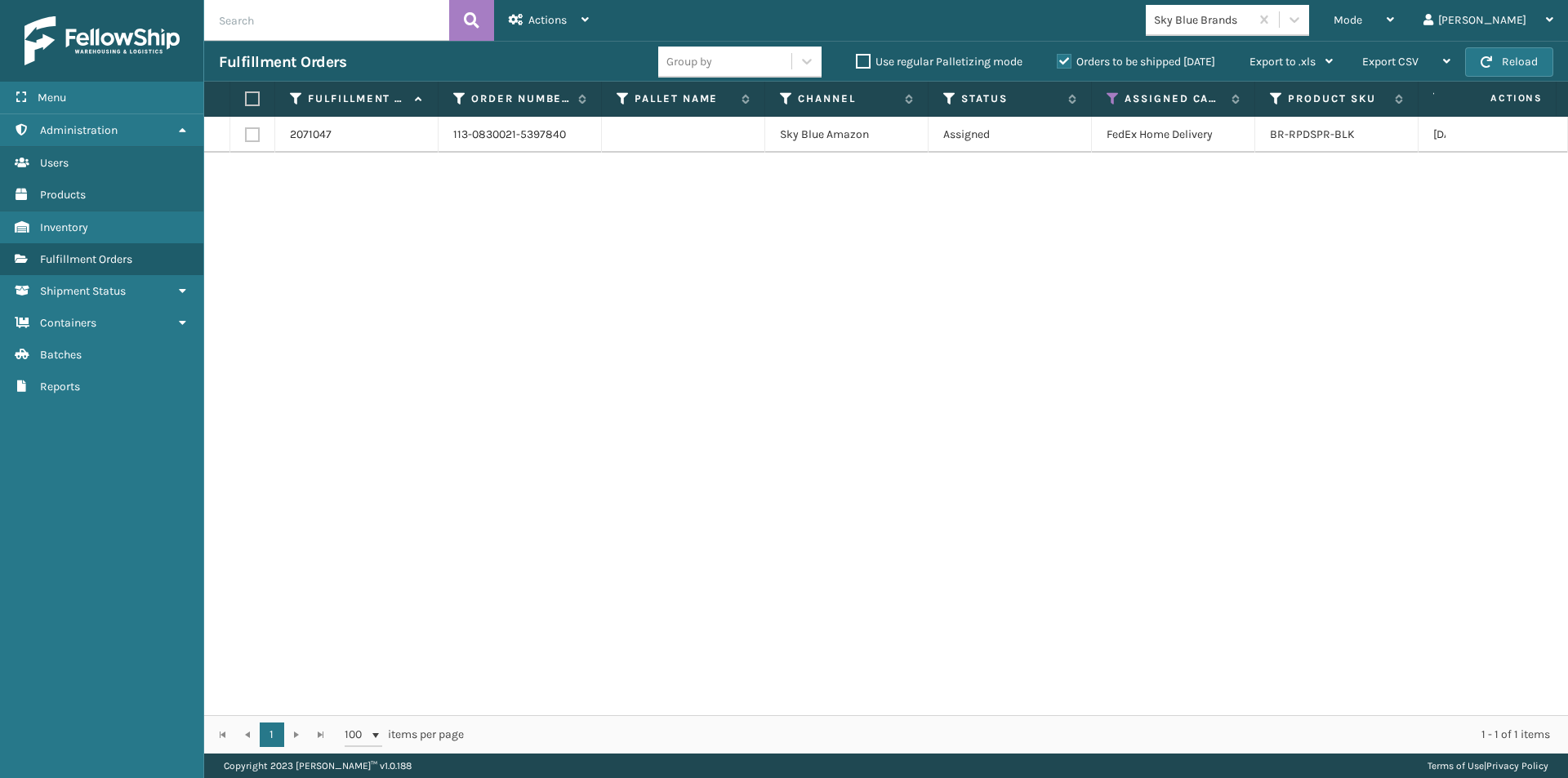
click at [1128, 150] on td "FedEx Home Delivery" at bounding box center [1173, 134] width 163 height 36
click at [1079, 139] on td "Assigned" at bounding box center [1010, 134] width 163 height 36
click at [247, 98] on label at bounding box center [249, 98] width 10 height 15
click at [246, 98] on input "checkbox" at bounding box center [245, 99] width 1 height 10
click at [579, 14] on div "Actions" at bounding box center [549, 20] width 80 height 41
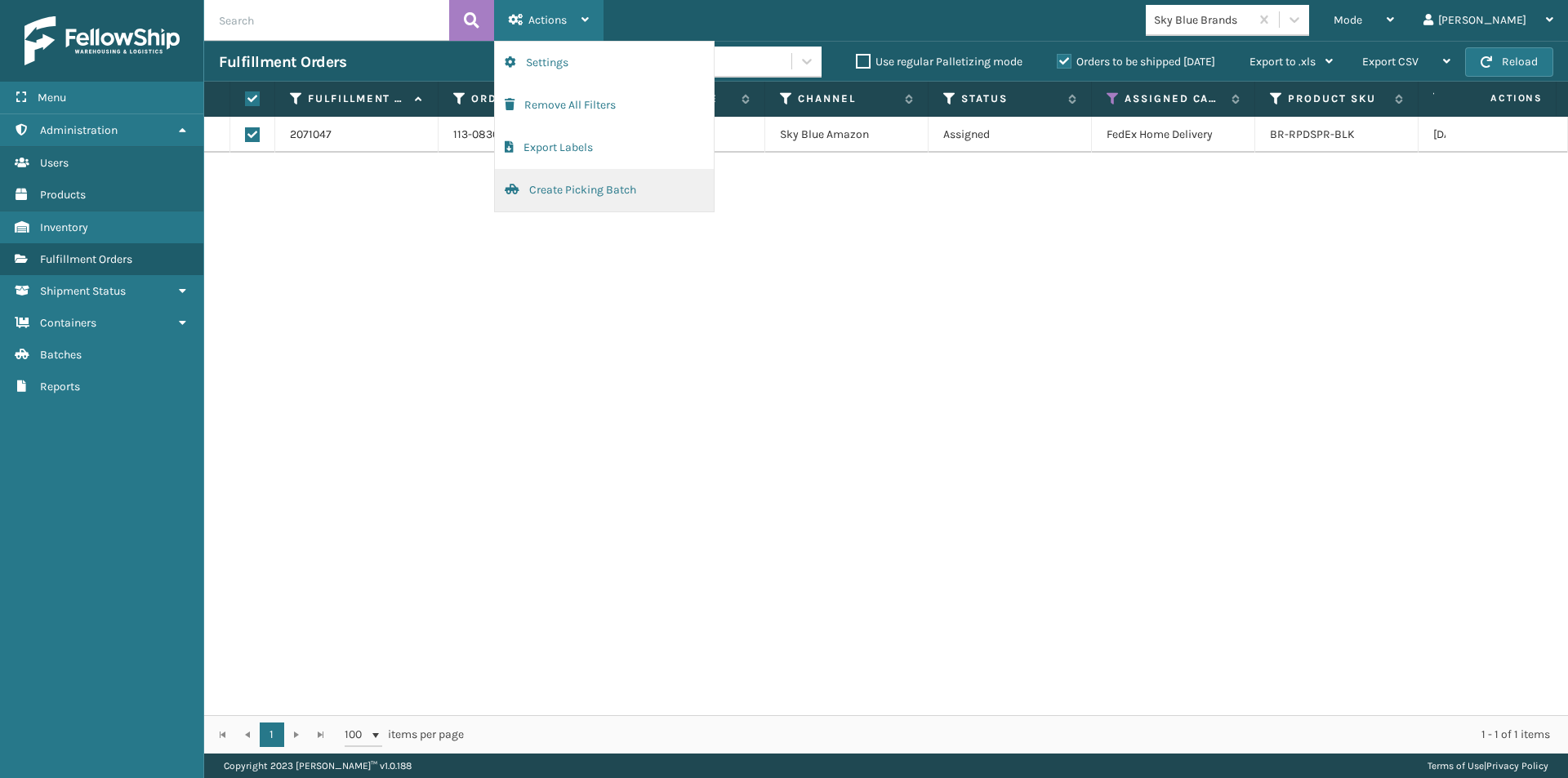
click at [566, 196] on button "Create Picking Batch" at bounding box center [604, 190] width 219 height 43
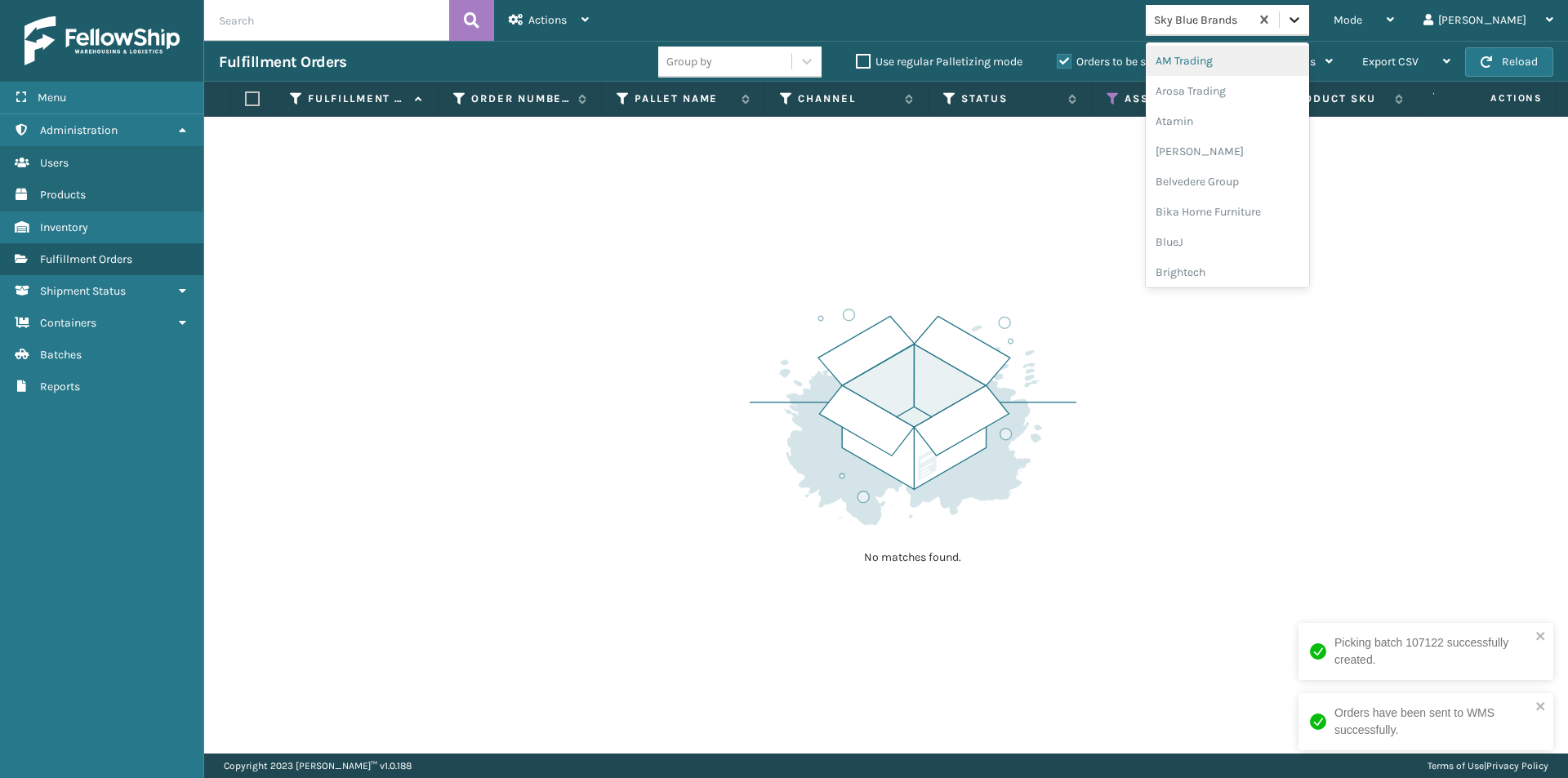
click at [1302, 13] on icon at bounding box center [1294, 19] width 17 height 17
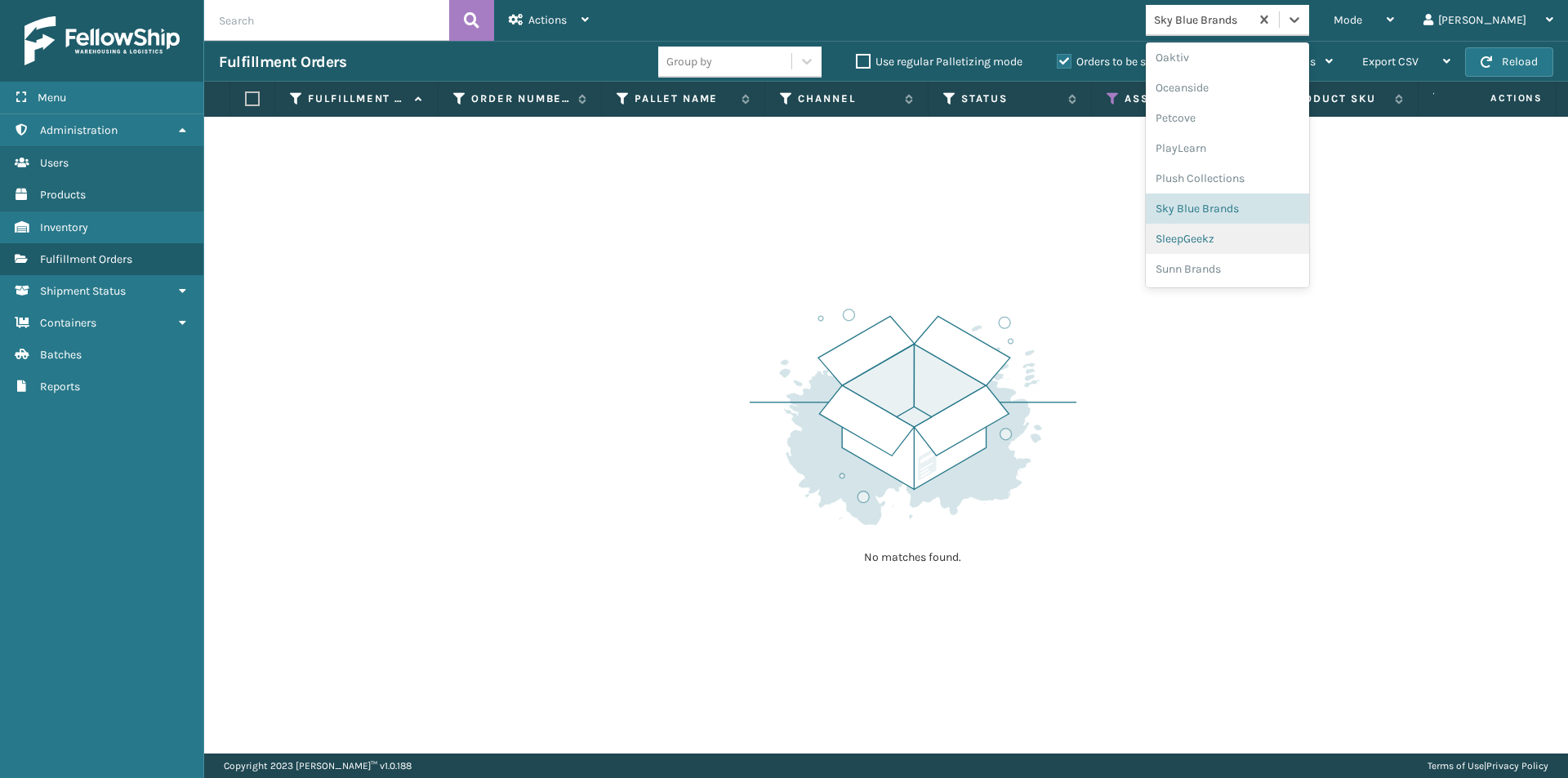
click at [1286, 243] on div "SleepGeekz" at bounding box center [1227, 239] width 163 height 30
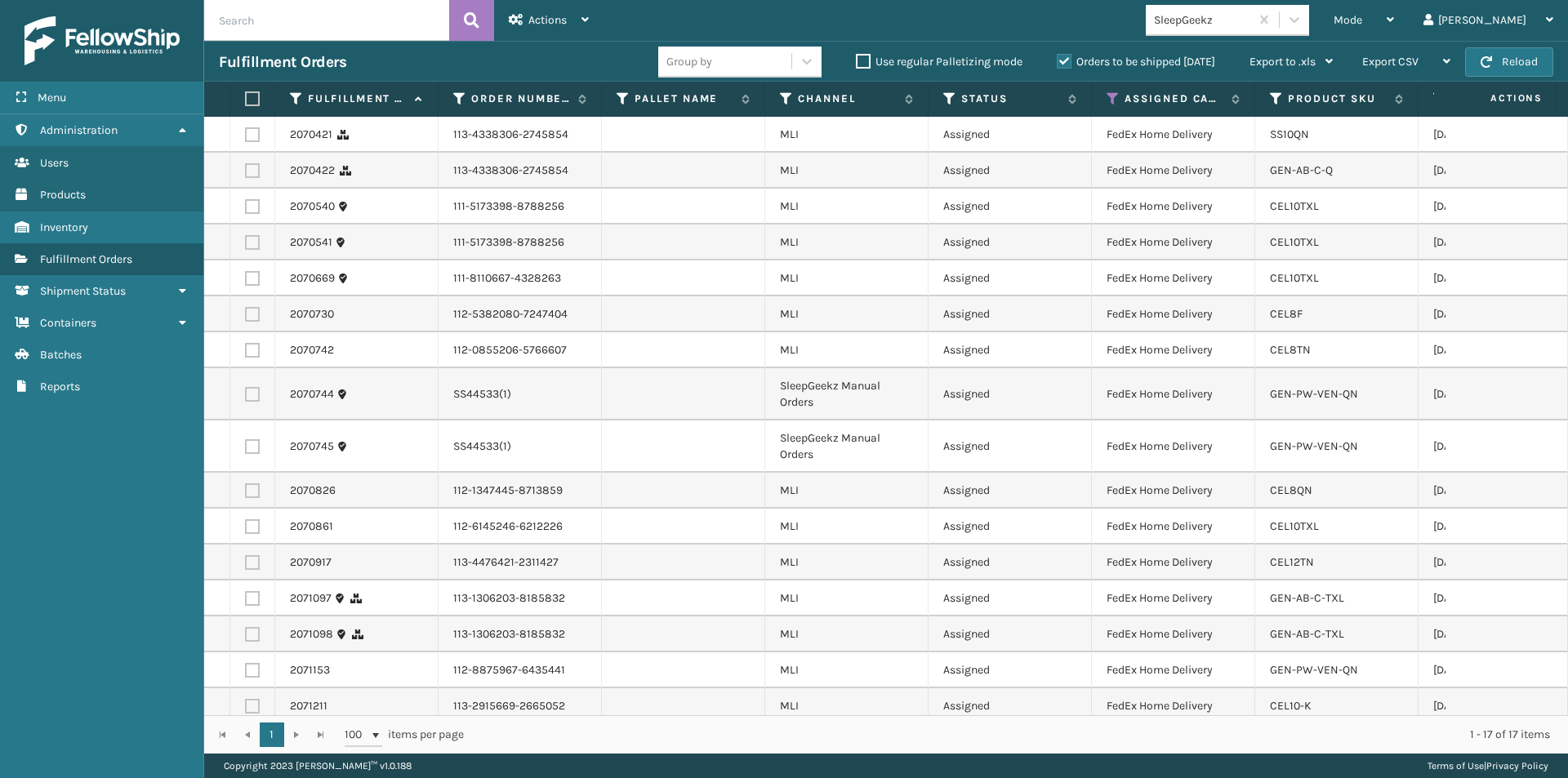
click at [249, 100] on label at bounding box center [249, 98] width 10 height 15
click at [246, 100] on input "checkbox" at bounding box center [245, 99] width 1 height 10
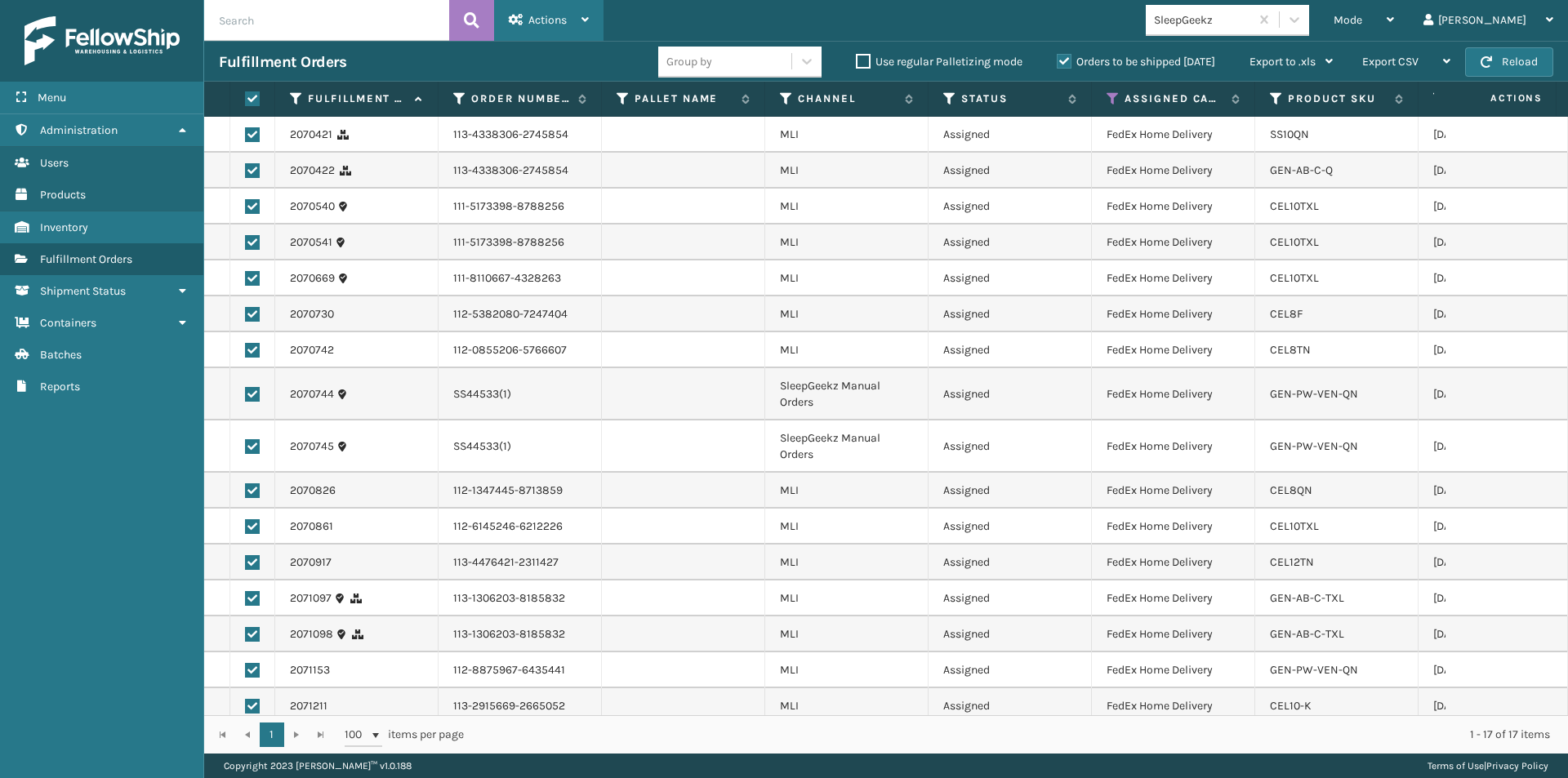
click at [585, 15] on icon at bounding box center [585, 19] width 7 height 11
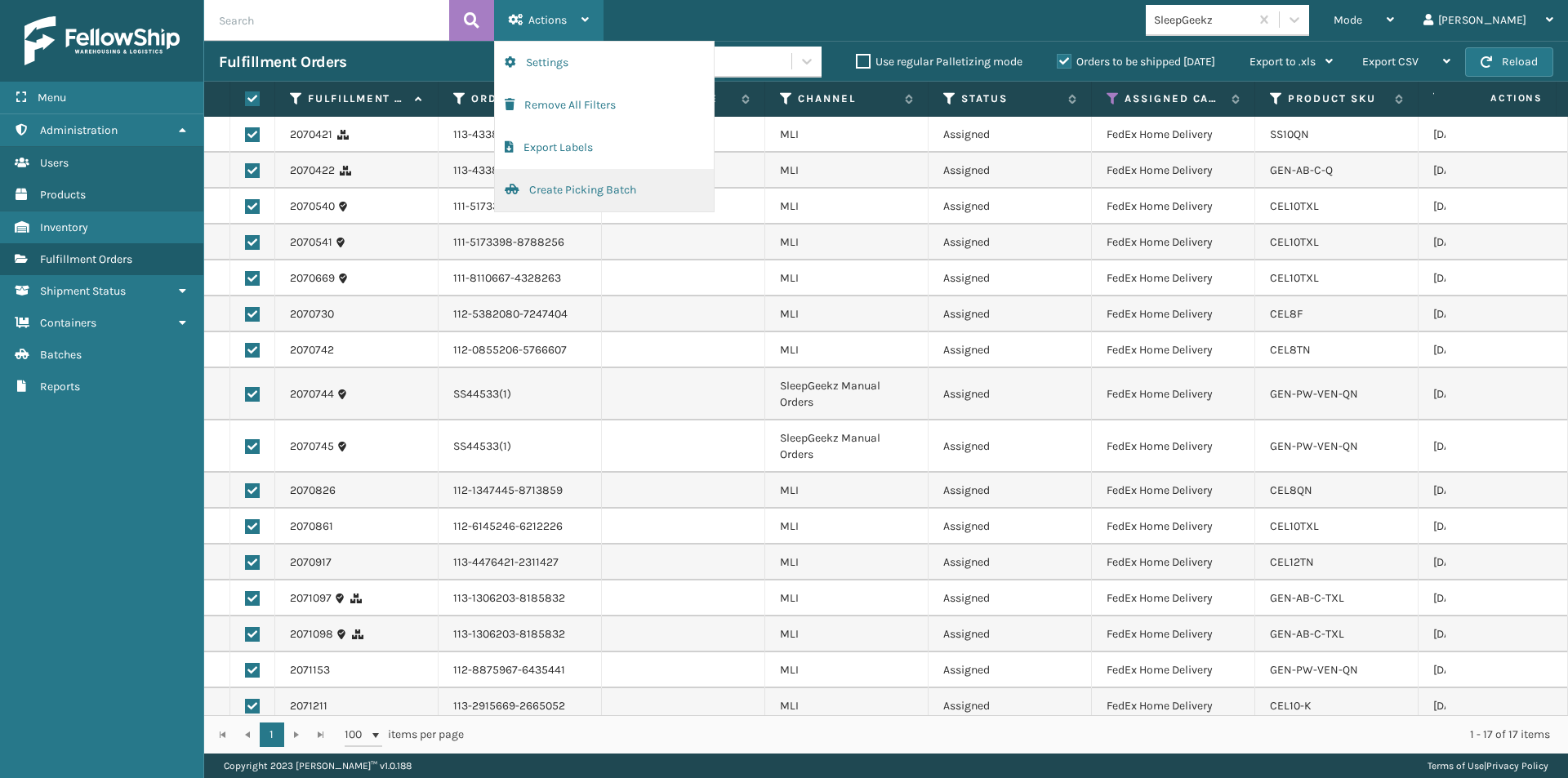
click at [584, 182] on button "Create Picking Batch" at bounding box center [604, 190] width 219 height 43
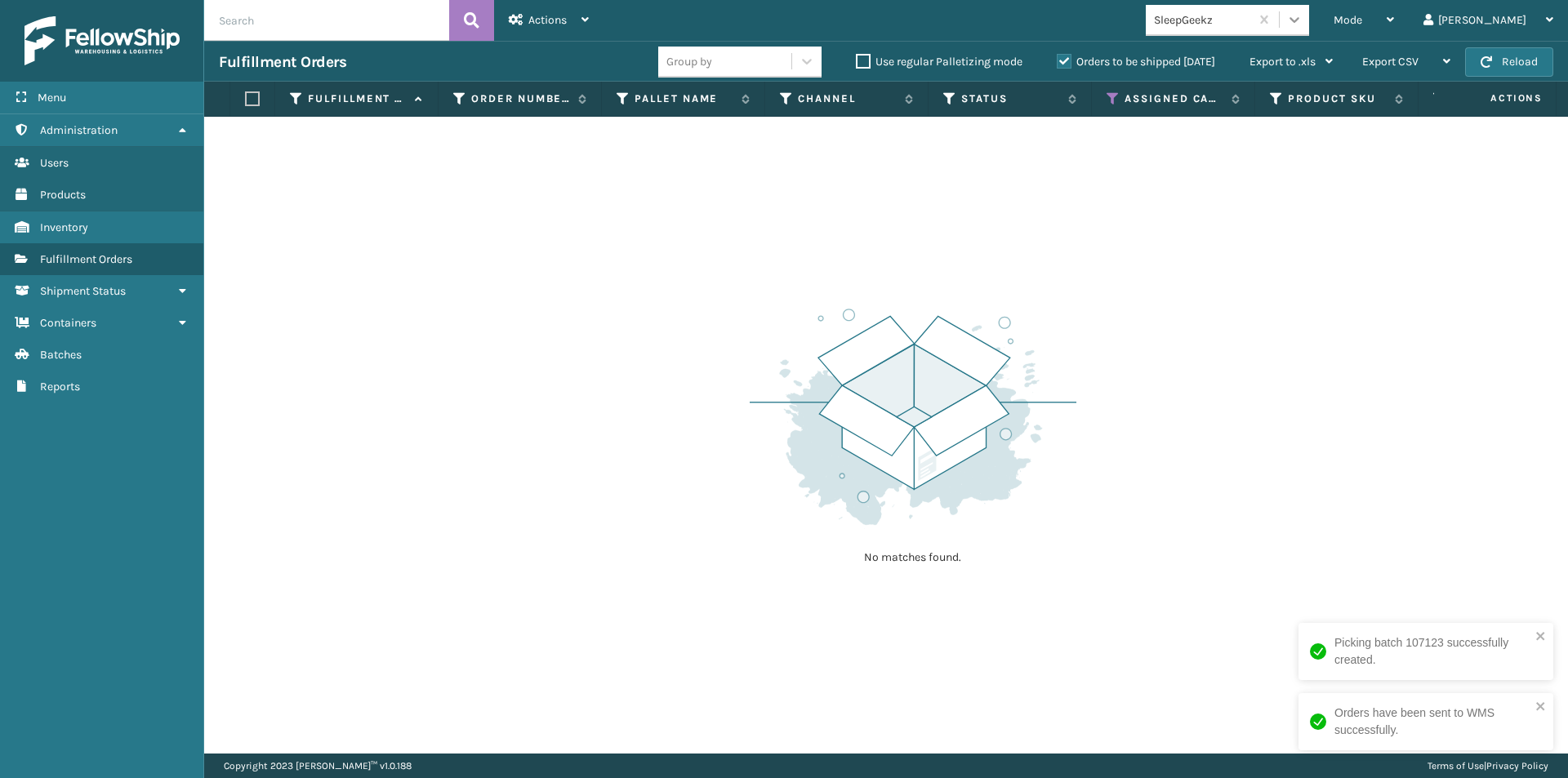
click at [1302, 23] on icon at bounding box center [1294, 19] width 17 height 17
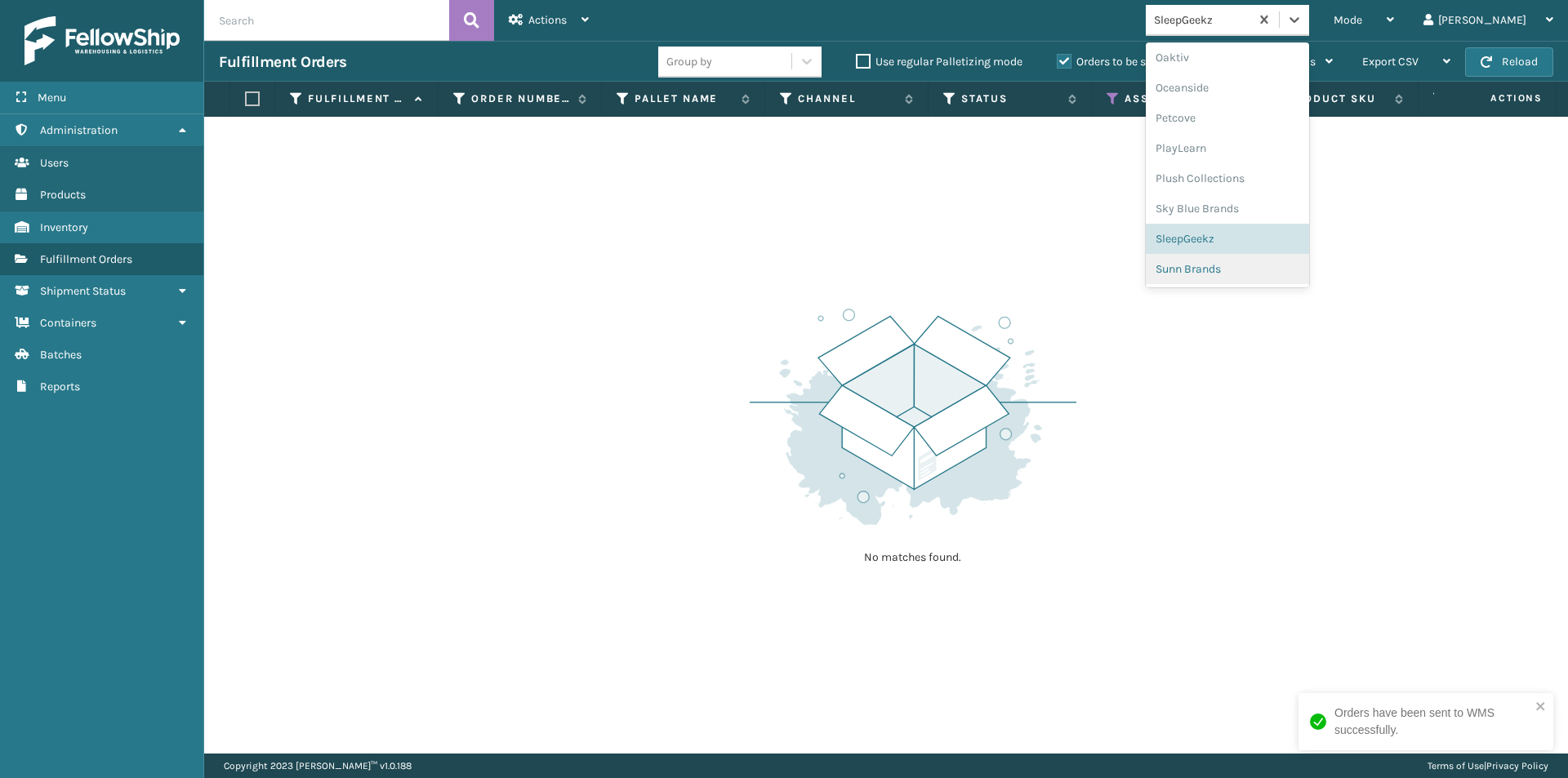
click at [1295, 267] on div "Sunn Brands" at bounding box center [1227, 269] width 163 height 30
